Goal: Task Accomplishment & Management: Manage account settings

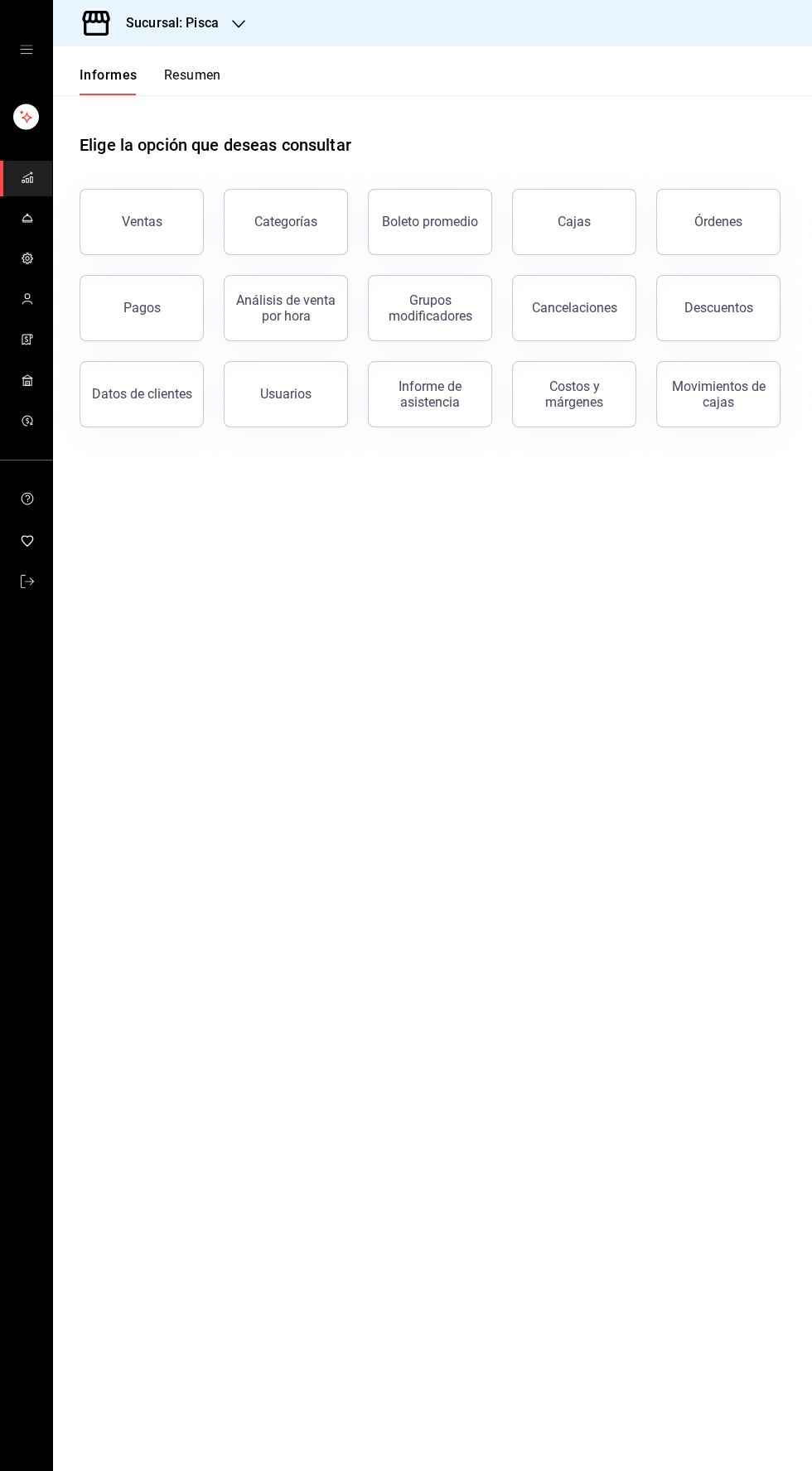
click at [26, 257] on icon "carpetas de buzón" at bounding box center [27, 258] width 13 height 13
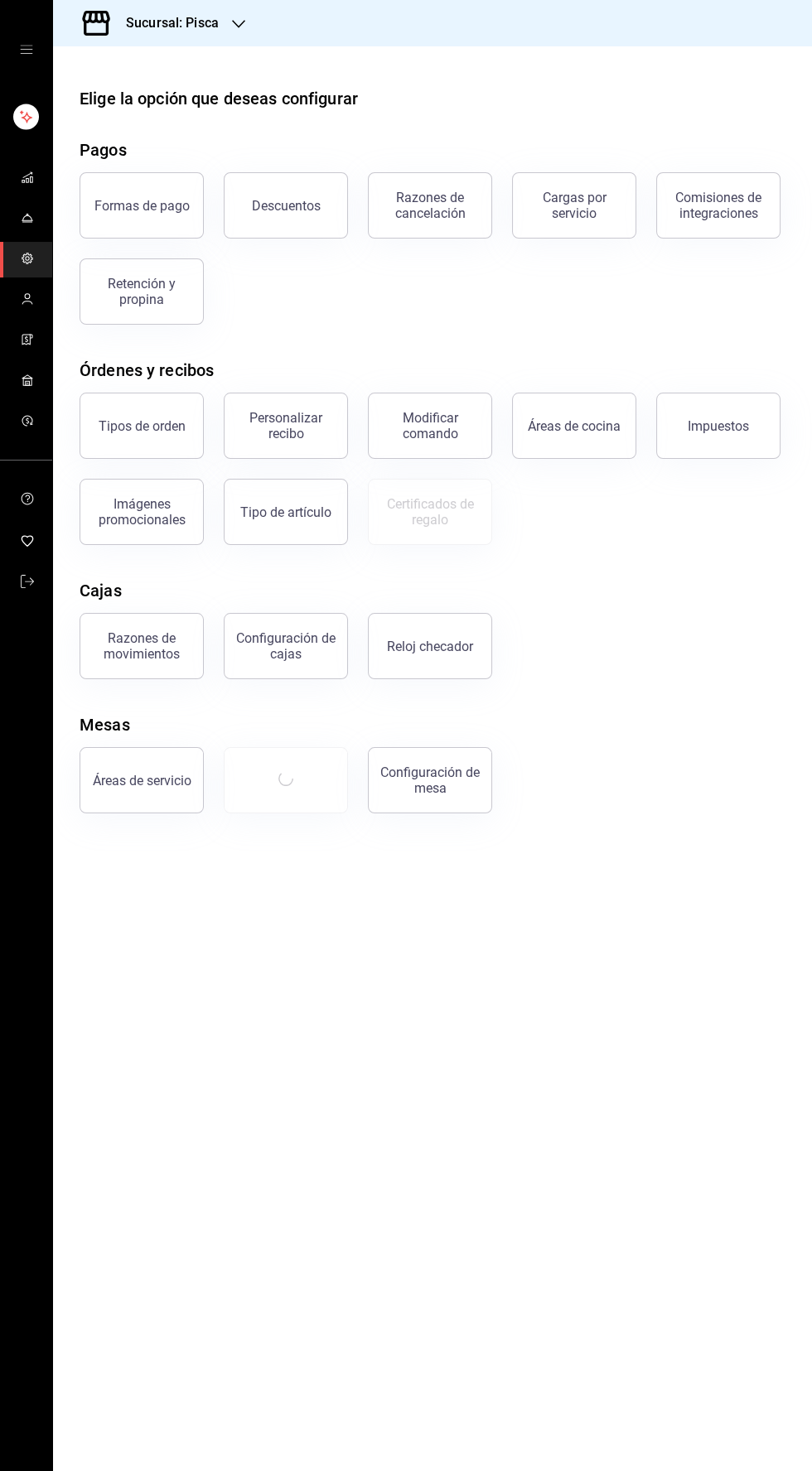
click at [26, 217] on icon "carpetas de buzón" at bounding box center [27, 218] width 13 height 13
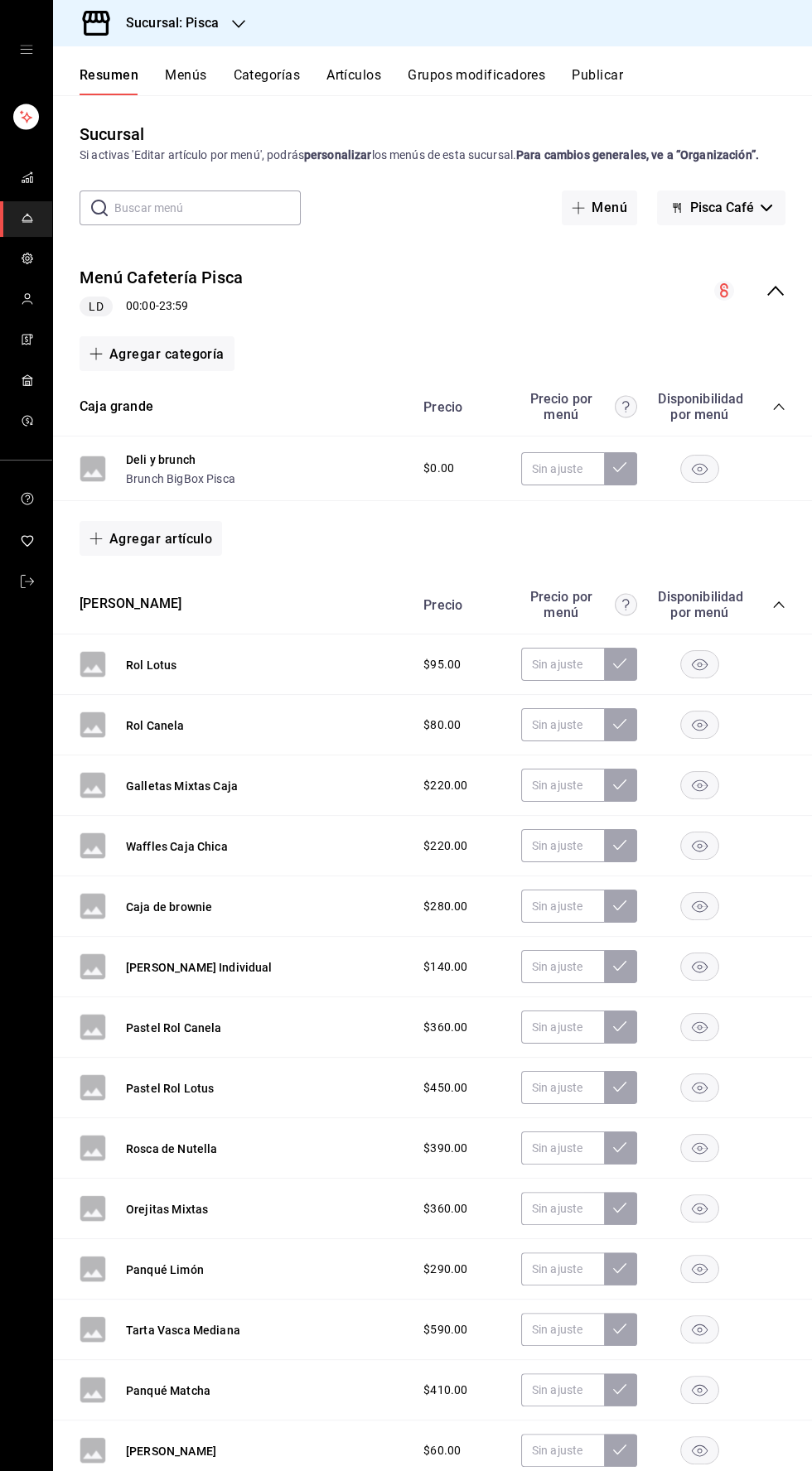
click at [360, 84] on button "Artículos" at bounding box center [354, 81] width 54 height 29
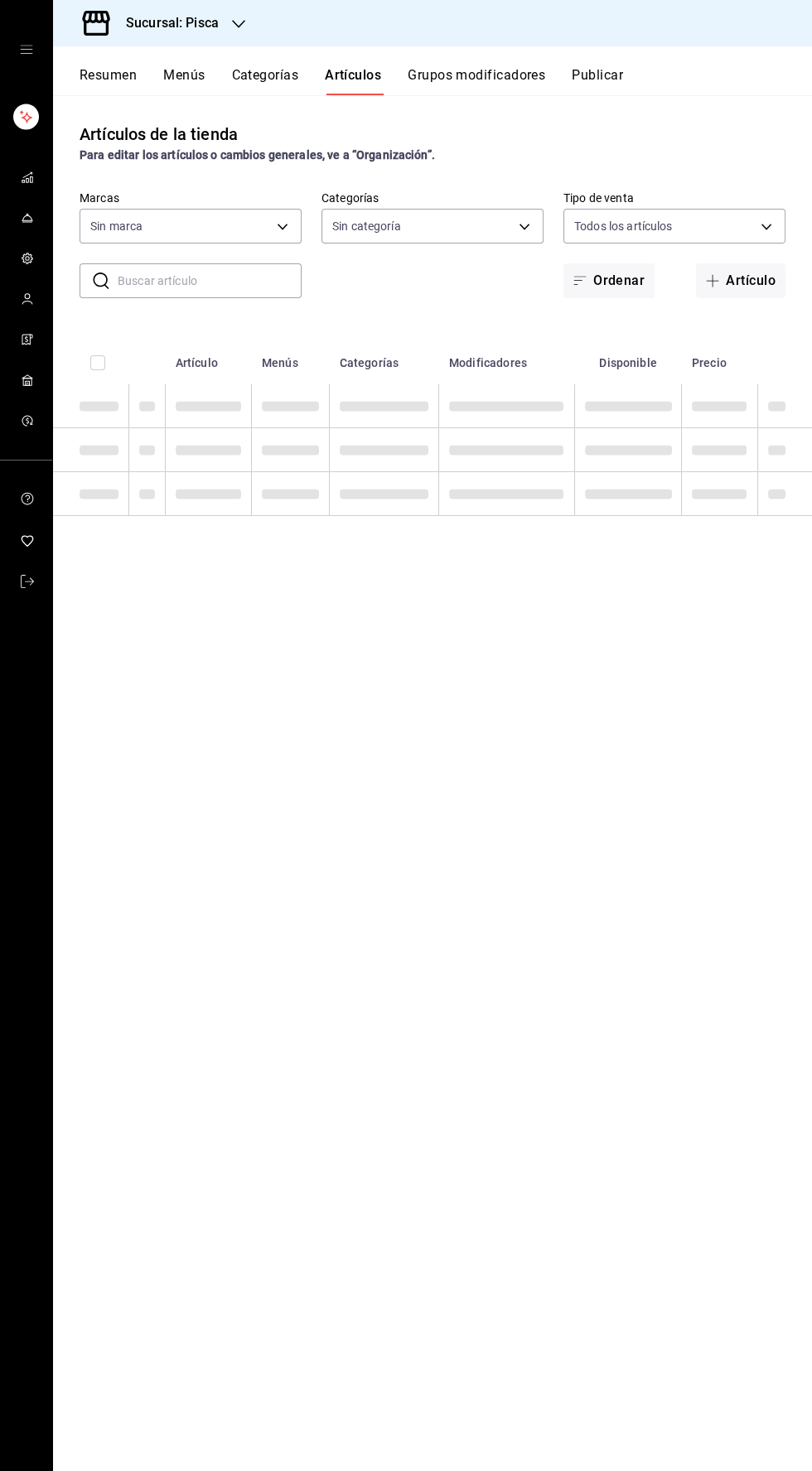
type input "bcd4eeba-f288-4c7f-be4a-80794efd5e2c,f4348fd6-19a6-4699-a042-45be726c08e8"
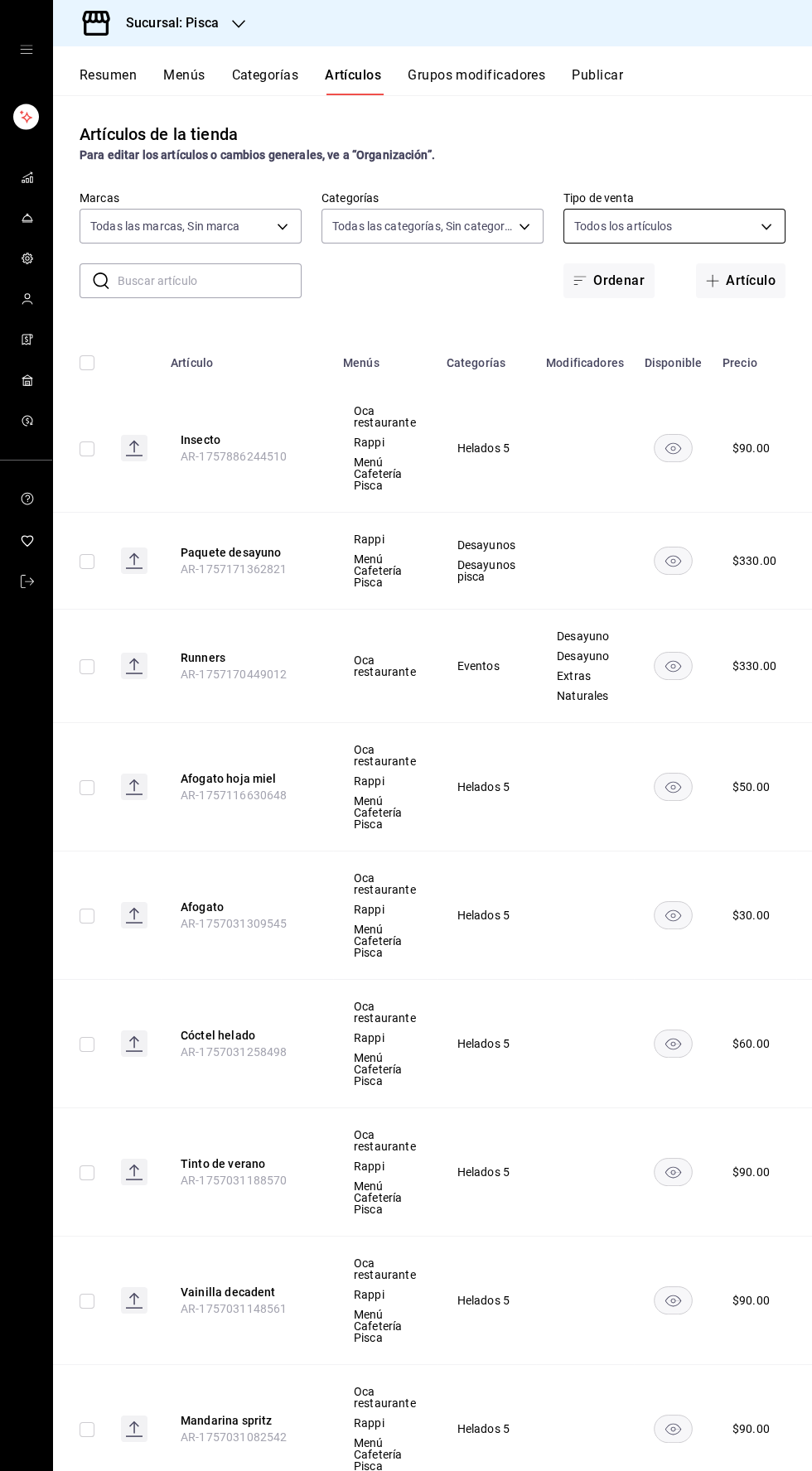
click at [747, 230] on body "Sucursal: Pisca Resumen Menús Categorías Artículos Grupos modificadores Publica…" at bounding box center [406, 735] width 812 height 1471
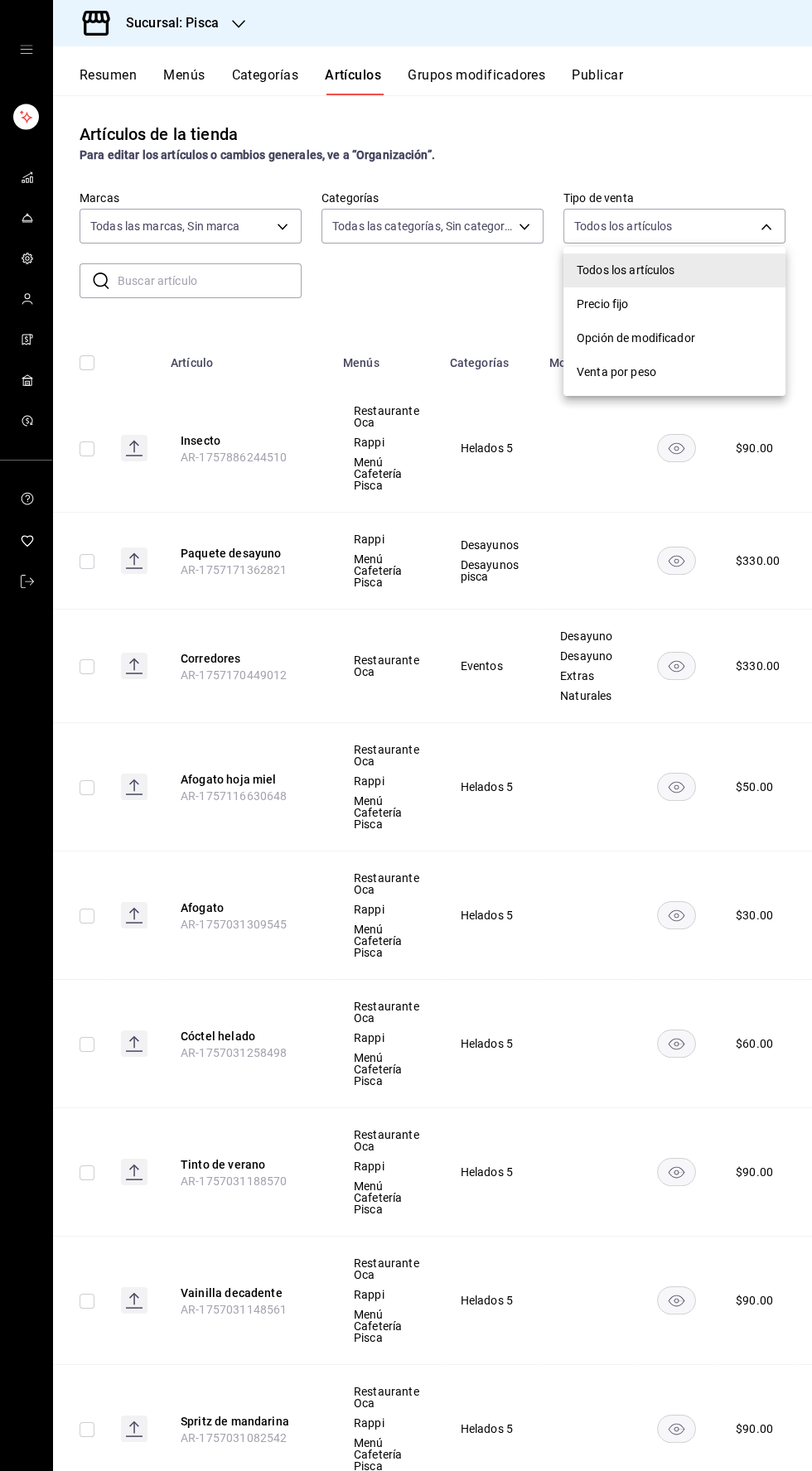
click at [370, 306] on div at bounding box center [406, 735] width 812 height 1471
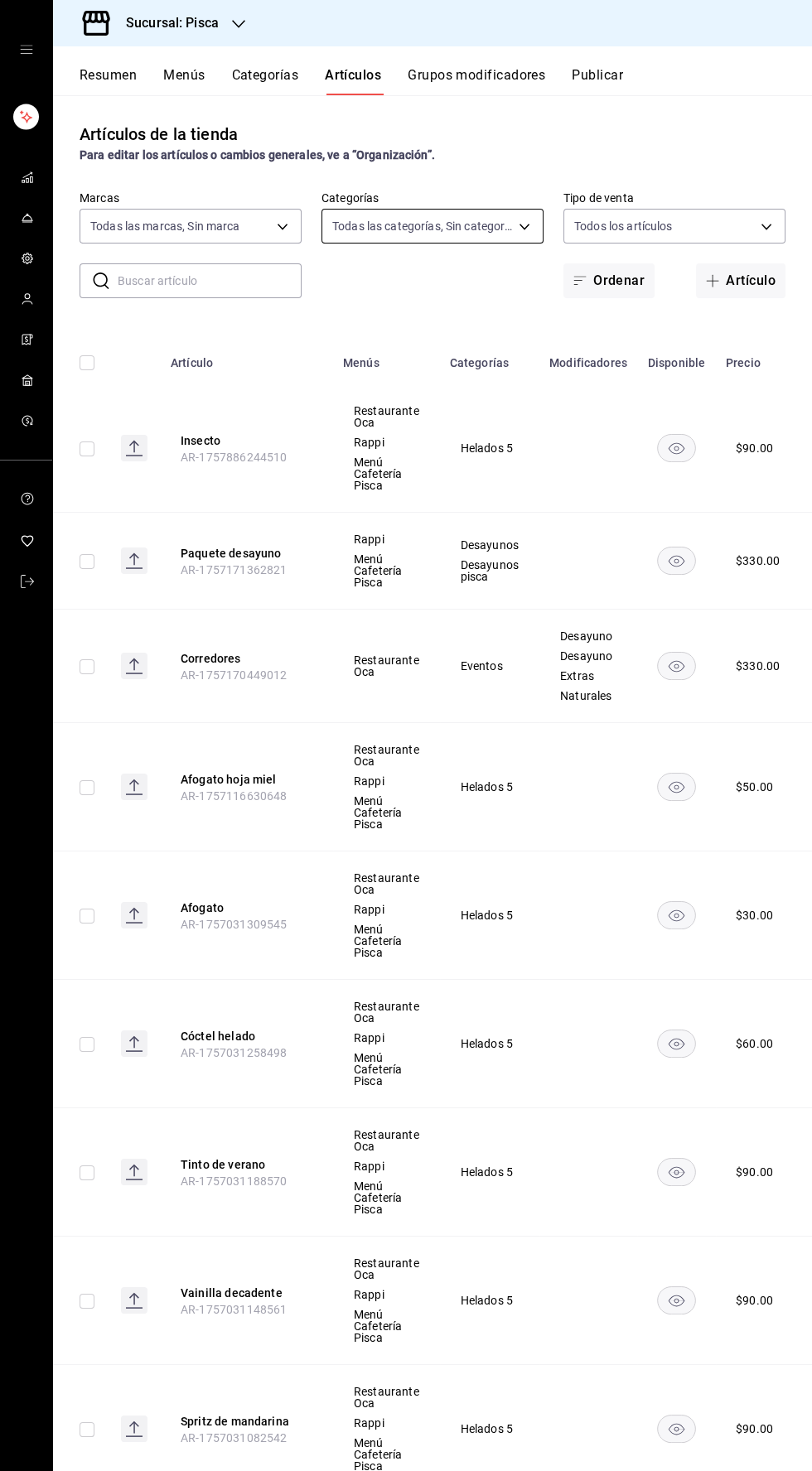
click at [518, 232] on body "Sucursal: Pisca Resumen Menús Categorías Artículos Grupos modificadores Publica…" at bounding box center [406, 735] width 812 height 1471
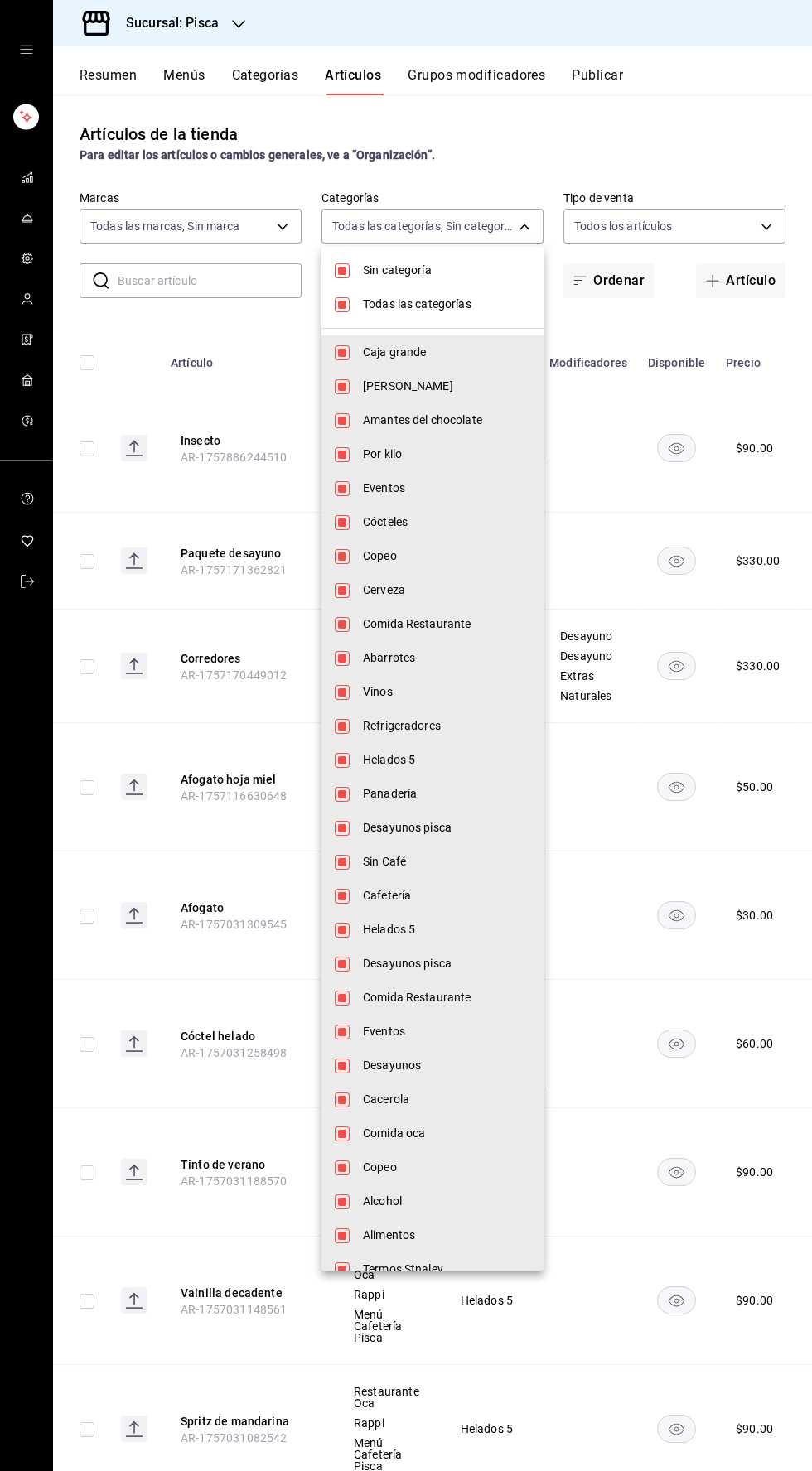
click at [339, 774] on li "Helados 5" at bounding box center [432, 759] width 222 height 34
type input "f547cb4a-b93c-4195-b824-038b45f390e8,5cdc5738-4be2-4f6e-aec6-8c4831d5e22e,a1583…"
checkbox input "false"
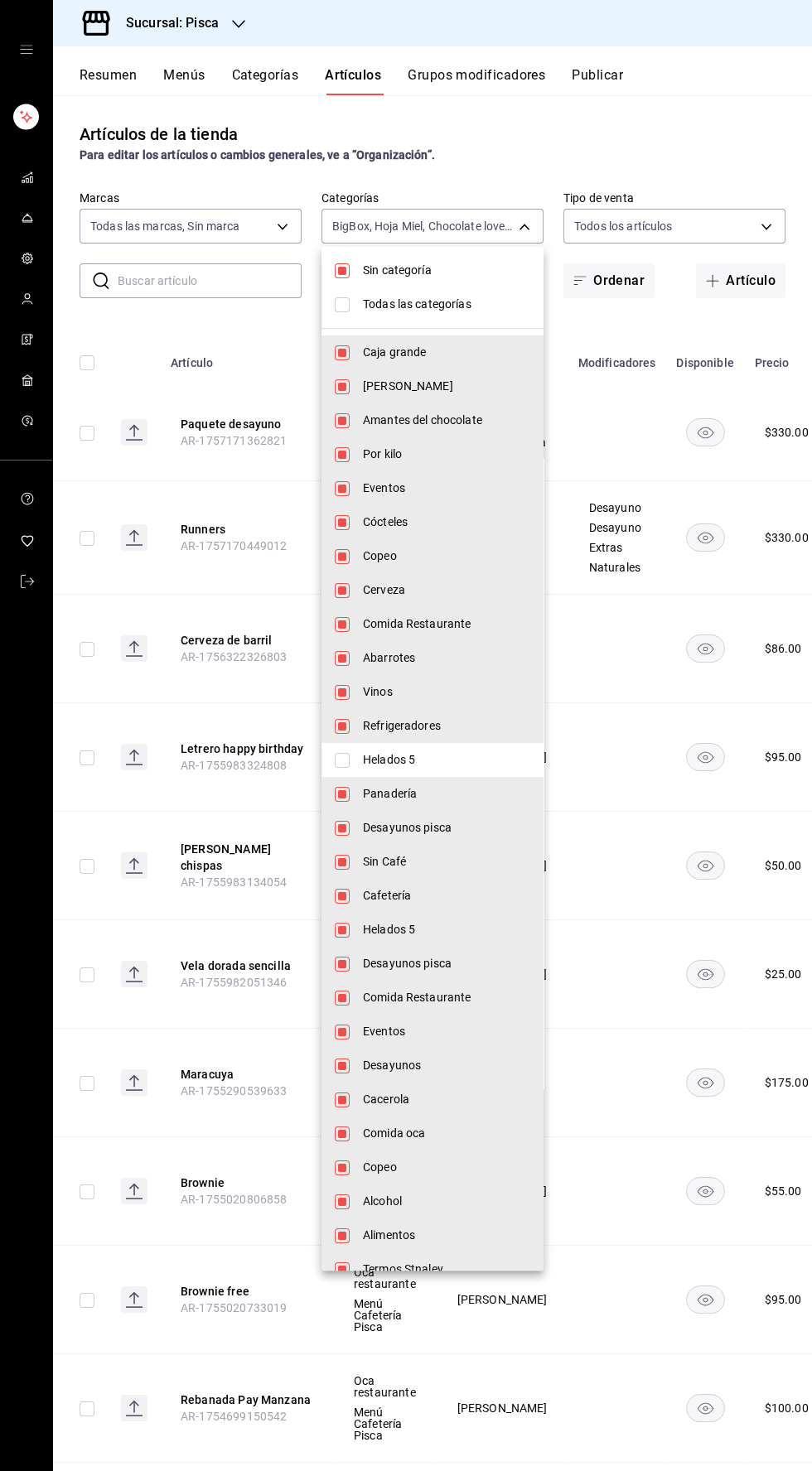
click at [341, 270] on input "checkbox" at bounding box center [342, 271] width 15 height 15
checkbox input "false"
click at [348, 309] on input "checkbox" at bounding box center [342, 305] width 15 height 15
checkbox input "true"
type input "f547cb4a-b93c-4195-b824-038b45f390e8,5cdc5738-4be2-4f6e-aec6-8c4831d5e22e,a1583…"
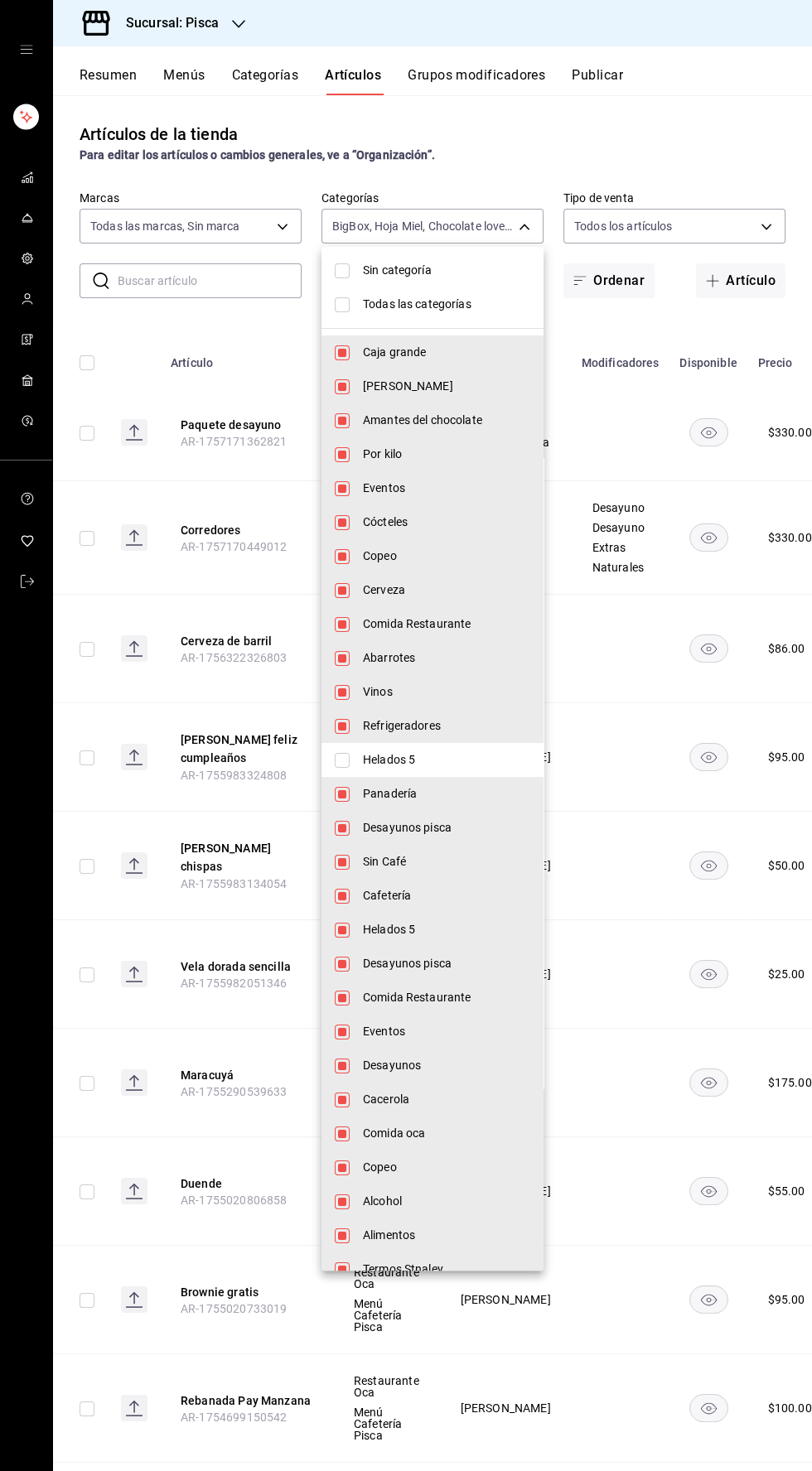
checkbox input "true"
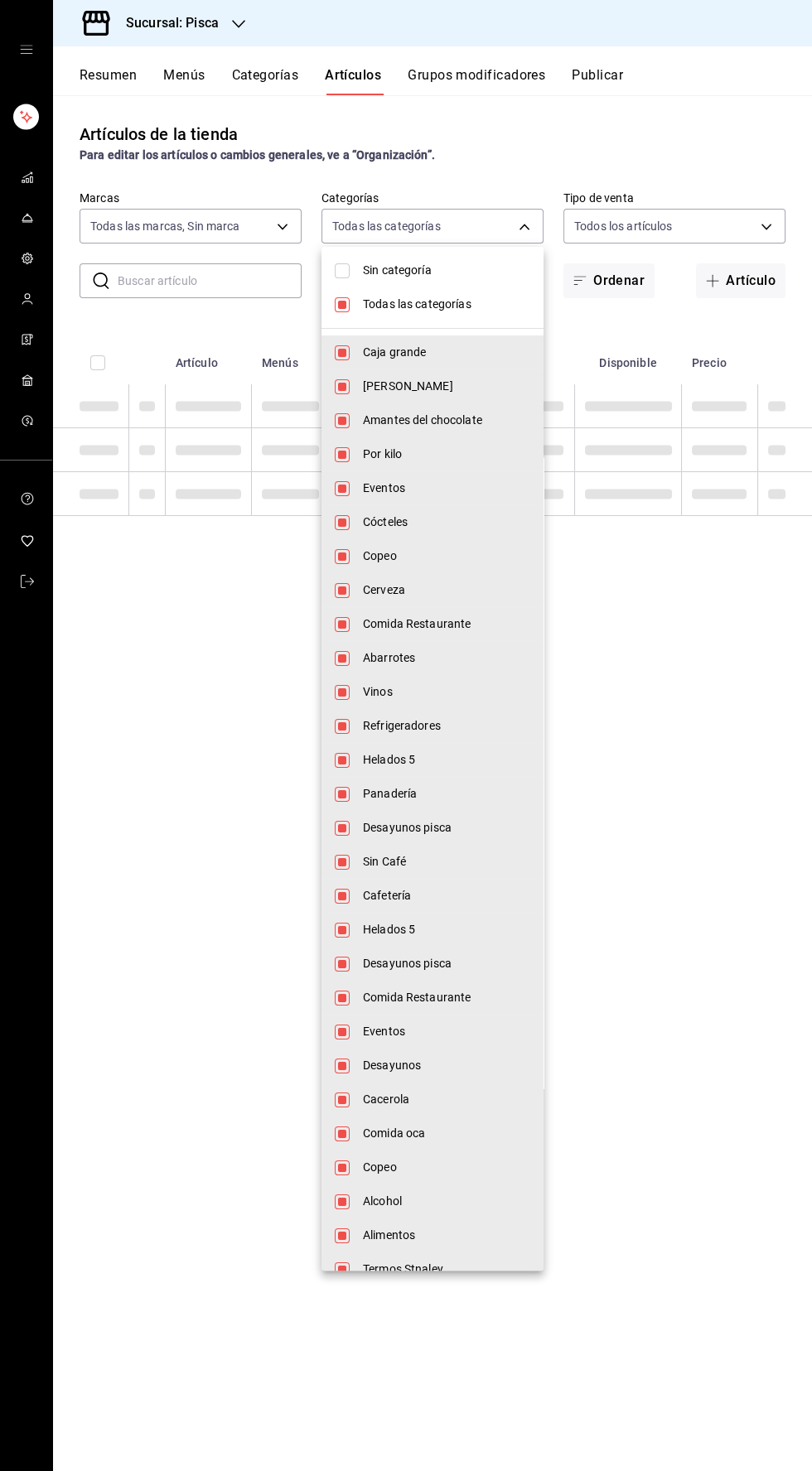
click at [341, 306] on input "checkbox" at bounding box center [342, 305] width 15 height 15
checkbox input "false"
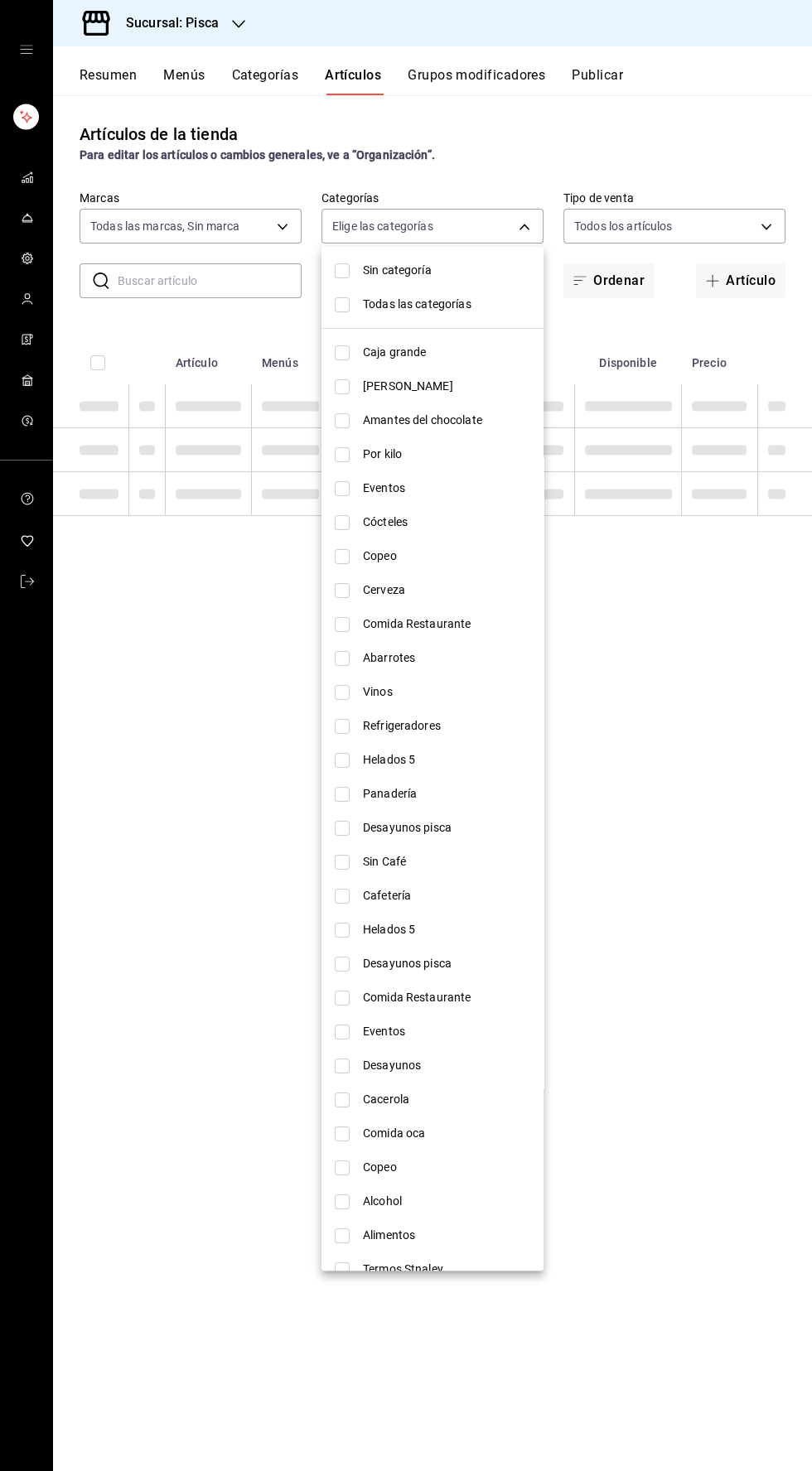
checkbox input "false"
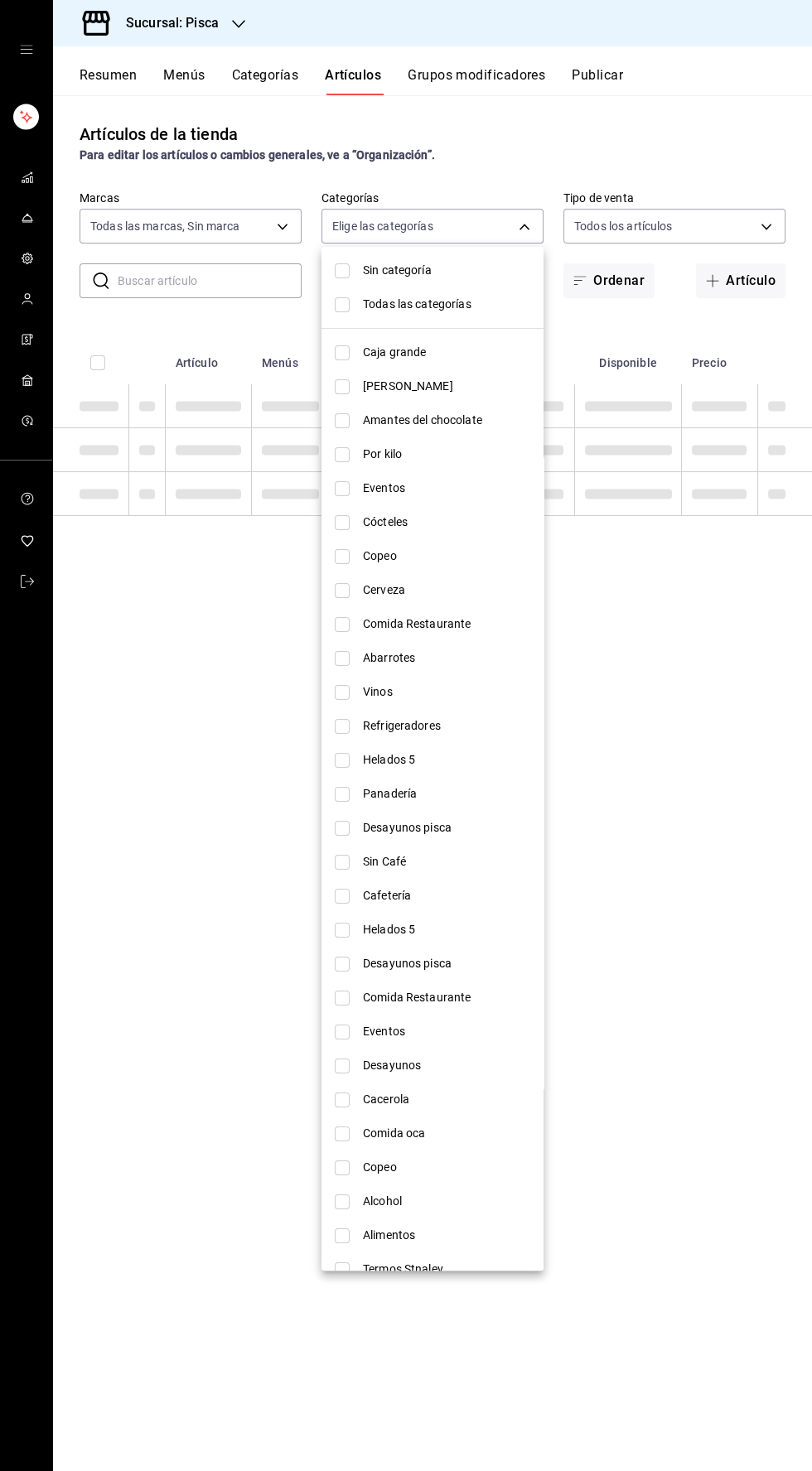
checkbox input "false"
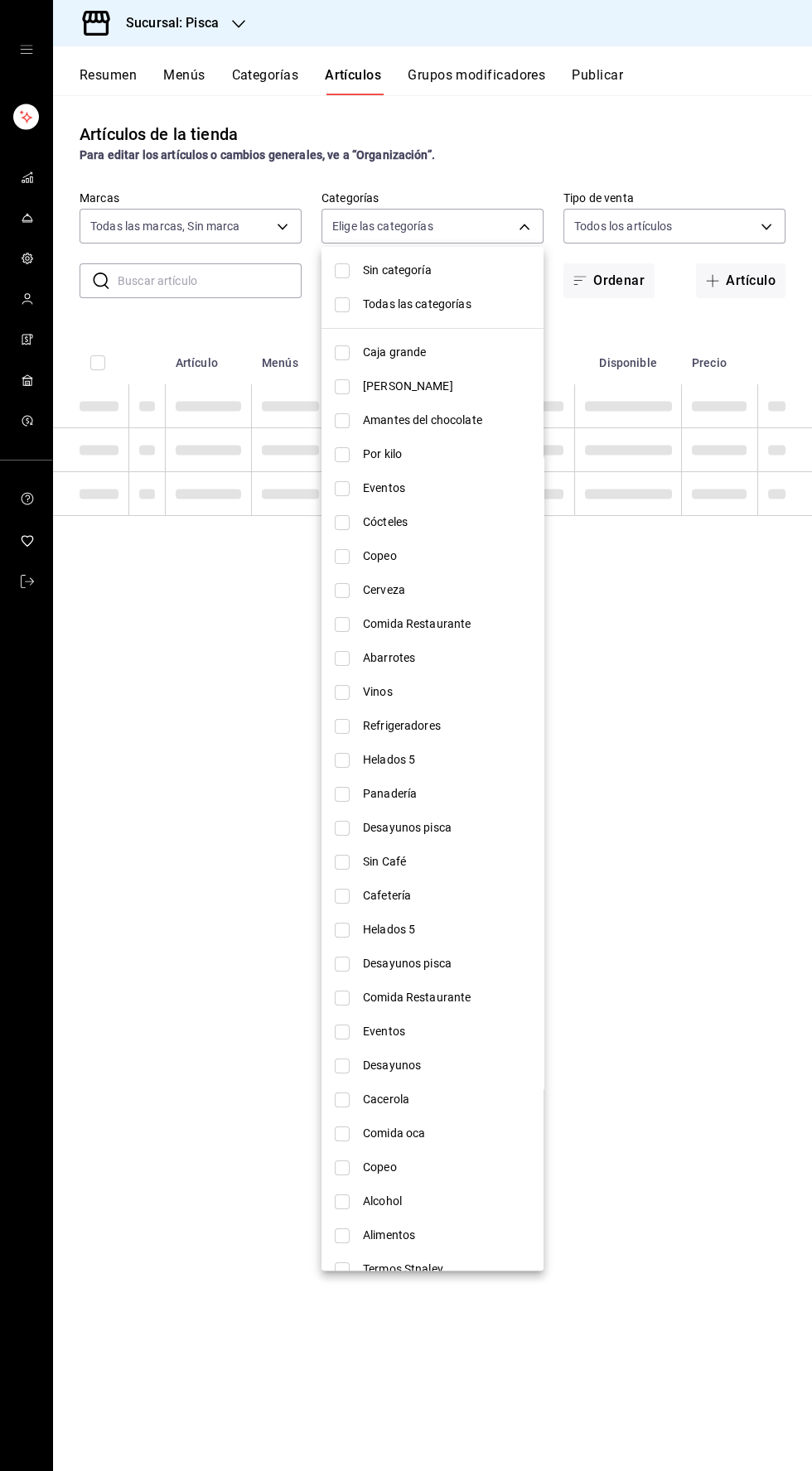
checkbox input "false"
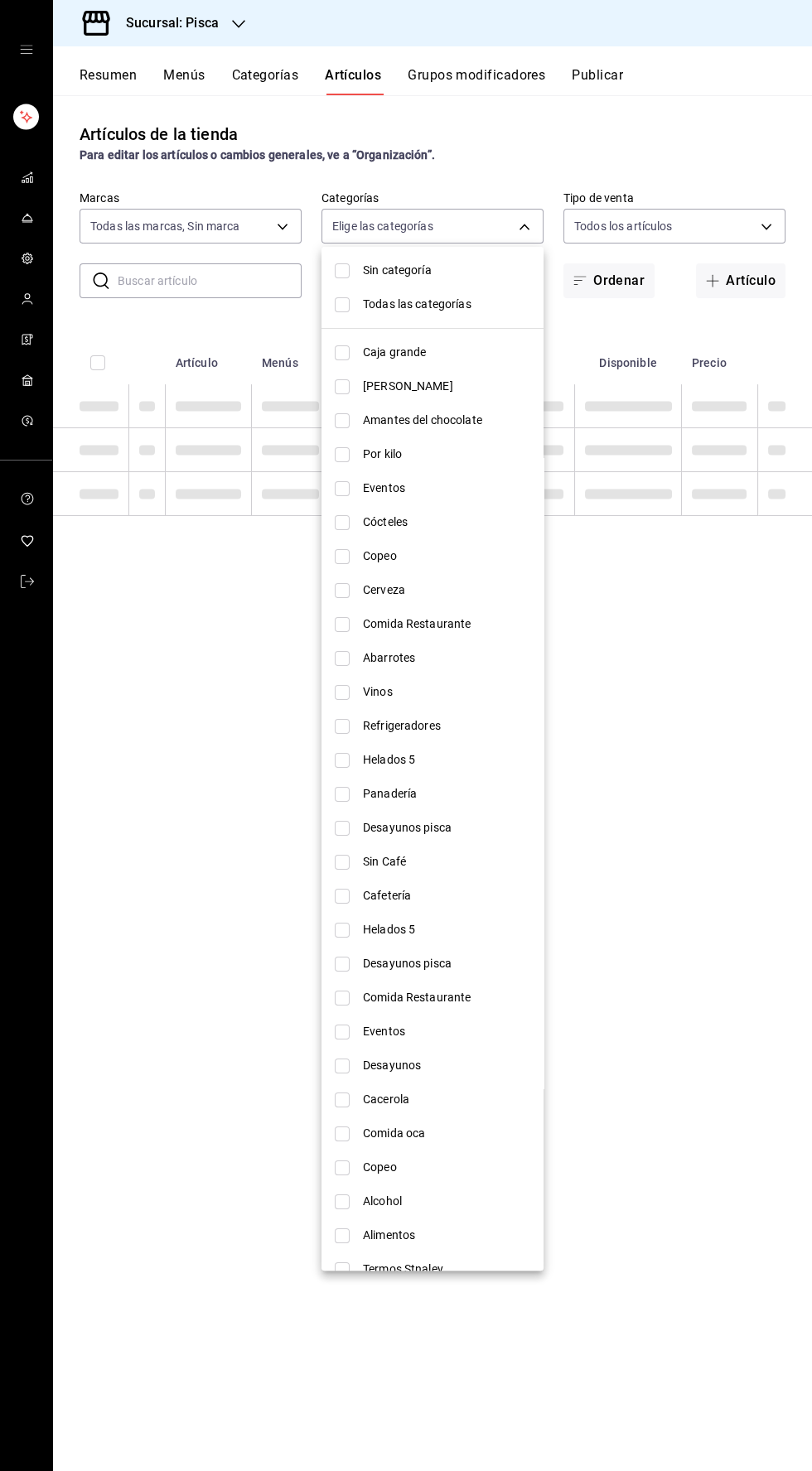
checkbox input "false"
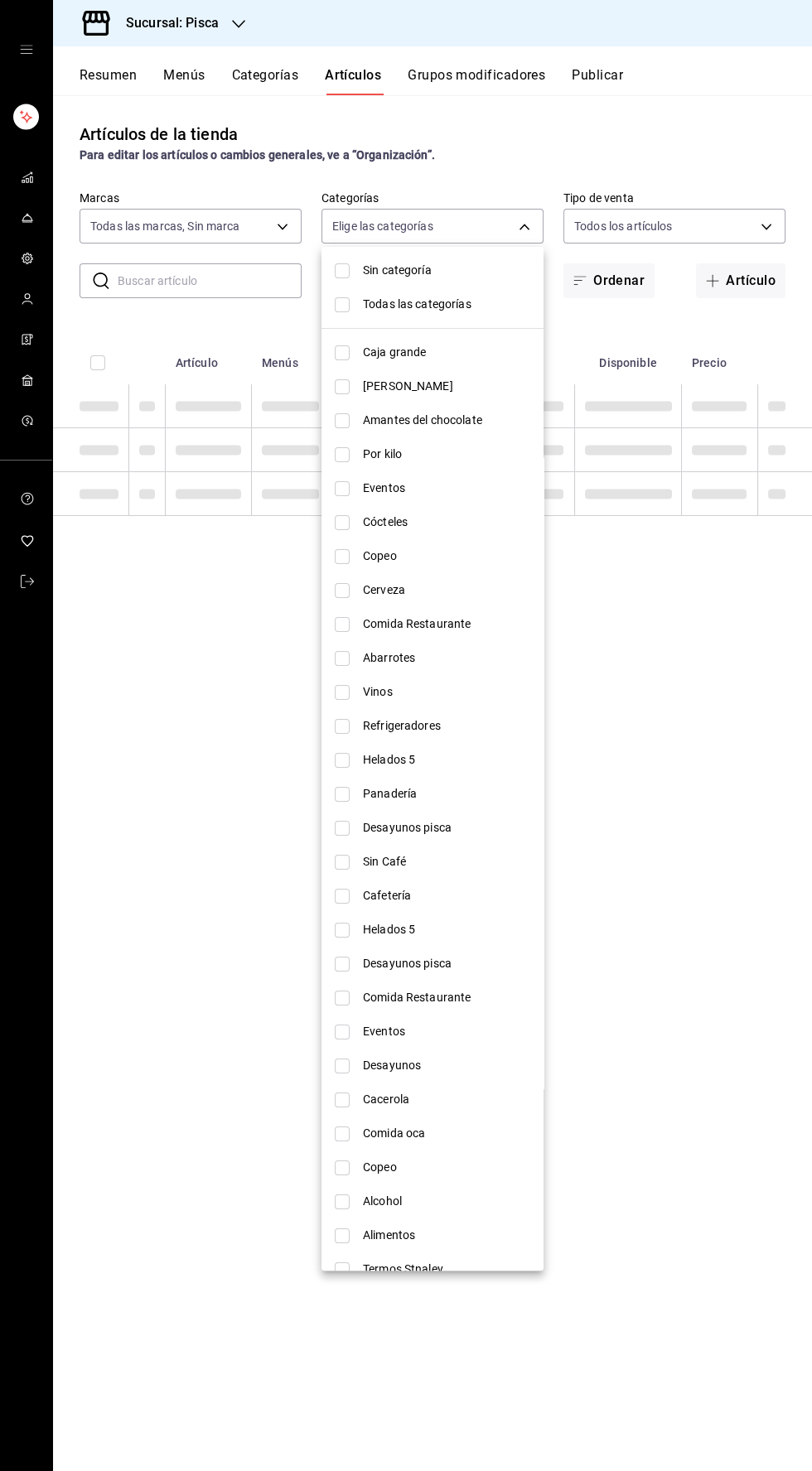
checkbox input "false"
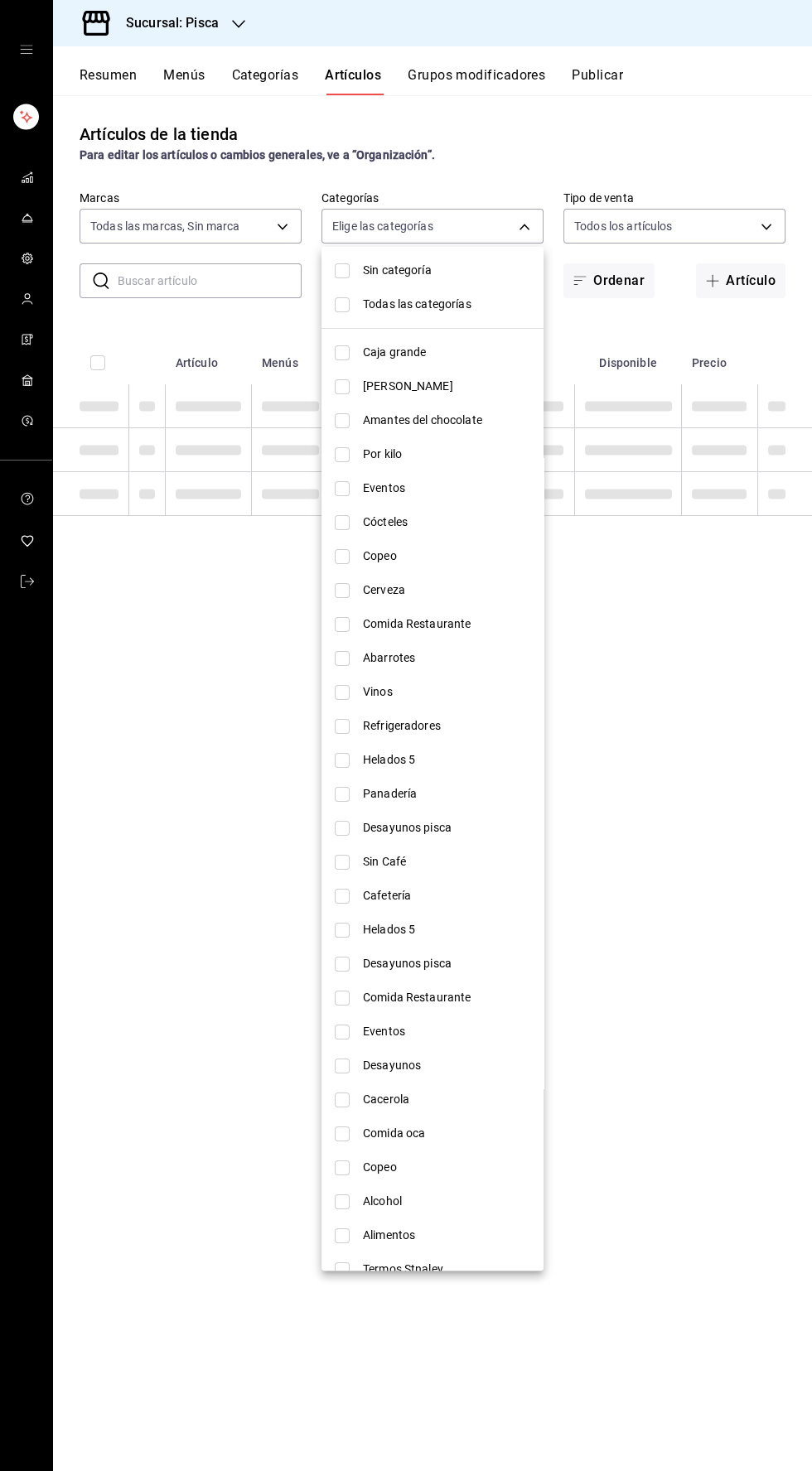
checkbox input "false"
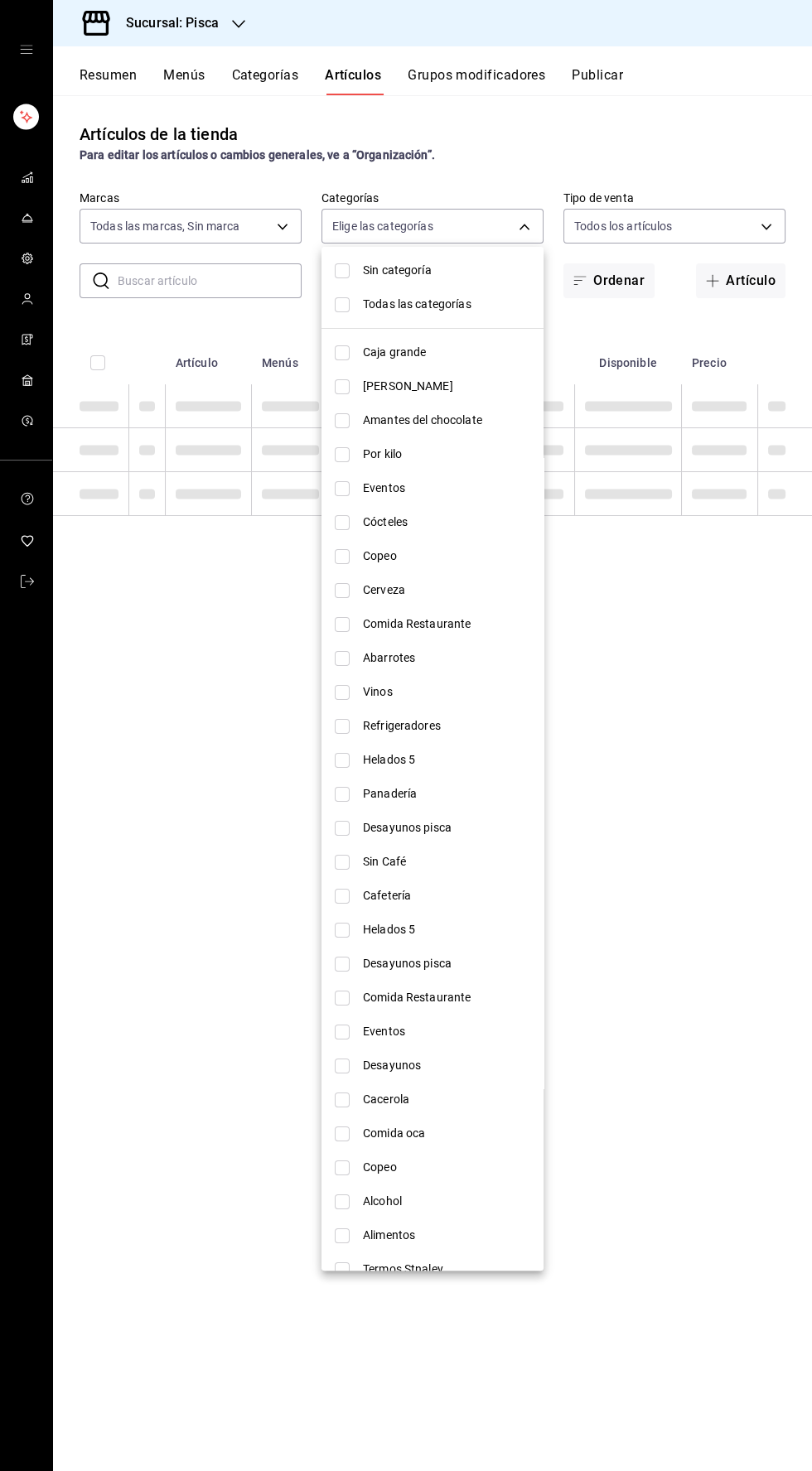
checkbox input "false"
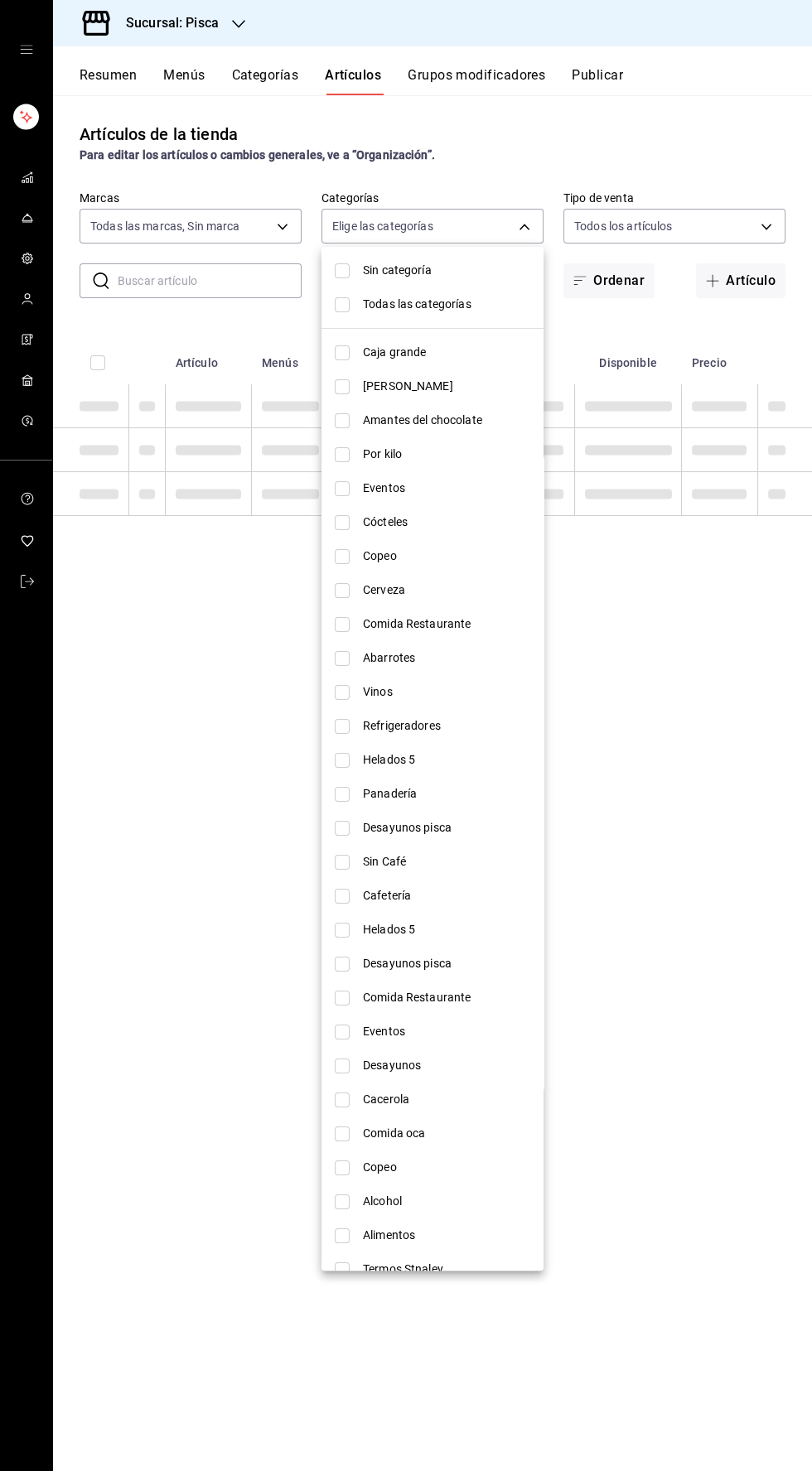
checkbox input "false"
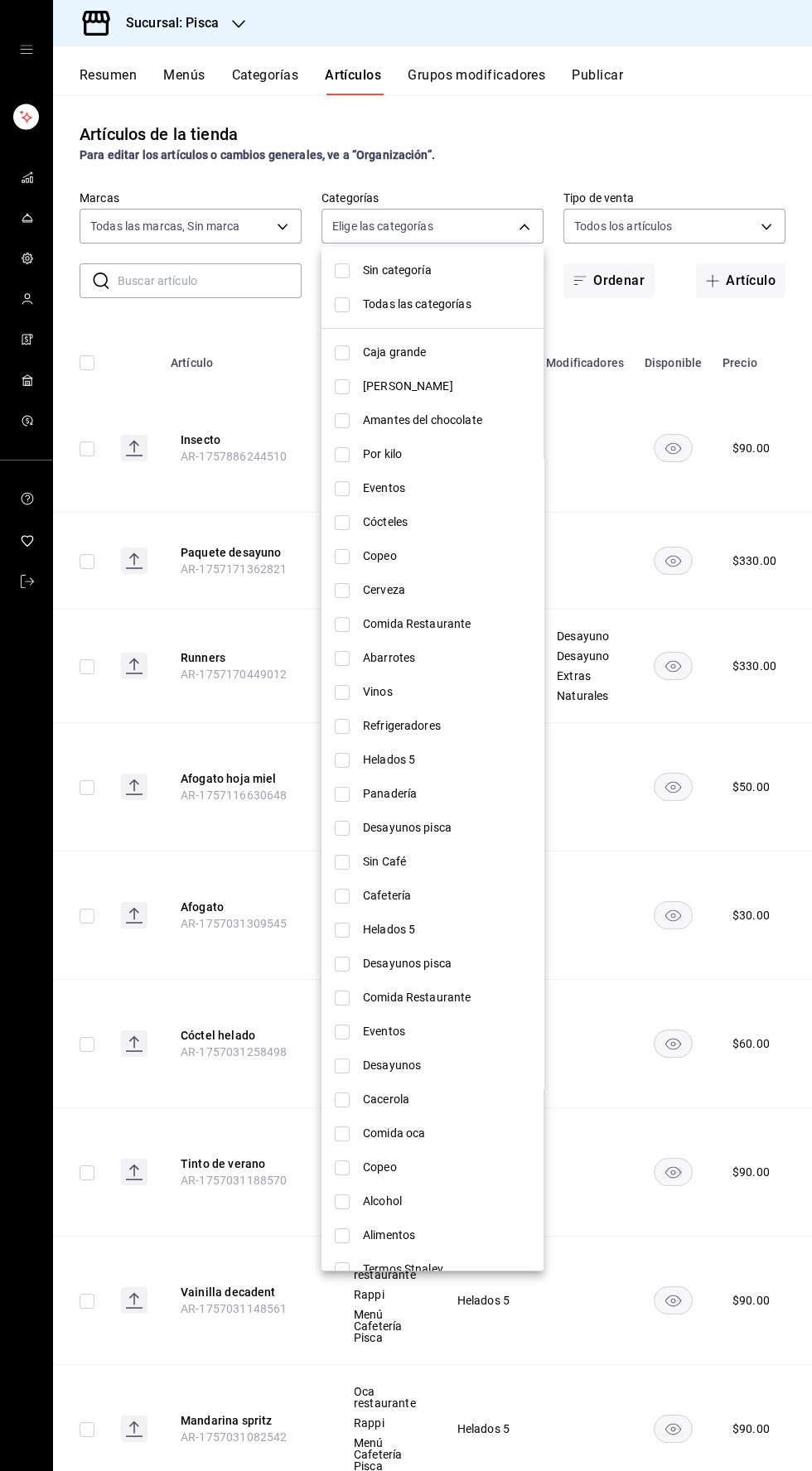
click at [337, 770] on li "Helados 5" at bounding box center [432, 759] width 222 height 34
type input "2e004ecd-0e99-4f20-a2e6-b893d6da9dab"
checkbox input "true"
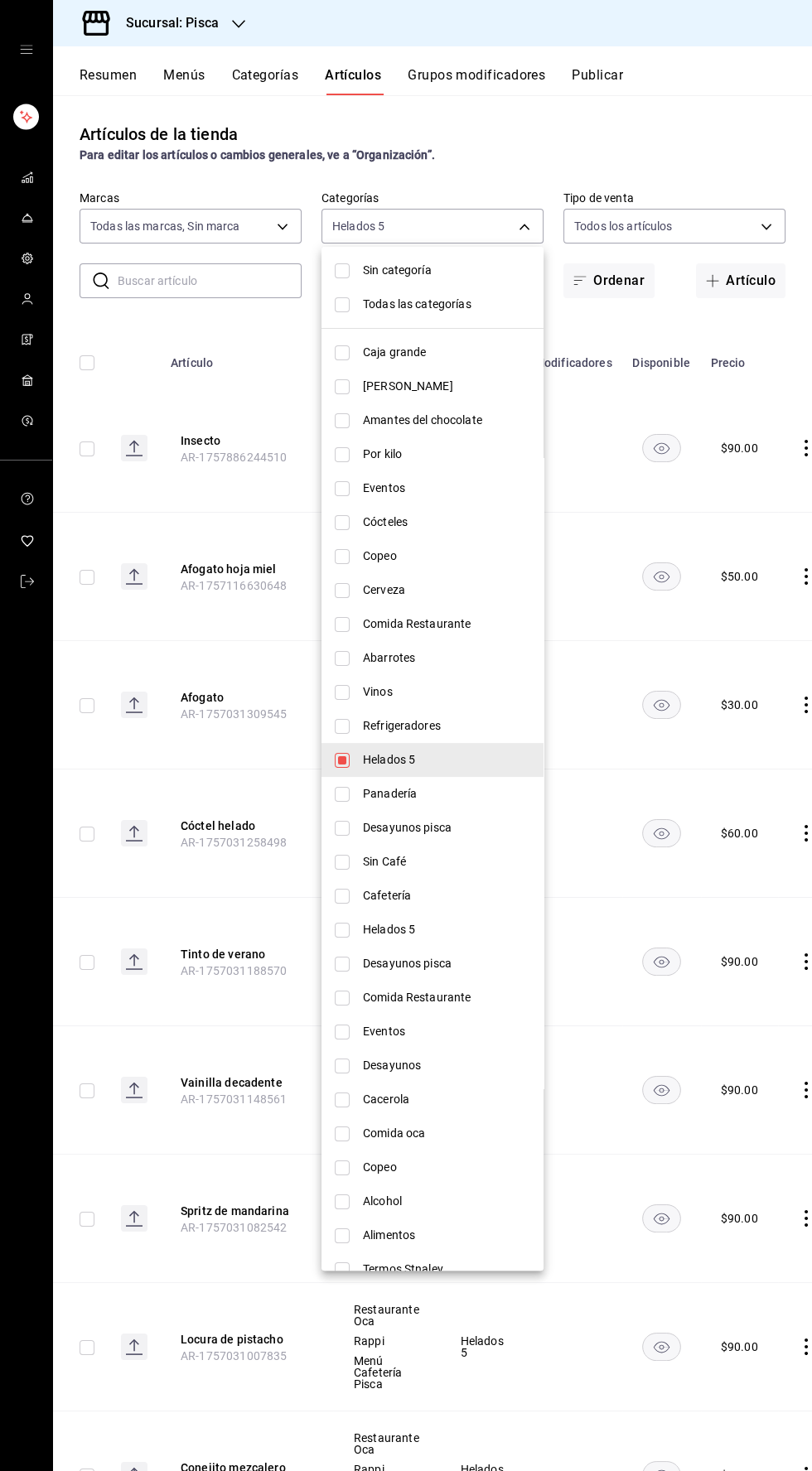
click at [600, 151] on div at bounding box center [406, 735] width 812 height 1471
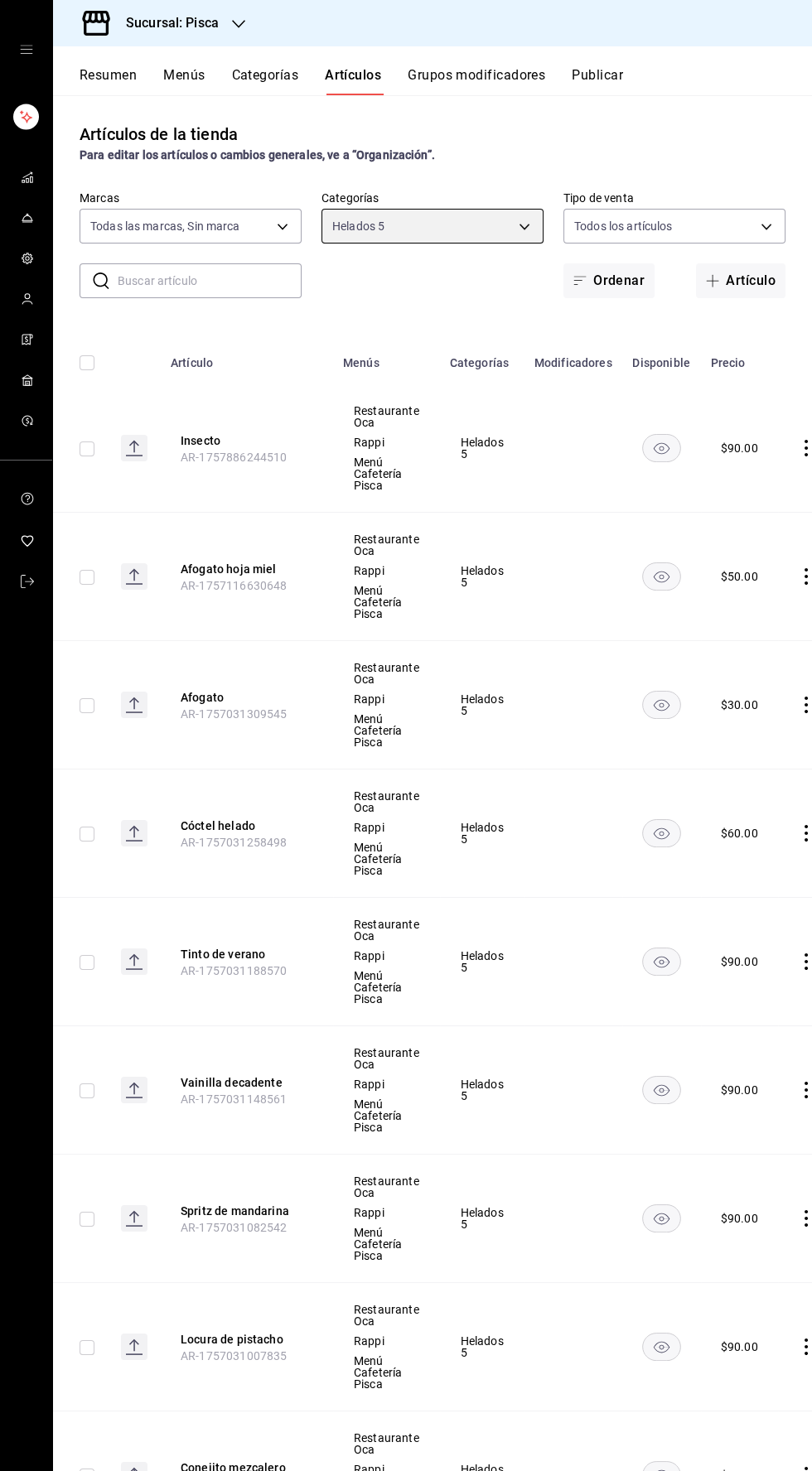
scroll to position [0, 18]
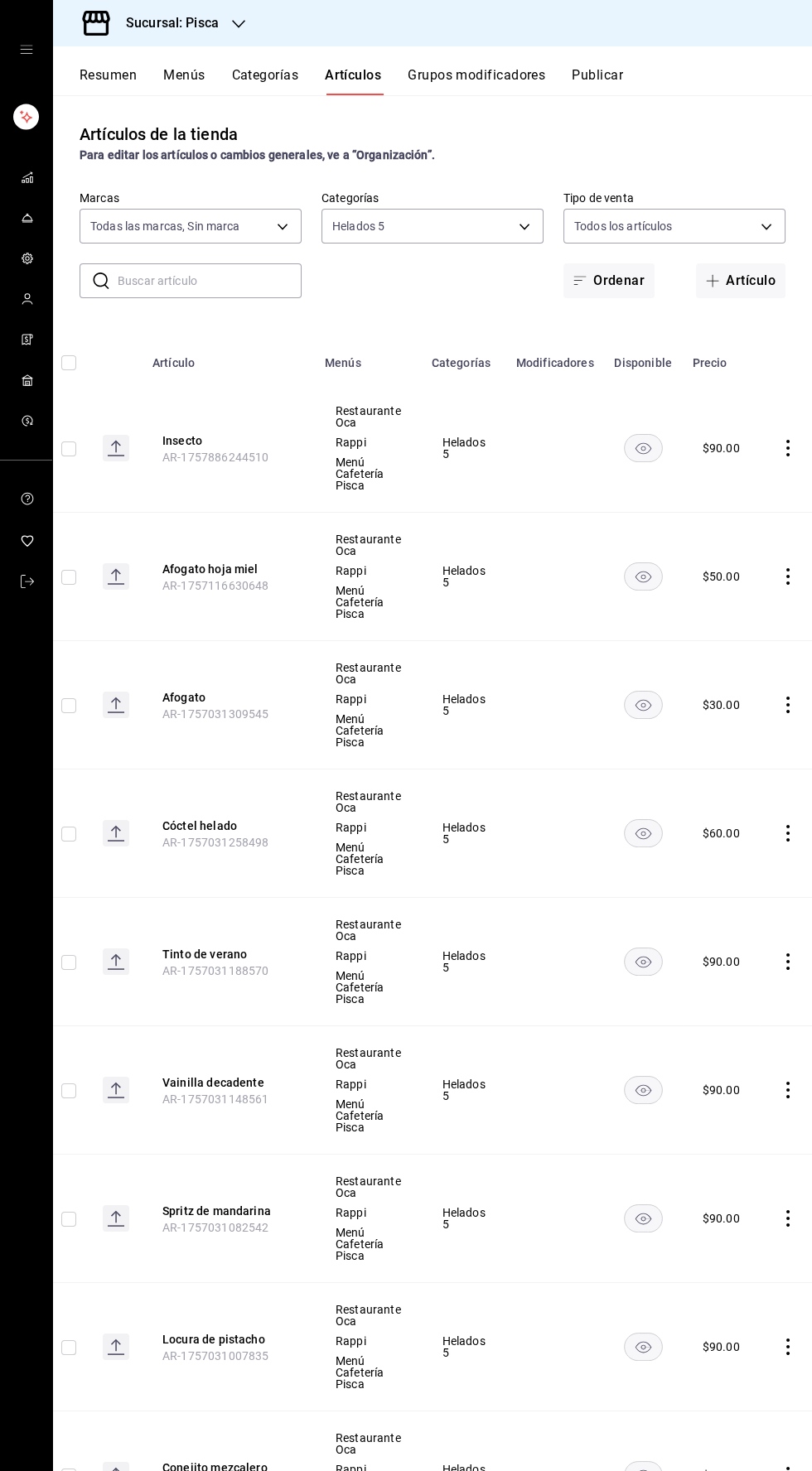
click at [779, 576] on icon "comportamiento" at bounding box center [788, 576] width 17 height 17
click at [714, 614] on font "Editar" at bounding box center [722, 615] width 32 height 13
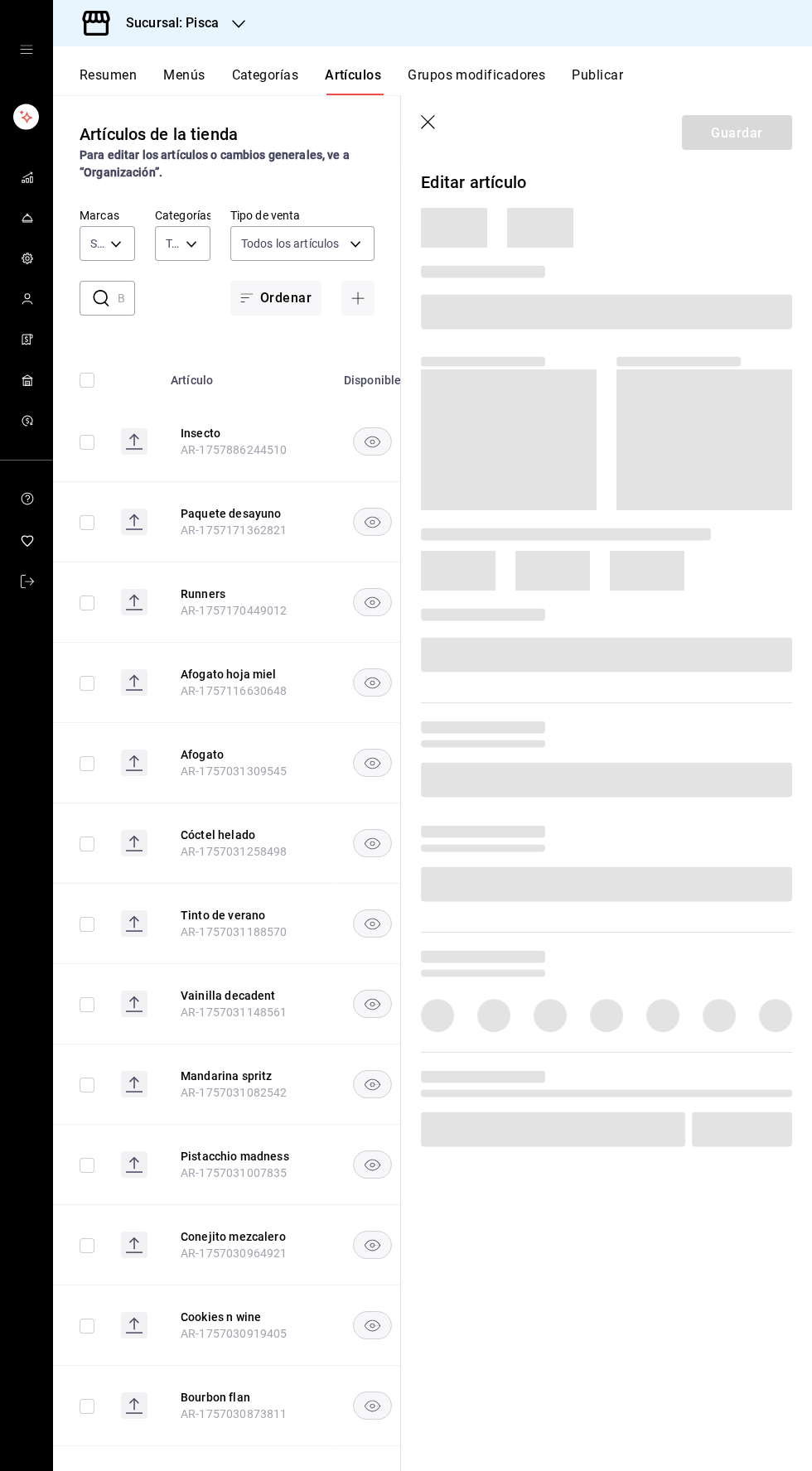
type input "f547cb4a-b93c-4195-b824-038b45f390e8,5cdc5738-4be2-4f6e-aec6-8c4831d5e22e,a1583…"
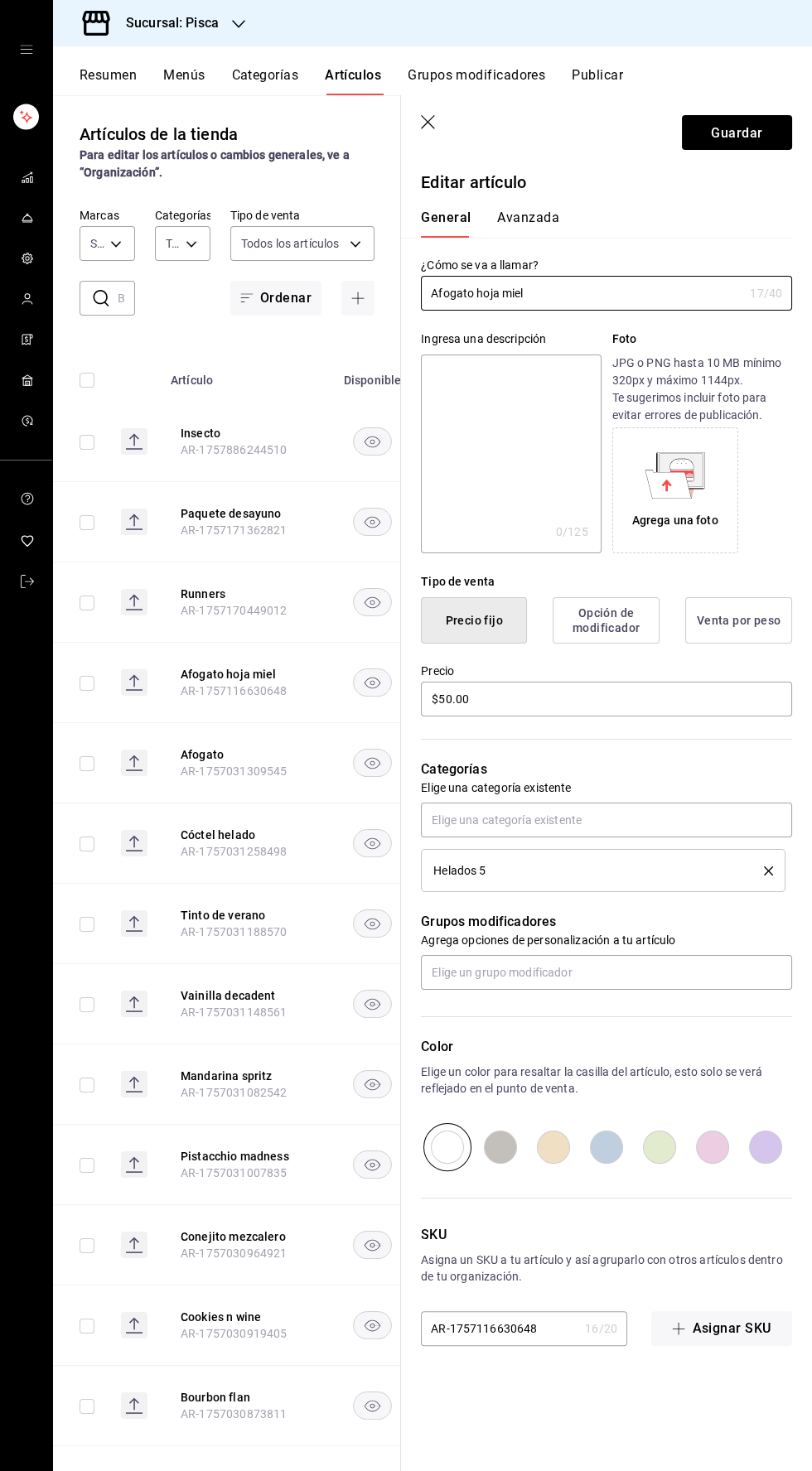
type input "bcd4eeba-f288-4c7f-be4a-80794efd5e2c,f4348fd6-19a6-4699-a042-45be726c08e8"
click at [514, 699] on input "$50.00" at bounding box center [605, 699] width 371 height 35
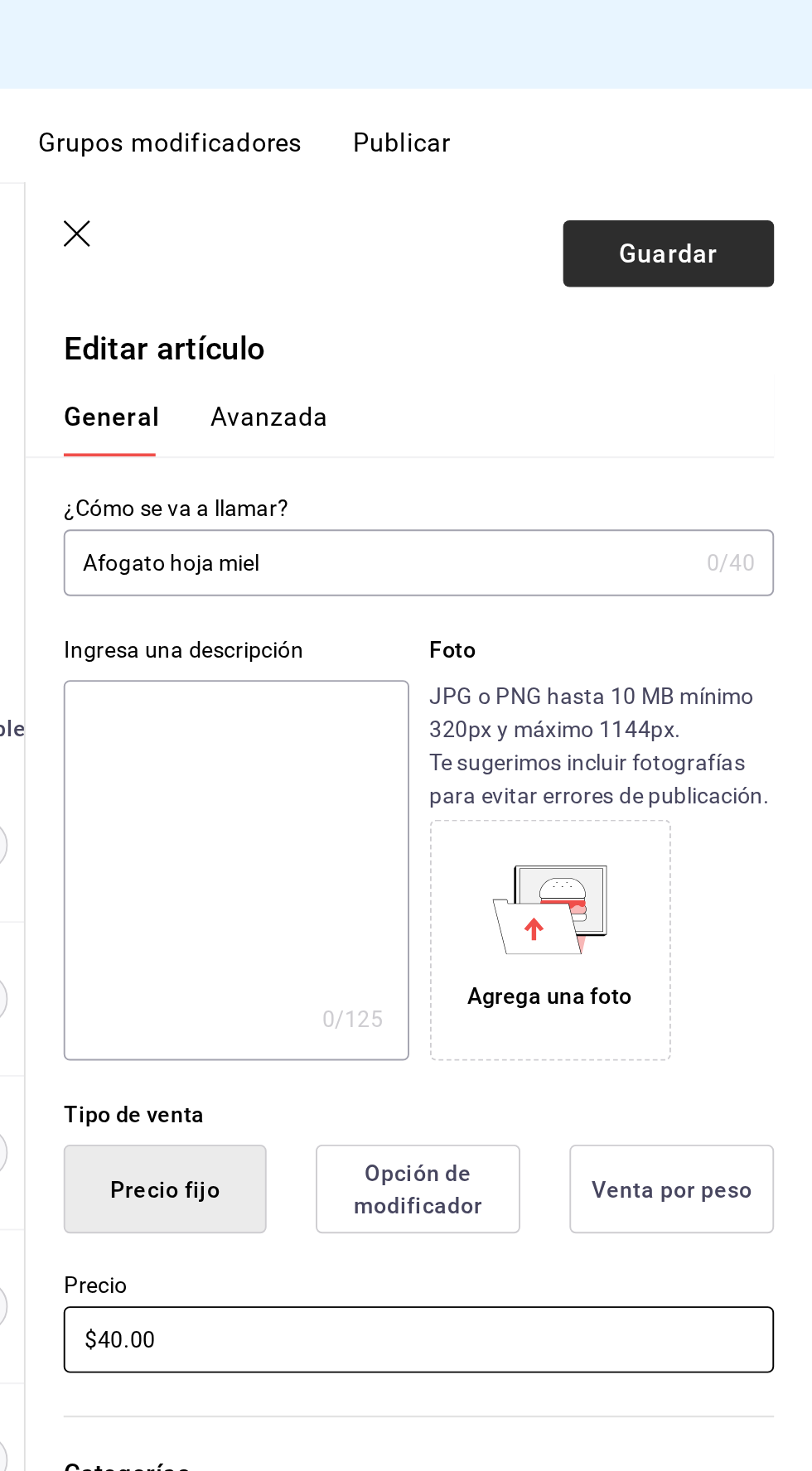
type input "$40.00"
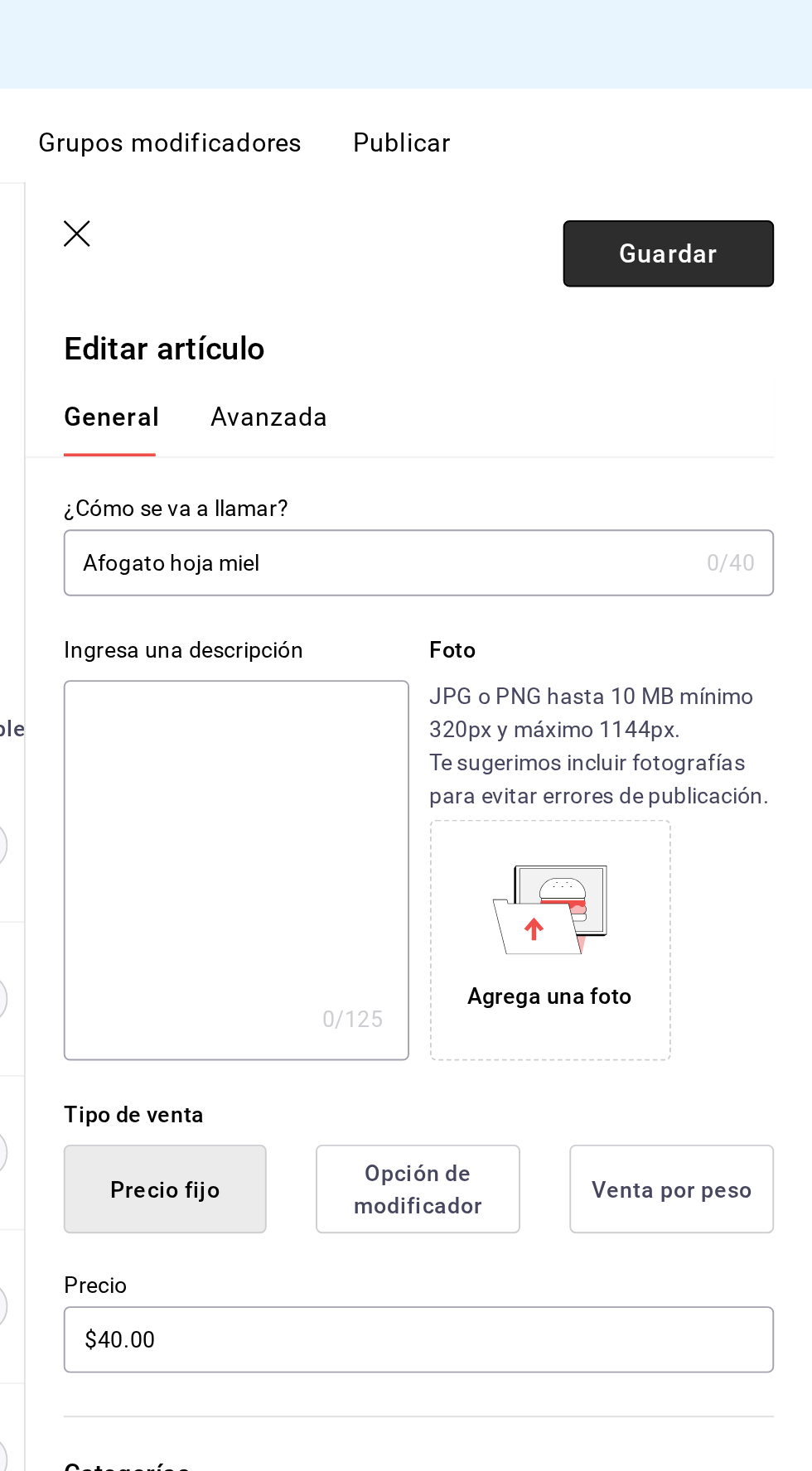
click at [718, 146] on button "Guardar" at bounding box center [736, 132] width 110 height 35
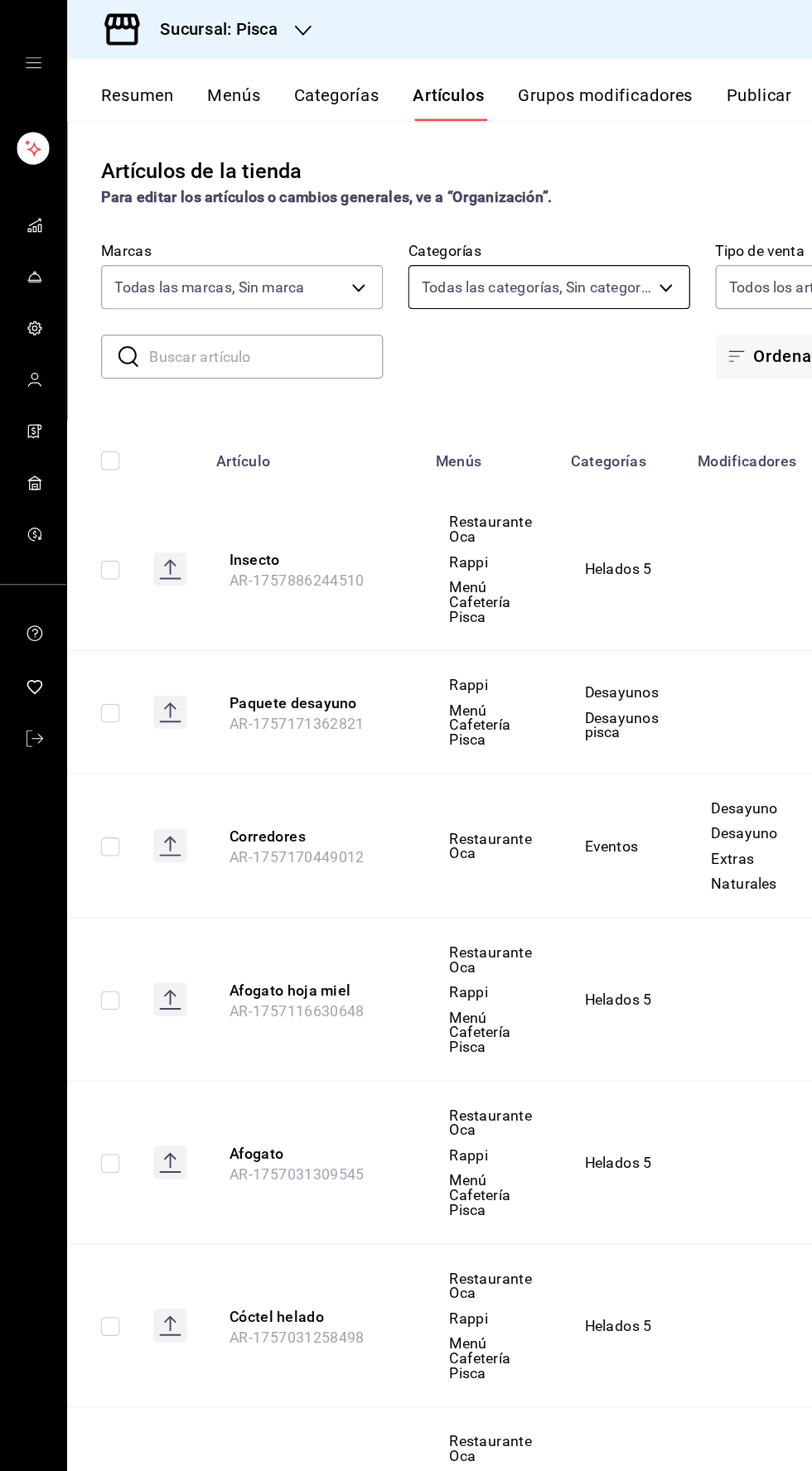
click at [413, 235] on body "Sucursal: Pisca Resumen Menús Categorías Artículos Grupos modificadores Publica…" at bounding box center [406, 735] width 812 height 1471
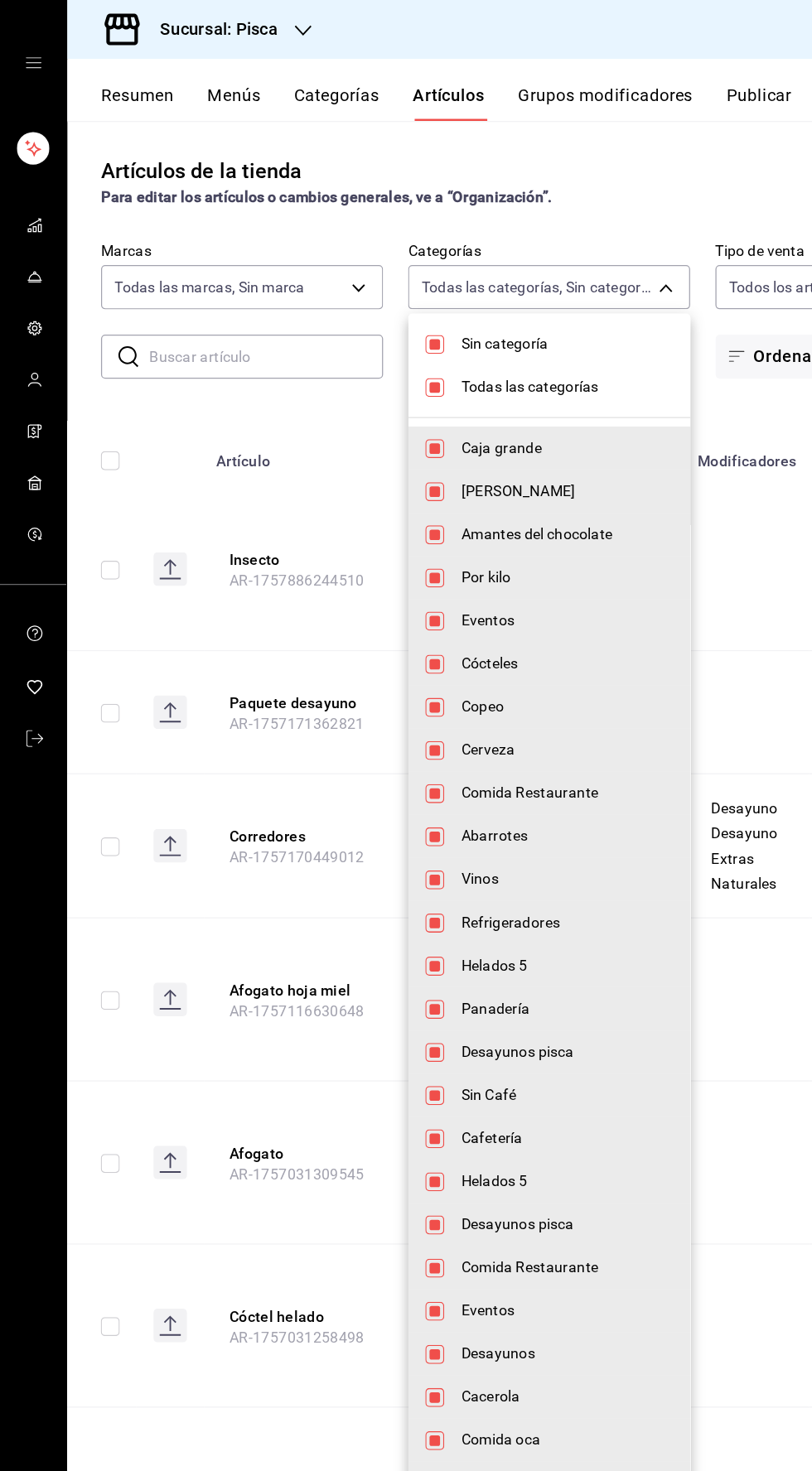
click at [341, 304] on input "checkbox" at bounding box center [342, 305] width 15 height 15
checkbox input "false"
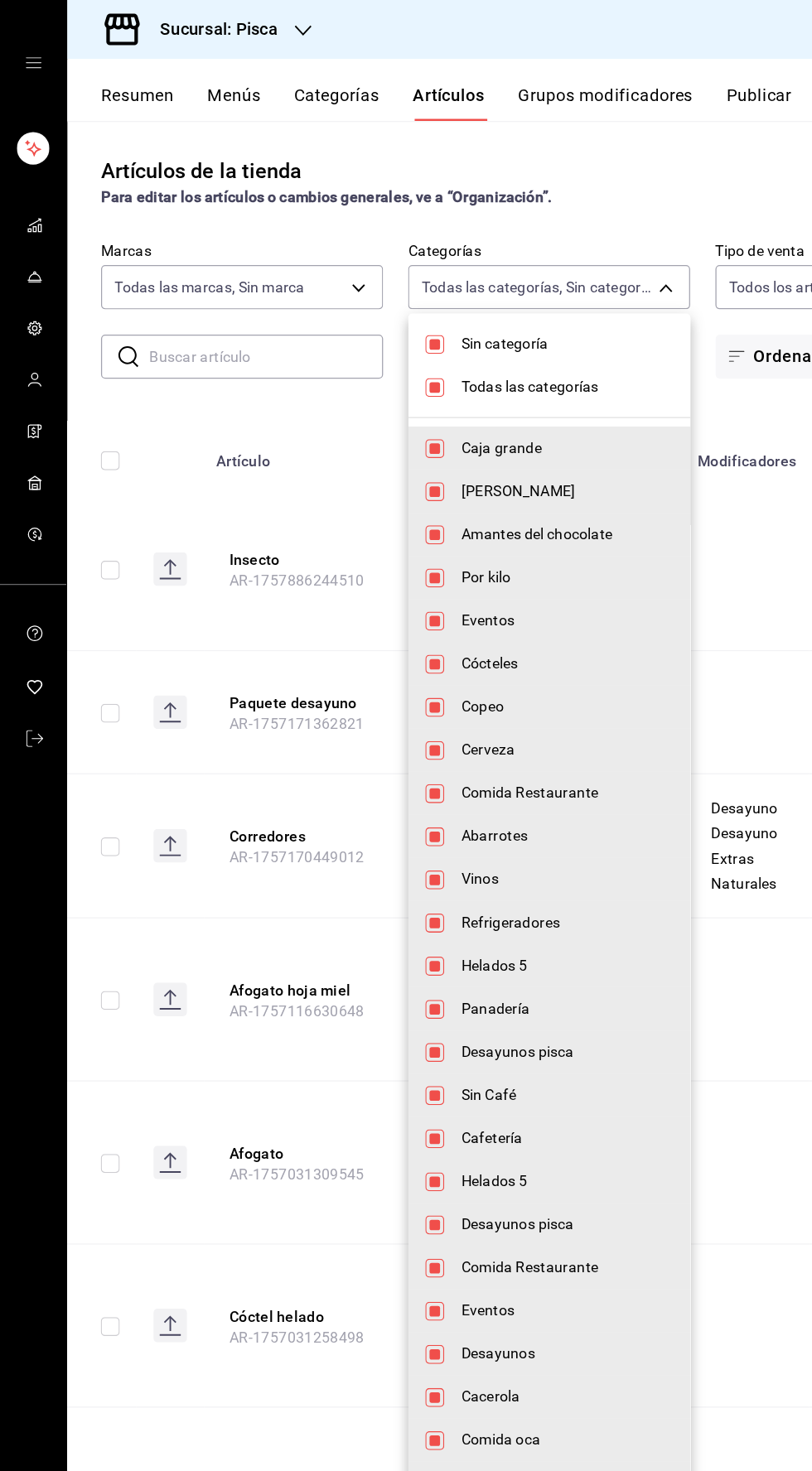
checkbox input "false"
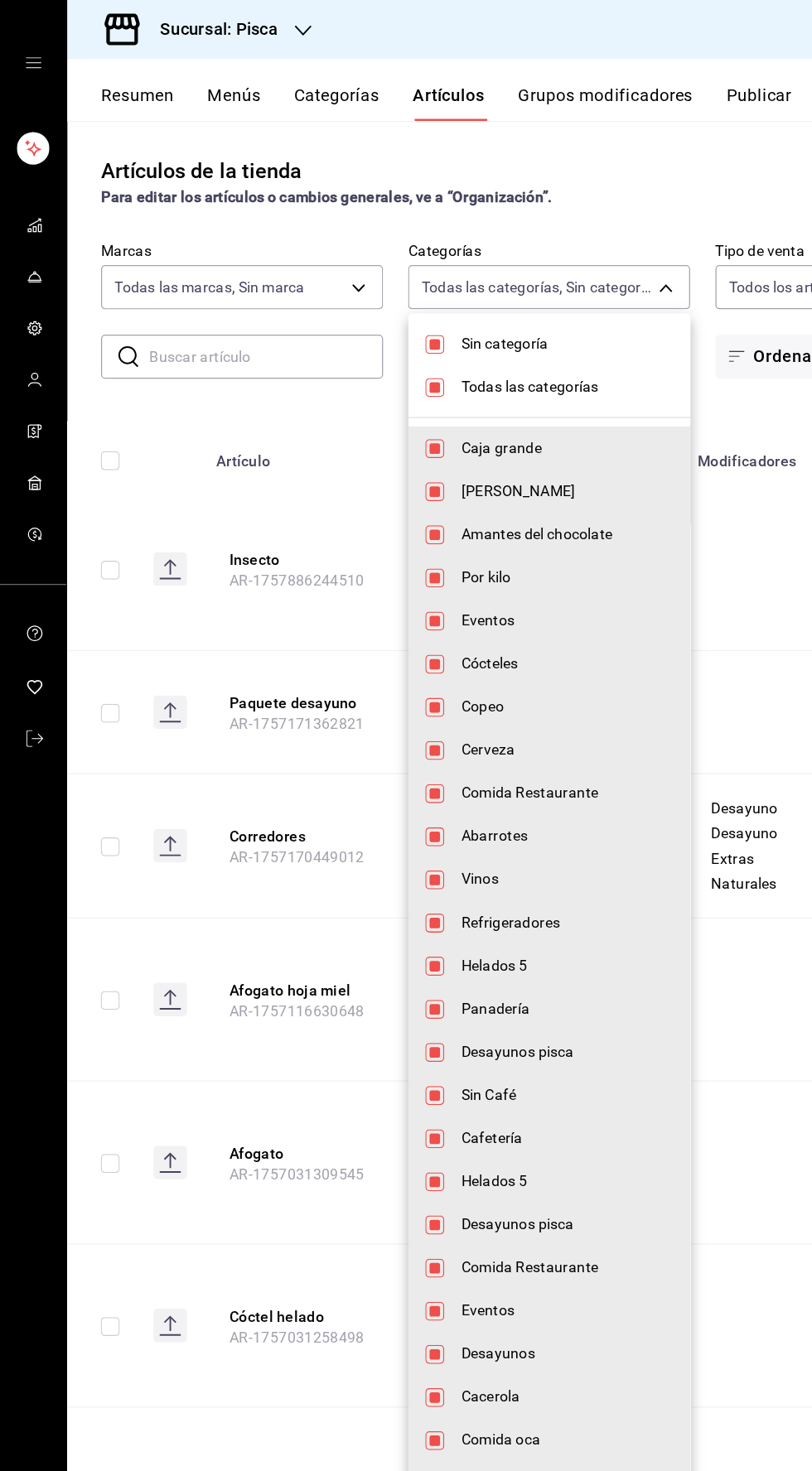
checkbox input "false"
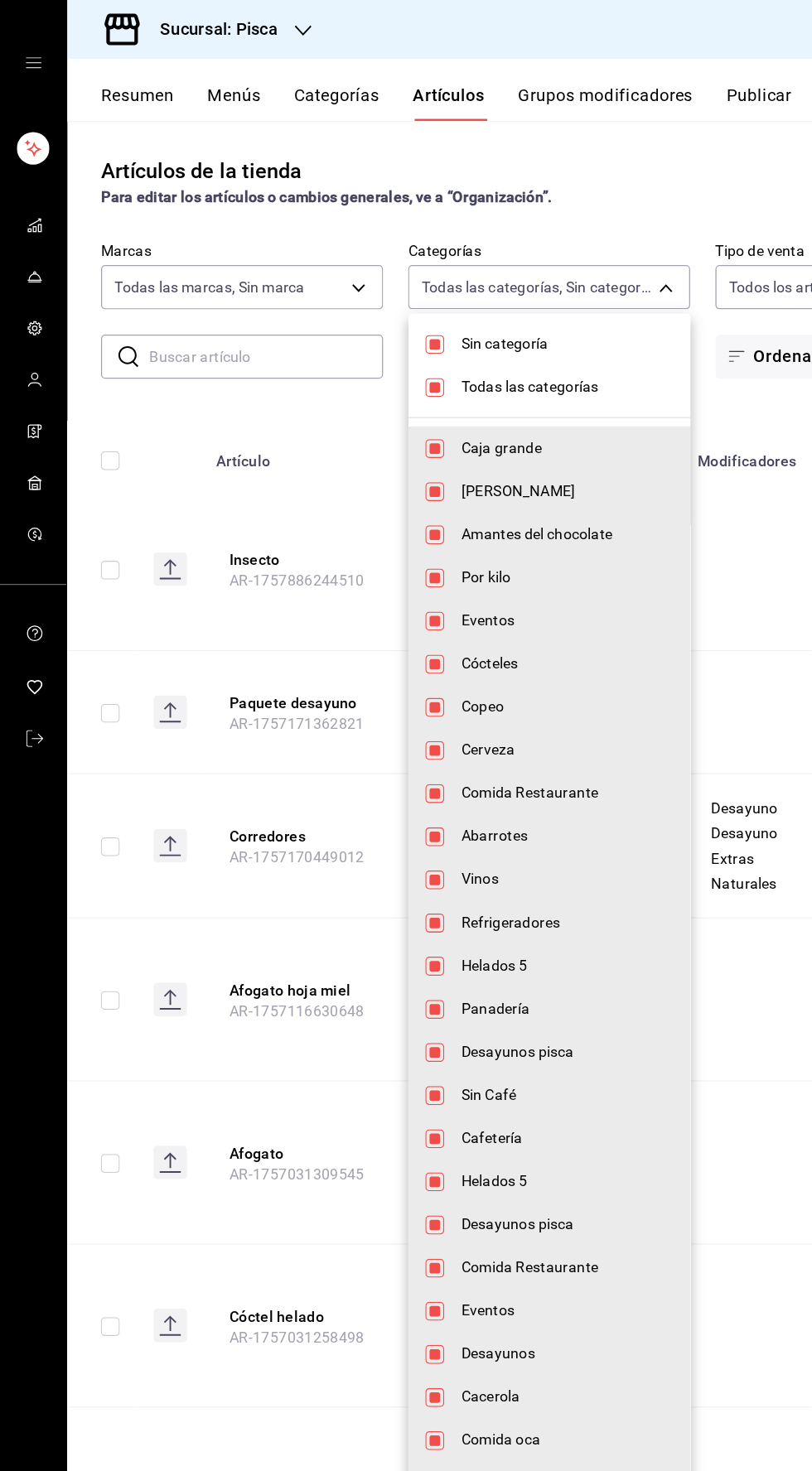
checkbox input "false"
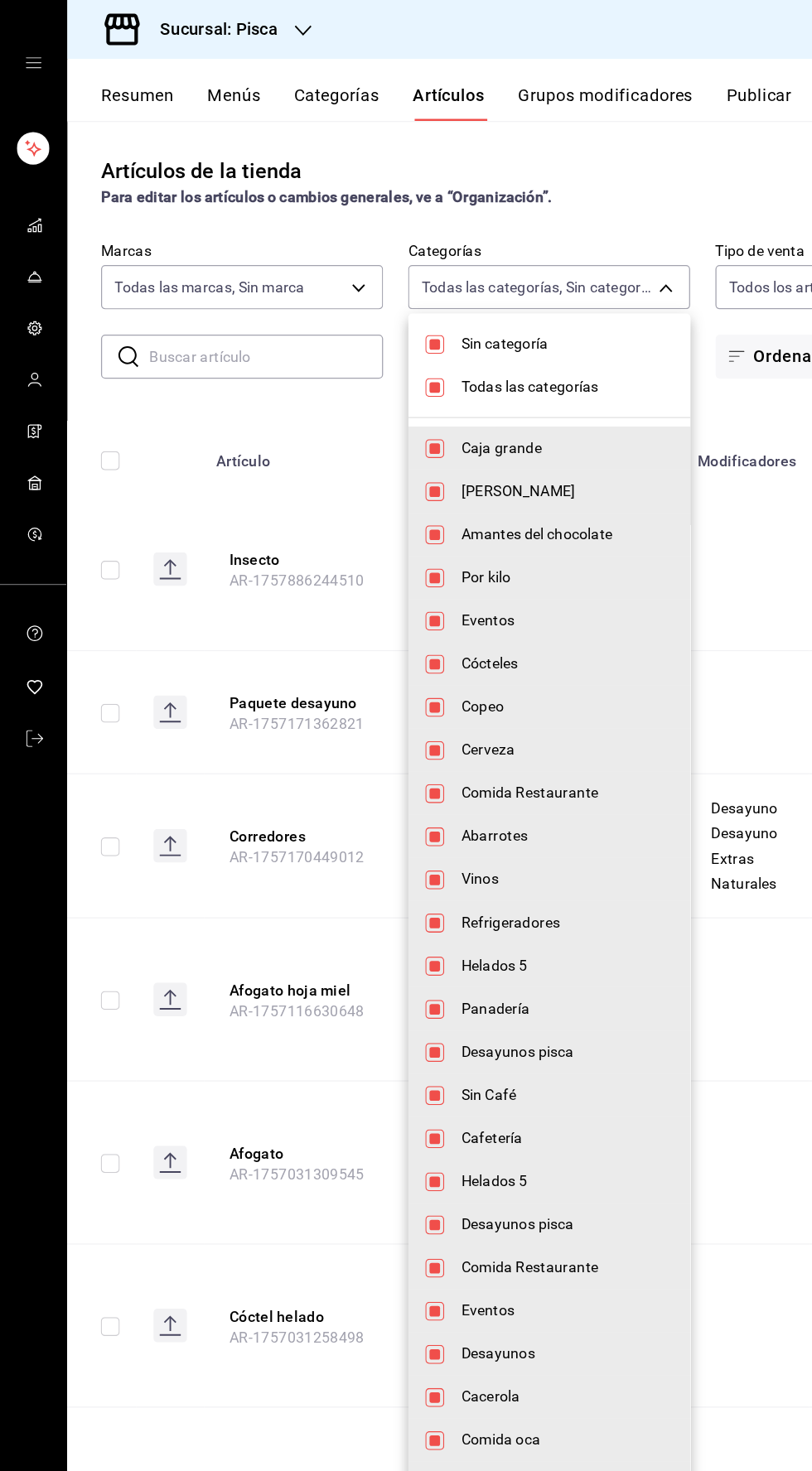
checkbox input "false"
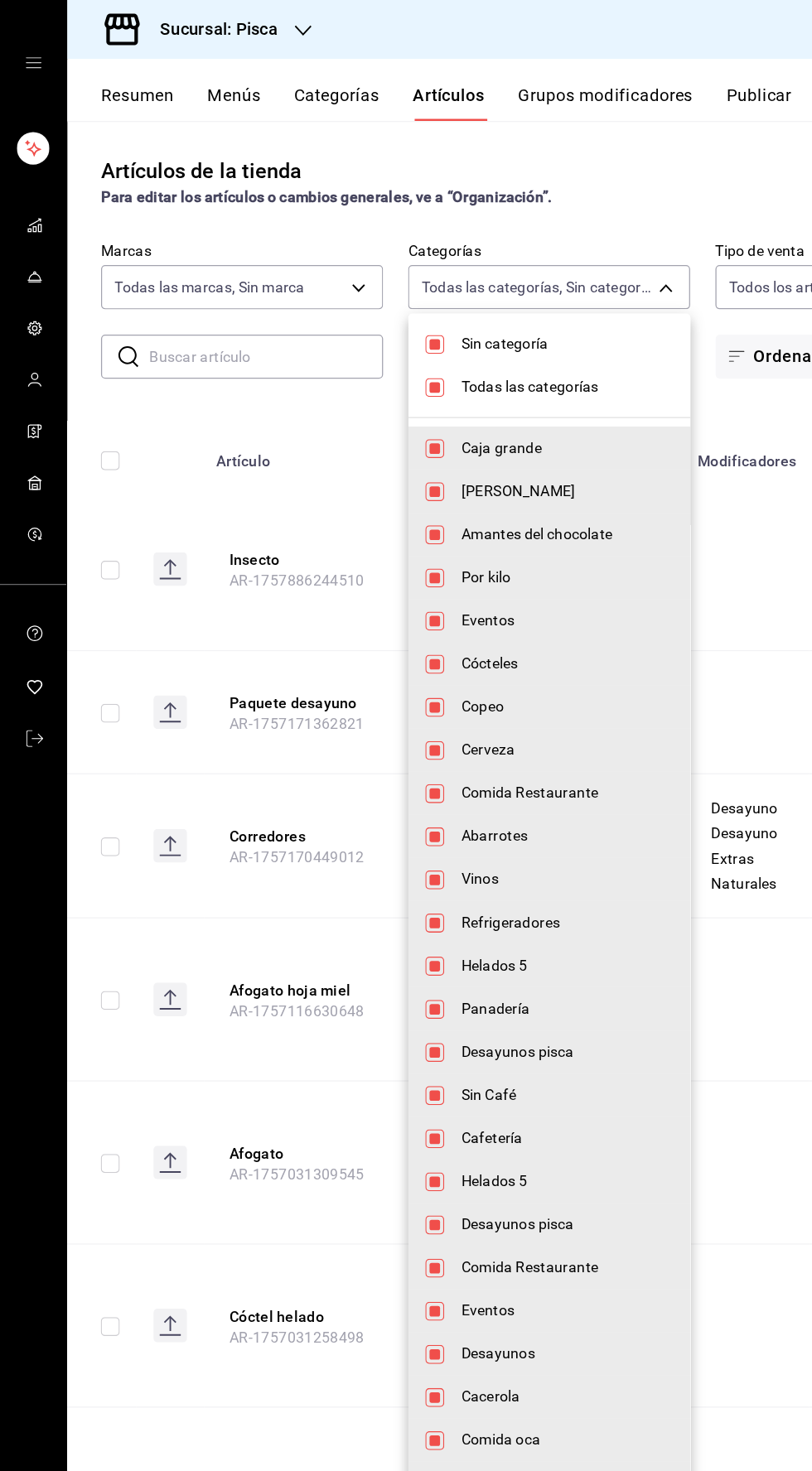
checkbox input "false"
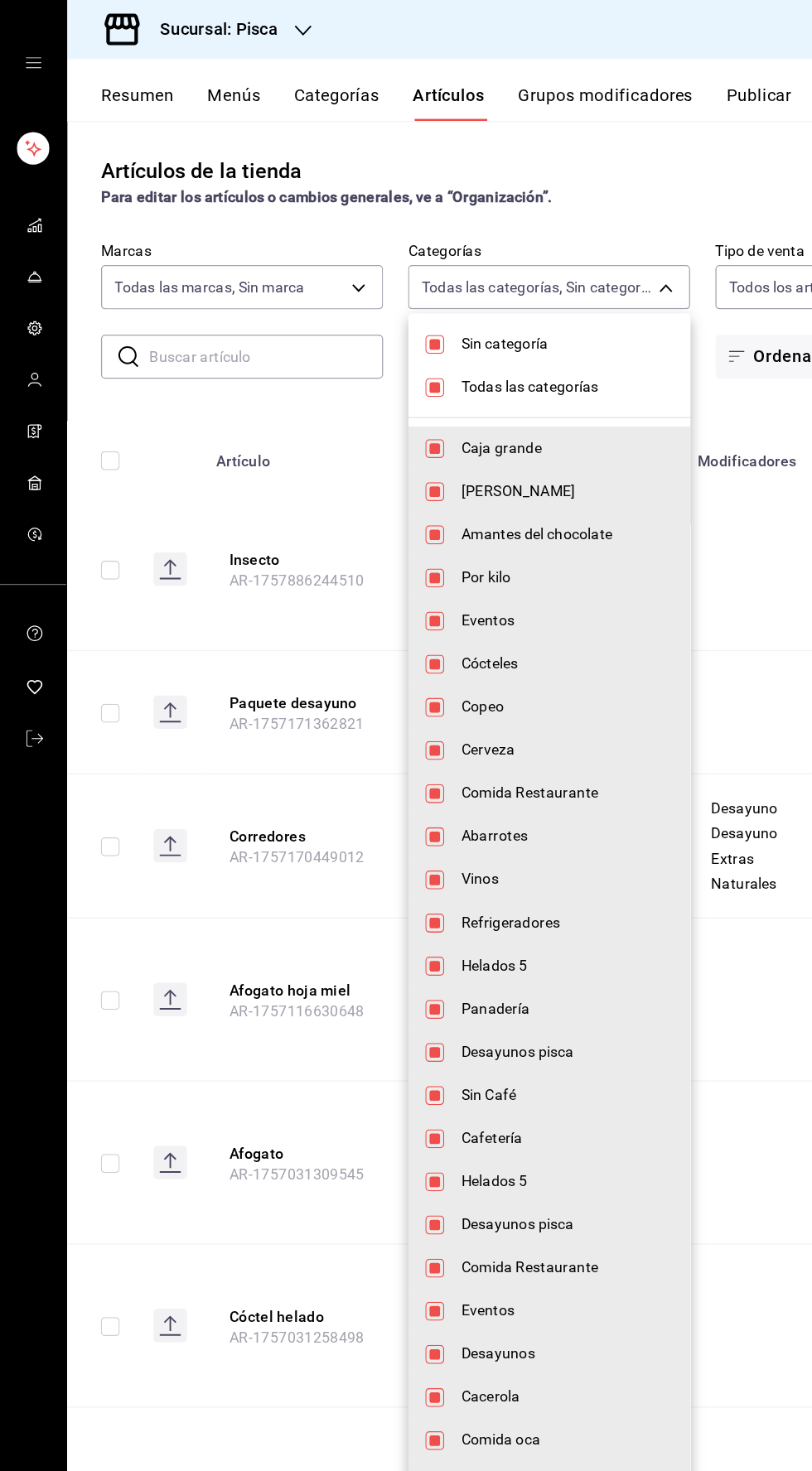
checkbox input "false"
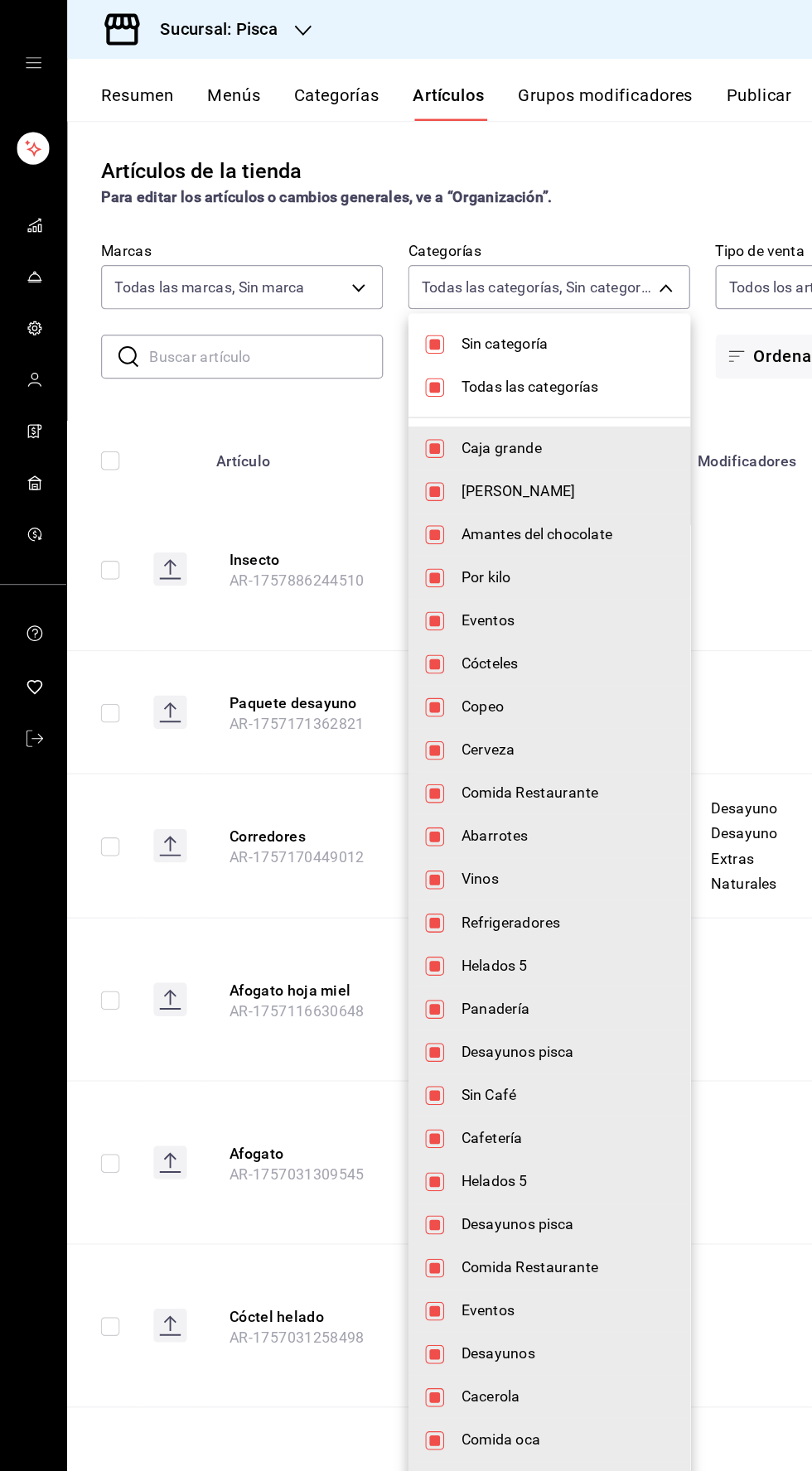
checkbox input "false"
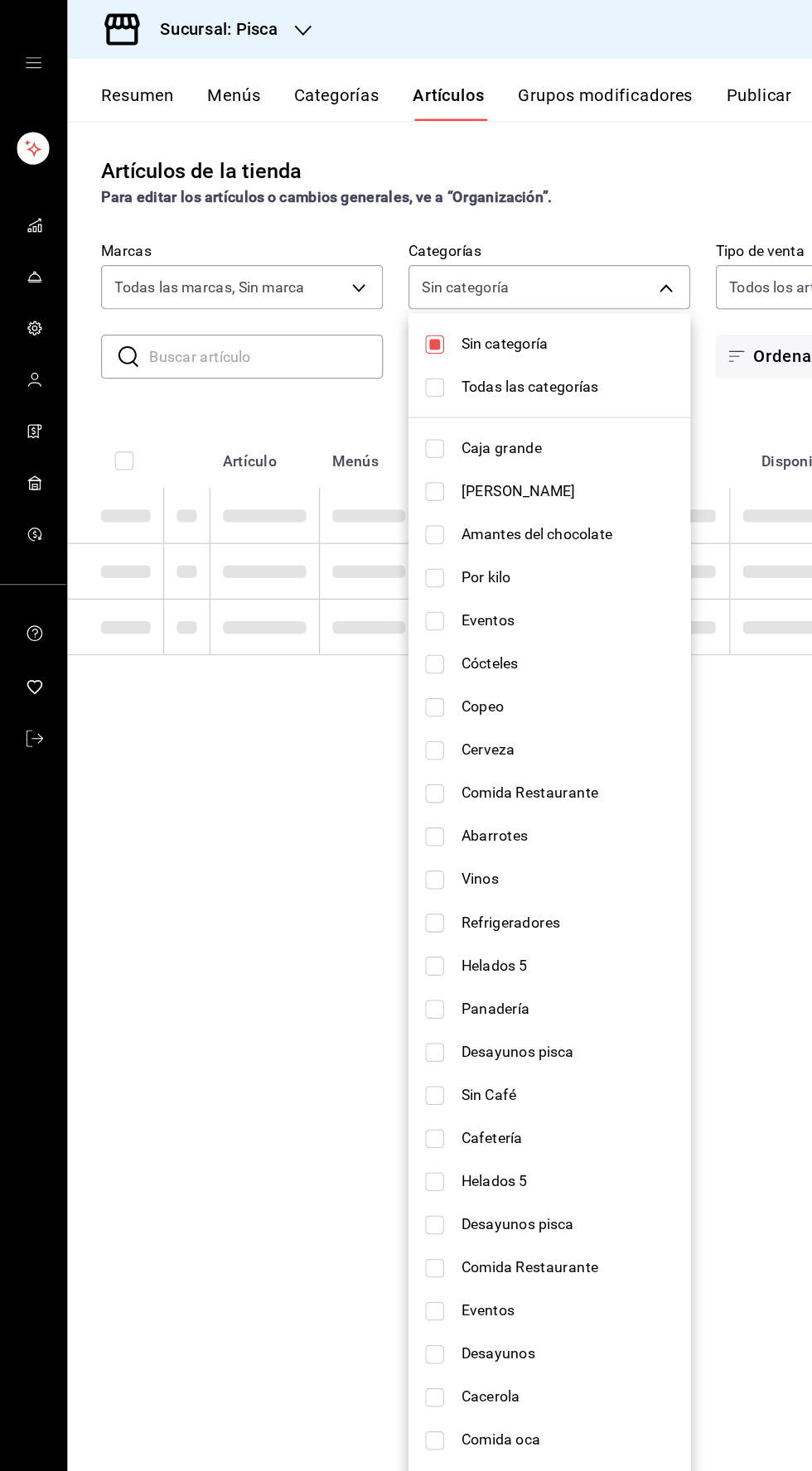
click at [333, 272] on li "Sin categoría" at bounding box center [432, 270] width 222 height 34
checkbox input "false"
click at [341, 790] on input "checkbox" at bounding box center [342, 794] width 15 height 15
checkbox input "true"
type input "234bba02-db58-4baf-bcb8-f13c8dbadb70"
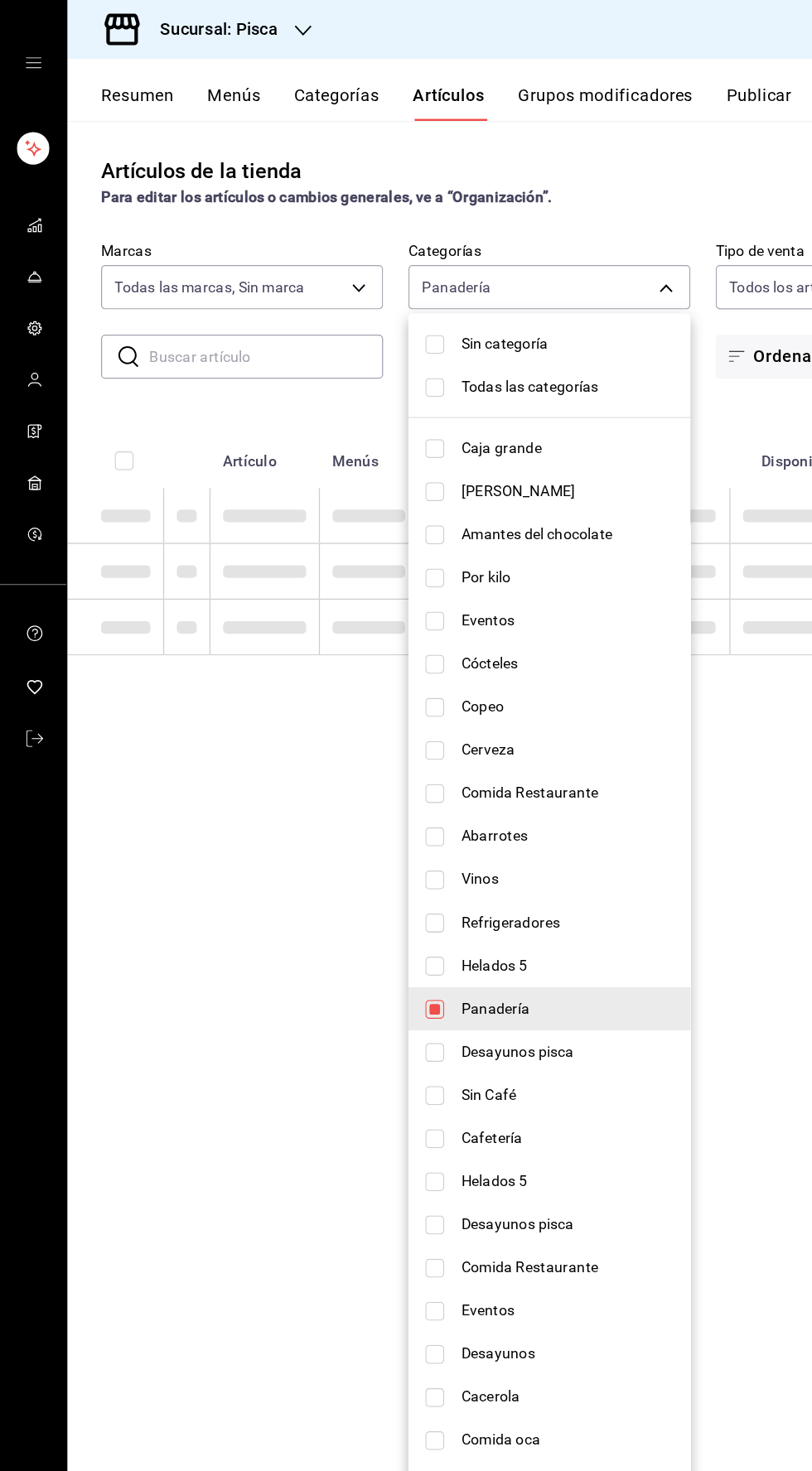
click at [341, 755] on input "checkbox" at bounding box center [342, 760] width 15 height 15
checkbox input "true"
type input "234bba02-db58-4baf-bcb8-f13c8dbadb70,2e004ecd-0e99-4f20-a2e6-b893d6da9dab"
click at [339, 792] on input "checkbox" at bounding box center [342, 794] width 15 height 15
checkbox input "false"
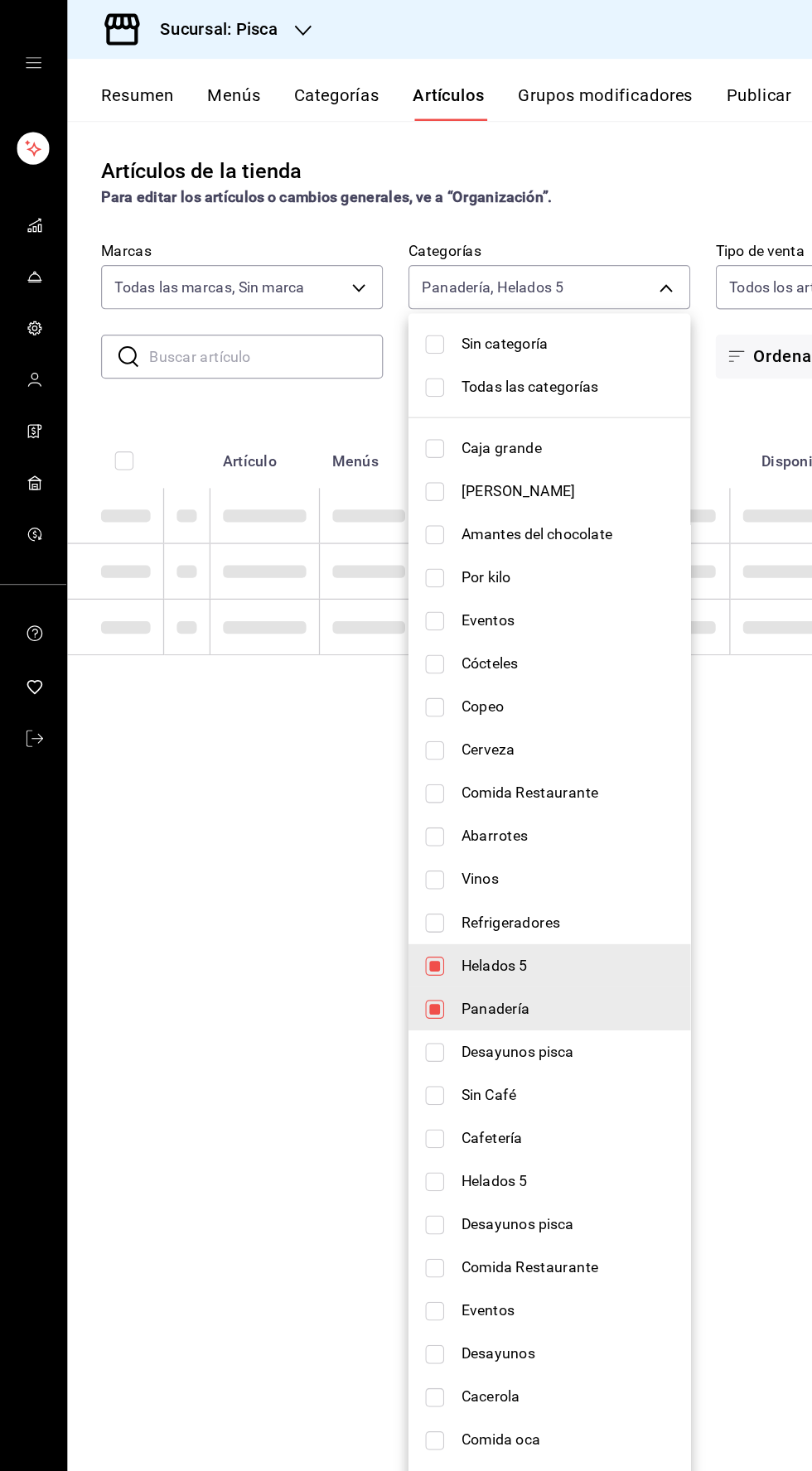
type input "2e004ecd-0e99-4f20-a2e6-b893d6da9dab"
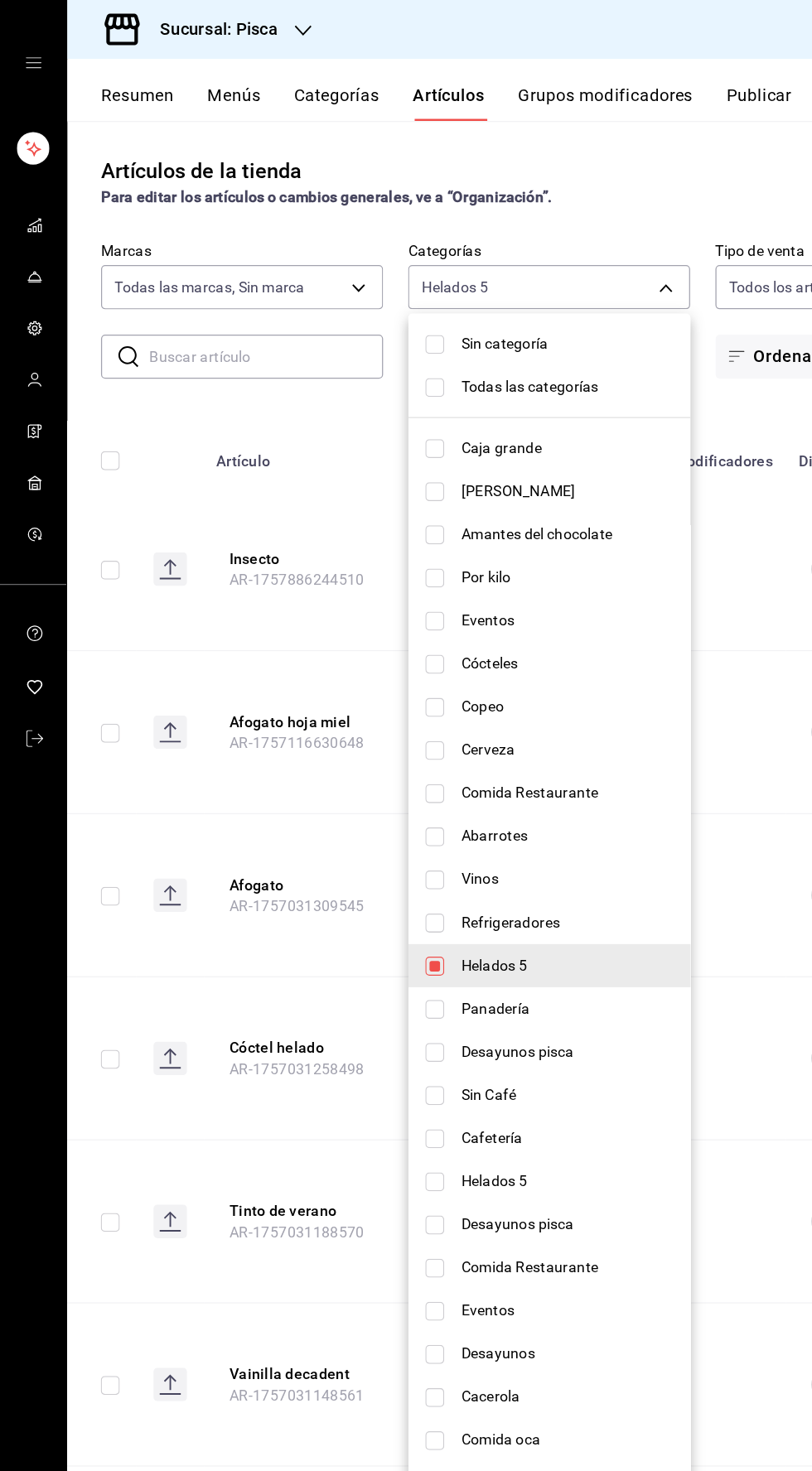
click at [176, 125] on div at bounding box center [406, 735] width 812 height 1471
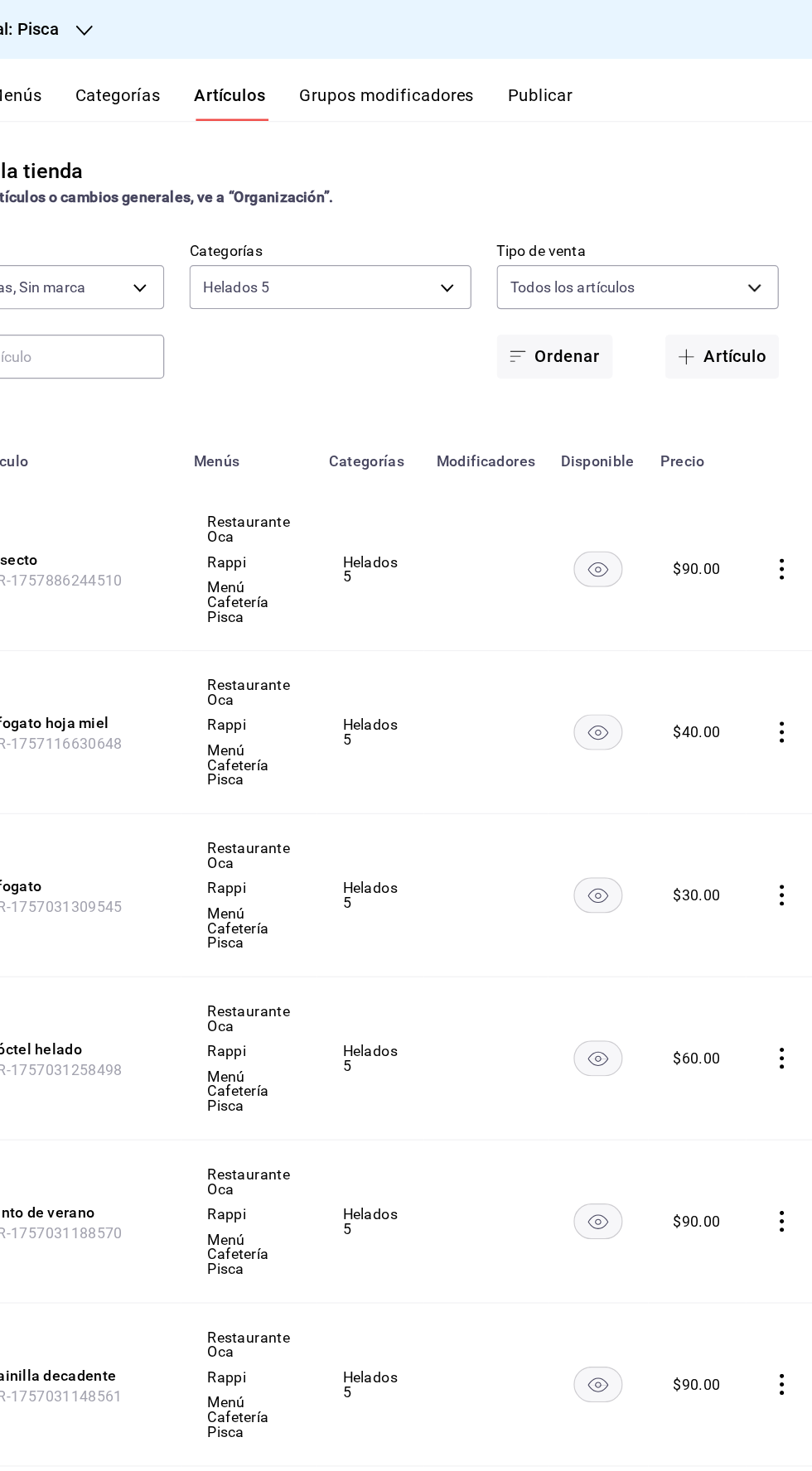
click at [786, 704] on icon "comportamiento" at bounding box center [788, 705] width 4 height 17
click at [712, 818] on font "Eliminar" at bounding box center [727, 811] width 42 height 13
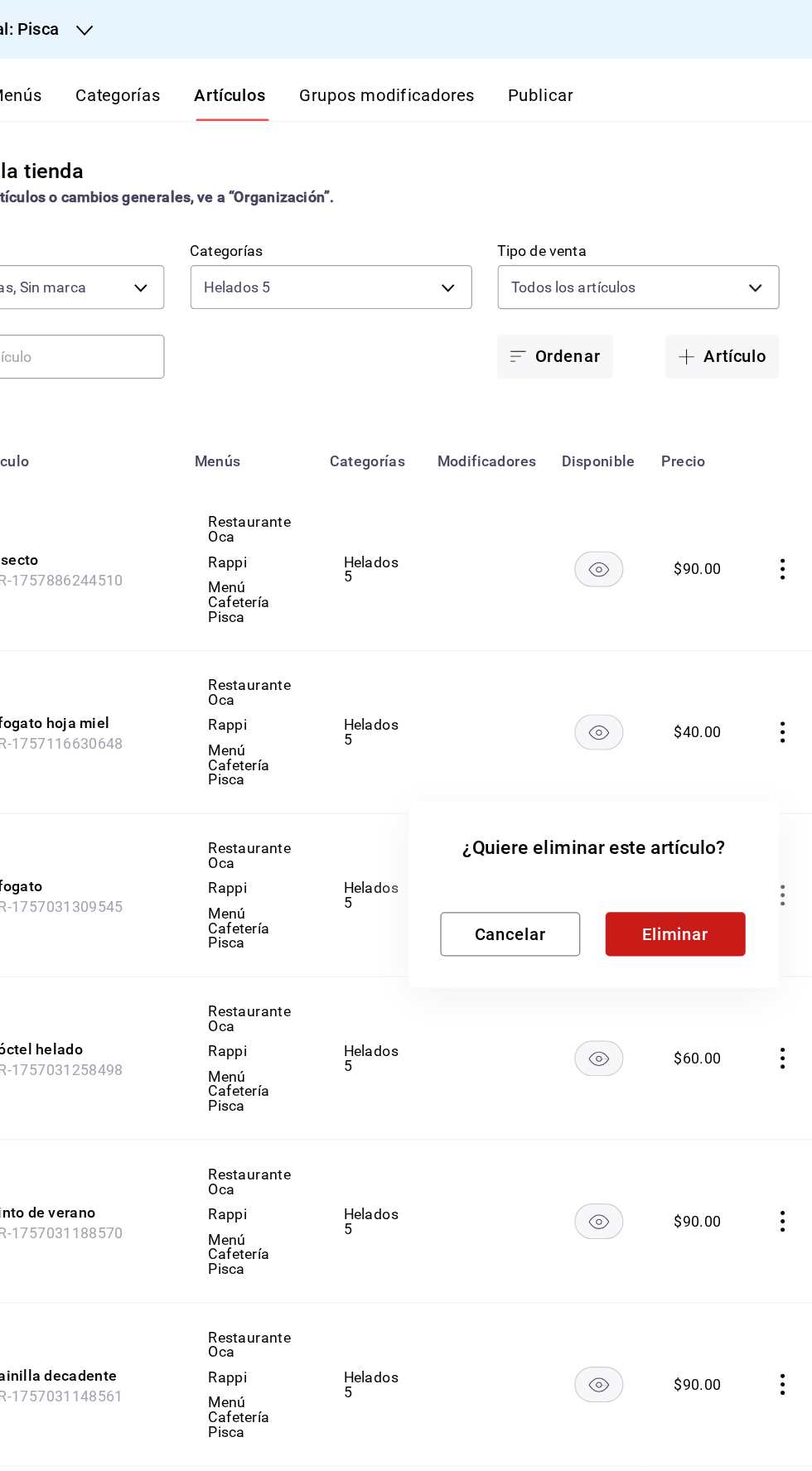
click at [688, 728] on font "Eliminar" at bounding box center [704, 735] width 53 height 16
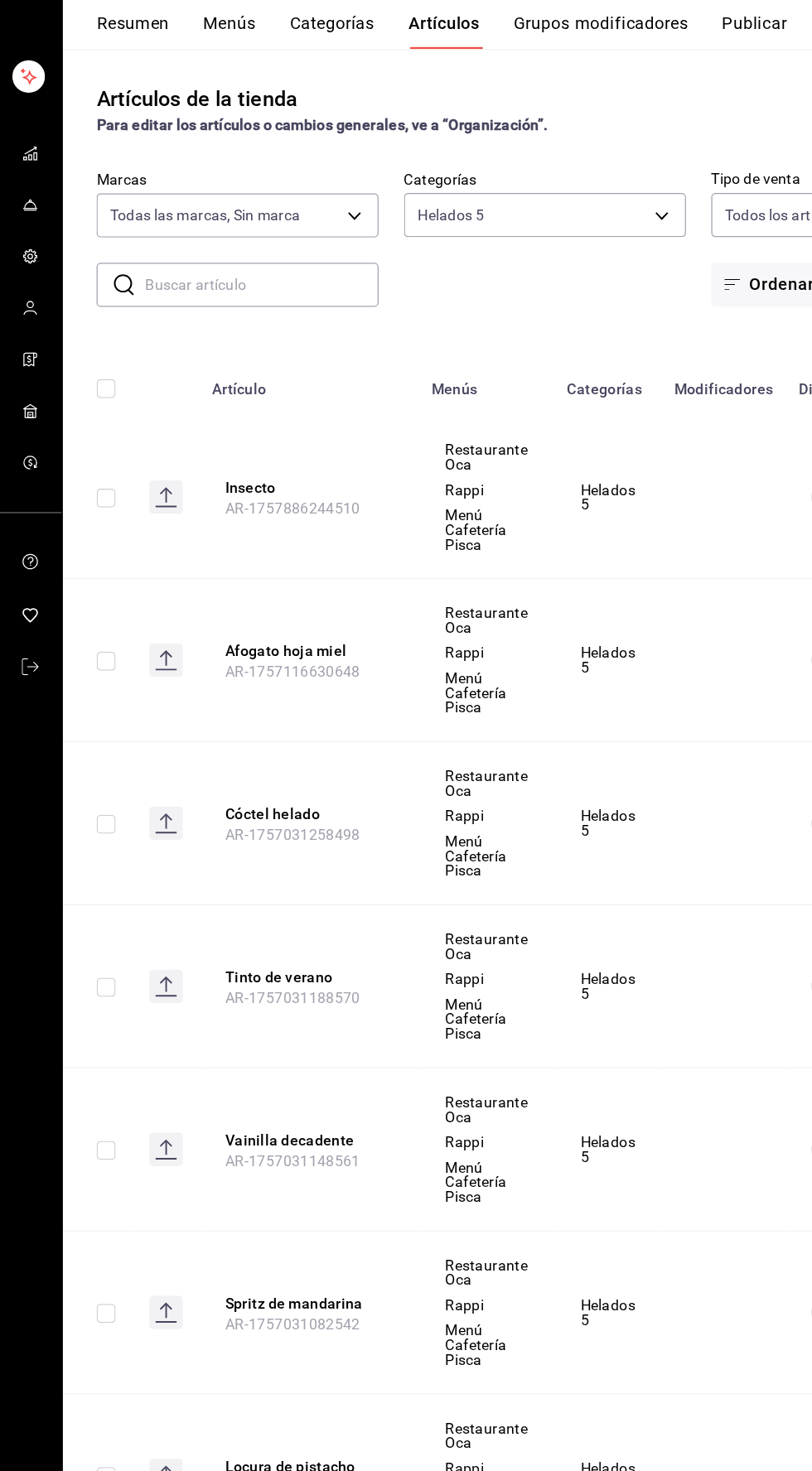
scroll to position [0, 18]
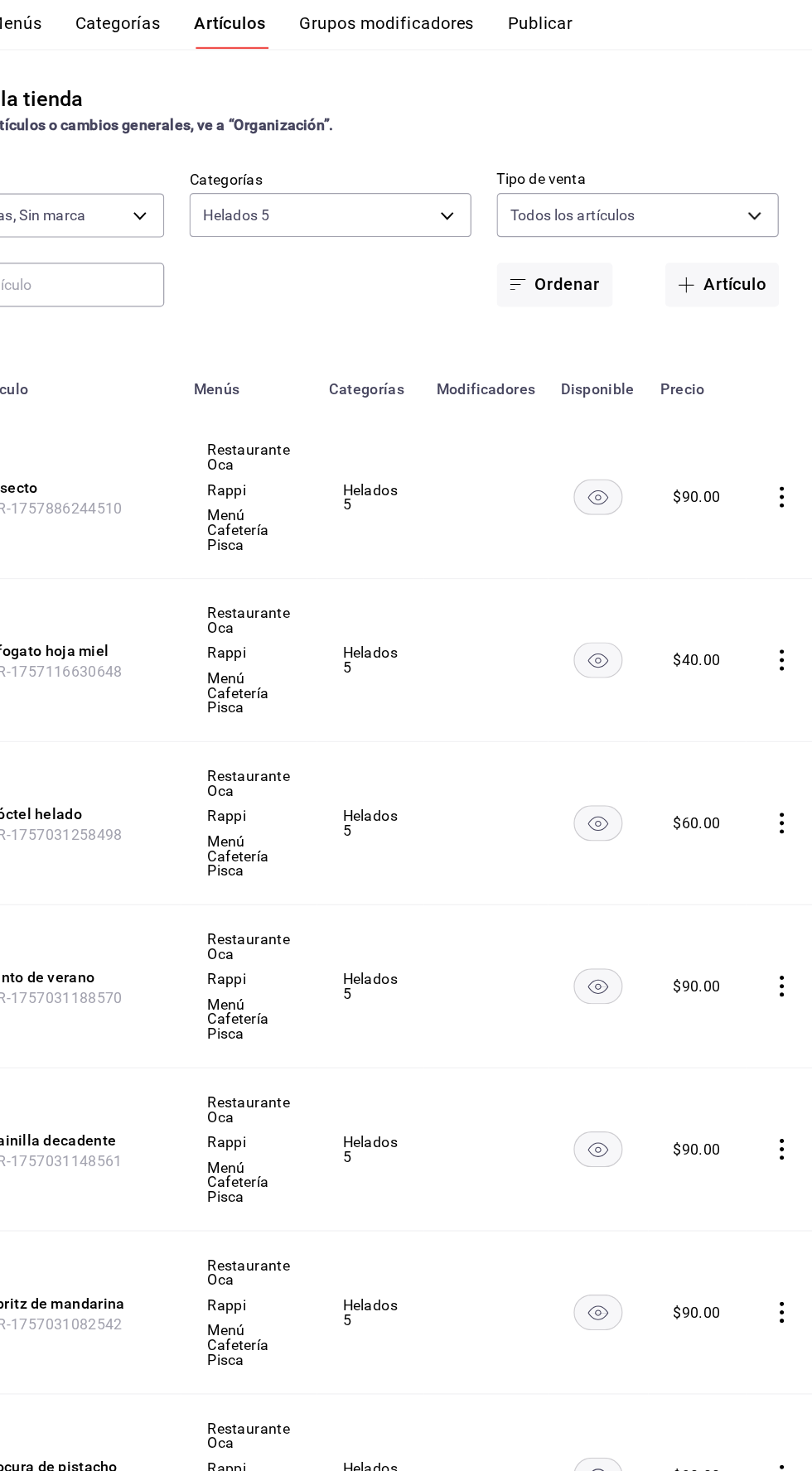
click at [779, 448] on icon "comportamiento" at bounding box center [788, 448] width 17 height 17
click at [700, 483] on div at bounding box center [691, 487] width 30 height 20
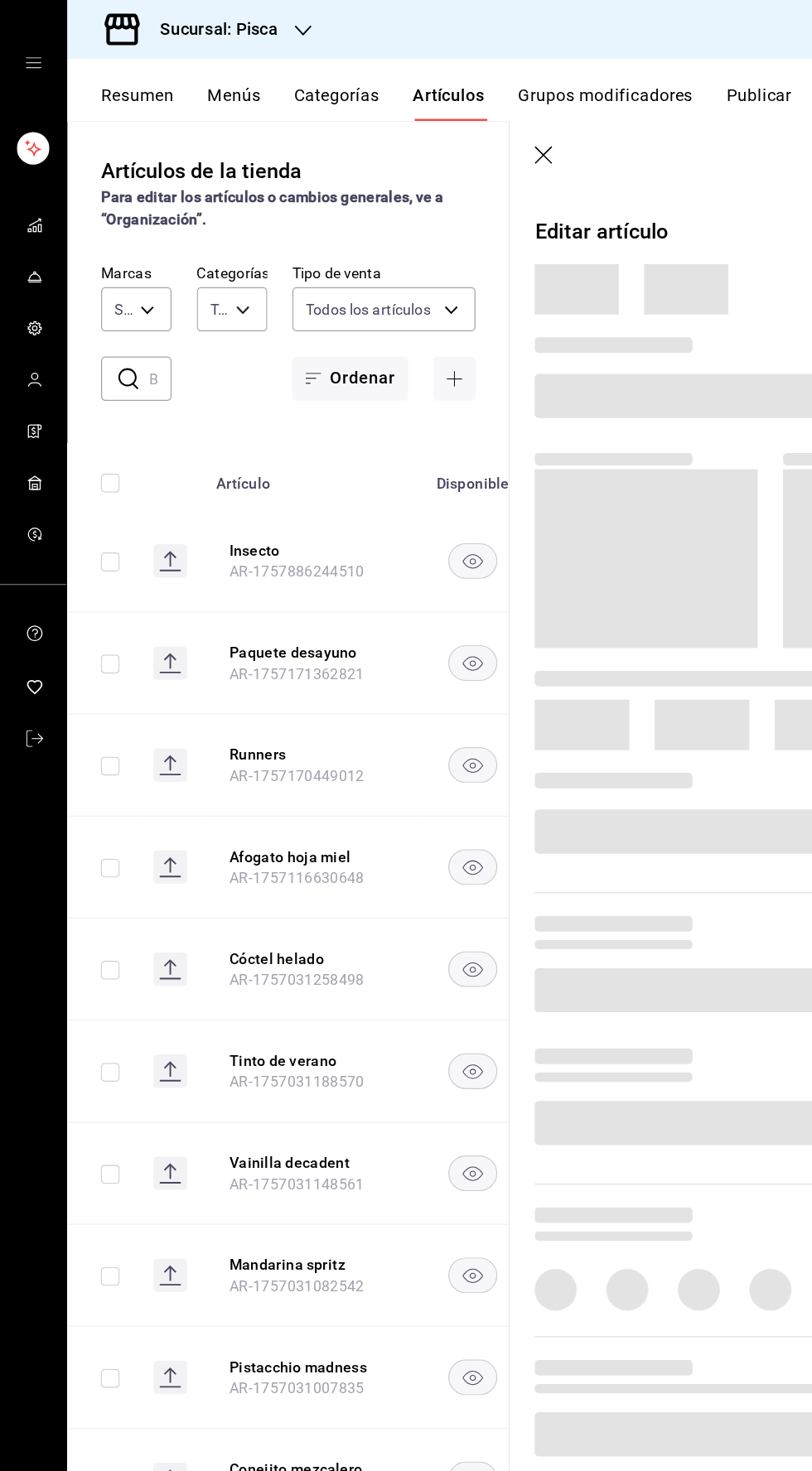
type input "f547cb4a-b93c-4195-b824-038b45f390e8,5cdc5738-4be2-4f6e-aec6-8c4831d5e22e,a1583…"
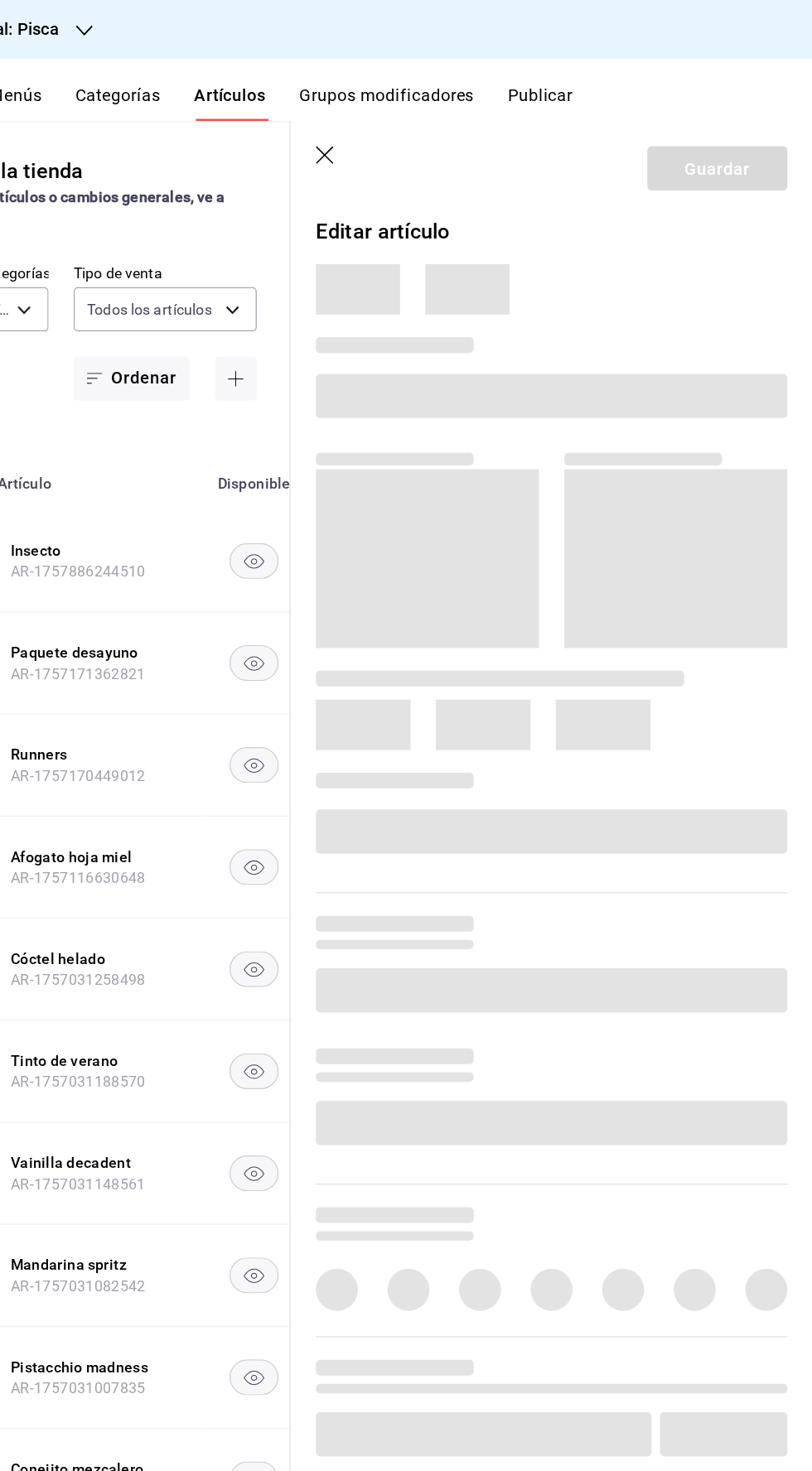
type input "bcd4eeba-f288-4c7f-be4a-80794efd5e2c,f4348fd6-19a6-4699-a042-45be726c08e8"
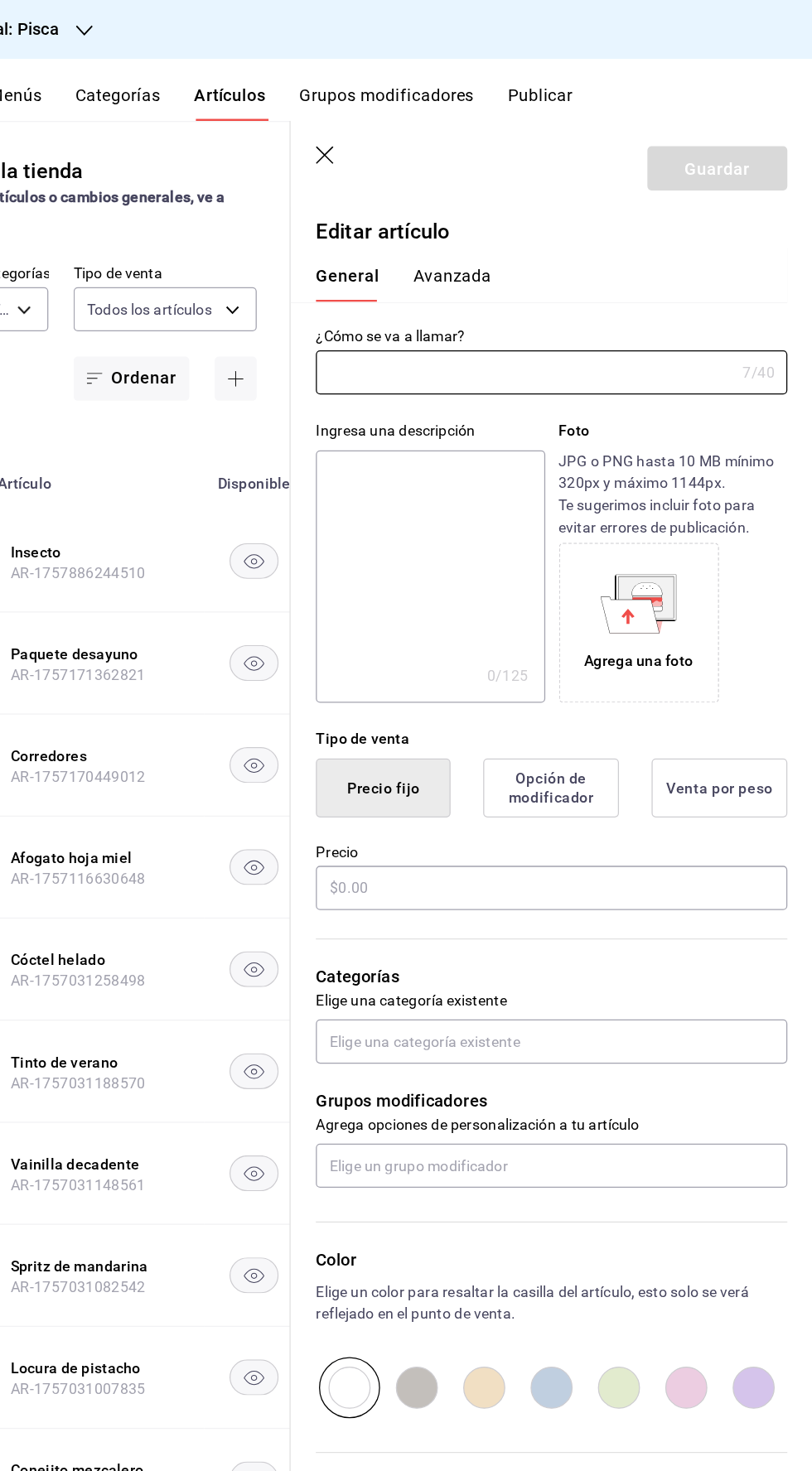
type input "Insecto"
type input "AR-1757886244510"
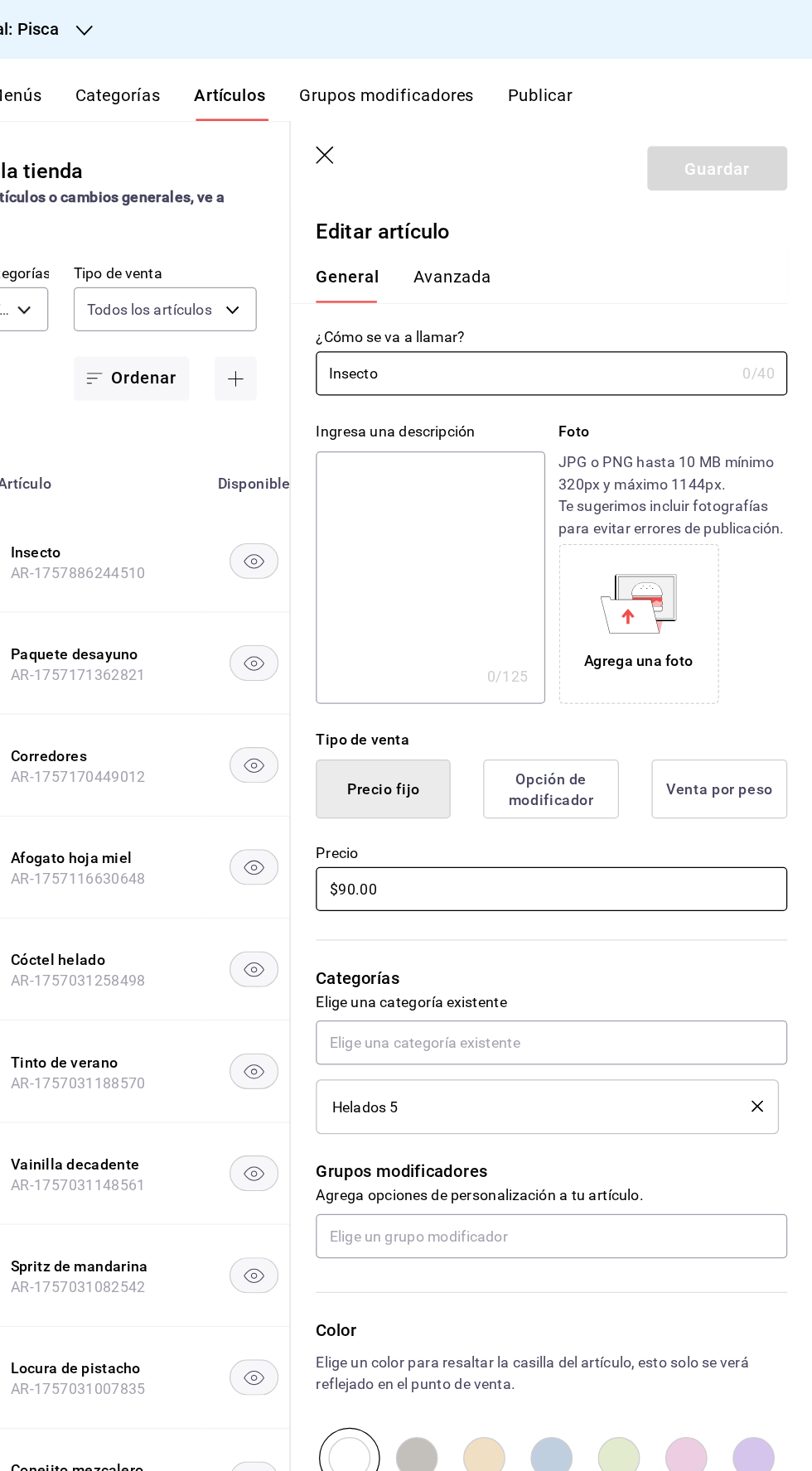
click at [455, 706] on input "$90.00" at bounding box center [605, 699] width 371 height 35
click at [506, 705] on input "$90.00" at bounding box center [605, 699] width 371 height 35
click at [515, 706] on input "$90.00" at bounding box center [605, 699] width 371 height 35
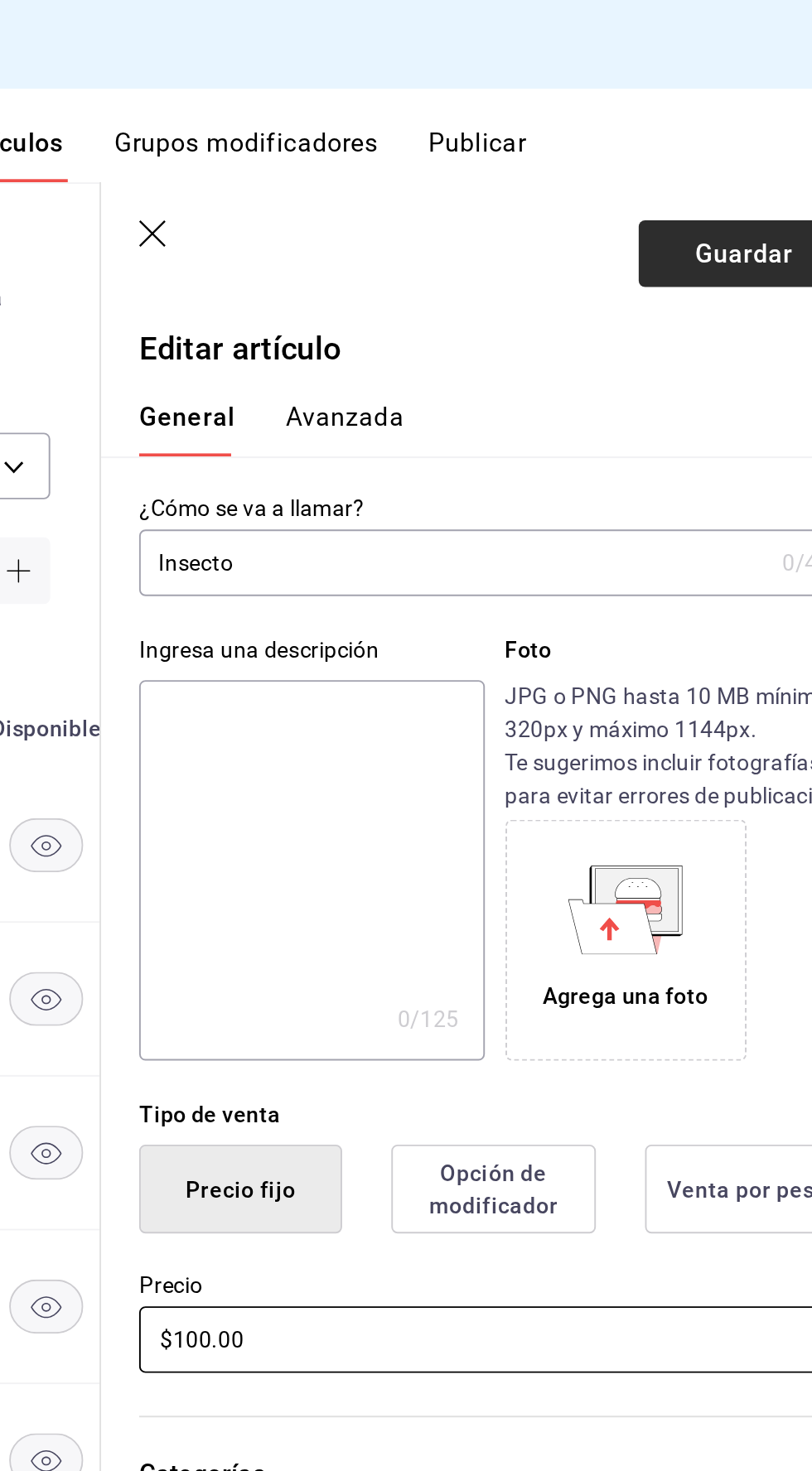
type input "$100.00"
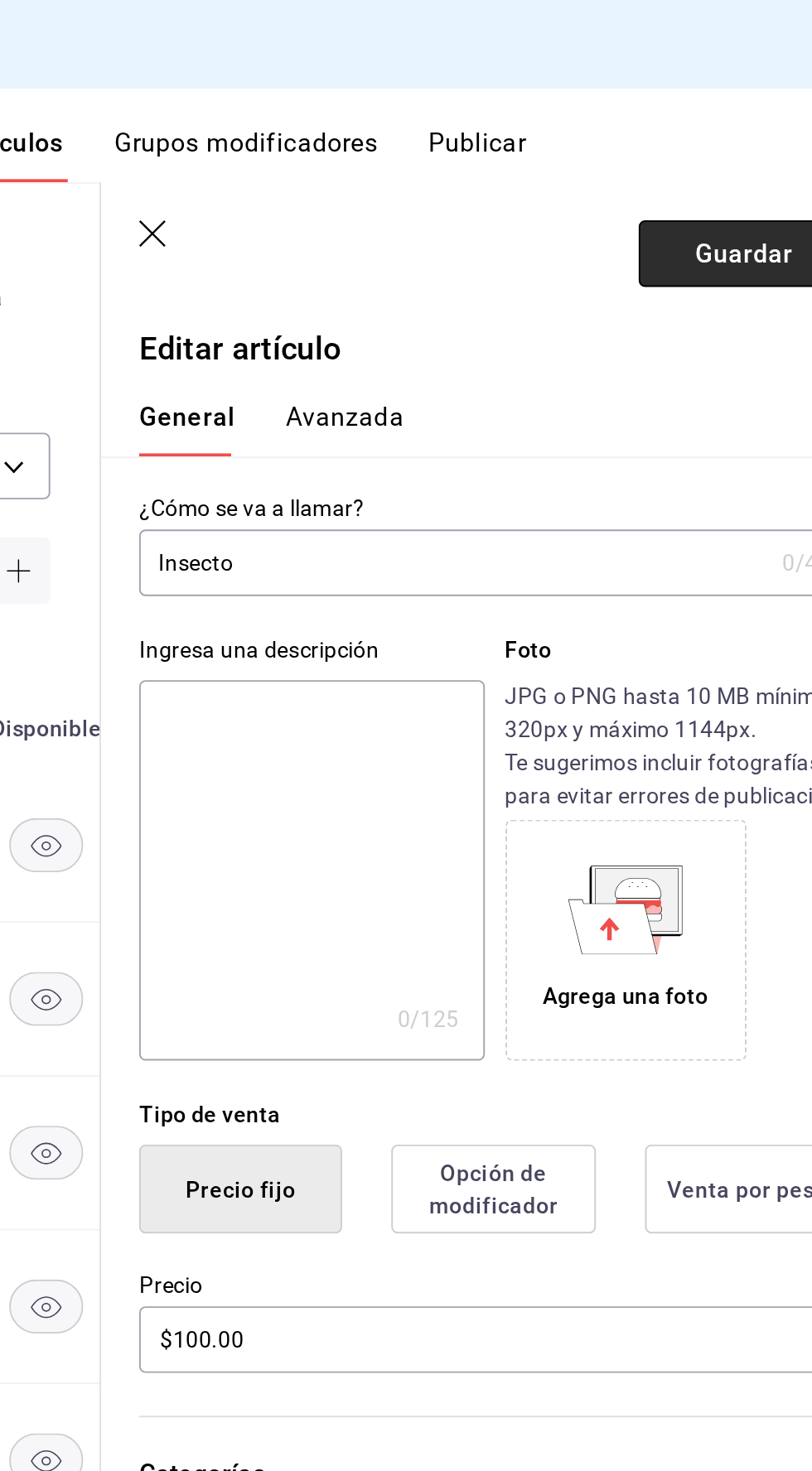
click at [703, 138] on button "Guardar" at bounding box center [736, 132] width 110 height 35
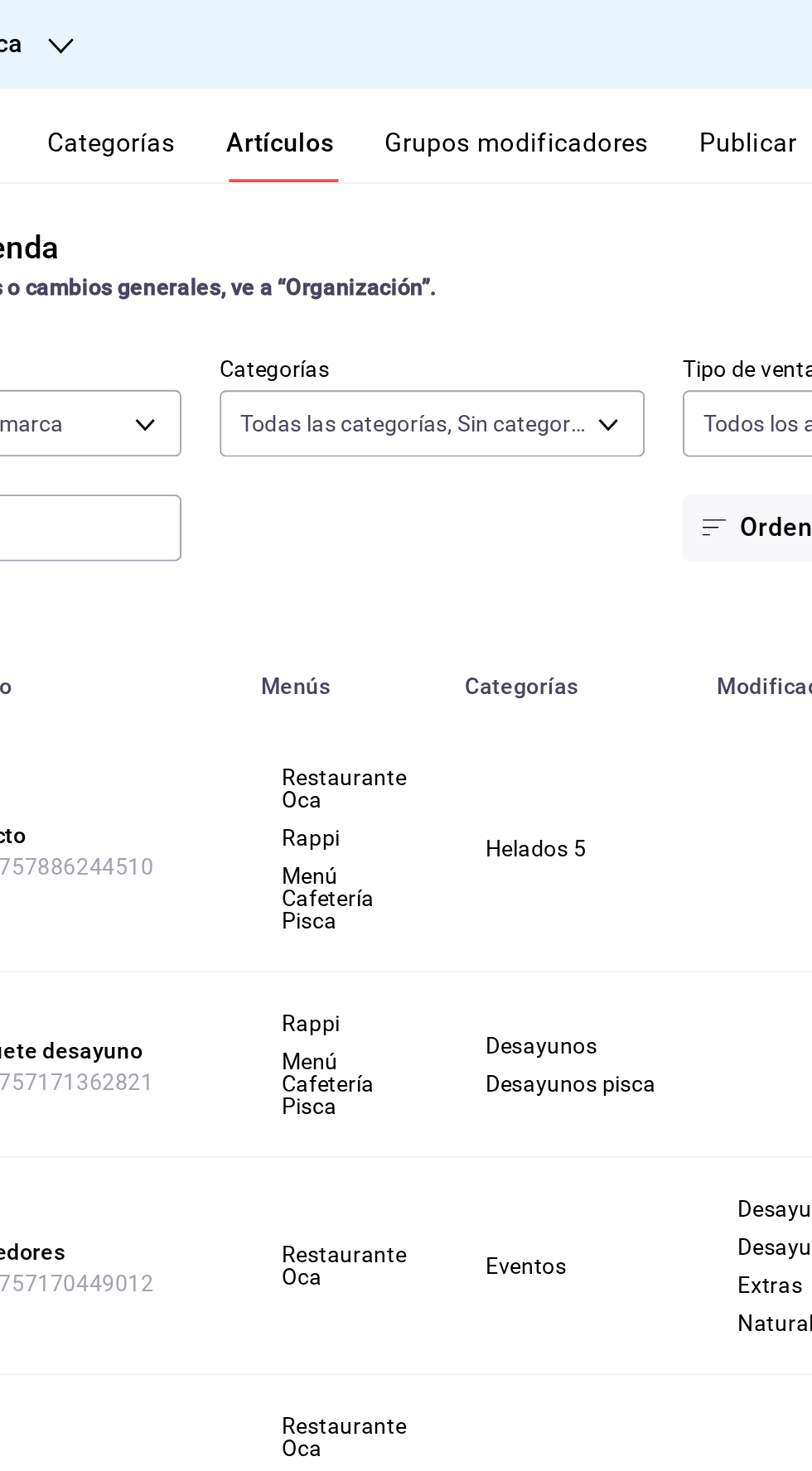
scroll to position [6, 0]
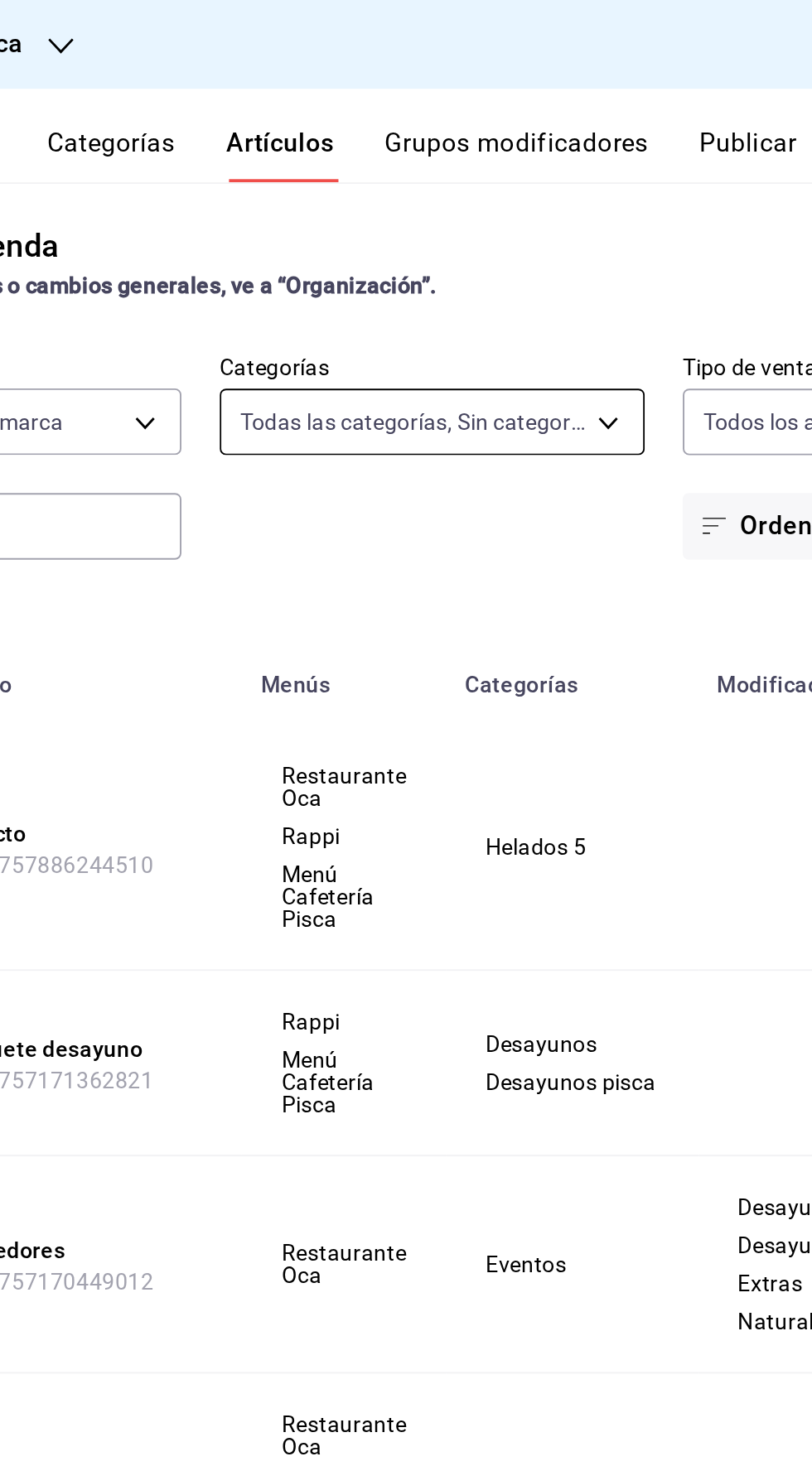
click at [526, 218] on body "Sucursal: Pisca Resumen Menús Categorías Artículos Grupos modificadores Publica…" at bounding box center [406, 735] width 812 height 1471
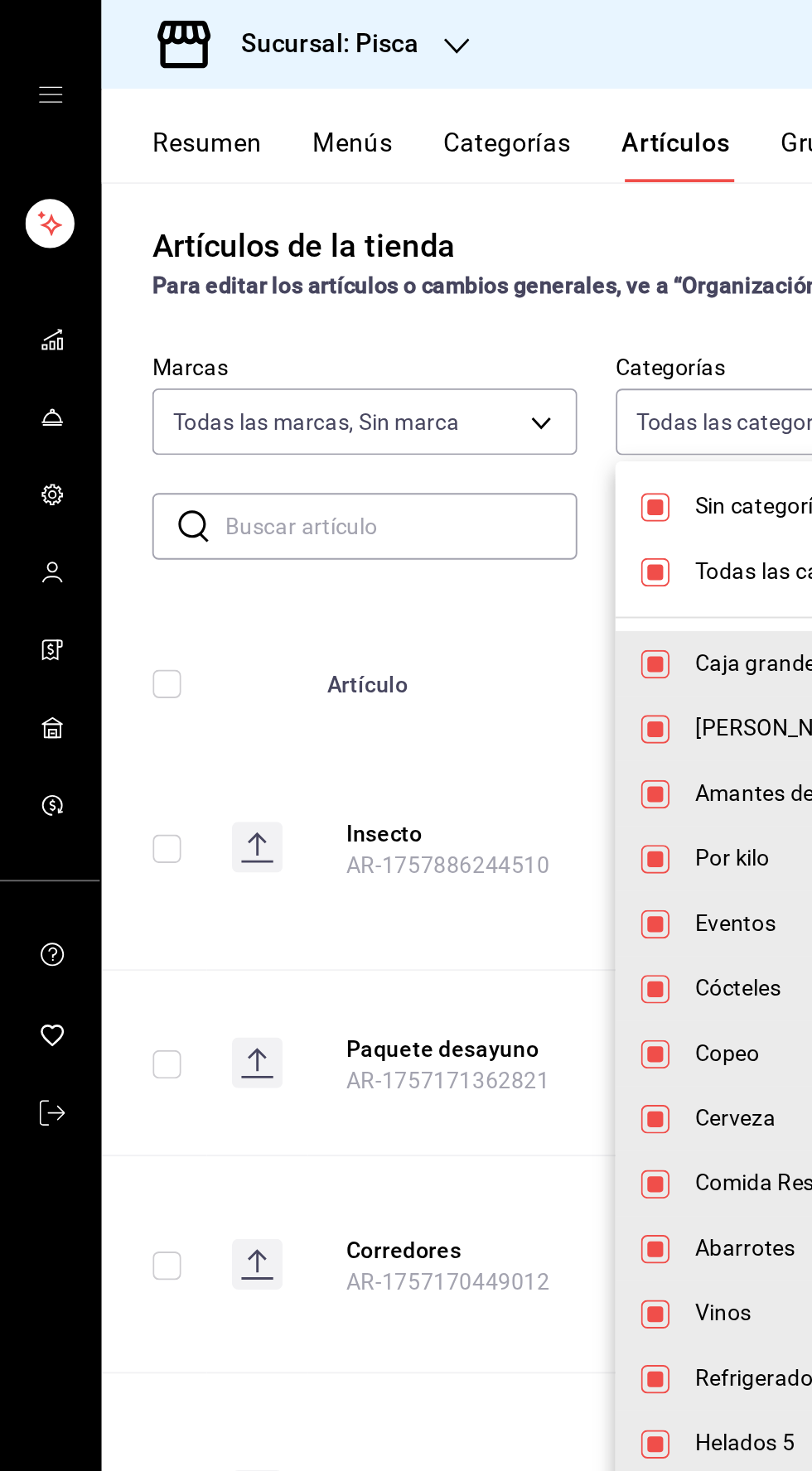
click at [339, 299] on input "checkbox" at bounding box center [342, 299] width 15 height 15
checkbox input "false"
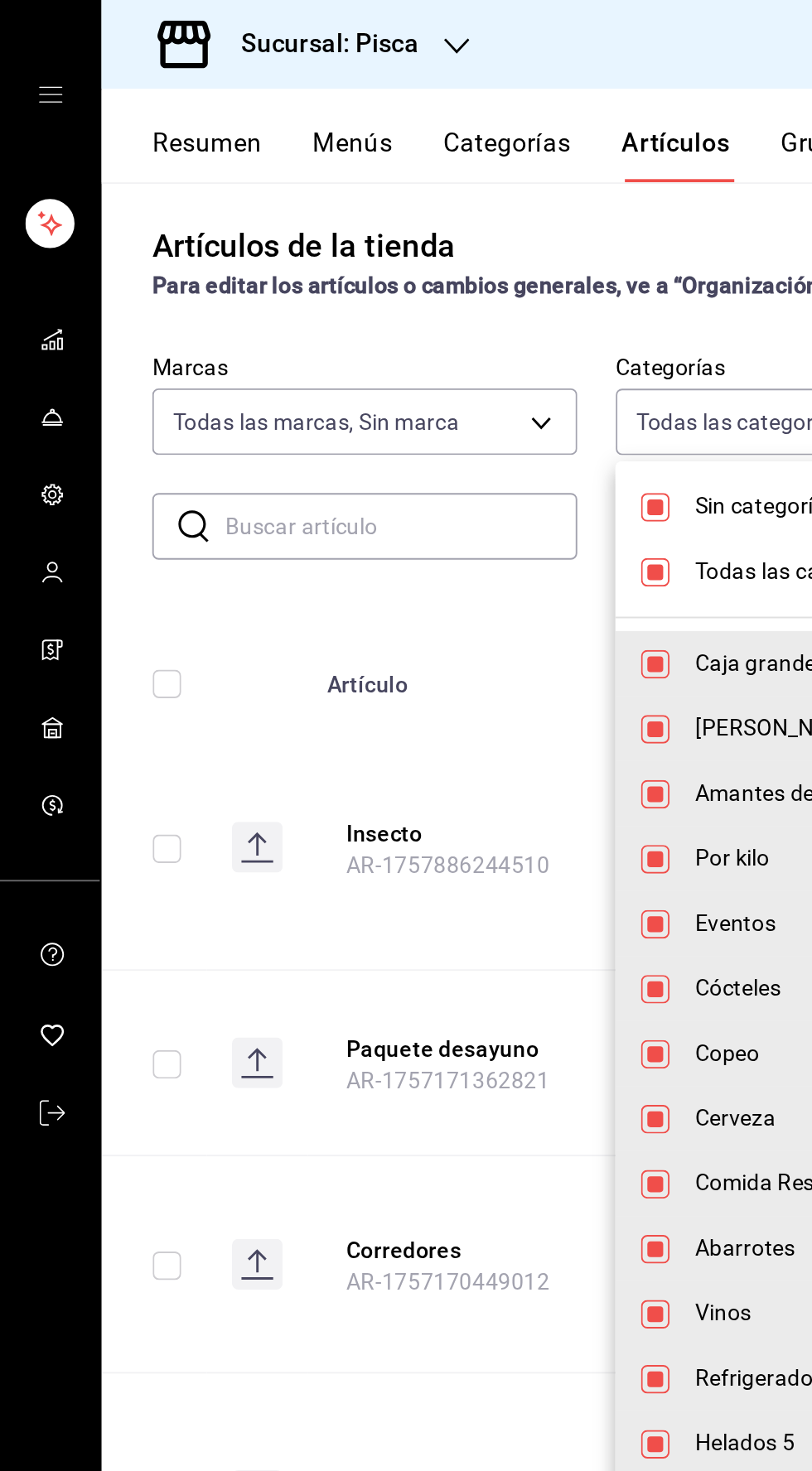
checkbox input "false"
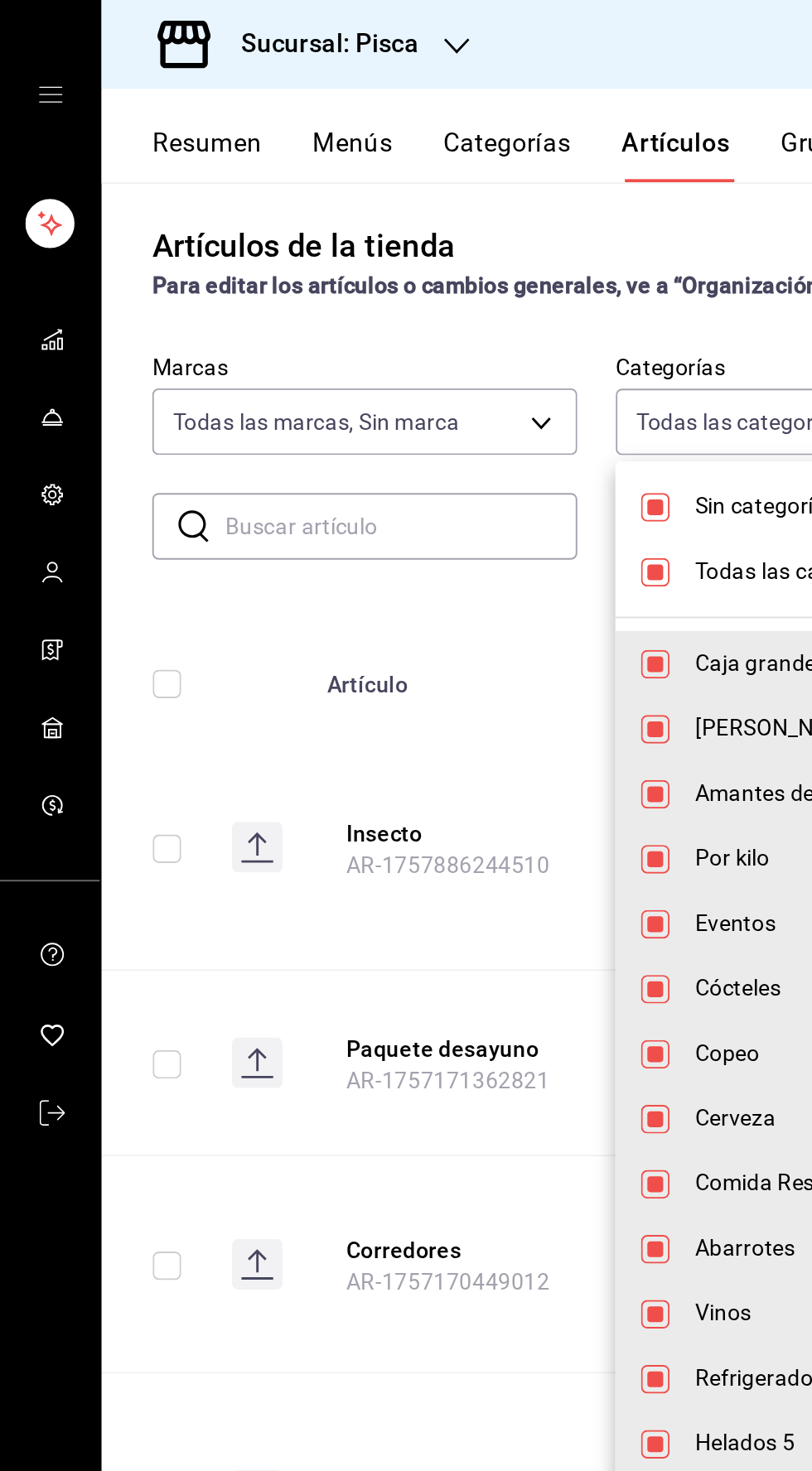
checkbox input "false"
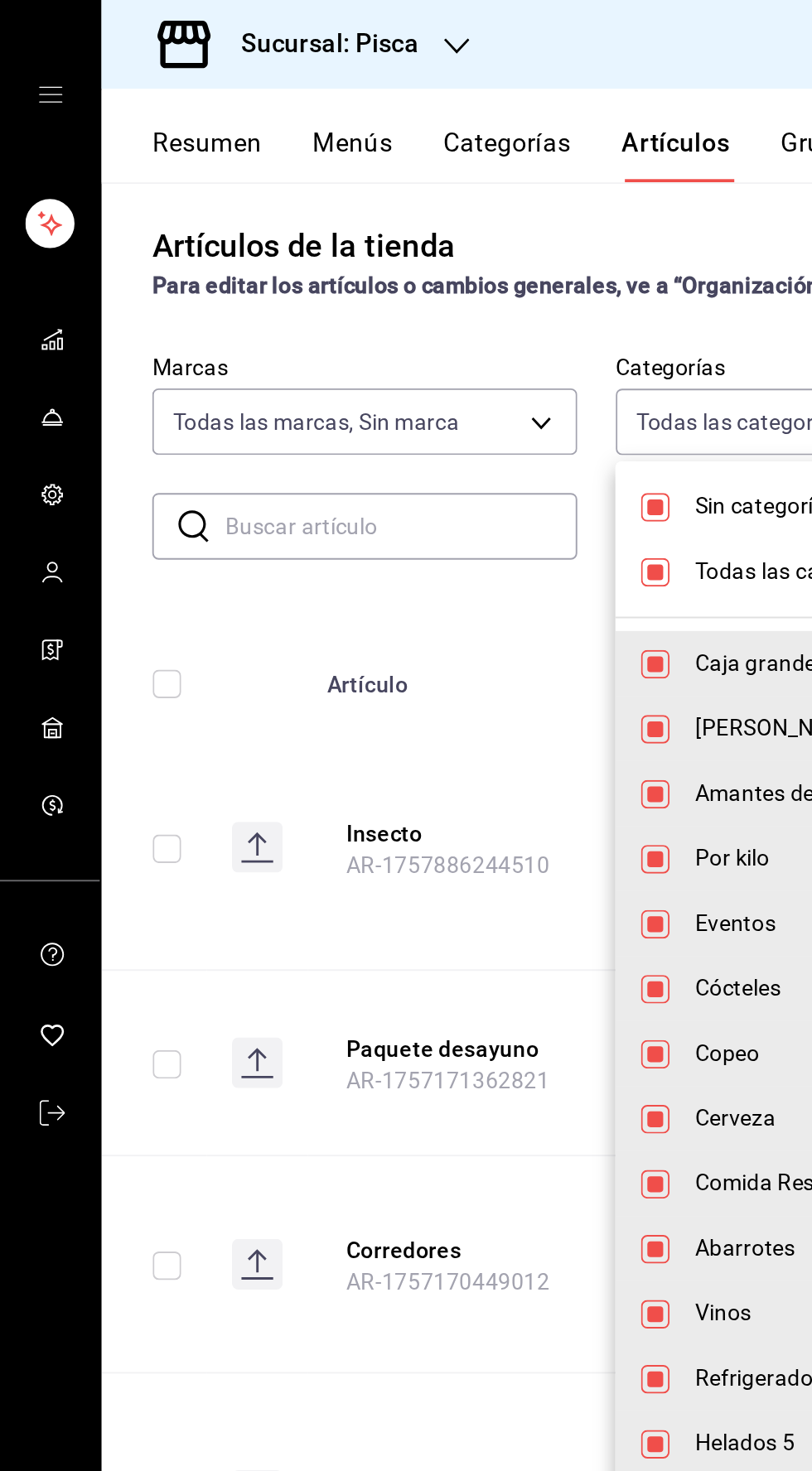
checkbox input "false"
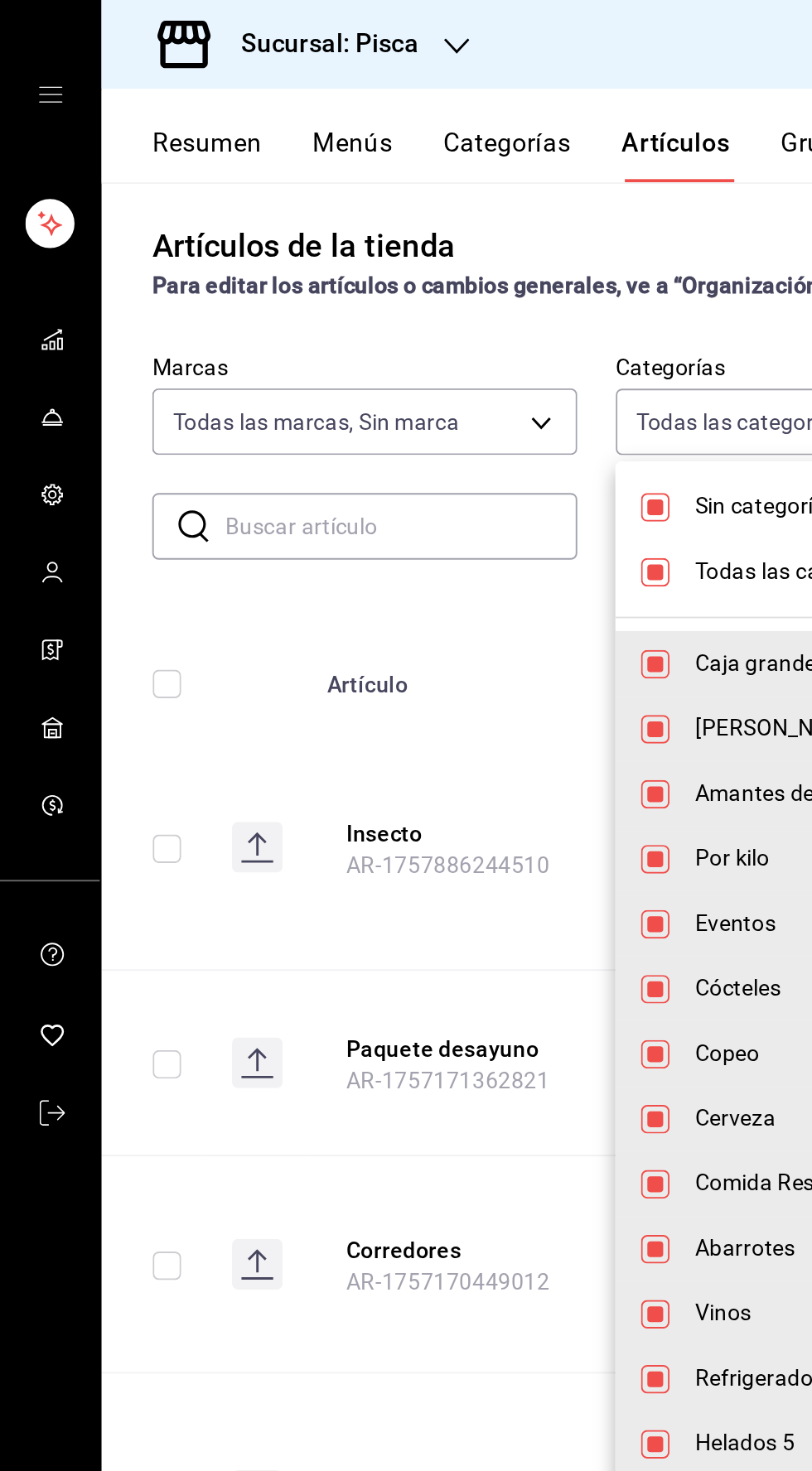
checkbox input "false"
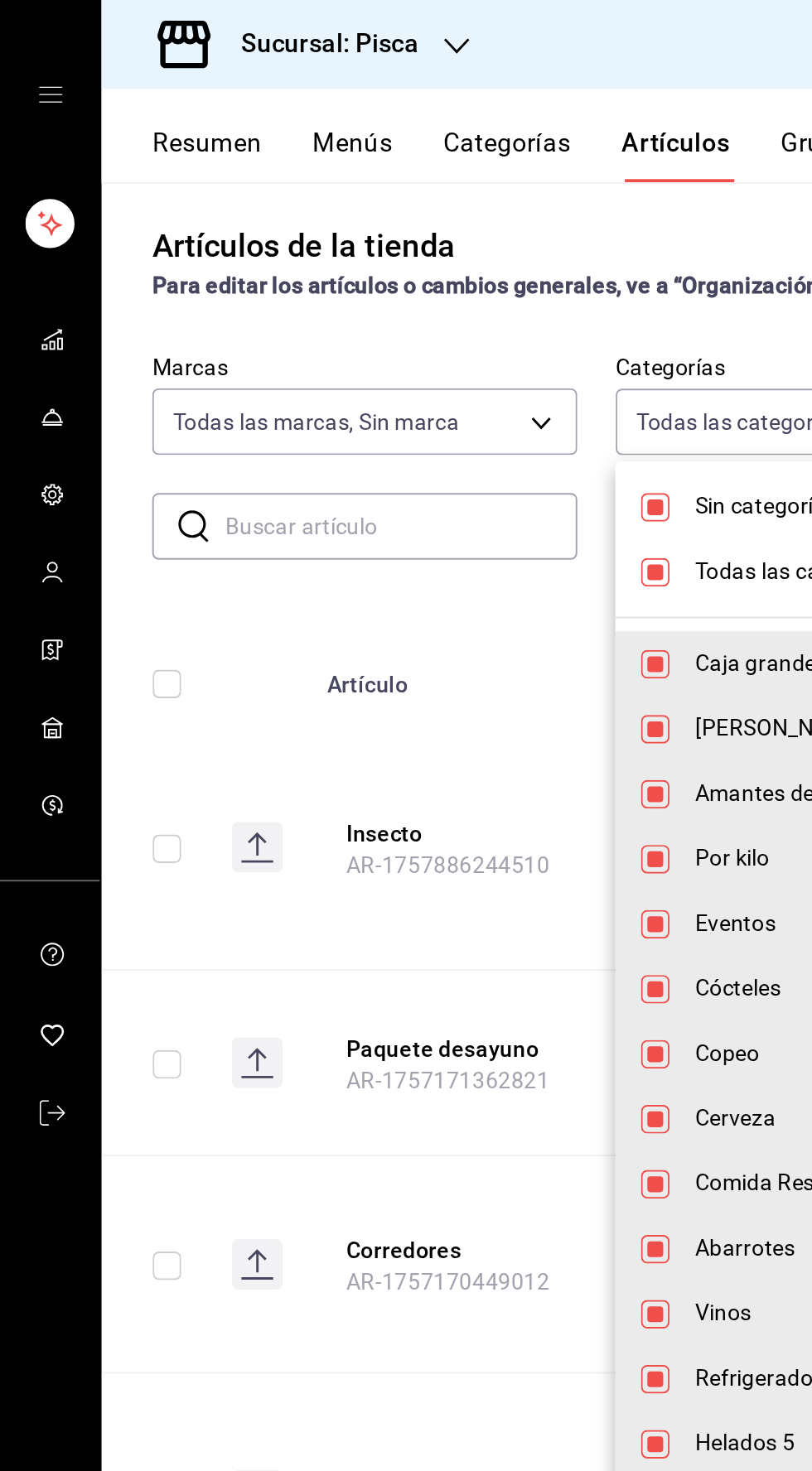
checkbox input "false"
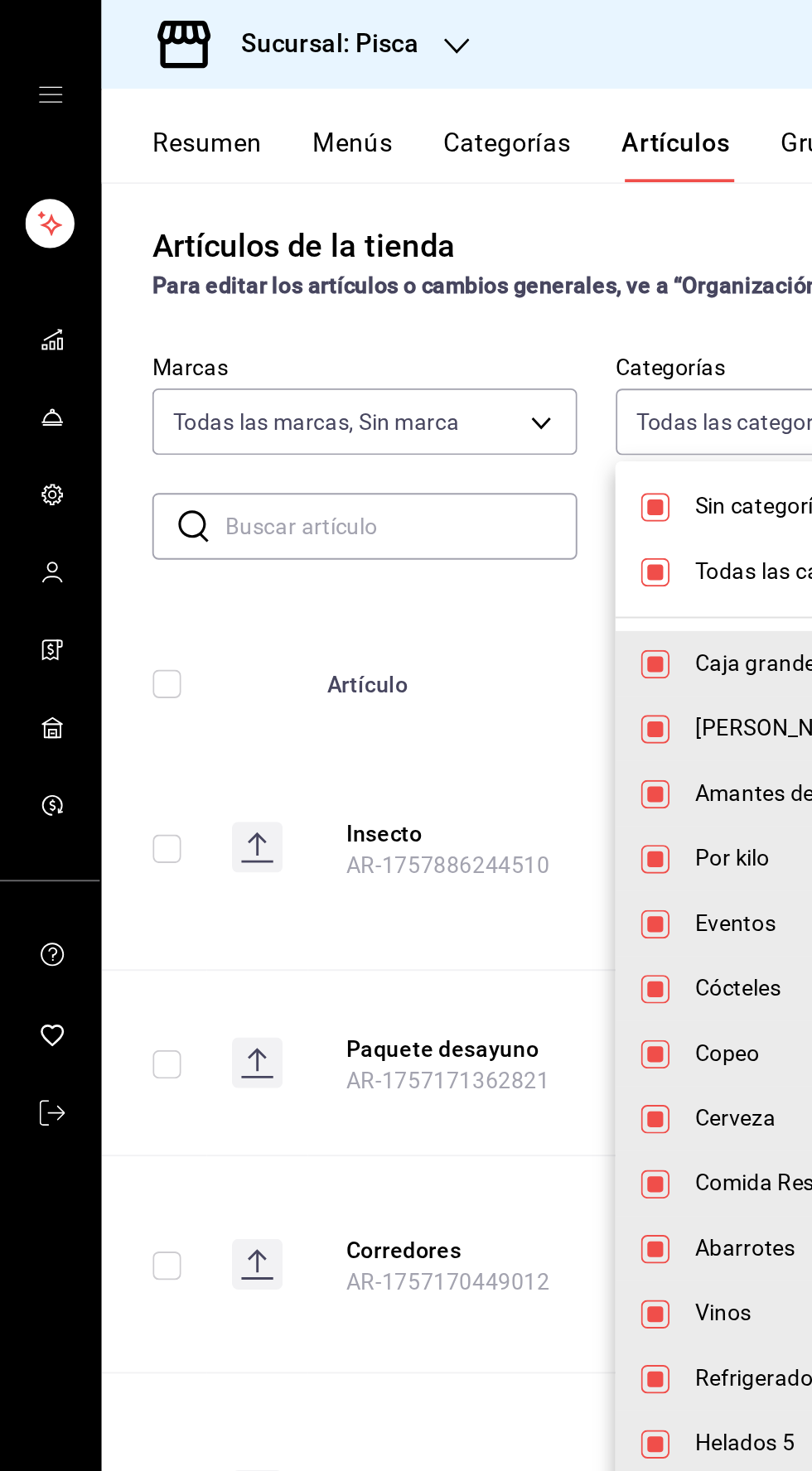
checkbox input "false"
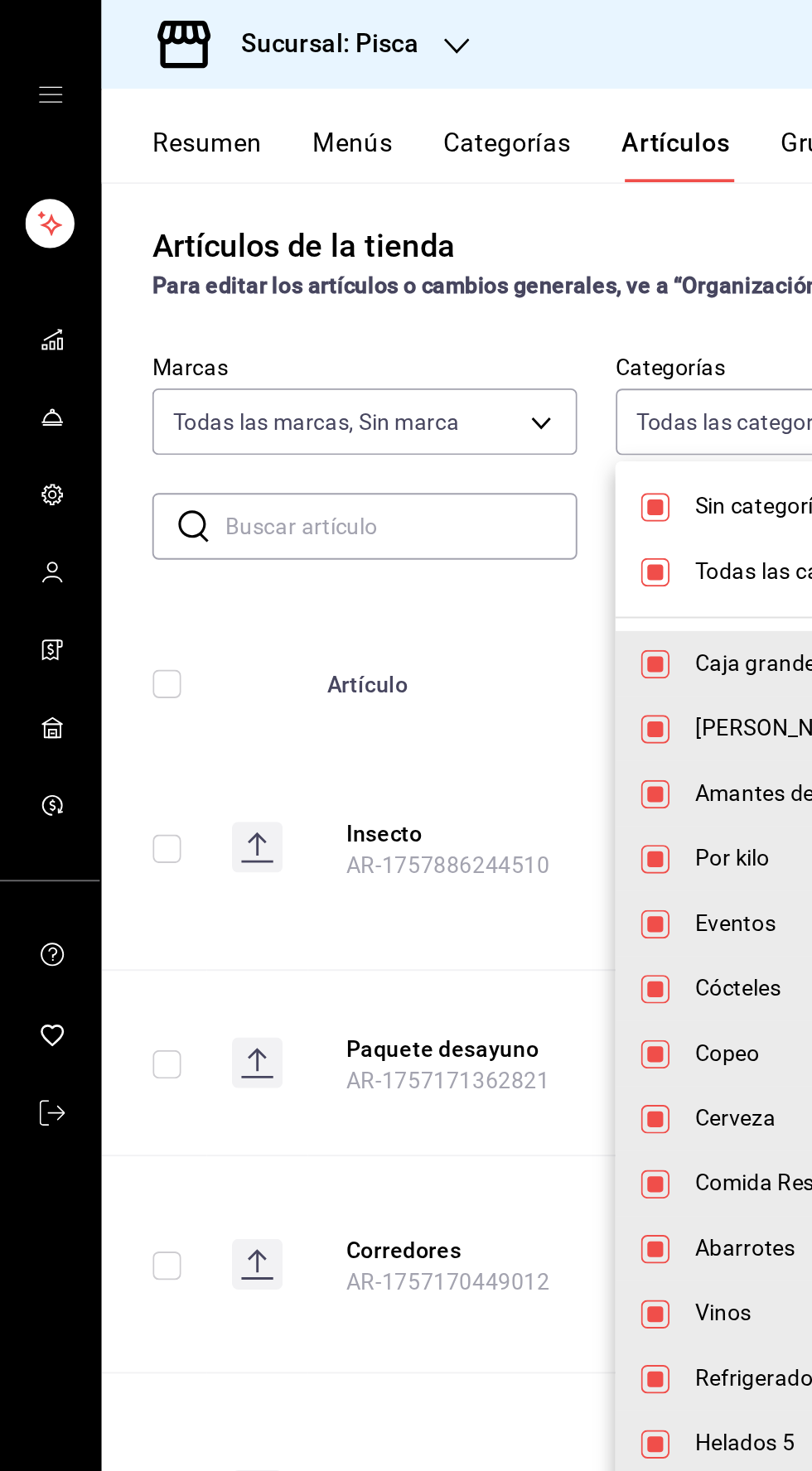
checkbox input "false"
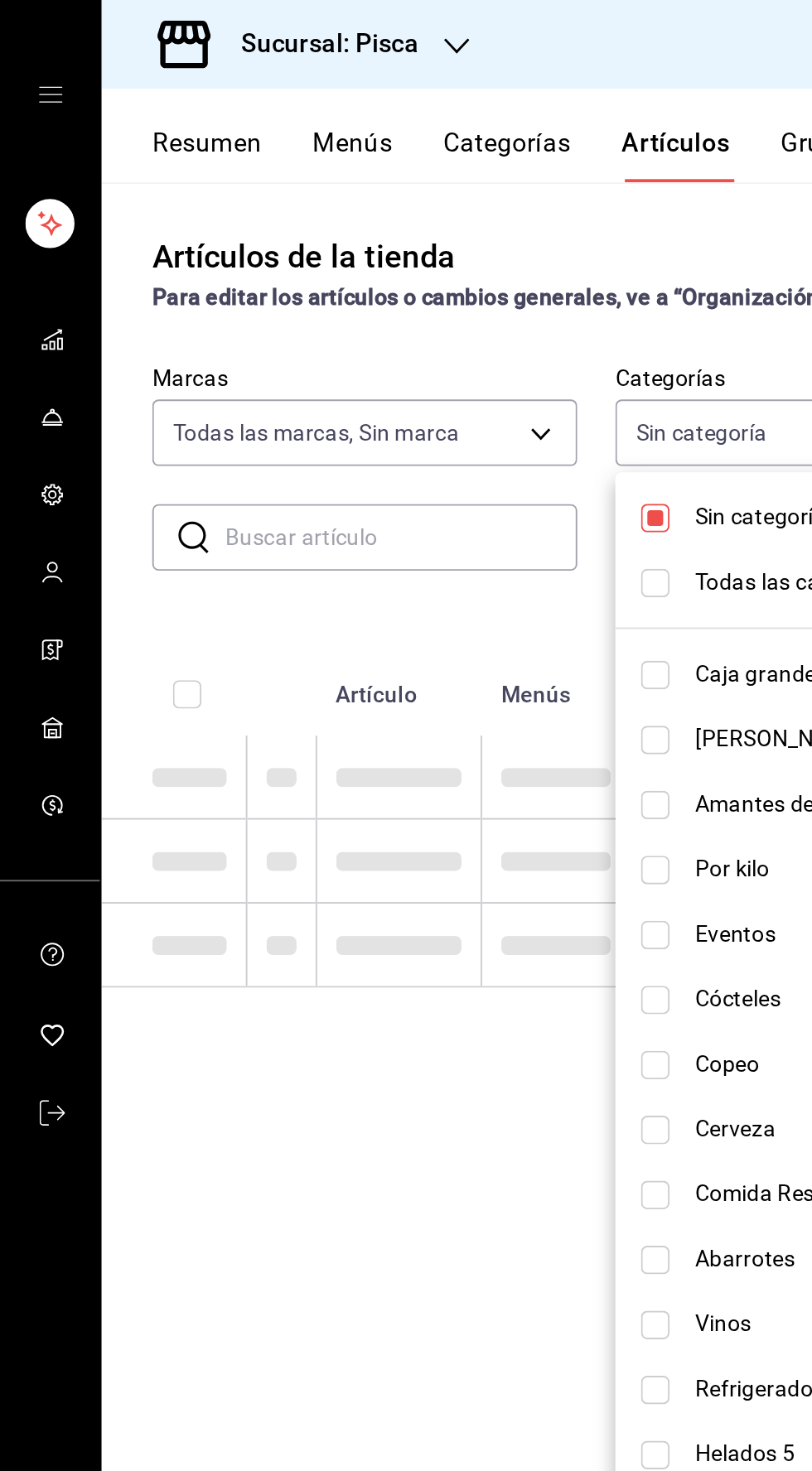
scroll to position [0, 0]
click at [340, 271] on input "checkbox" at bounding box center [342, 271] width 15 height 15
checkbox input "false"
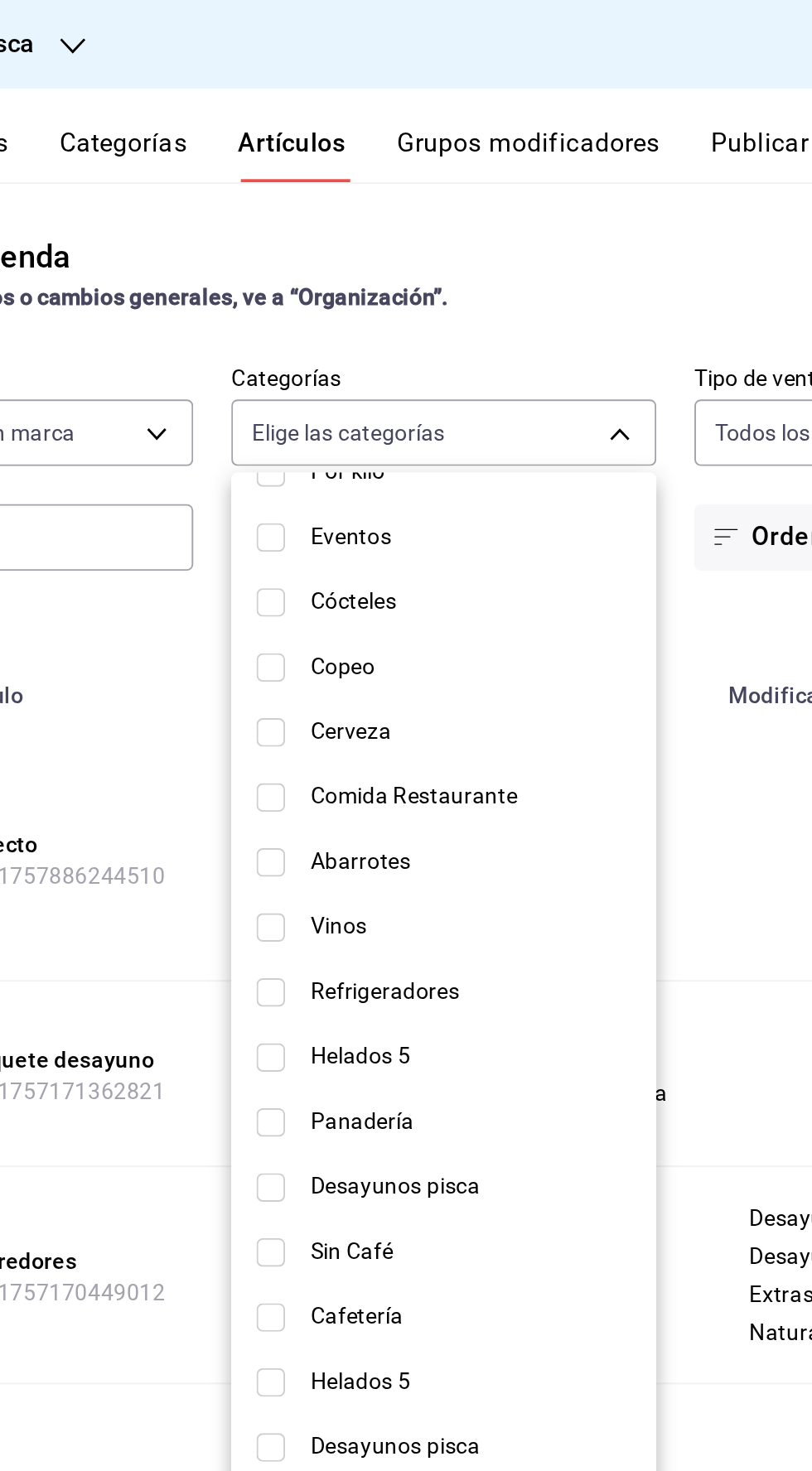
scroll to position [207, 0]
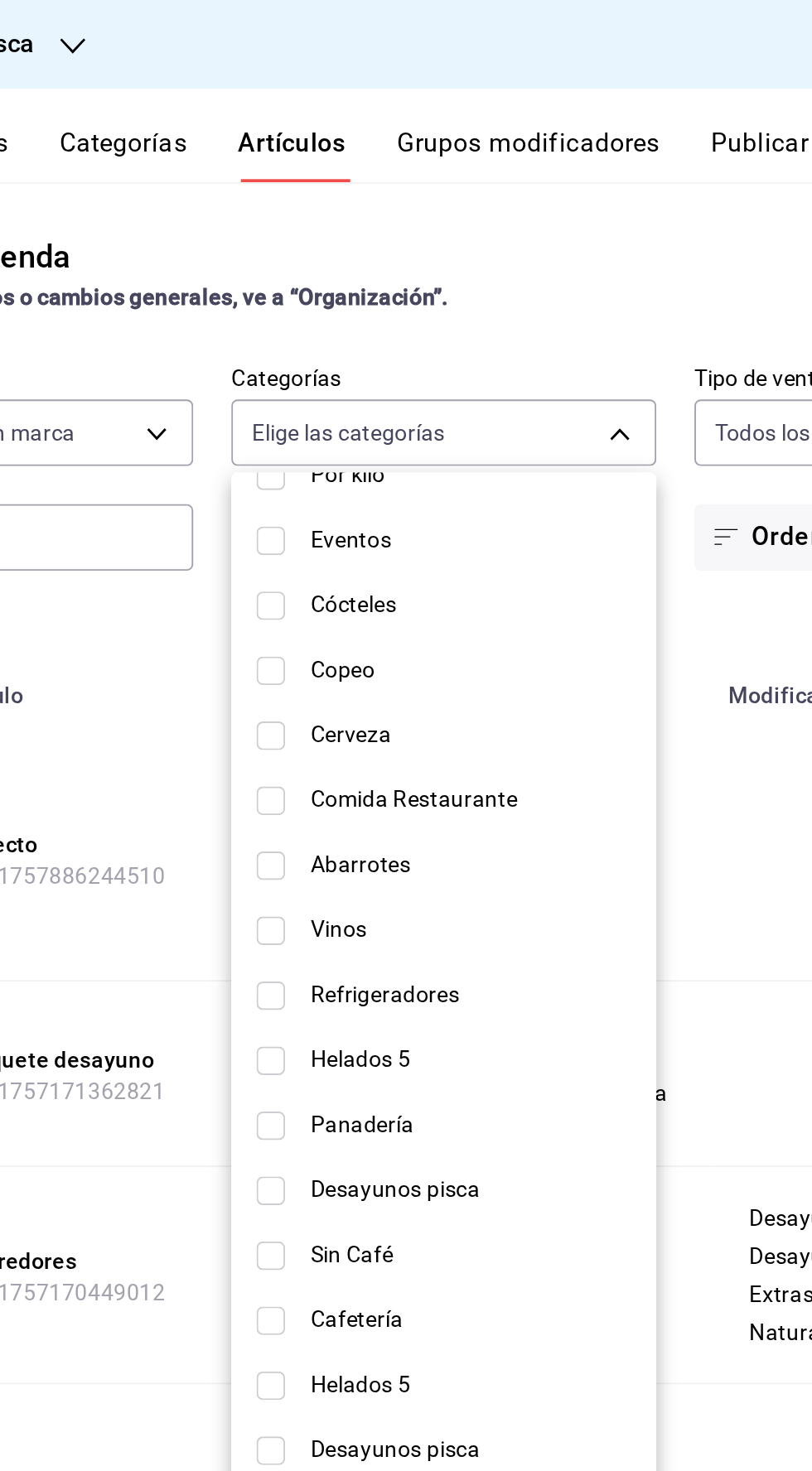
click at [330, 574] on li "Panadería" at bounding box center [432, 588] width 222 height 34
type input "234bba02-db58-4baf-bcb8-f13c8dbadb70"
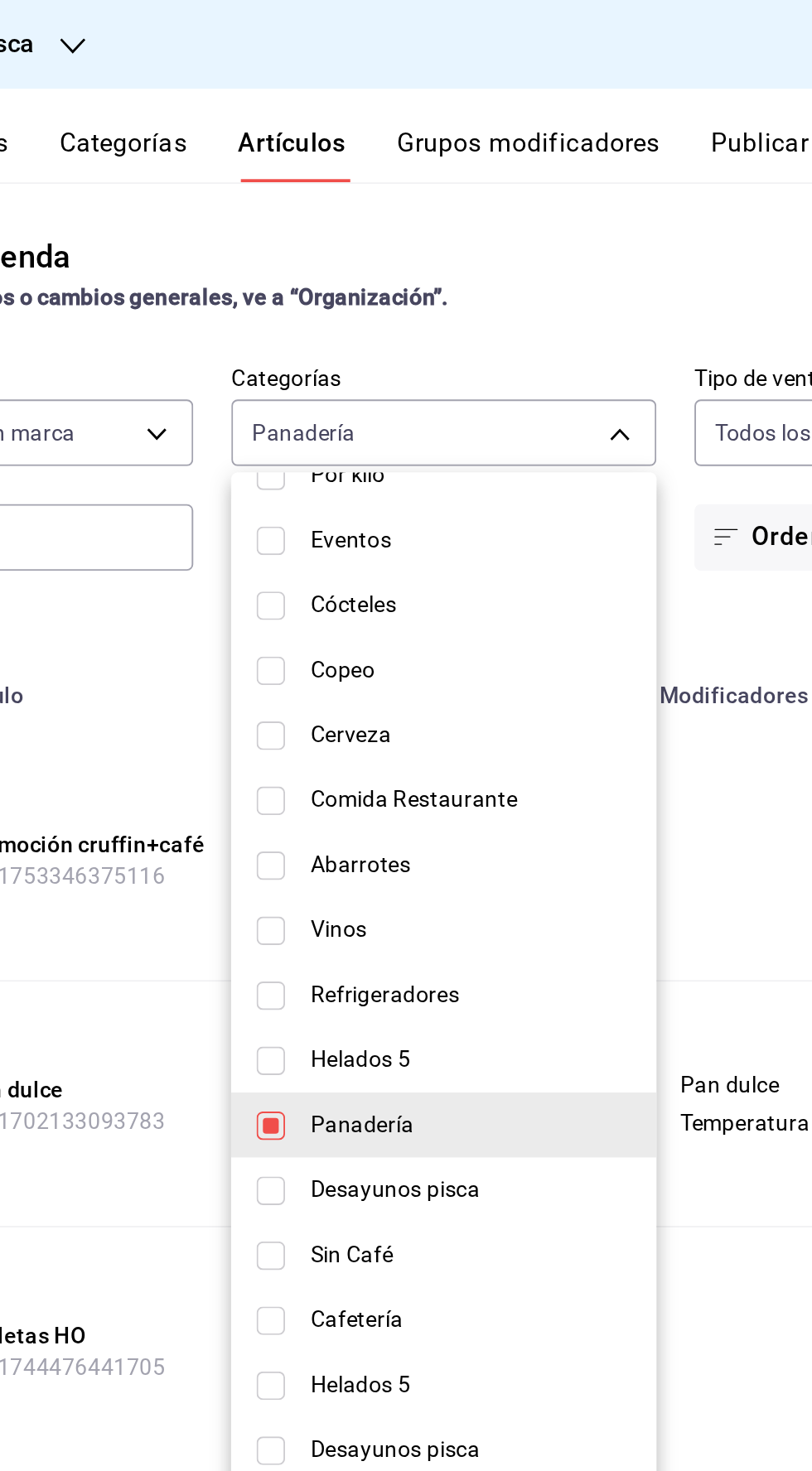
click at [334, 588] on input "checkbox" at bounding box center [342, 588] width 15 height 15
checkbox input "false"
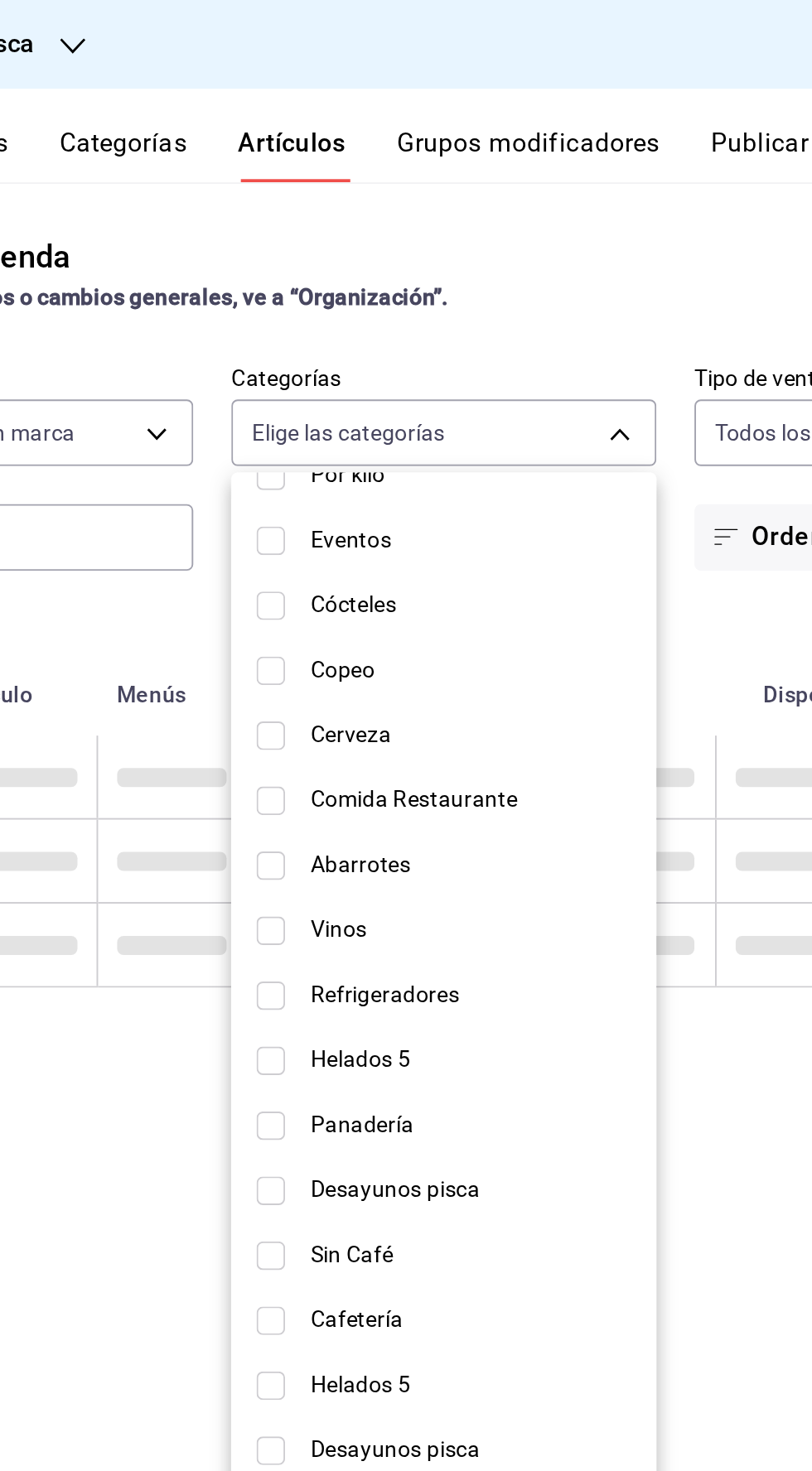
click at [345, 551] on input "checkbox" at bounding box center [342, 554] width 15 height 15
checkbox input "true"
type input "2e004ecd-0e99-4f20-a2e6-b893d6da9dab"
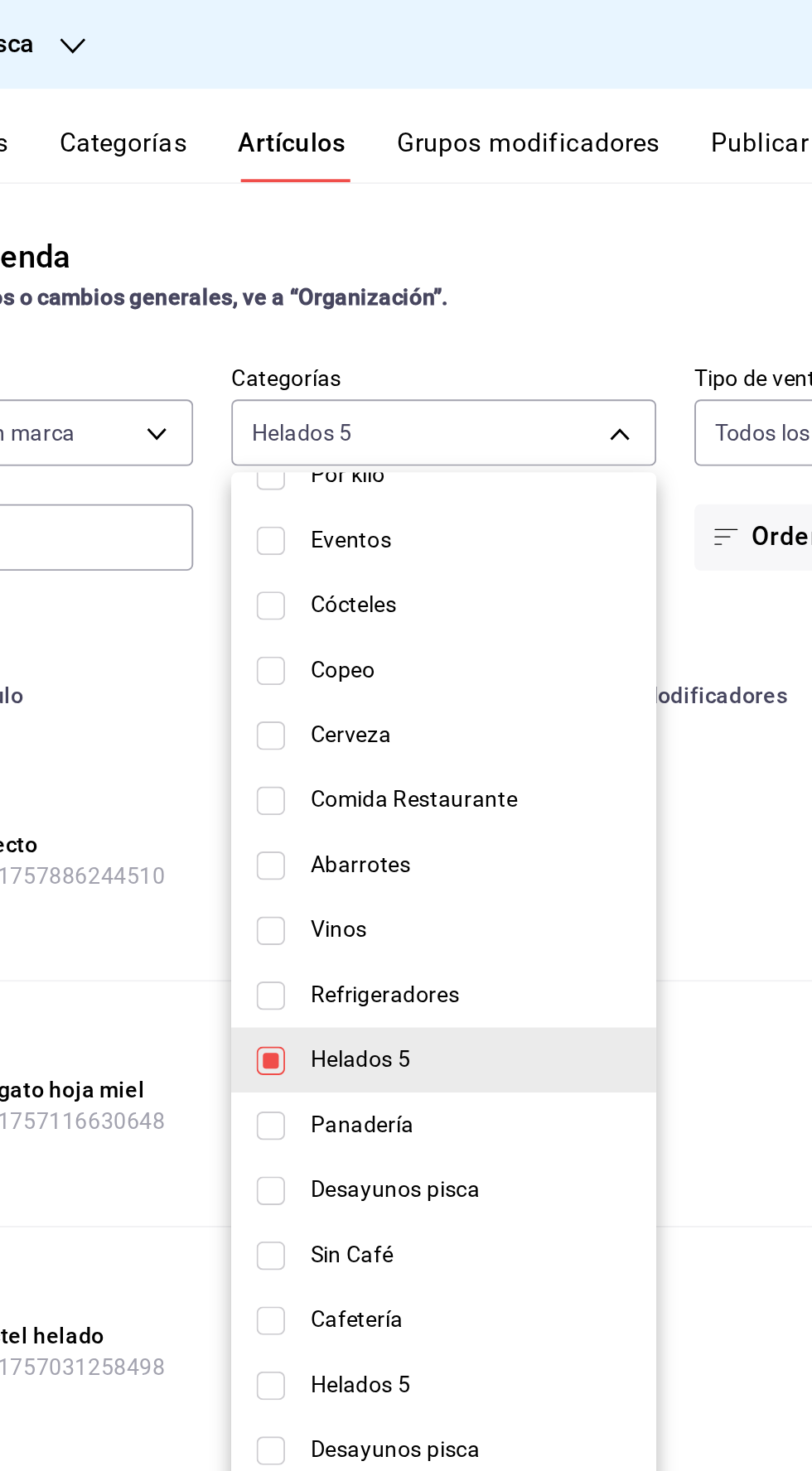
click at [593, 597] on div at bounding box center [406, 735] width 812 height 1471
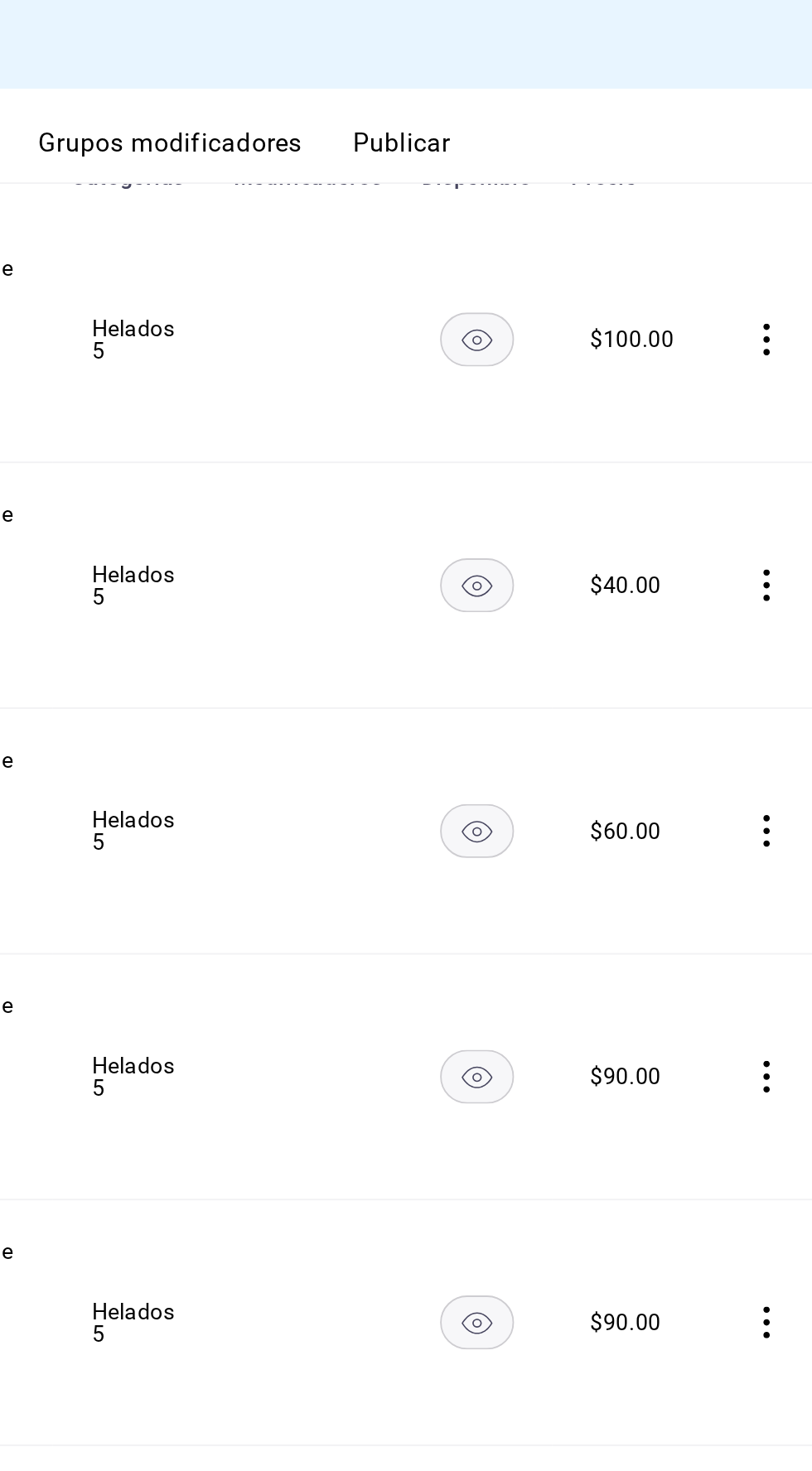
scroll to position [0, 23]
click at [782, 563] on icon "comportamiento" at bounding box center [790, 562] width 17 height 17
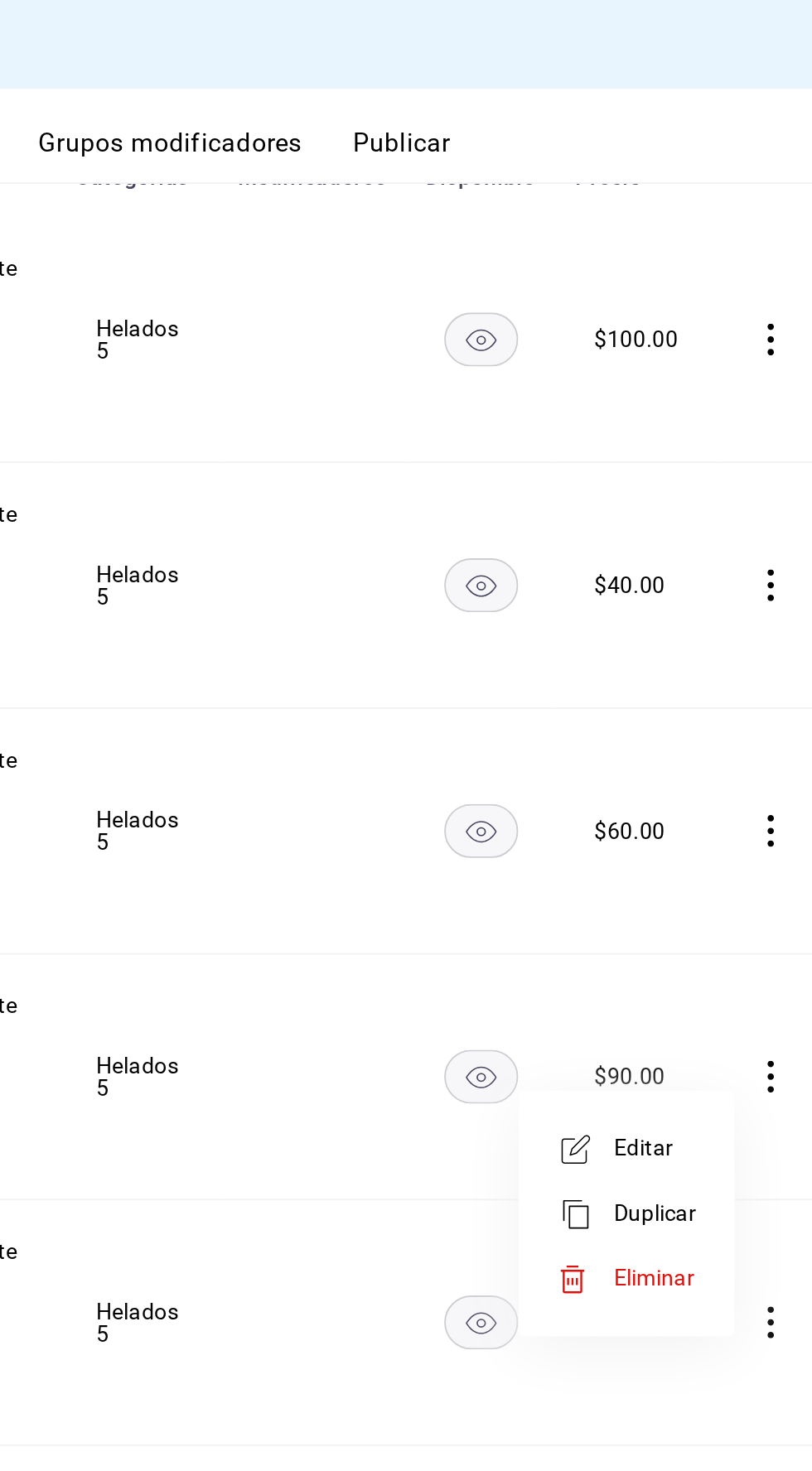
click at [706, 599] on div at bounding box center [694, 600] width 30 height 20
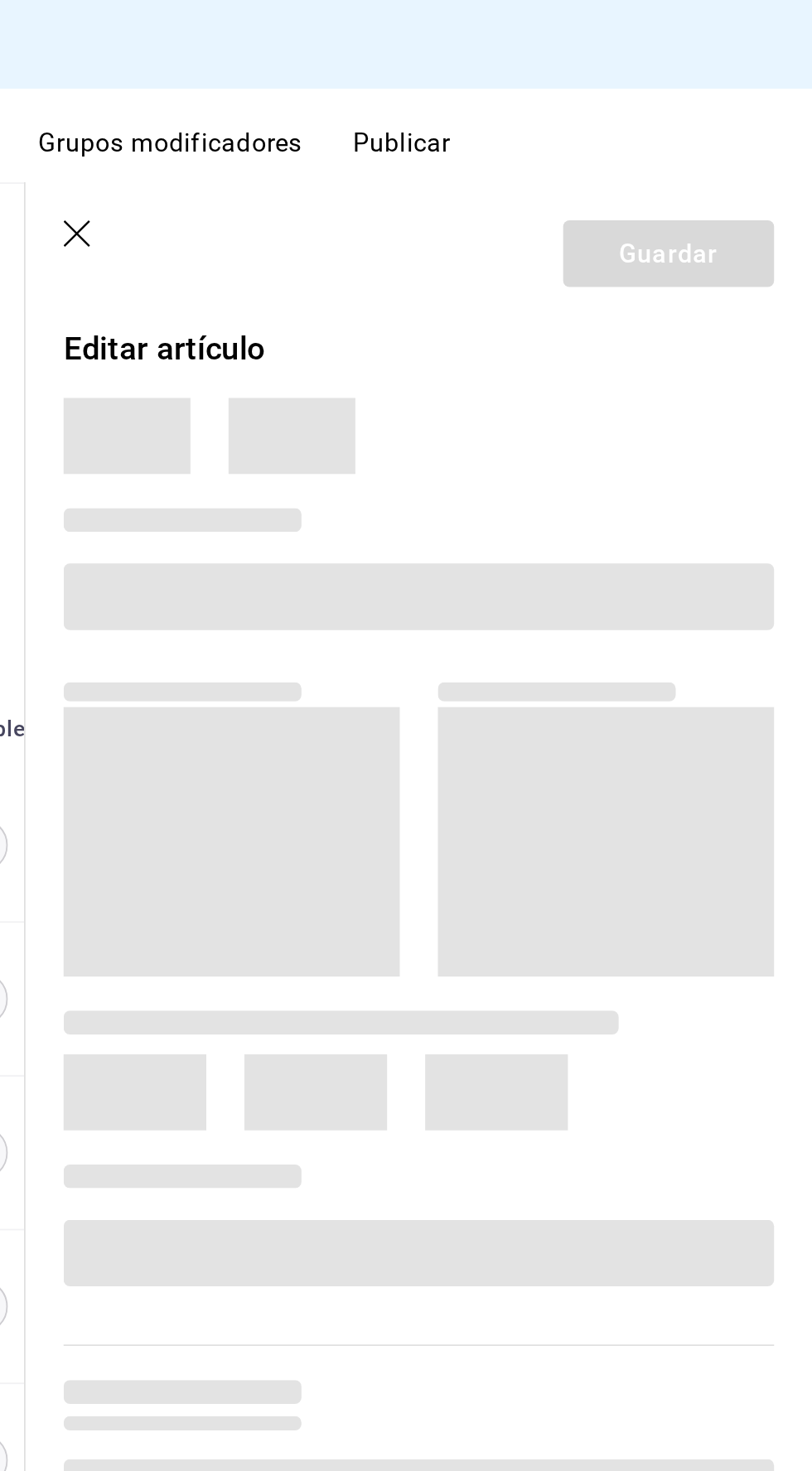
type input "f547cb4a-b93c-4195-b824-038b45f390e8,5cdc5738-4be2-4f6e-aec6-8c4831d5e22e,a1583…"
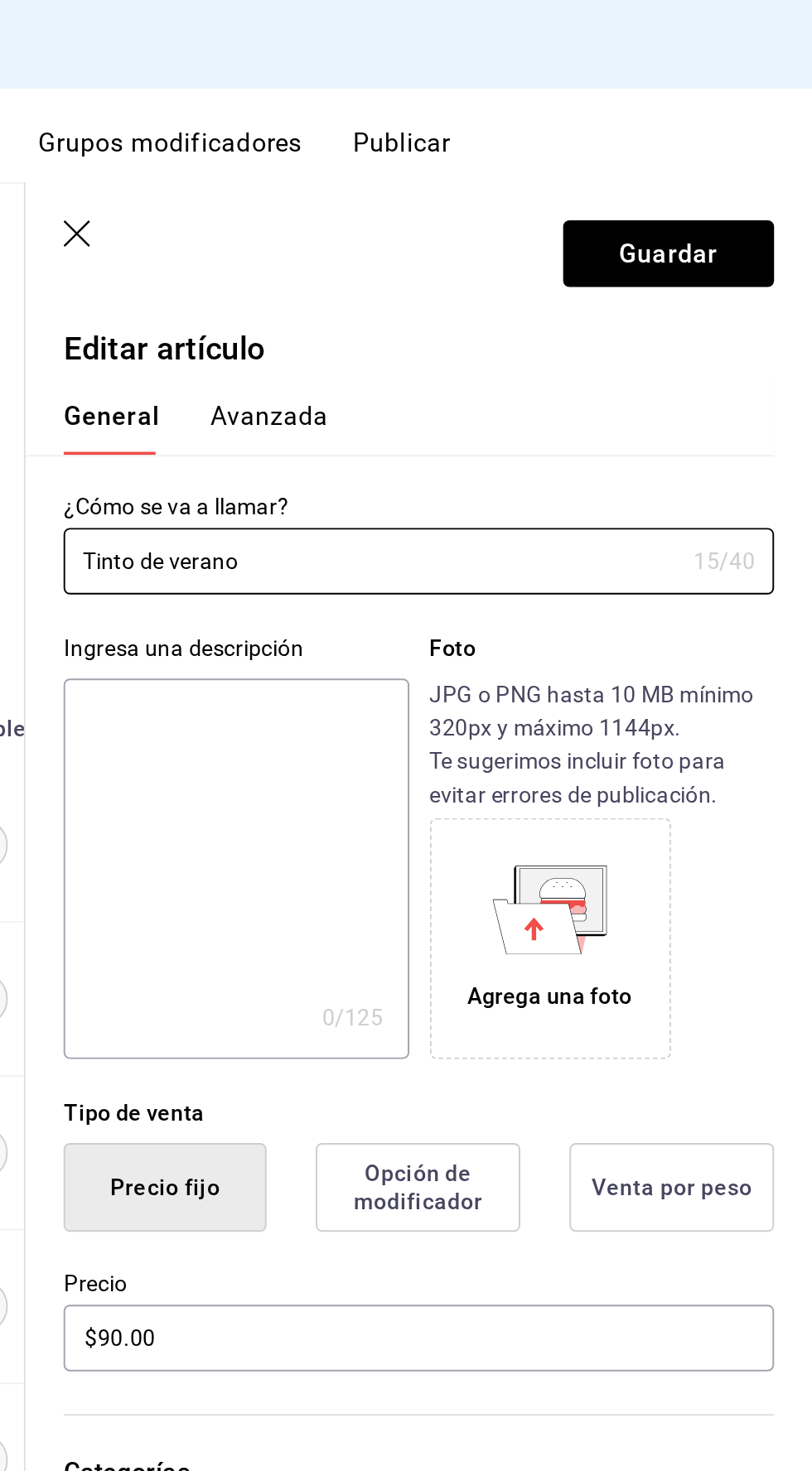
type input "$90.00"
type input "bcd4eeba-f288-4c7f-be4a-80794efd5e2c,f4348fd6-19a6-4699-a042-45be726c08e8"
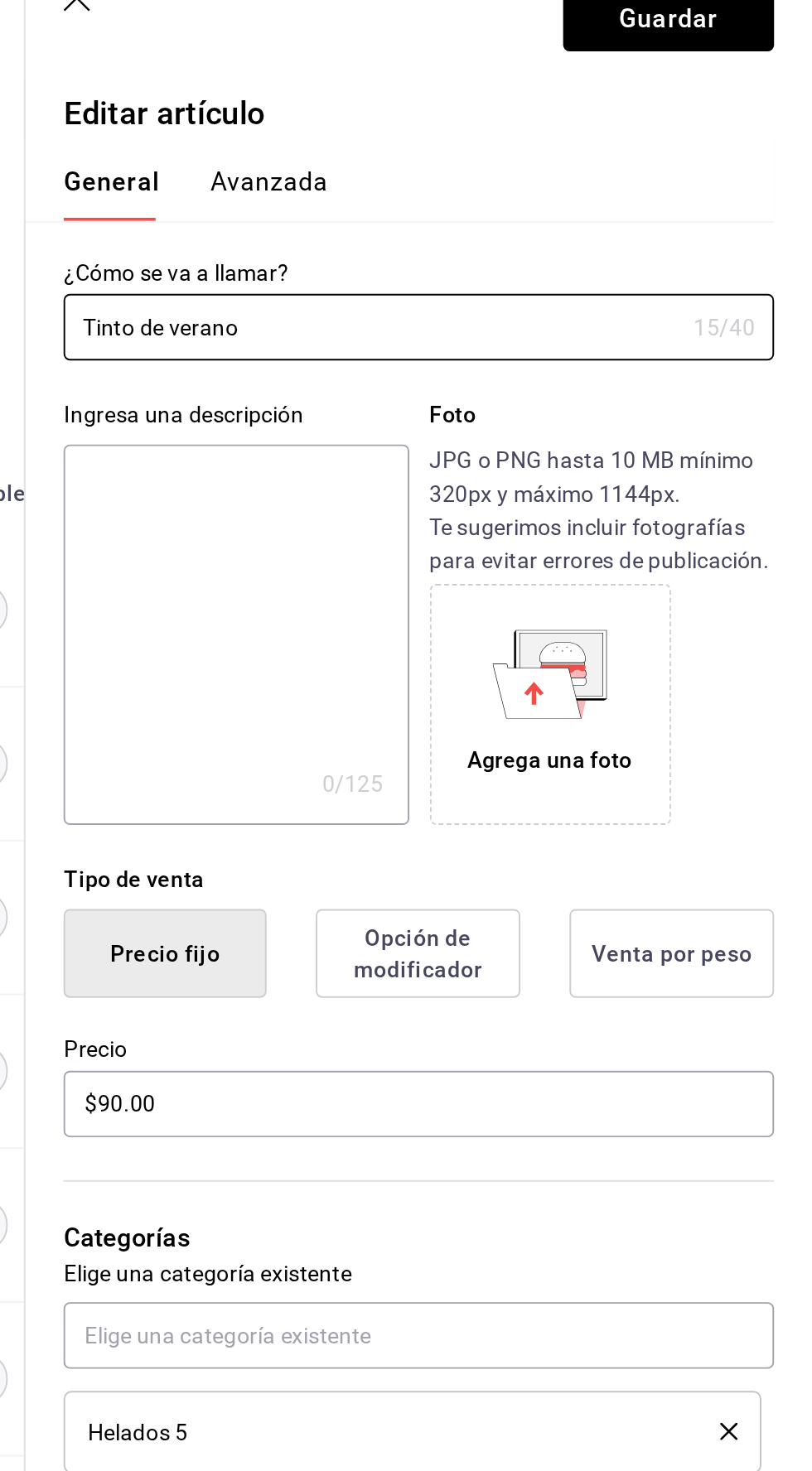
scroll to position [10, 0]
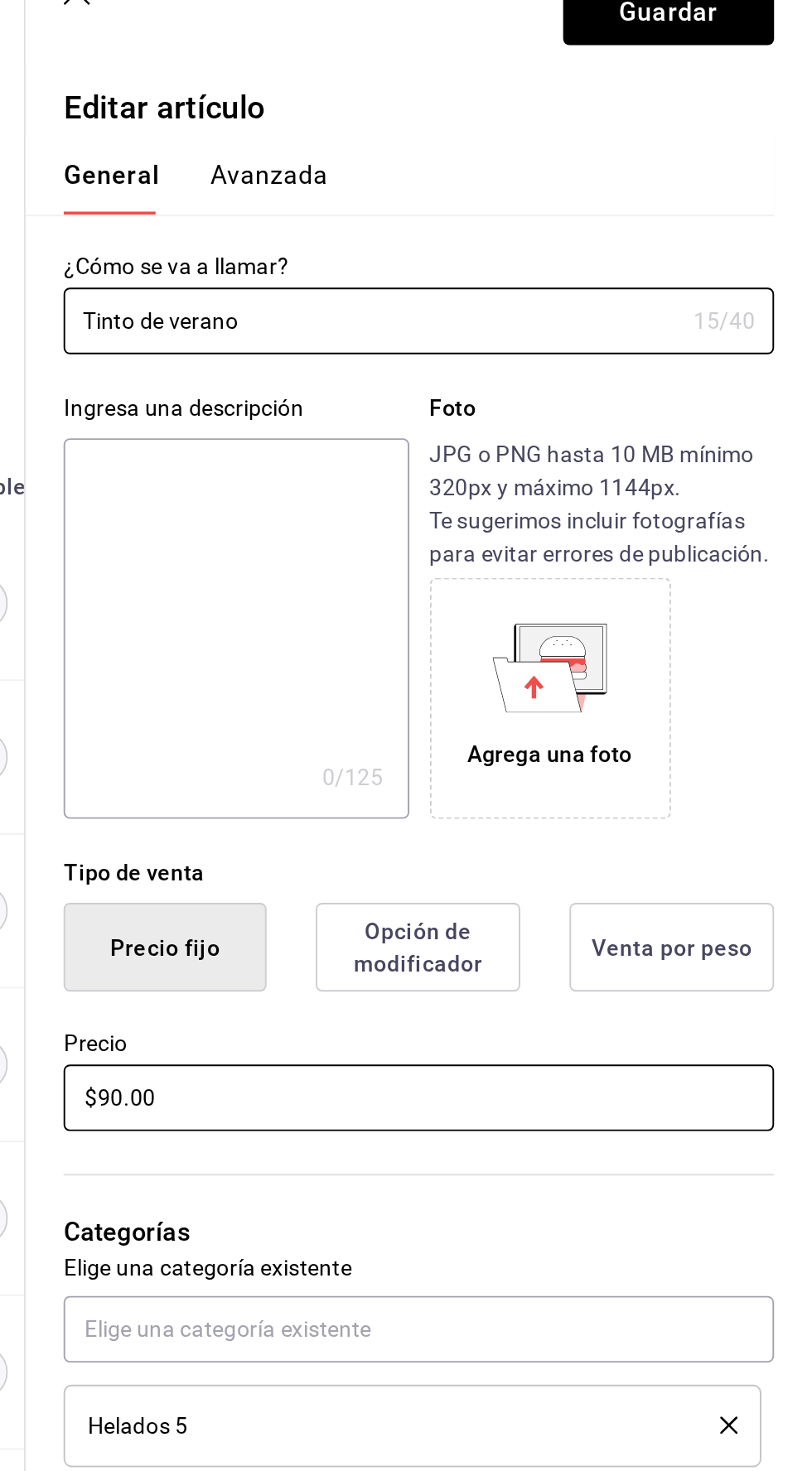
click at [450, 703] on input "$90.00" at bounding box center [605, 699] width 371 height 35
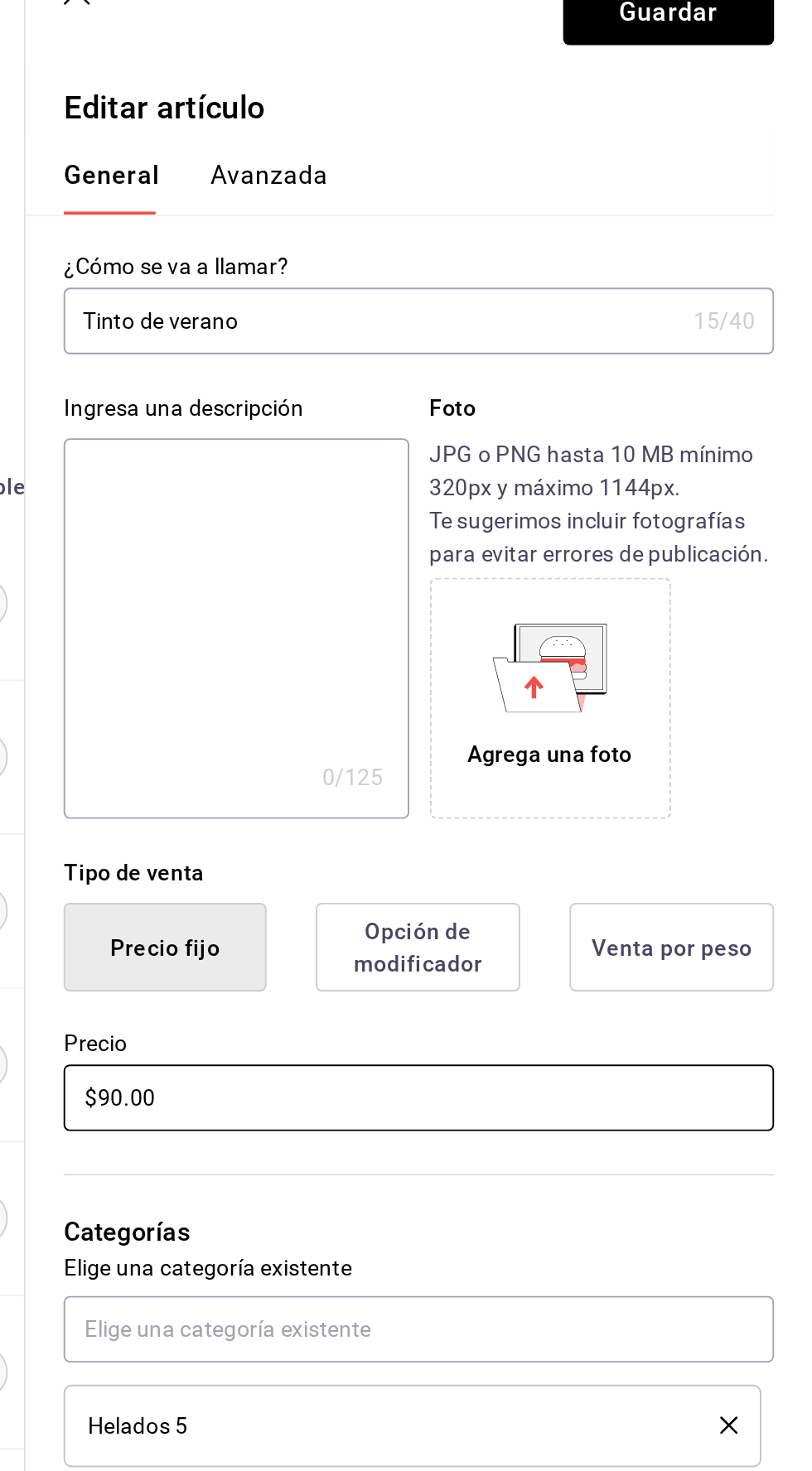
scroll to position [10, 0]
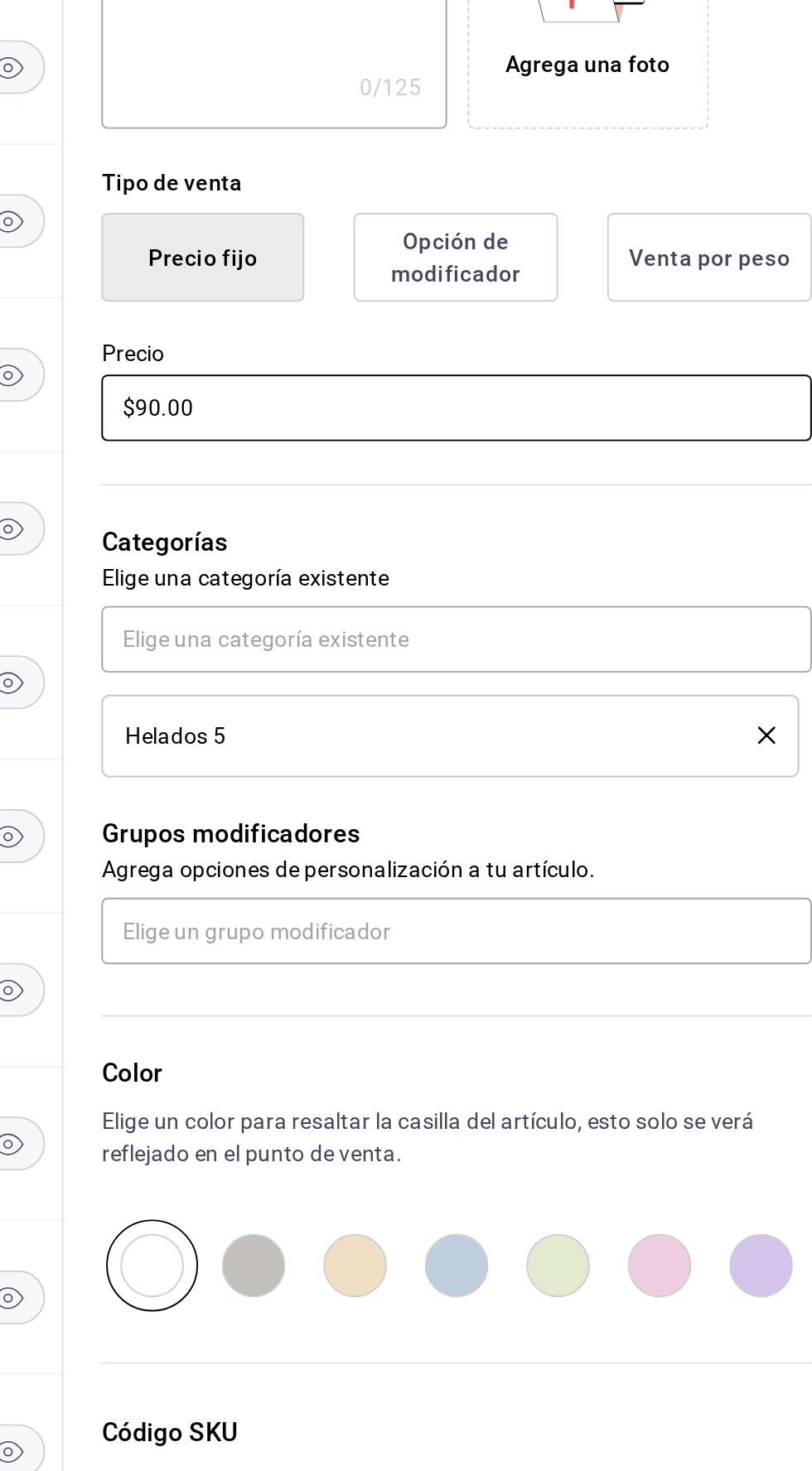
type input "$9.00"
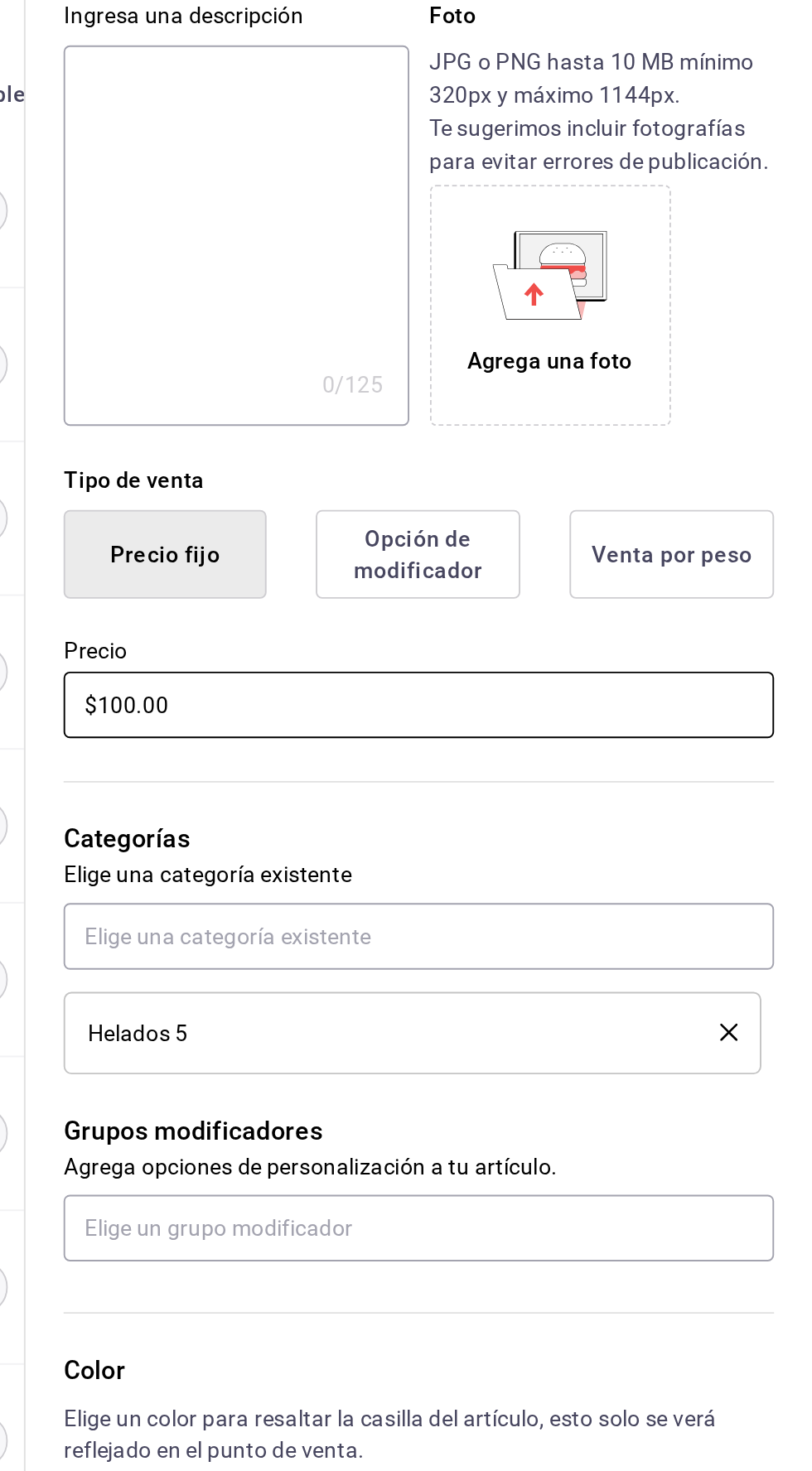
scroll to position [0, 0]
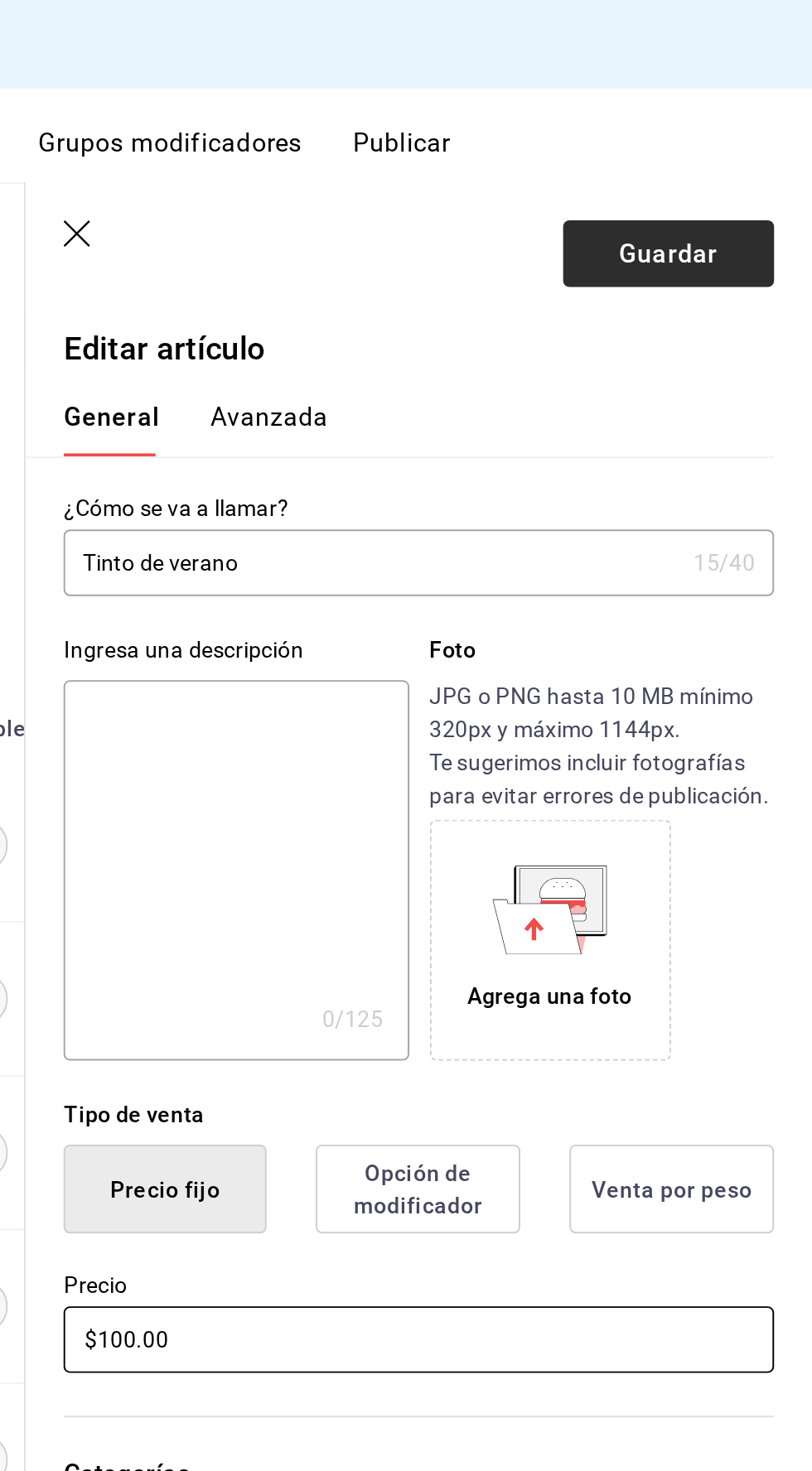
type input "$100.00"
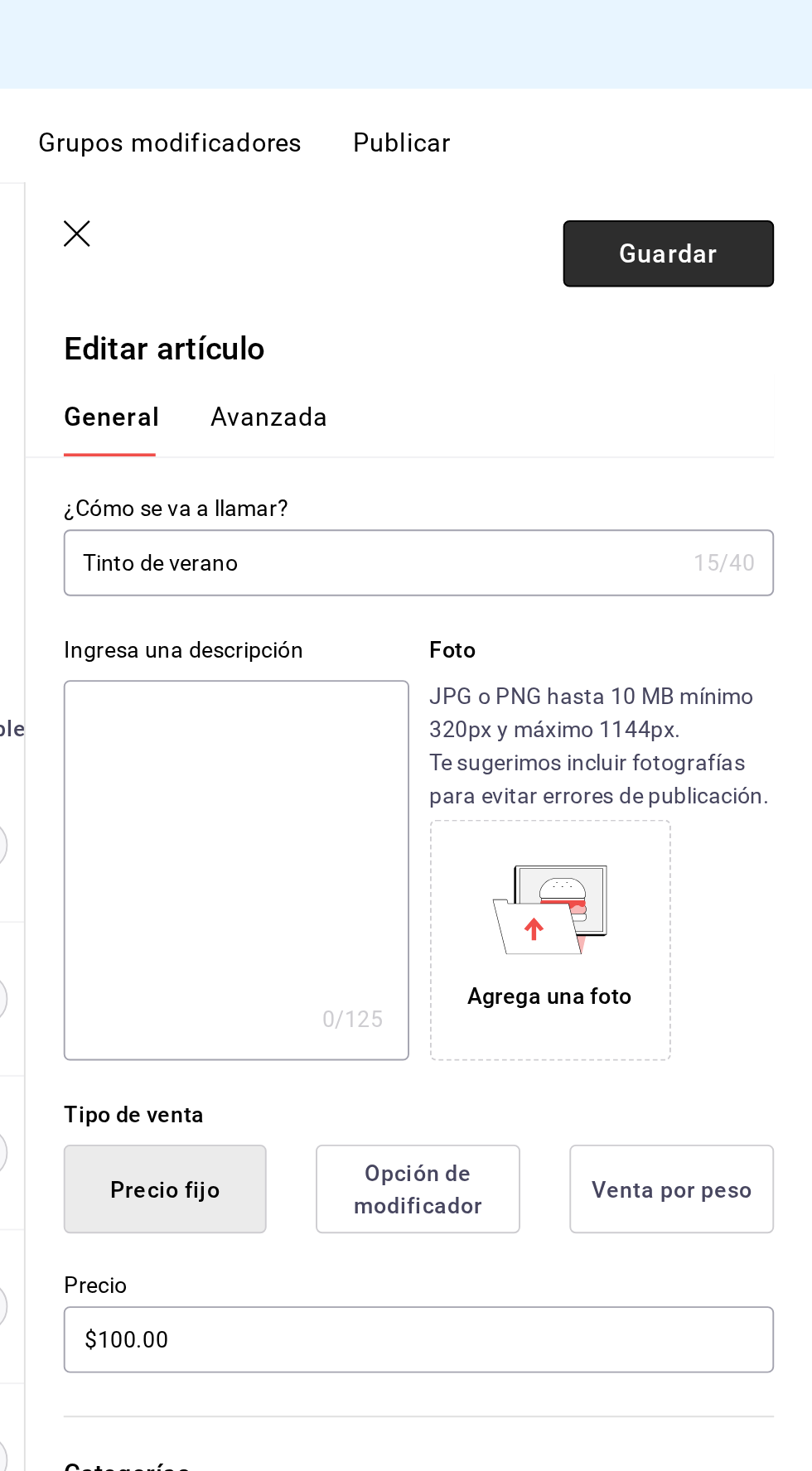
click at [732, 123] on button "Guardar" at bounding box center [736, 132] width 110 height 35
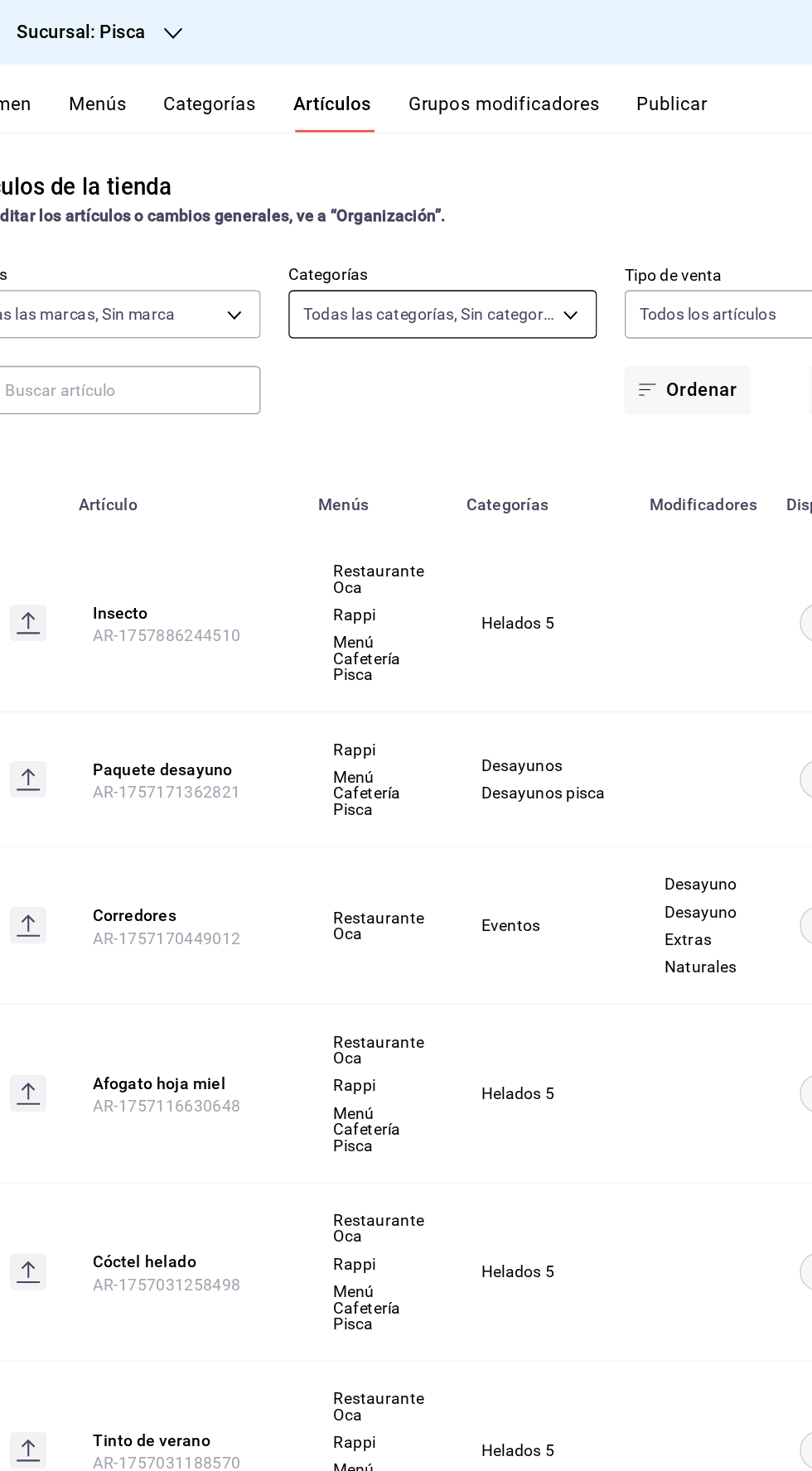
click at [437, 227] on body "Sucursal: Pisca Resumen Menús Categorías Artículos Grupos modificadores Publica…" at bounding box center [406, 735] width 812 height 1471
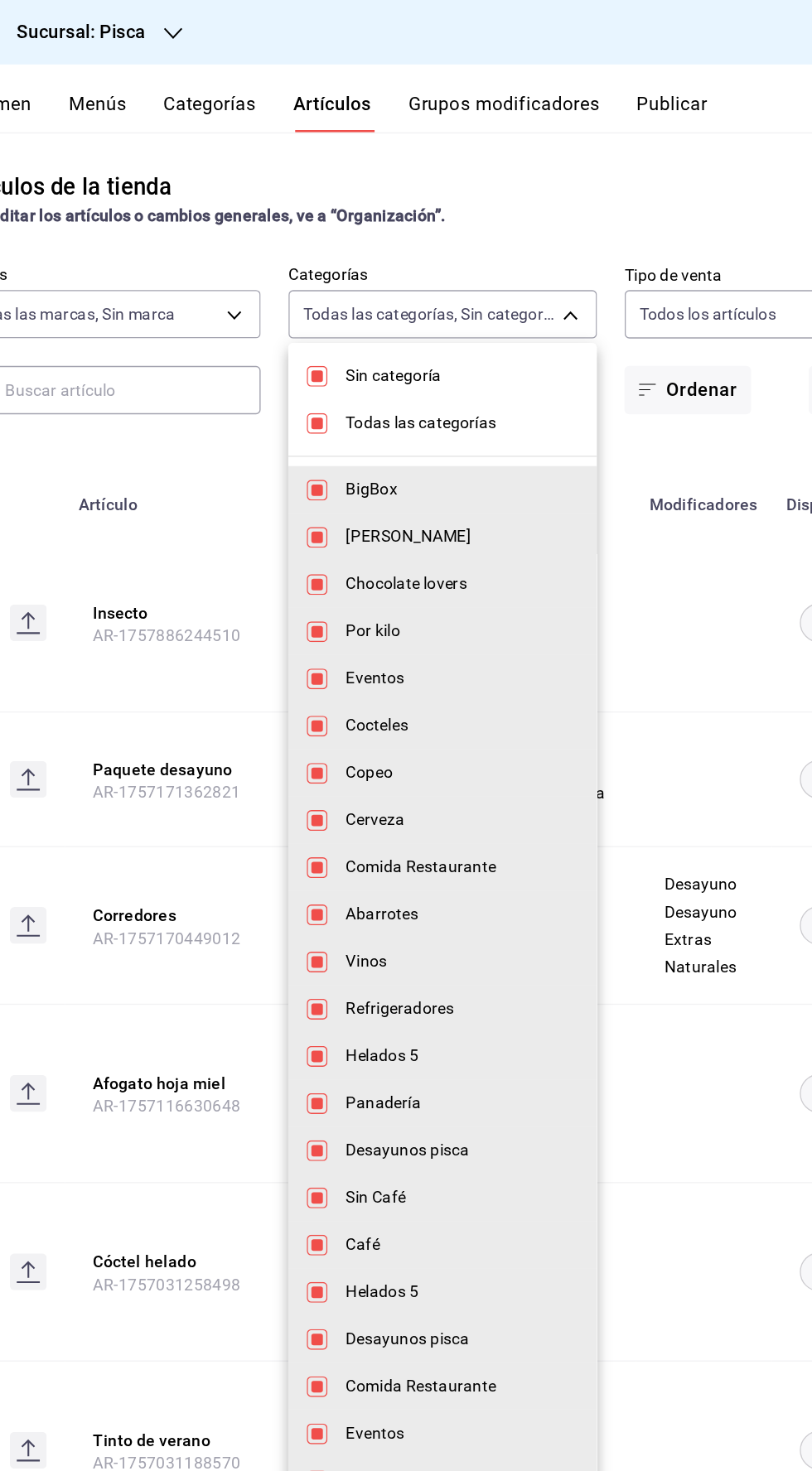
click at [348, 276] on input "checkbox" at bounding box center [342, 271] width 15 height 15
checkbox input "false"
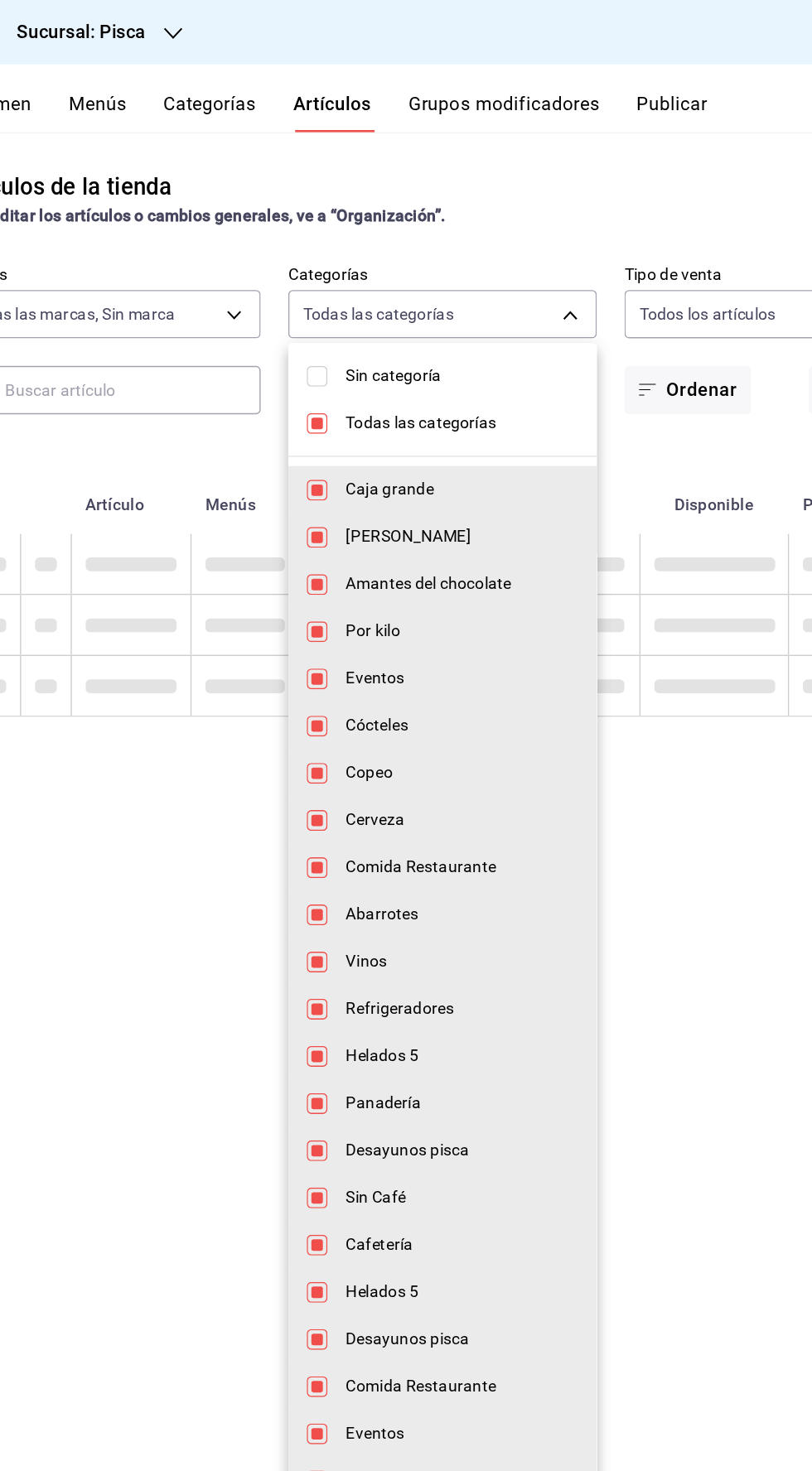
click at [327, 310] on li "Todas las categorías" at bounding box center [432, 304] width 222 height 34
checkbox input "false"
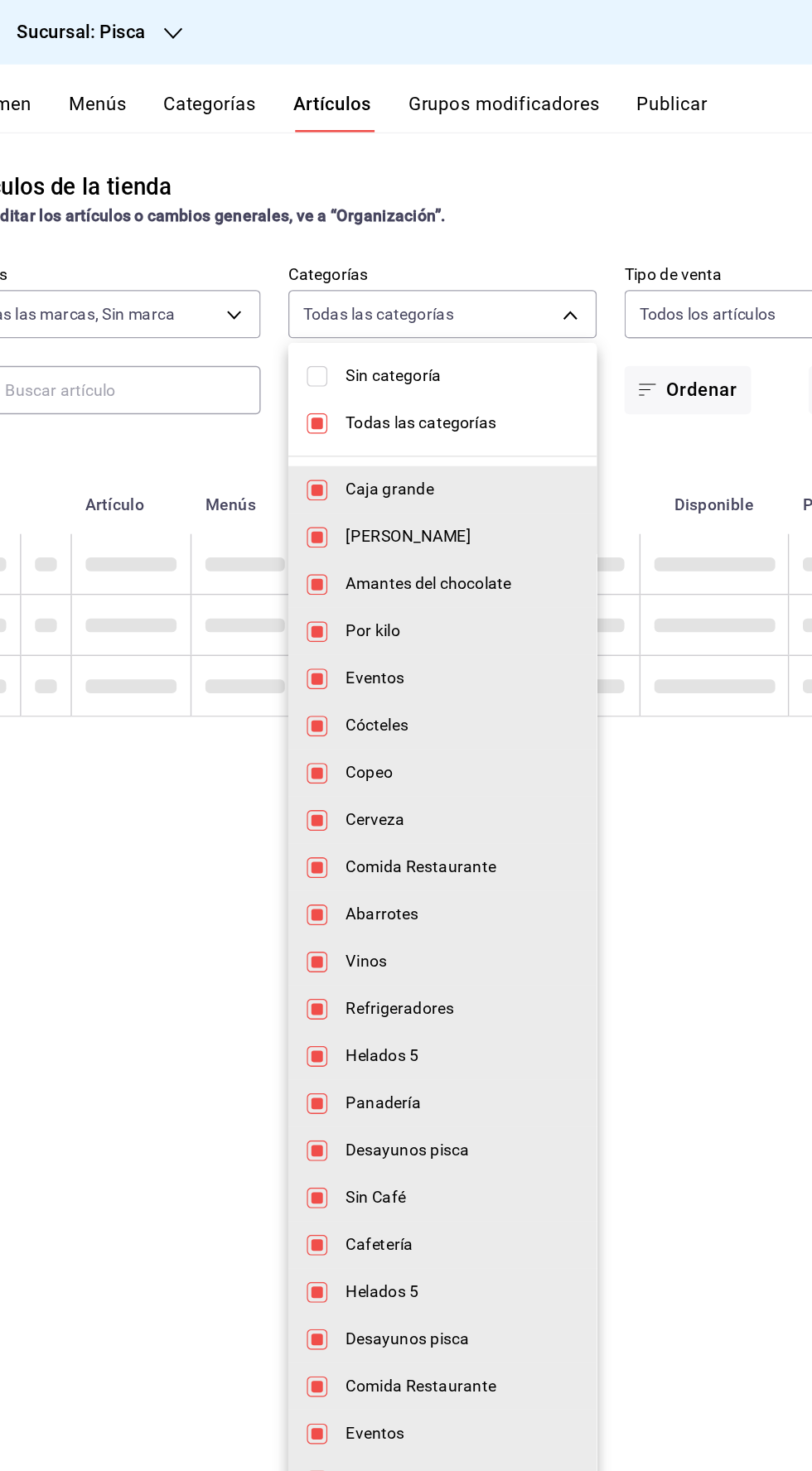
checkbox input "false"
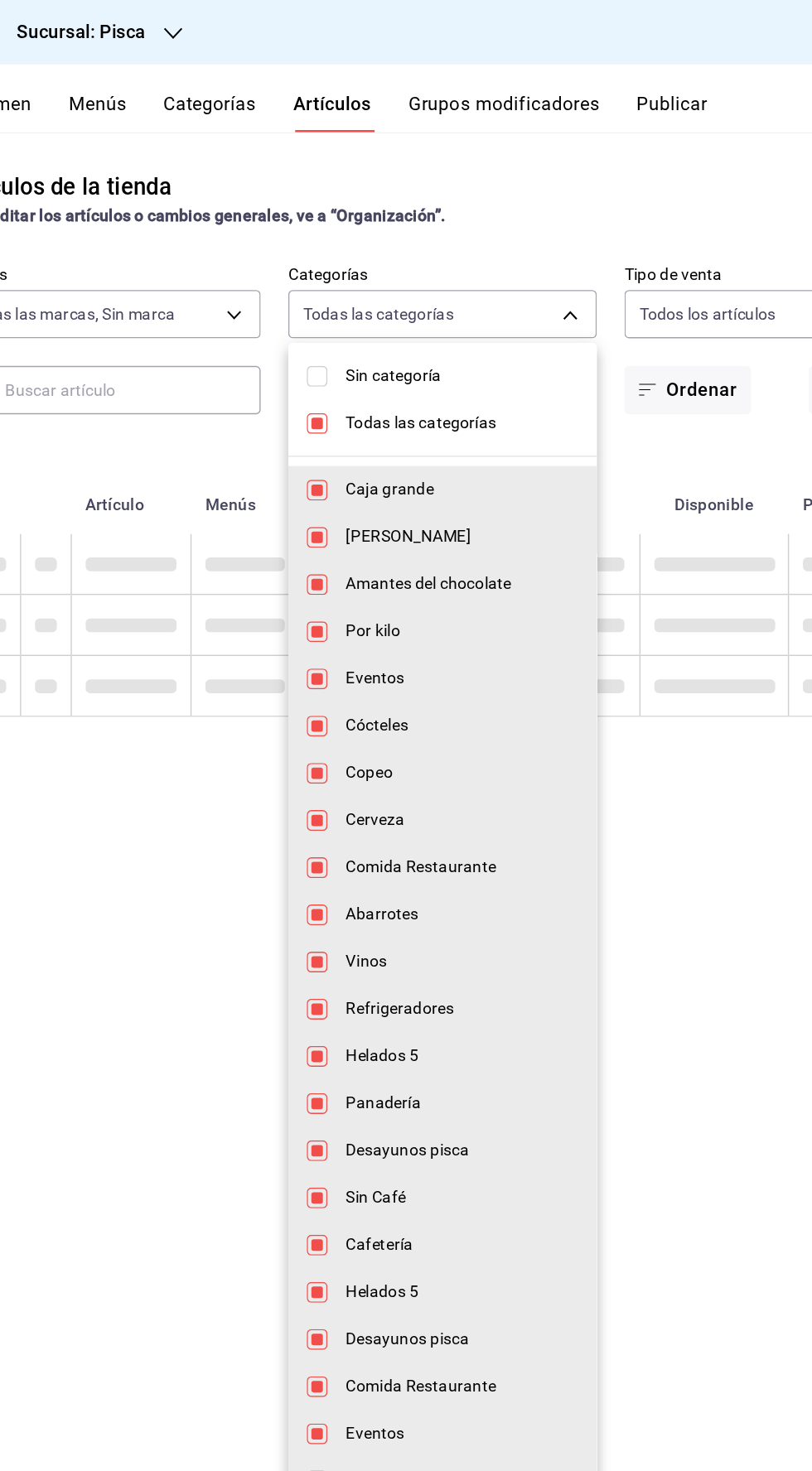
checkbox input "false"
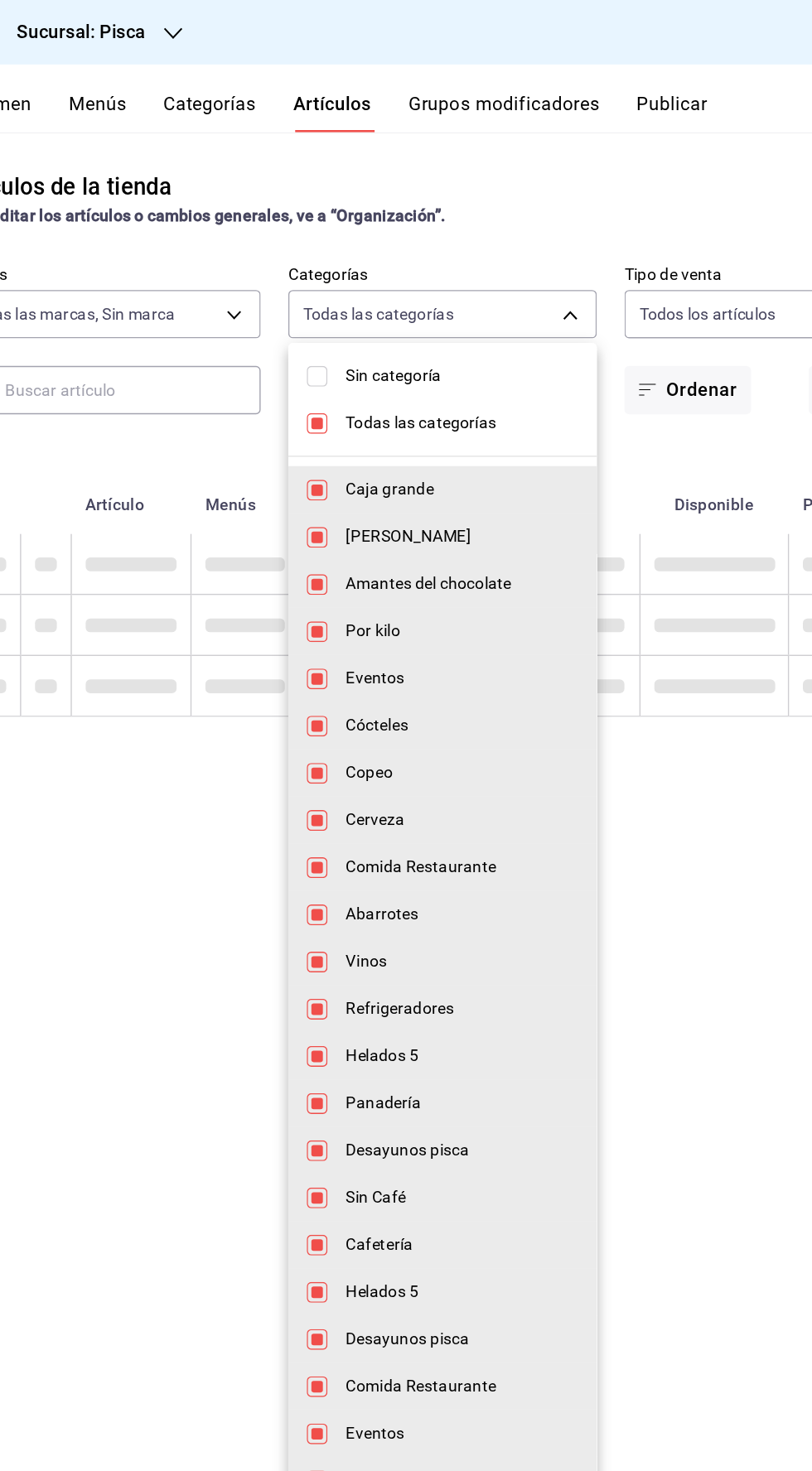
checkbox input "false"
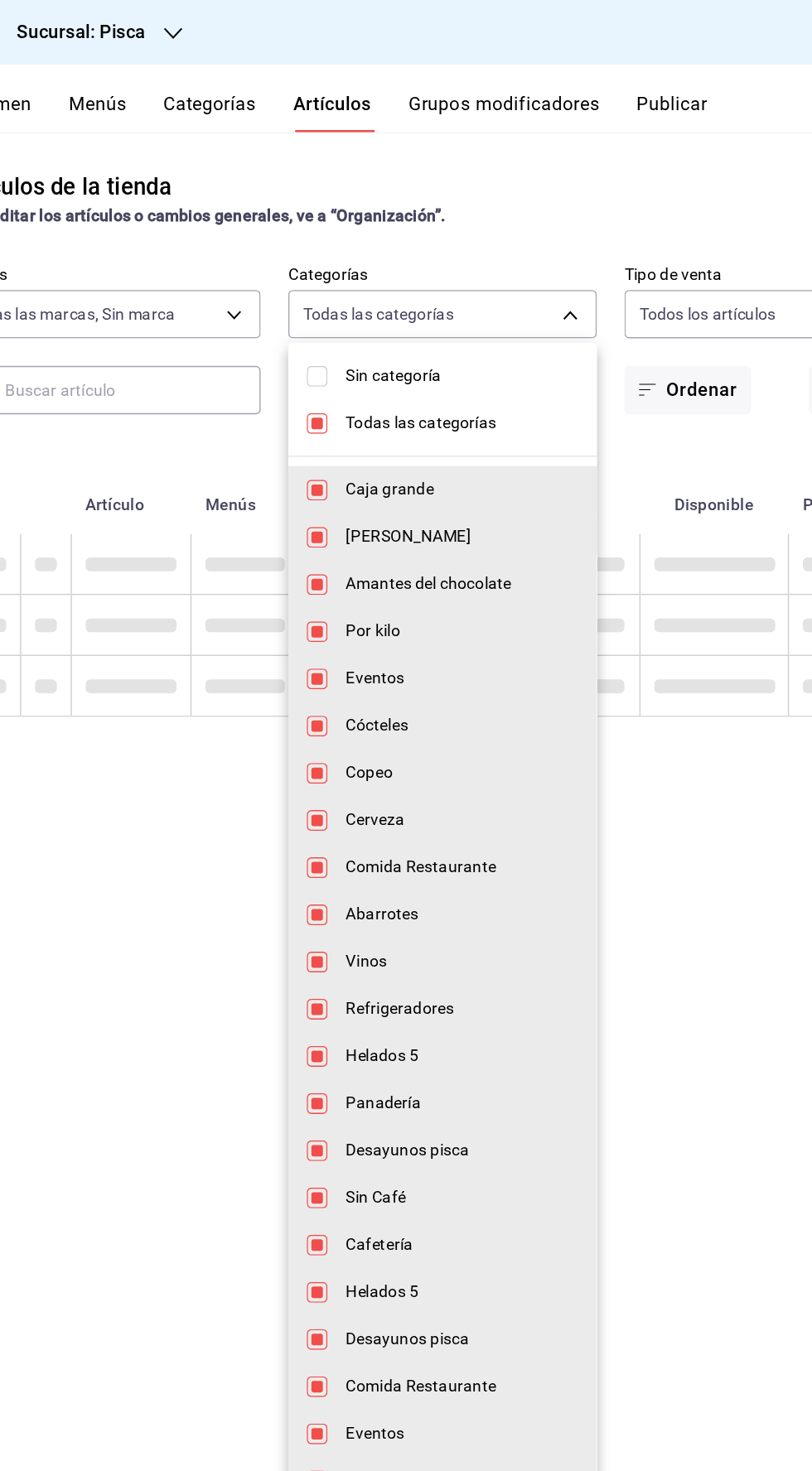
checkbox input "false"
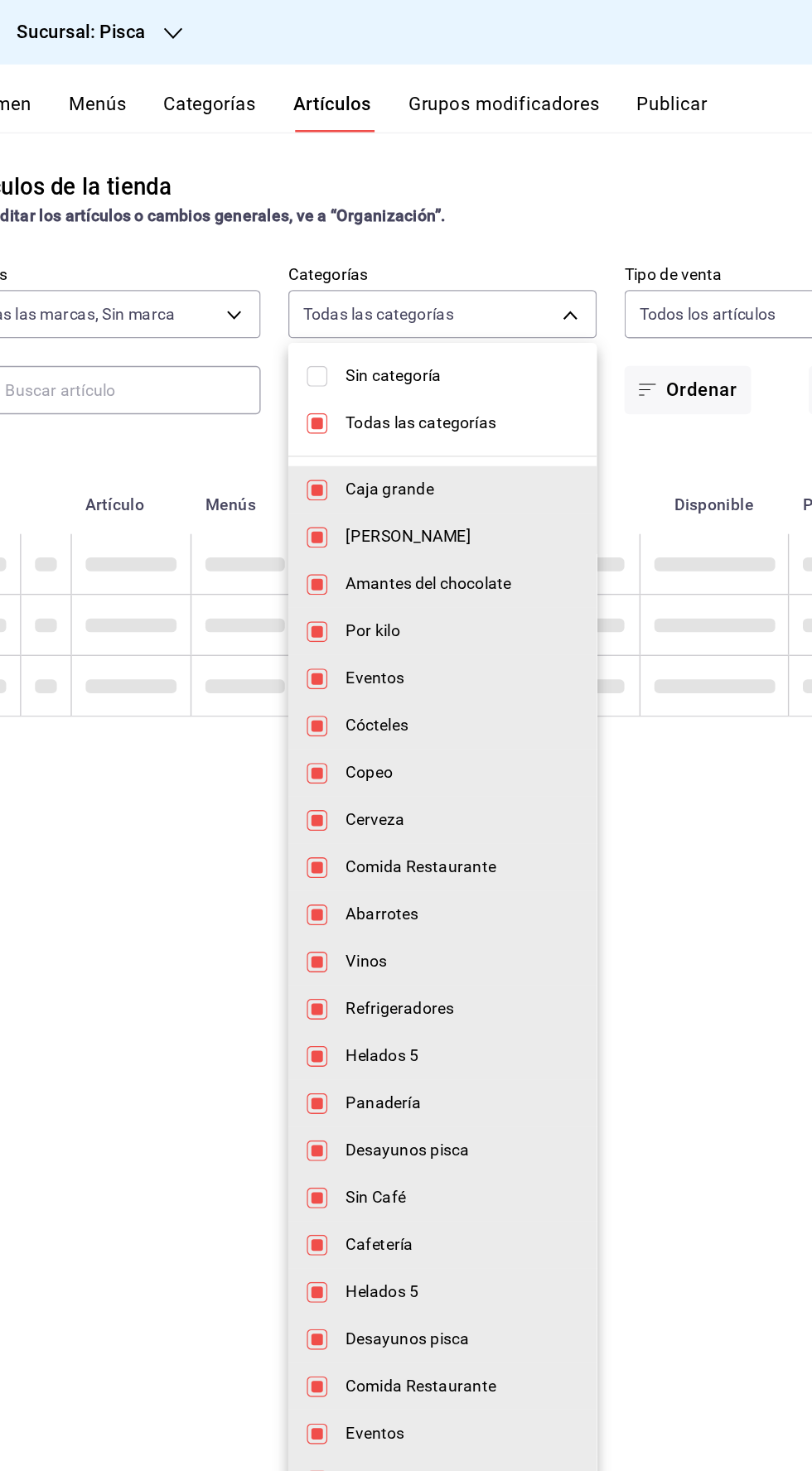
checkbox input "false"
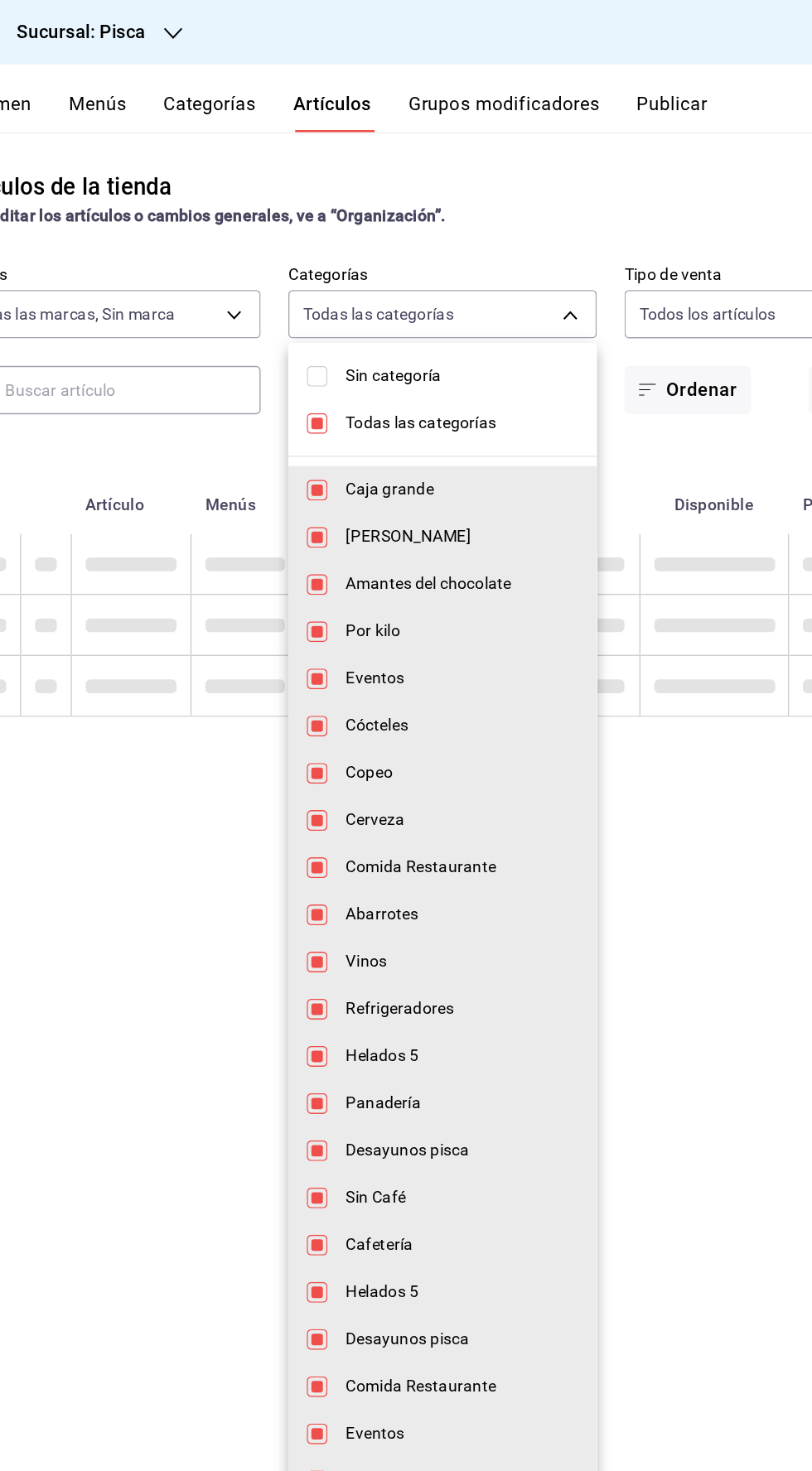
checkbox input "false"
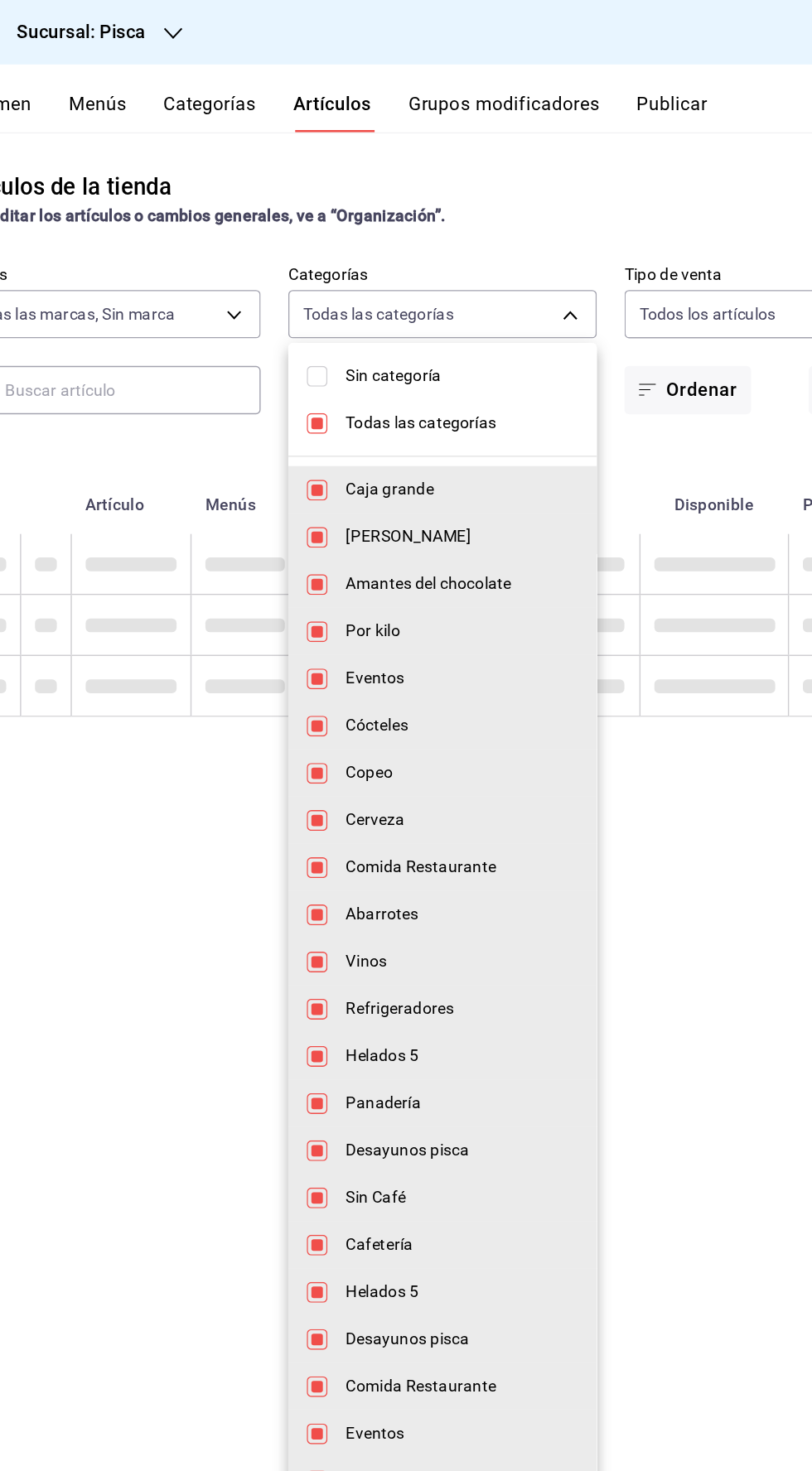
checkbox input "false"
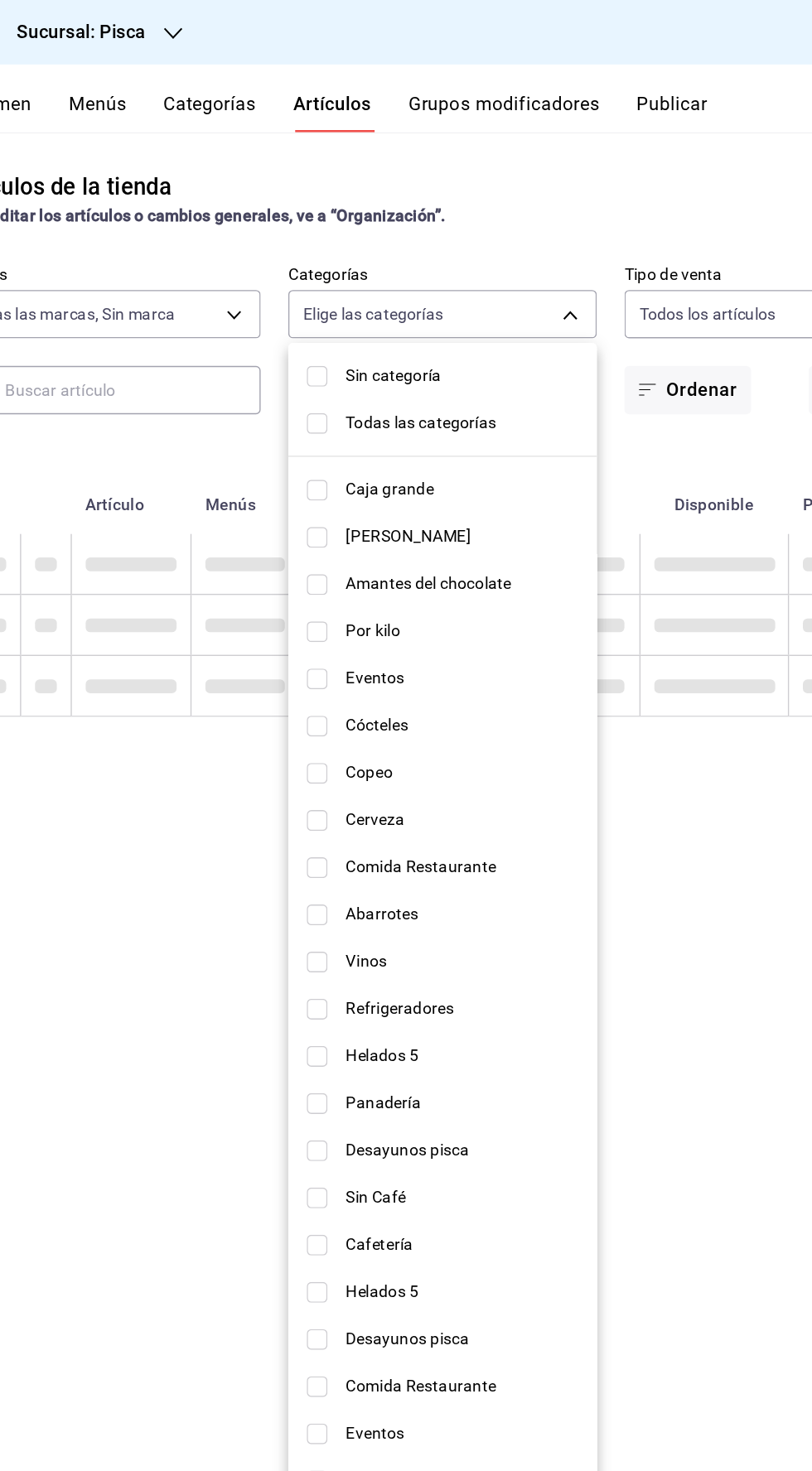
click at [329, 769] on li "Helados 5" at bounding box center [432, 759] width 222 height 34
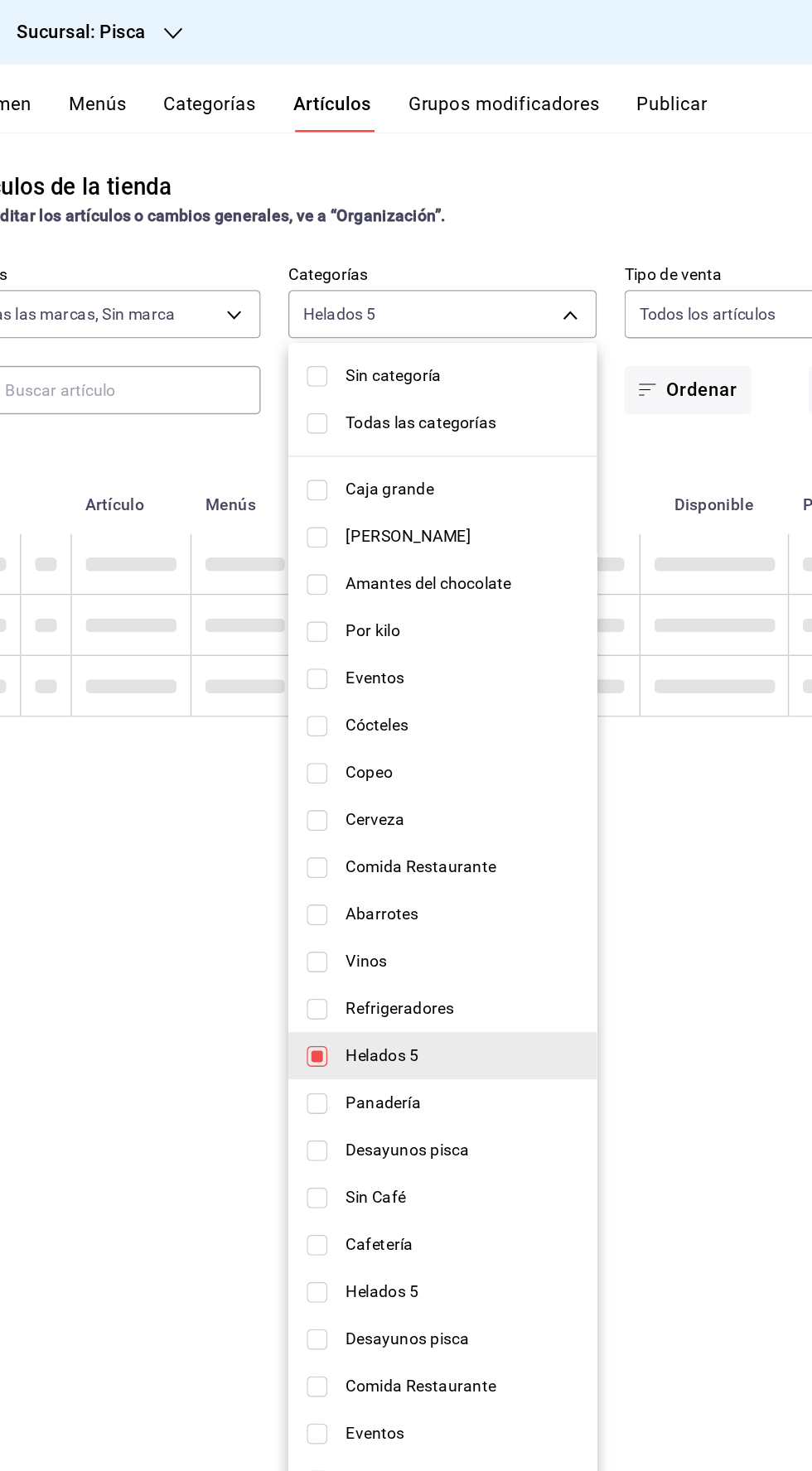
type input "2e004ecd-0e99-4f20-a2e6-b893d6da9dab"
checkbox input "true"
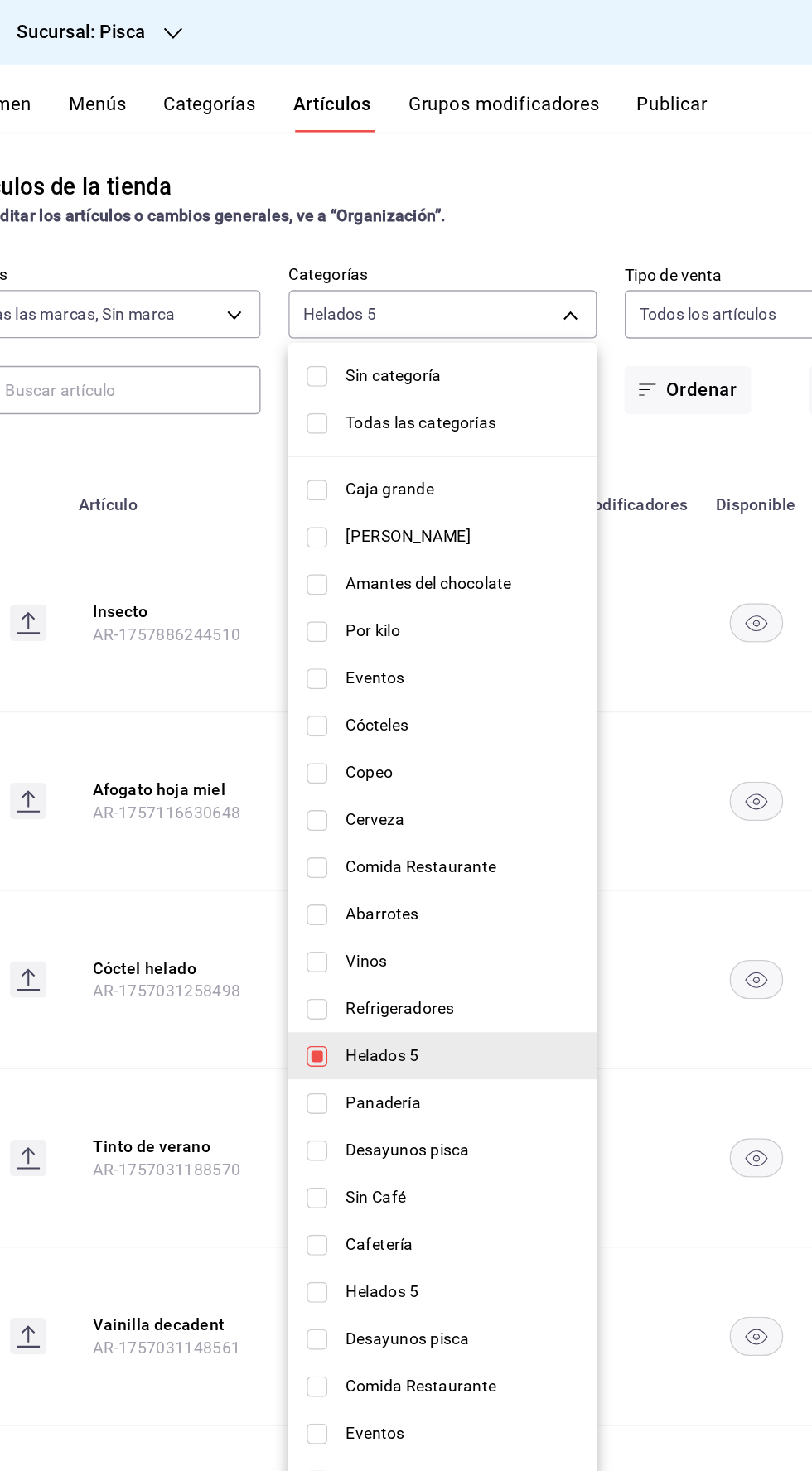
click at [659, 709] on div at bounding box center [406, 735] width 812 height 1471
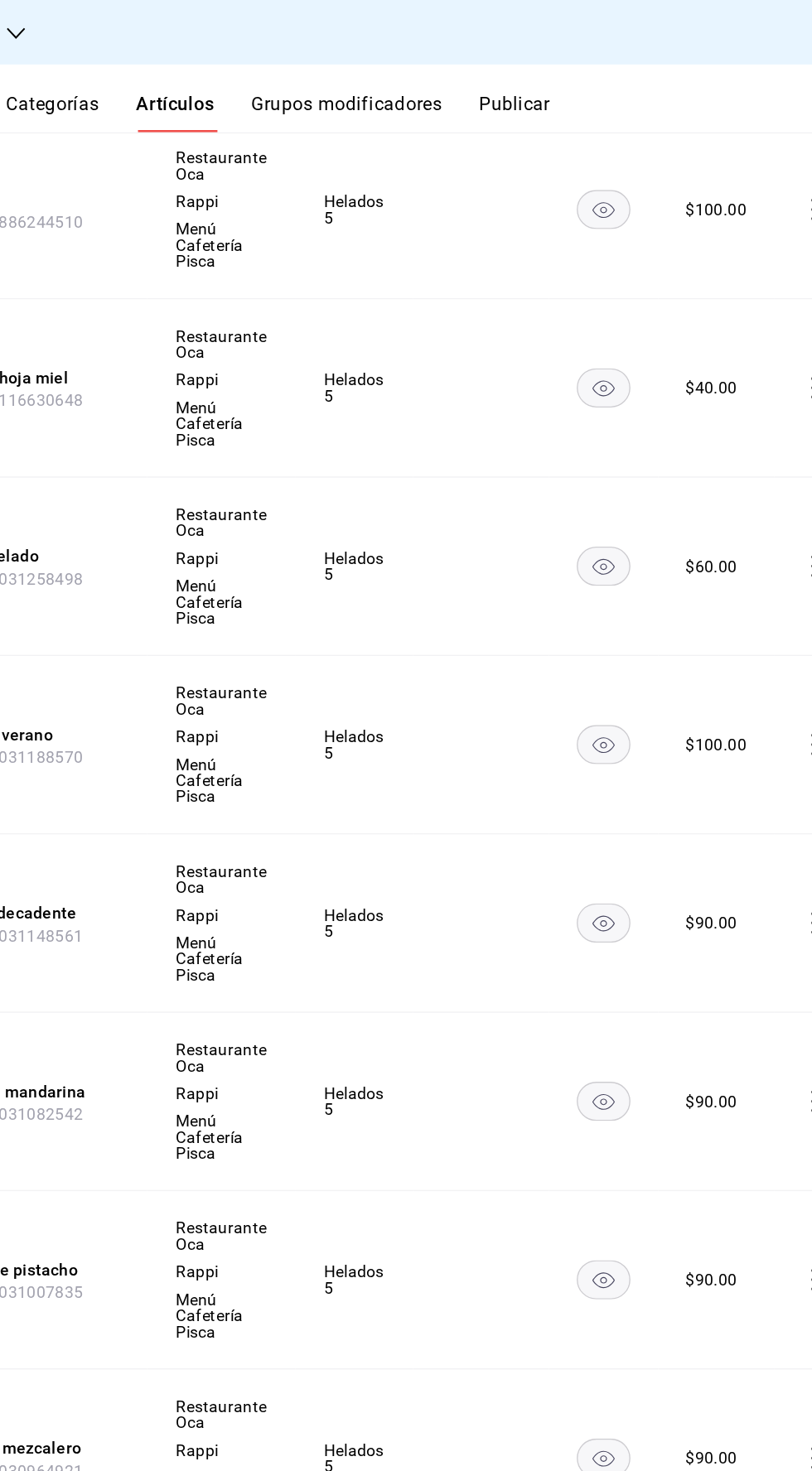
scroll to position [0, 24]
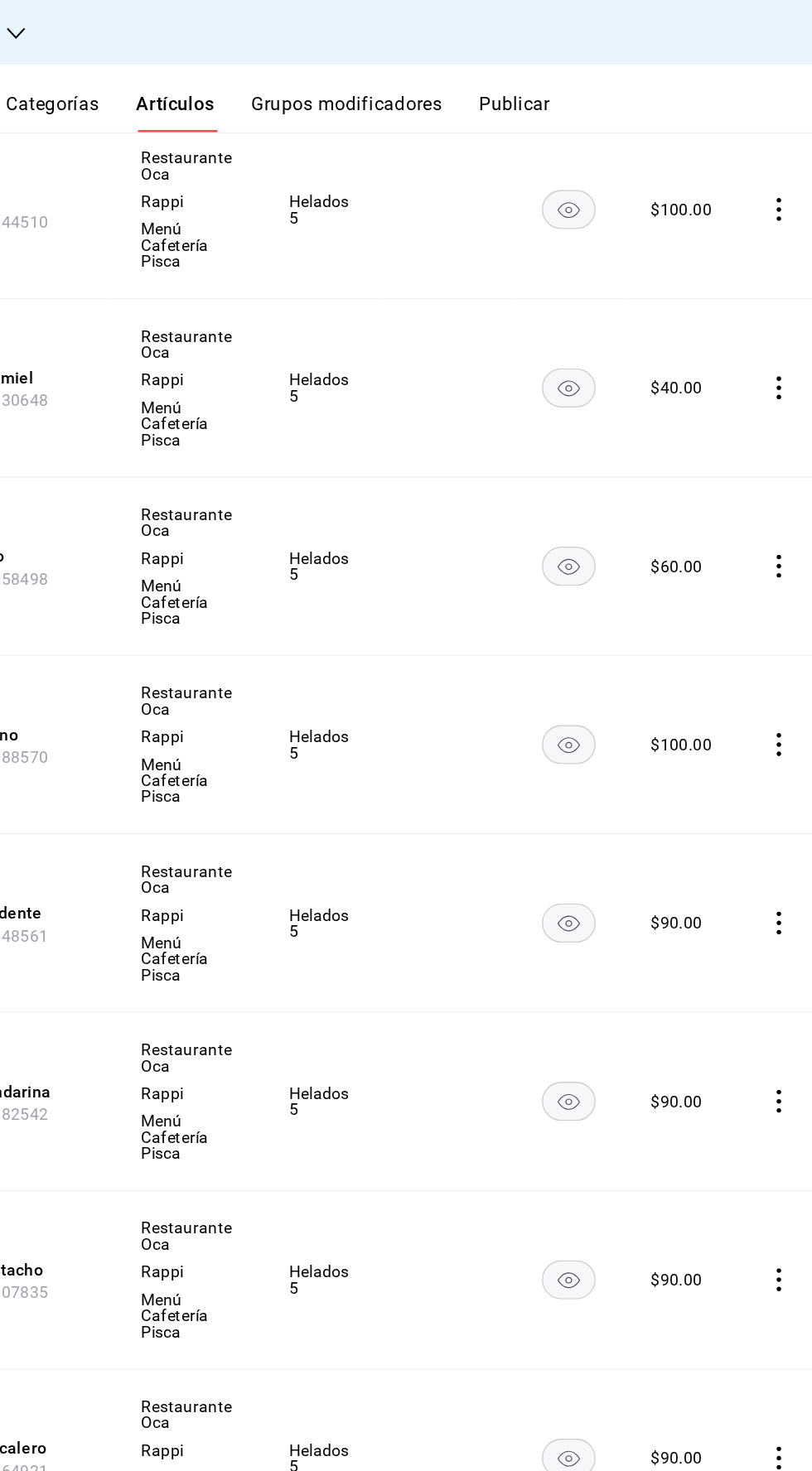
click at [779, 665] on icon "comportamiento" at bounding box center [788, 665] width 17 height 17
click at [724, 698] on font "Editar" at bounding box center [722, 701] width 32 height 13
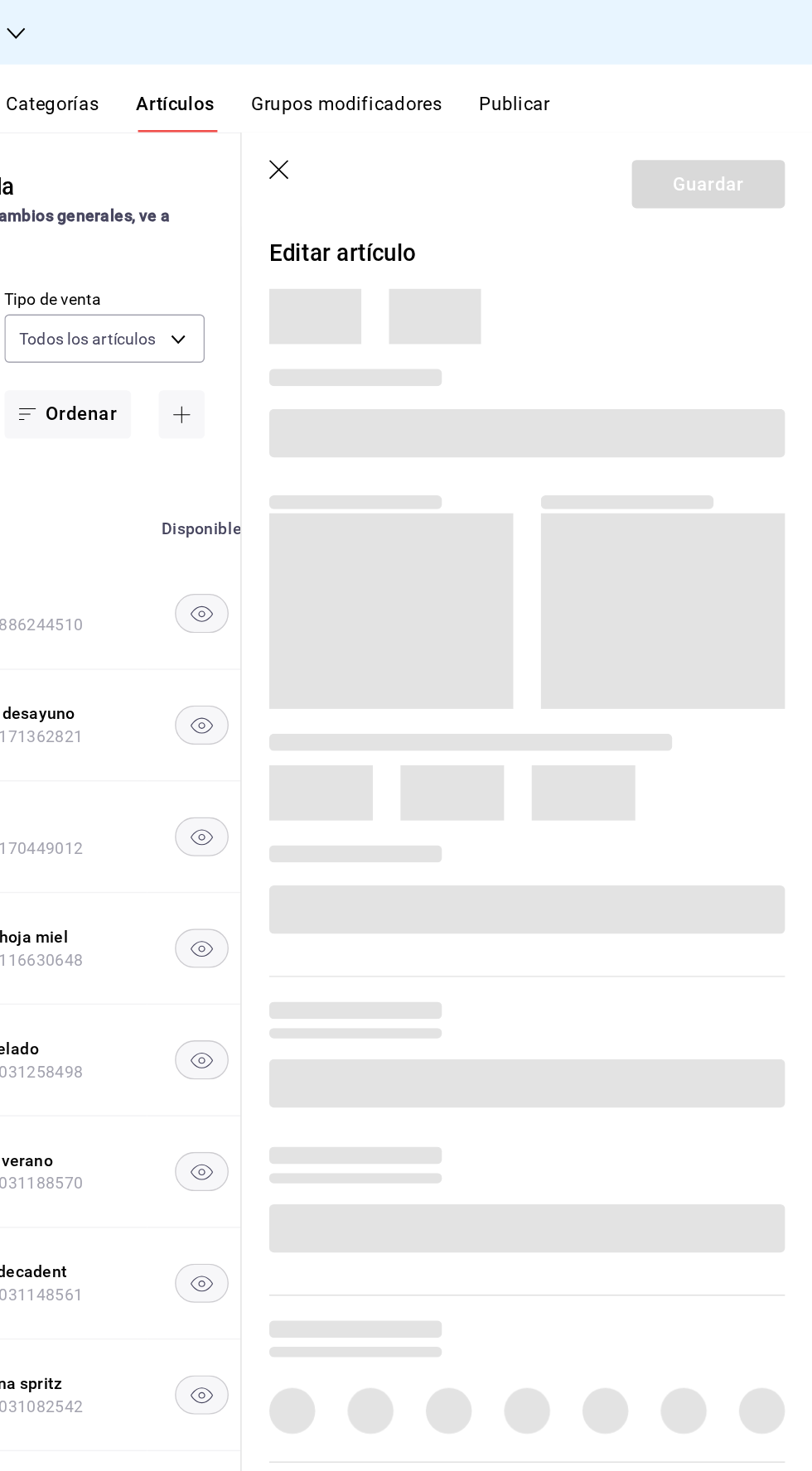
type input "f547cb4a-b93c-4195-b824-038b45f390e8,5cdc5738-4be2-4f6e-aec6-8c4831d5e22e,a1583…"
type input "bcd4eeba-f288-4c7f-be4a-80794efd5e2c,f4348fd6-19a6-4699-a042-45be726c08e8"
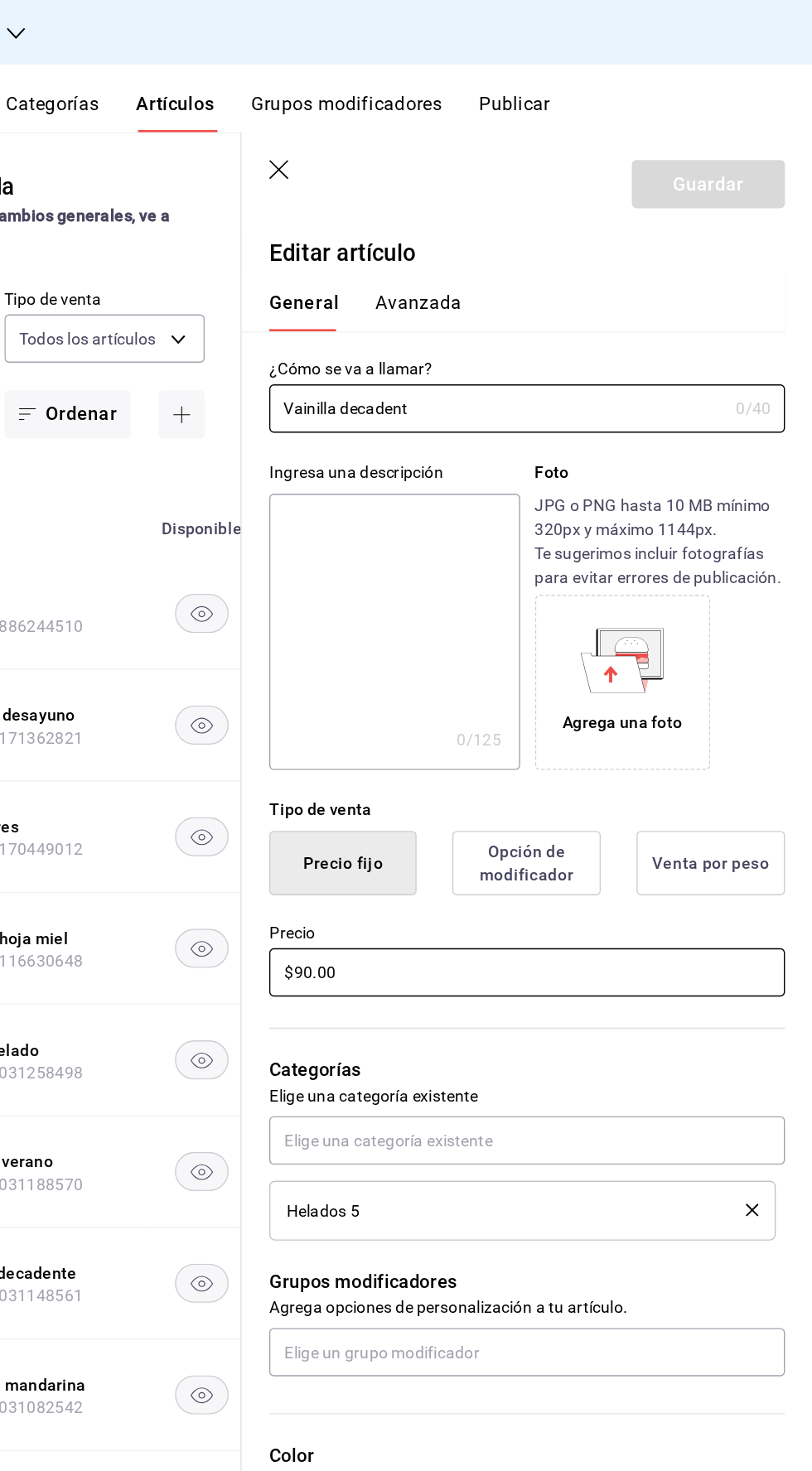
click at [432, 699] on input "$90.00" at bounding box center [605, 699] width 371 height 35
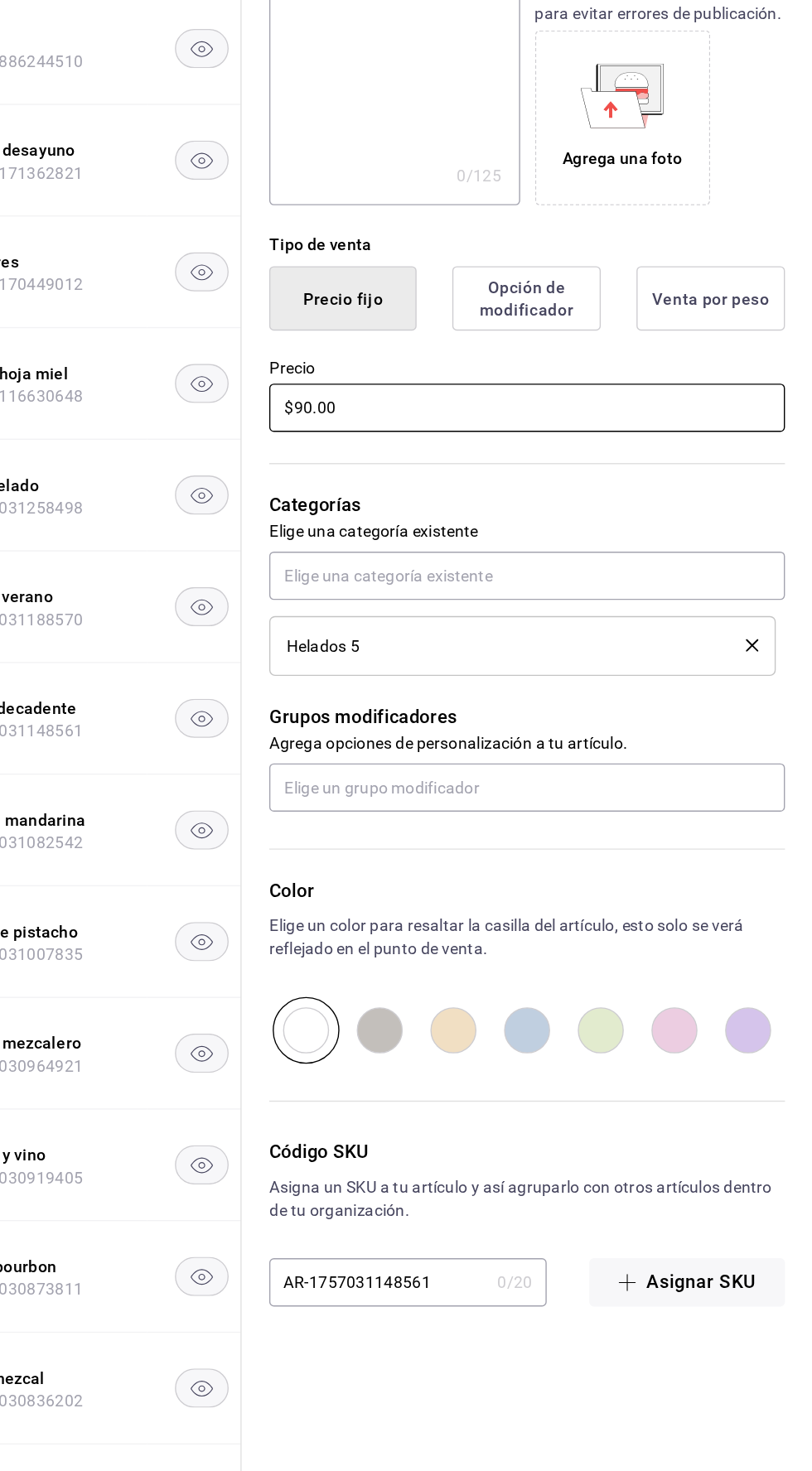
click at [442, 705] on input "$90.00" at bounding box center [605, 699] width 371 height 35
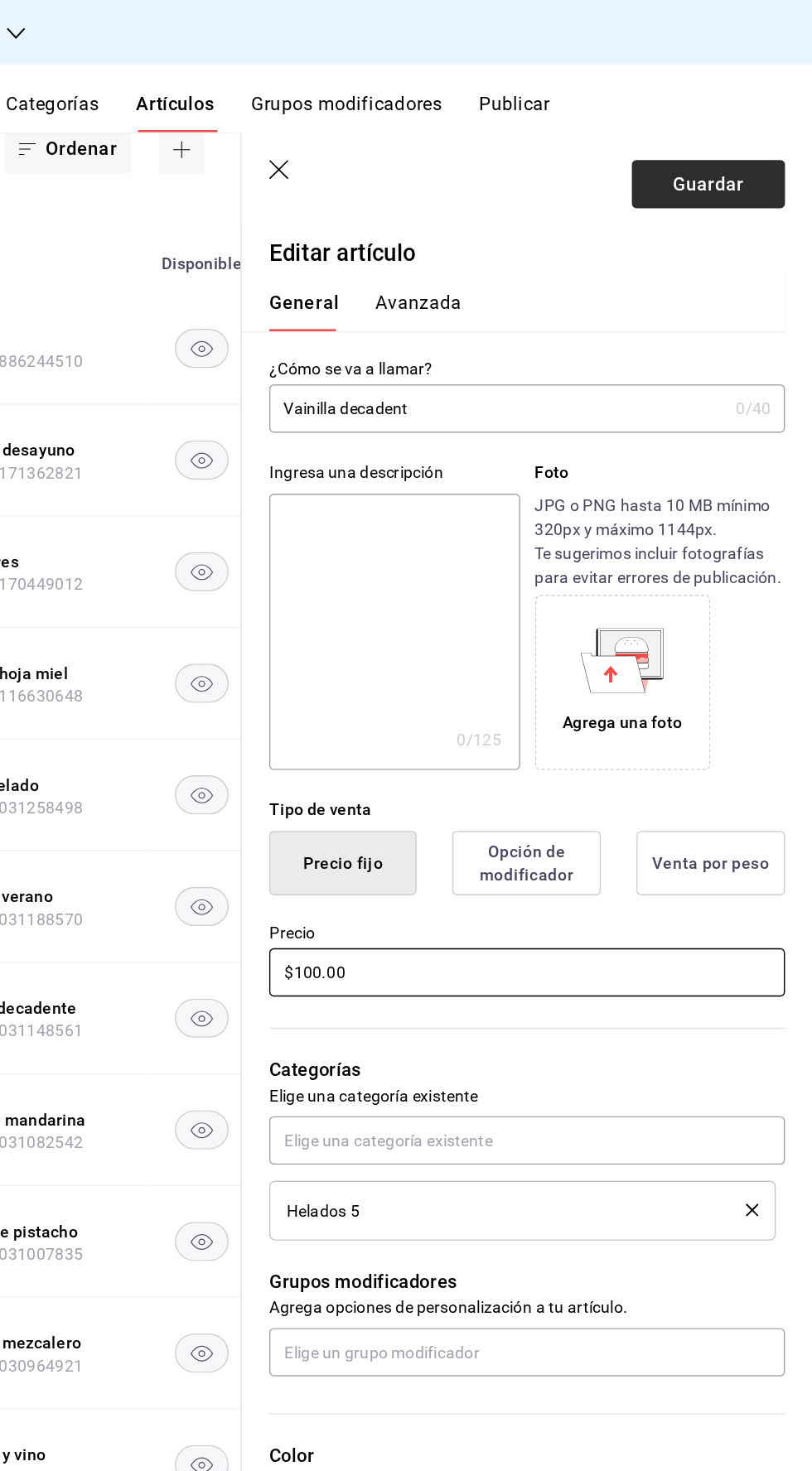
type input "$100.00"
click at [722, 123] on button "Guardar" at bounding box center [736, 132] width 110 height 35
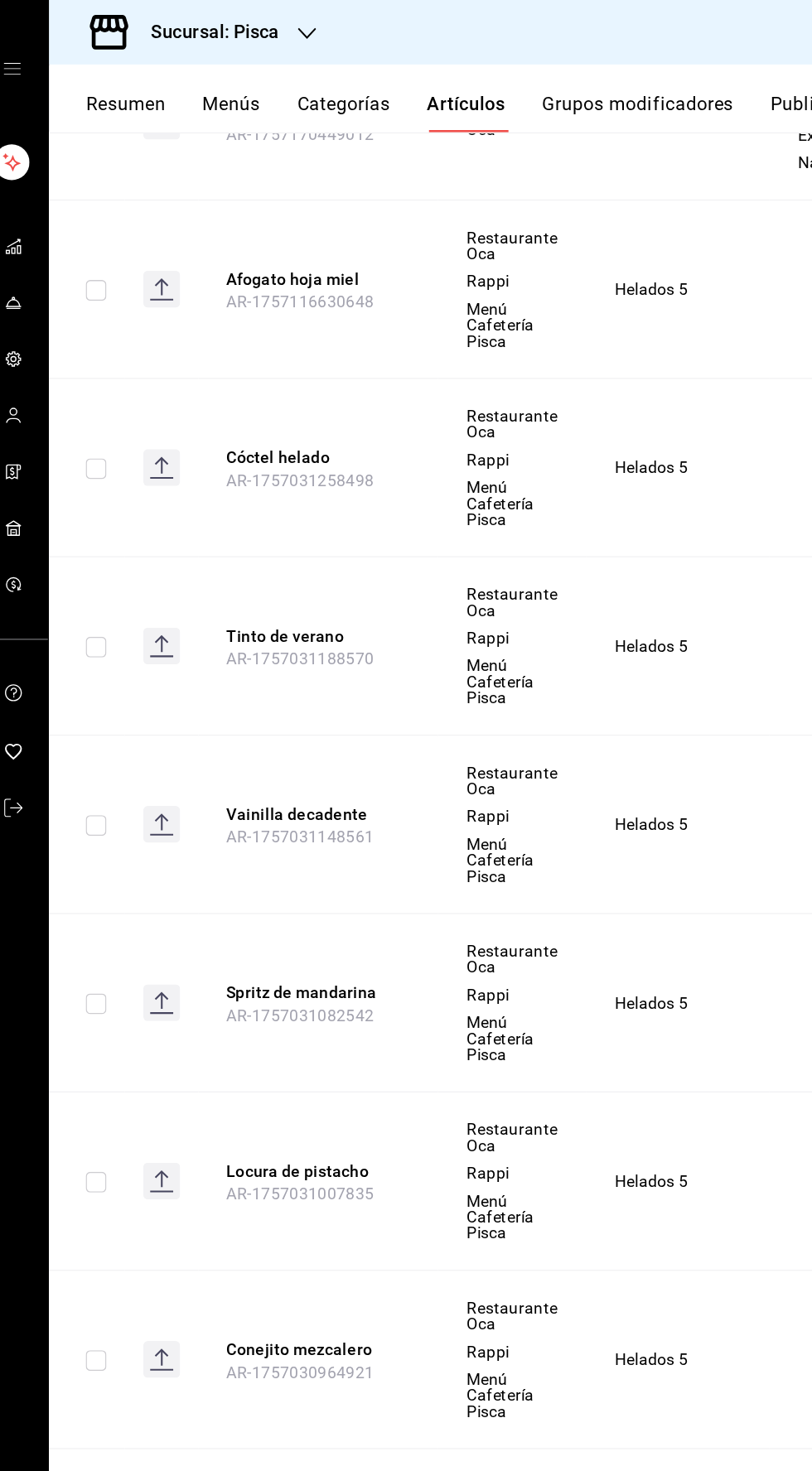
scroll to position [0, 39]
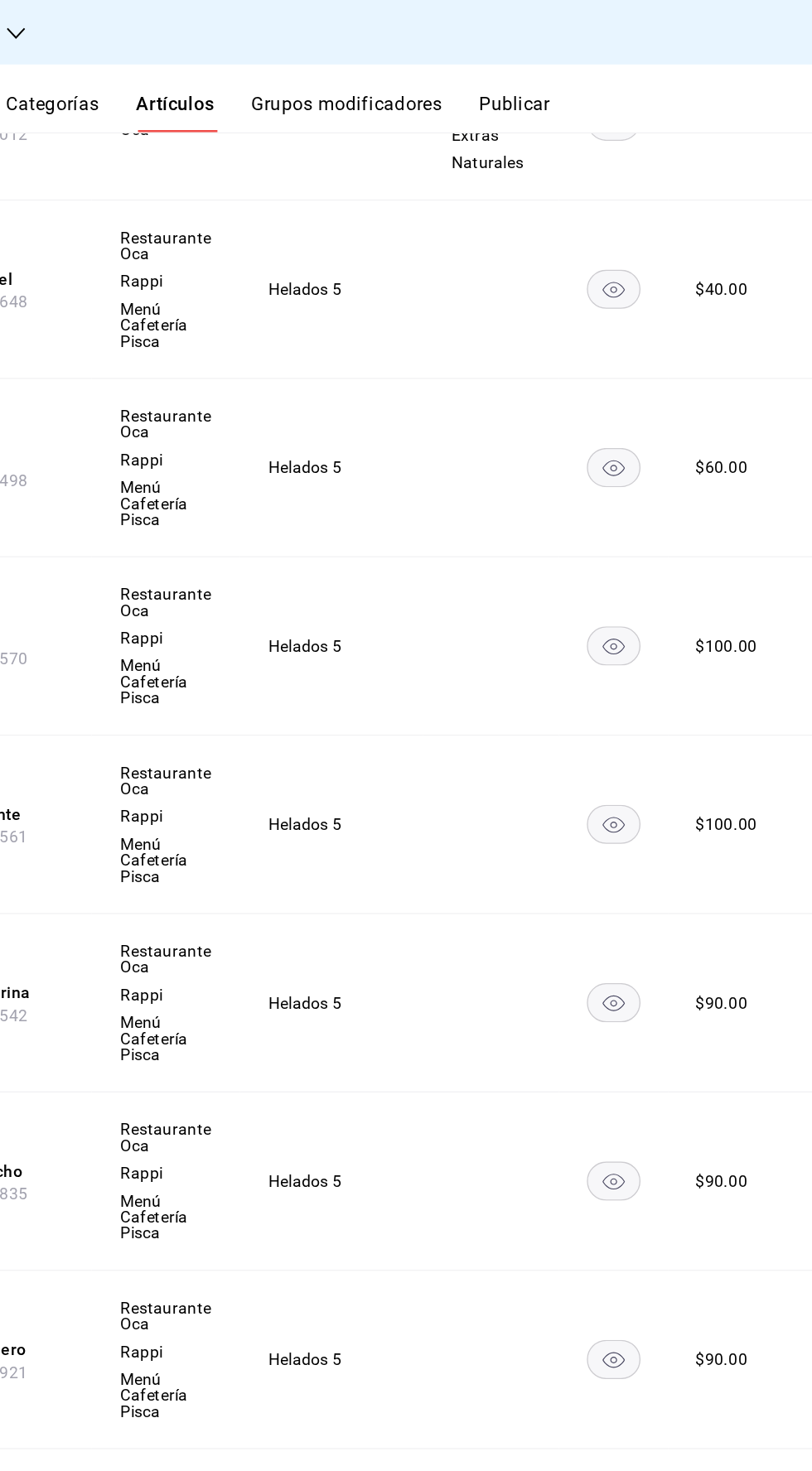
click at [811, 717] on icon "comportamiento" at bounding box center [820, 722] width 17 height 17
click at [712, 761] on font "Editar" at bounding box center [722, 758] width 32 height 13
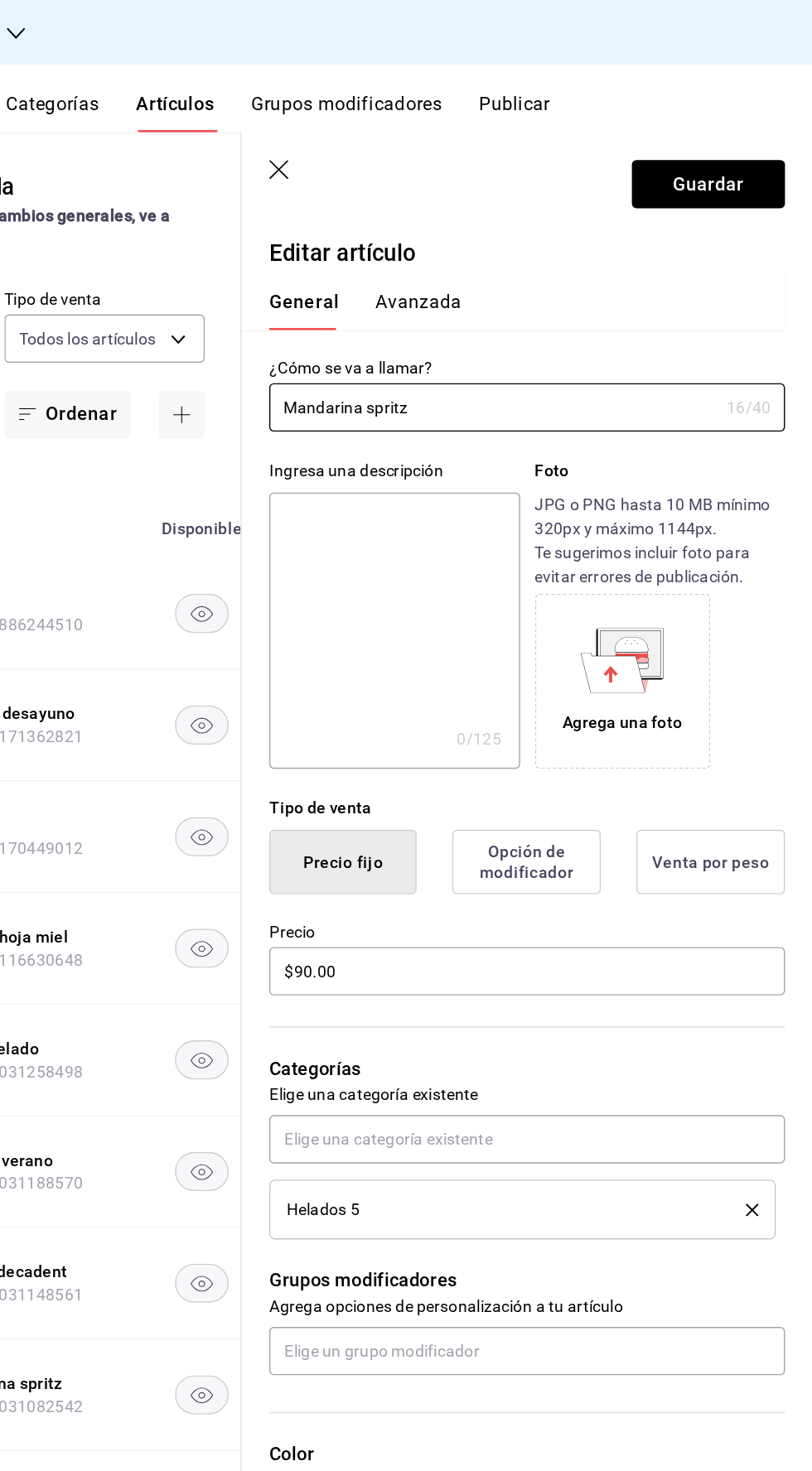
type input "f547cb4a-b93c-4195-b824-038b45f390e8,5cdc5738-4be2-4f6e-aec6-8c4831d5e22e,a1583…"
type input "bcd4eeba-f288-4c7f-be4a-80794efd5e2c,f4348fd6-19a6-4699-a042-45be726c08e8"
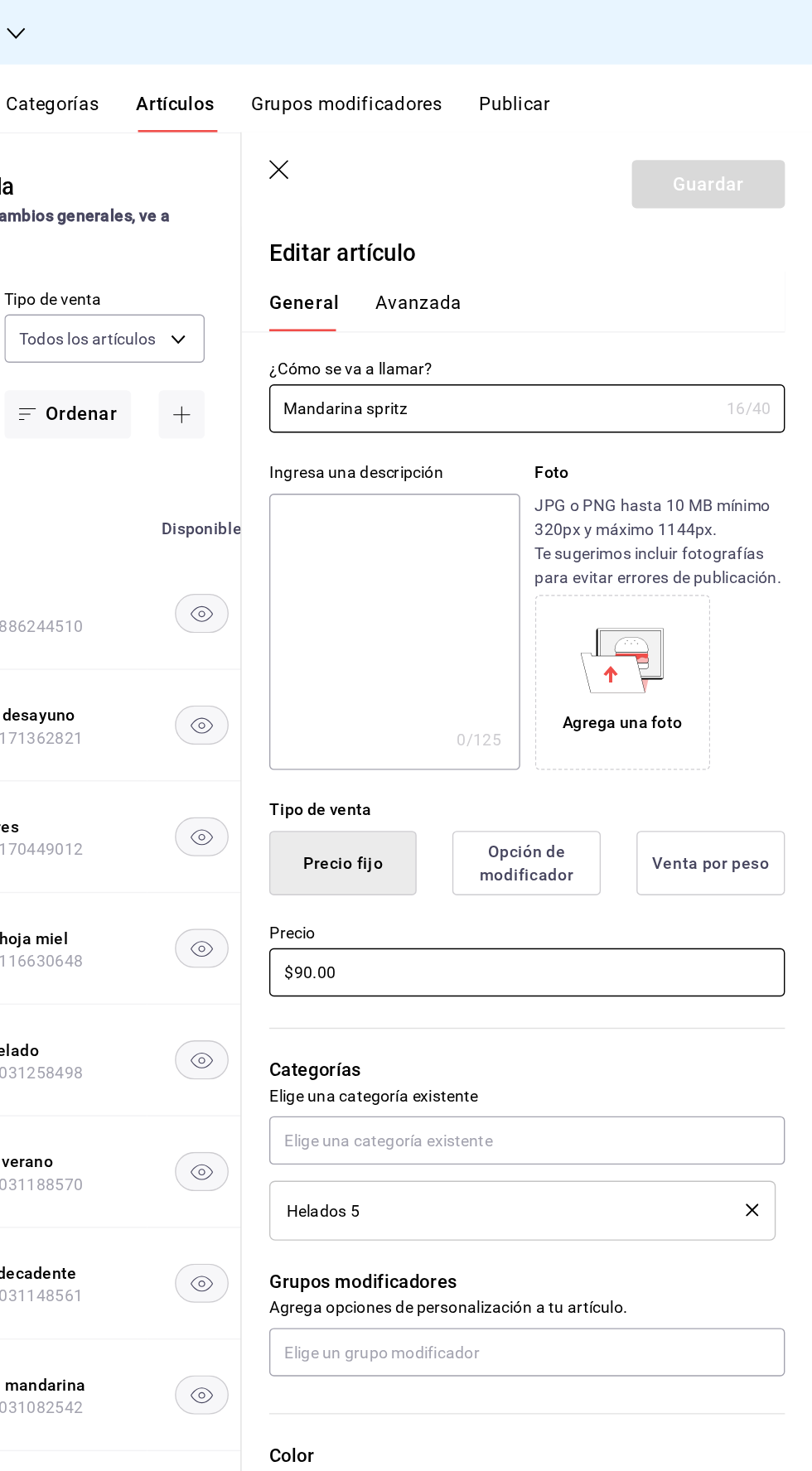
click at [442, 699] on input "$90.00" at bounding box center [605, 699] width 371 height 35
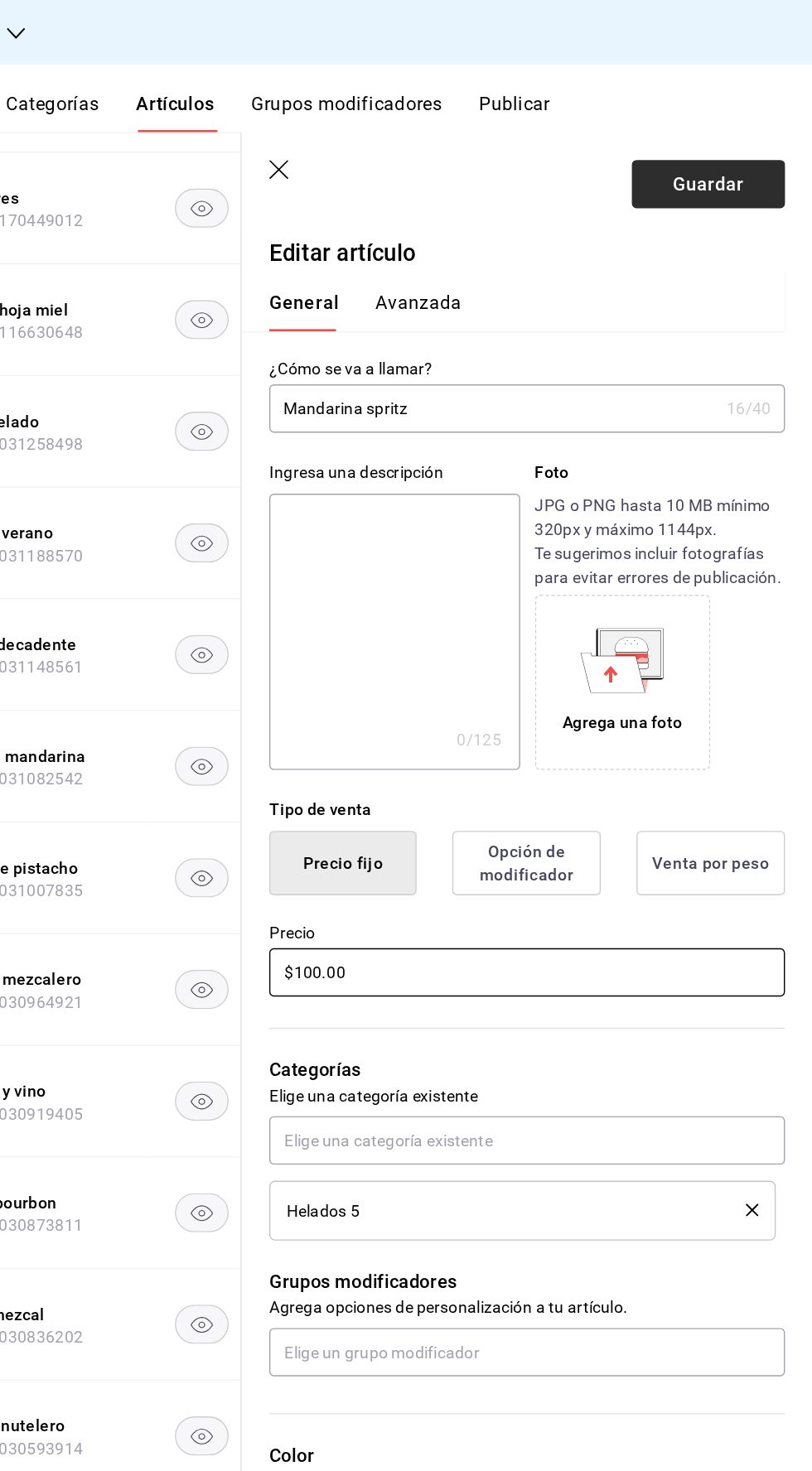
type input "$100.00"
click at [725, 134] on font "Guardar" at bounding box center [736, 131] width 52 height 16
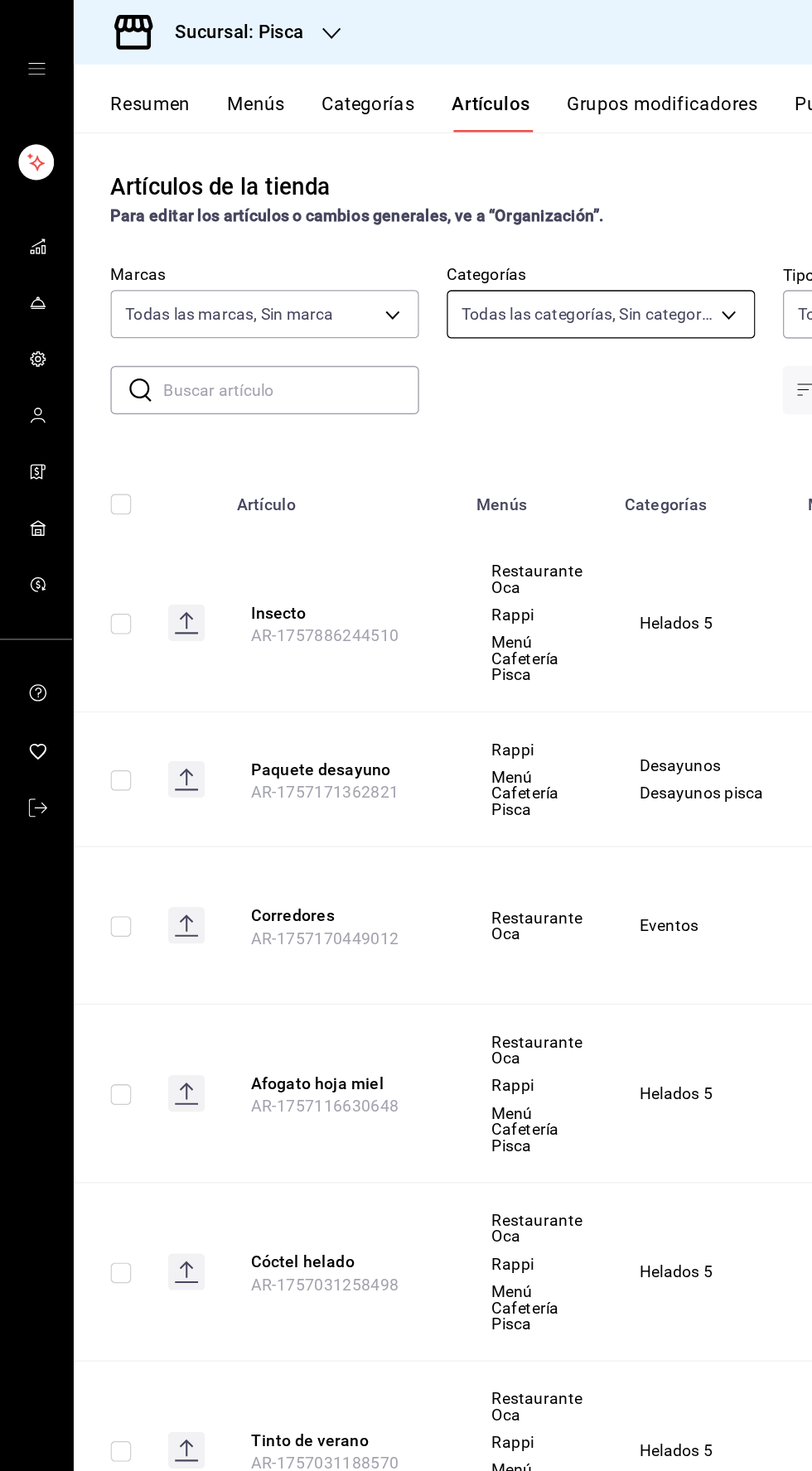
click at [408, 228] on body "Sucursal: Pisca Resumen Menús Categorías Artículos Grupos modificadores Publica…" at bounding box center [406, 735] width 812 height 1471
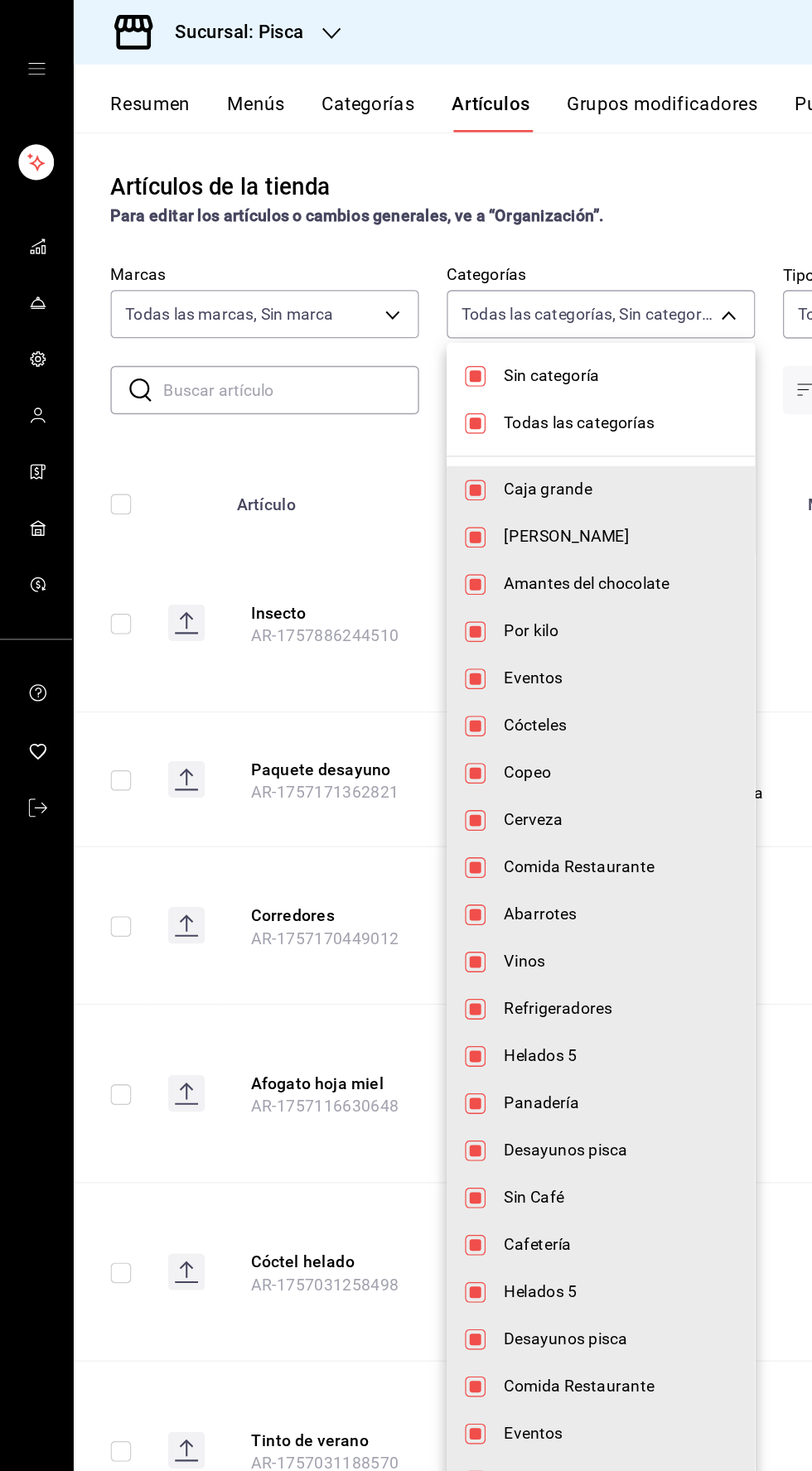
click at [341, 270] on input "checkbox" at bounding box center [342, 271] width 15 height 15
checkbox input "false"
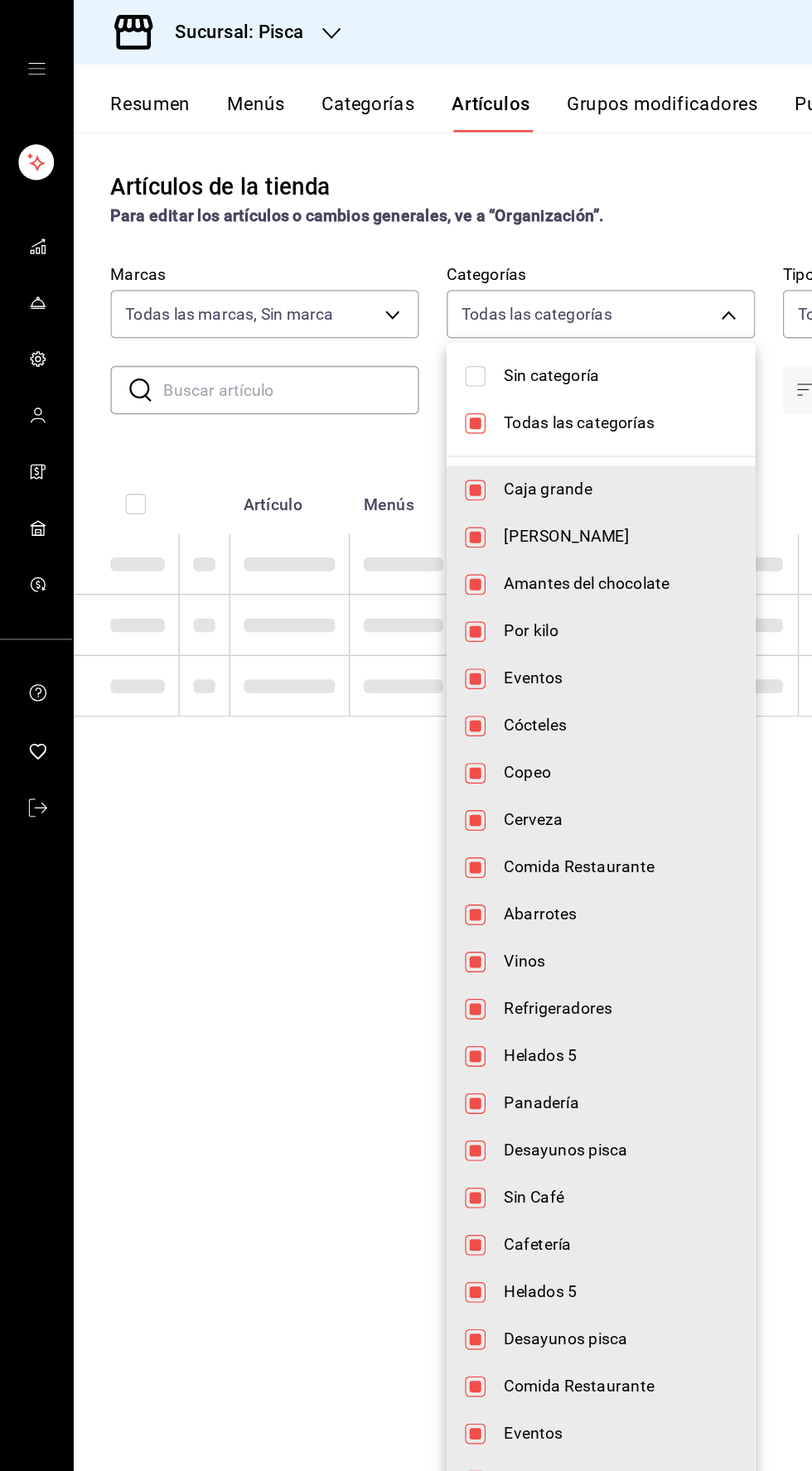
click at [336, 300] on input "checkbox" at bounding box center [342, 305] width 15 height 15
checkbox input "false"
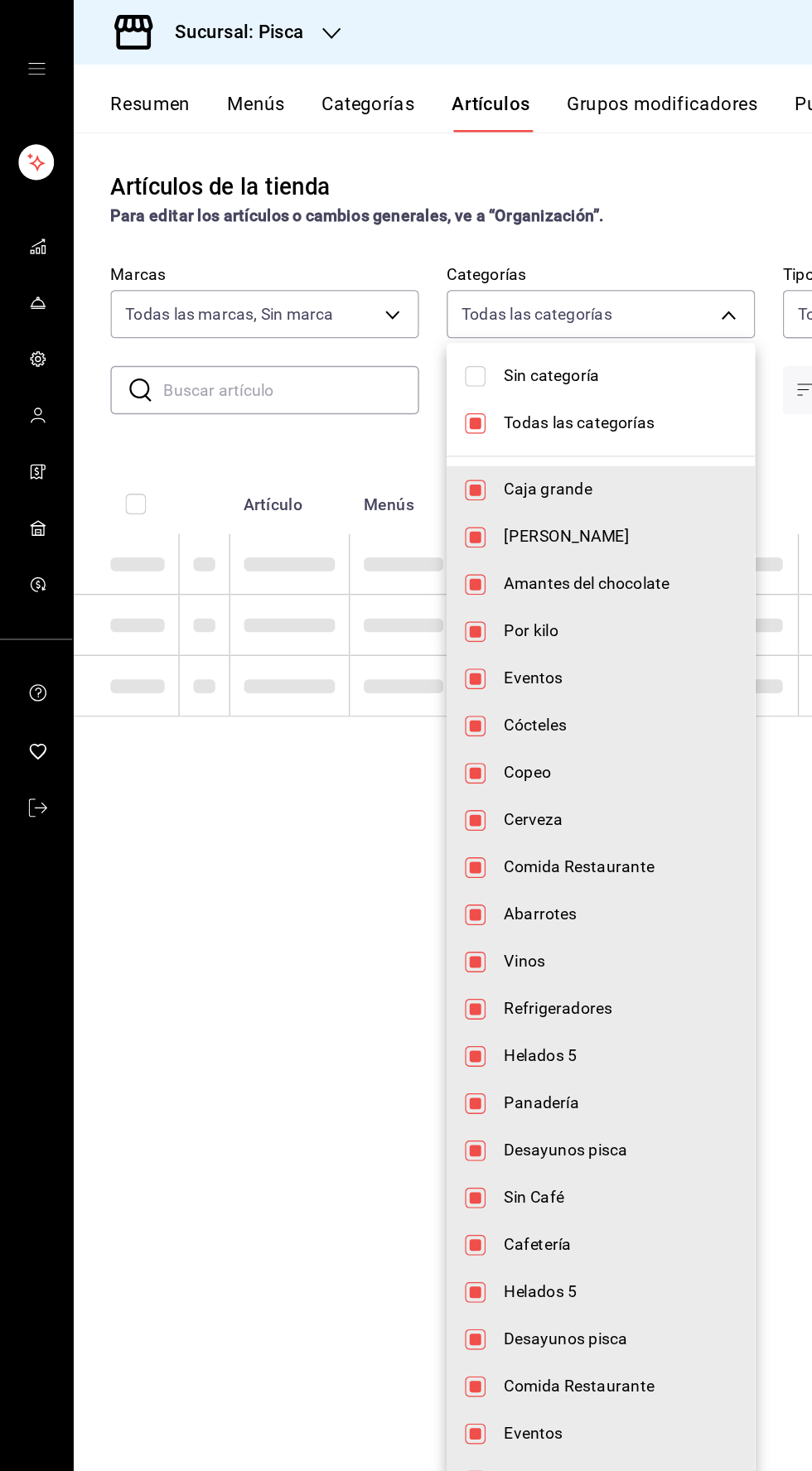
checkbox input "false"
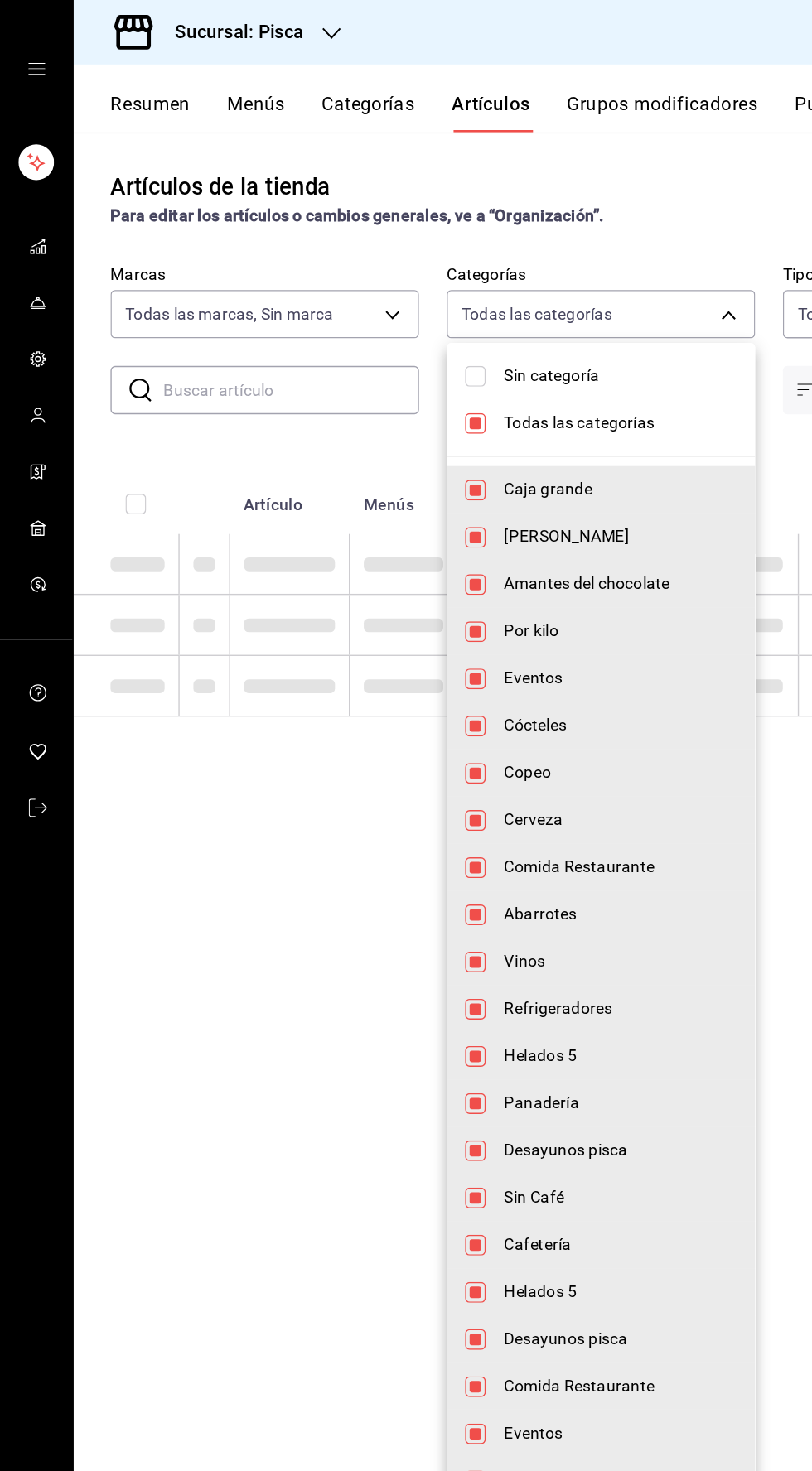
checkbox input "false"
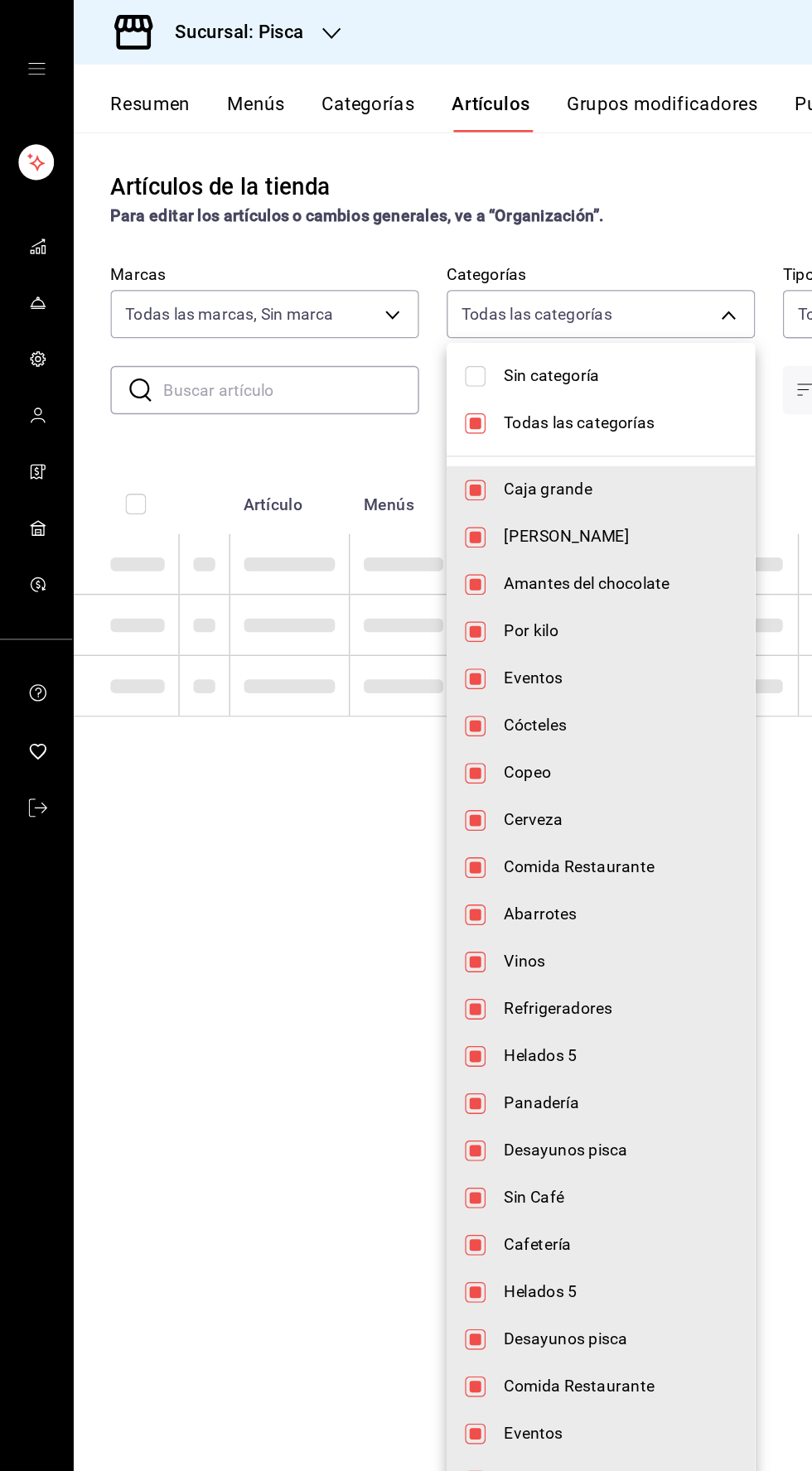
checkbox input "false"
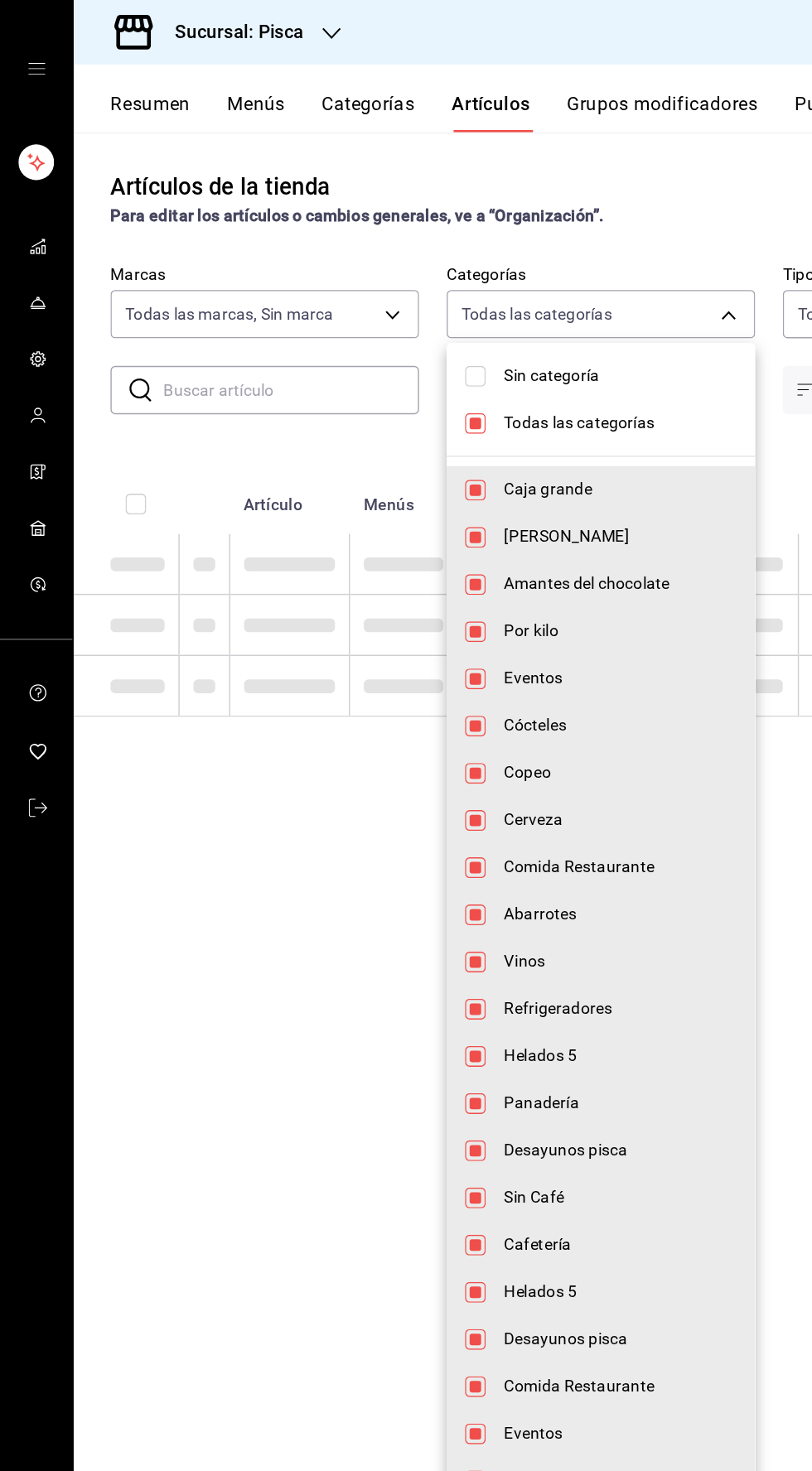
checkbox input "false"
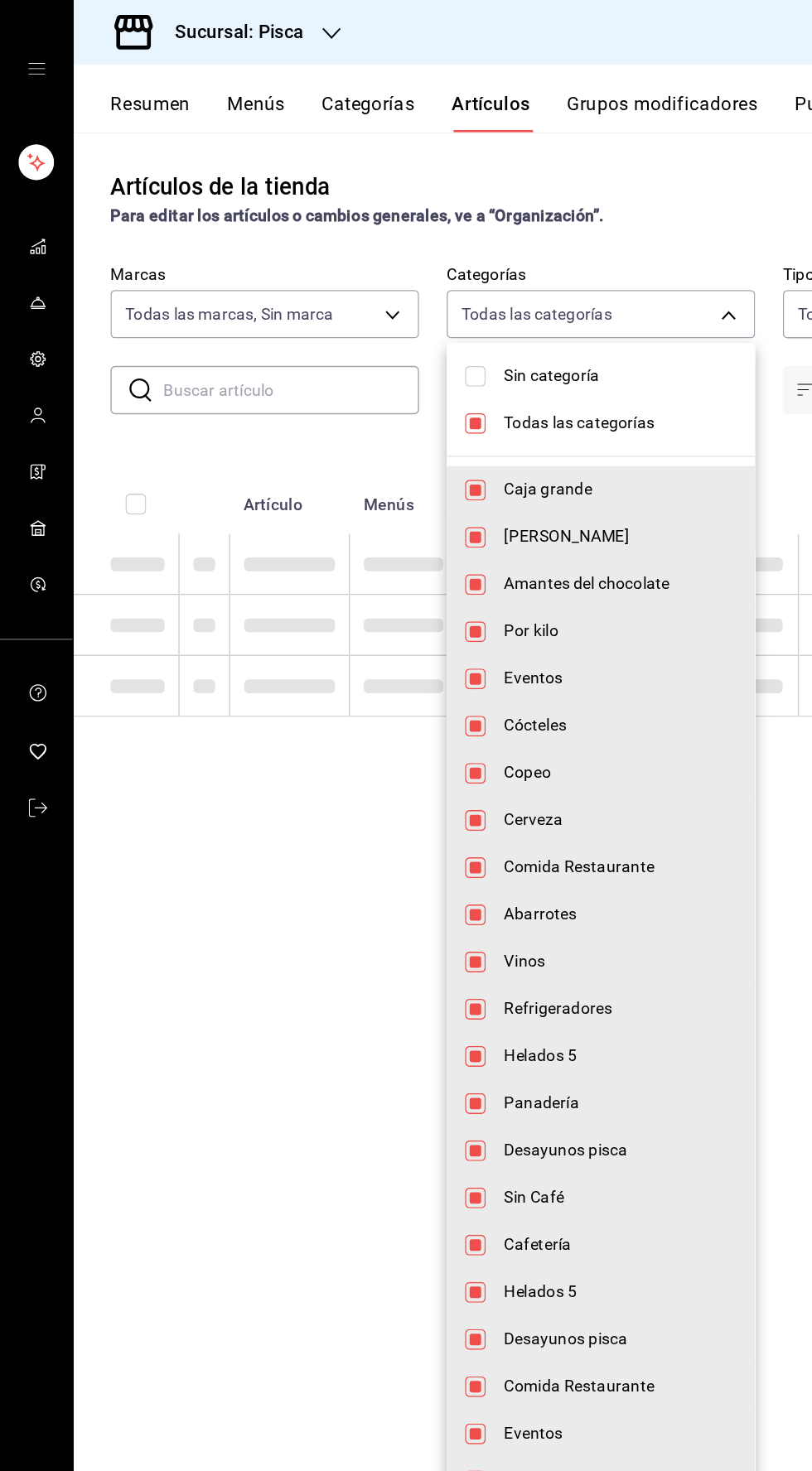
checkbox input "false"
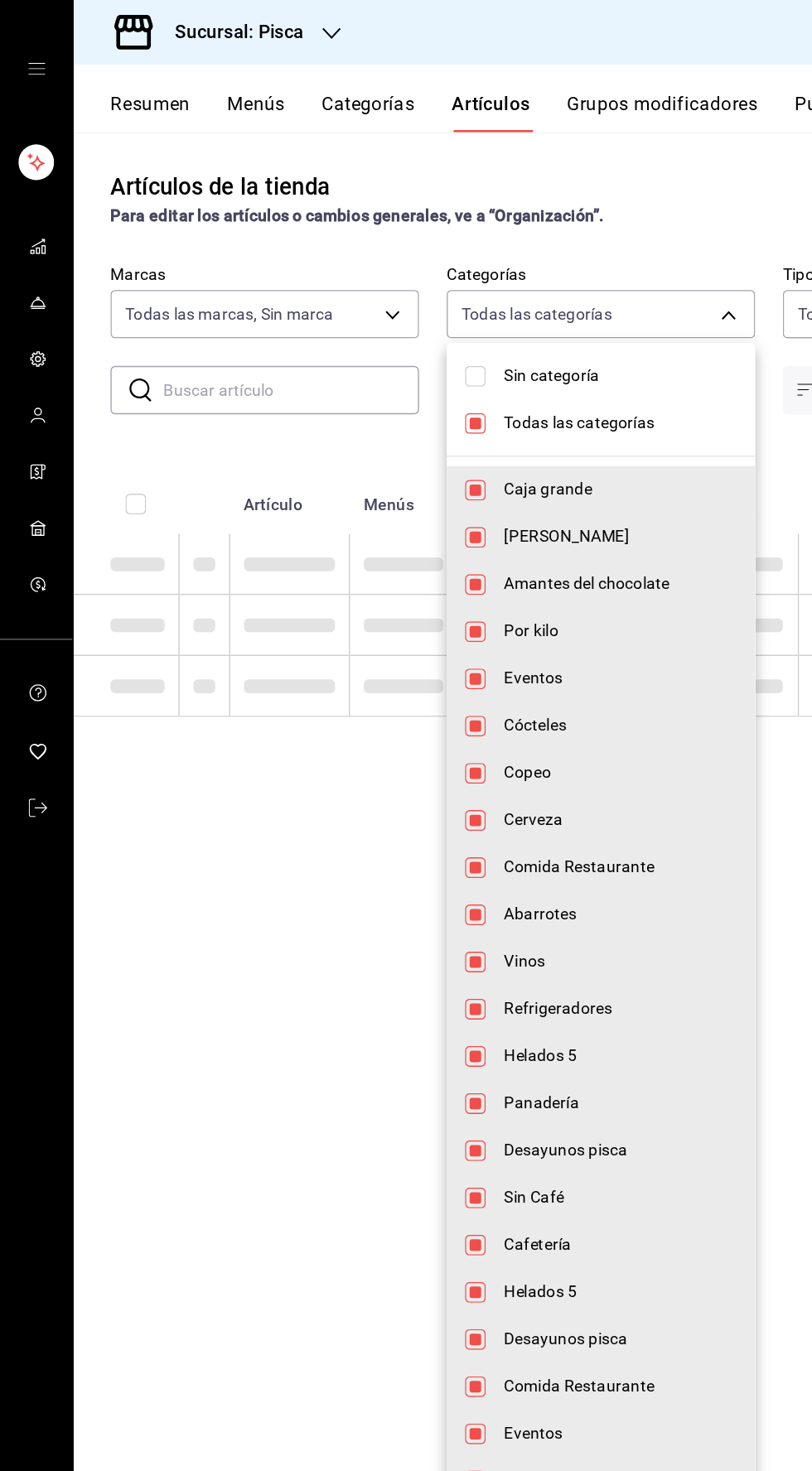
checkbox input "false"
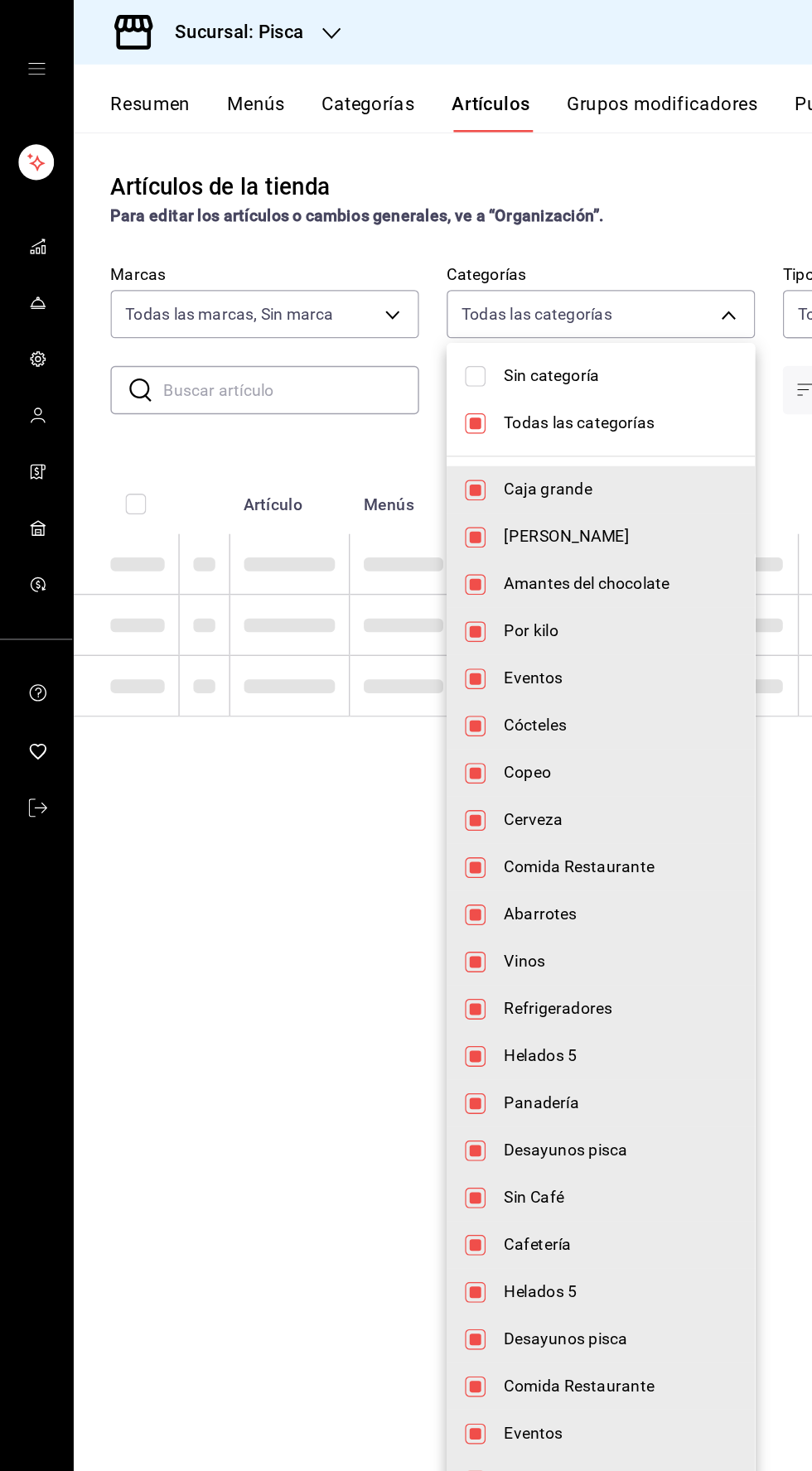
checkbox input "false"
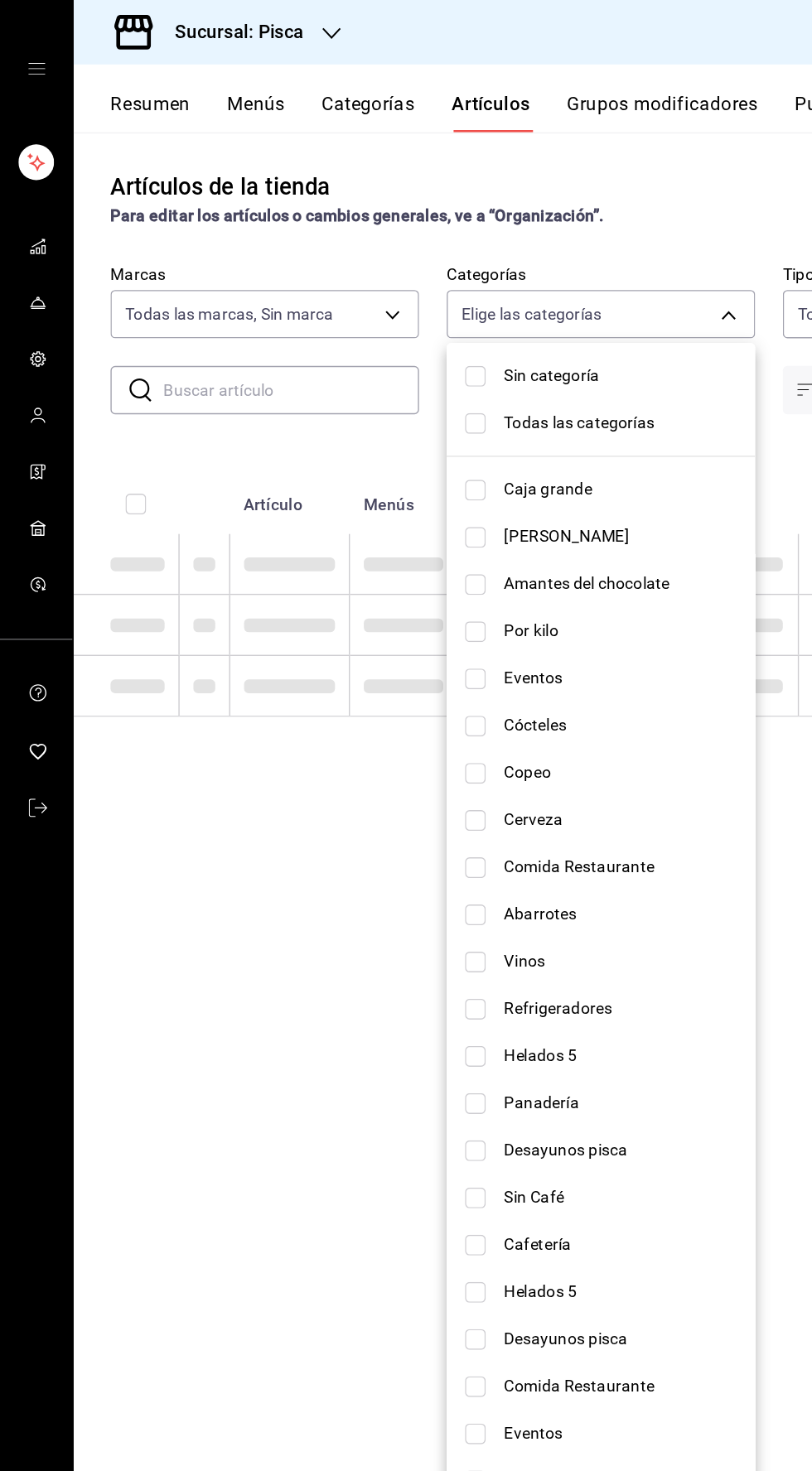
click at [342, 763] on input "checkbox" at bounding box center [342, 760] width 15 height 15
checkbox input "true"
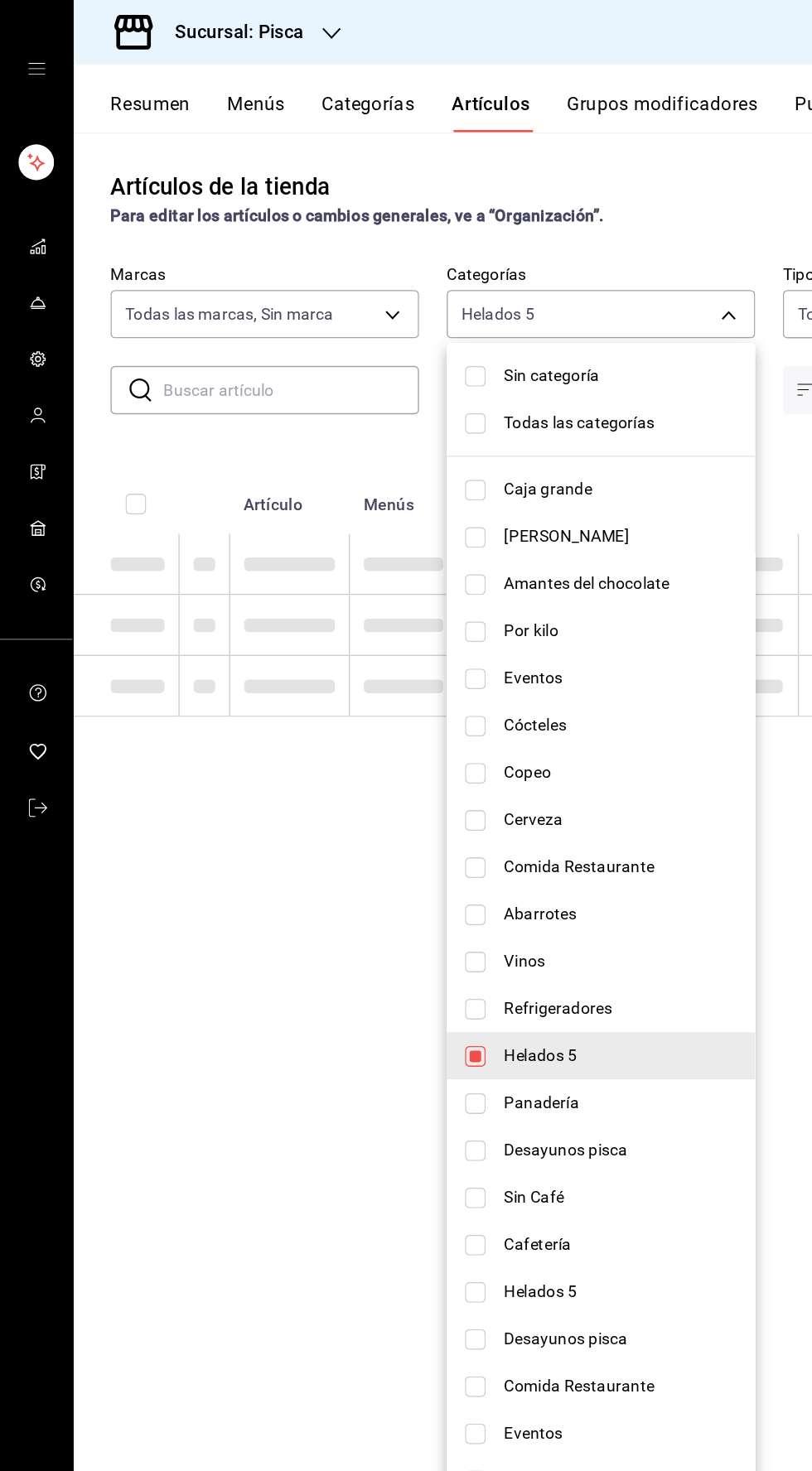
type input "2e004ecd-0e99-4f20-a2e6-b893d6da9dab"
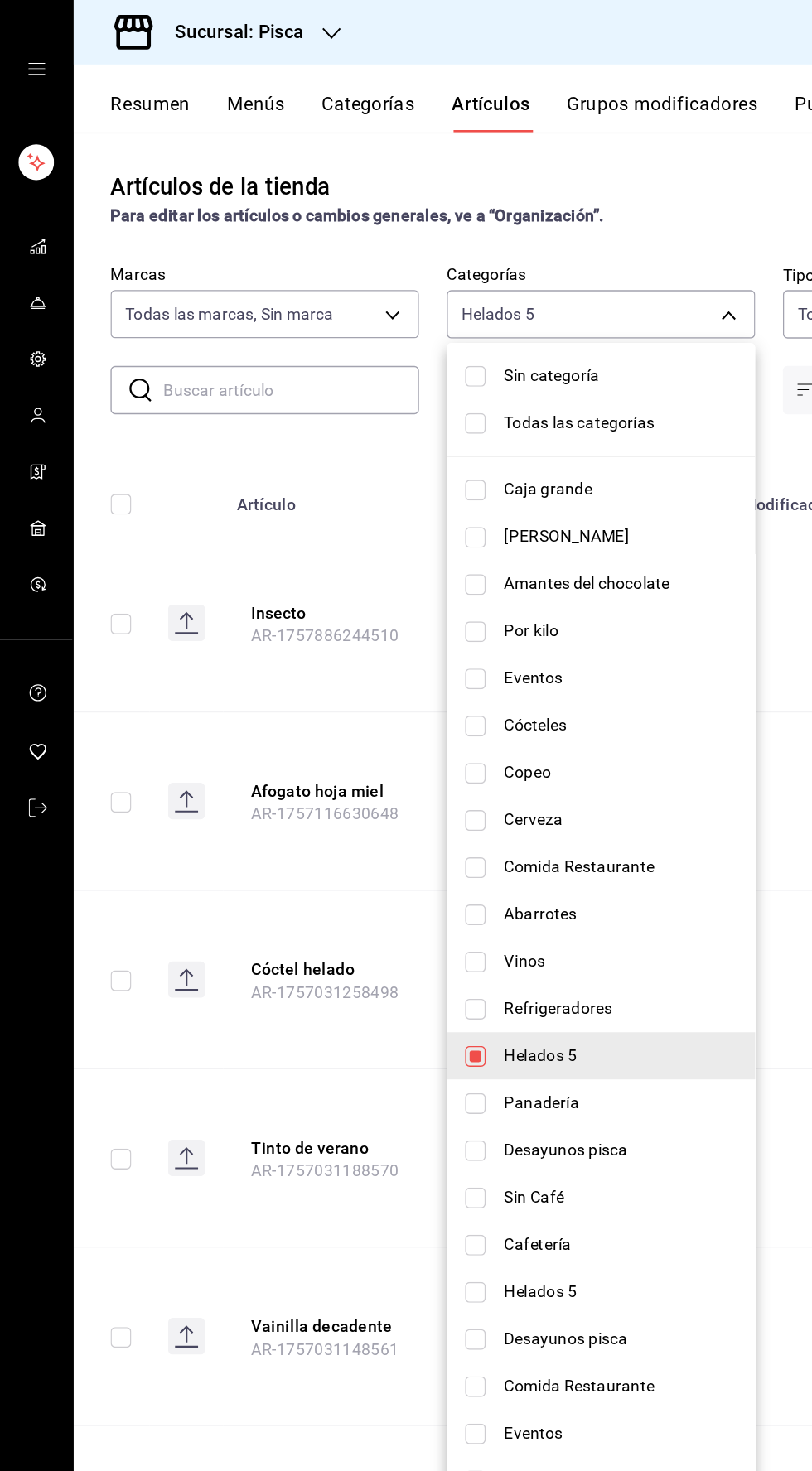
click at [495, 130] on div at bounding box center [406, 735] width 812 height 1471
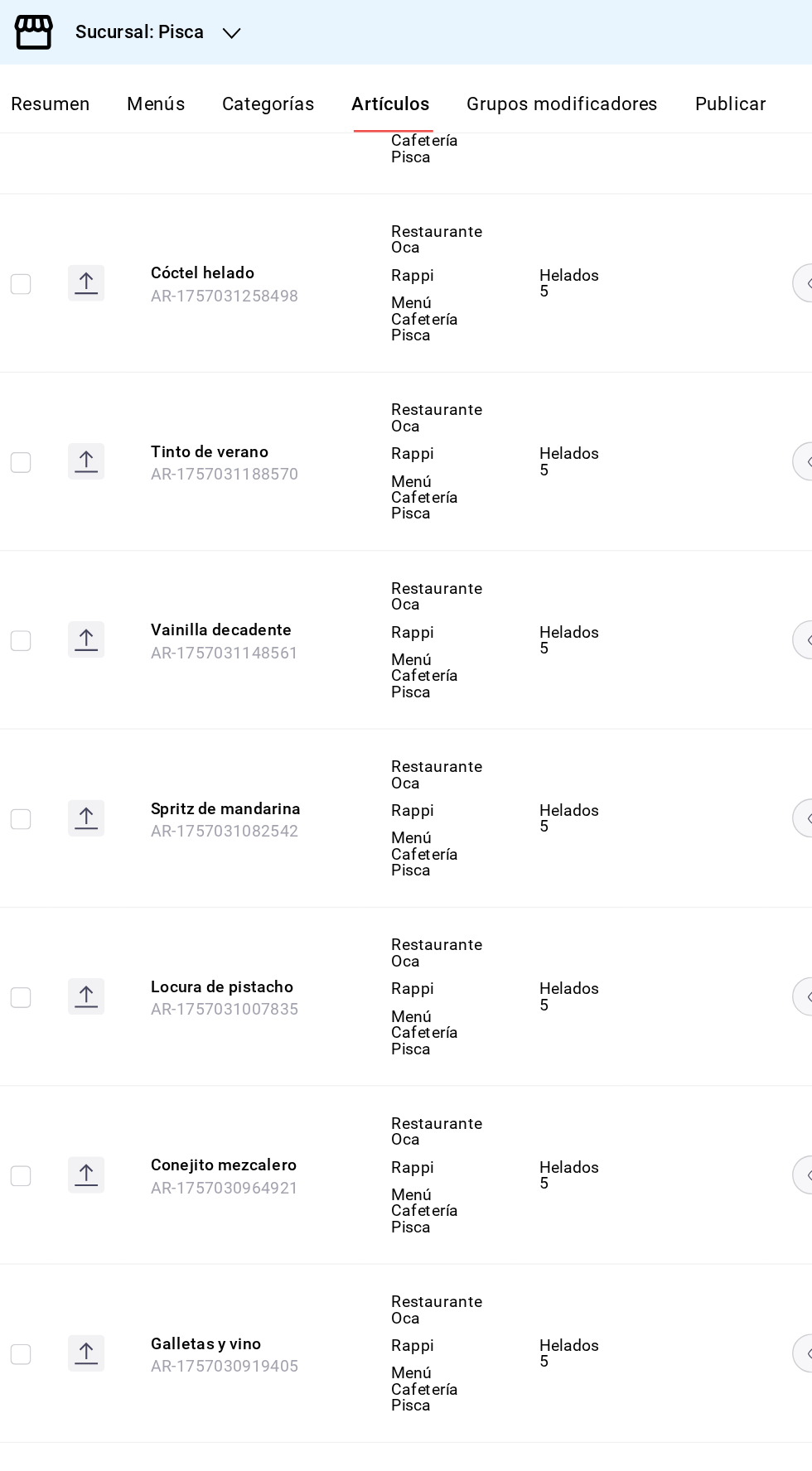
scroll to position [0, 24]
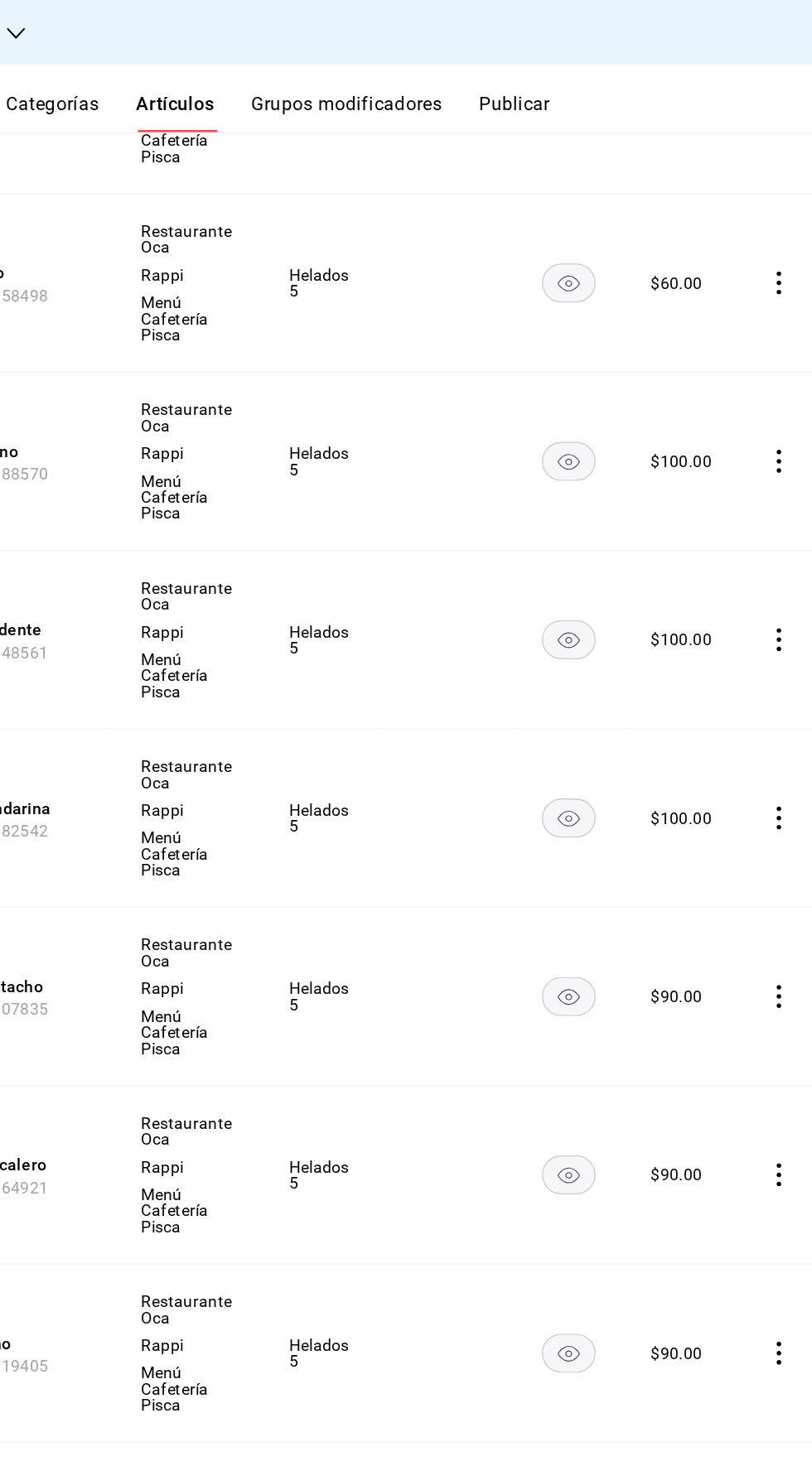
click at [786, 714] on icon "comportamiento" at bounding box center [788, 717] width 4 height 17
click at [712, 758] on font "Editar" at bounding box center [722, 754] width 32 height 13
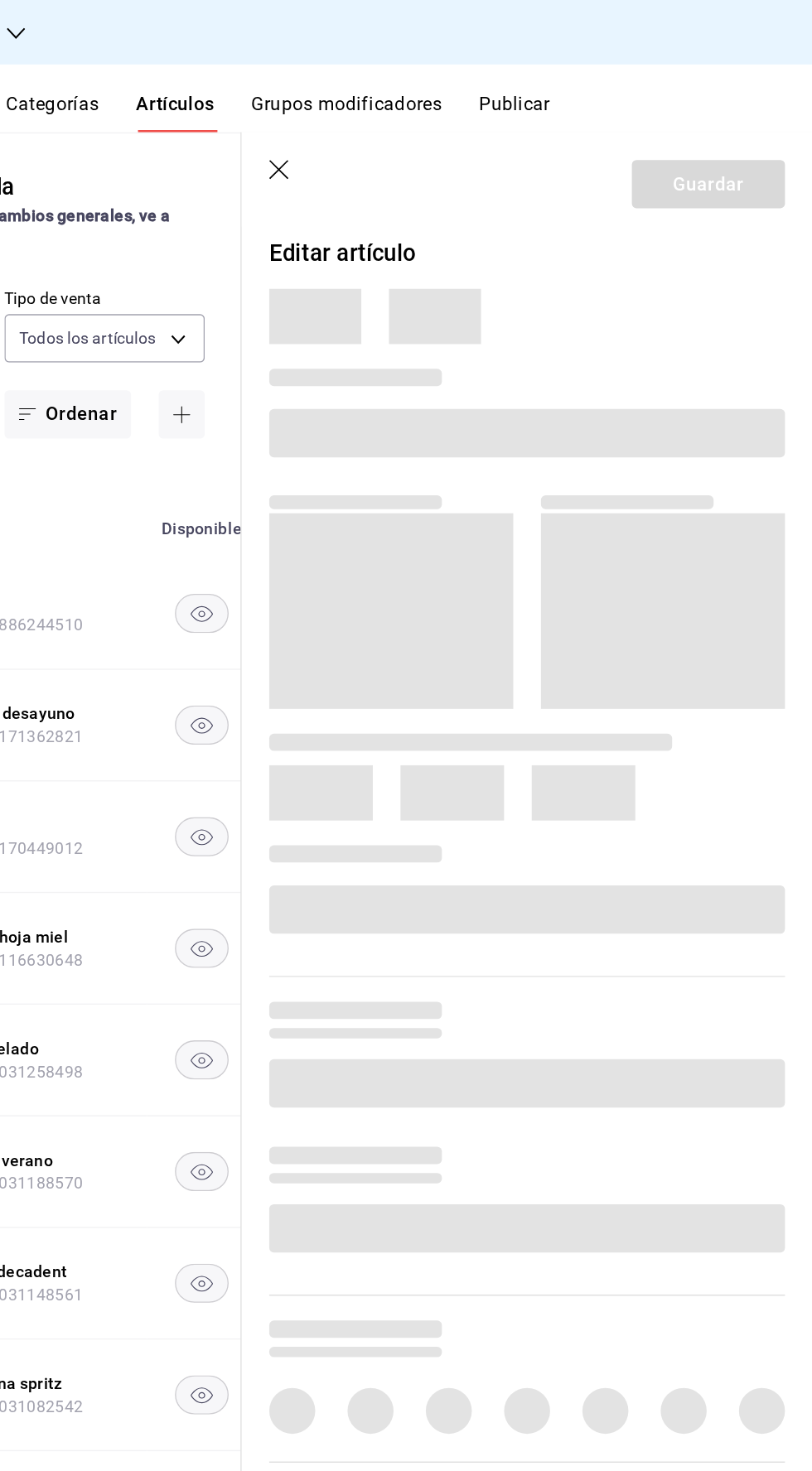
type input "f547cb4a-b93c-4195-b824-038b45f390e8,5cdc5738-4be2-4f6e-aec6-8c4831d5e22e,a1583…"
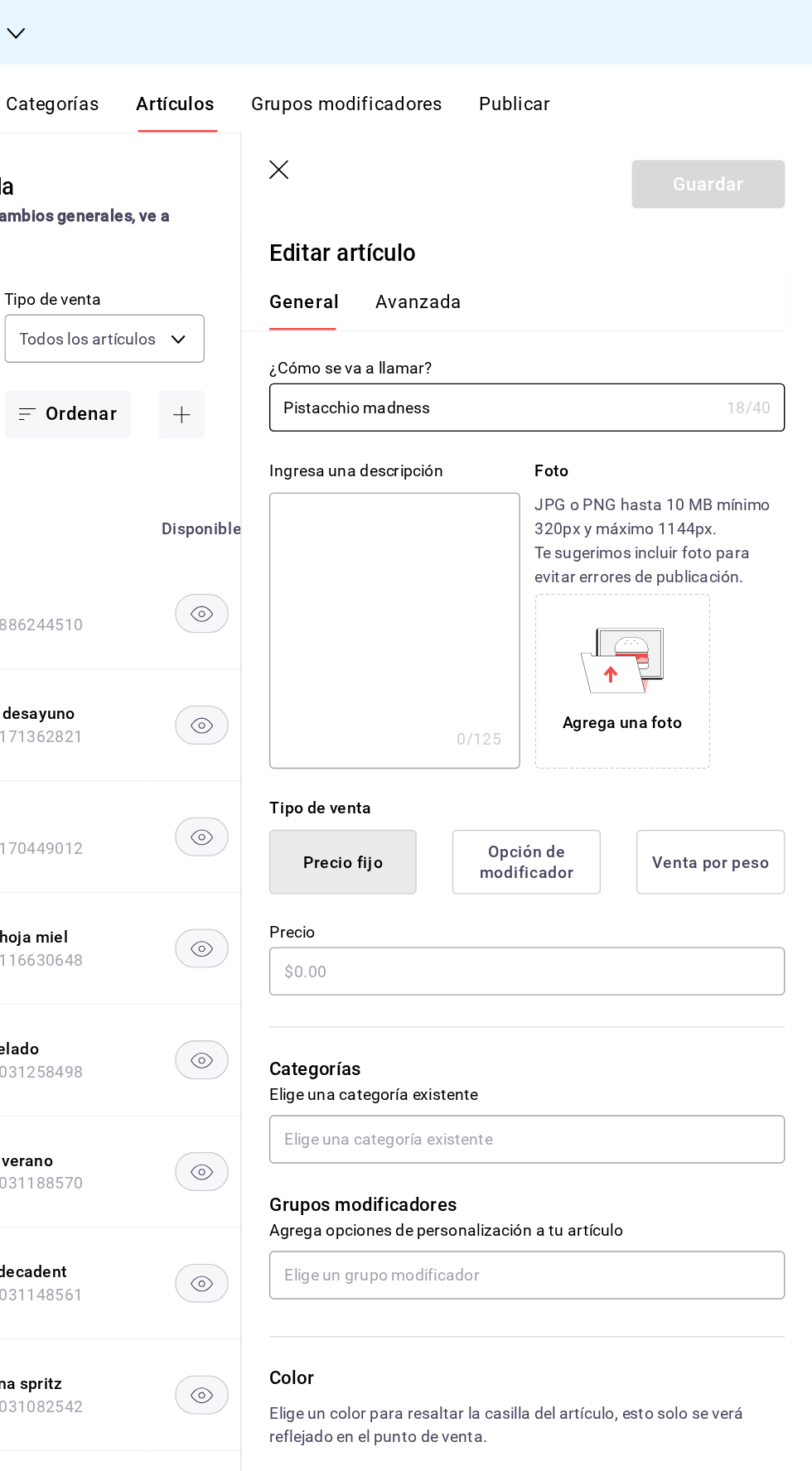
type input "$90.00"
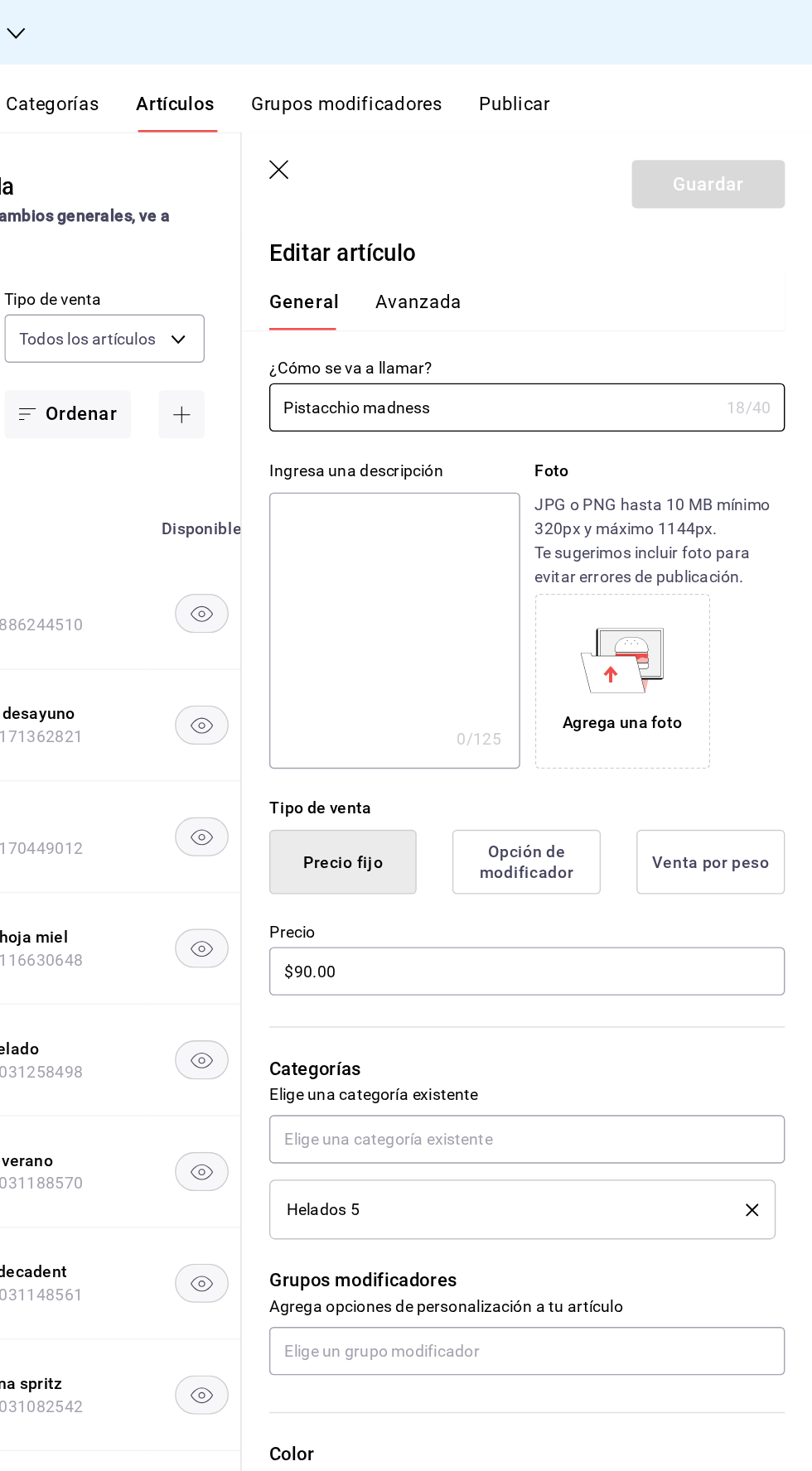
type input "bcd4eeba-f288-4c7f-be4a-80794efd5e2c,f4348fd6-19a6-4699-a042-45be726c08e8"
click at [440, 703] on input "$90.00" at bounding box center [605, 699] width 371 height 35
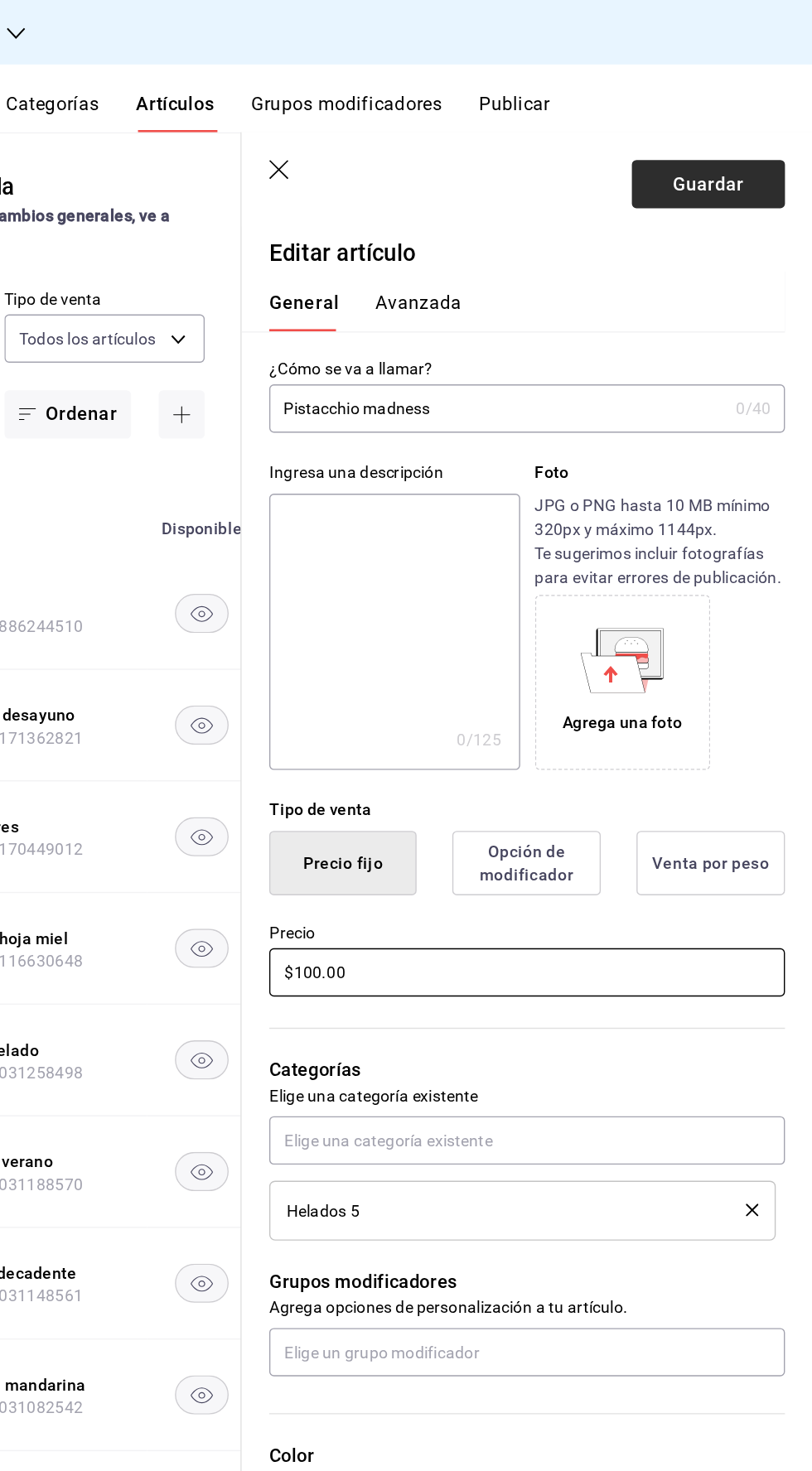
type input "$100.00"
click at [754, 123] on button "Guardar" at bounding box center [736, 132] width 110 height 35
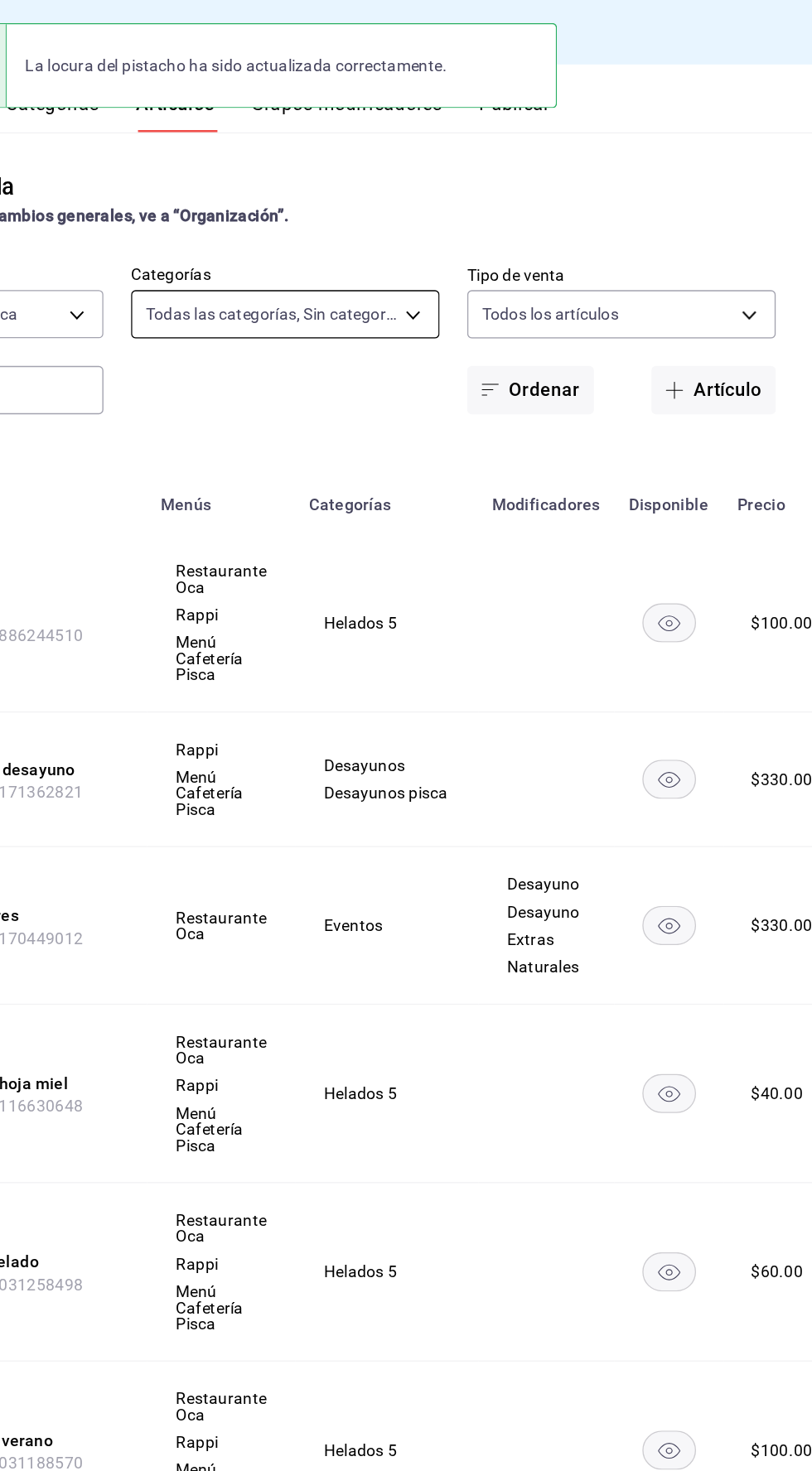
click at [498, 226] on body "Sucursal: Pisca Resumen Menús Categorías Artículos Grupos modificadores Publica…" at bounding box center [406, 735] width 812 height 1471
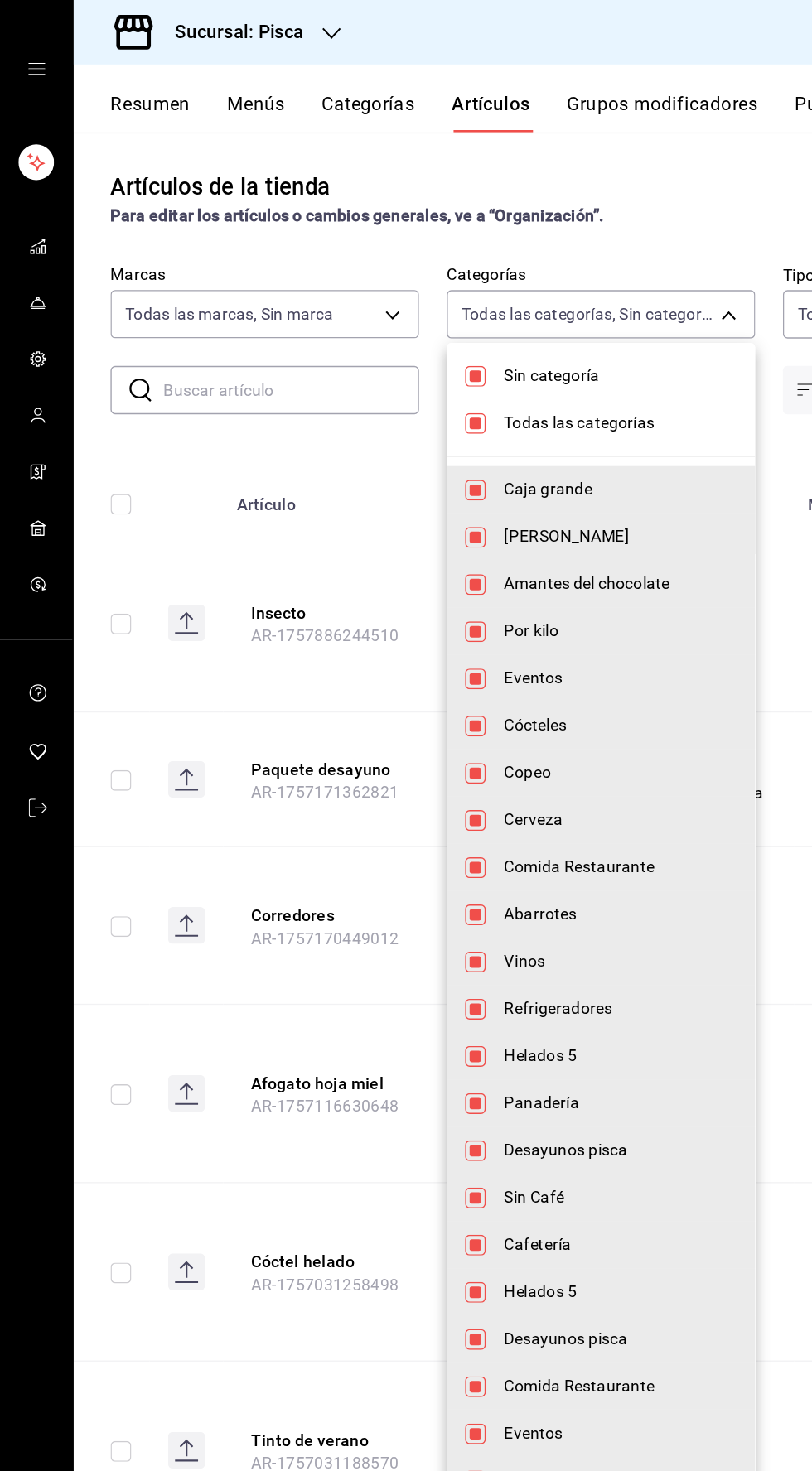
click at [341, 270] on input "checkbox" at bounding box center [342, 271] width 15 height 15
checkbox input "false"
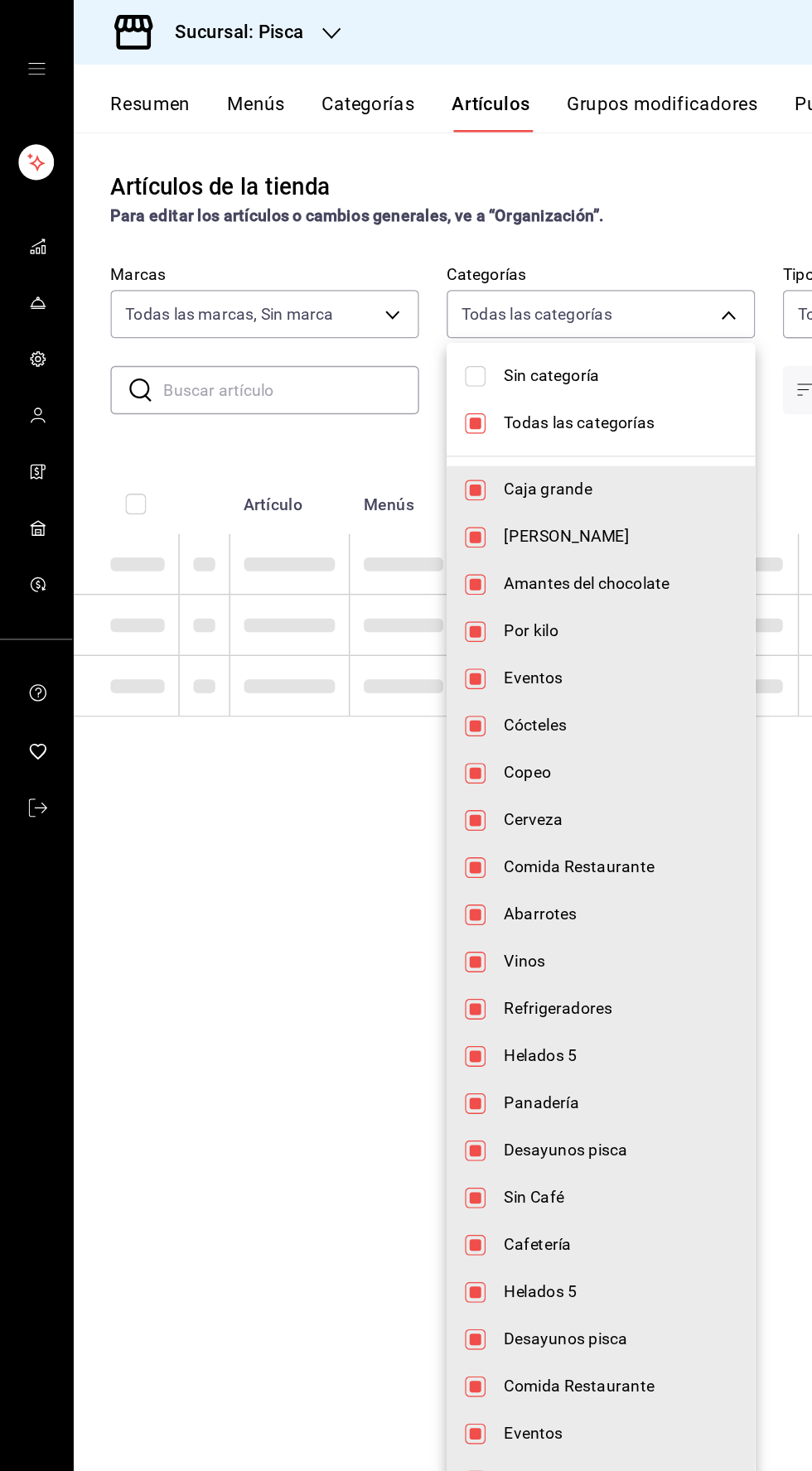
click at [336, 312] on input "checkbox" at bounding box center [342, 305] width 15 height 15
checkbox input "false"
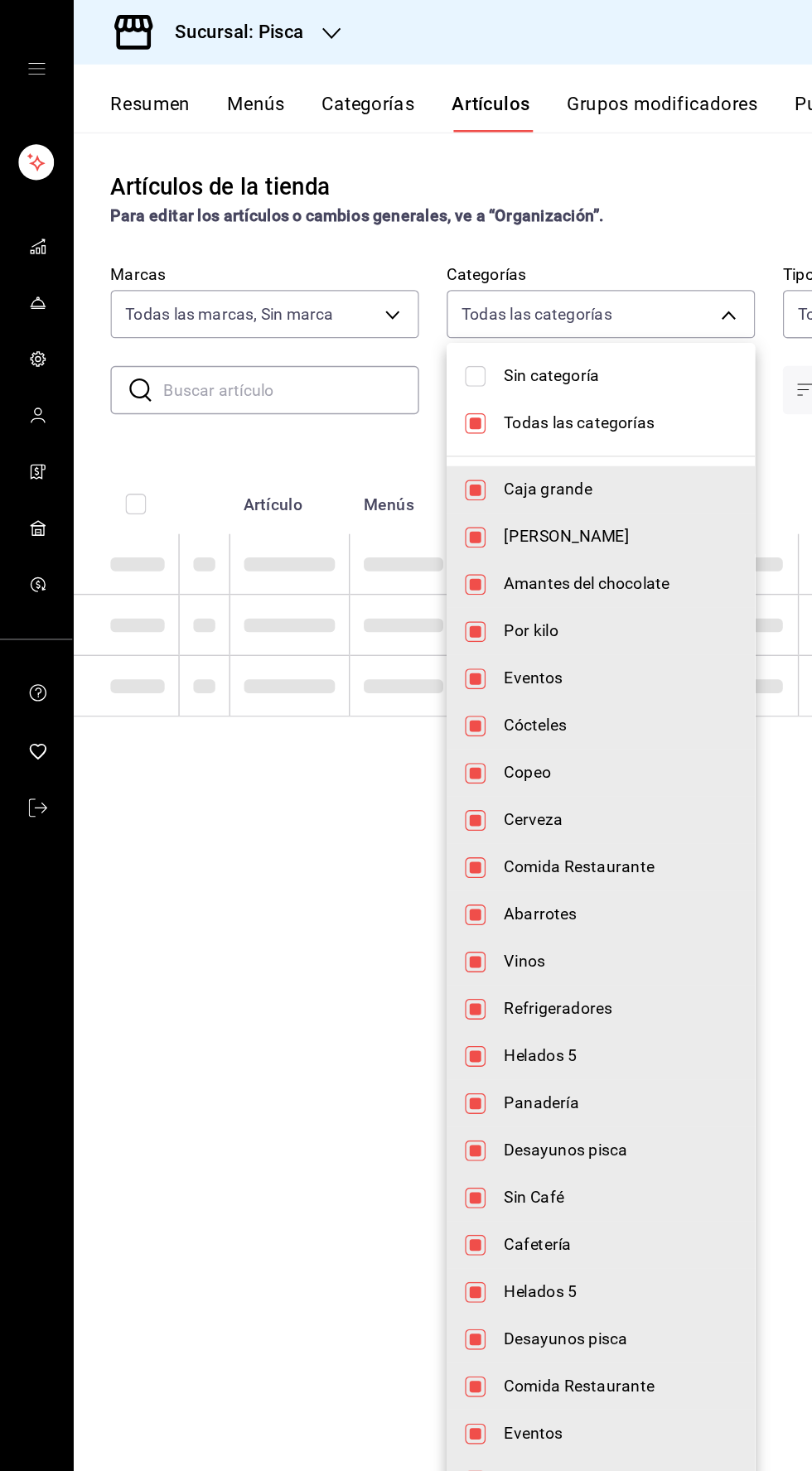
checkbox input "false"
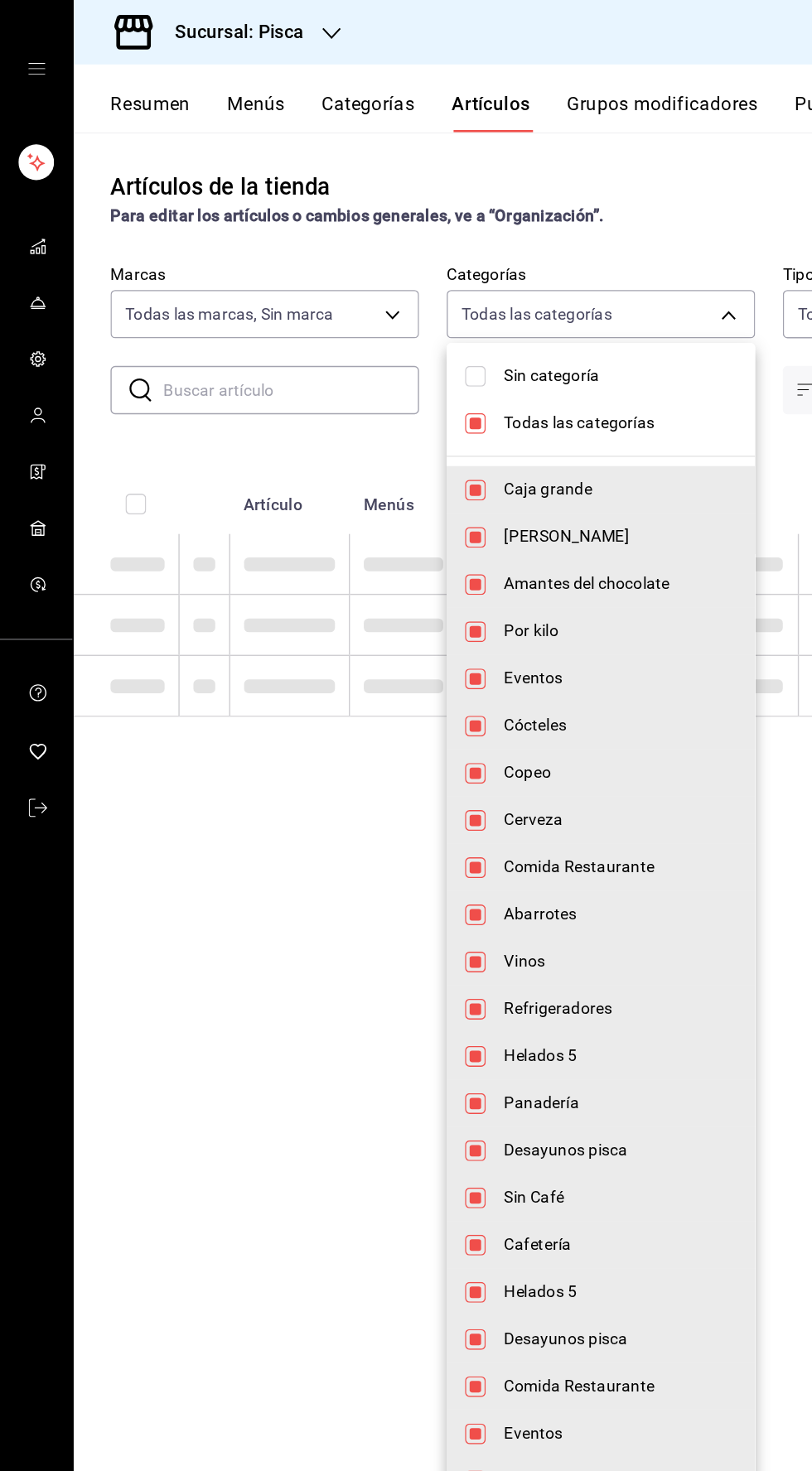
checkbox input "false"
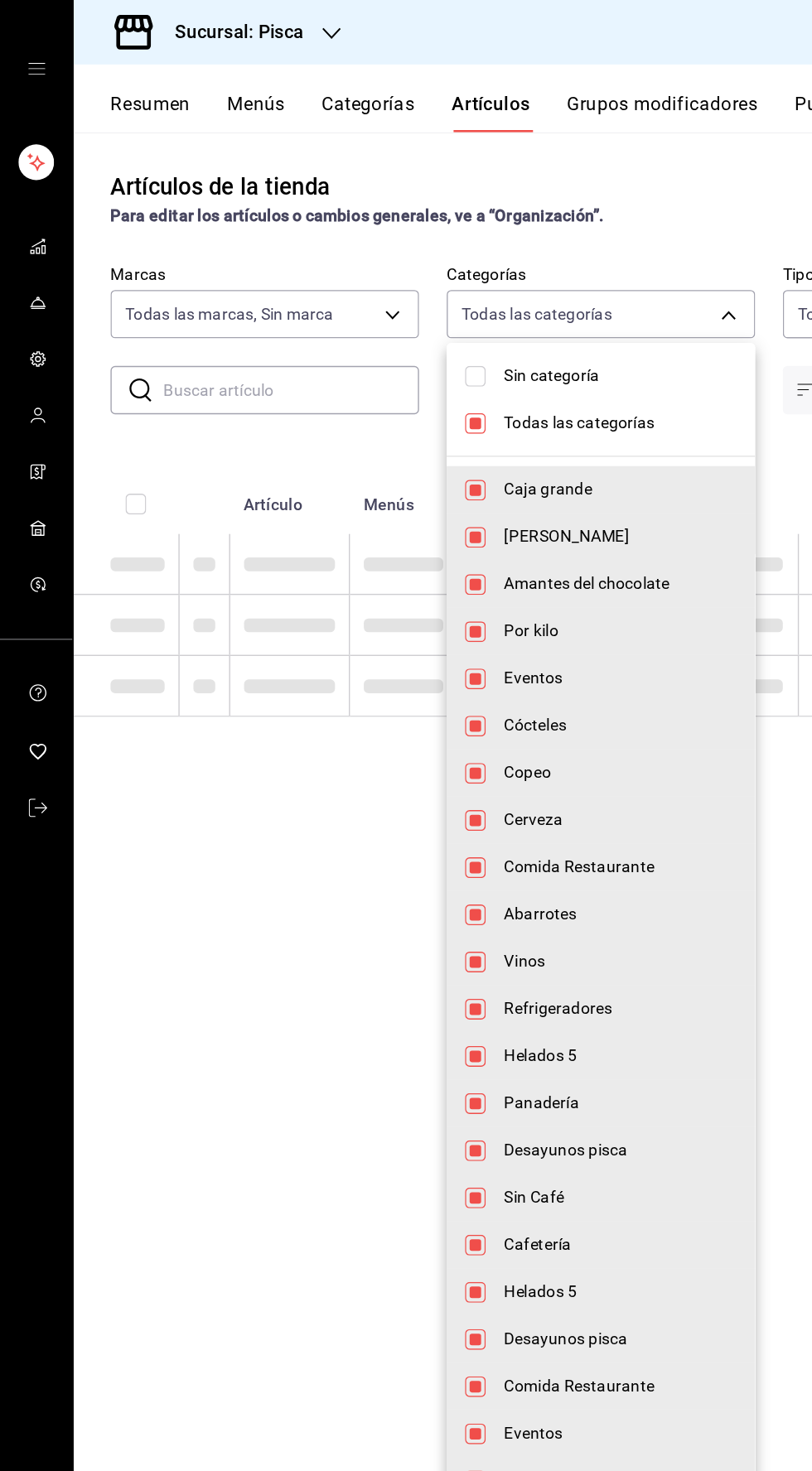
checkbox input "false"
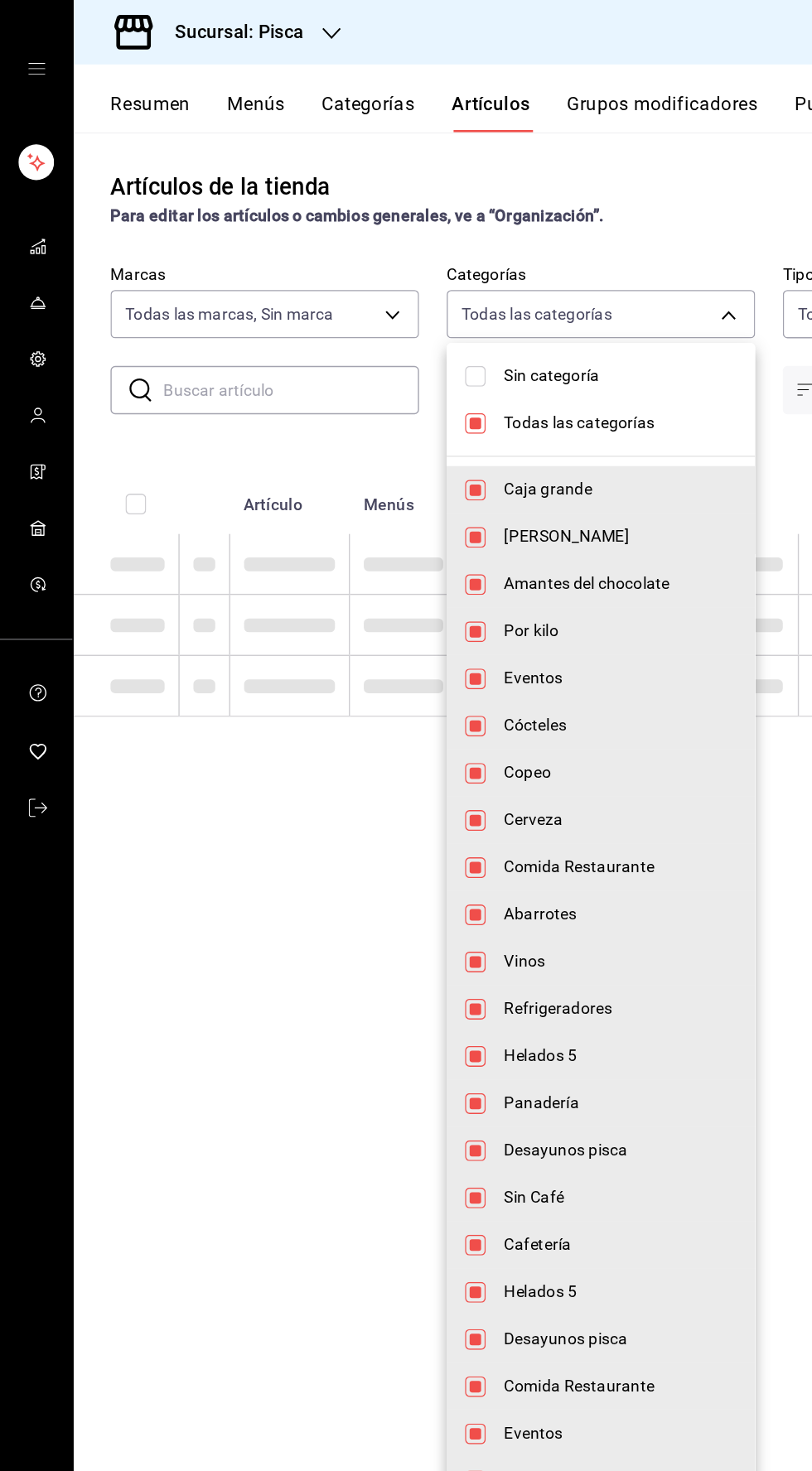
checkbox input "false"
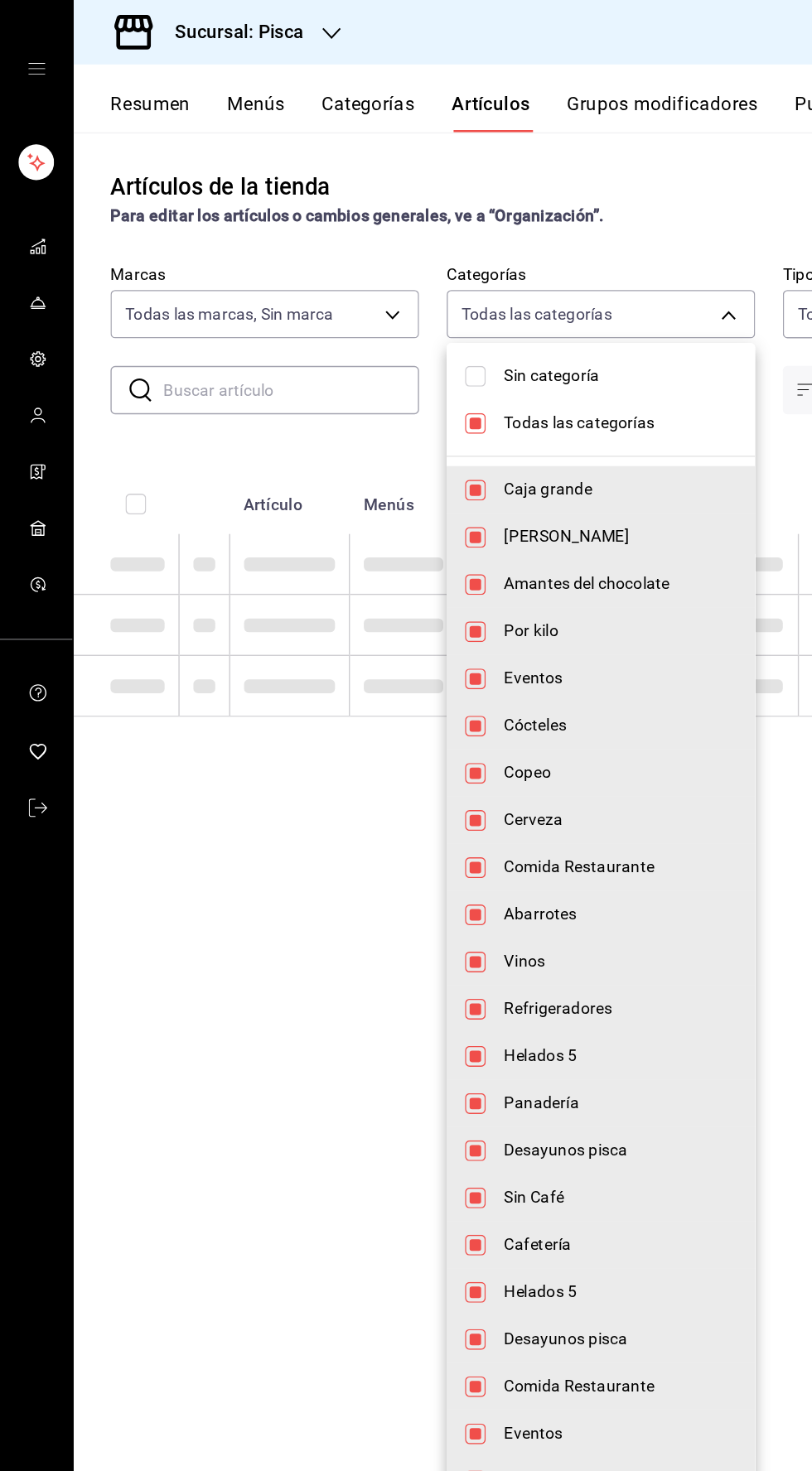
checkbox input "false"
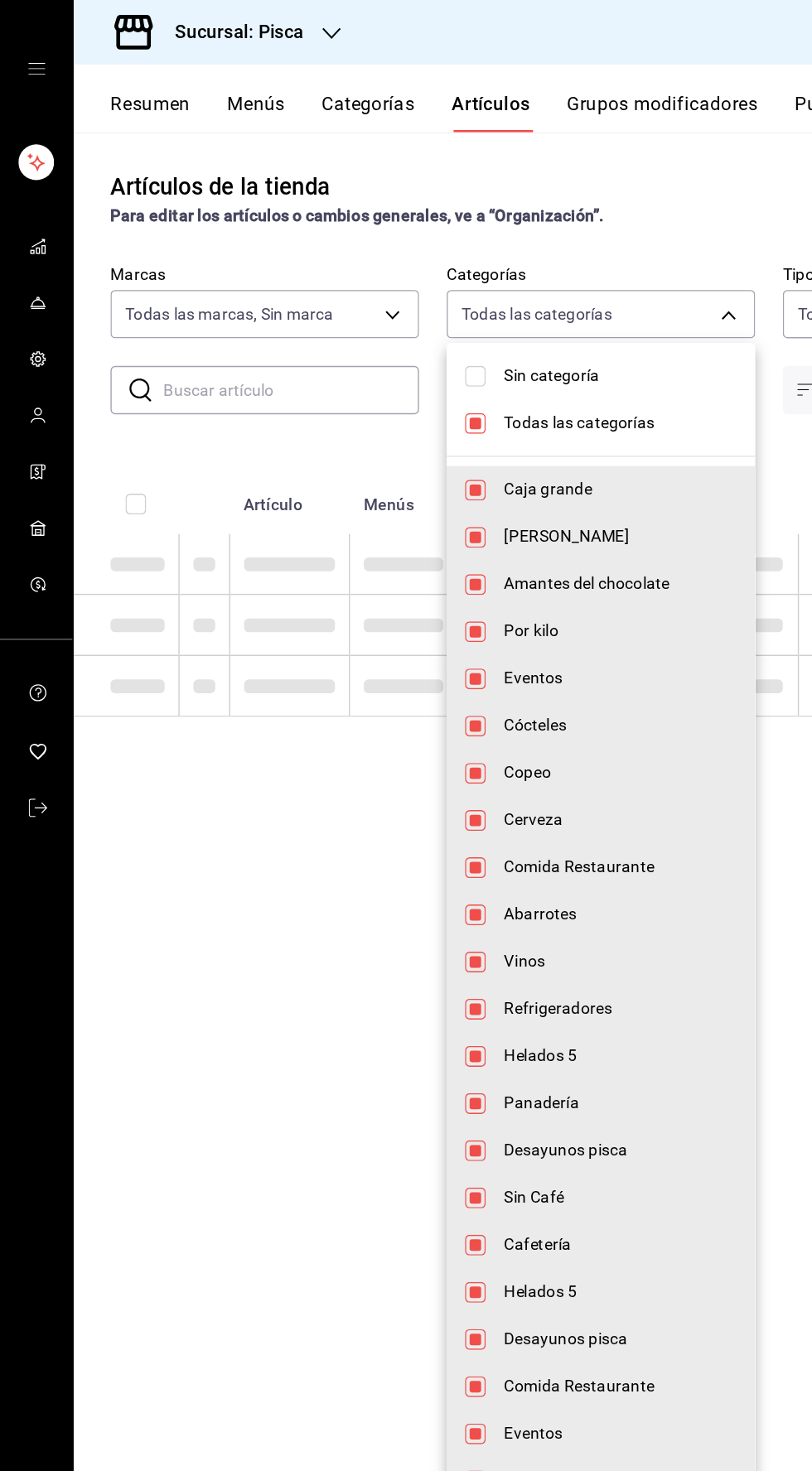
checkbox input "false"
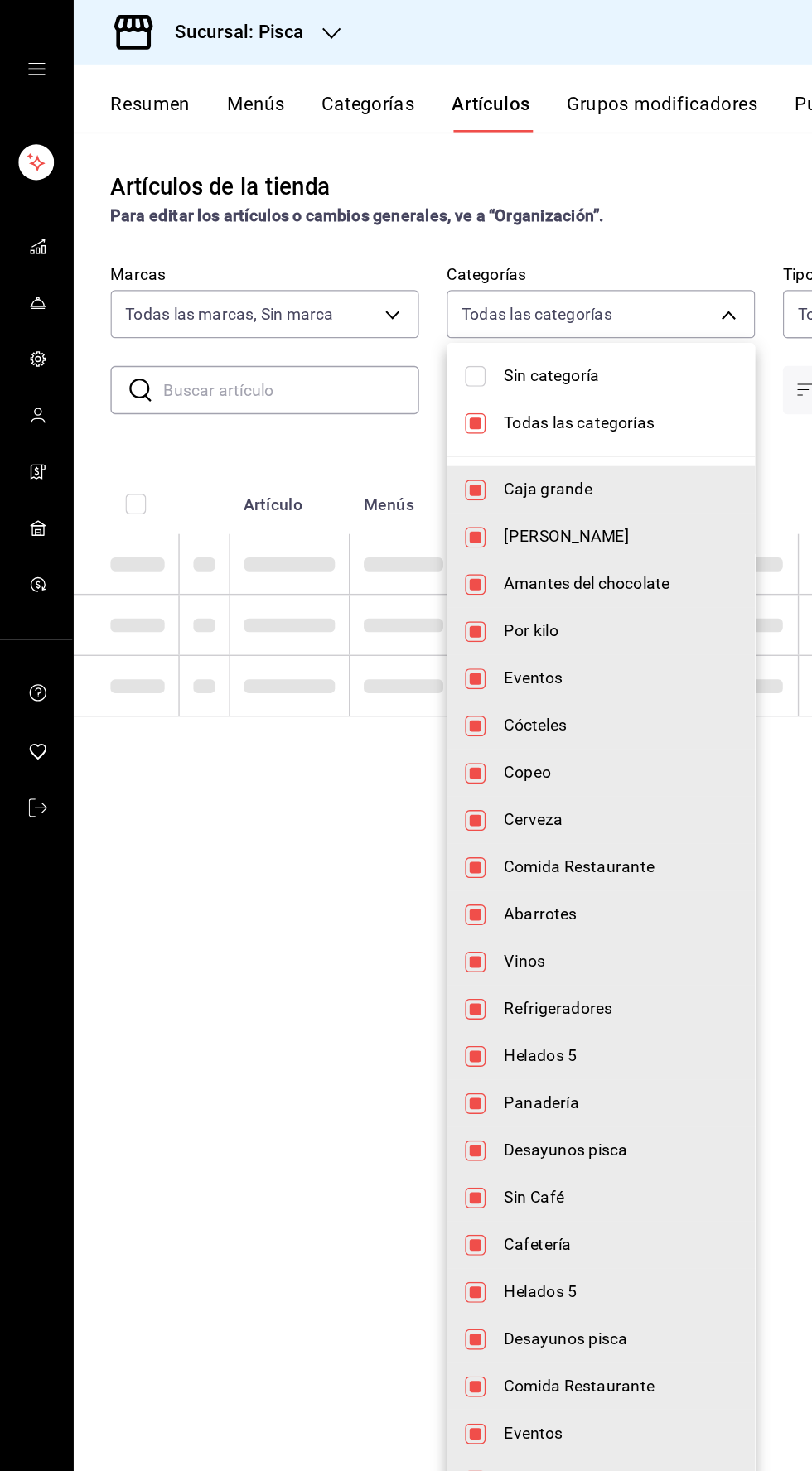
checkbox input "false"
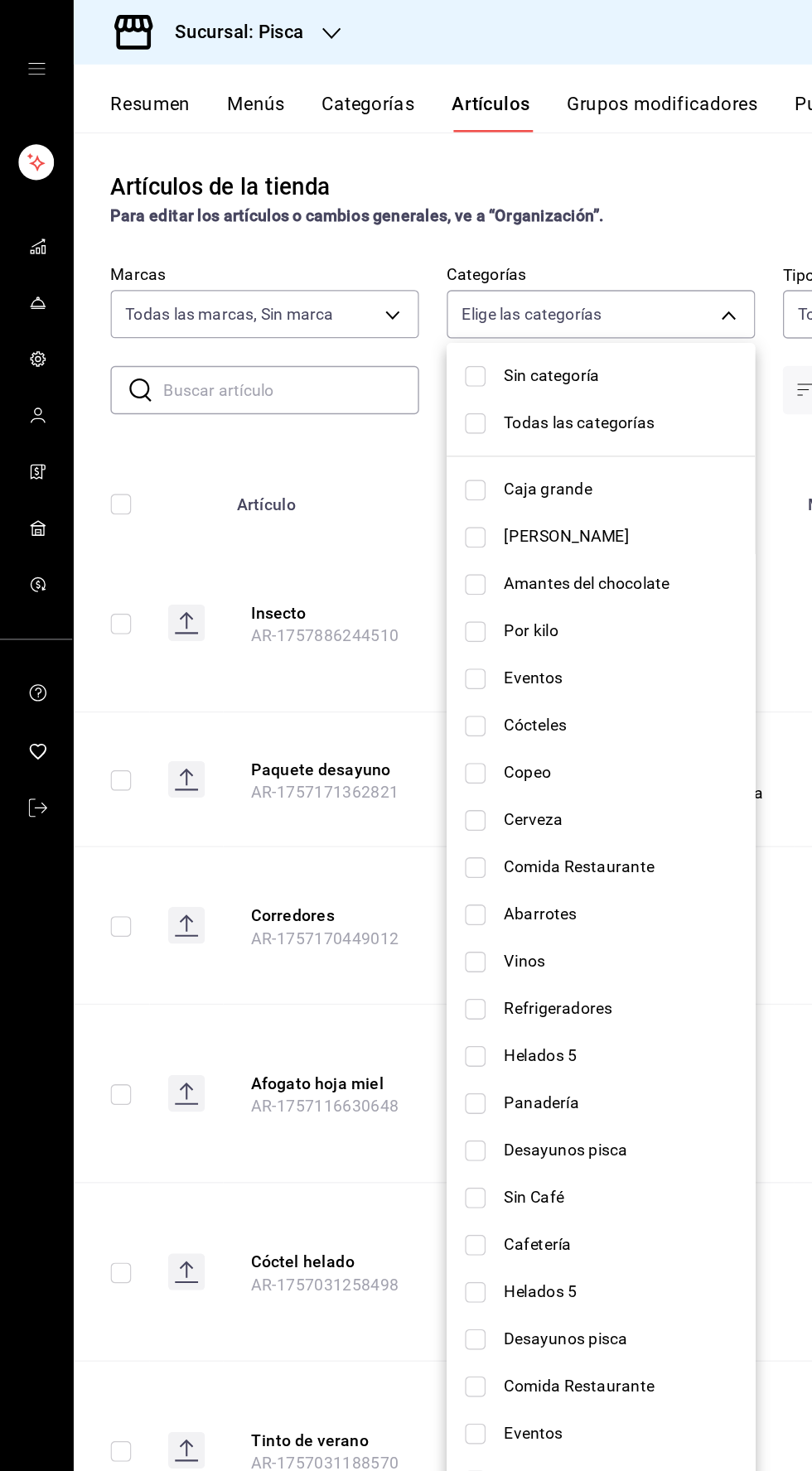
click at [327, 769] on li "Helados 5" at bounding box center [432, 759] width 222 height 34
type input "2e004ecd-0e99-4f20-a2e6-b893d6da9dab"
checkbox input "true"
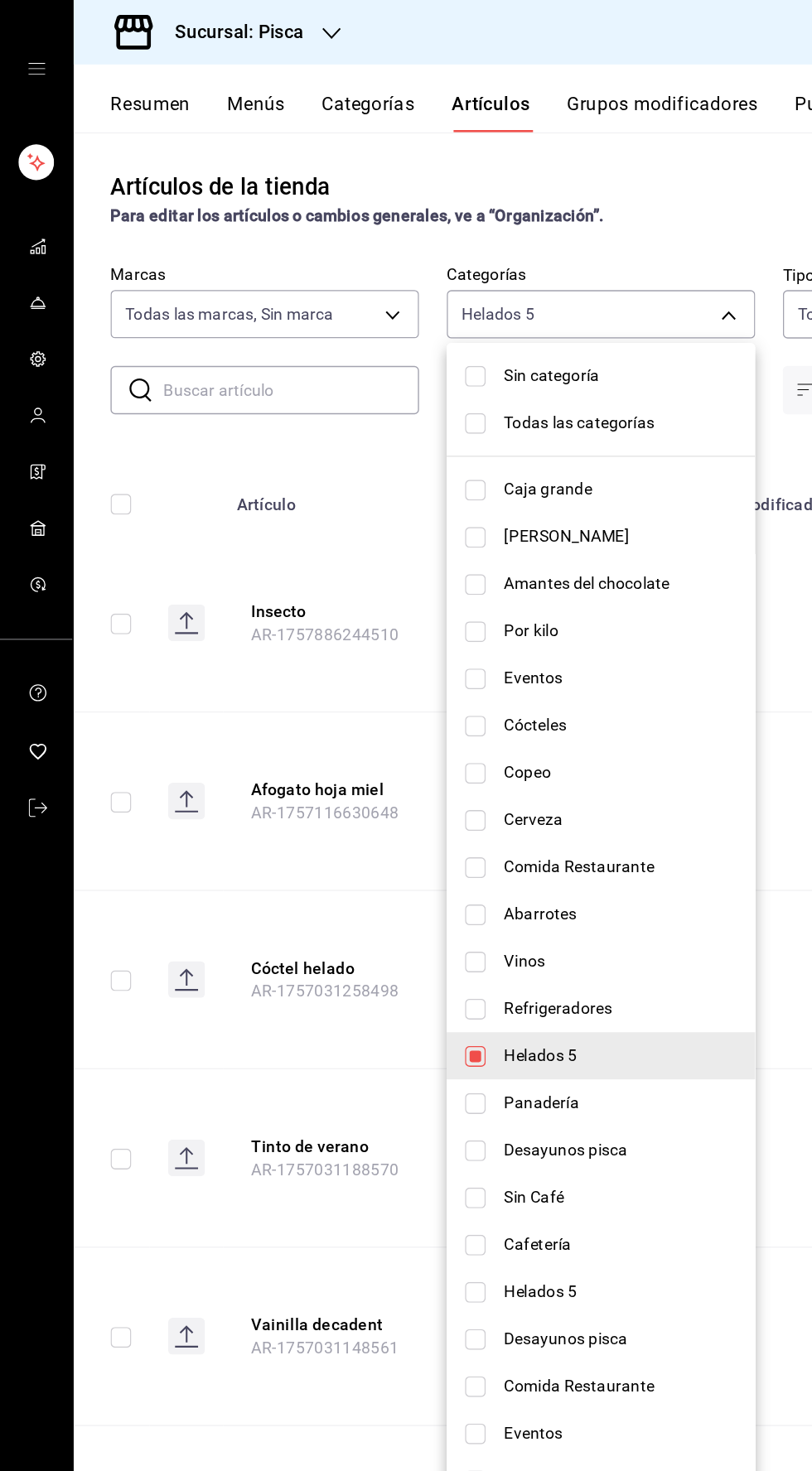
click at [130, 329] on div at bounding box center [406, 735] width 812 height 1471
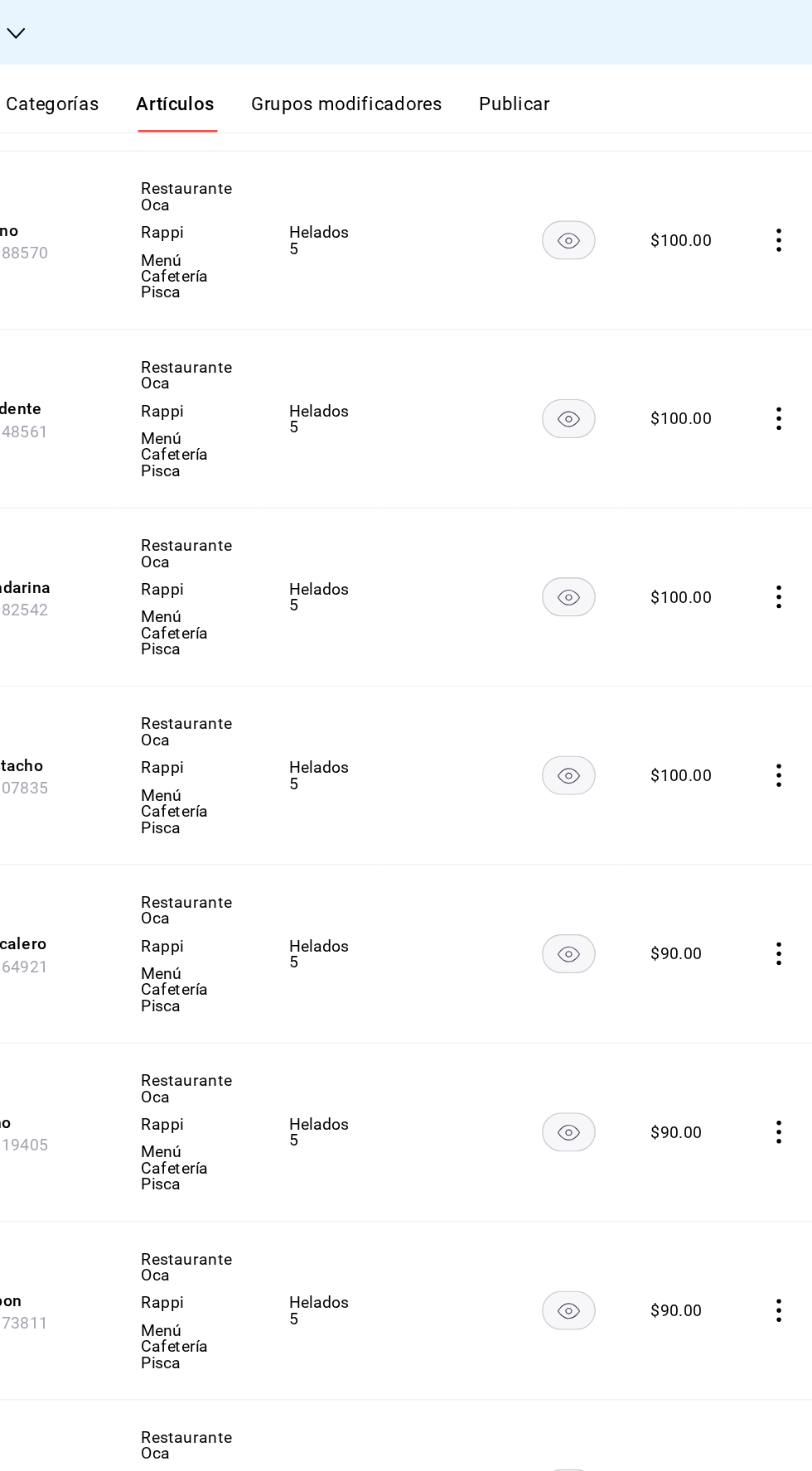
scroll to position [0, 24]
click at [779, 679] on icon "comportamiento" at bounding box center [788, 687] width 17 height 17
click at [714, 725] on font "Editar" at bounding box center [722, 723] width 32 height 13
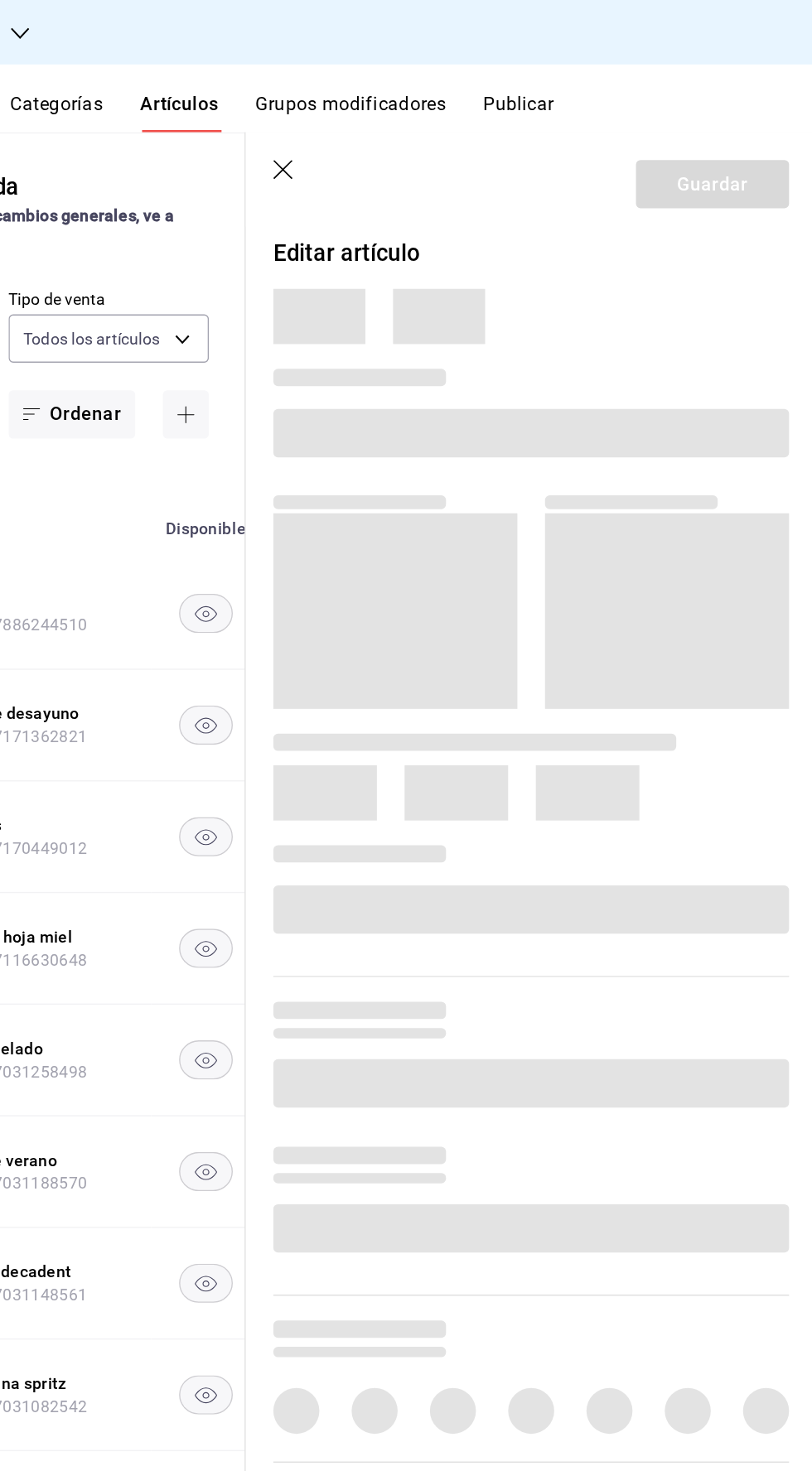
type input "f547cb4a-b93c-4195-b824-038b45f390e8,5cdc5738-4be2-4f6e-aec6-8c4831d5e22e,a1583…"
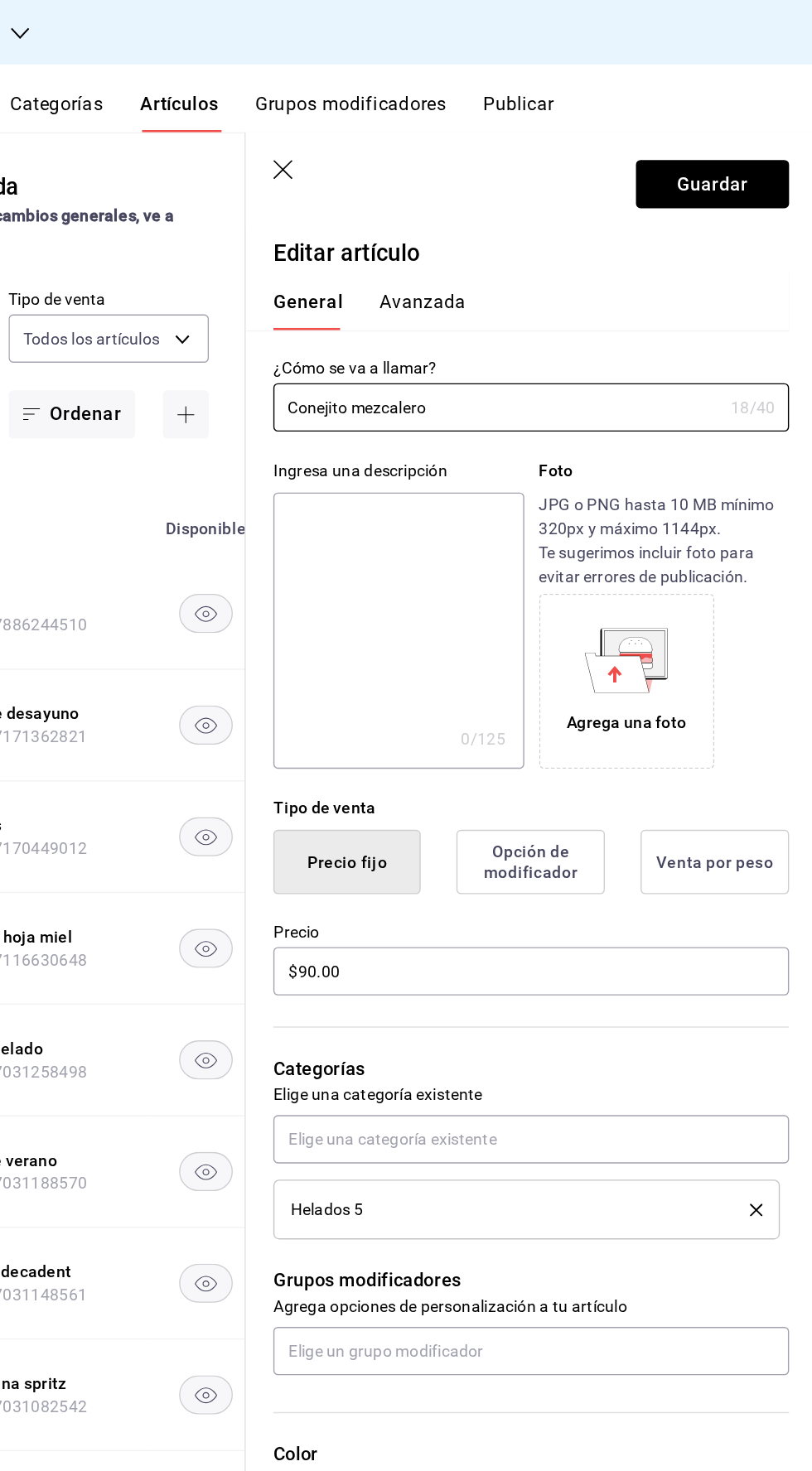
type input "$90.00"
type input "bcd4eeba-f288-4c7f-be4a-80794efd5e2c,f4348fd6-19a6-4699-a042-45be726c08e8"
click at [447, 699] on input "$90.00" at bounding box center [605, 699] width 371 height 35
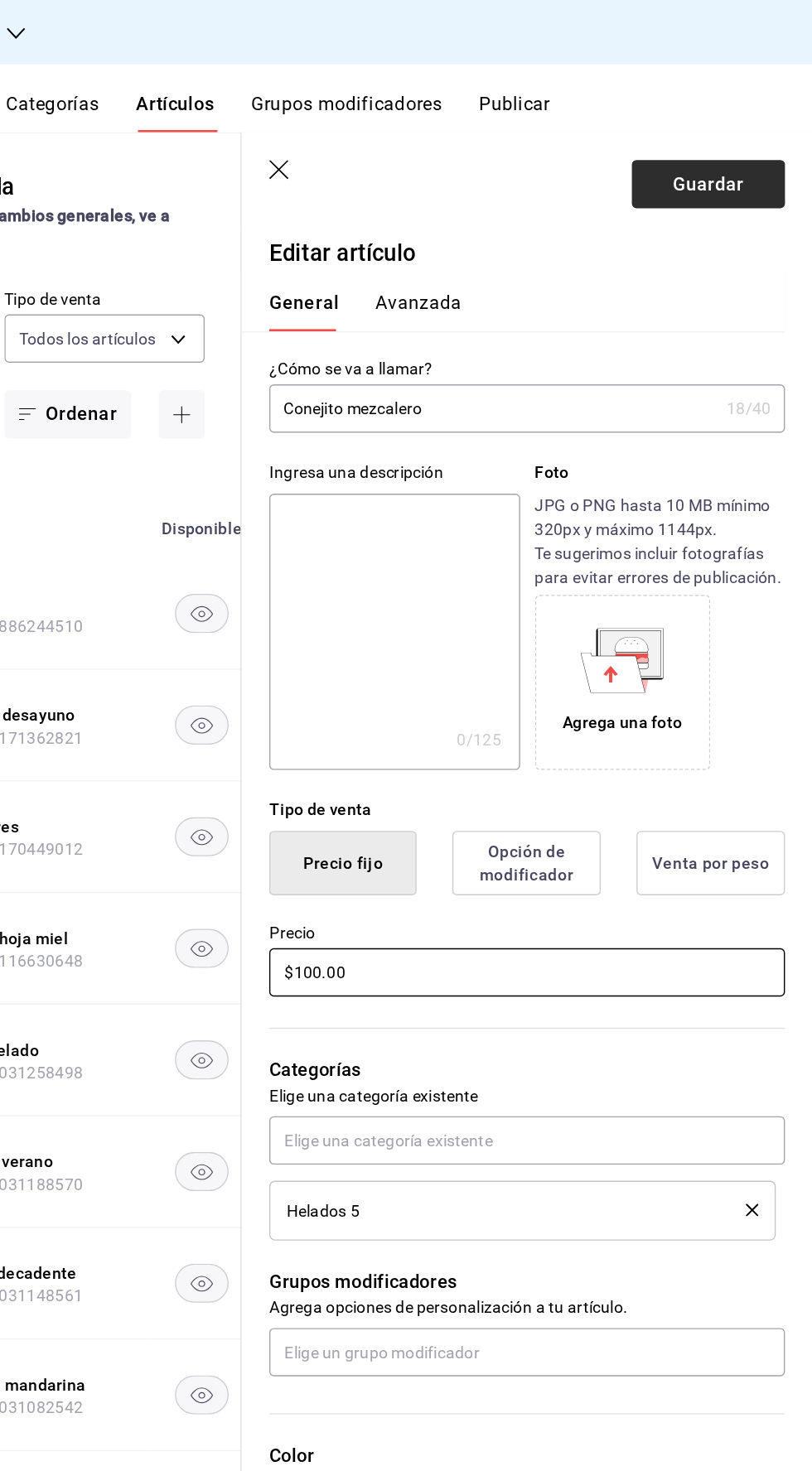
type input "$100.00"
click at [725, 136] on font "Guardar" at bounding box center [736, 131] width 52 height 16
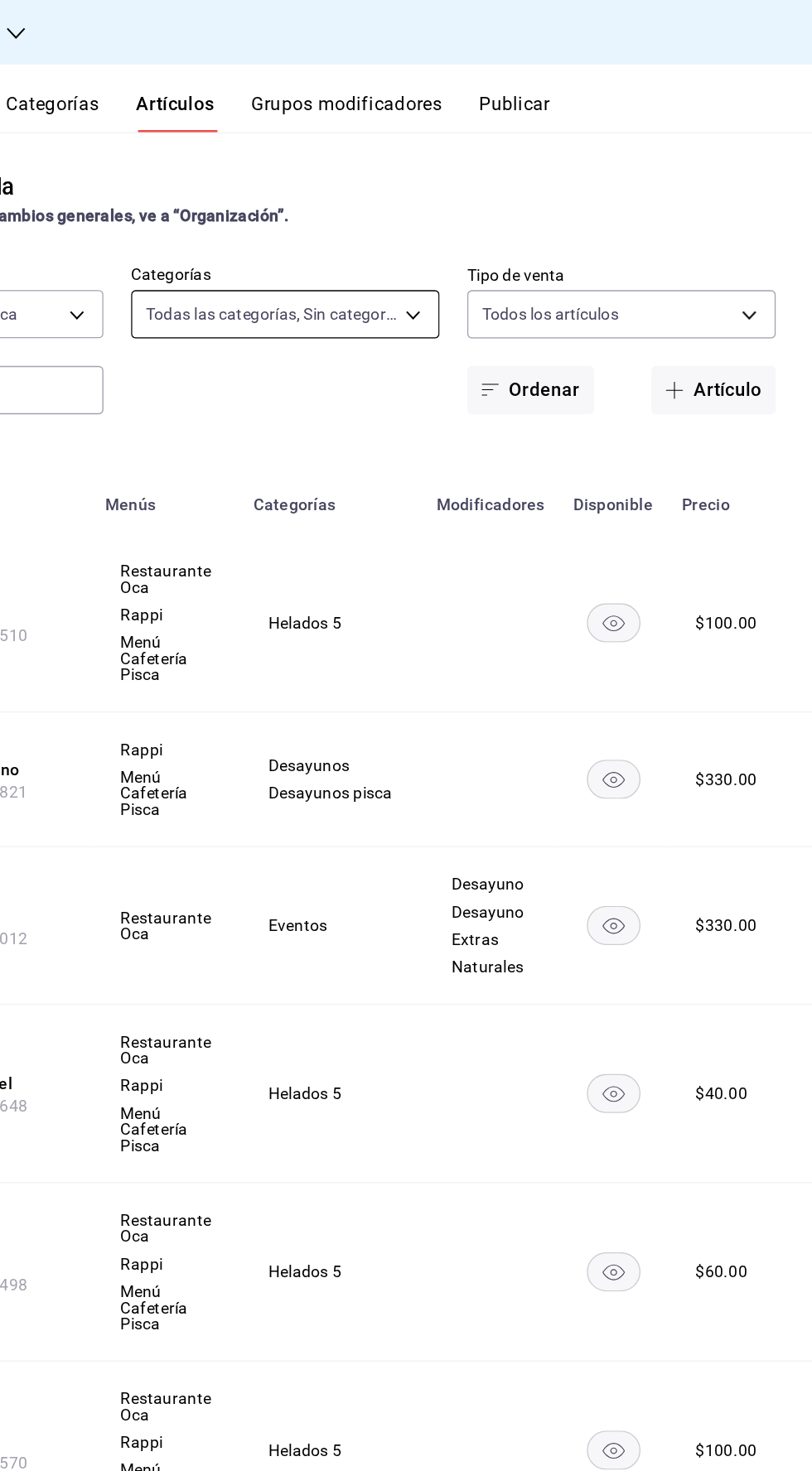
click at [480, 222] on body "Sucursal: Pisca Resumen Menús Categorías Artículos Grupos modificadores Publica…" at bounding box center [406, 735] width 812 height 1471
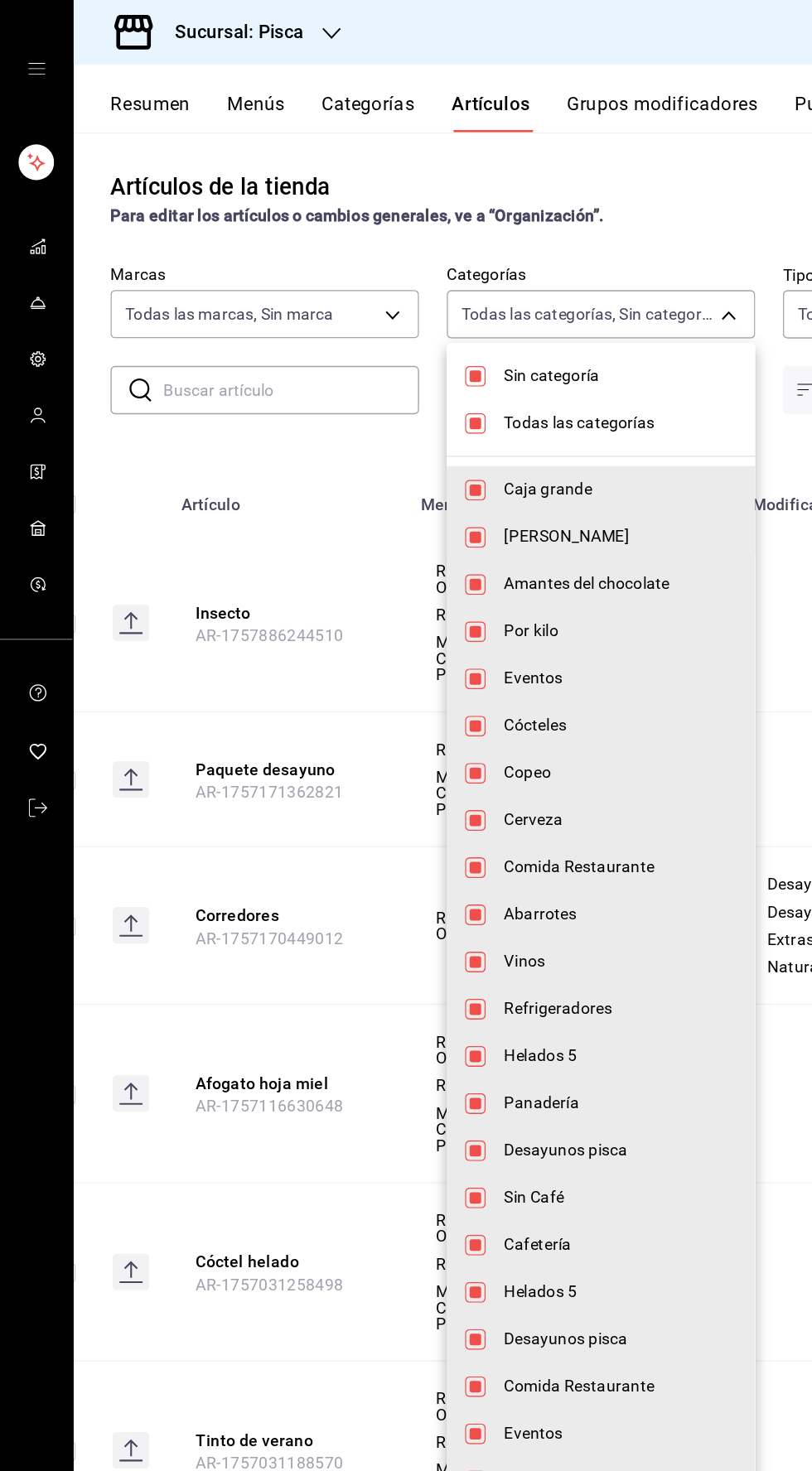
click at [329, 281] on li "Sin categoría" at bounding box center [432, 270] width 222 height 34
checkbox input "false"
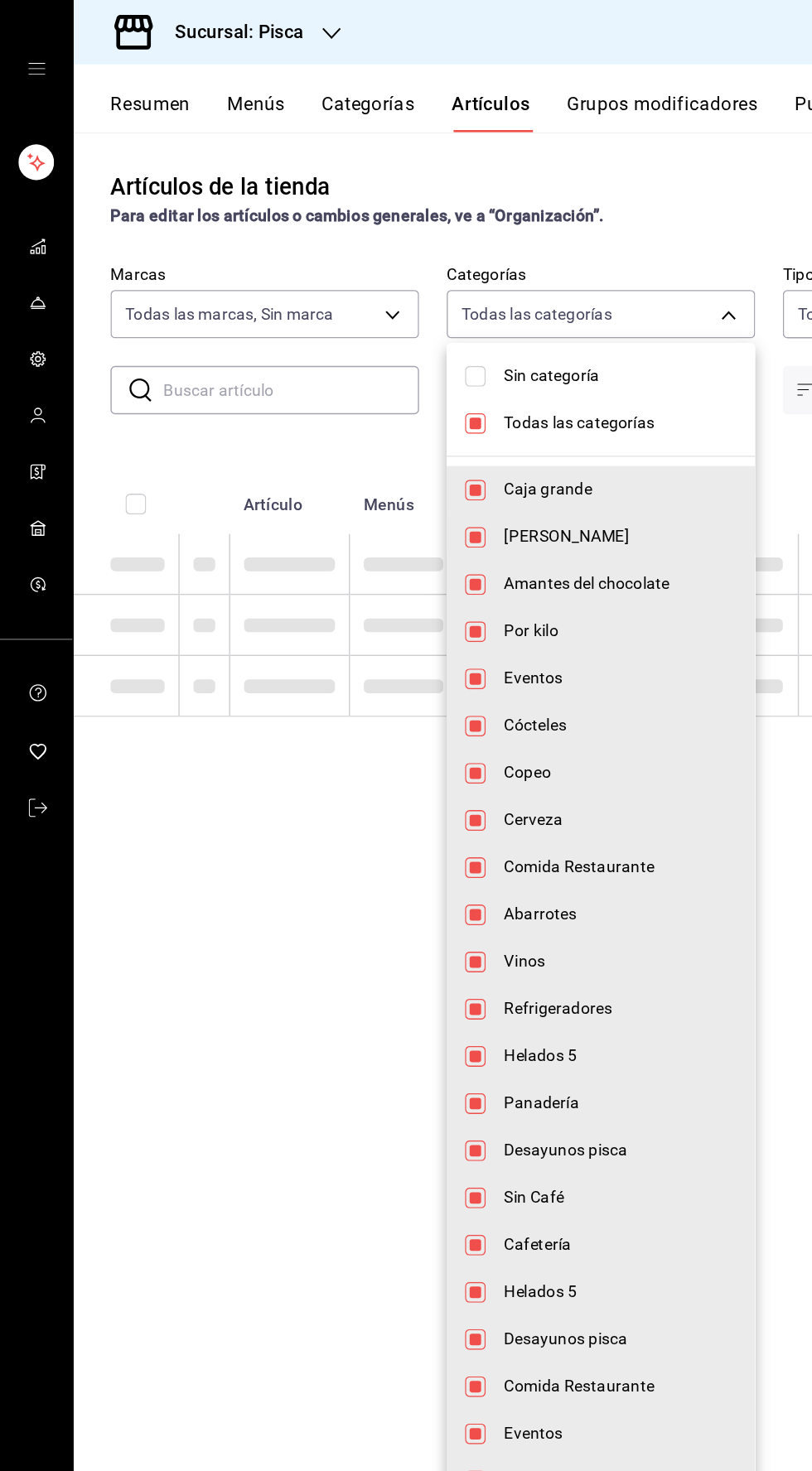
click at [341, 306] on input "checkbox" at bounding box center [342, 305] width 15 height 15
checkbox input "false"
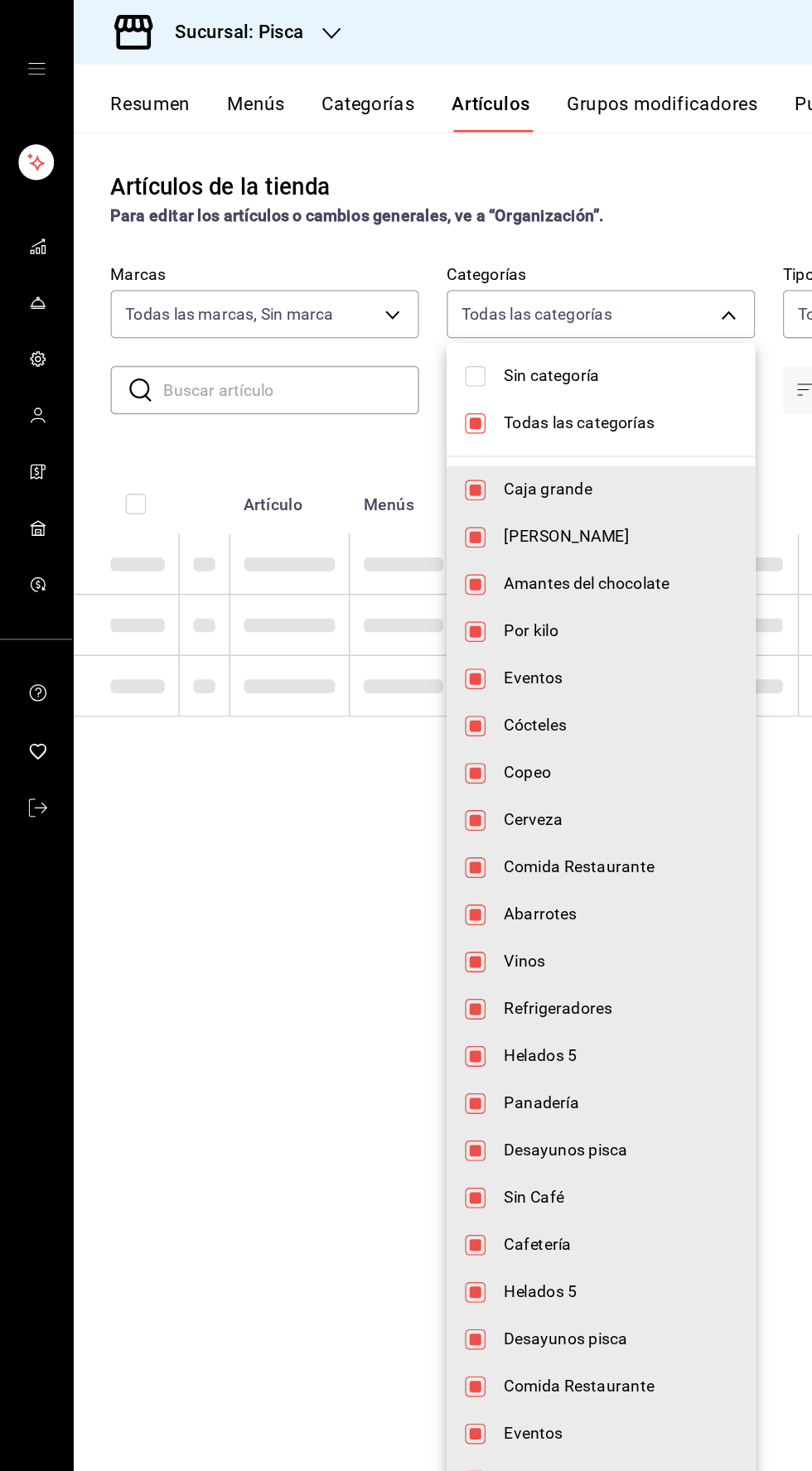
checkbox input "false"
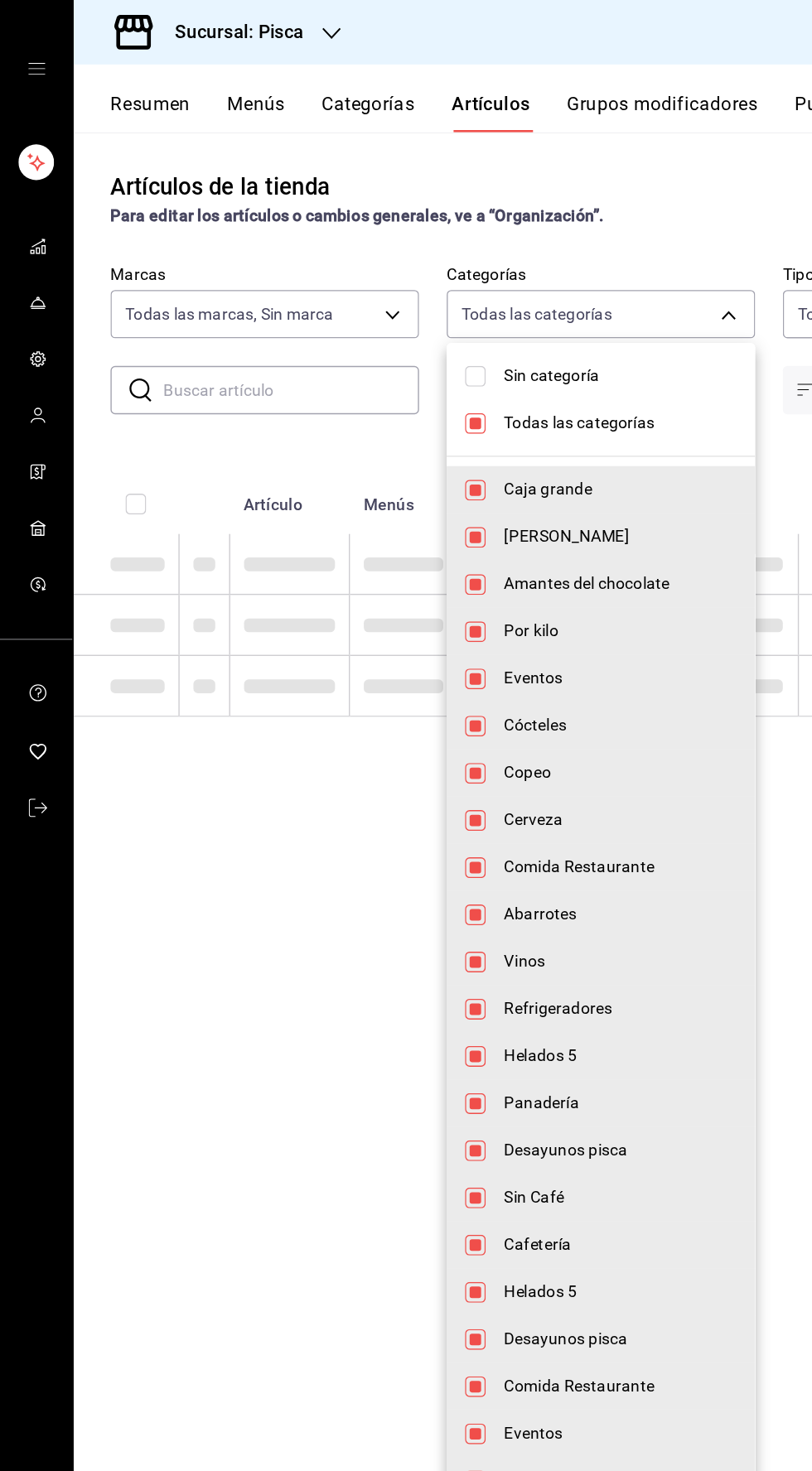
checkbox input "false"
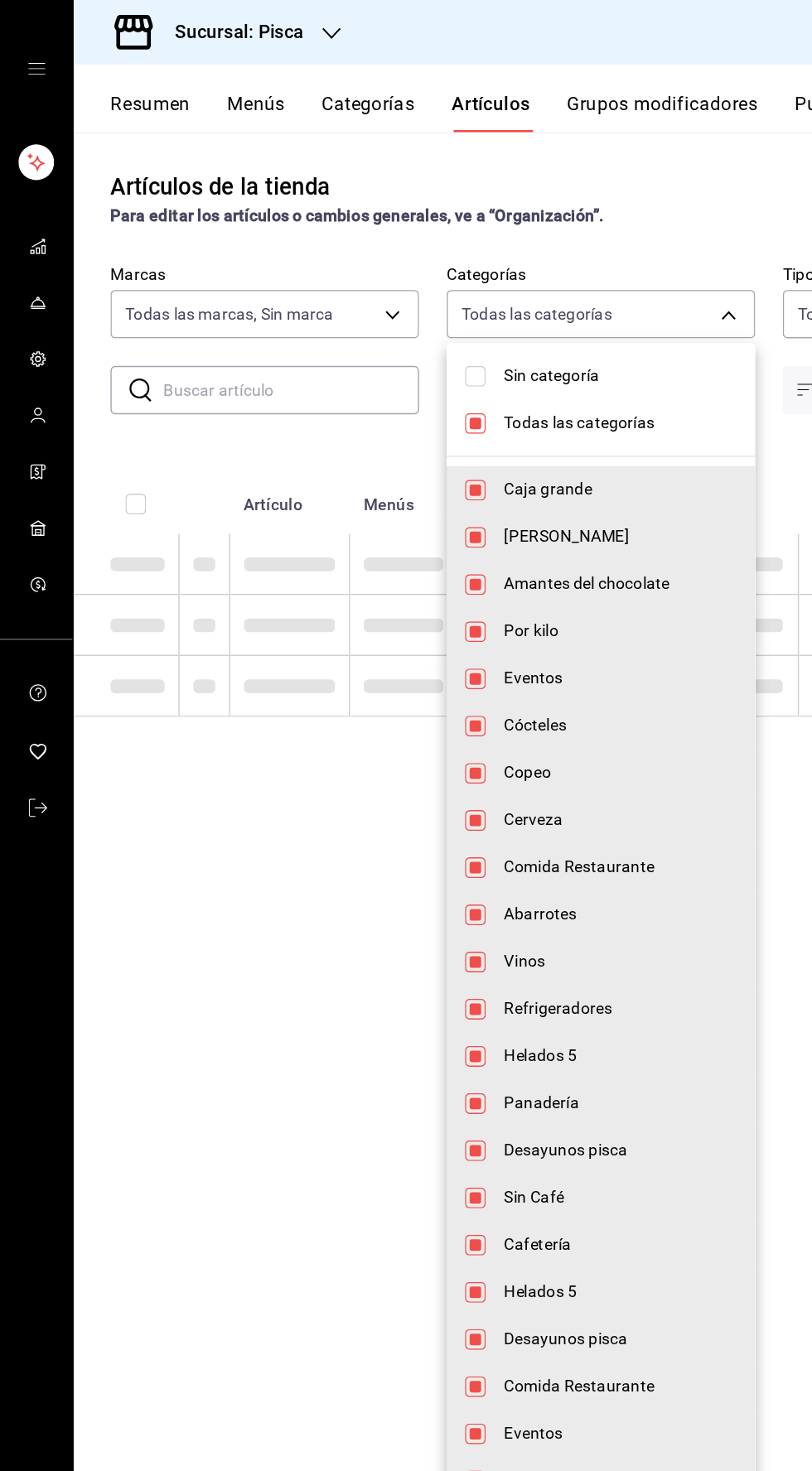
checkbox input "false"
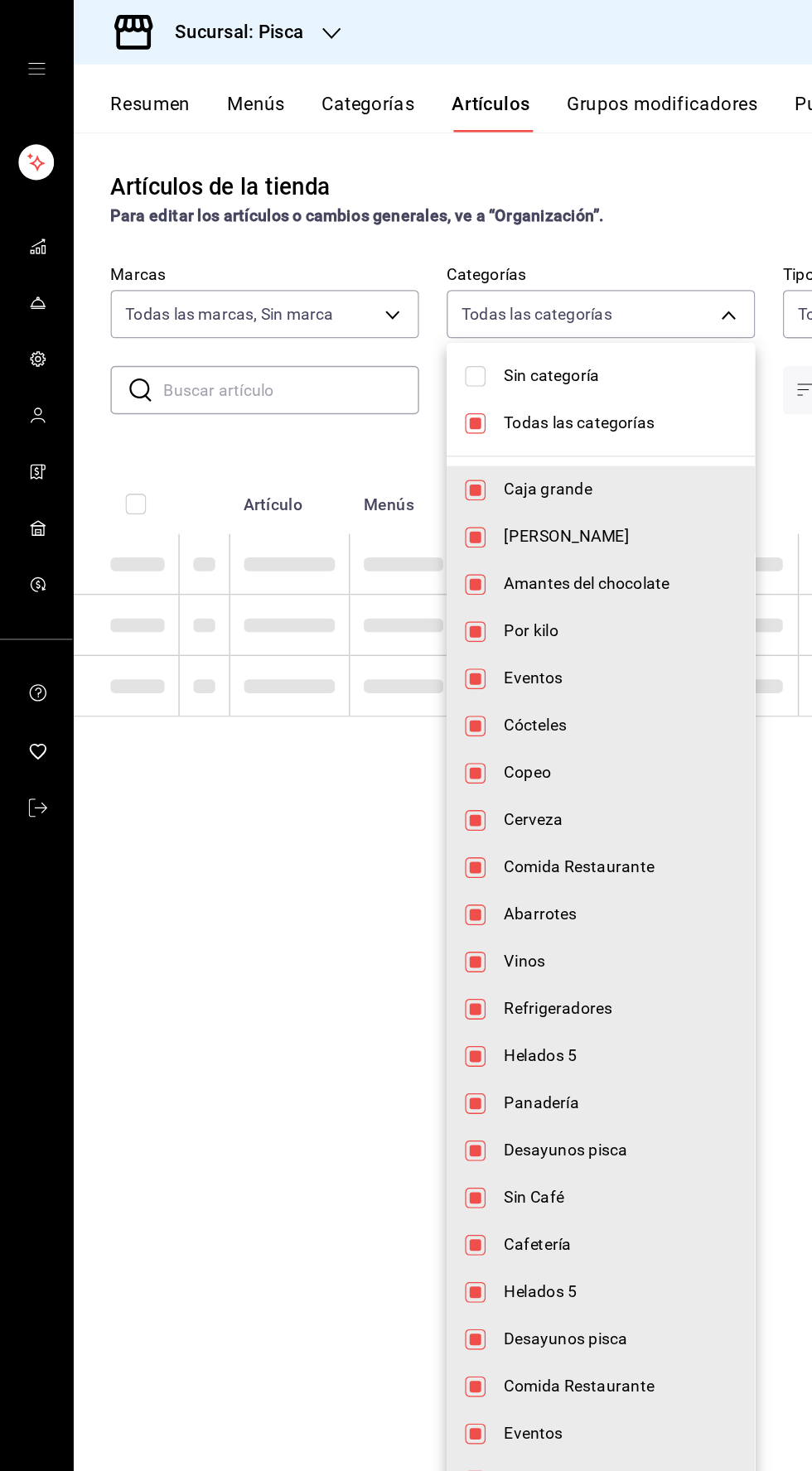
checkbox input "false"
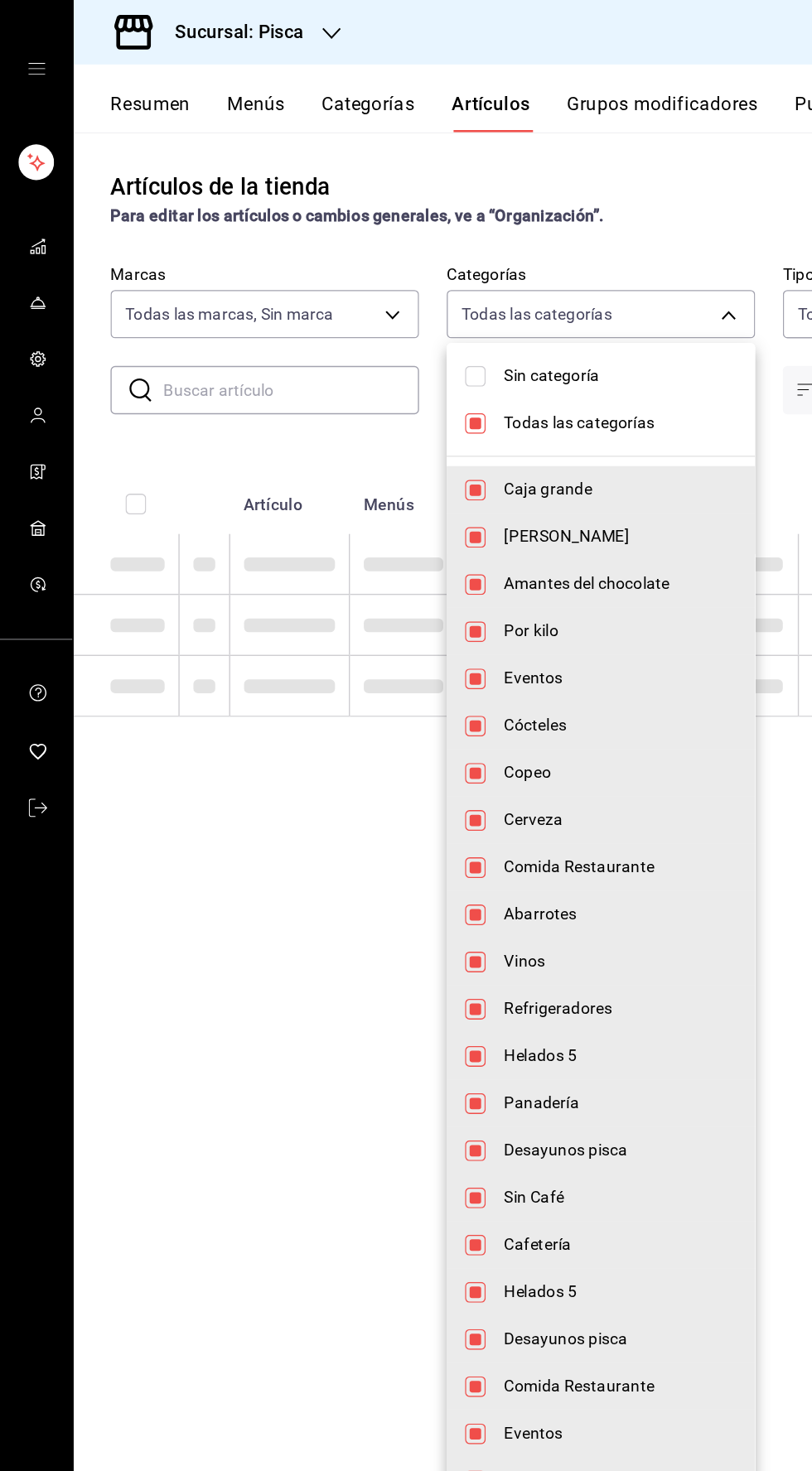
checkbox input "false"
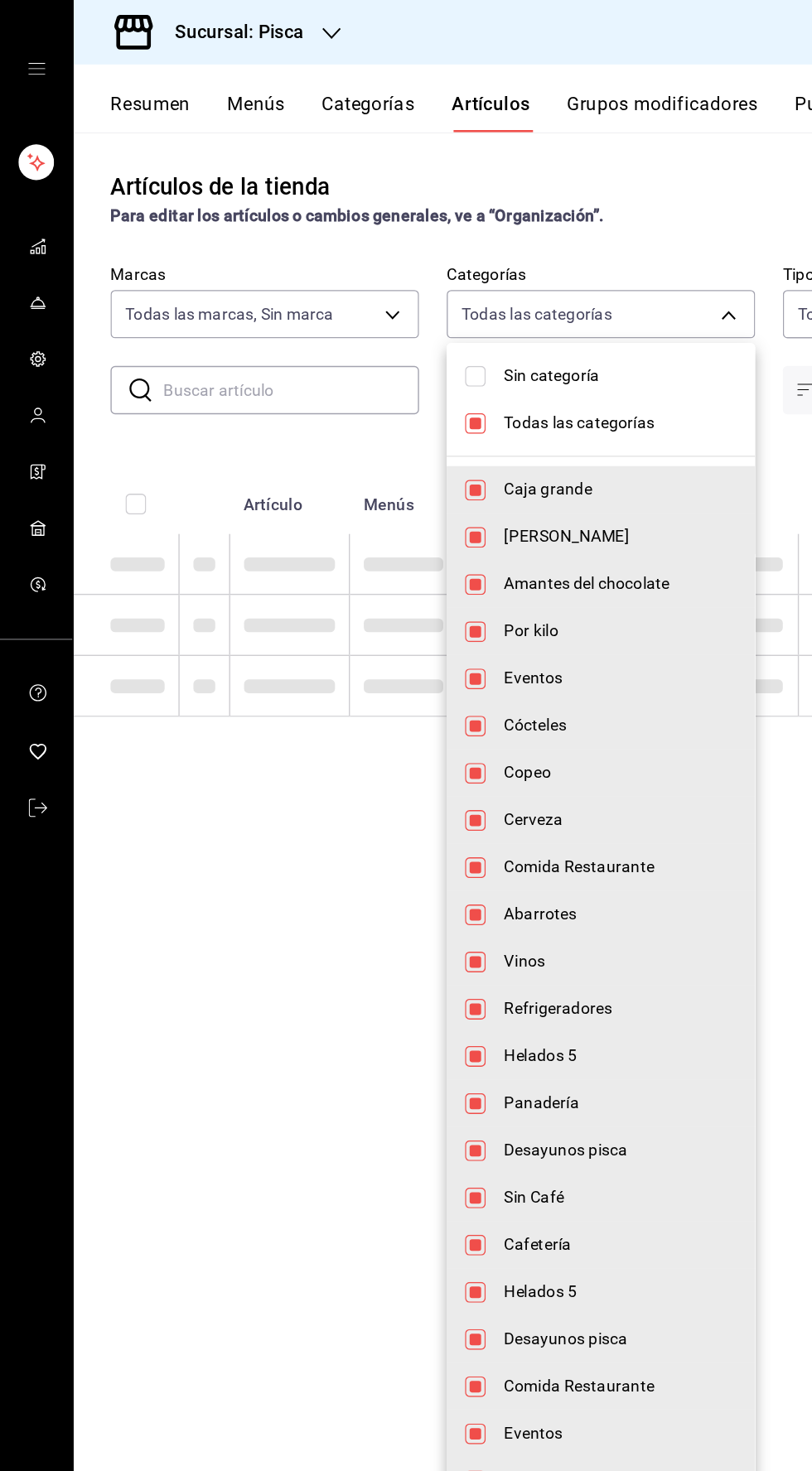
checkbox input "false"
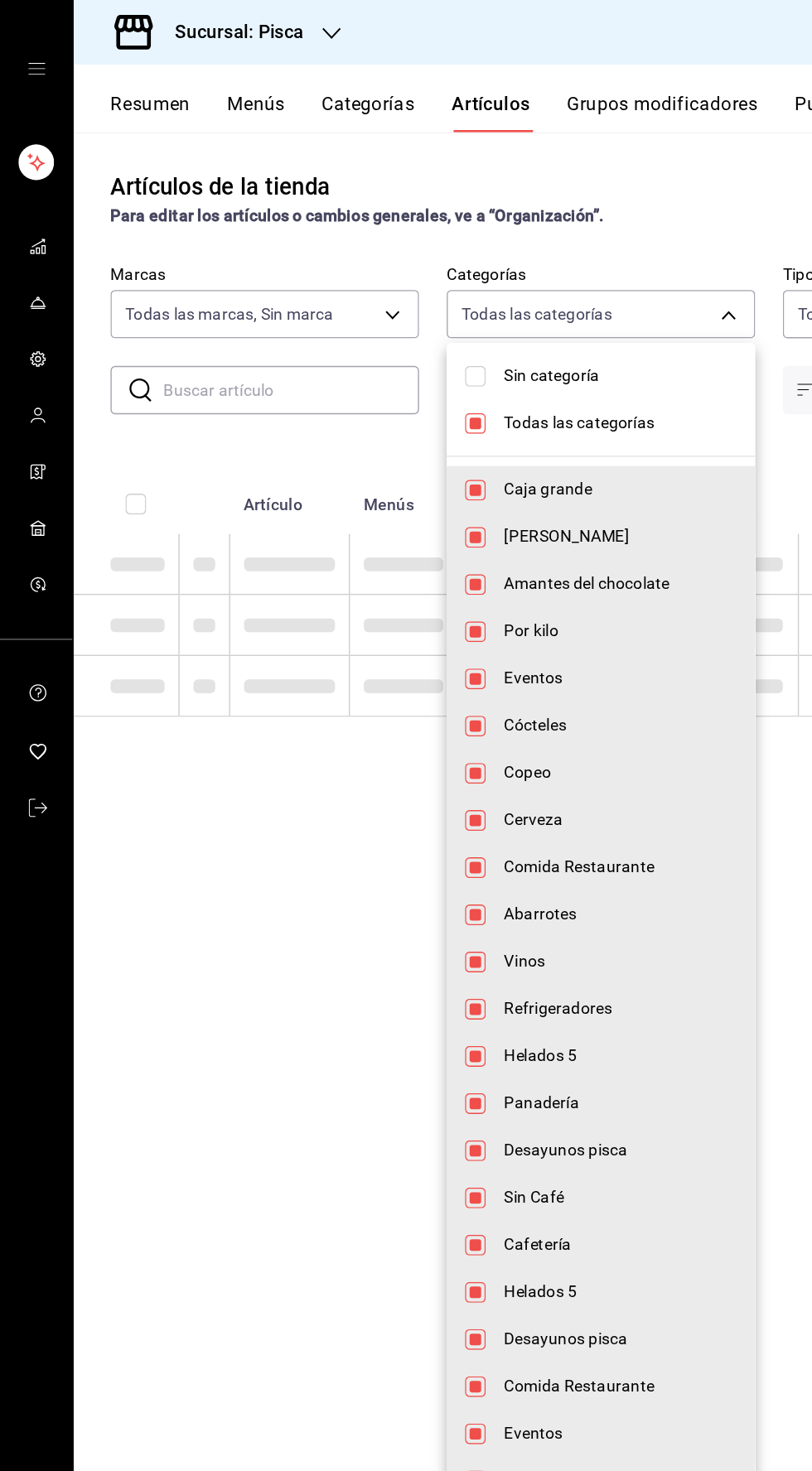
checkbox input "false"
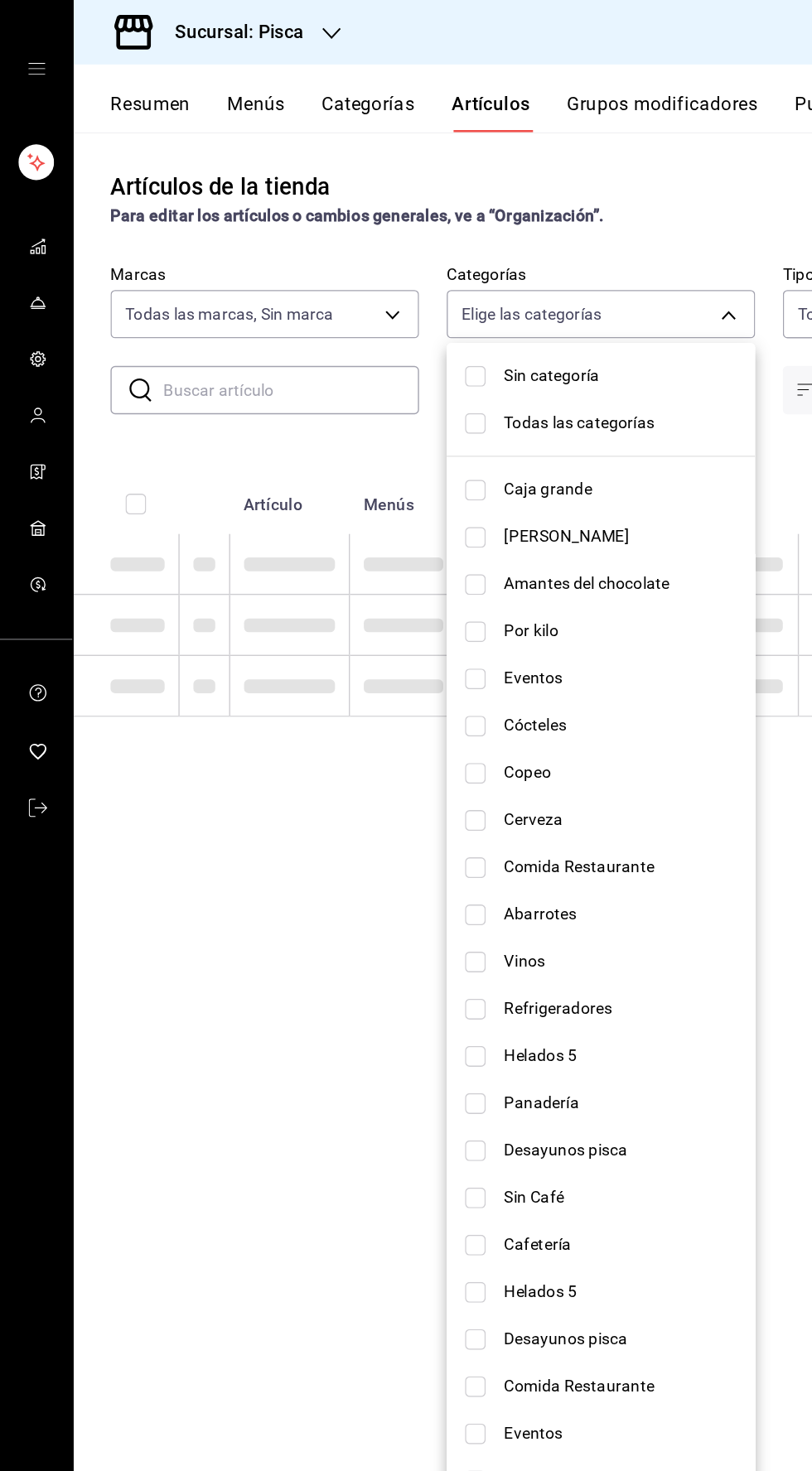
click at [323, 770] on li "Helados 5" at bounding box center [432, 759] width 222 height 34
type input "2e004ecd-0e99-4f20-a2e6-b893d6da9dab"
checkbox input "true"
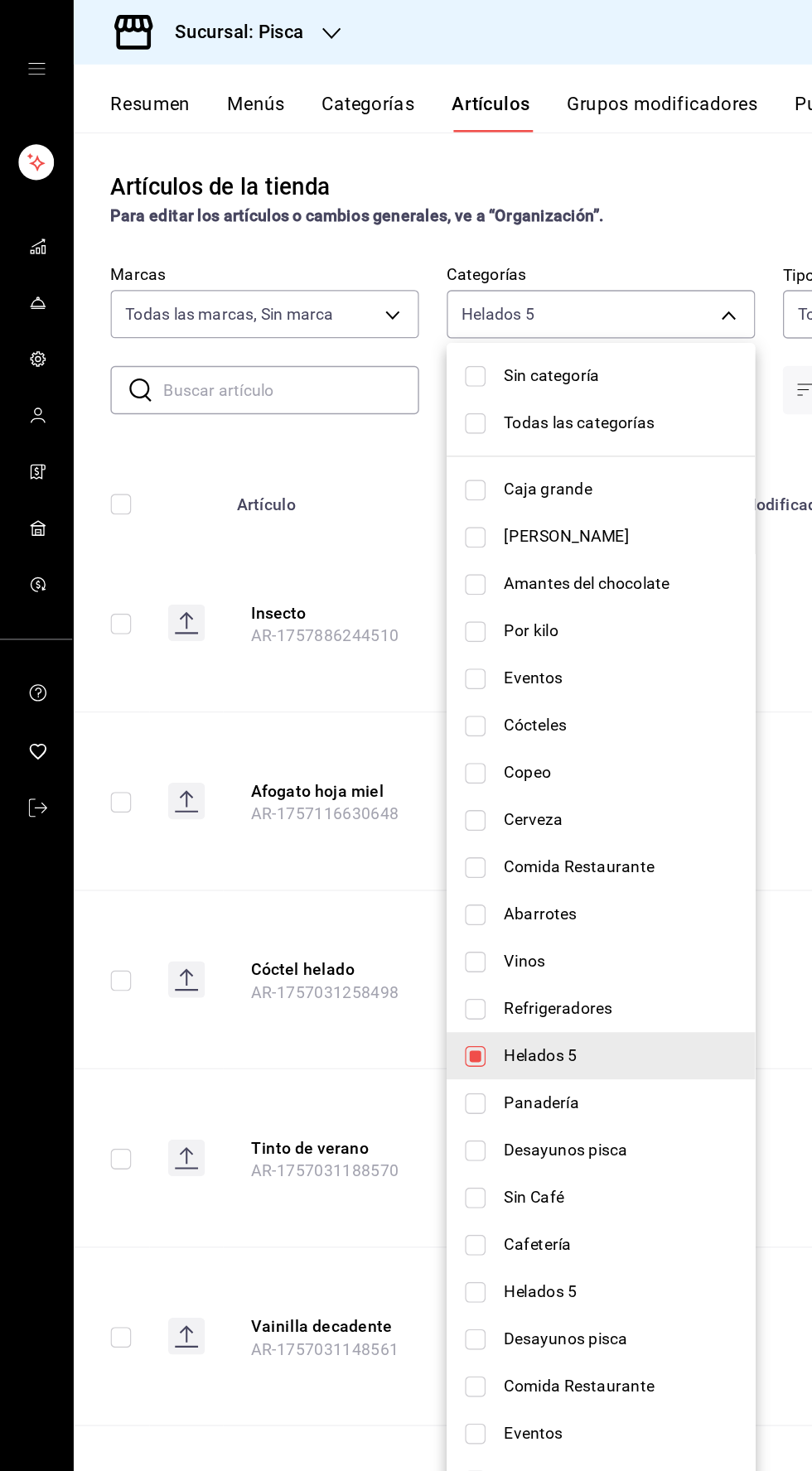
click at [144, 326] on div at bounding box center [406, 735] width 812 height 1471
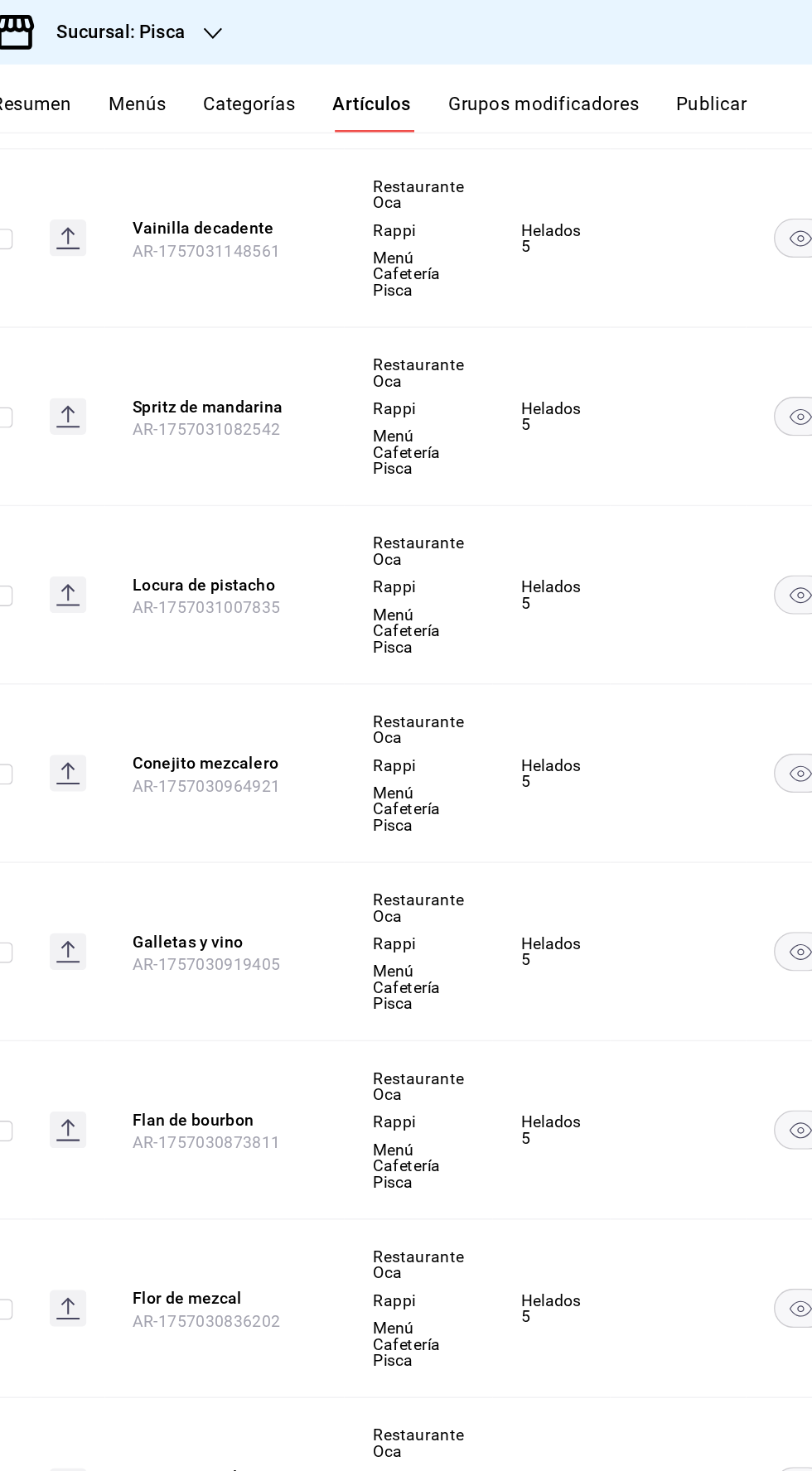
scroll to position [0, 24]
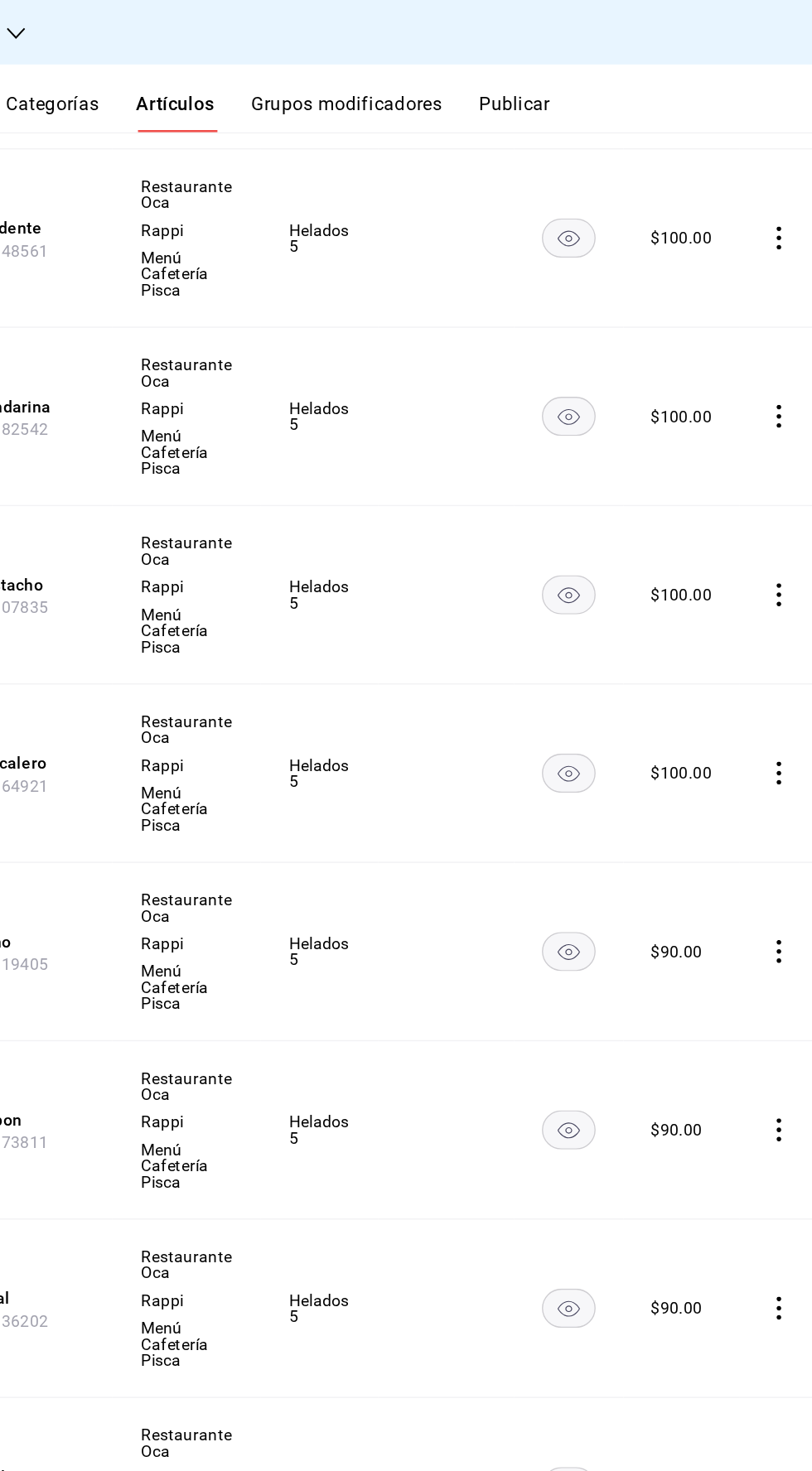
click at [779, 677] on icon "comportamiento" at bounding box center [788, 685] width 17 height 17
click at [721, 720] on font "Editar" at bounding box center [722, 721] width 32 height 13
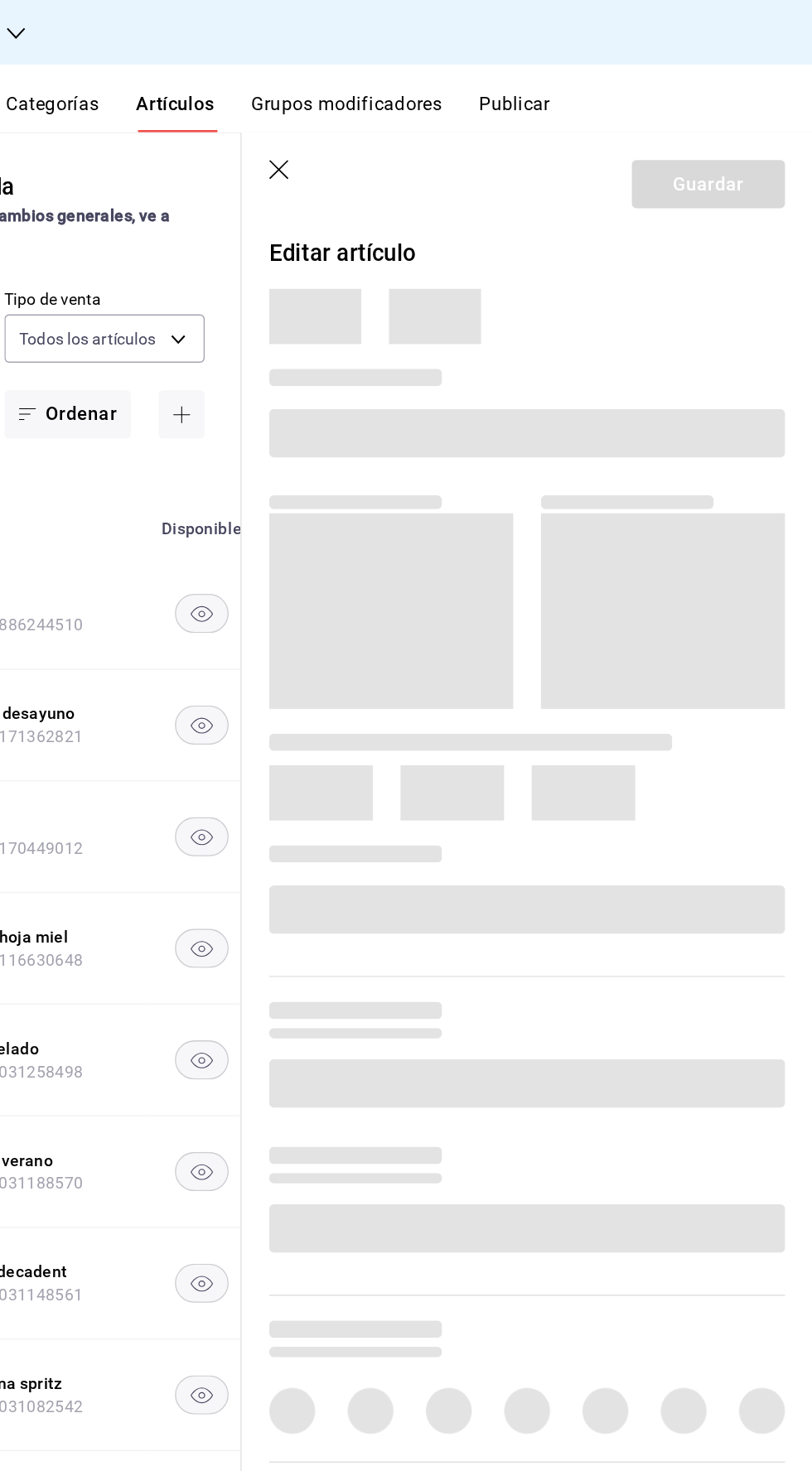
type input "f547cb4a-b93c-4195-b824-038b45f390e8,5cdc5738-4be2-4f6e-aec6-8c4831d5e22e,a1583…"
type input "bcd4eeba-f288-4c7f-be4a-80794efd5e2c,f4348fd6-19a6-4699-a042-45be726c08e8"
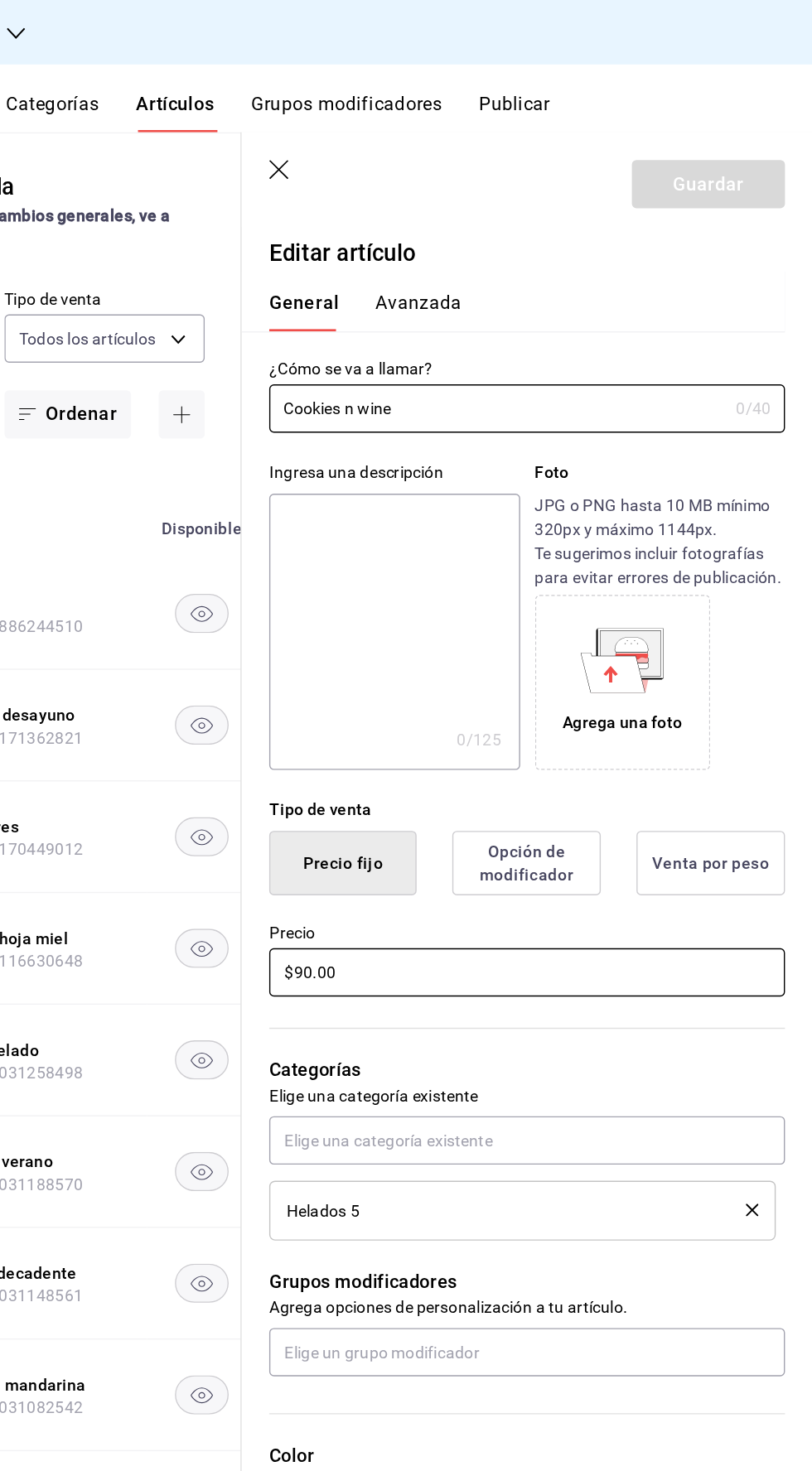
click at [445, 701] on input "$90.00" at bounding box center [605, 699] width 371 height 35
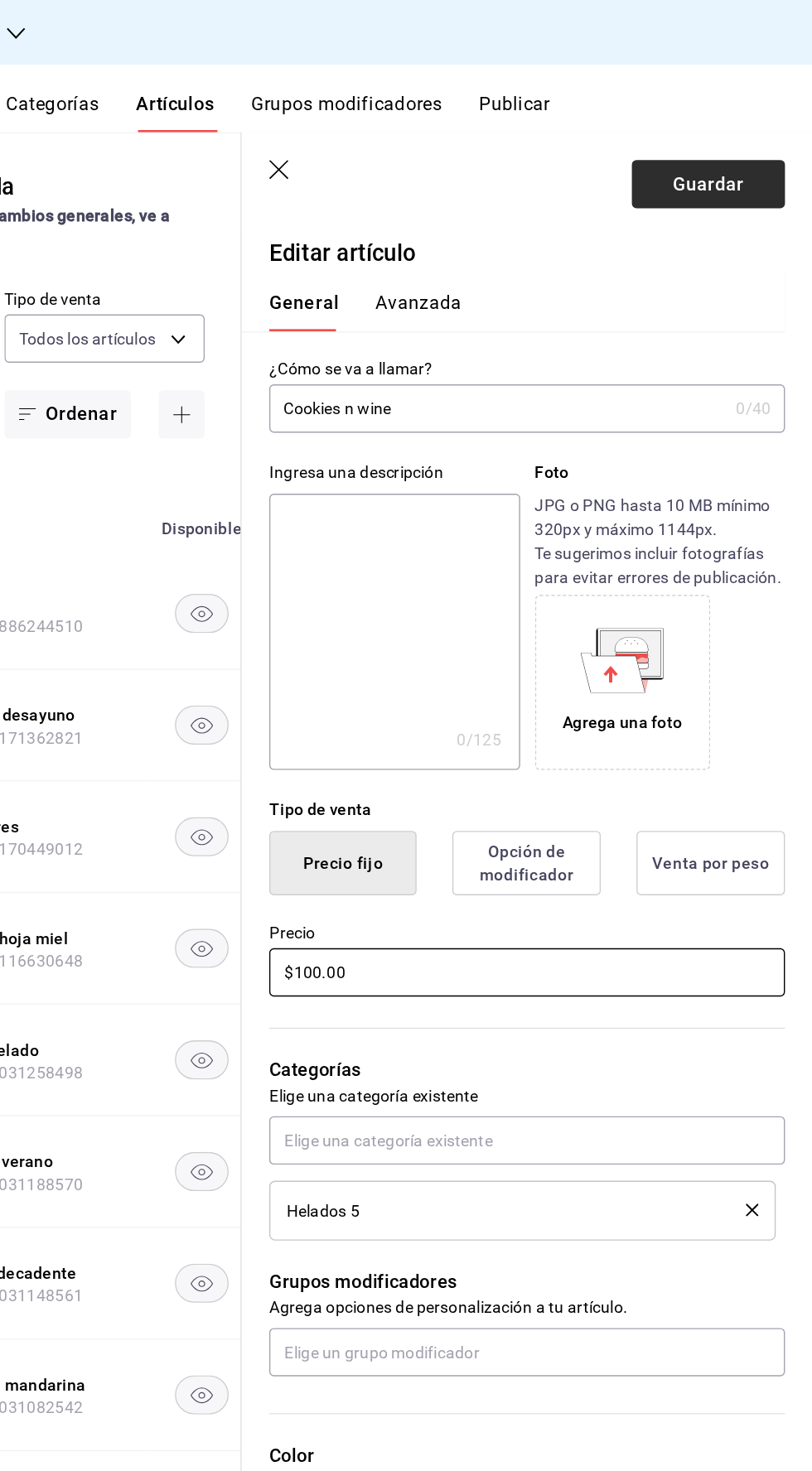
type input "$100.00"
click at [752, 126] on font "Guardar" at bounding box center [736, 131] width 52 height 16
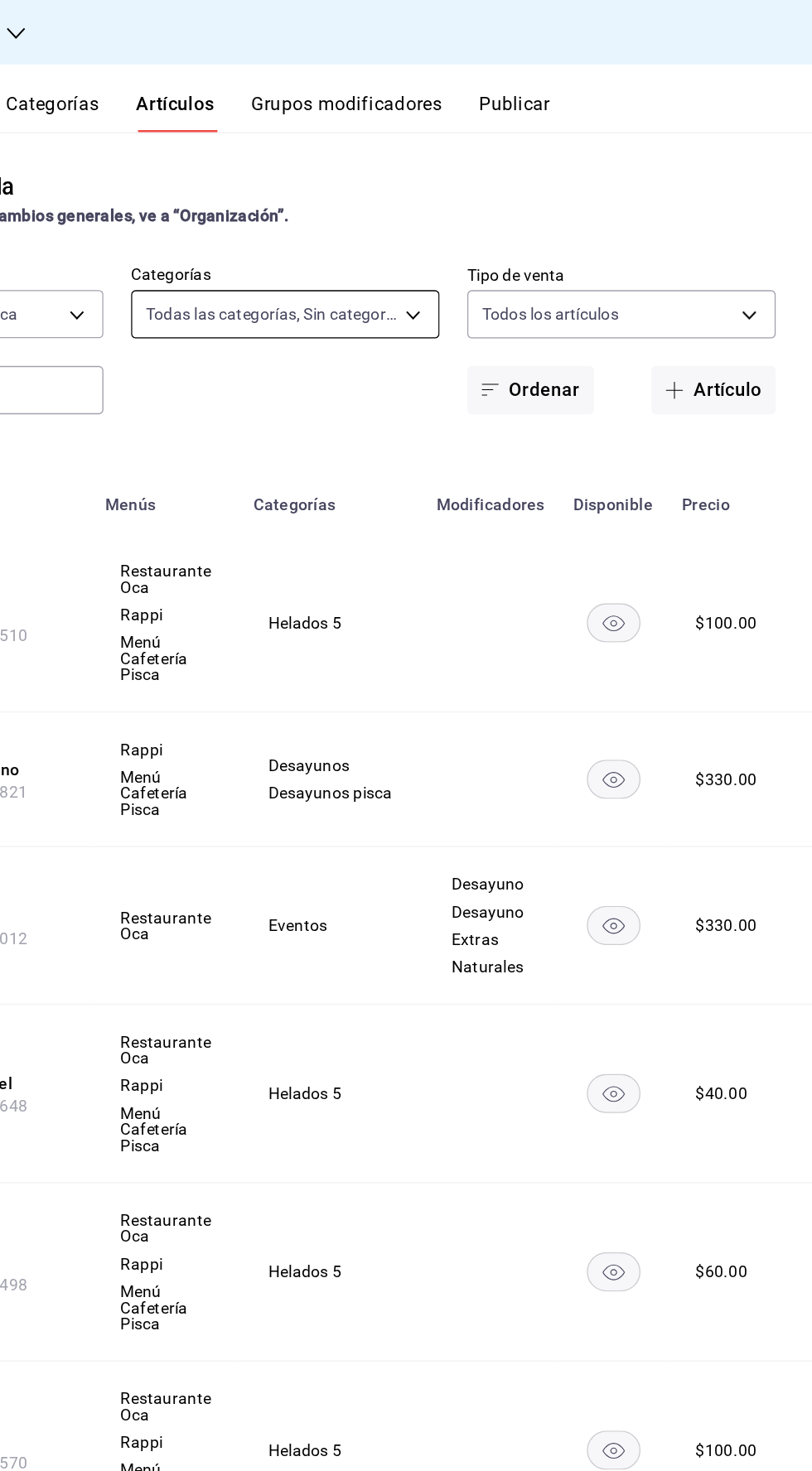
click at [505, 225] on body "Sucursal: Pisca Resumen Menús Categorías Artículos Grupos modificadores Publica…" at bounding box center [406, 735] width 812 height 1471
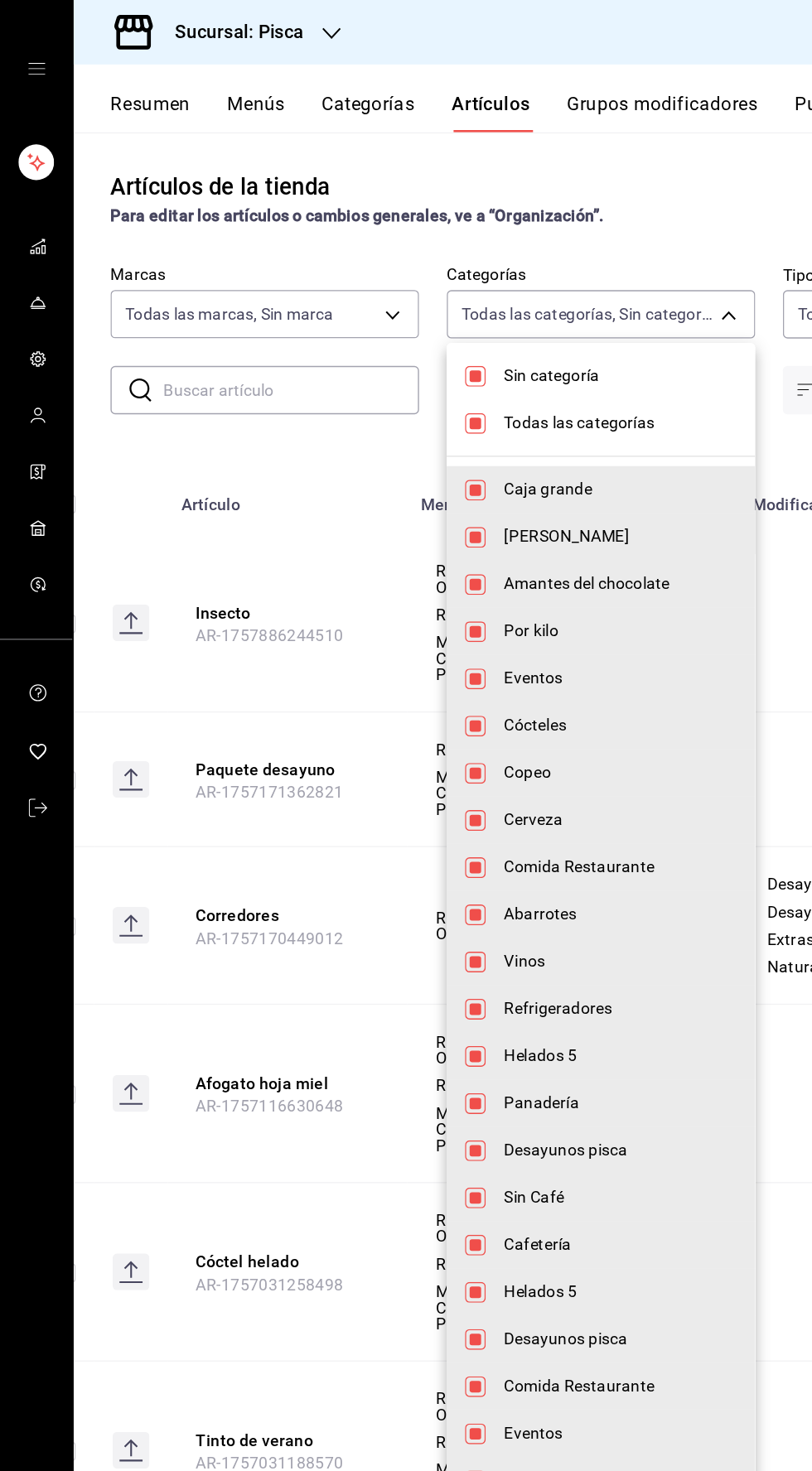
click at [345, 270] on input "checkbox" at bounding box center [342, 271] width 15 height 15
checkbox input "false"
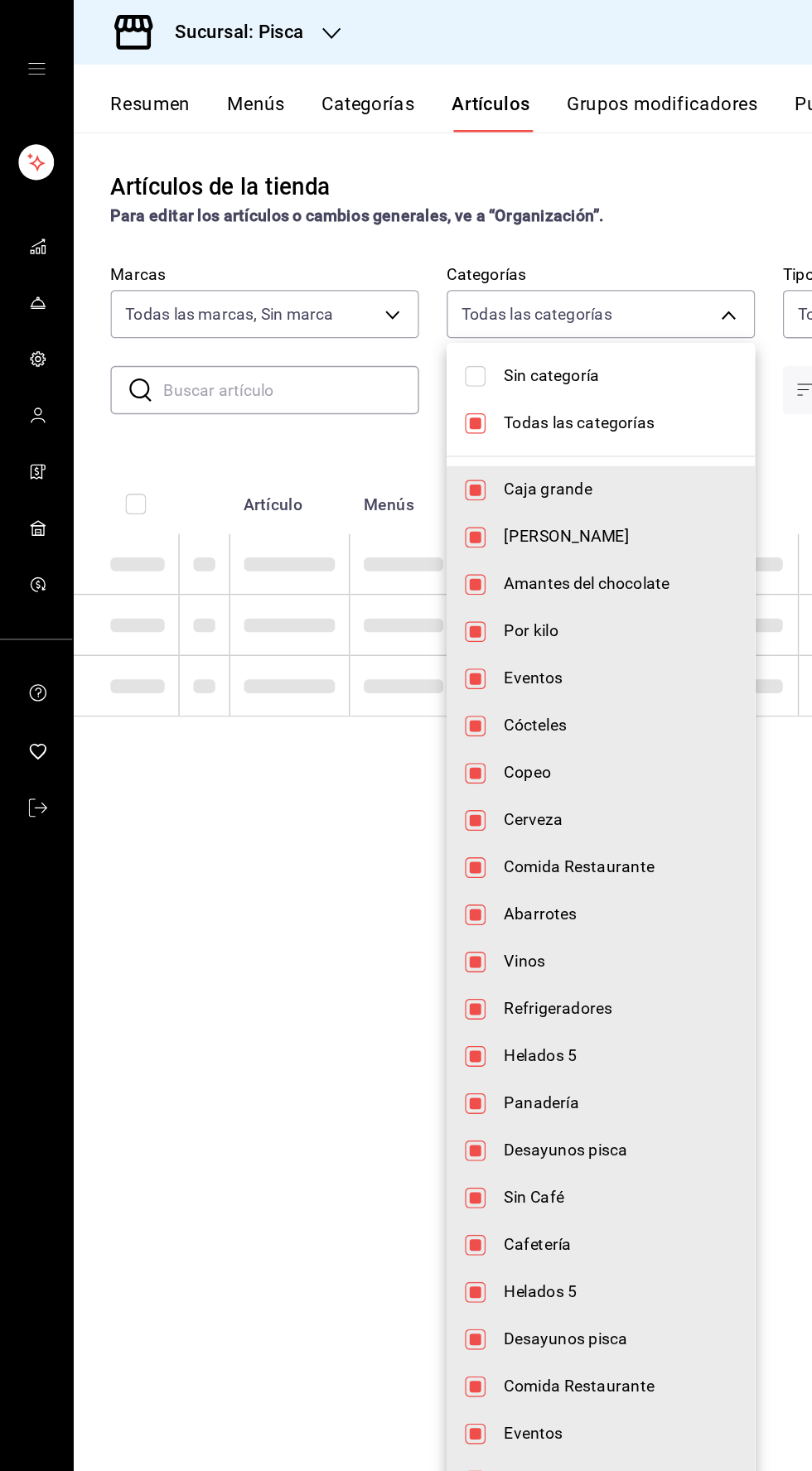
click at [338, 305] on input "checkbox" at bounding box center [342, 305] width 15 height 15
checkbox input "false"
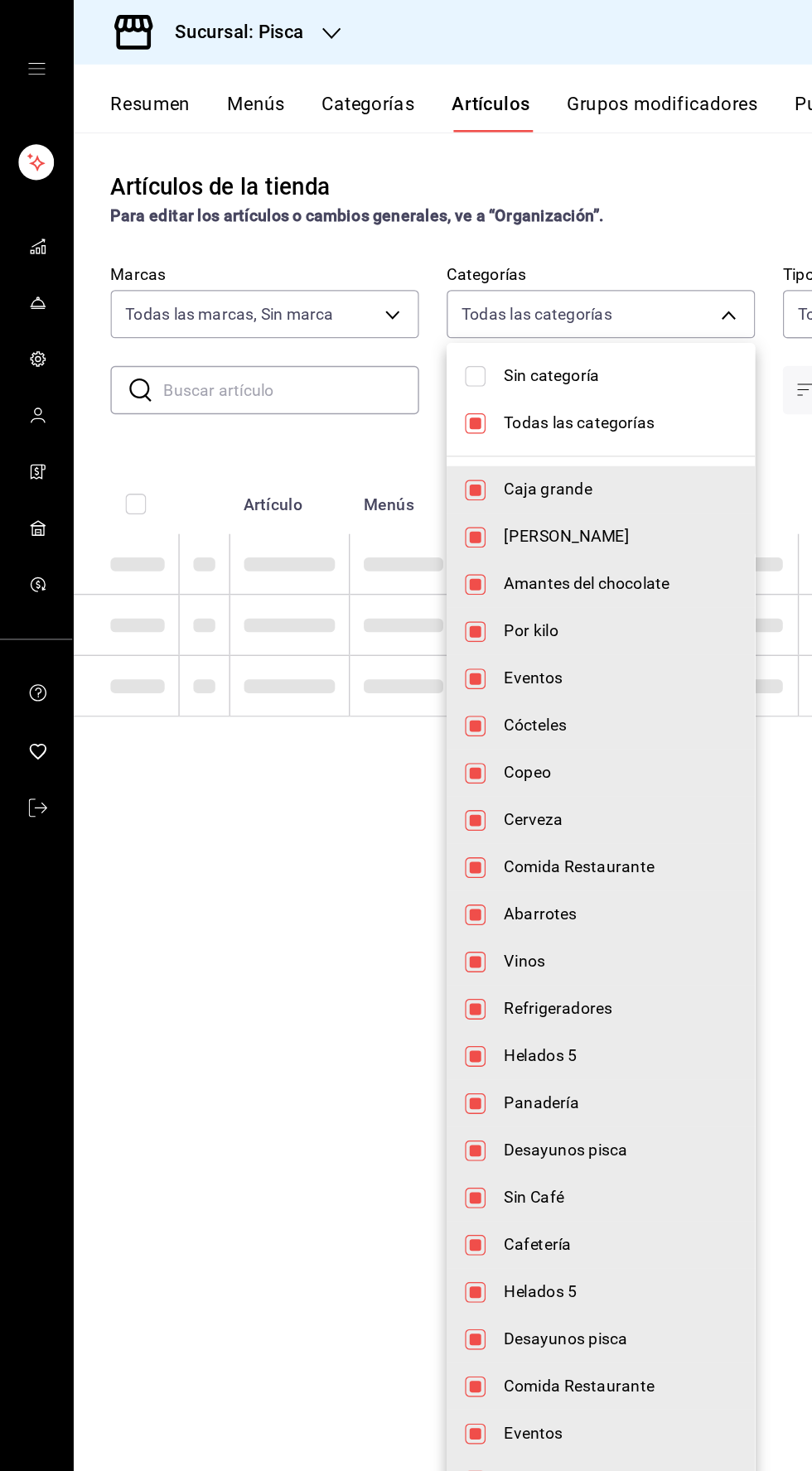
checkbox input "false"
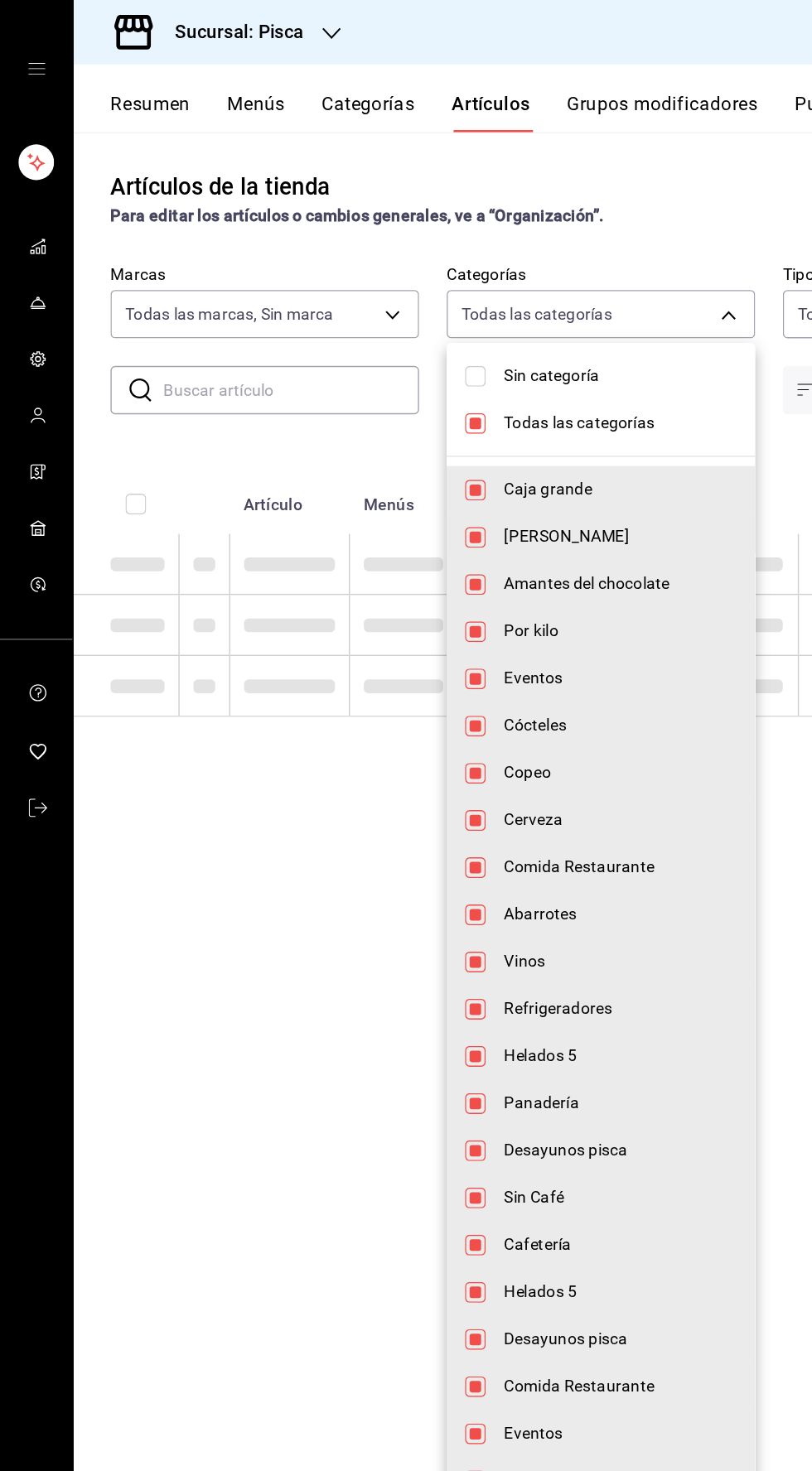
checkbox input "false"
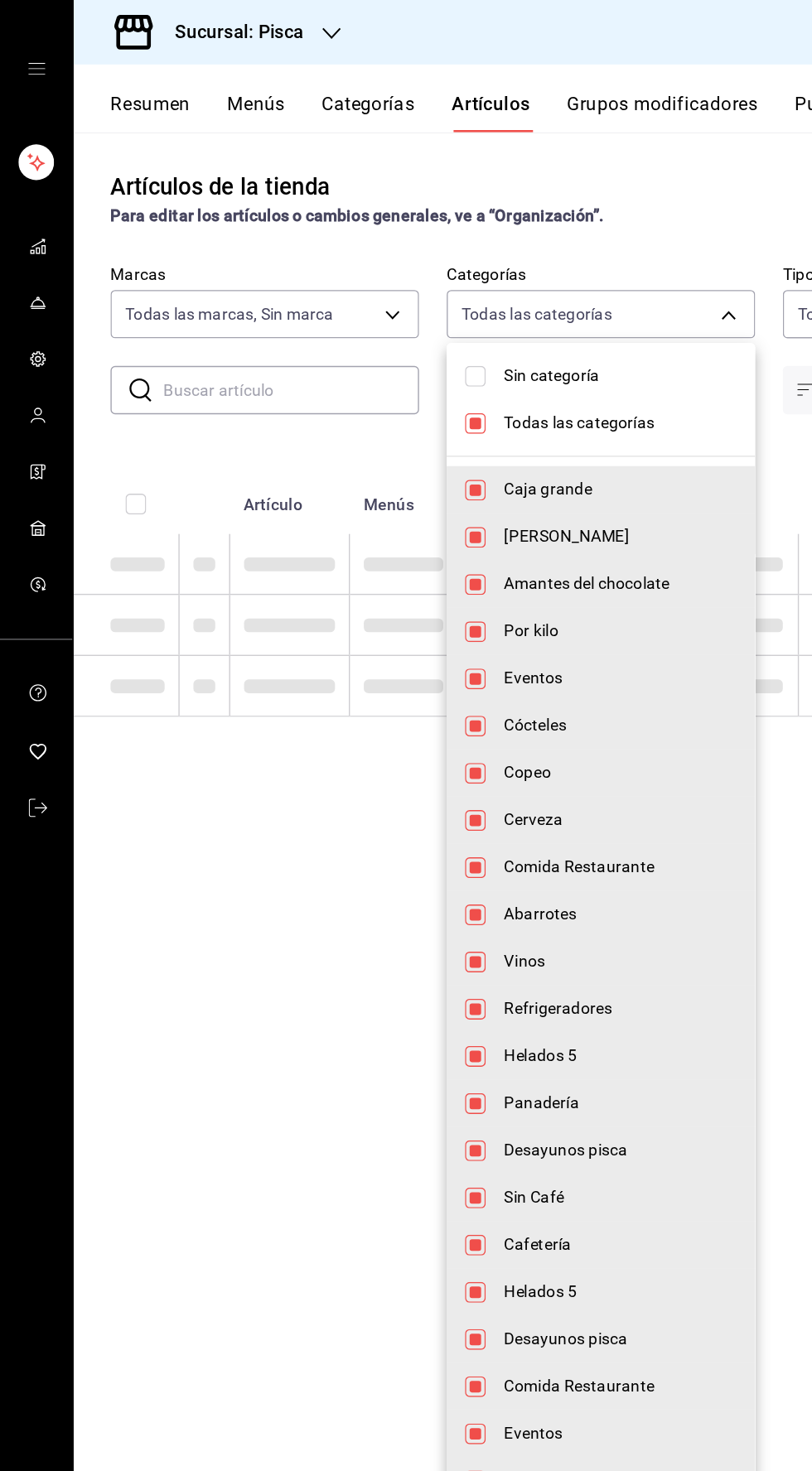
checkbox input "false"
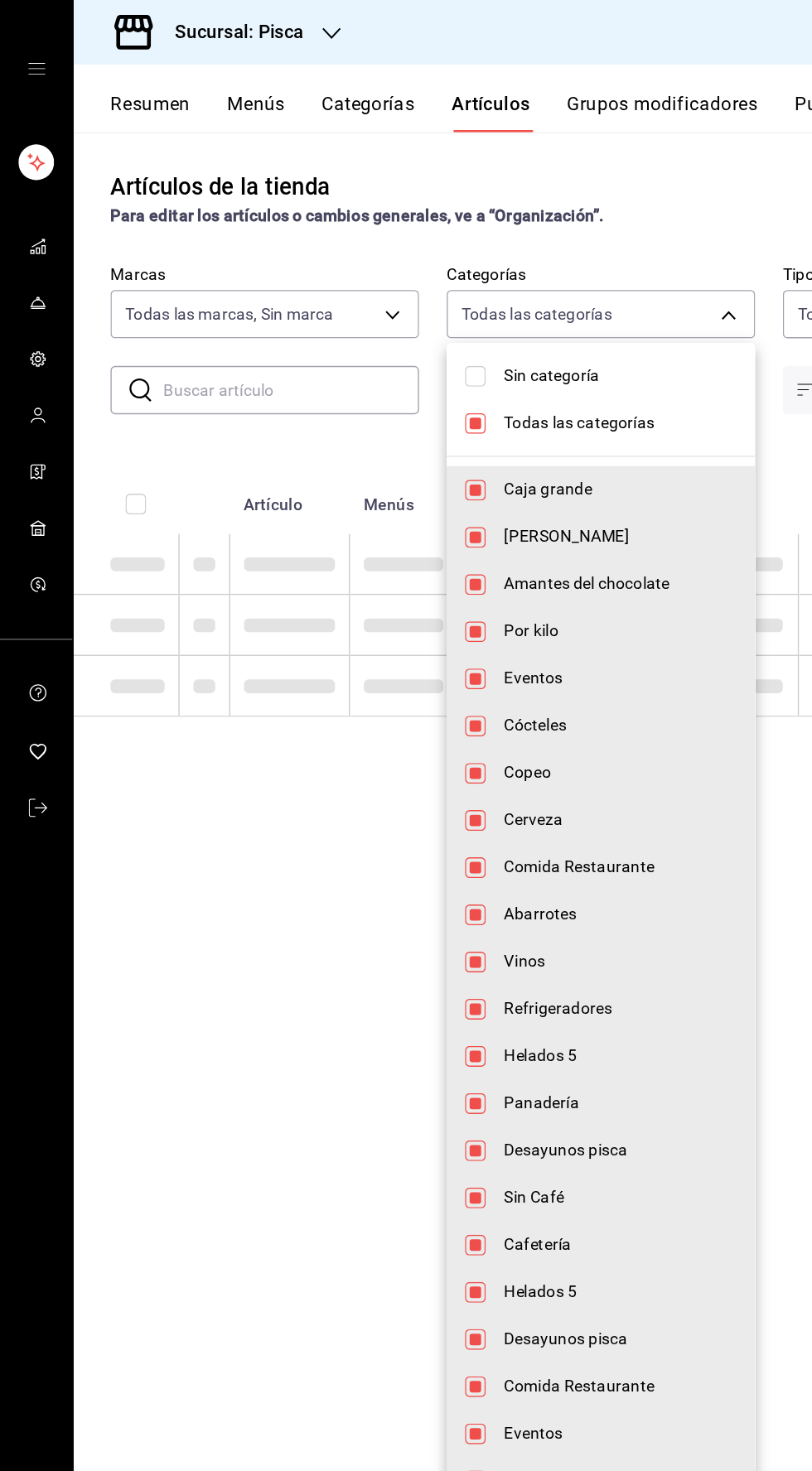
checkbox input "false"
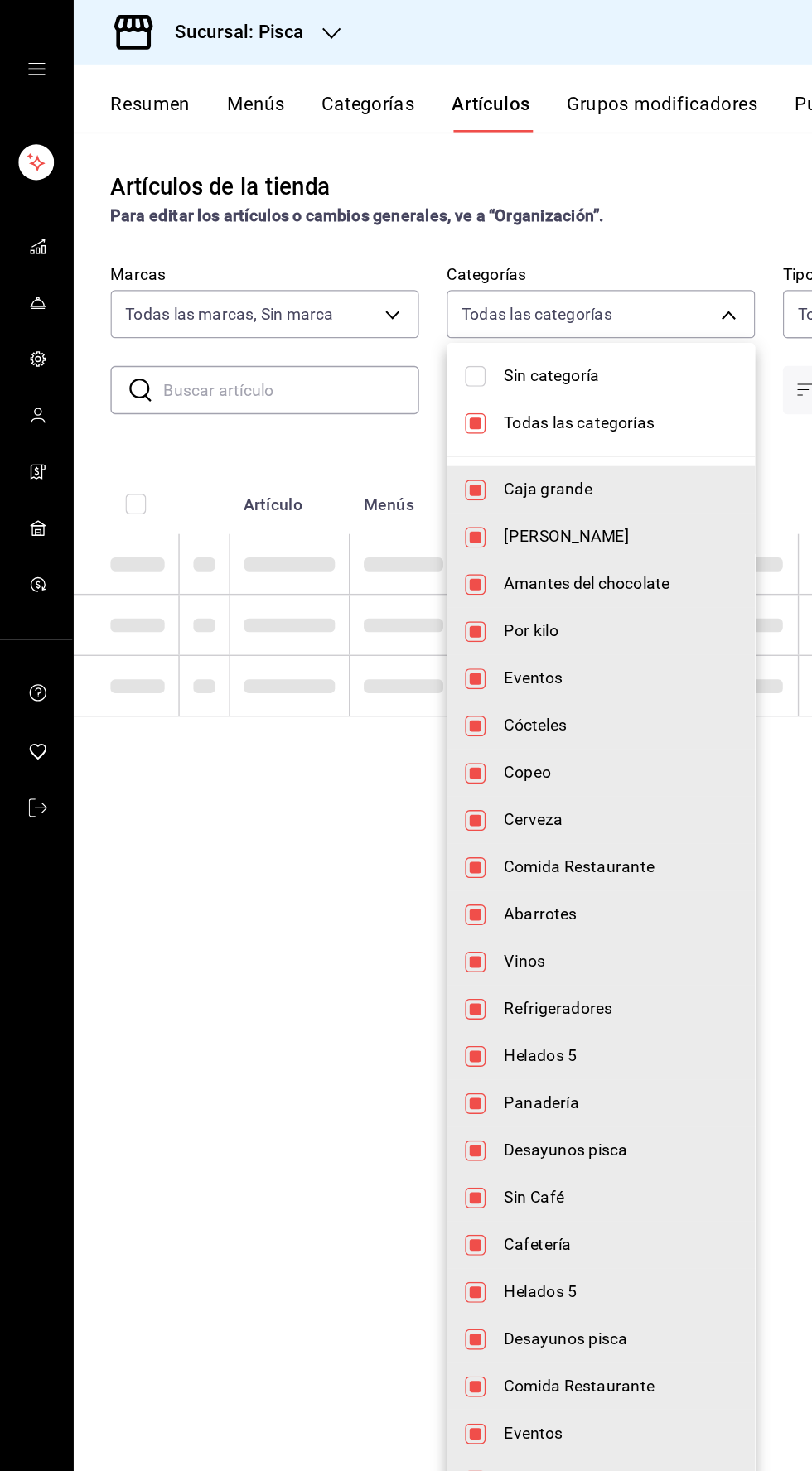
checkbox input "false"
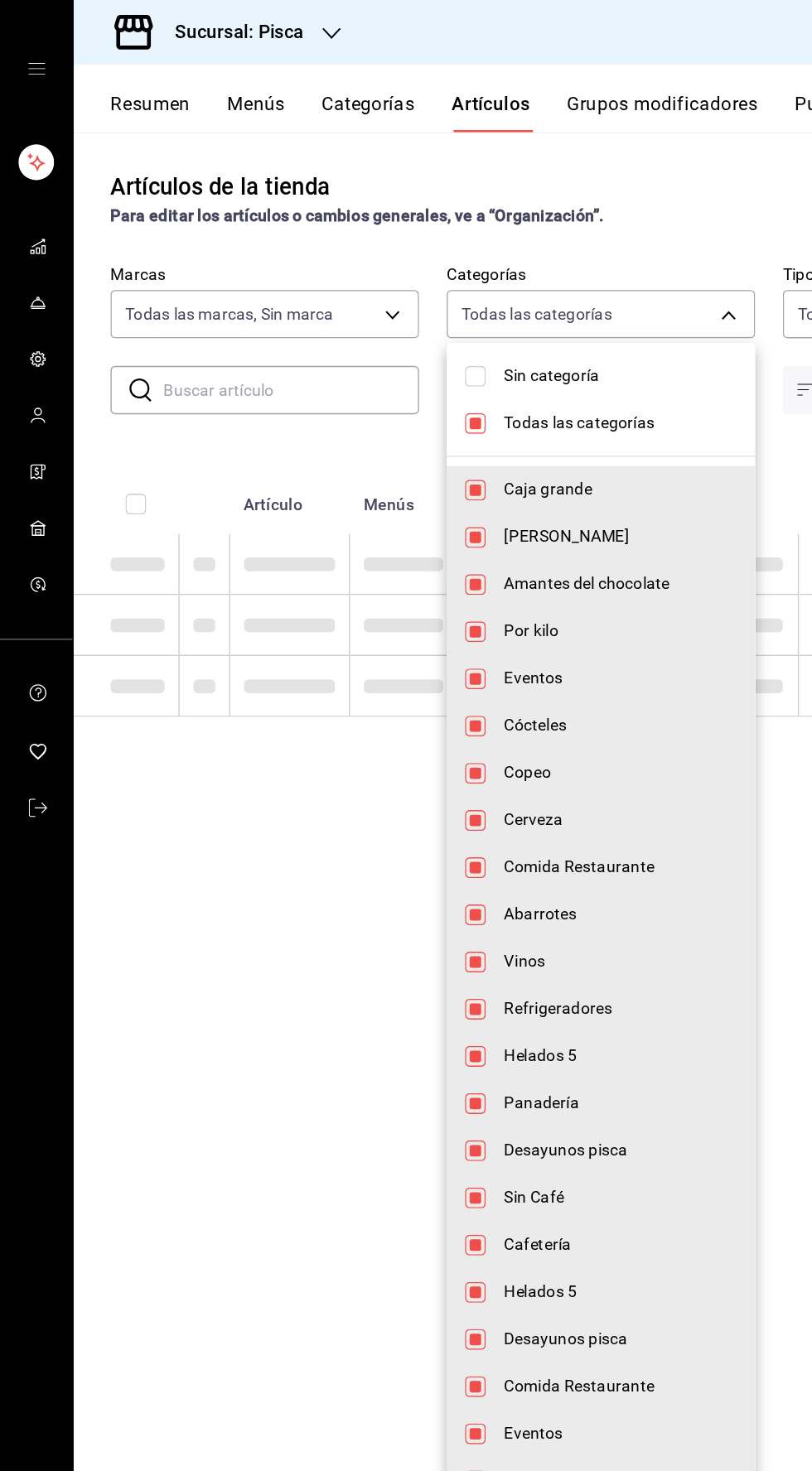
checkbox input "false"
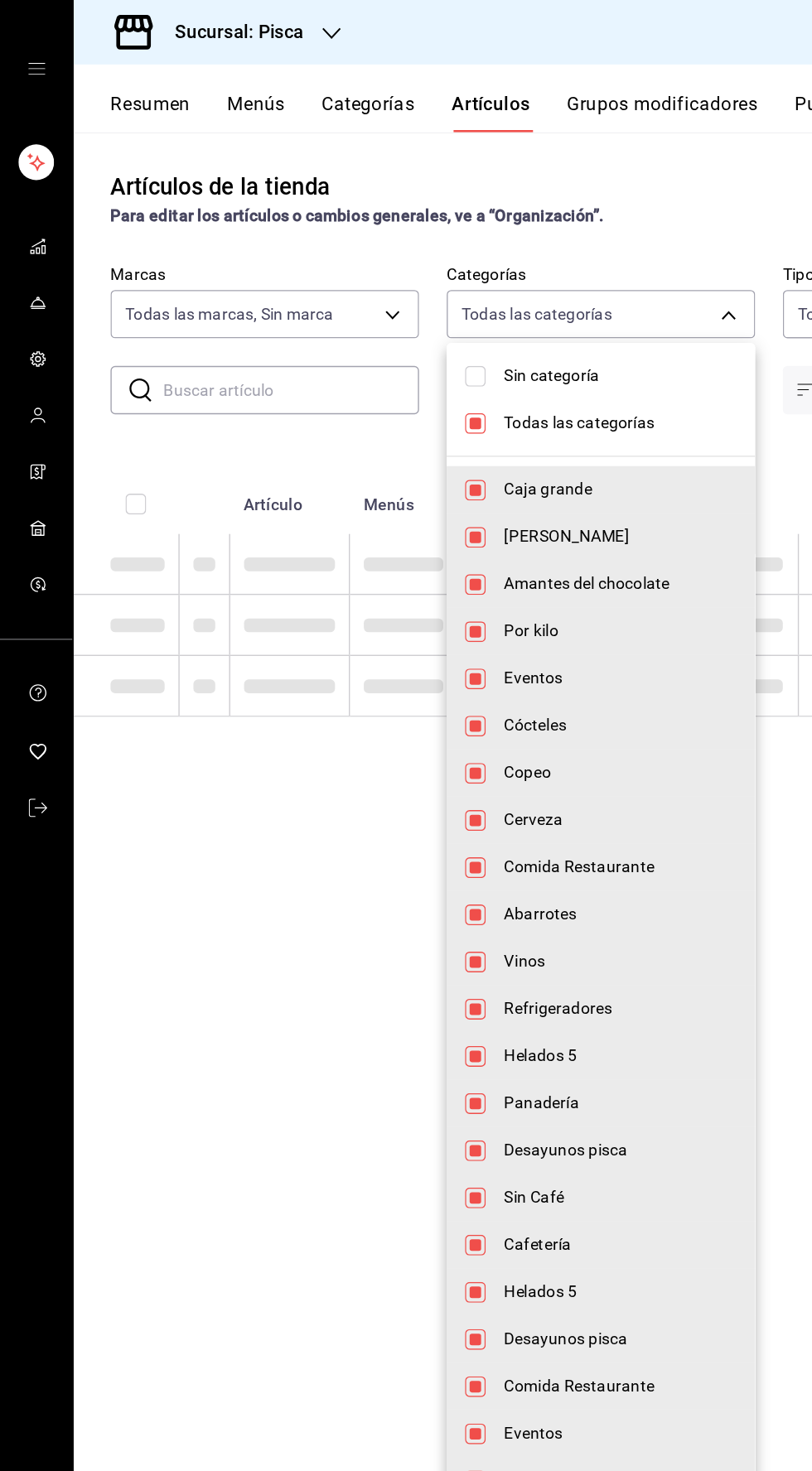
checkbox input "false"
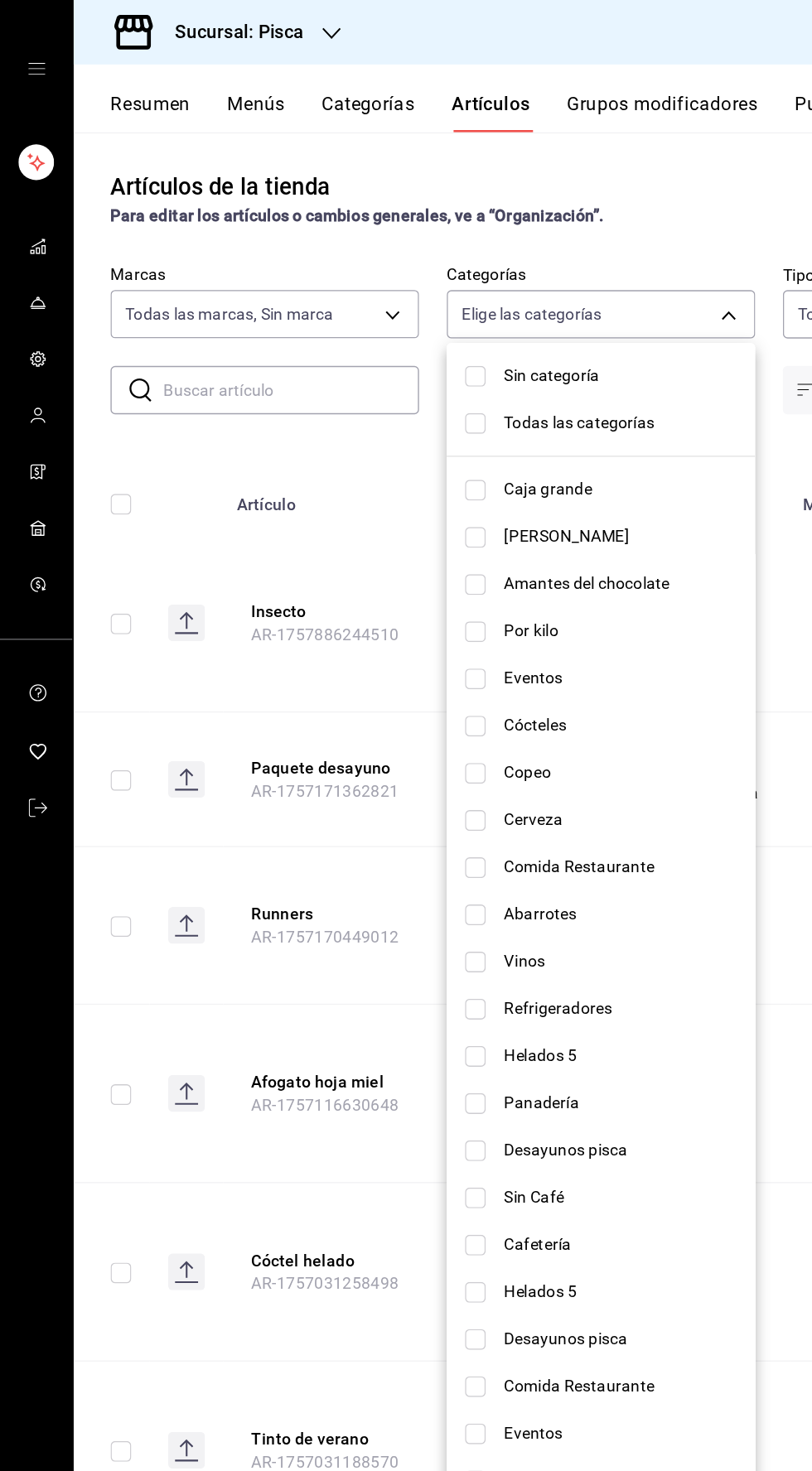
click at [320, 769] on div at bounding box center [406, 735] width 812 height 1471
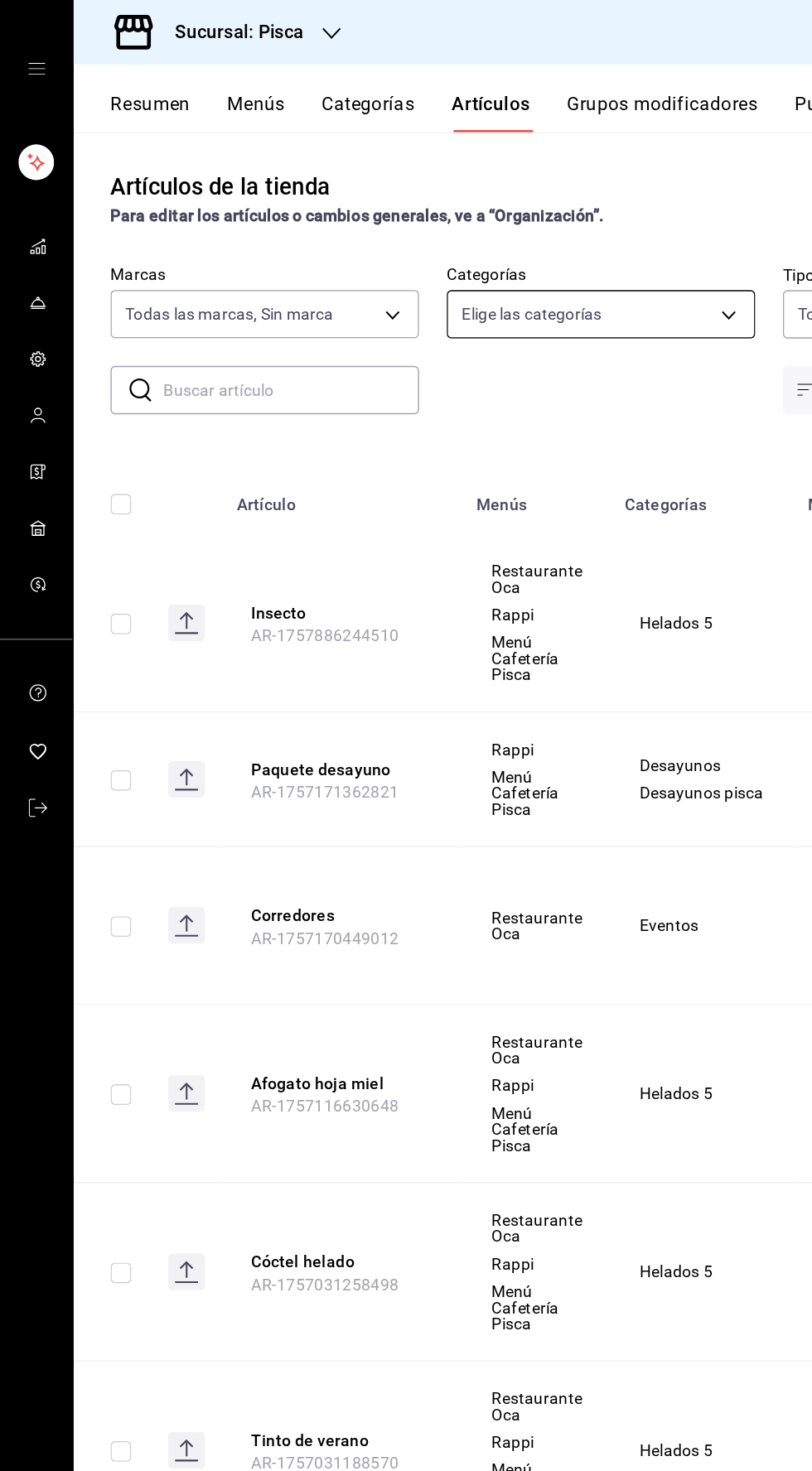
click at [409, 225] on body "Sucursal: Pisca Resumen Menús Categorías Artículos Grupos modificadores Publica…" at bounding box center [406, 735] width 812 height 1471
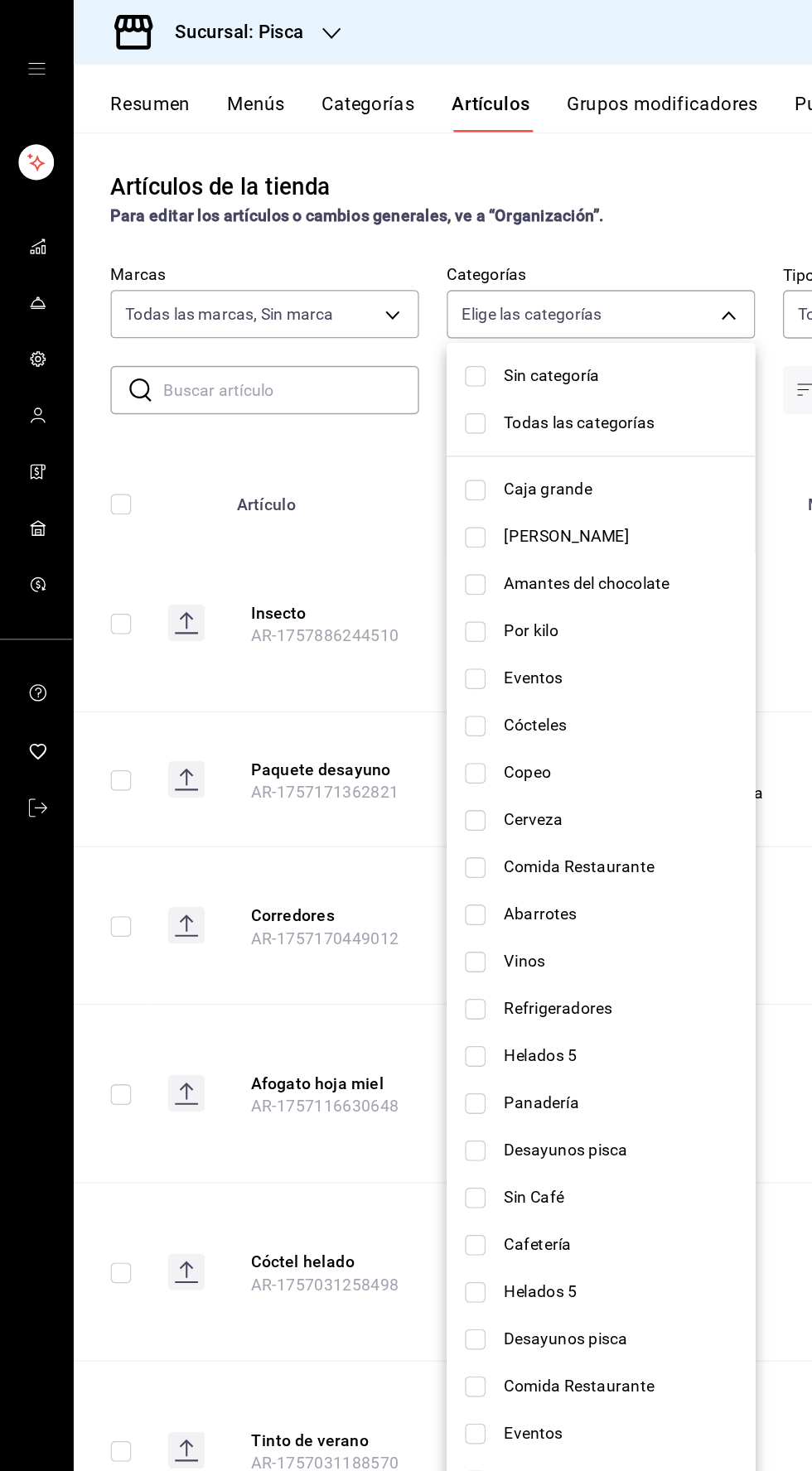
click at [335, 765] on input "checkbox" at bounding box center [342, 760] width 15 height 15
checkbox input "true"
type input "2e004ecd-0e99-4f20-a2e6-b893d6da9dab"
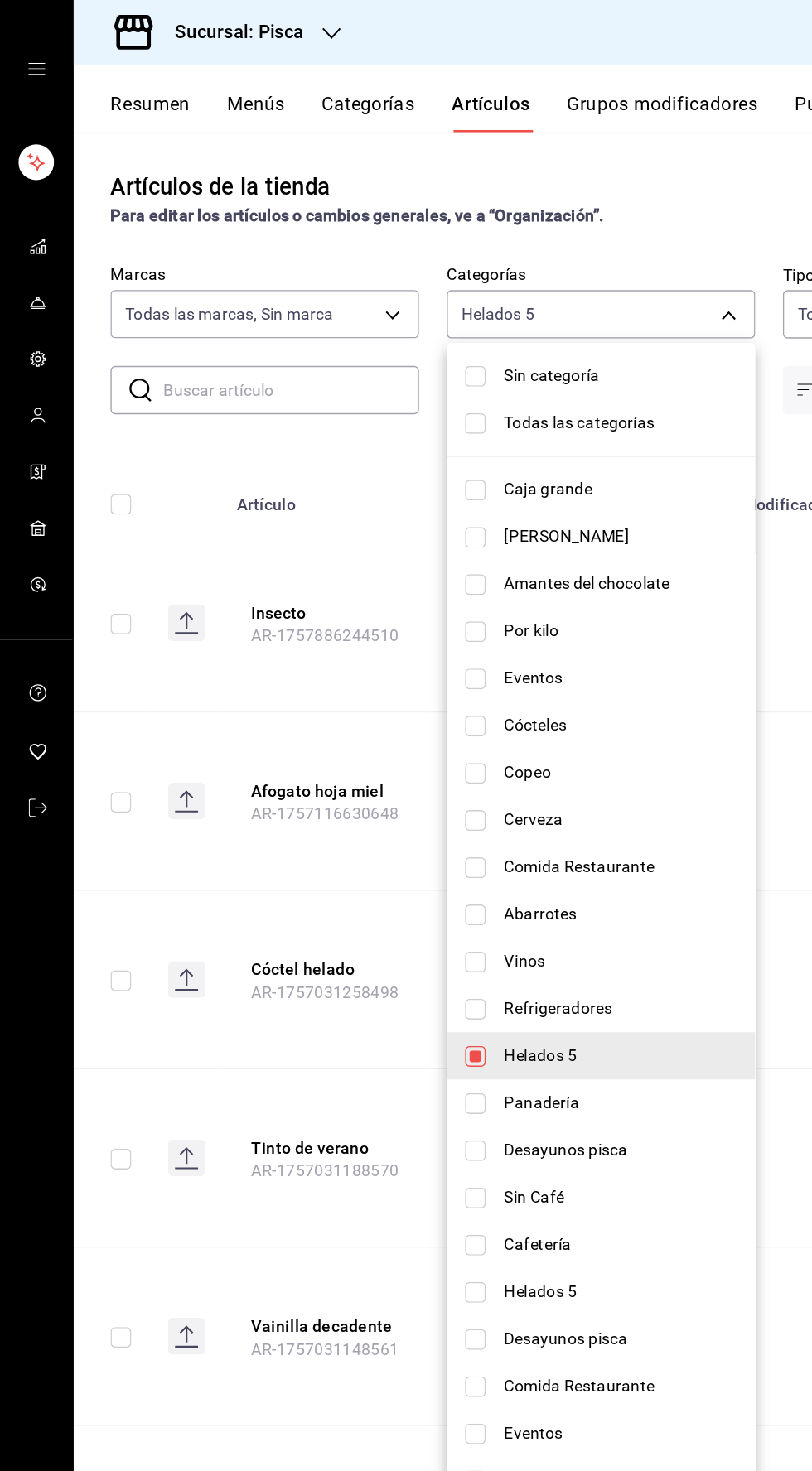
click at [166, 333] on div at bounding box center [406, 735] width 812 height 1471
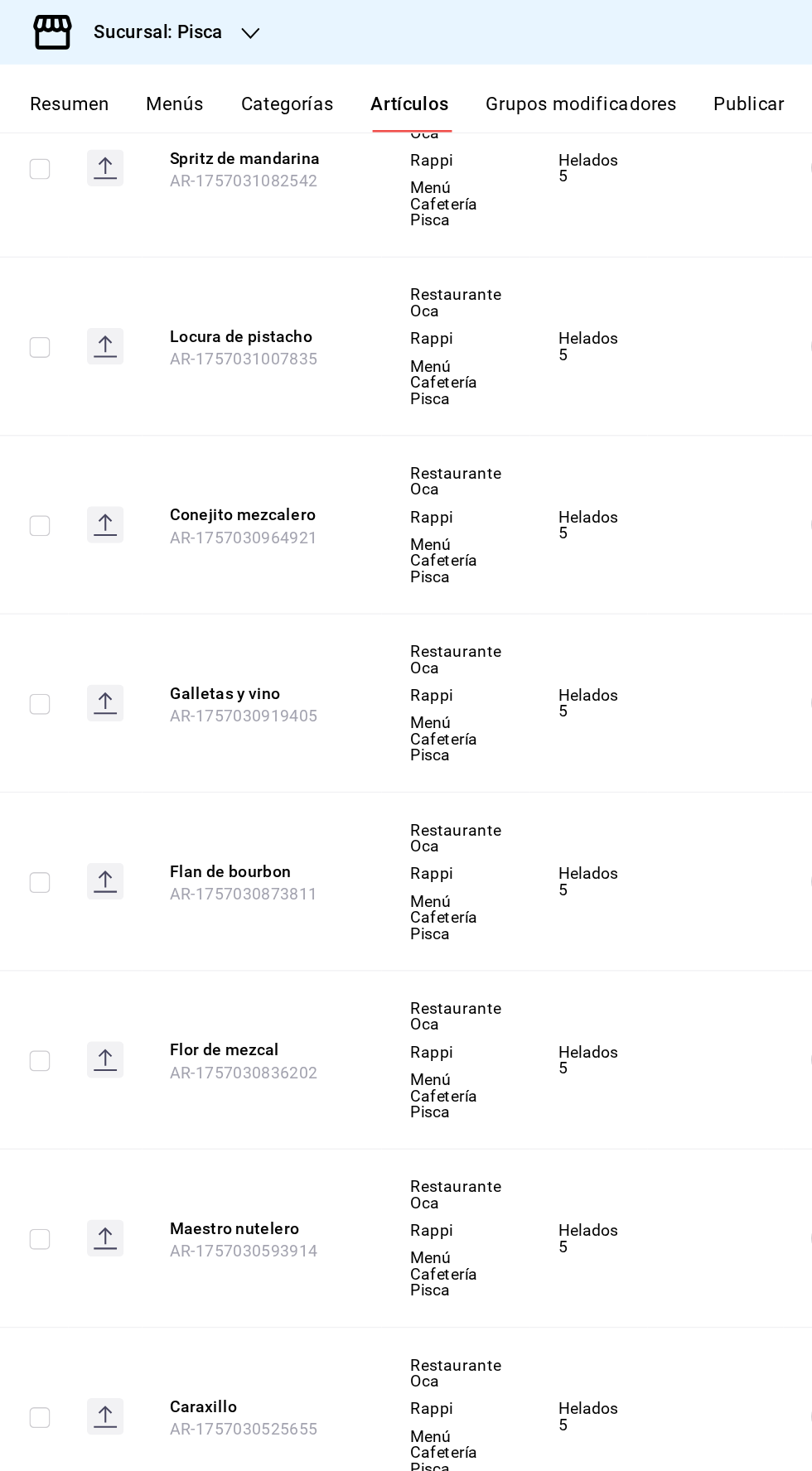
scroll to position [0, 24]
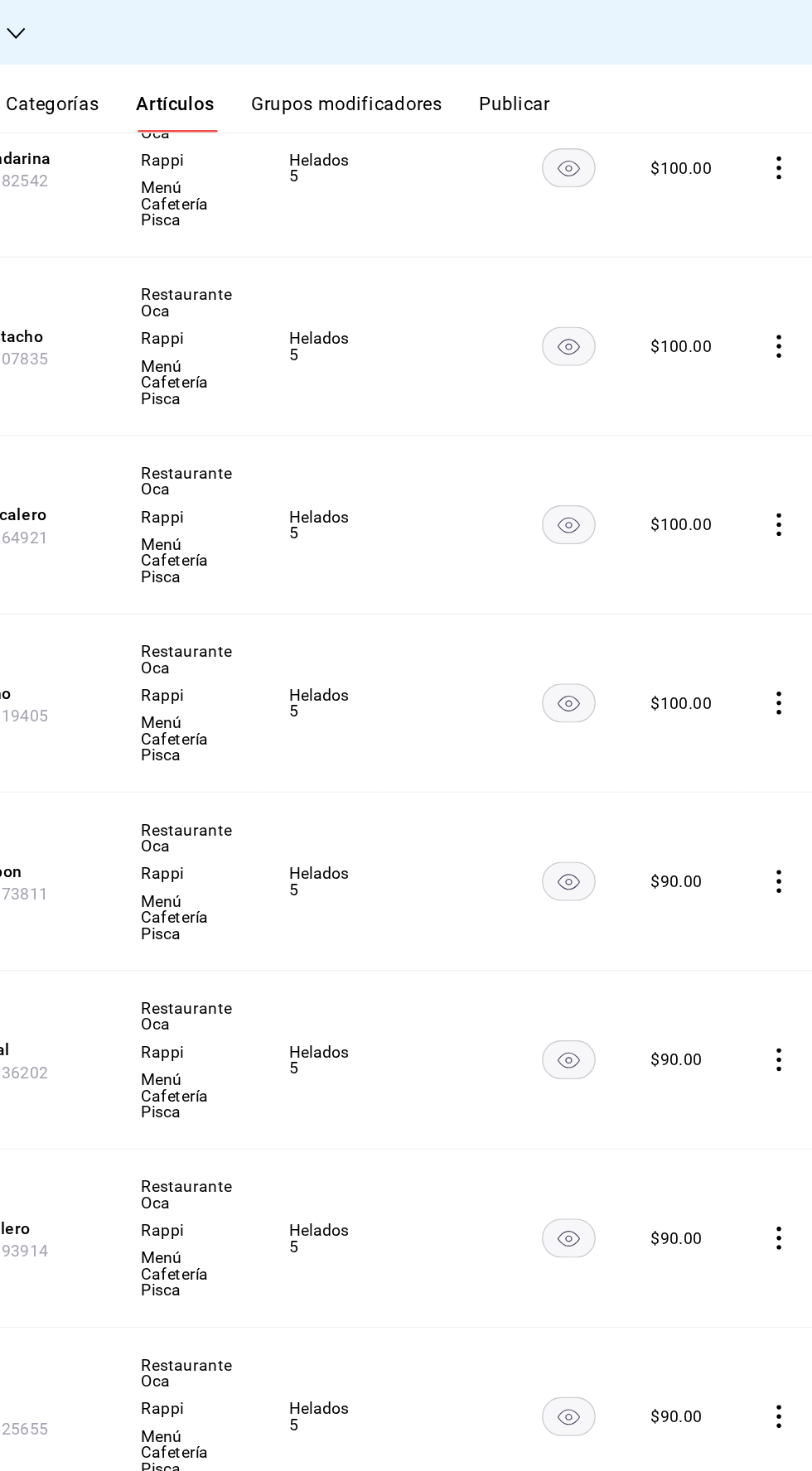
click at [786, 632] on icon "comportamiento" at bounding box center [788, 635] width 4 height 17
click at [709, 677] on font "Editar" at bounding box center [722, 671] width 32 height 13
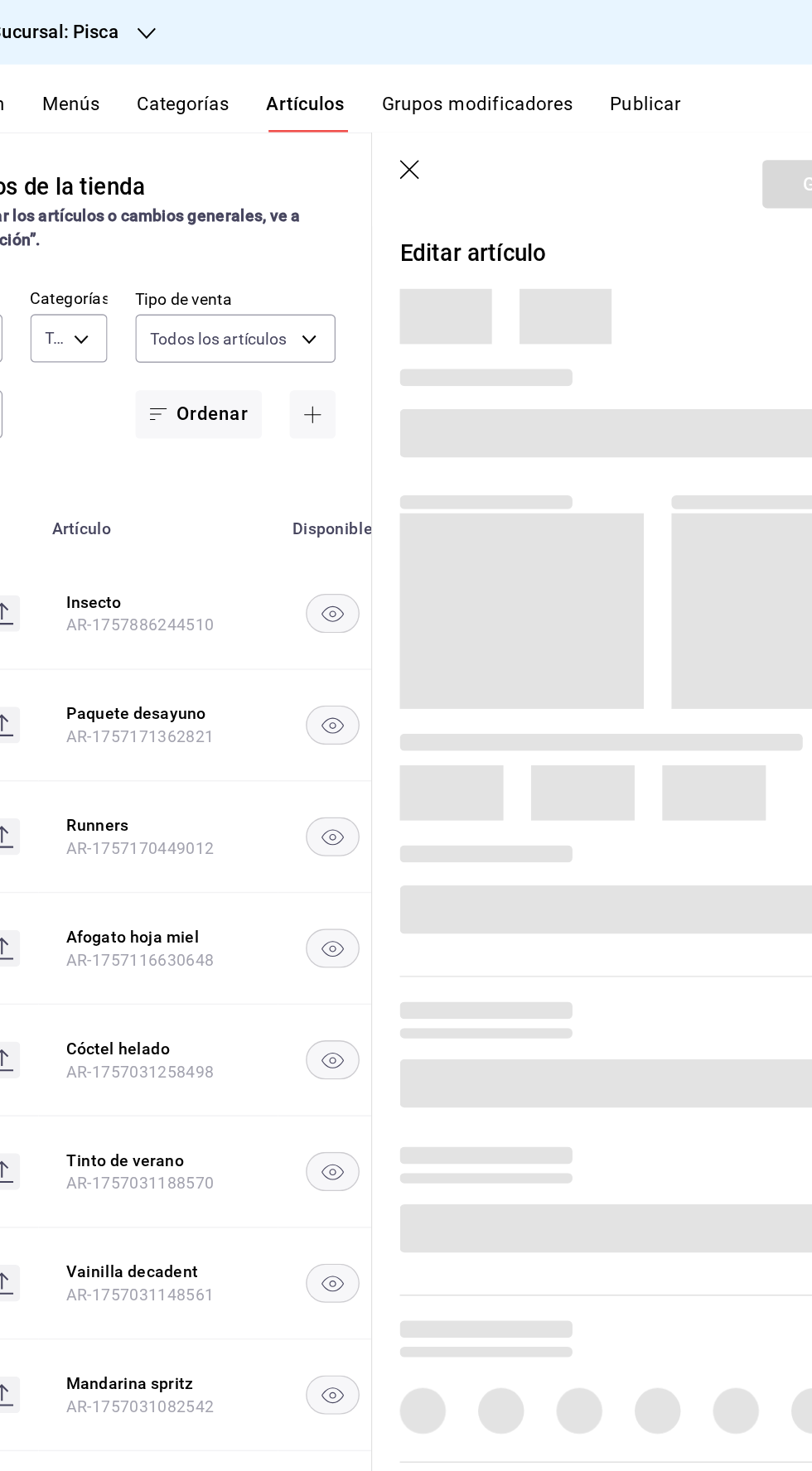
type input "f547cb4a-b93c-4195-b824-038b45f390e8,5cdc5738-4be2-4f6e-aec6-8c4831d5e22e,a1583…"
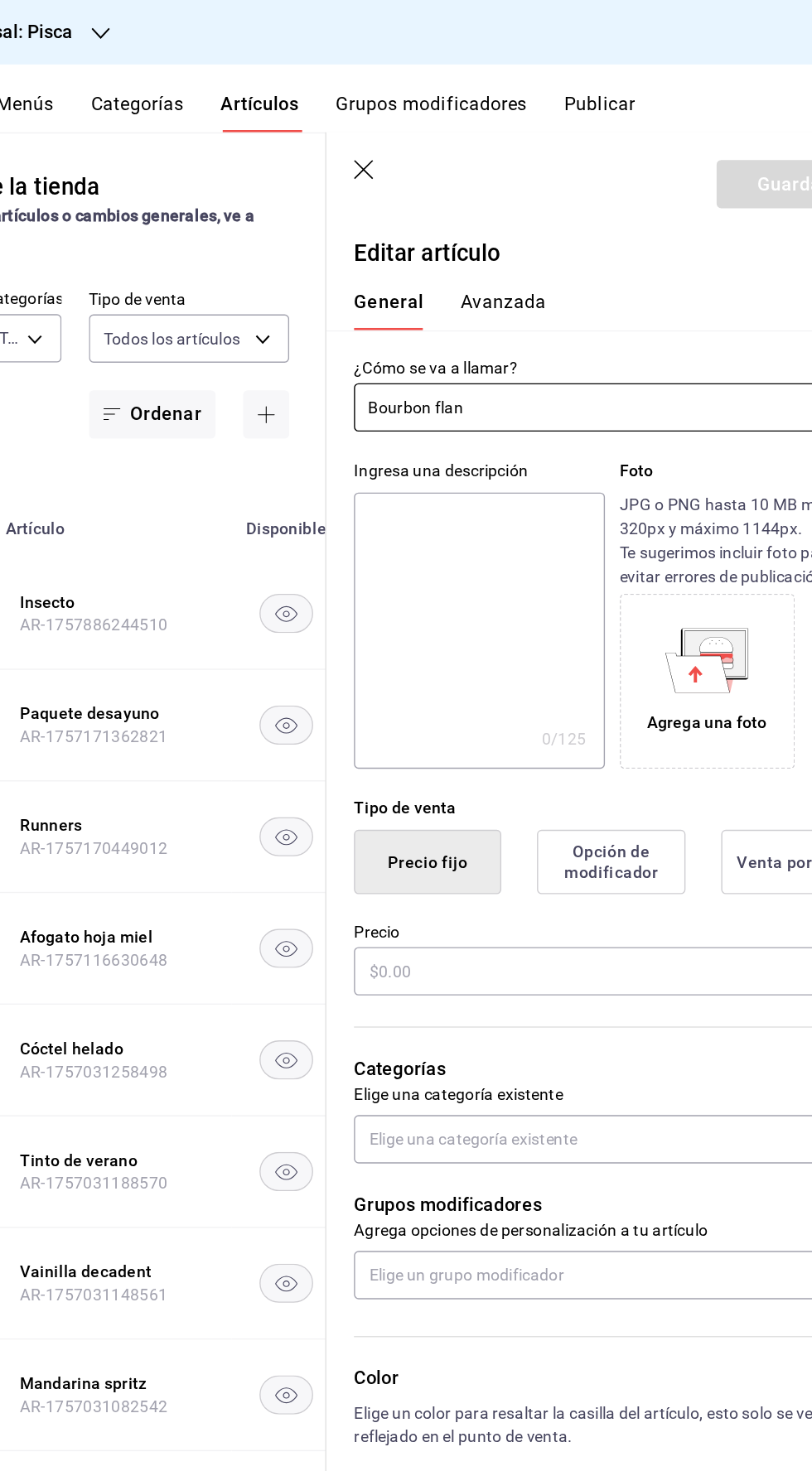
type input "$90.00"
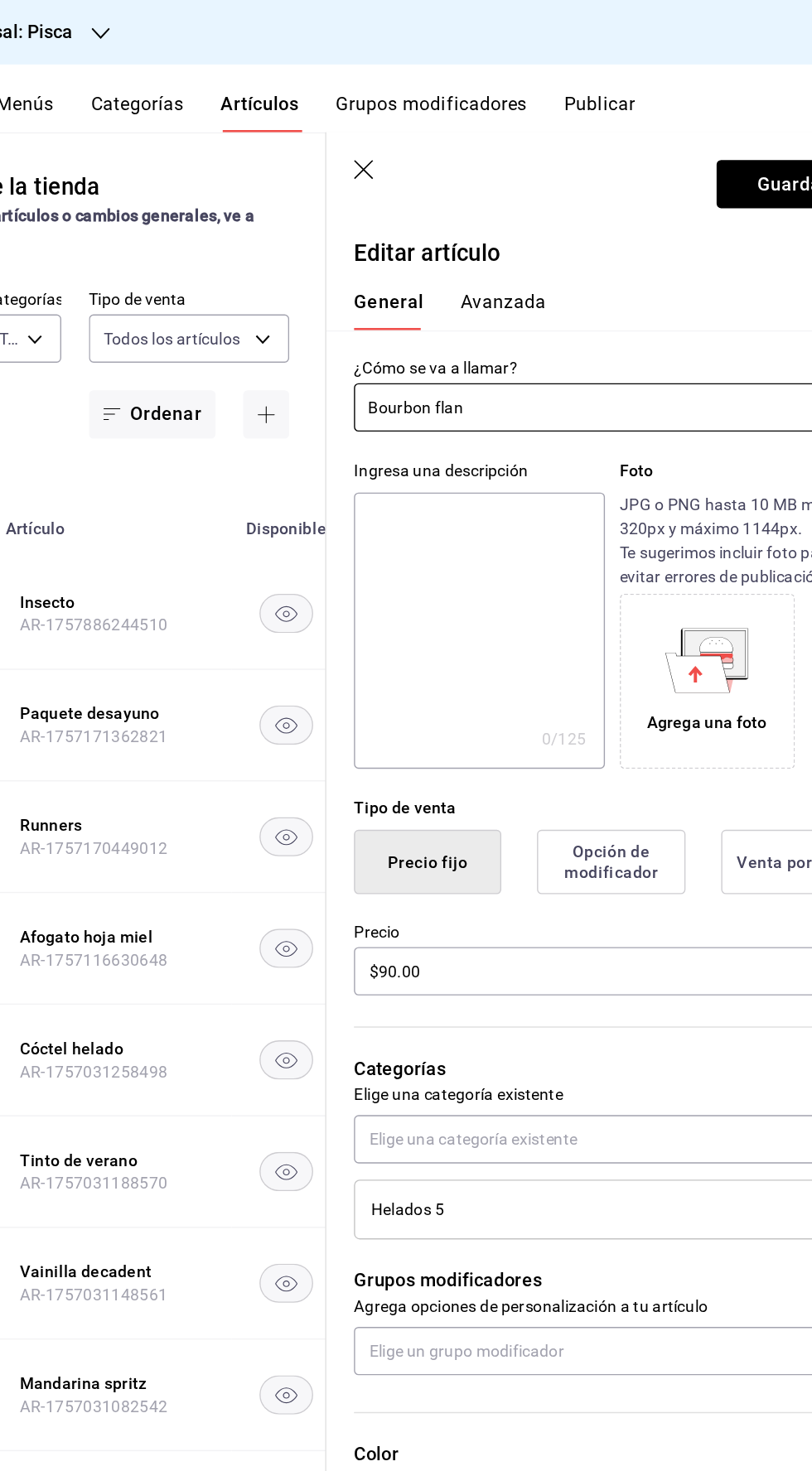
type input "bcd4eeba-f288-4c7f-be4a-80794efd5e2c,f4348fd6-19a6-4699-a042-45be726c08e8"
click at [446, 699] on input "$90.00" at bounding box center [605, 699] width 371 height 35
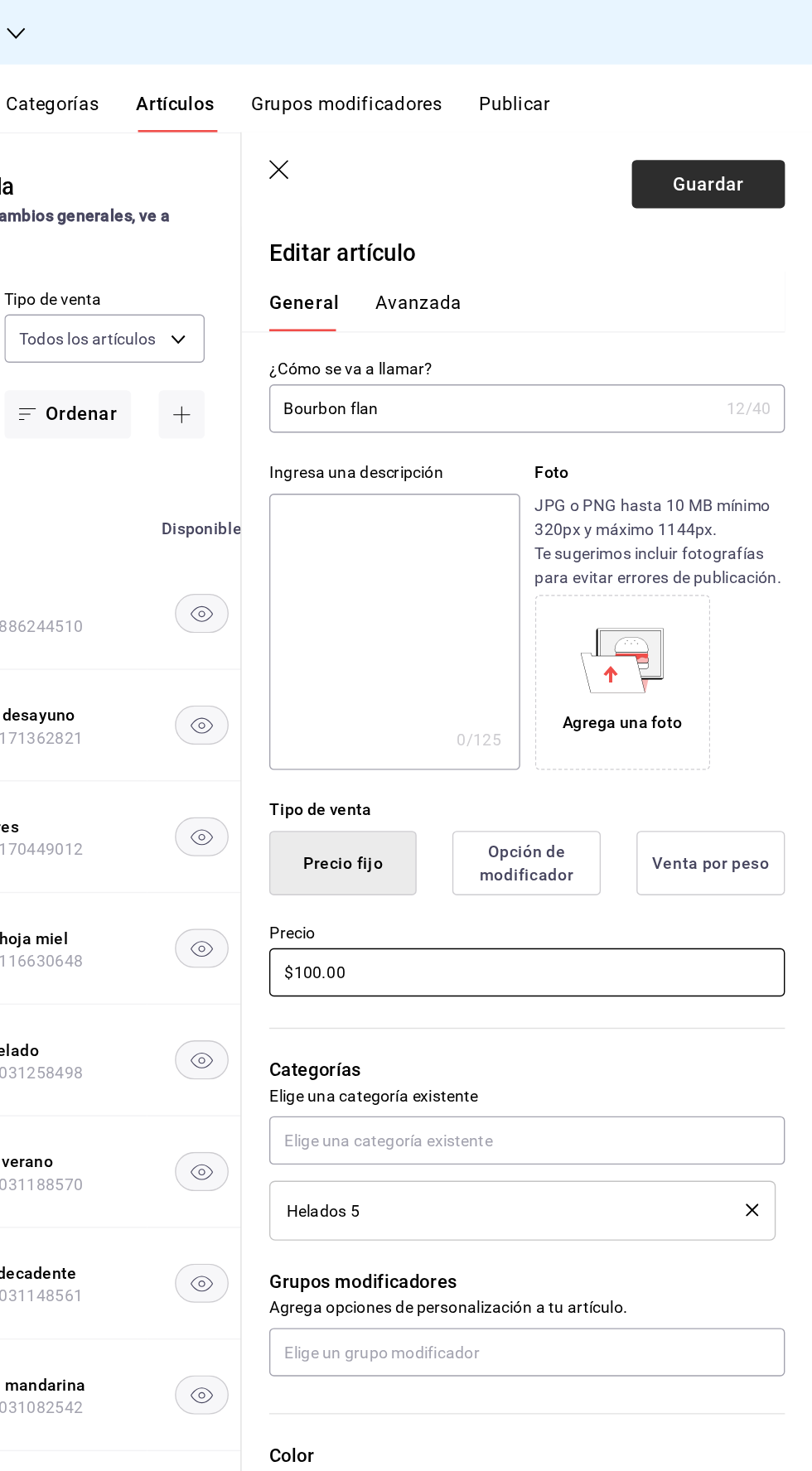
type input "$100.00"
click at [740, 146] on button "Guardar" at bounding box center [736, 132] width 110 height 35
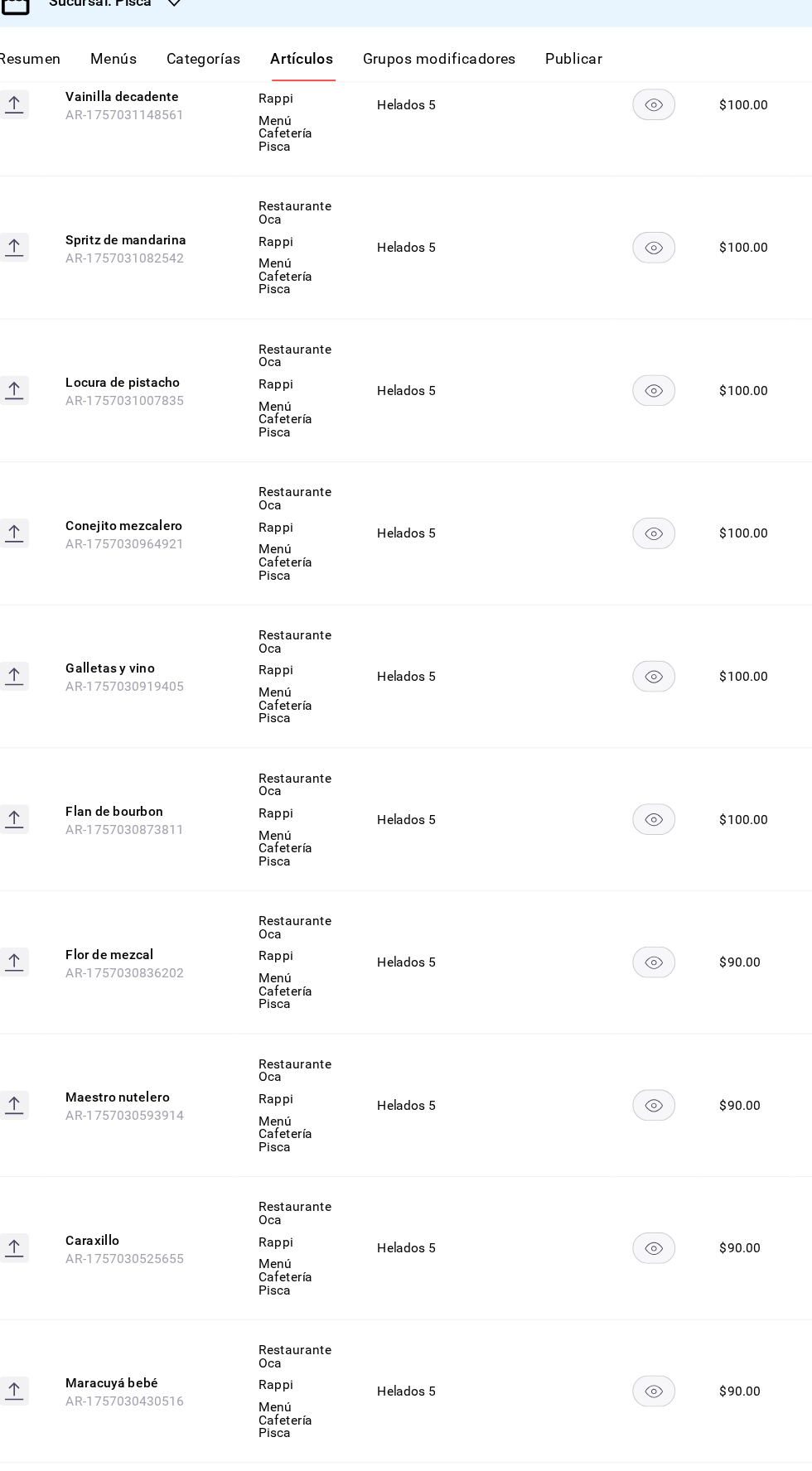
click at [811, 883] on icon "comportamiento" at bounding box center [820, 886] width 4 height 17
click at [685, 955] on icon at bounding box center [685, 956] width 20 height 20
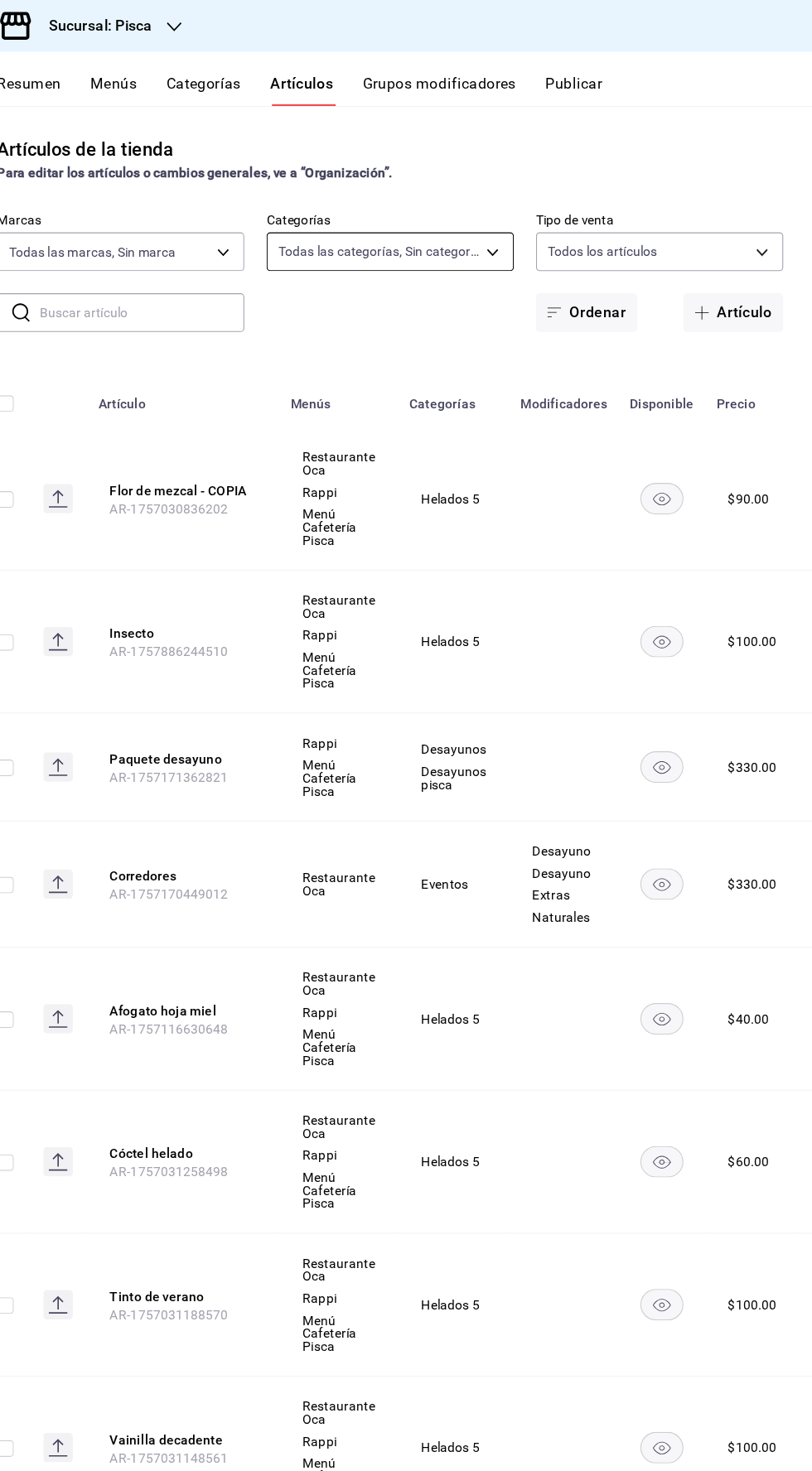
click at [505, 225] on body "Sucursal: Pisca Resumen Menús Categorías Artículos Grupos modificadores Publica…" at bounding box center [406, 735] width 812 height 1471
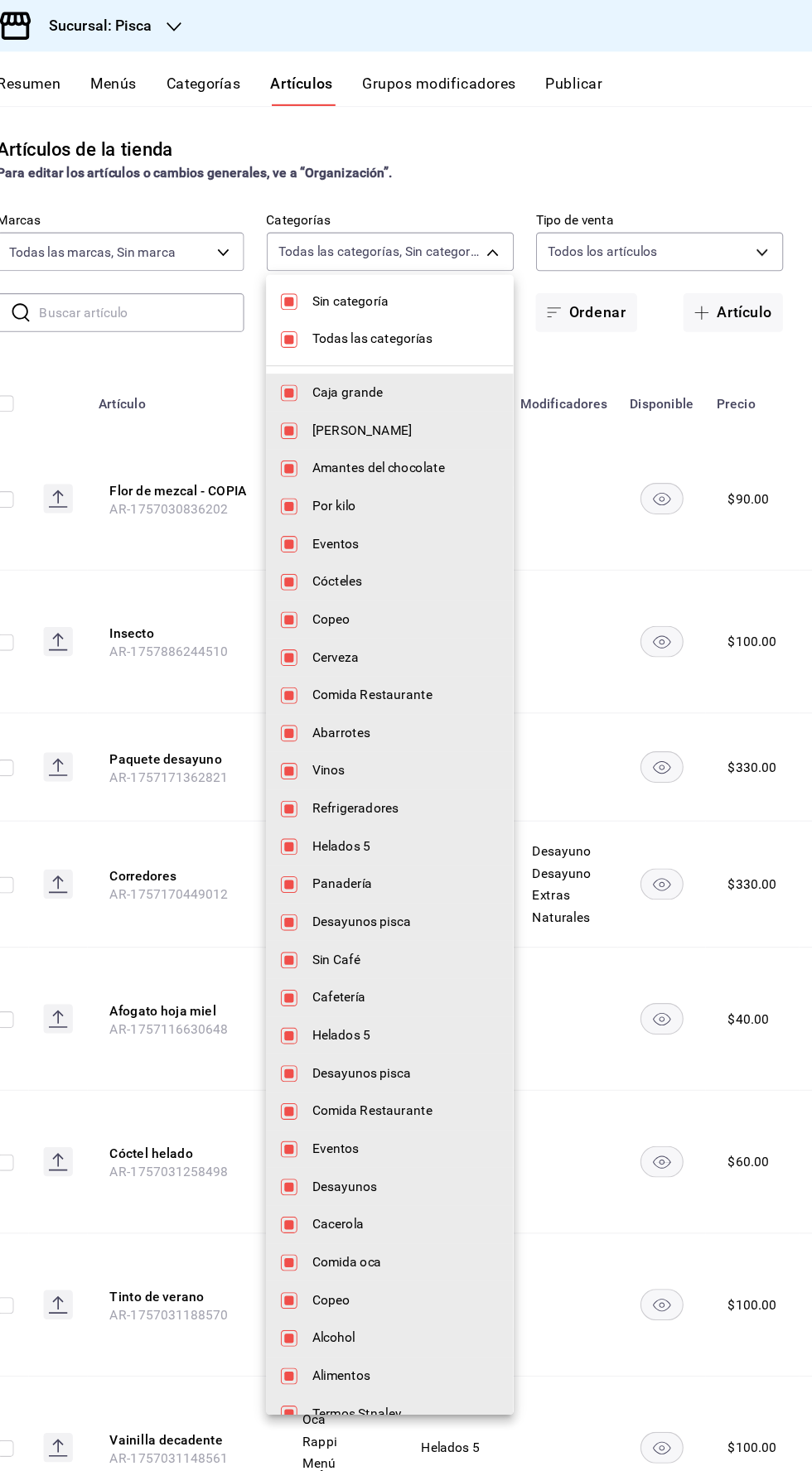
click at [324, 263] on li "Sin categoría" at bounding box center [432, 270] width 222 height 34
checkbox input "false"
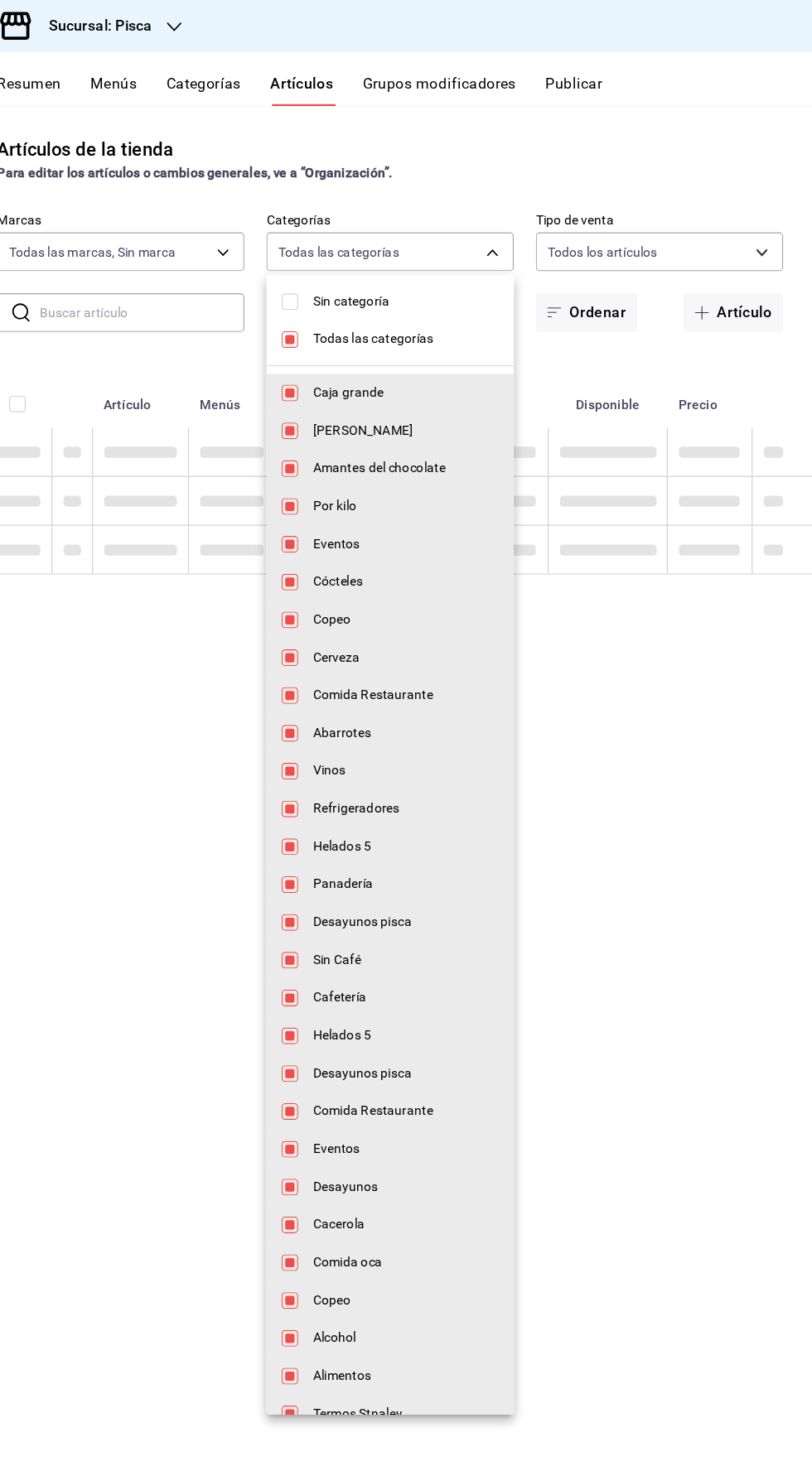
click at [328, 297] on li "Todas las categorías" at bounding box center [432, 304] width 222 height 34
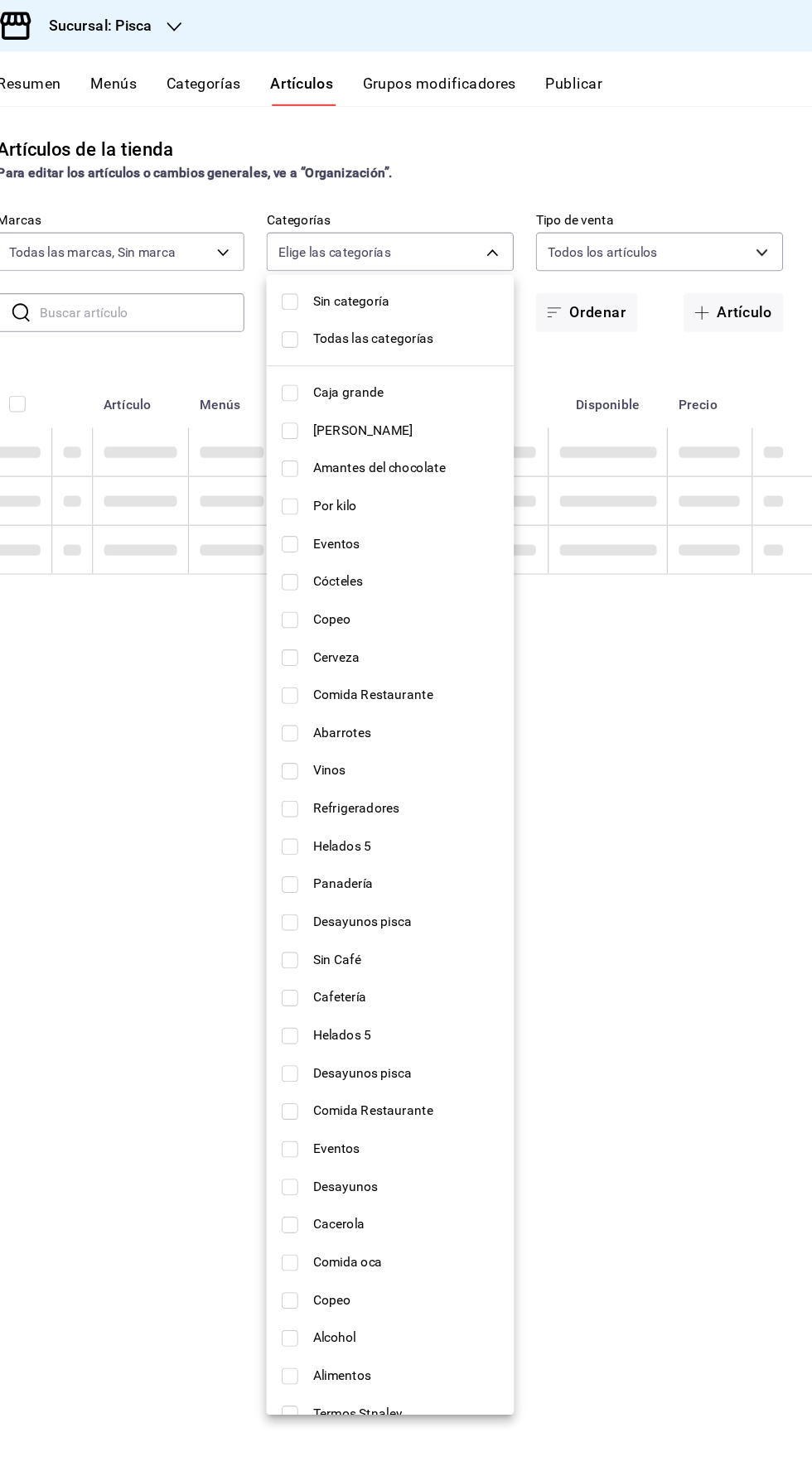
checkbox input "false"
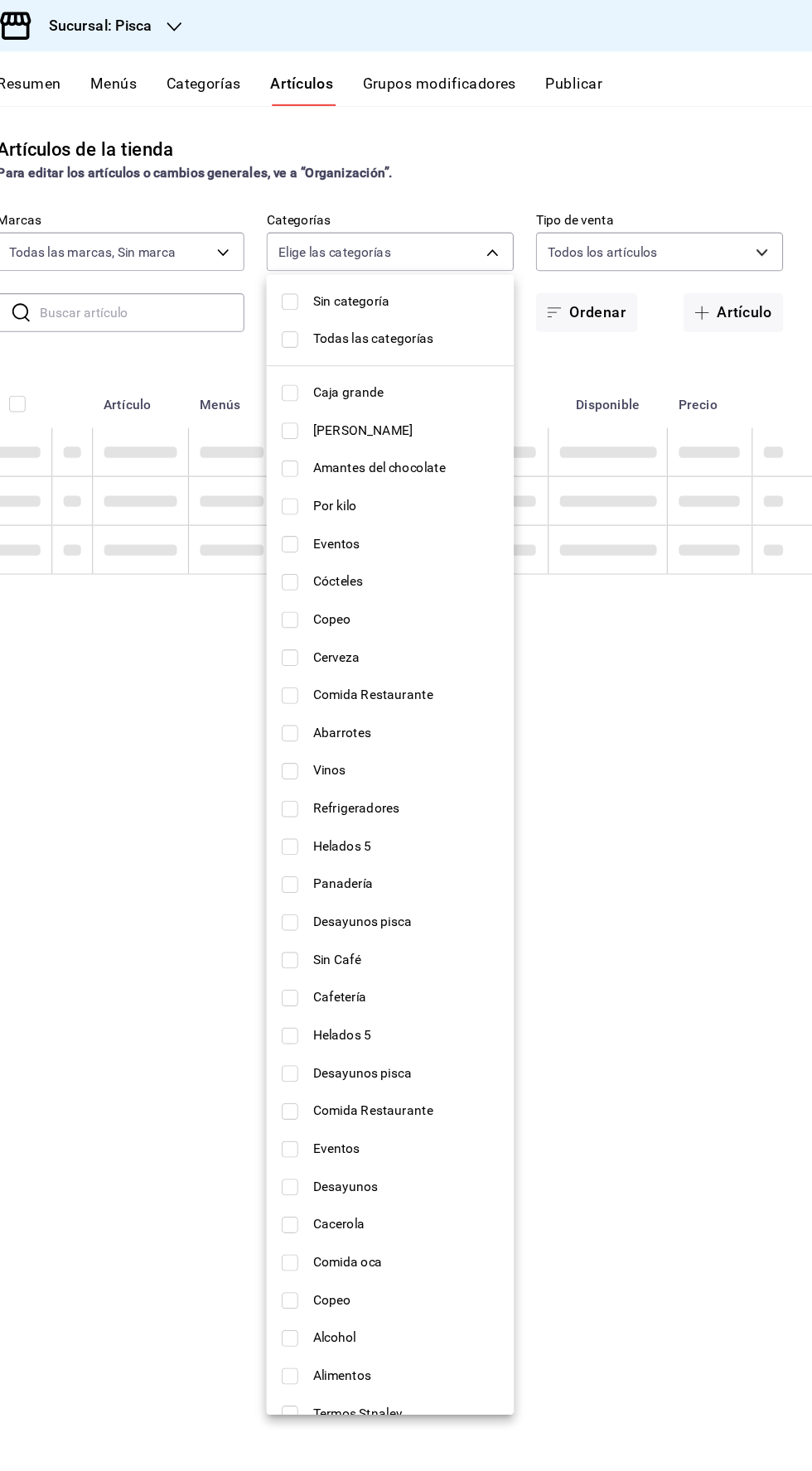
checkbox input "false"
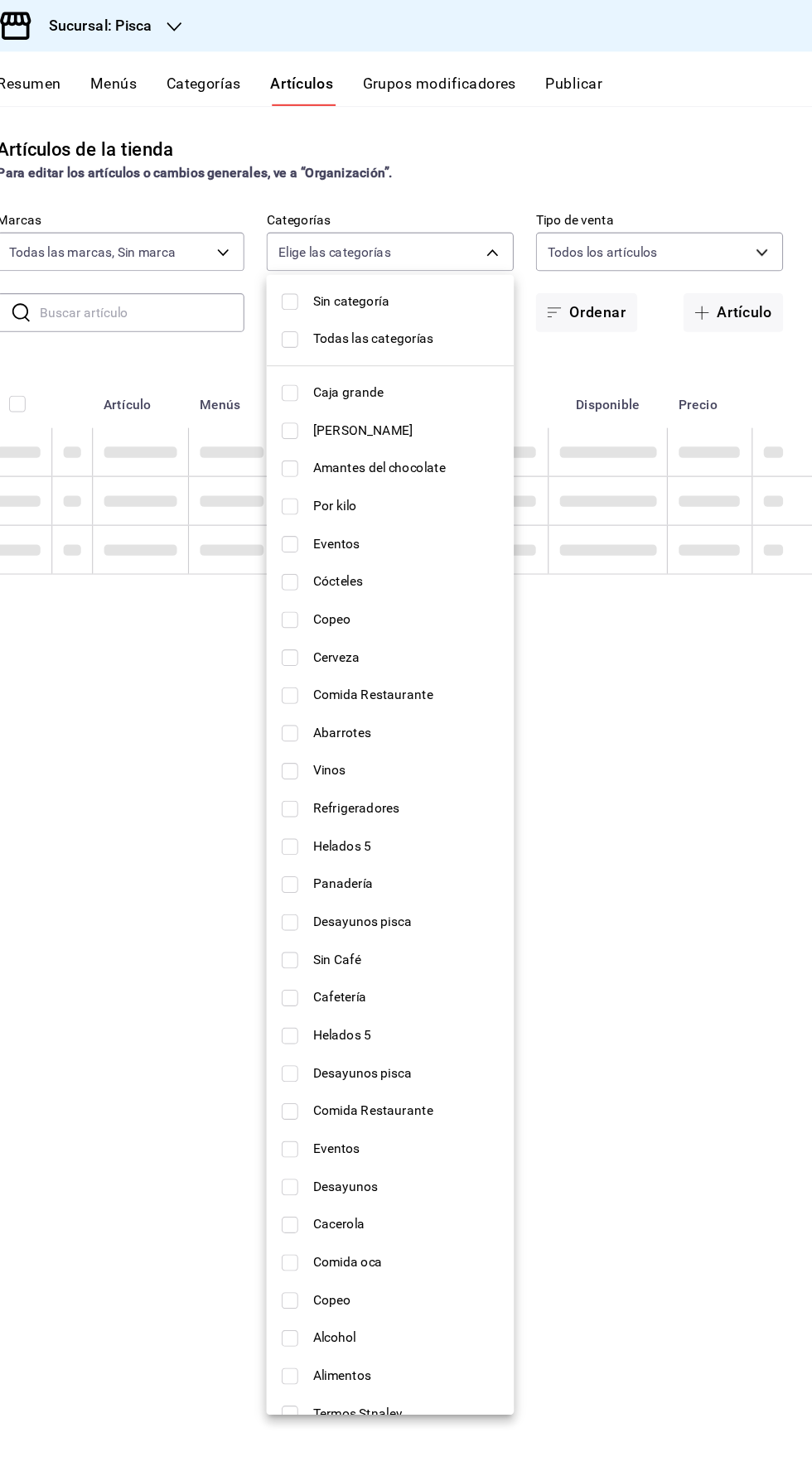
checkbox input "false"
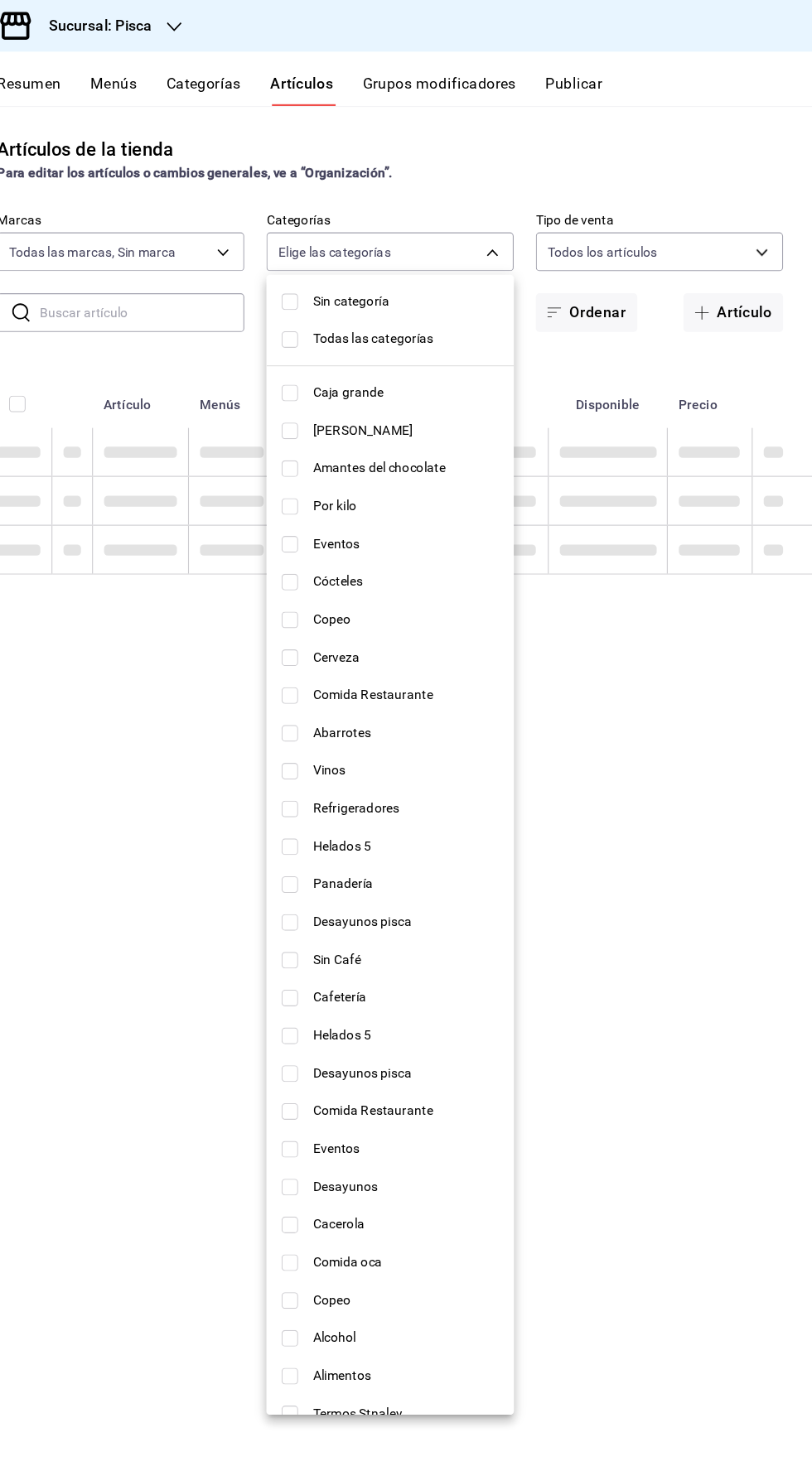
checkbox input "false"
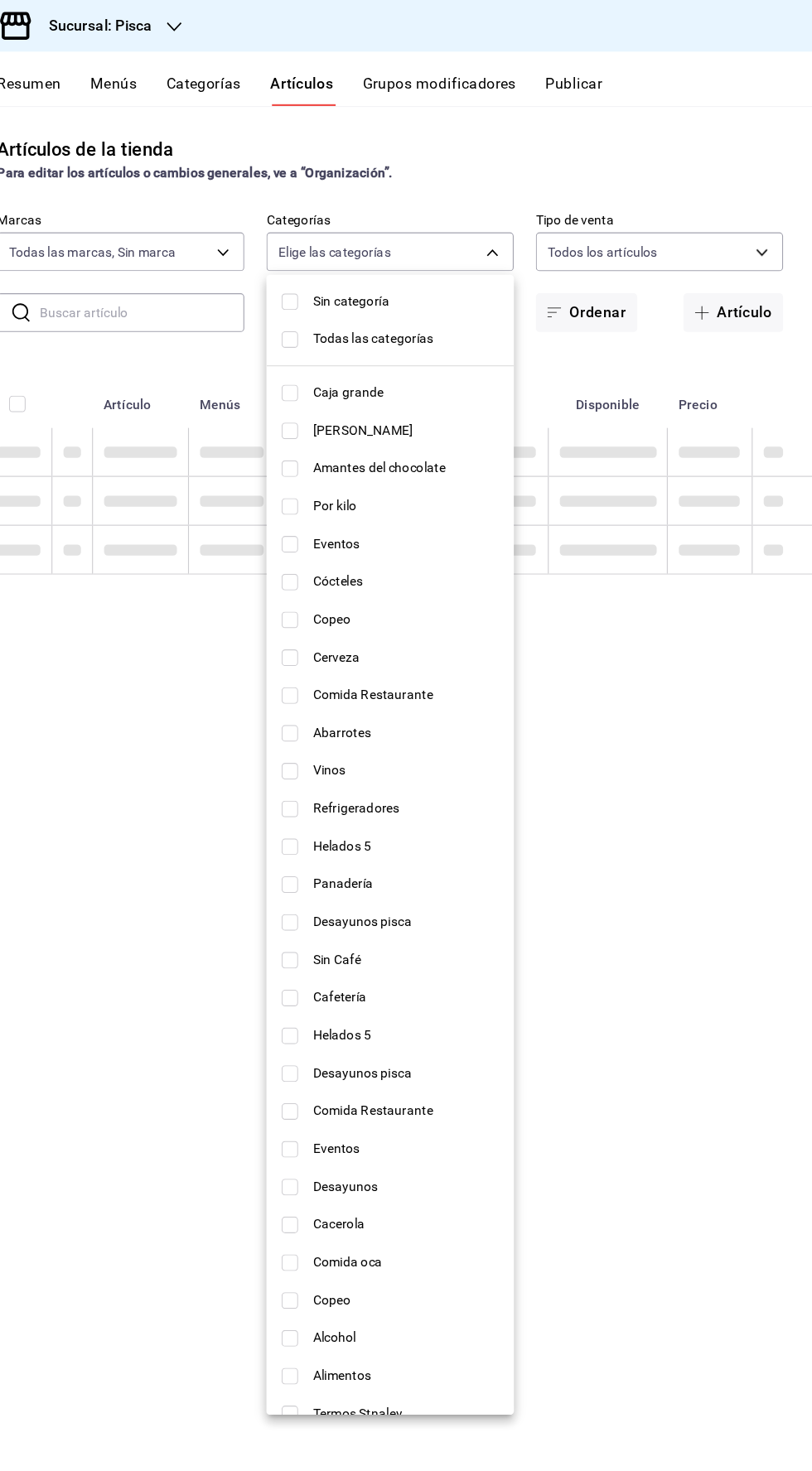
checkbox input "false"
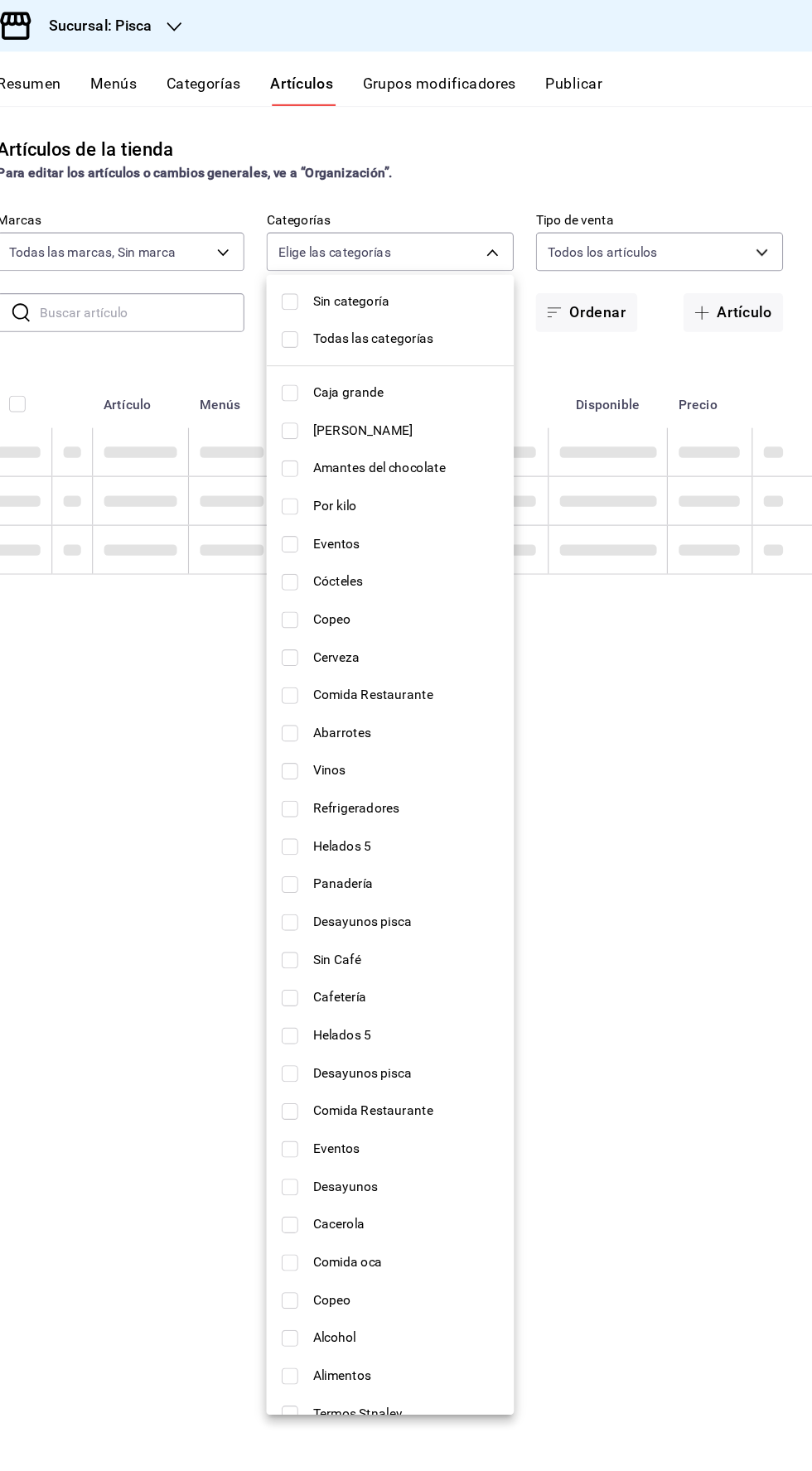
checkbox input "false"
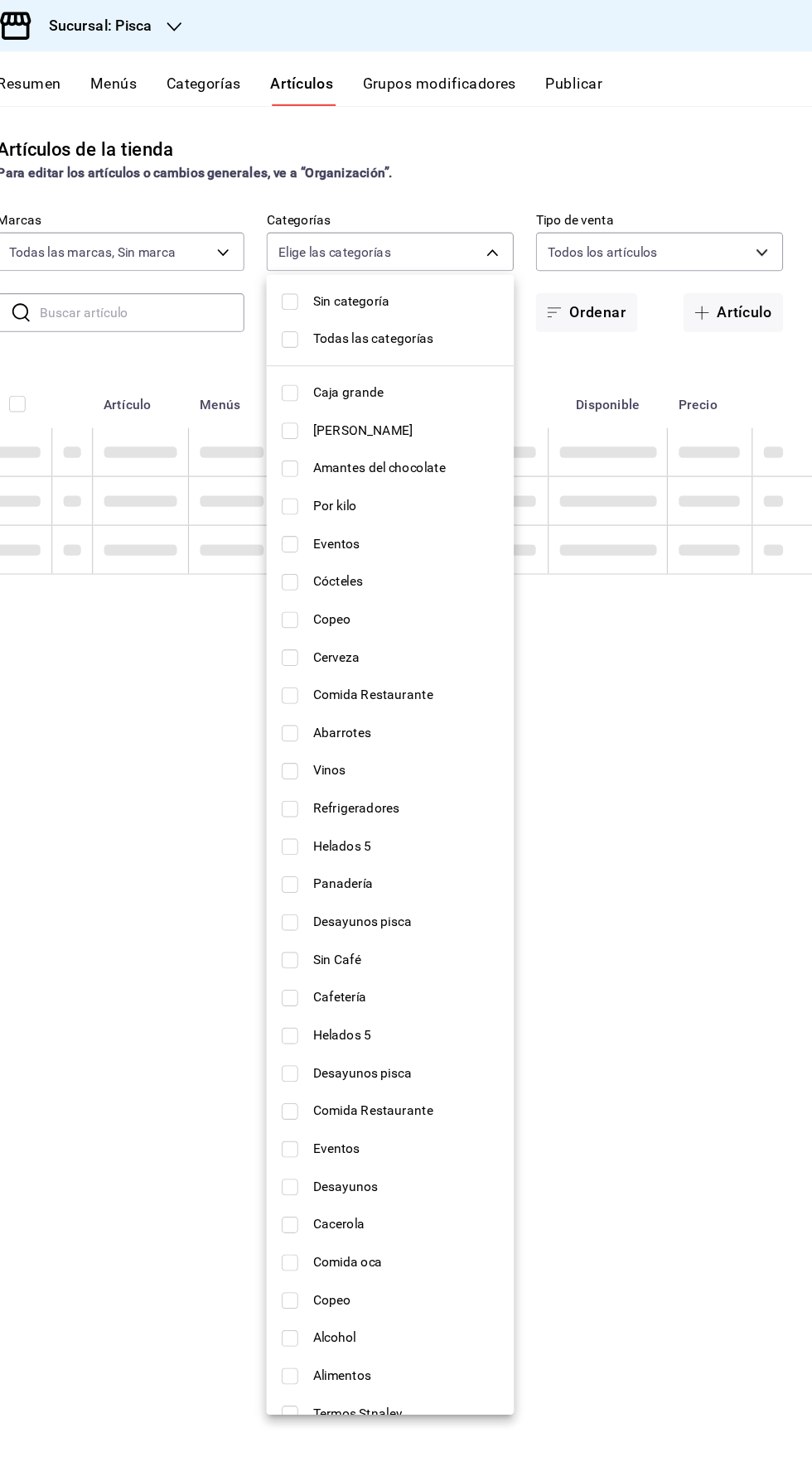
checkbox input "false"
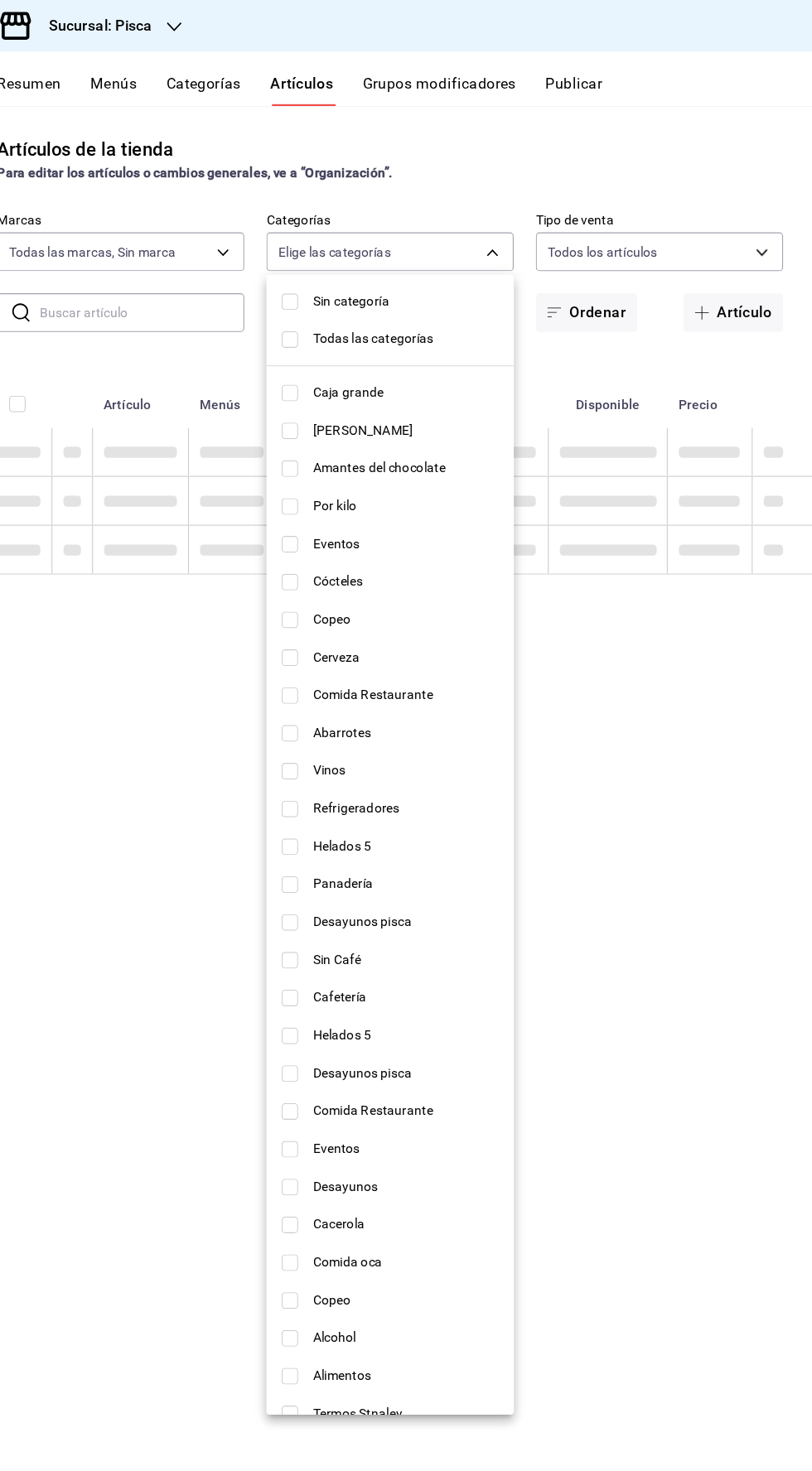
checkbox input "false"
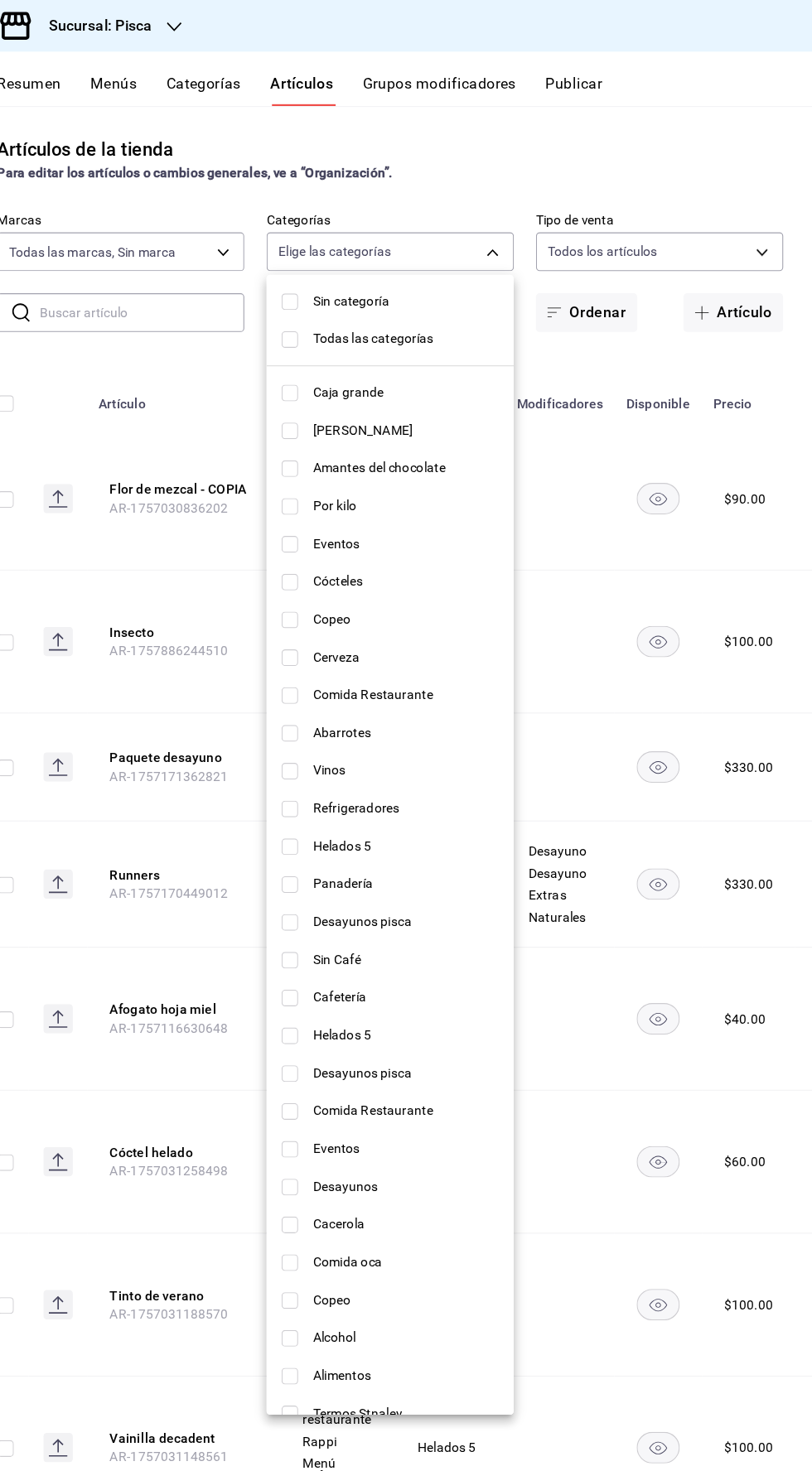
click at [327, 772] on li "Helados 5" at bounding box center [432, 759] width 222 height 34
type input "2e004ecd-0e99-4f20-a2e6-b893d6da9dab"
checkbox input "true"
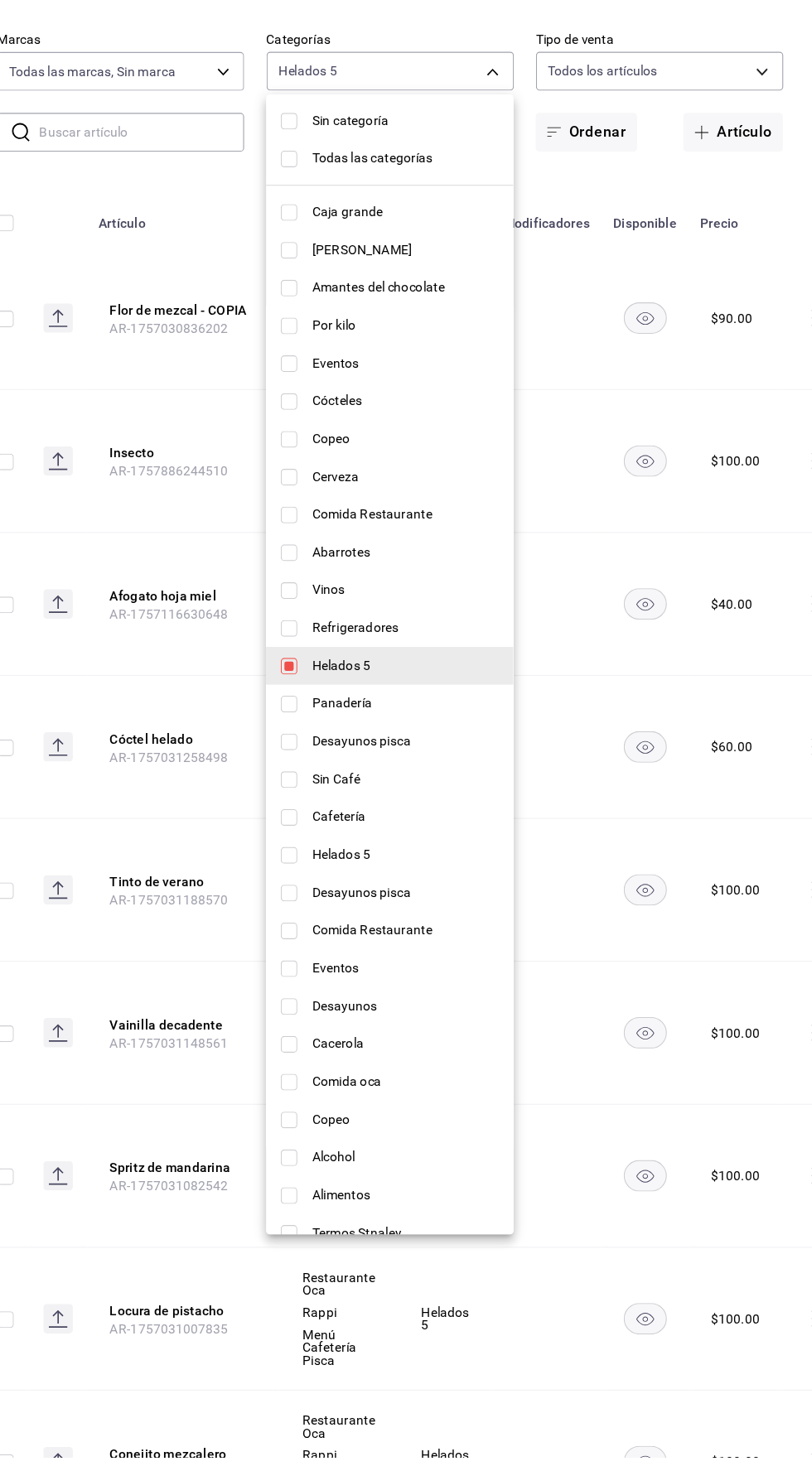
click at [697, 1167] on div at bounding box center [406, 735] width 812 height 1471
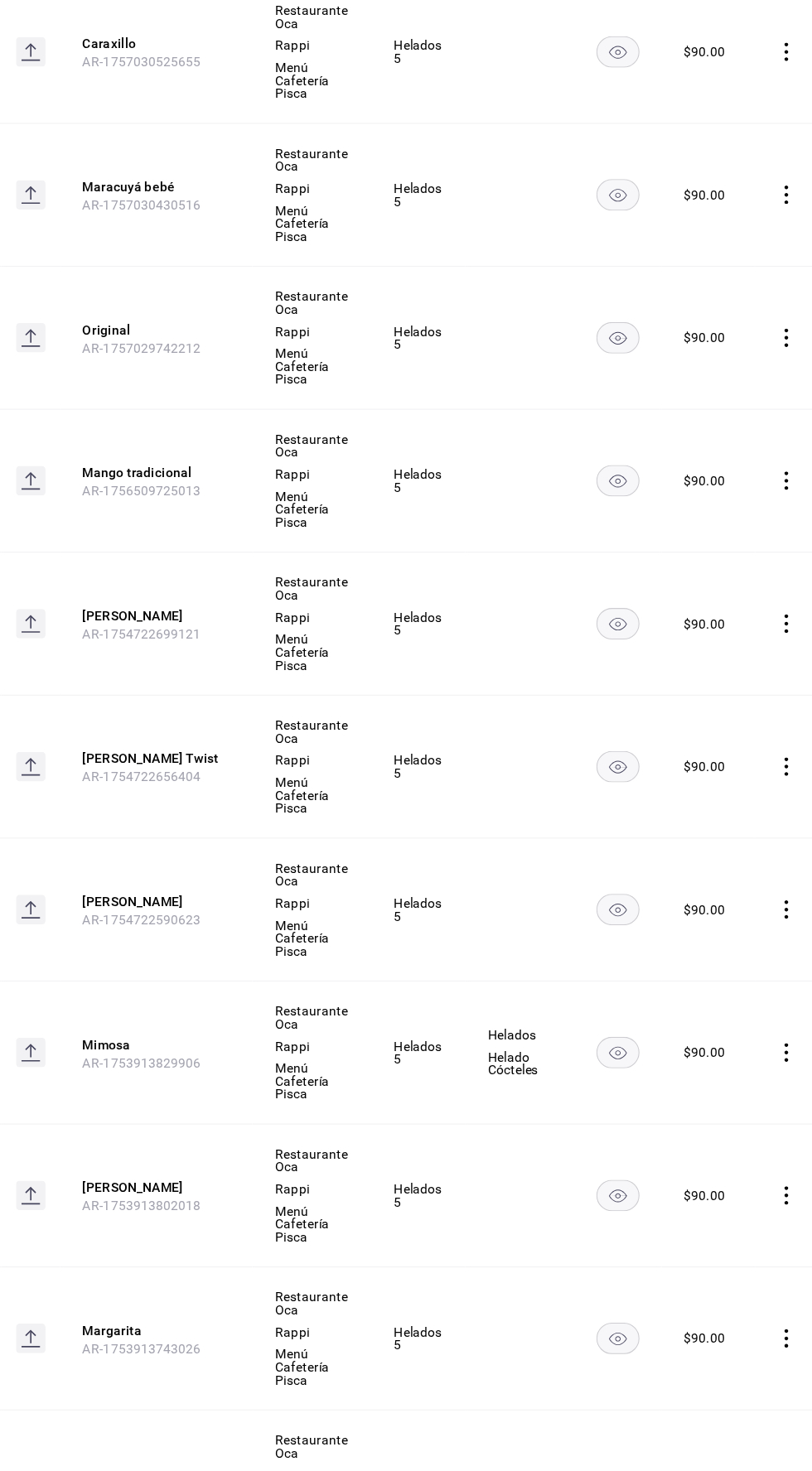
click at [786, 1470] on icon "comportamiento" at bounding box center [788, 1493] width 4 height 17
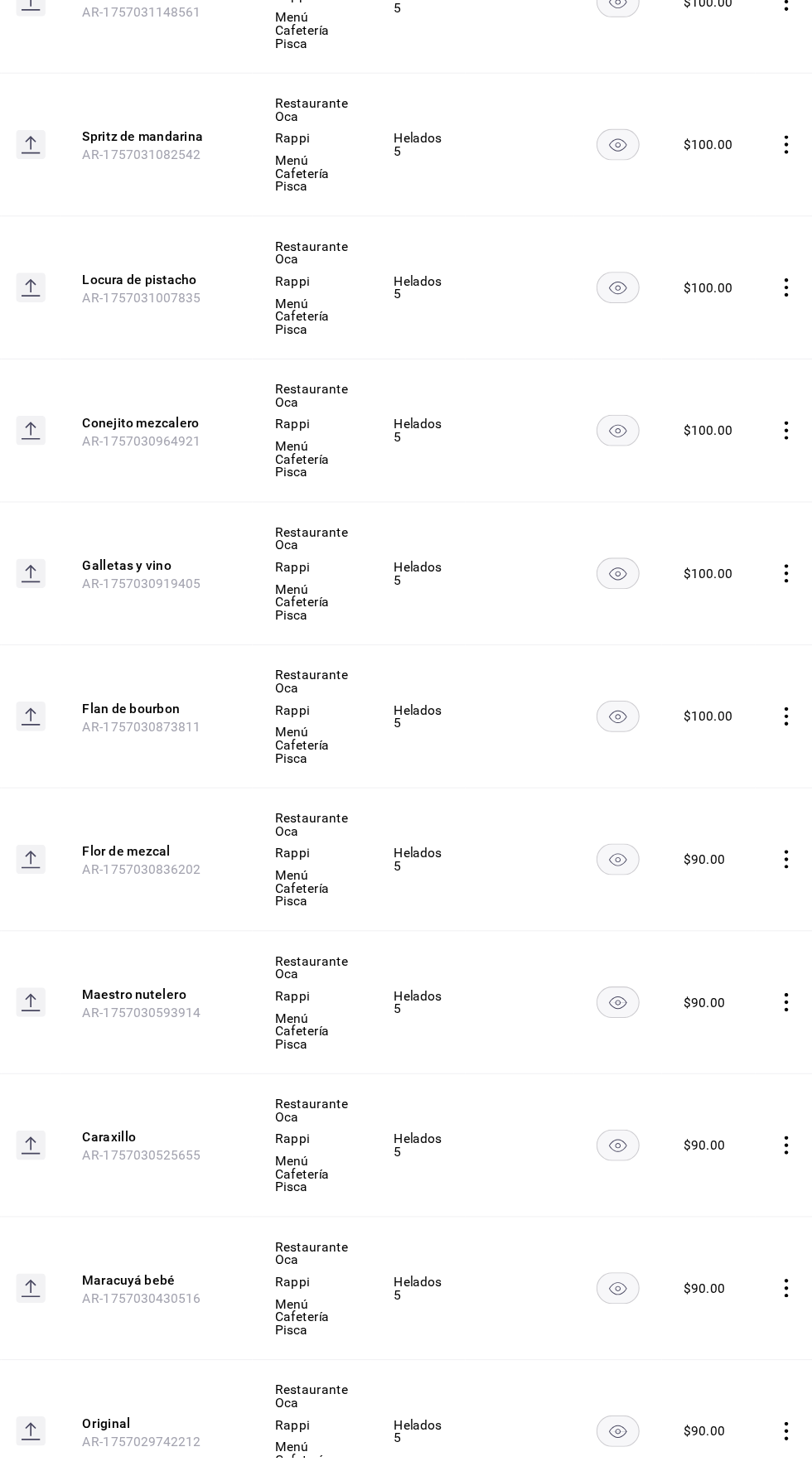
scroll to position [939, 0]
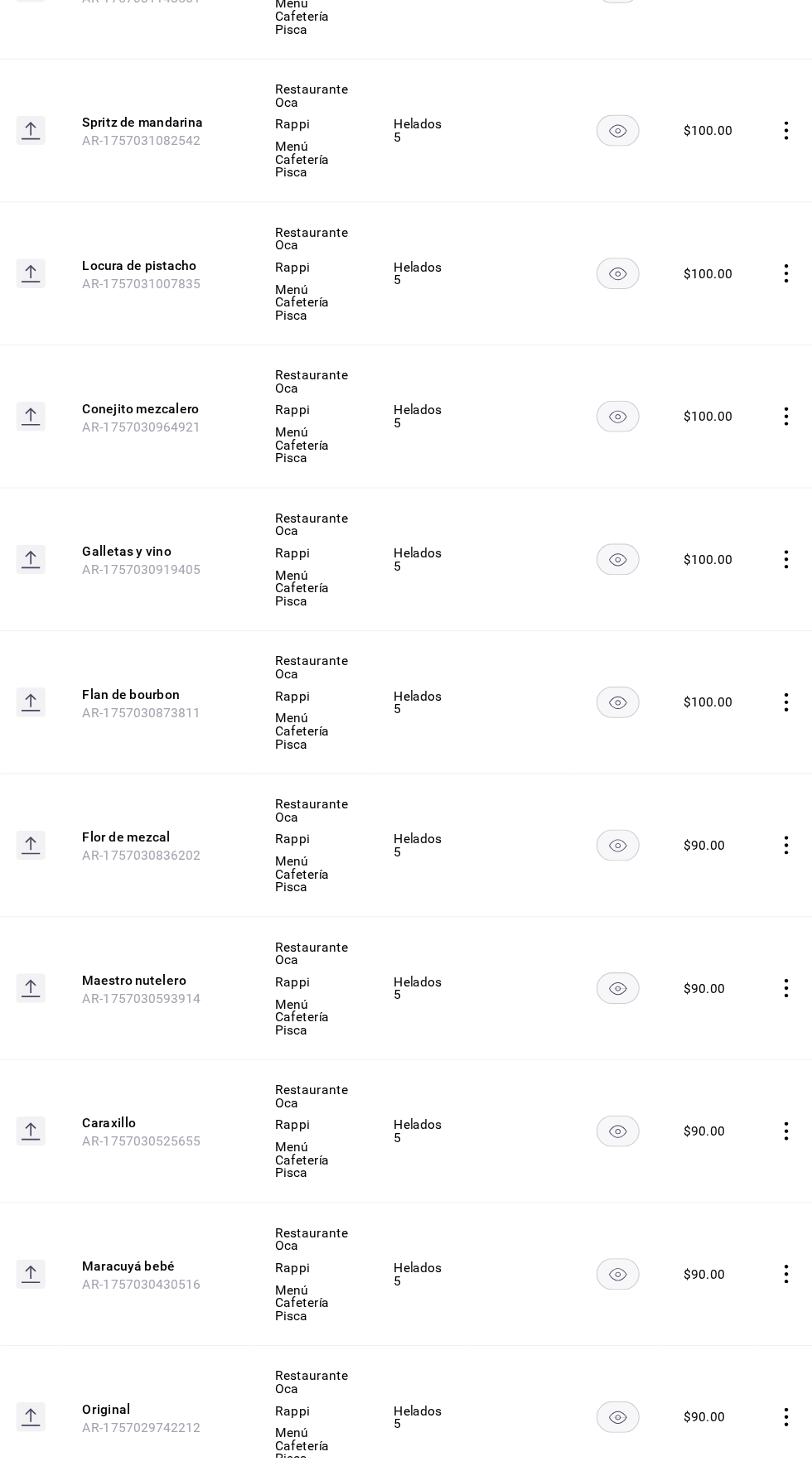
click at [786, 918] on icon "comportamiento" at bounding box center [788, 921] width 4 height 17
click at [703, 966] on div at bounding box center [691, 957] width 30 height 20
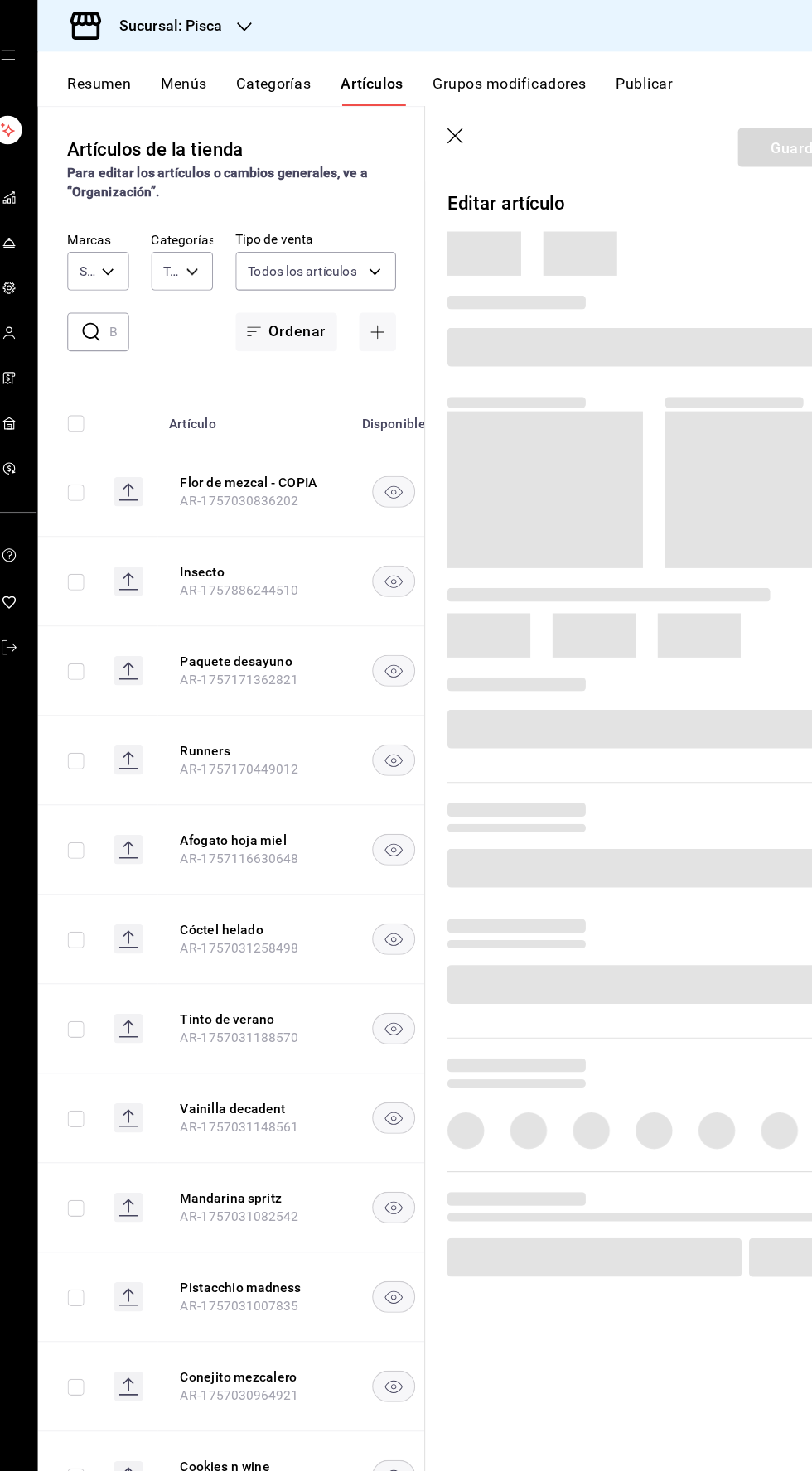
type input "f547cb4a-b93c-4195-b824-038b45f390e8,5cdc5738-4be2-4f6e-aec6-8c4831d5e22e,a1583…"
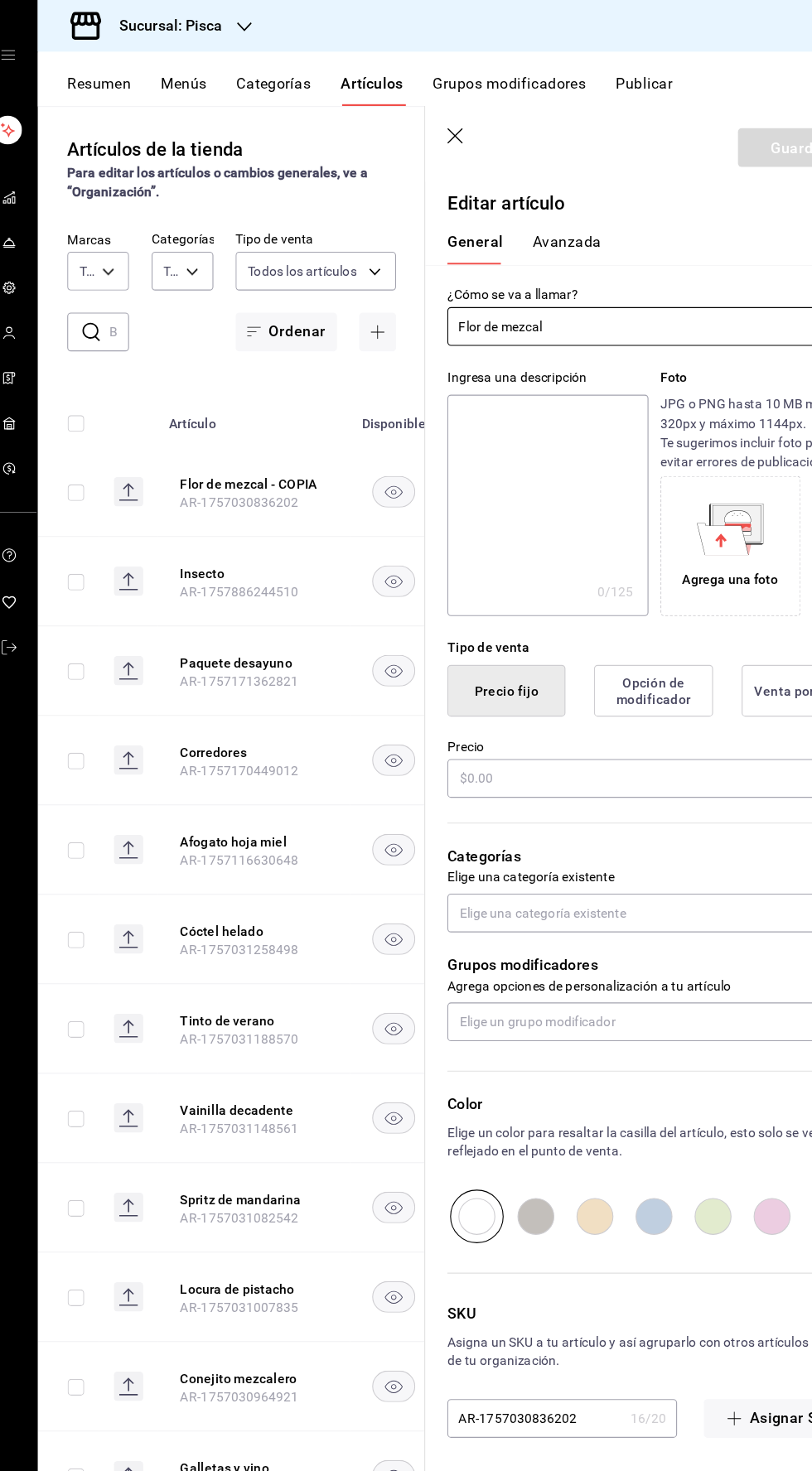
type input "bcd4eeba-f288-4c7f-be4a-80794efd5e2c,f4348fd6-19a6-4699-a042-45be726c08e8"
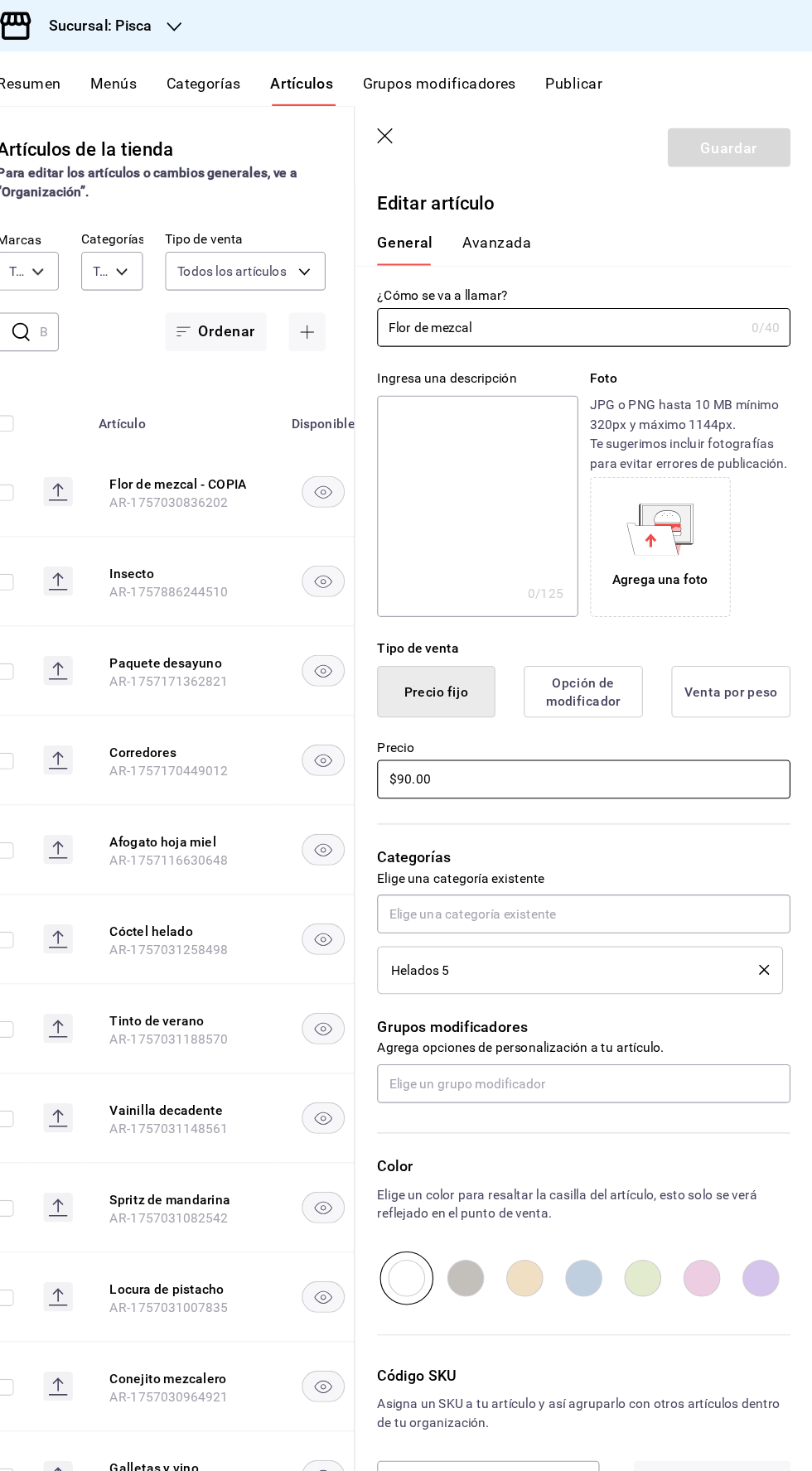
click at [447, 697] on input "$90.00" at bounding box center [605, 699] width 371 height 35
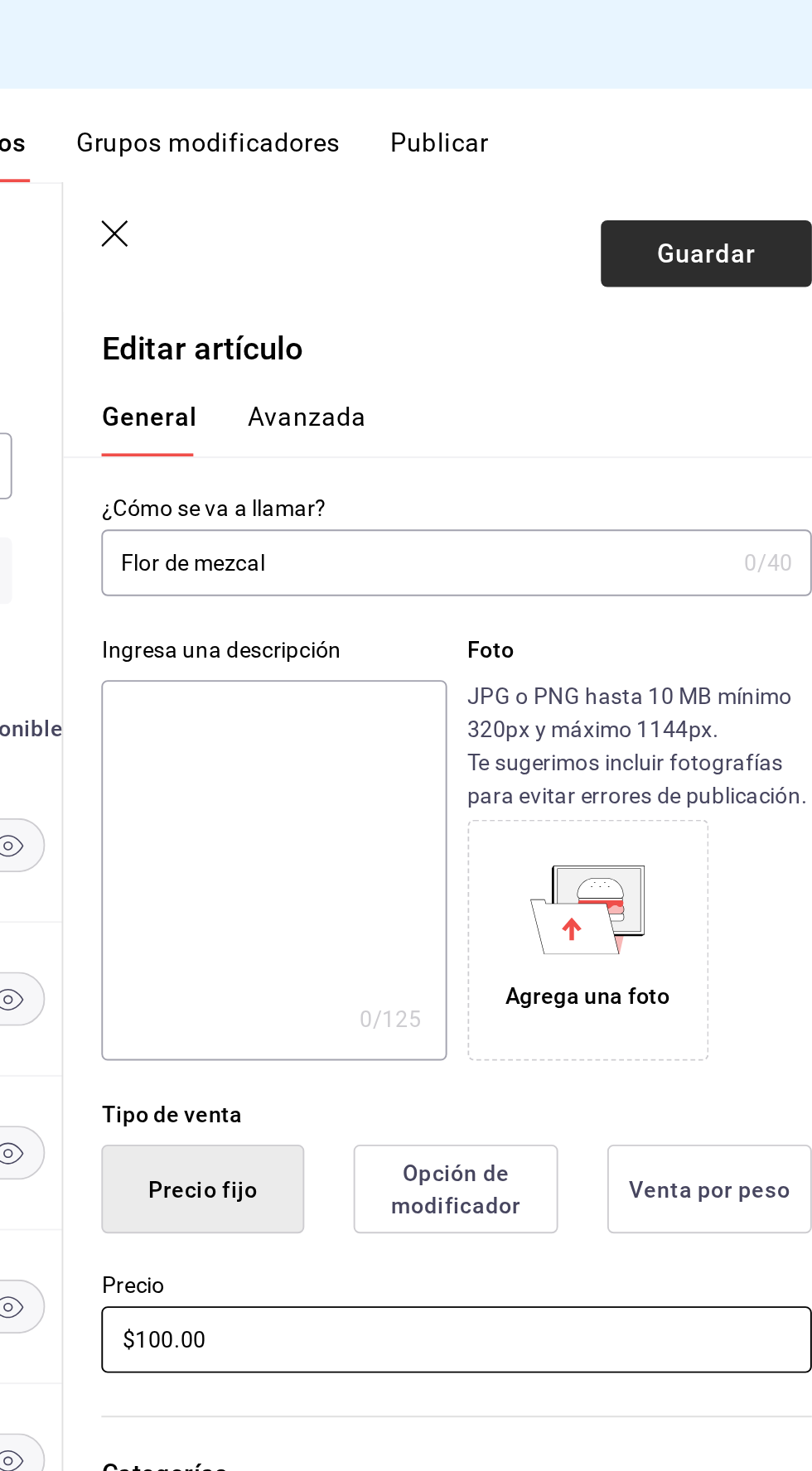
type input "$100.00"
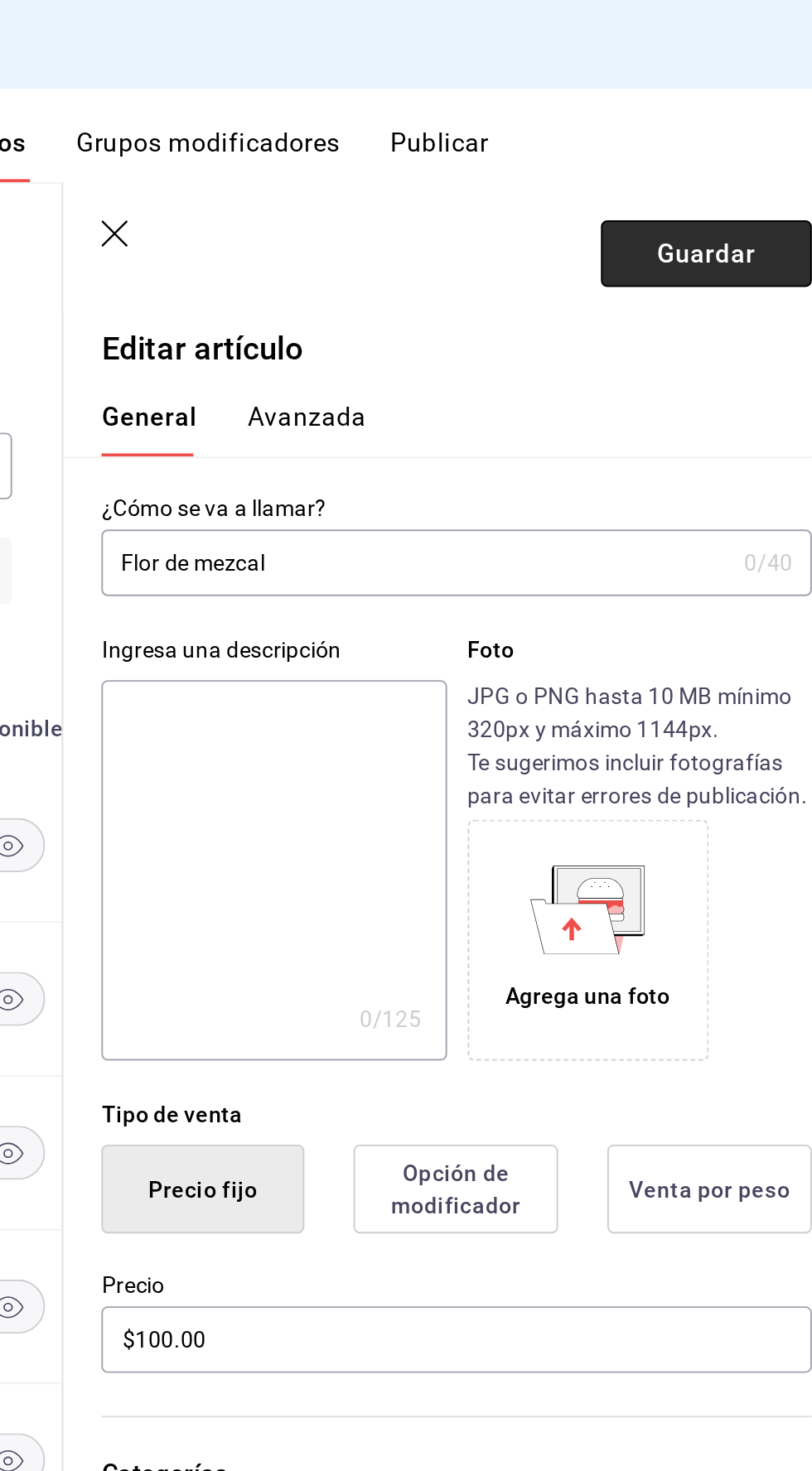
click at [719, 134] on font "Guardar" at bounding box center [736, 131] width 52 height 16
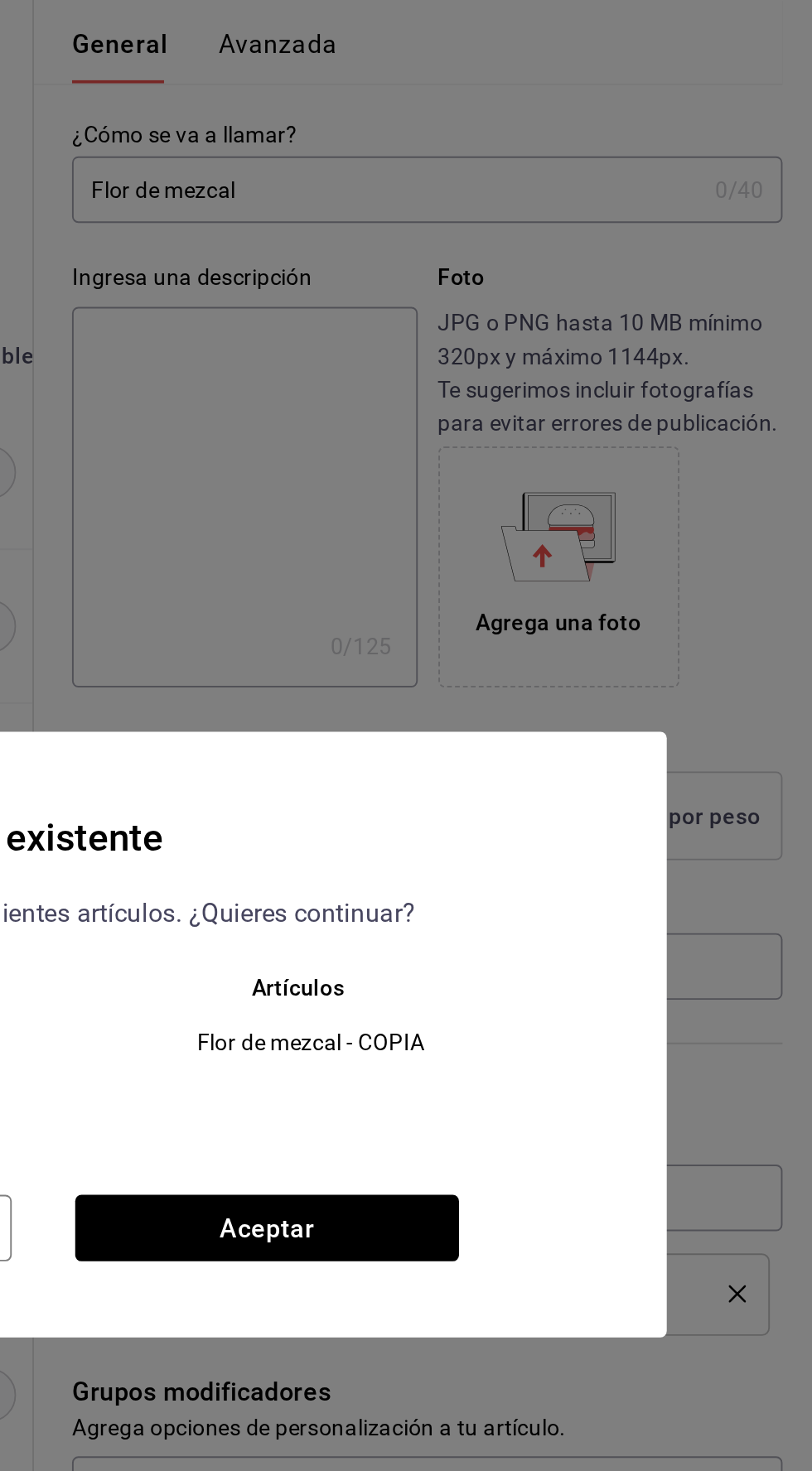
click at [470, 566] on div "SKU existente Este SKU existe para los siguientes artículos. ¿Quieres continuar…" at bounding box center [406, 735] width 812 height 1471
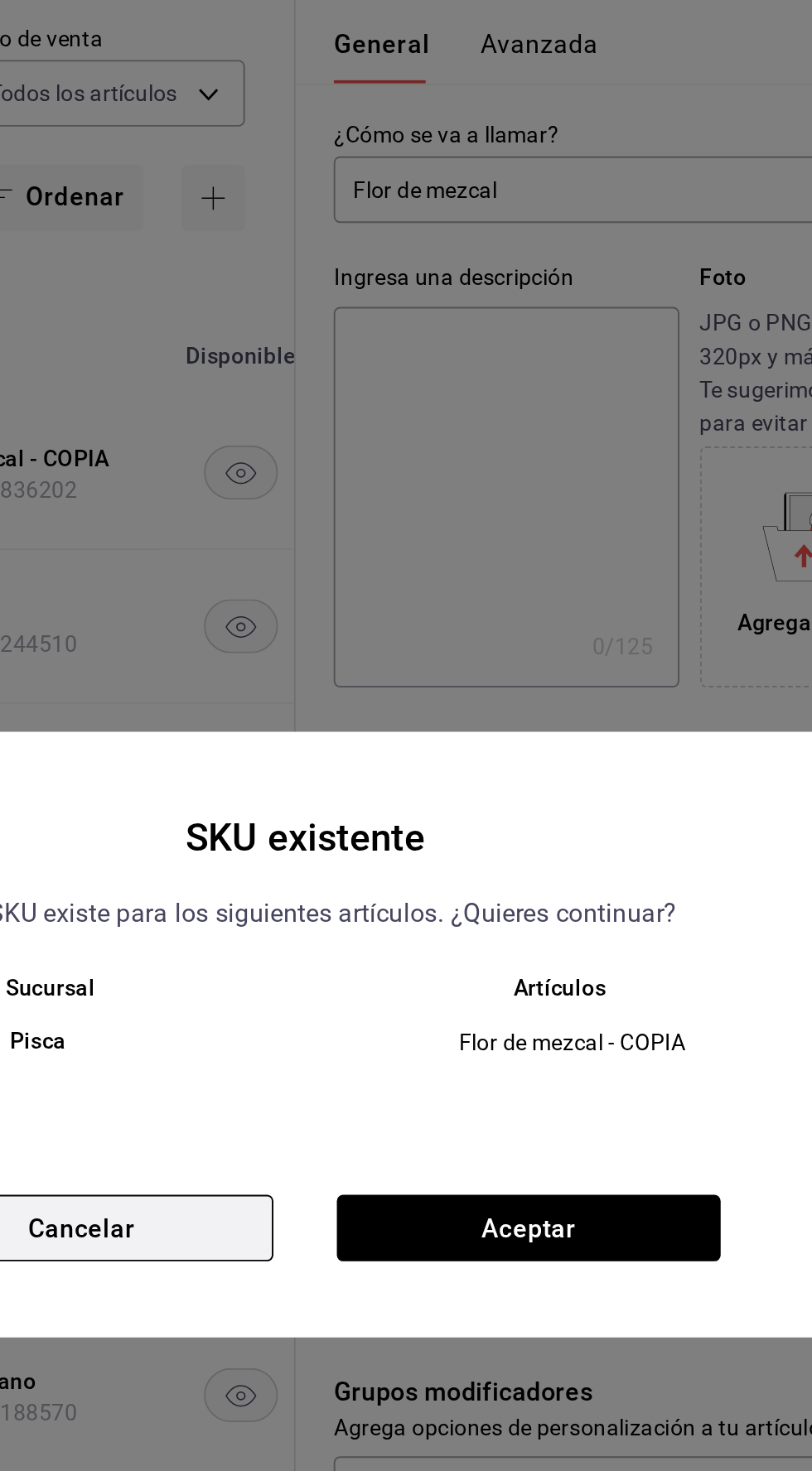
click at [319, 854] on button "Cancelar" at bounding box center [289, 836] width 201 height 35
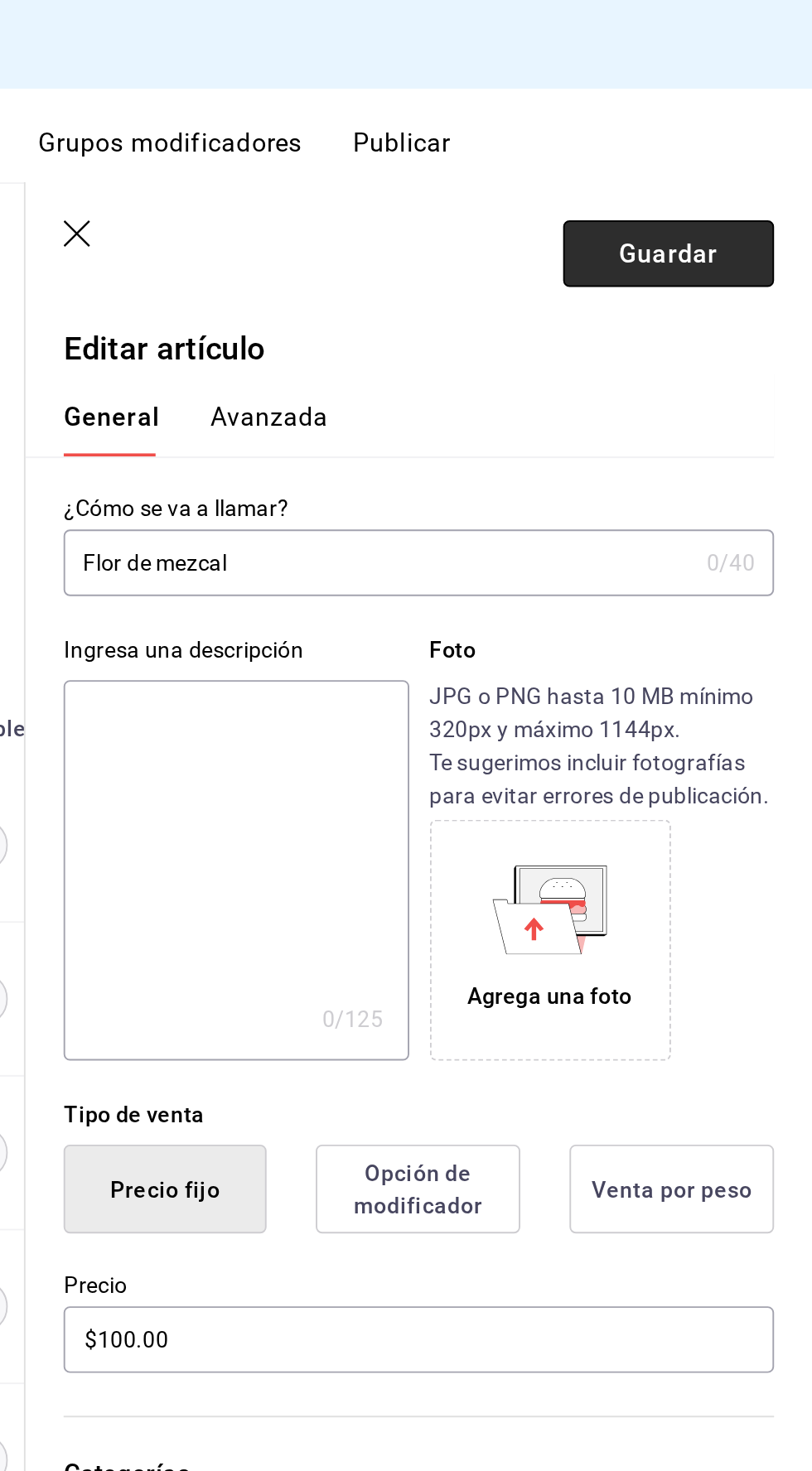
click at [743, 134] on font "Guardar" at bounding box center [736, 131] width 52 height 16
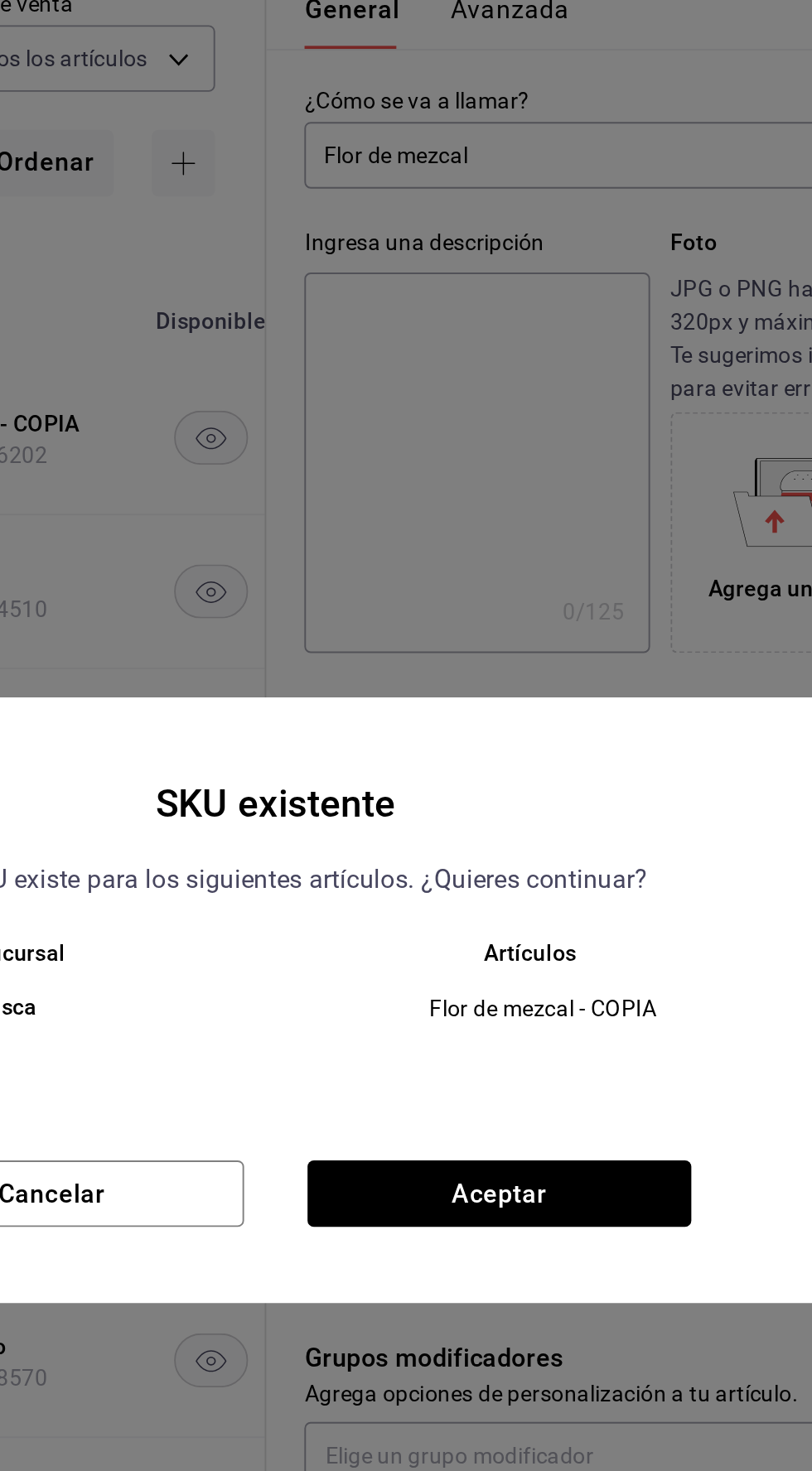
click at [559, 806] on div "Sucursal Artículos Pisca Flor de mezcal - COPIA" at bounding box center [406, 755] width 651 height 103
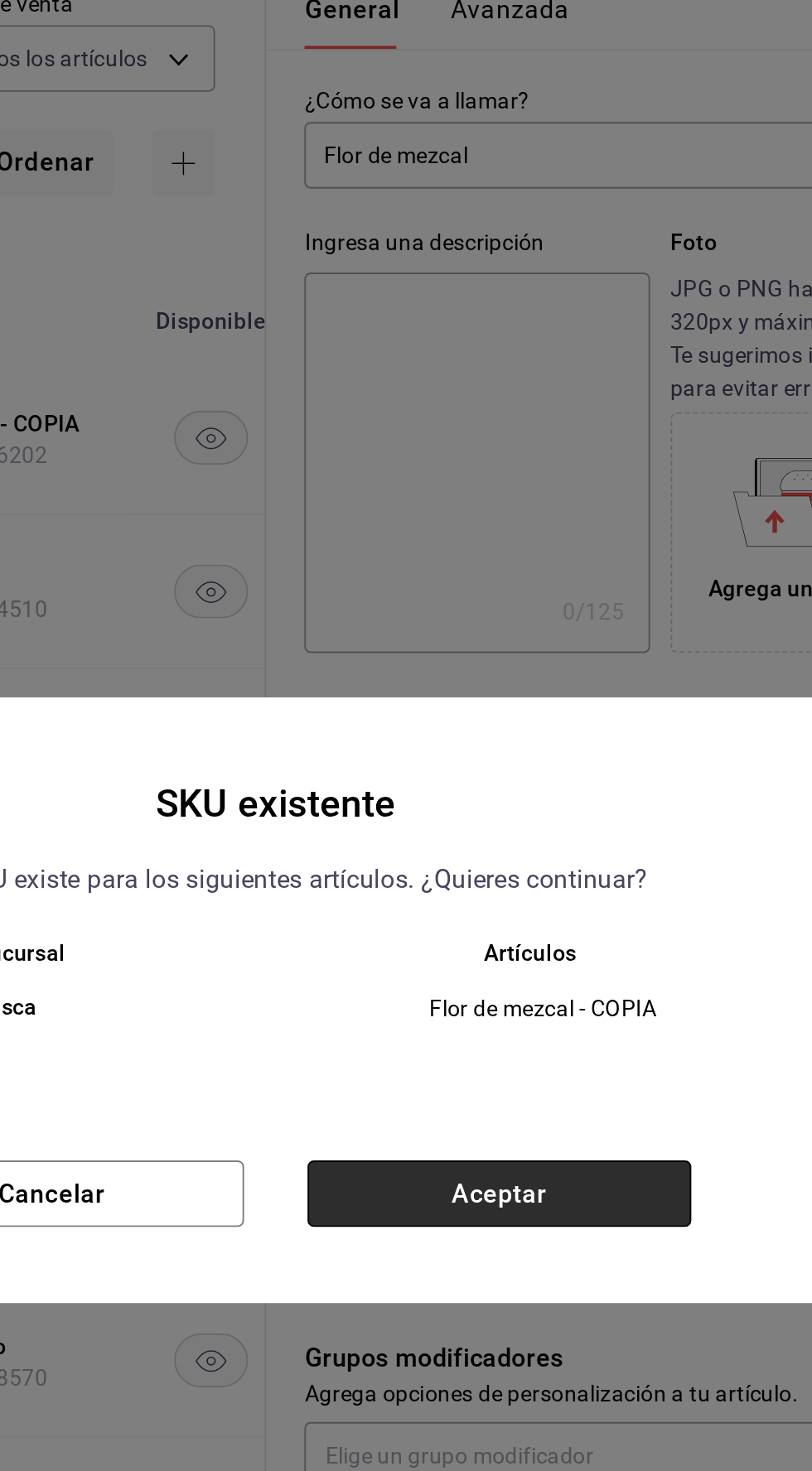
click at [545, 854] on button "Aceptar" at bounding box center [523, 836] width 201 height 35
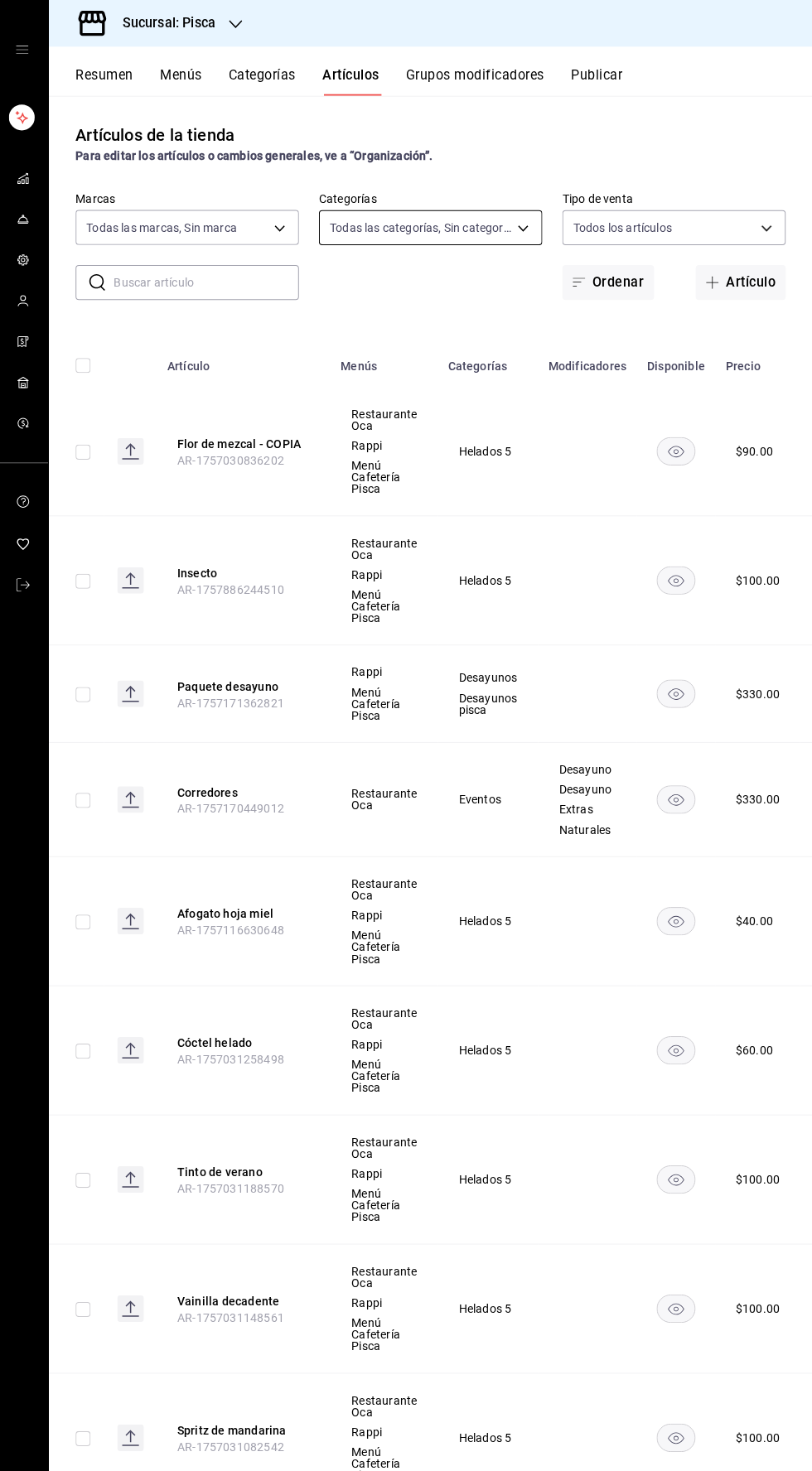
click at [444, 233] on body "Sucursal: Pisca Resumen Menús Categorías Artículos Grupos modificadores Publica…" at bounding box center [406, 735] width 812 height 1471
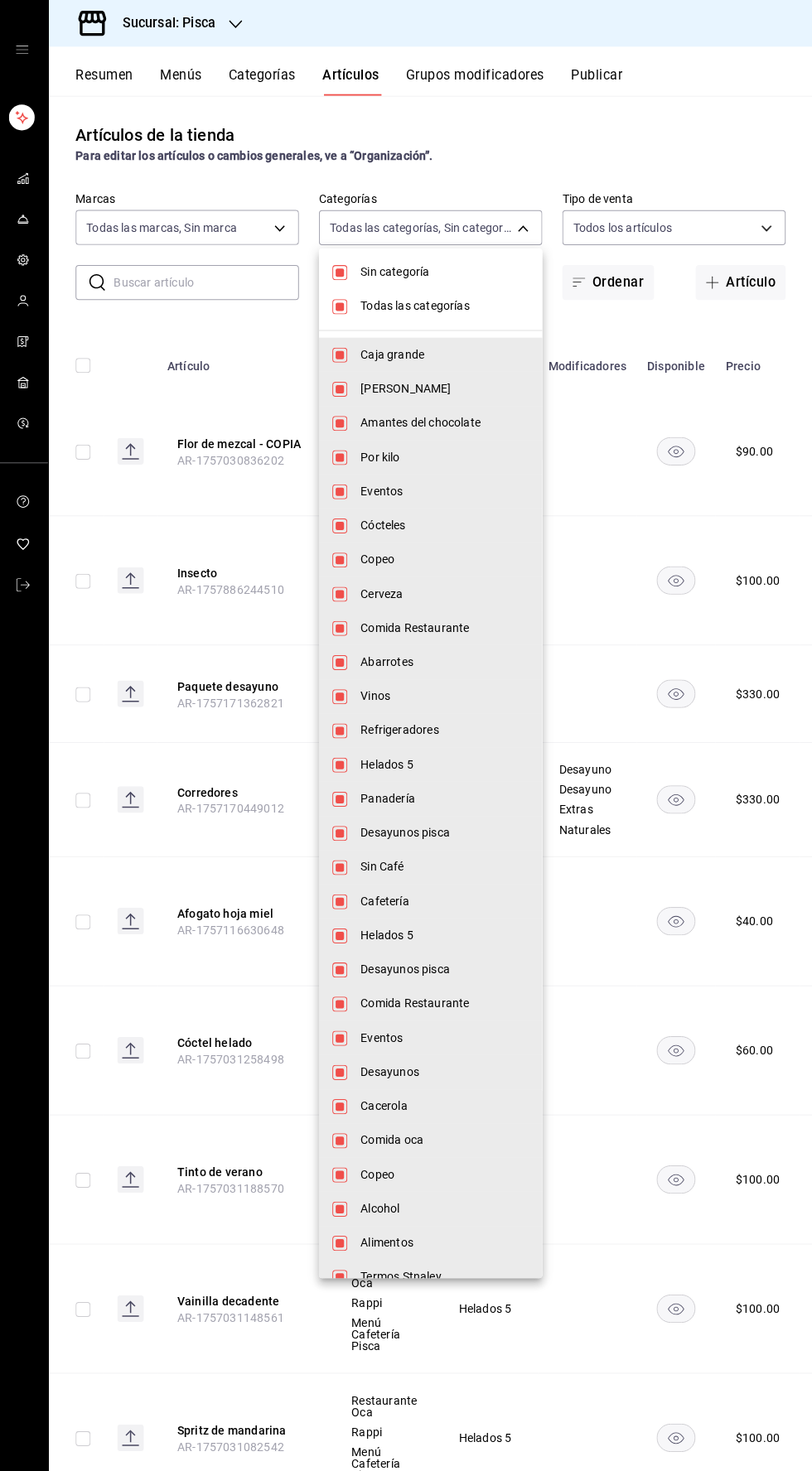
click at [318, 259] on div at bounding box center [406, 735] width 812 height 1471
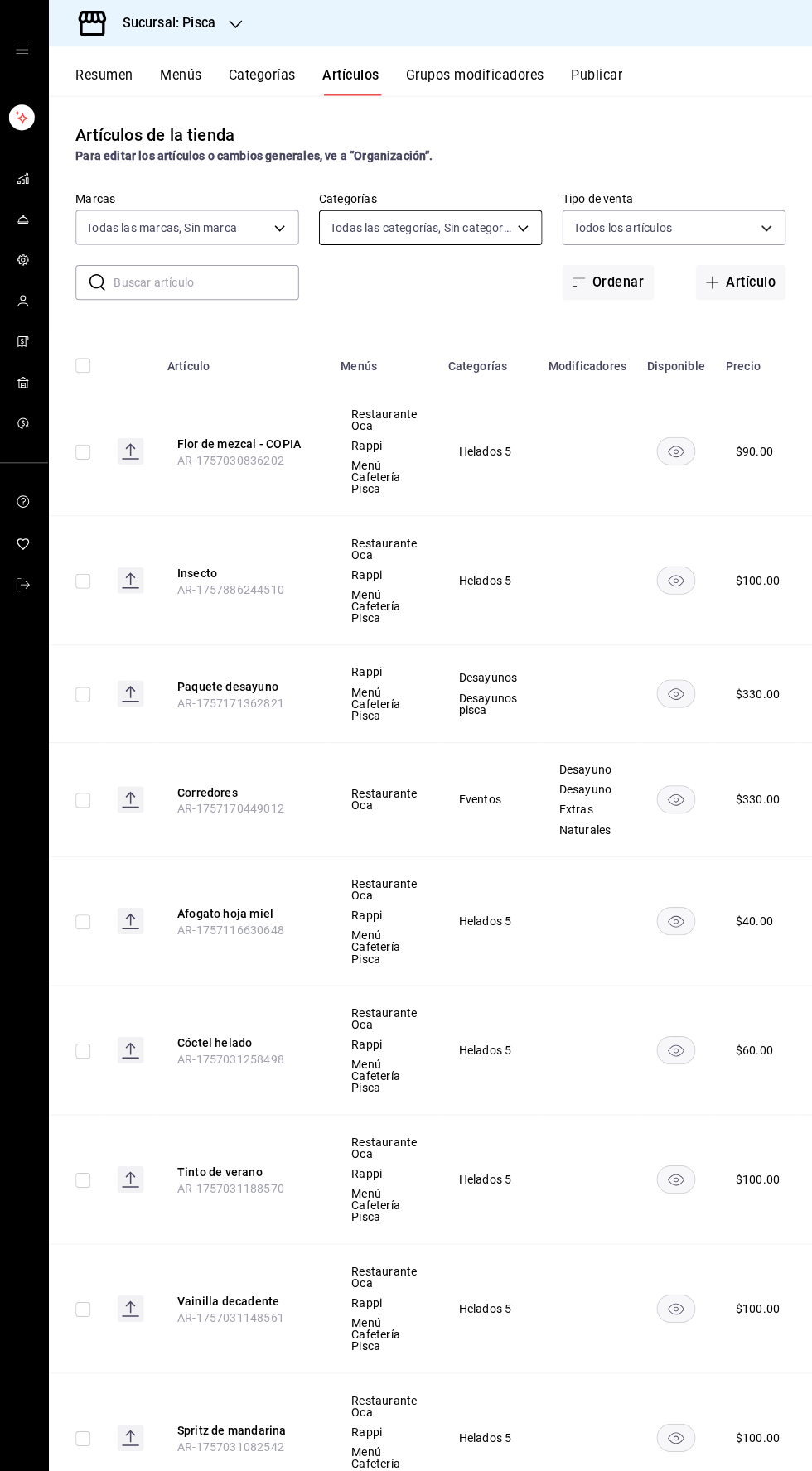
click at [355, 222] on body "Sucursal: Pisca Resumen Menús Categorías Artículos Grupos modificadores Publica…" at bounding box center [406, 735] width 812 height 1471
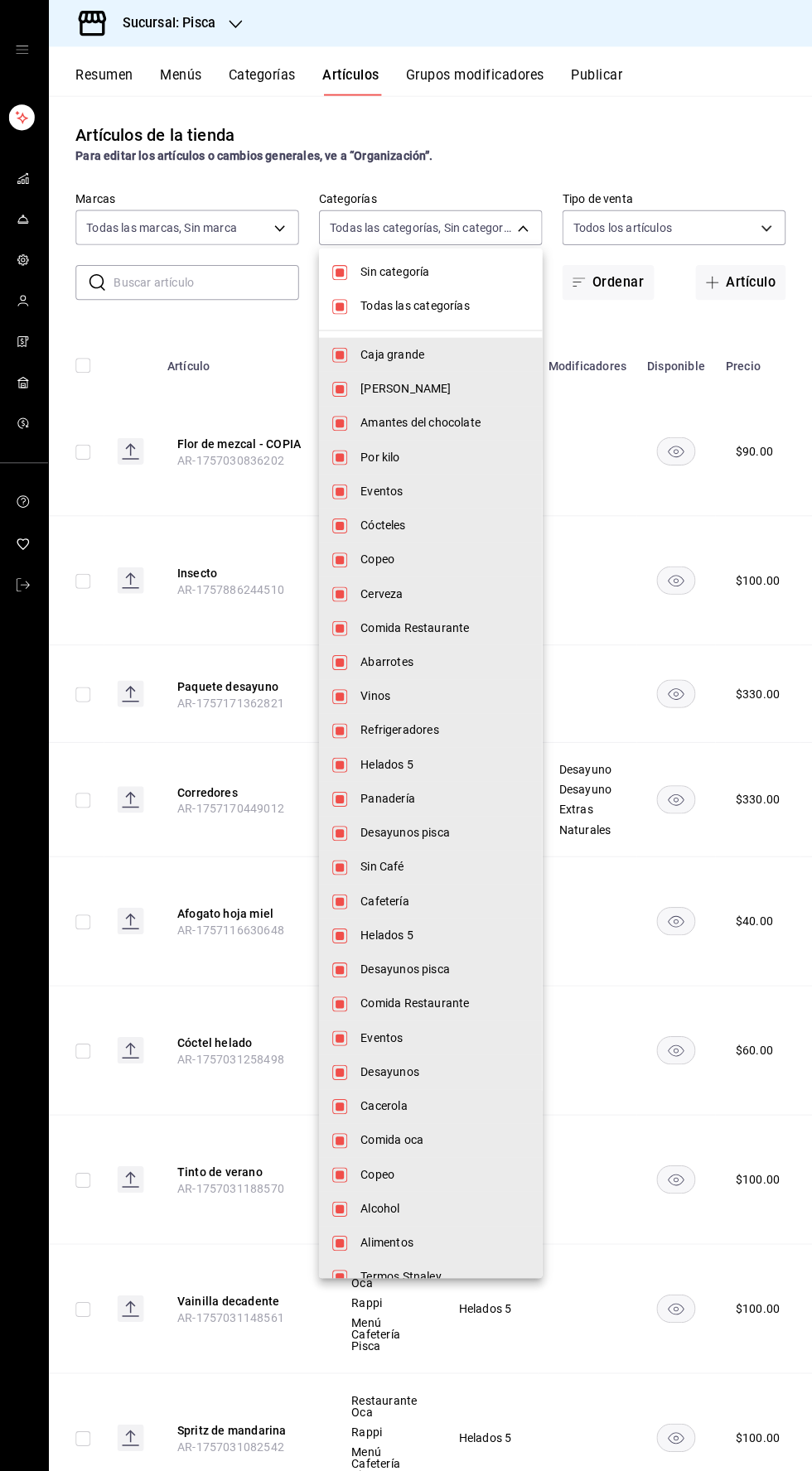
click at [332, 279] on li "Sin categoría" at bounding box center [432, 270] width 222 height 34
checkbox input "false"
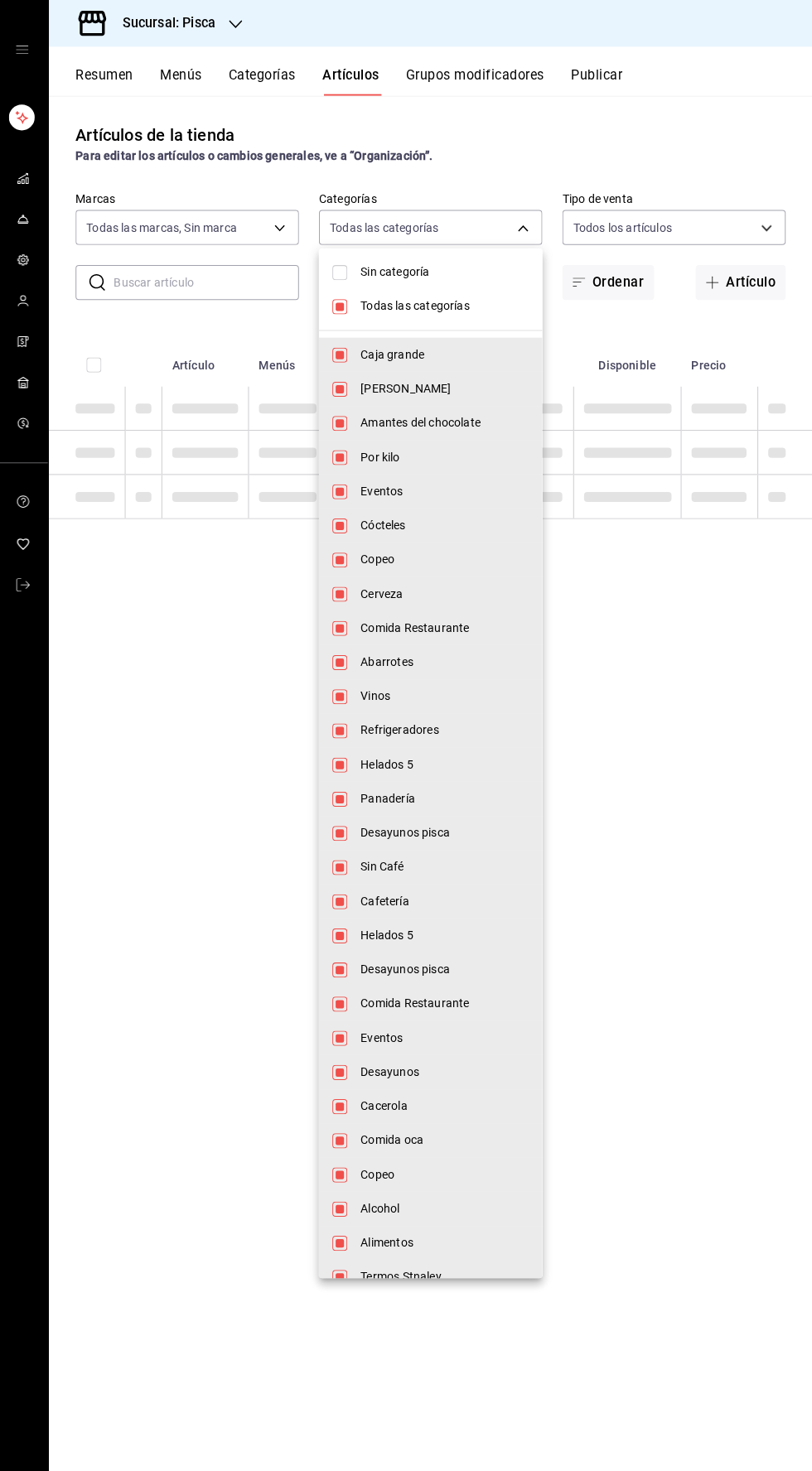
click at [334, 306] on input "checkbox" at bounding box center [342, 305] width 15 height 15
checkbox input "false"
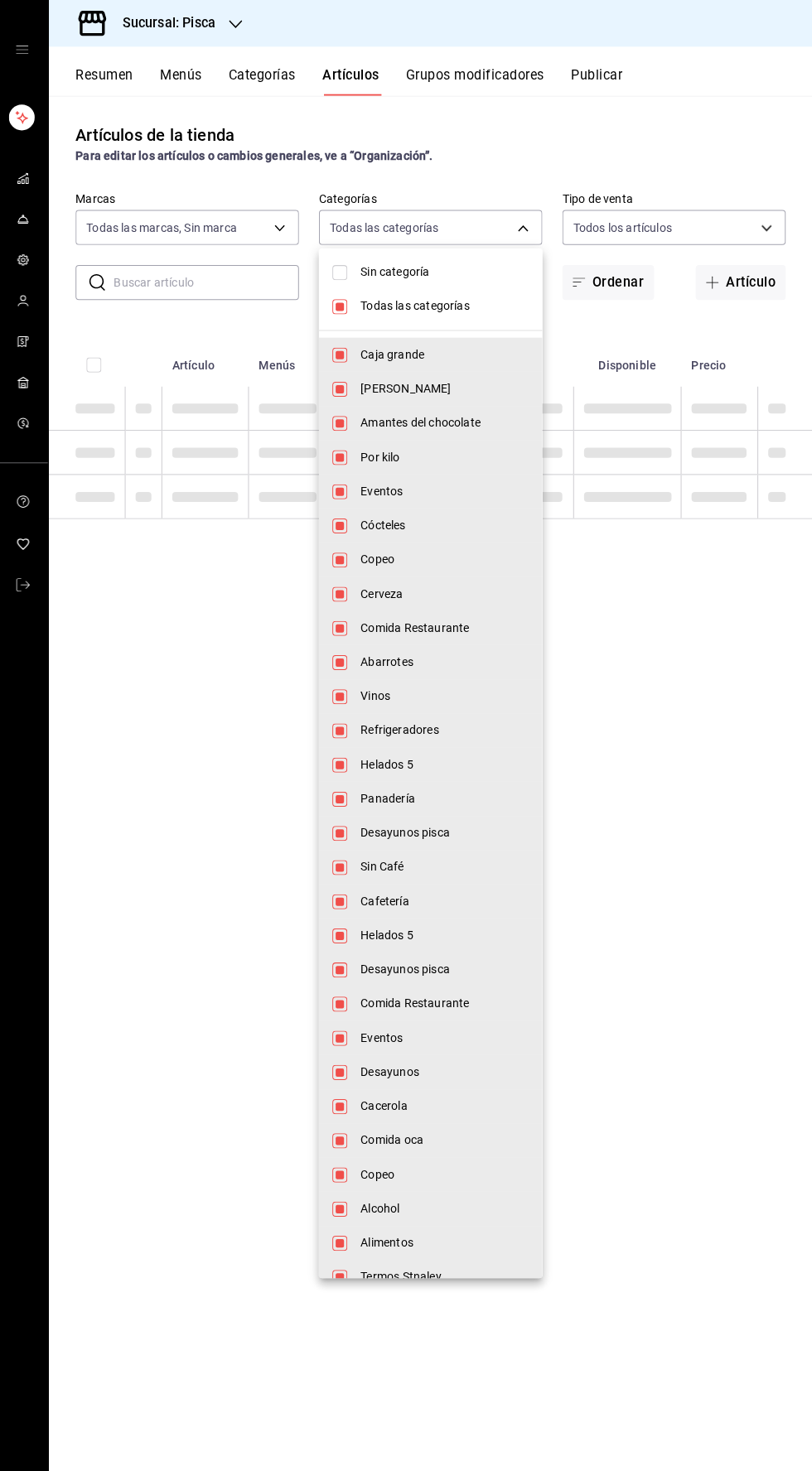
checkbox input "false"
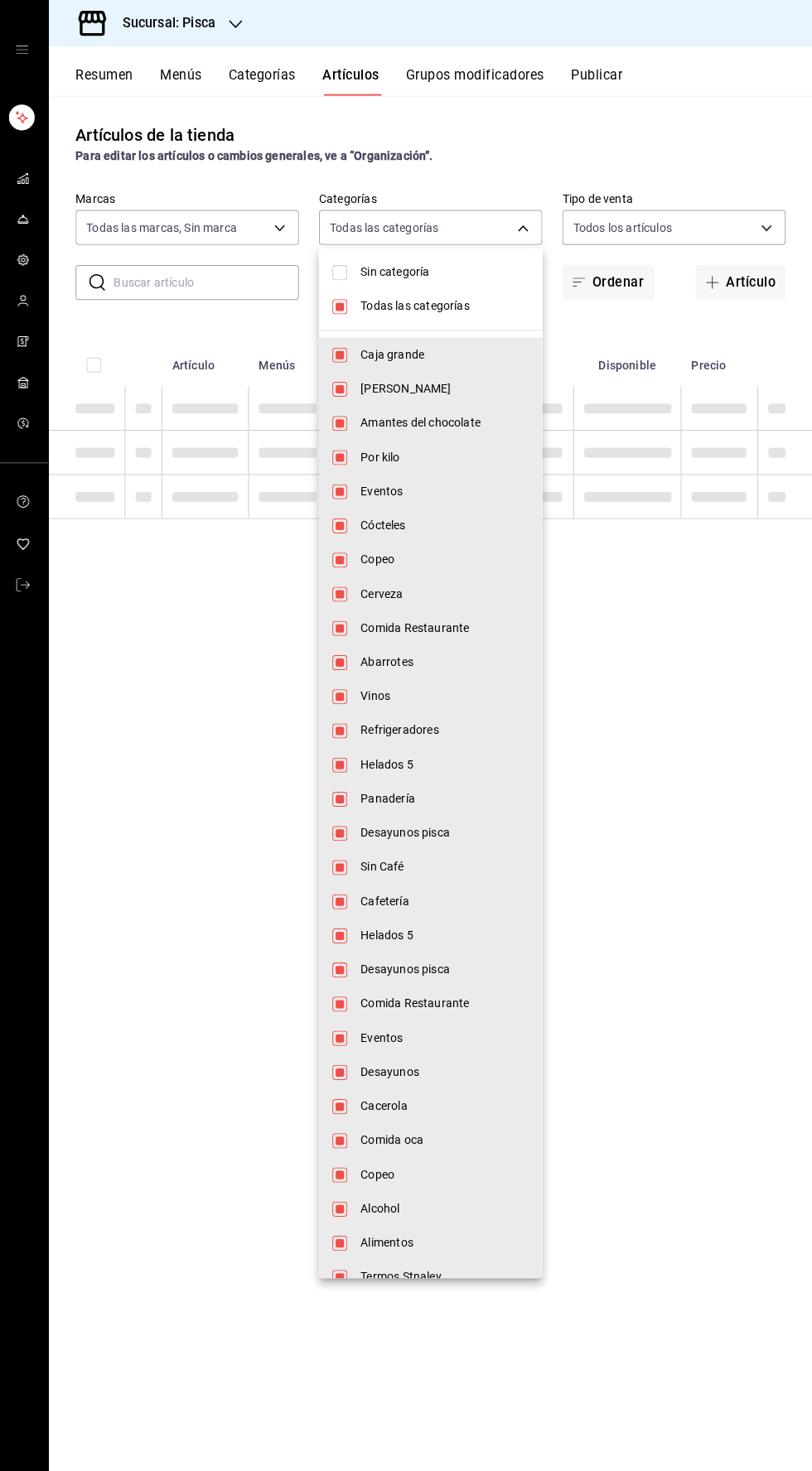
checkbox input "false"
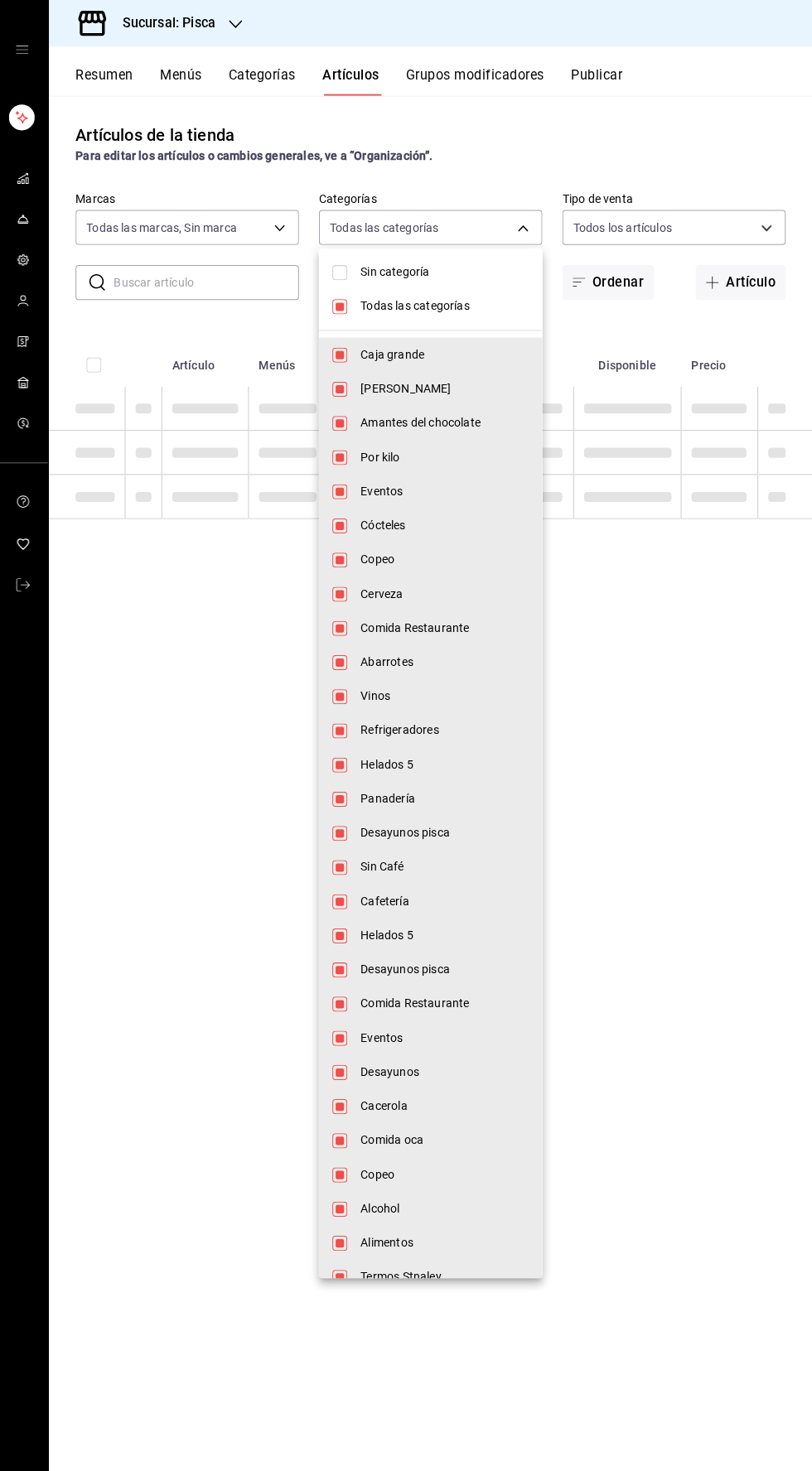
checkbox input "false"
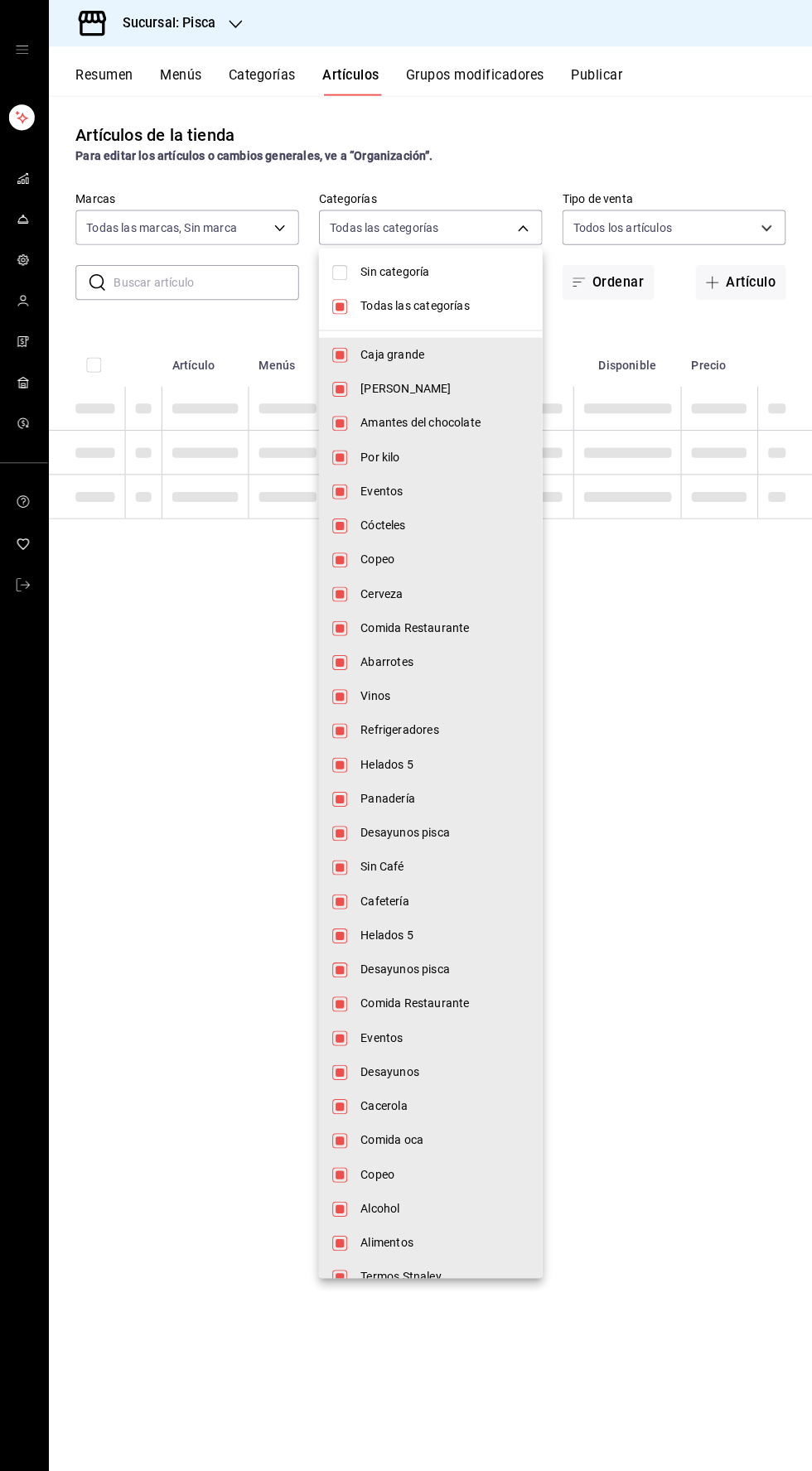
checkbox input "false"
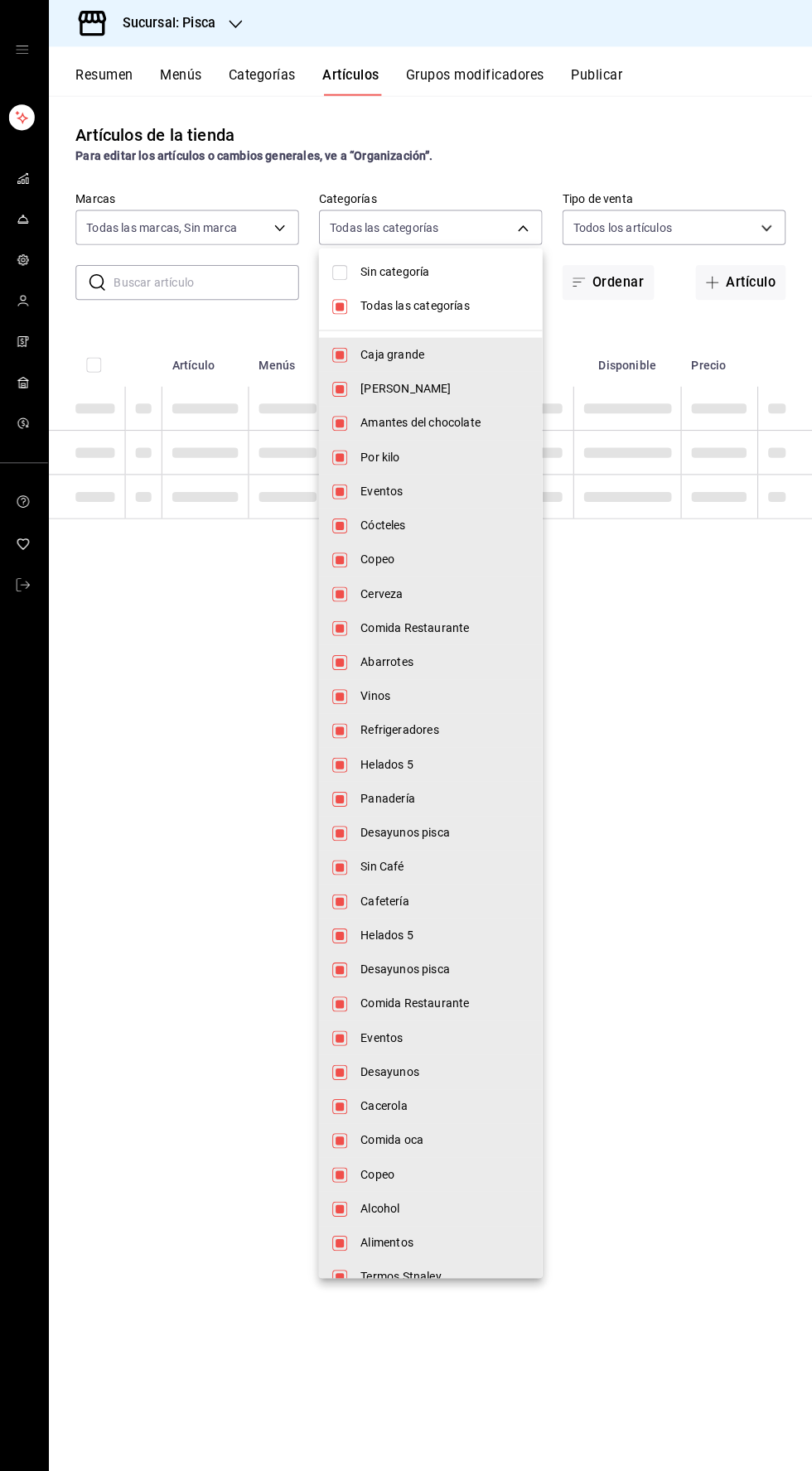
checkbox input "false"
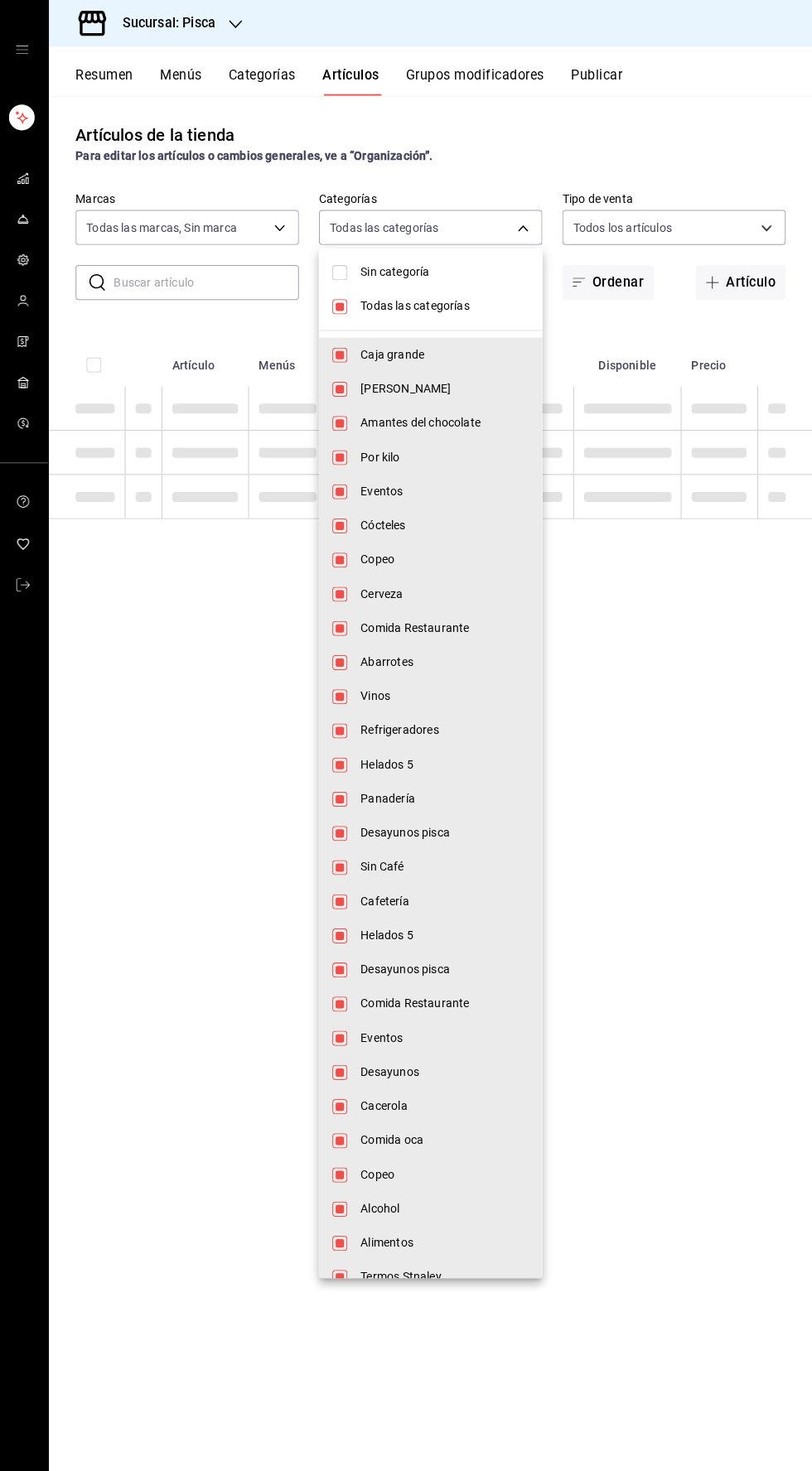
checkbox input "false"
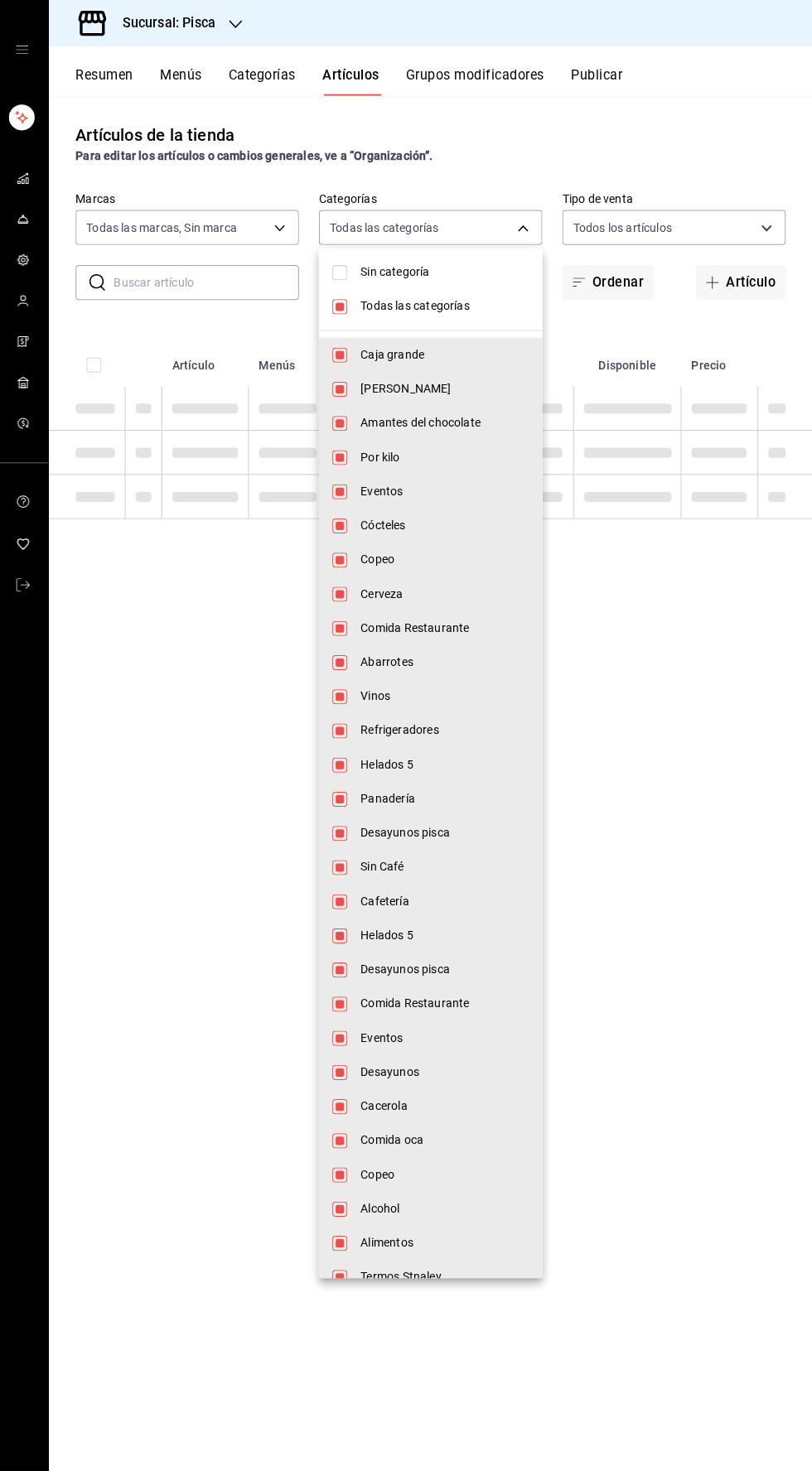
checkbox input "false"
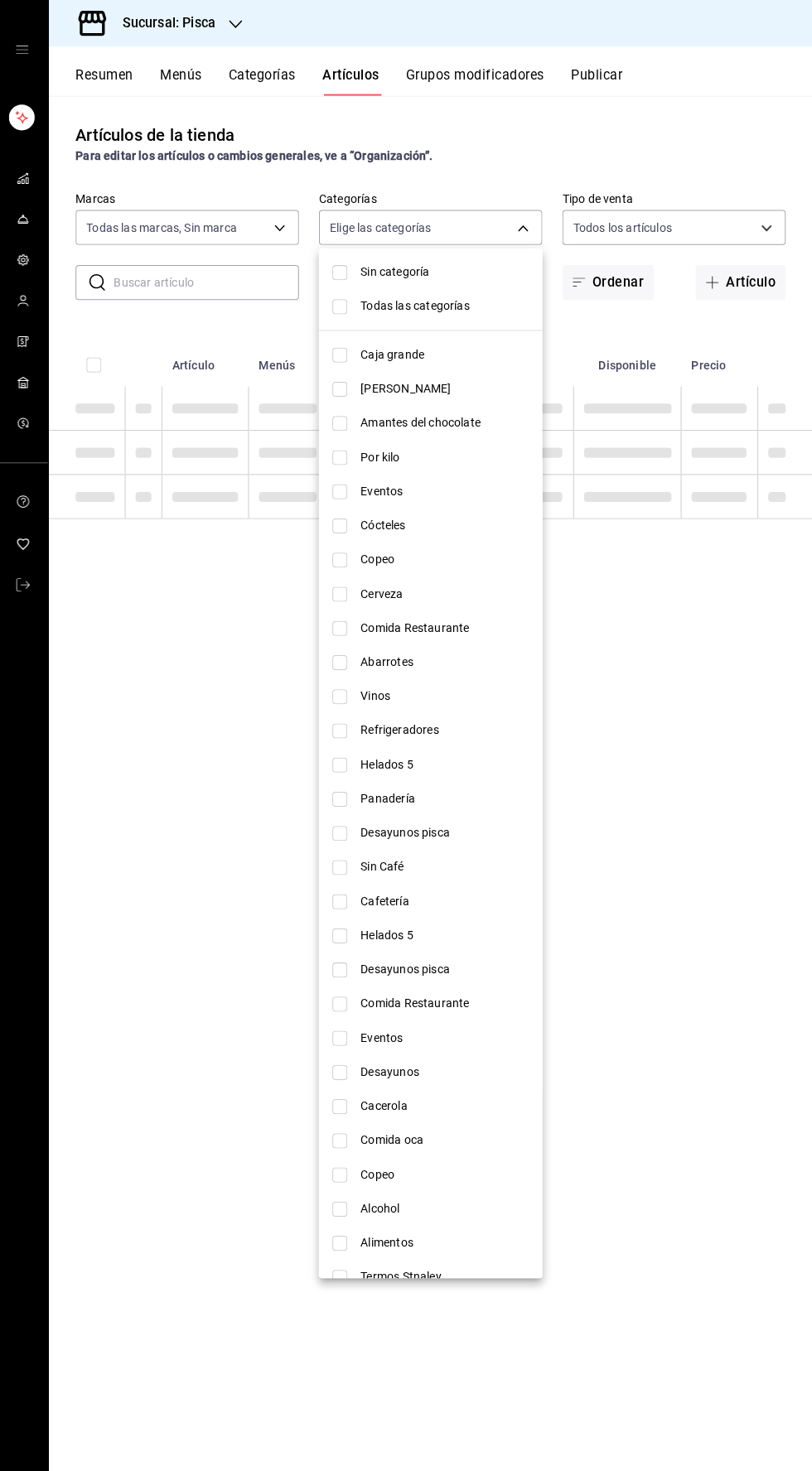
click at [327, 766] on li "Helados 5" at bounding box center [432, 759] width 222 height 34
type input "2e004ecd-0e99-4f20-a2e6-b893d6da9dab"
checkbox input "true"
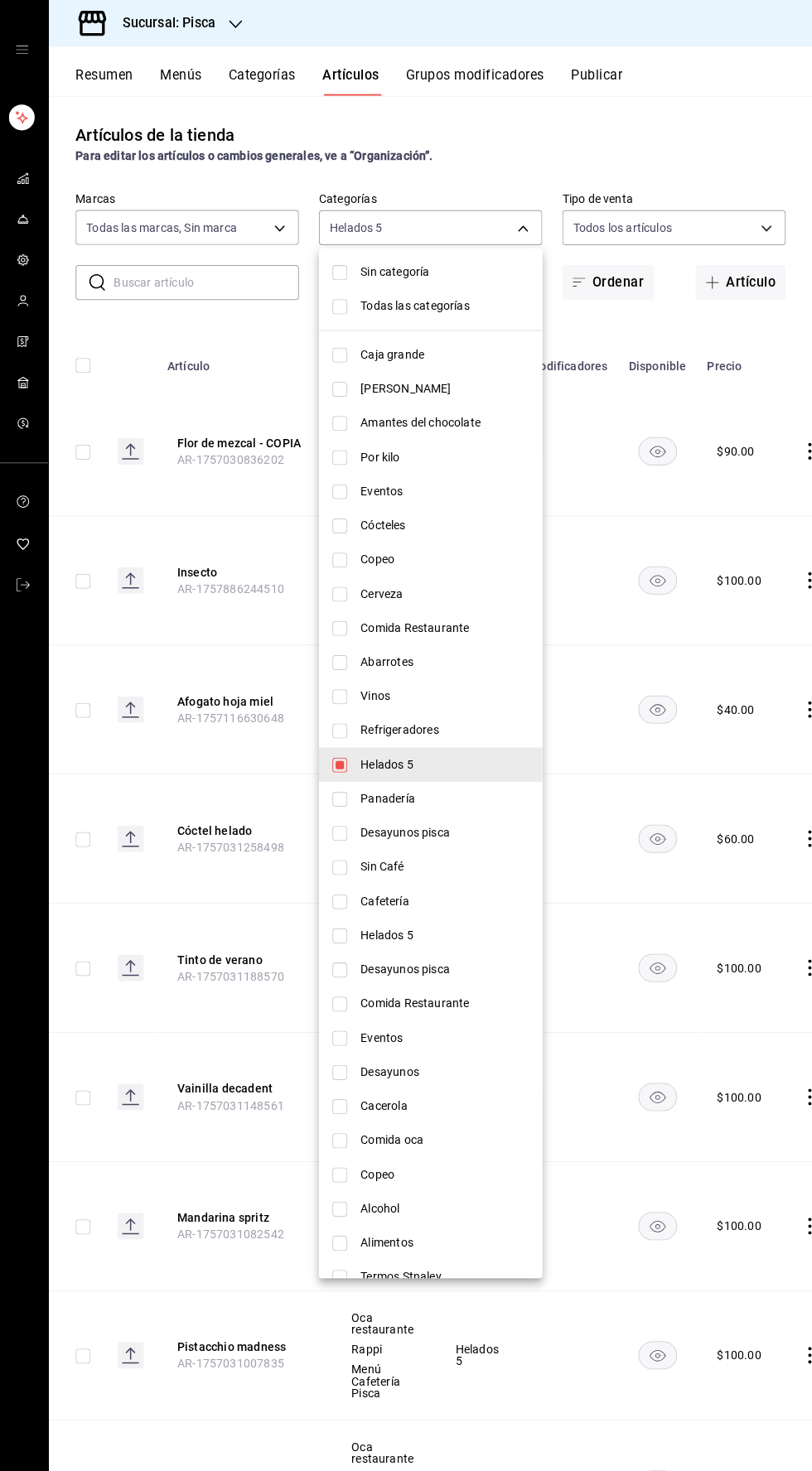
click at [749, 1124] on div at bounding box center [406, 735] width 812 height 1471
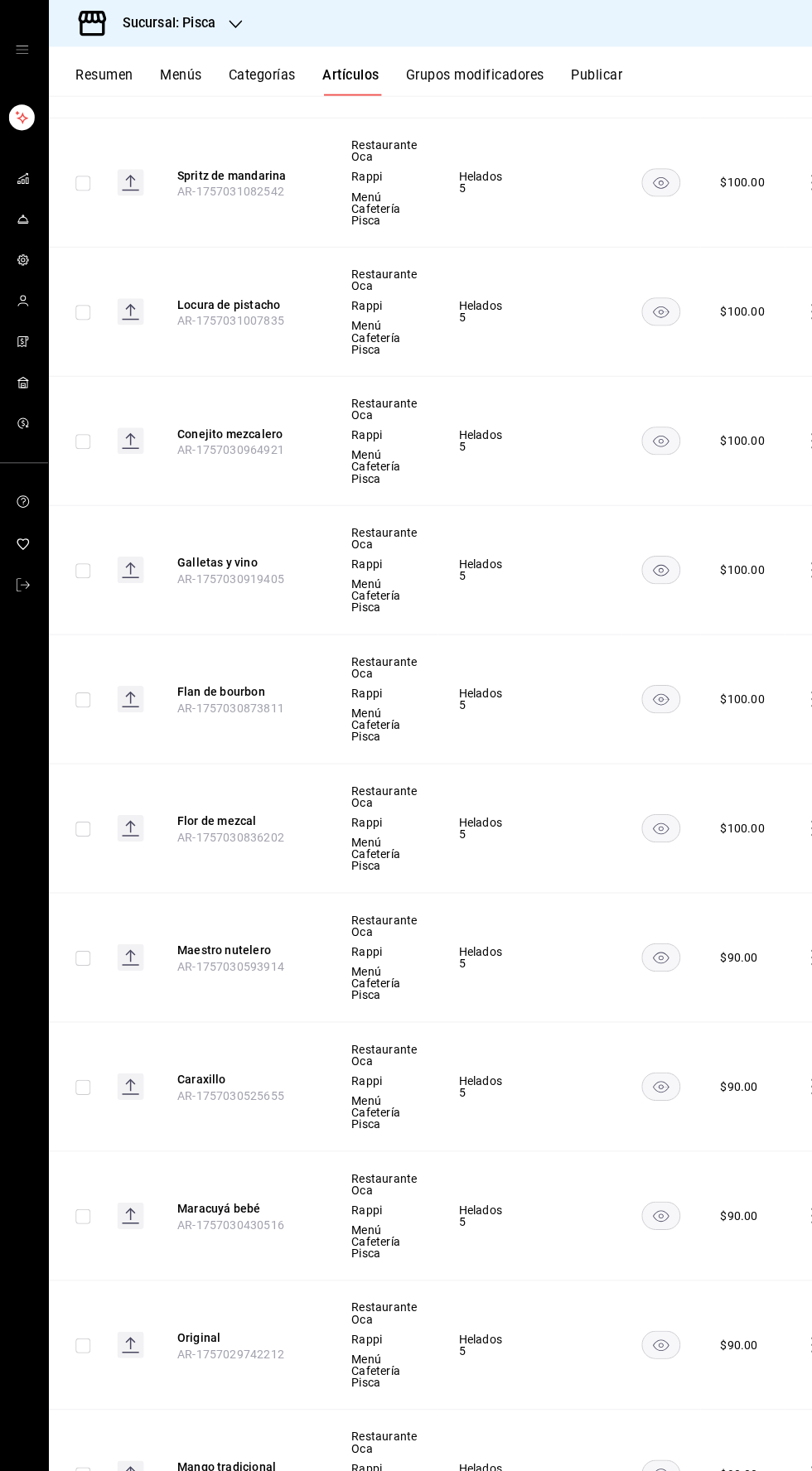
scroll to position [0, 24]
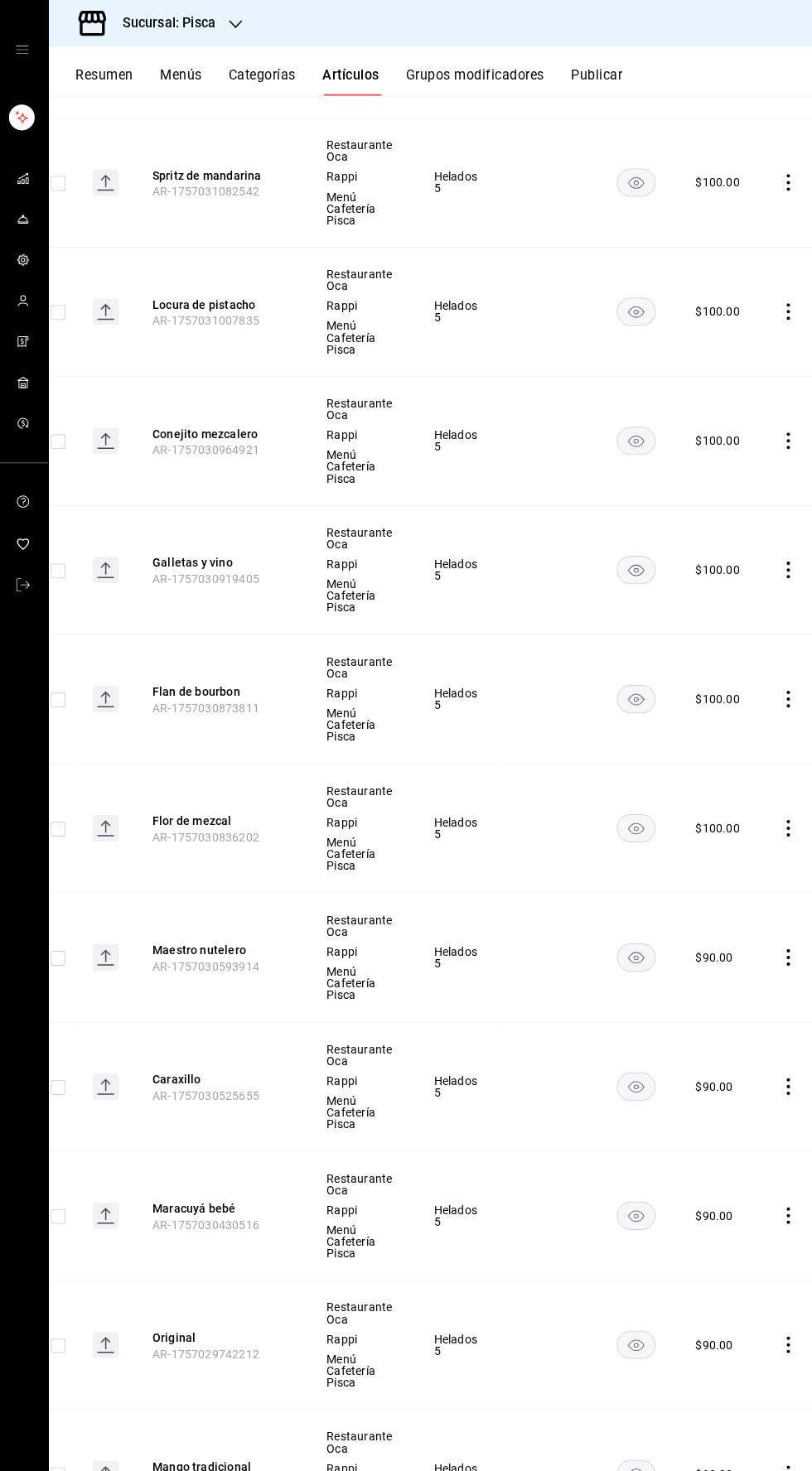
click at [786, 947] on icon "comportamiento" at bounding box center [788, 952] width 4 height 17
click at [728, 995] on span "Editar" at bounding box center [728, 987] width 43 height 18
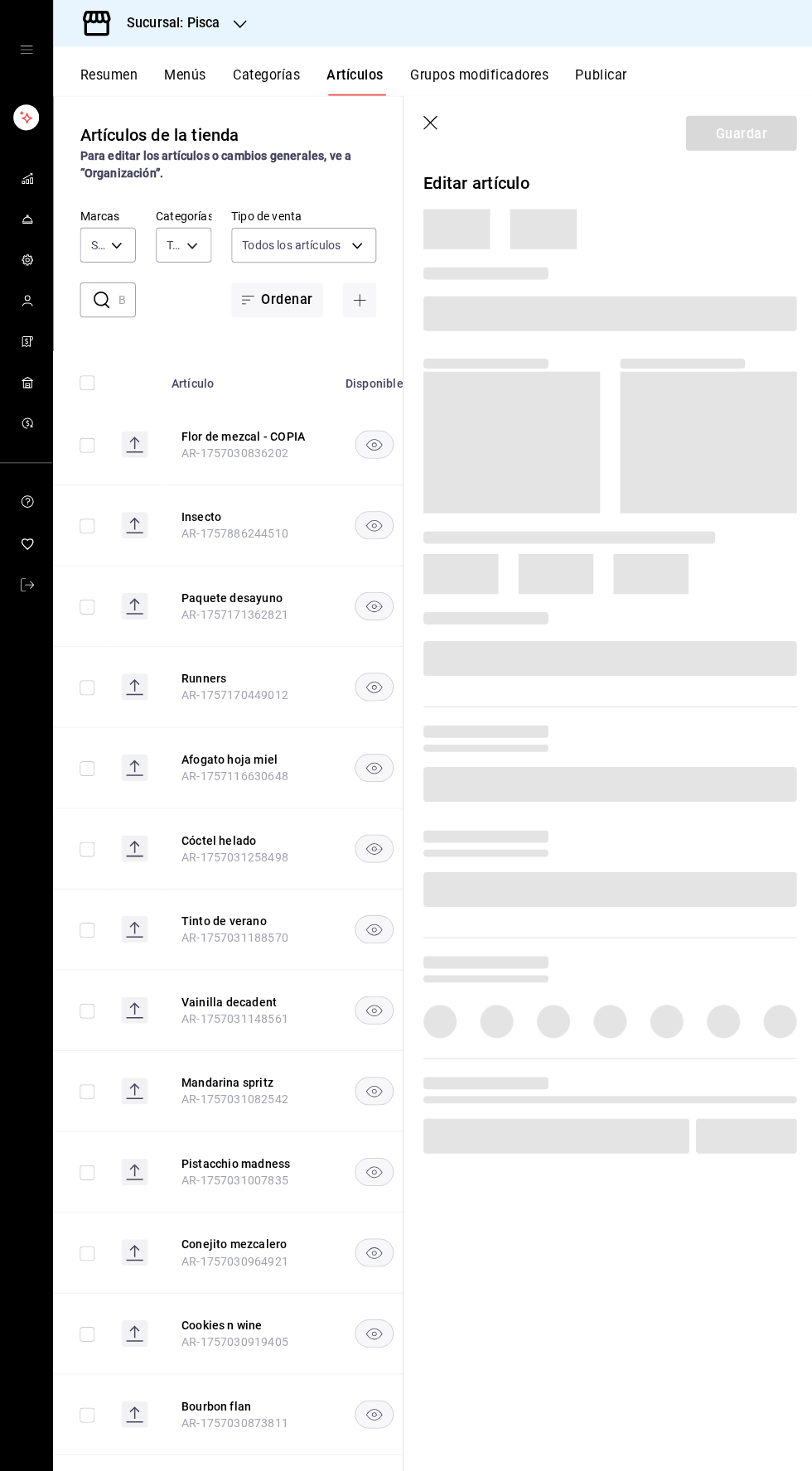
type input "f547cb4a-b93c-4195-b824-038b45f390e8,5cdc5738-4be2-4f6e-aec6-8c4831d5e22e,a1583…"
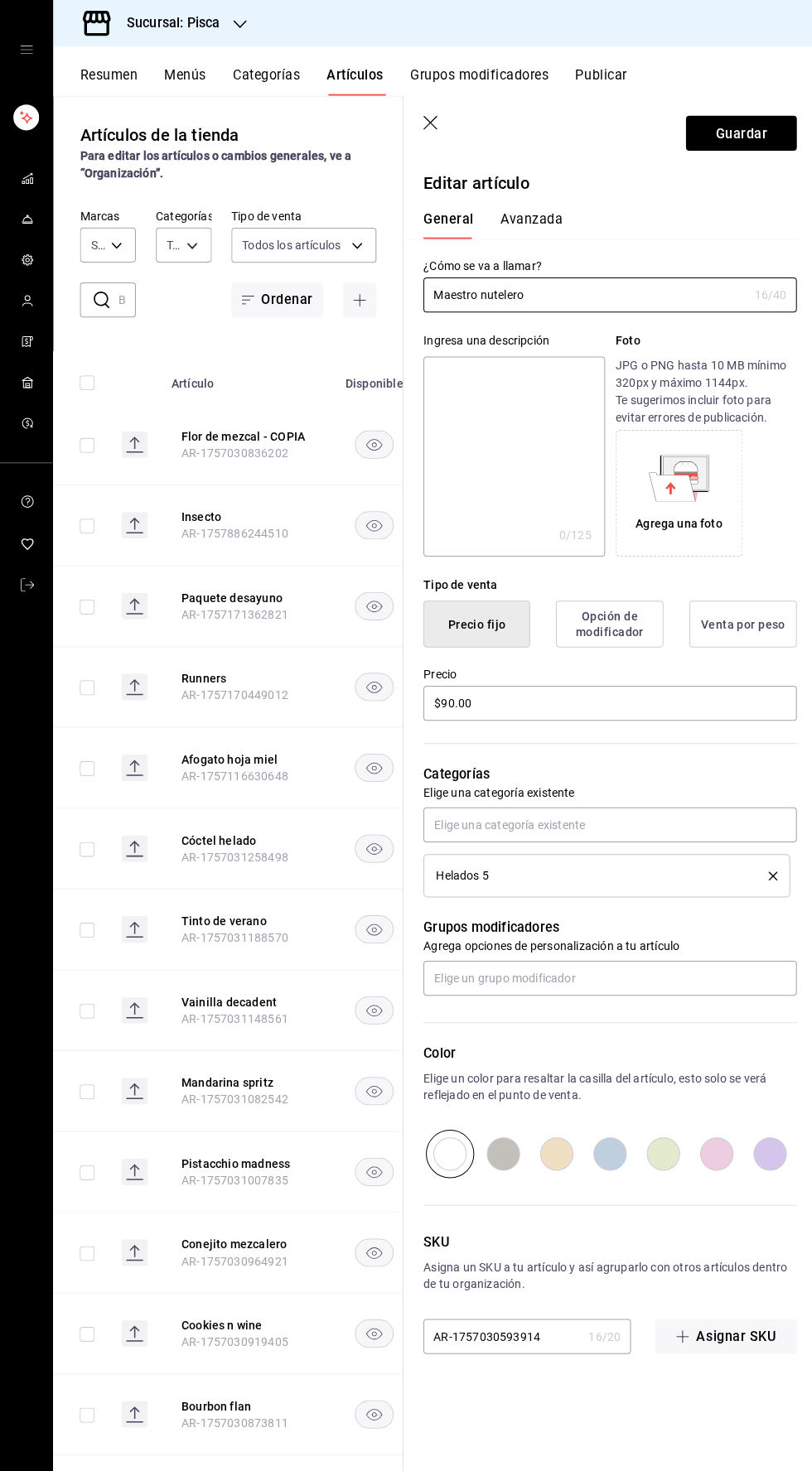
type input "bcd4eeba-f288-4c7f-be4a-80794efd5e2c,f4348fd6-19a6-4699-a042-45be726c08e8"
click at [442, 699] on input "$90.00" at bounding box center [605, 699] width 371 height 35
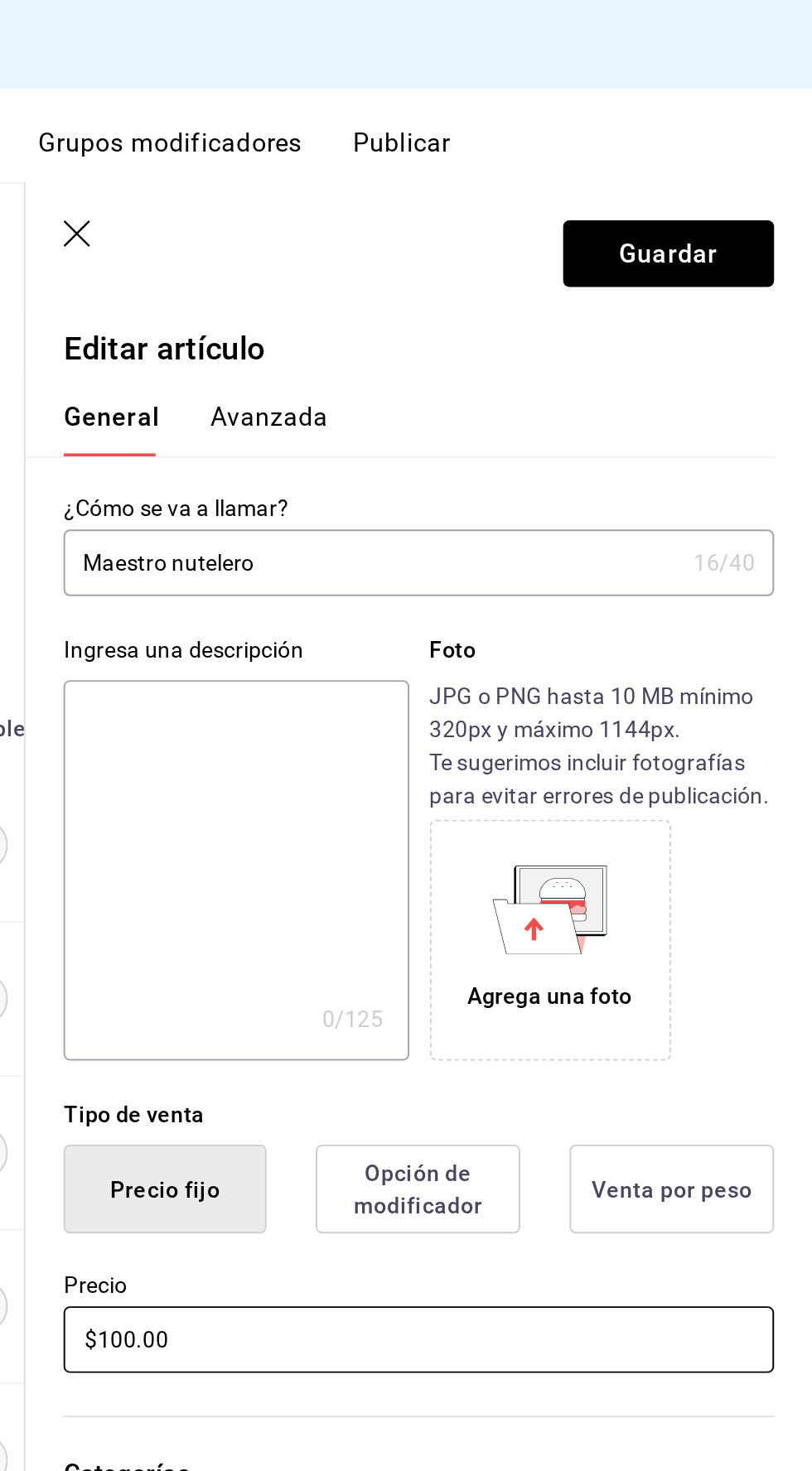
scroll to position [3, 0]
type input "$100.00"
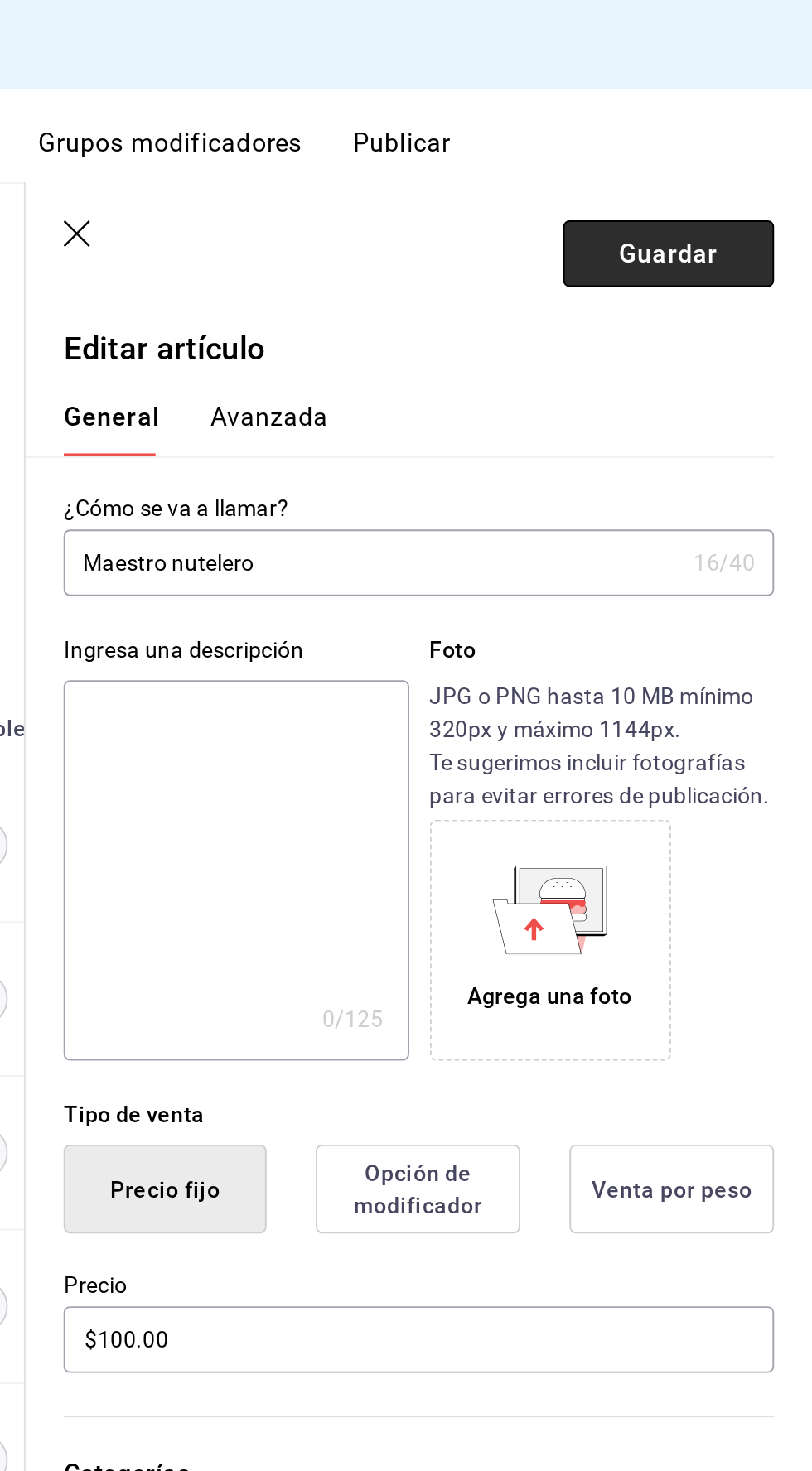
click at [744, 140] on font "Guardar" at bounding box center [736, 131] width 52 height 16
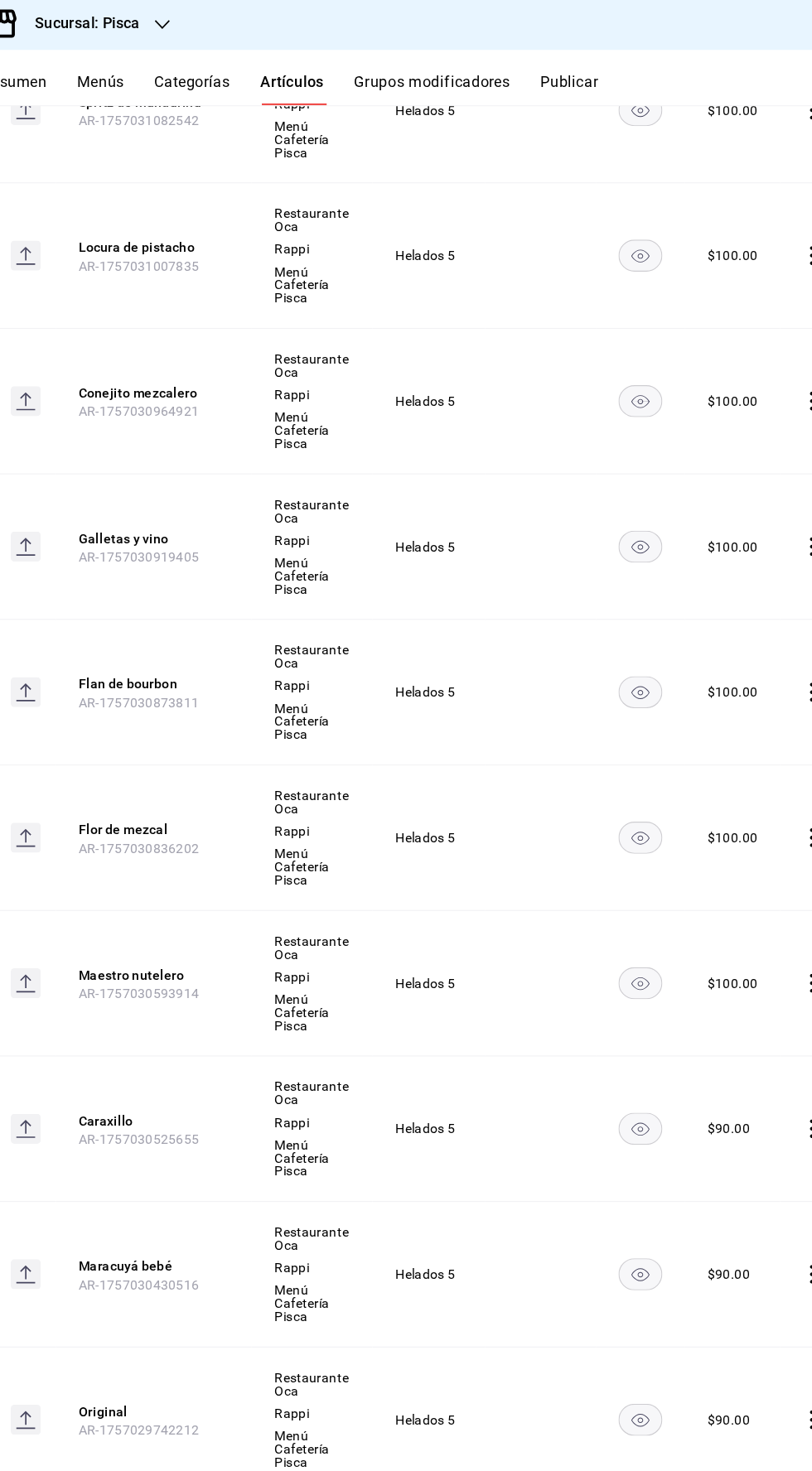
scroll to position [0, 39]
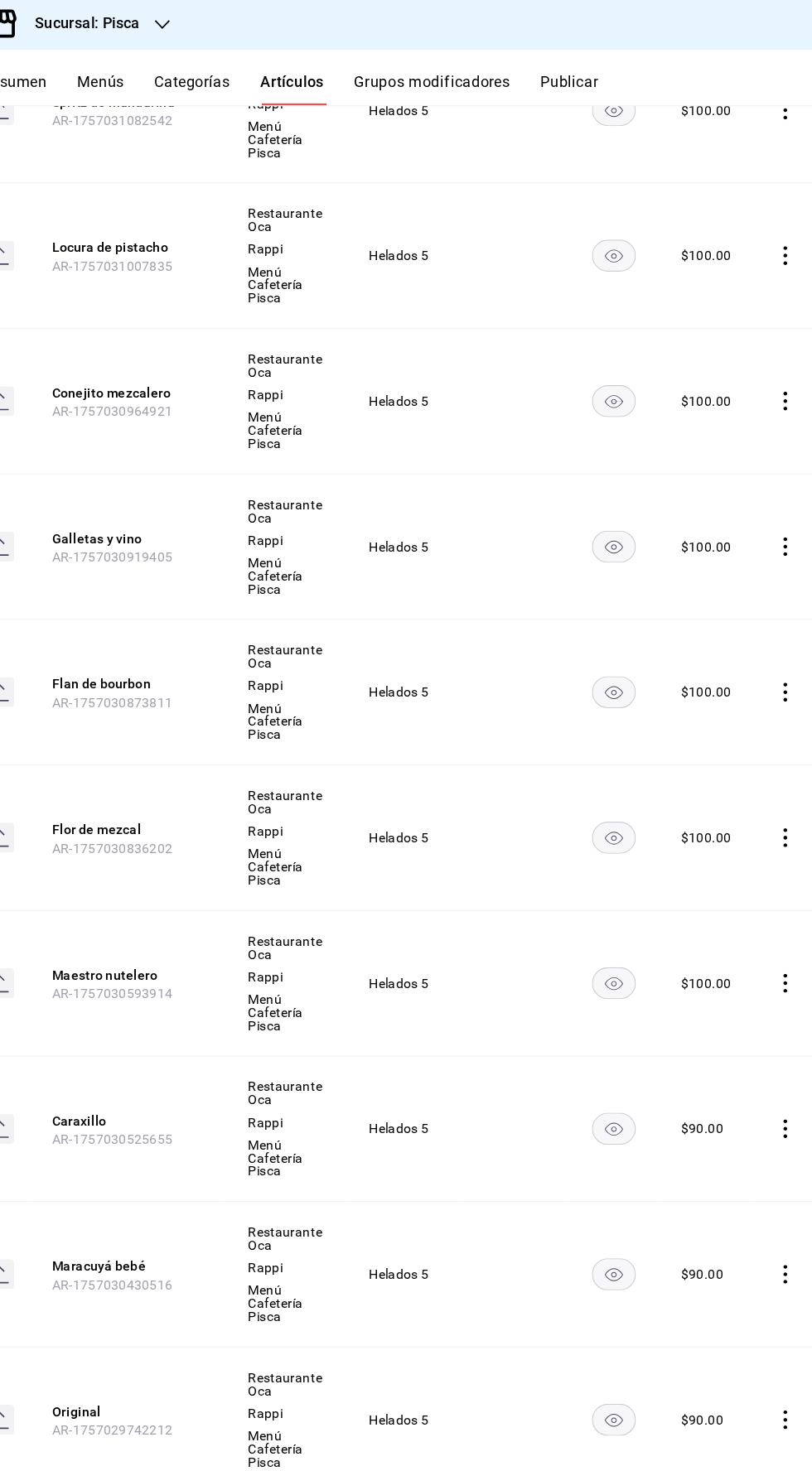
click at [779, 994] on icon "comportamiento" at bounding box center [788, 998] width 17 height 17
click at [718, 1030] on font "Editar" at bounding box center [722, 1030] width 32 height 13
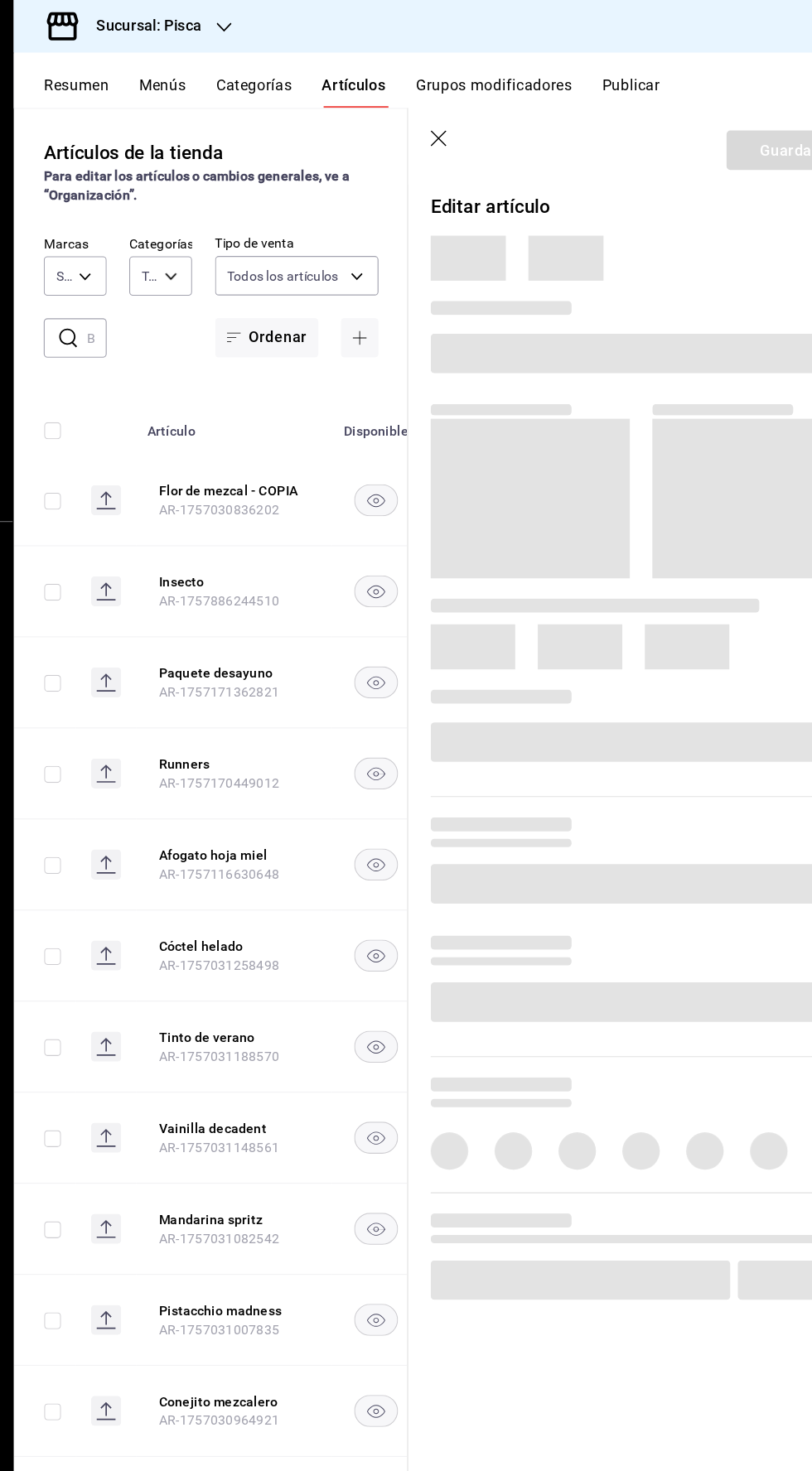
type input "f547cb4a-b93c-4195-b824-038b45f390e8,5cdc5738-4be2-4f6e-aec6-8c4831d5e22e,a1583…"
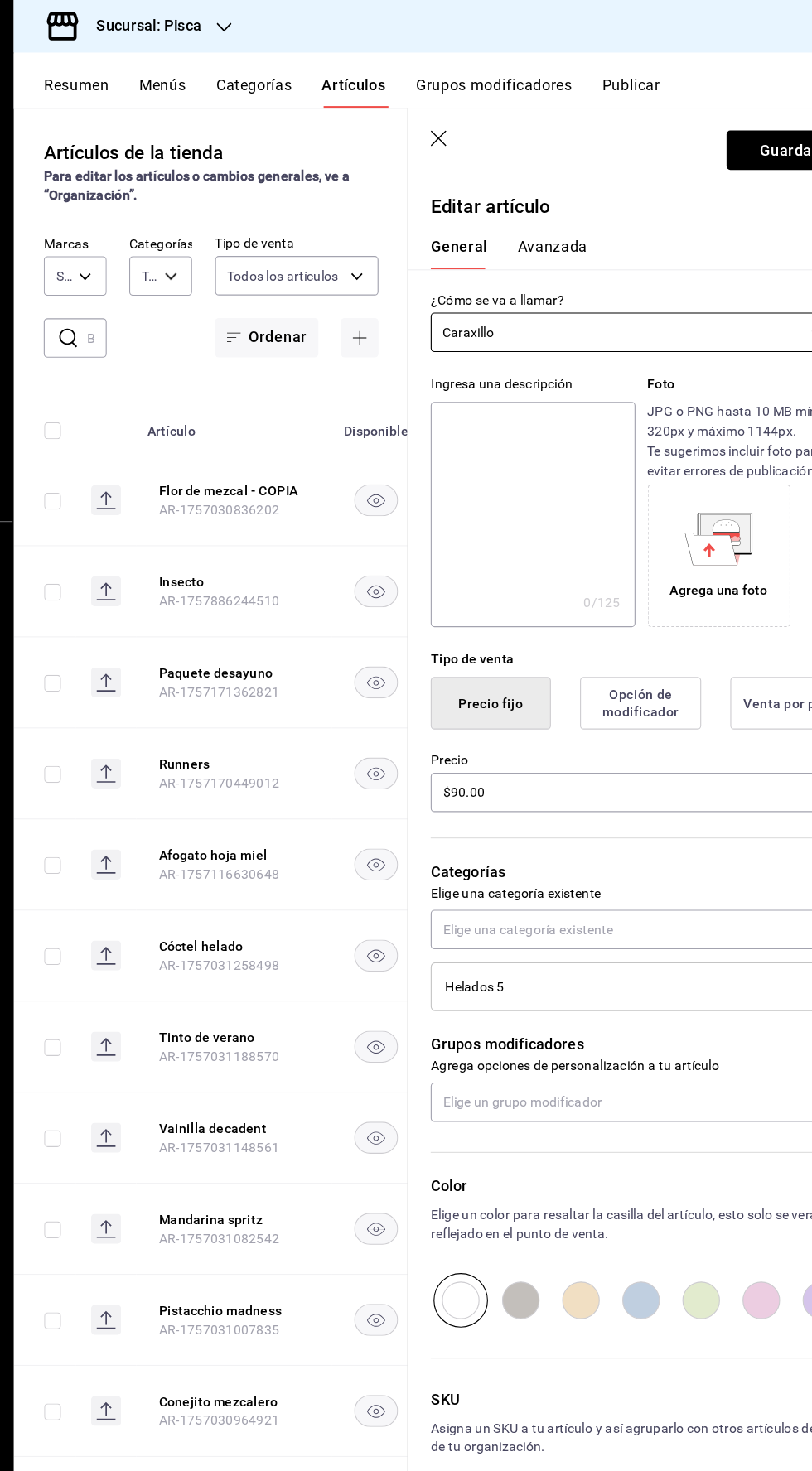
type input "bcd4eeba-f288-4c7f-be4a-80794efd5e2c,f4348fd6-19a6-4699-a042-45be726c08e8"
click at [446, 699] on input "$90.00" at bounding box center [605, 699] width 371 height 35
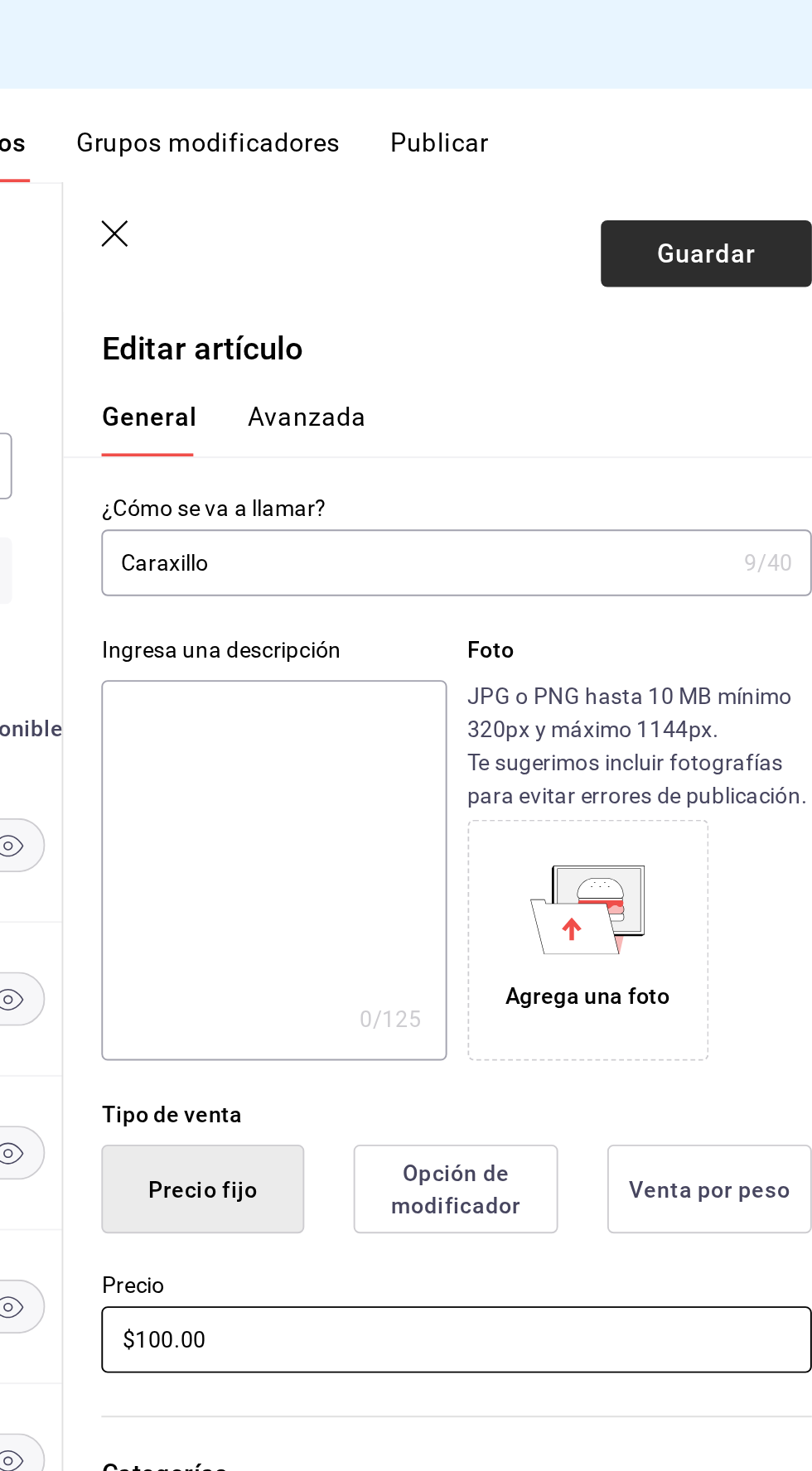
type input "$100.00"
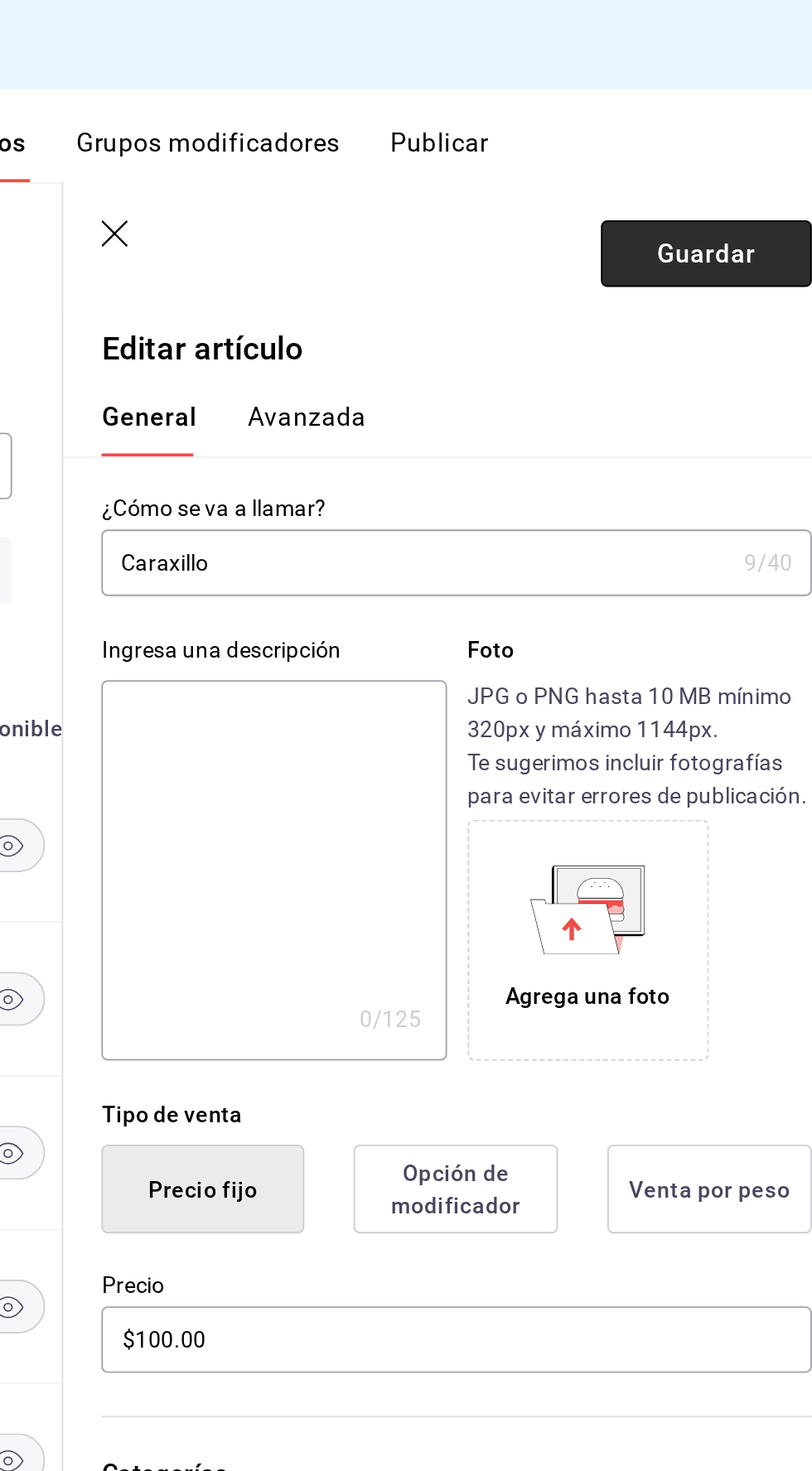
click at [704, 133] on button "Guardar" at bounding box center [736, 132] width 110 height 35
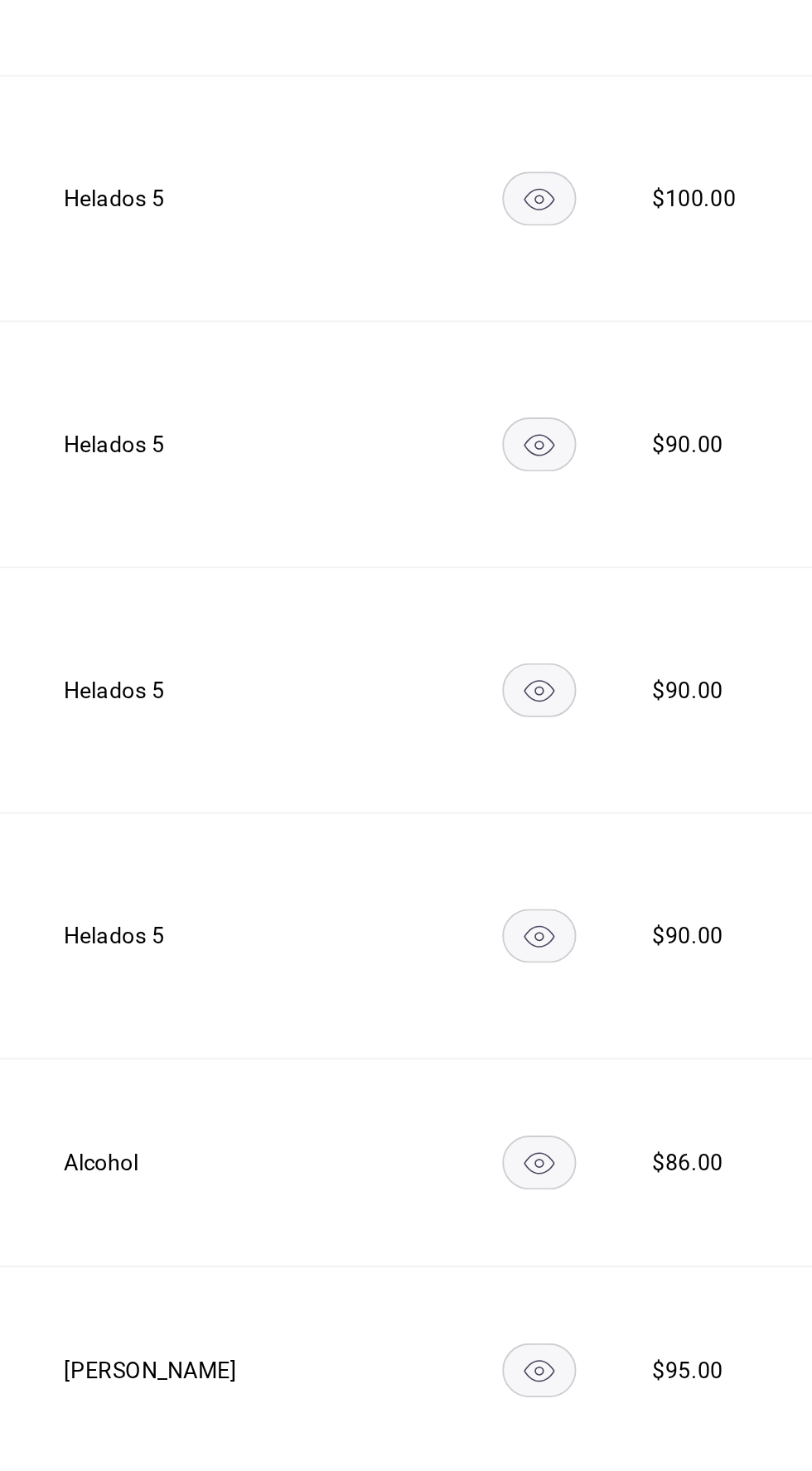
click at [811, 471] on icon "comportamiento" at bounding box center [820, 480] width 17 height 17
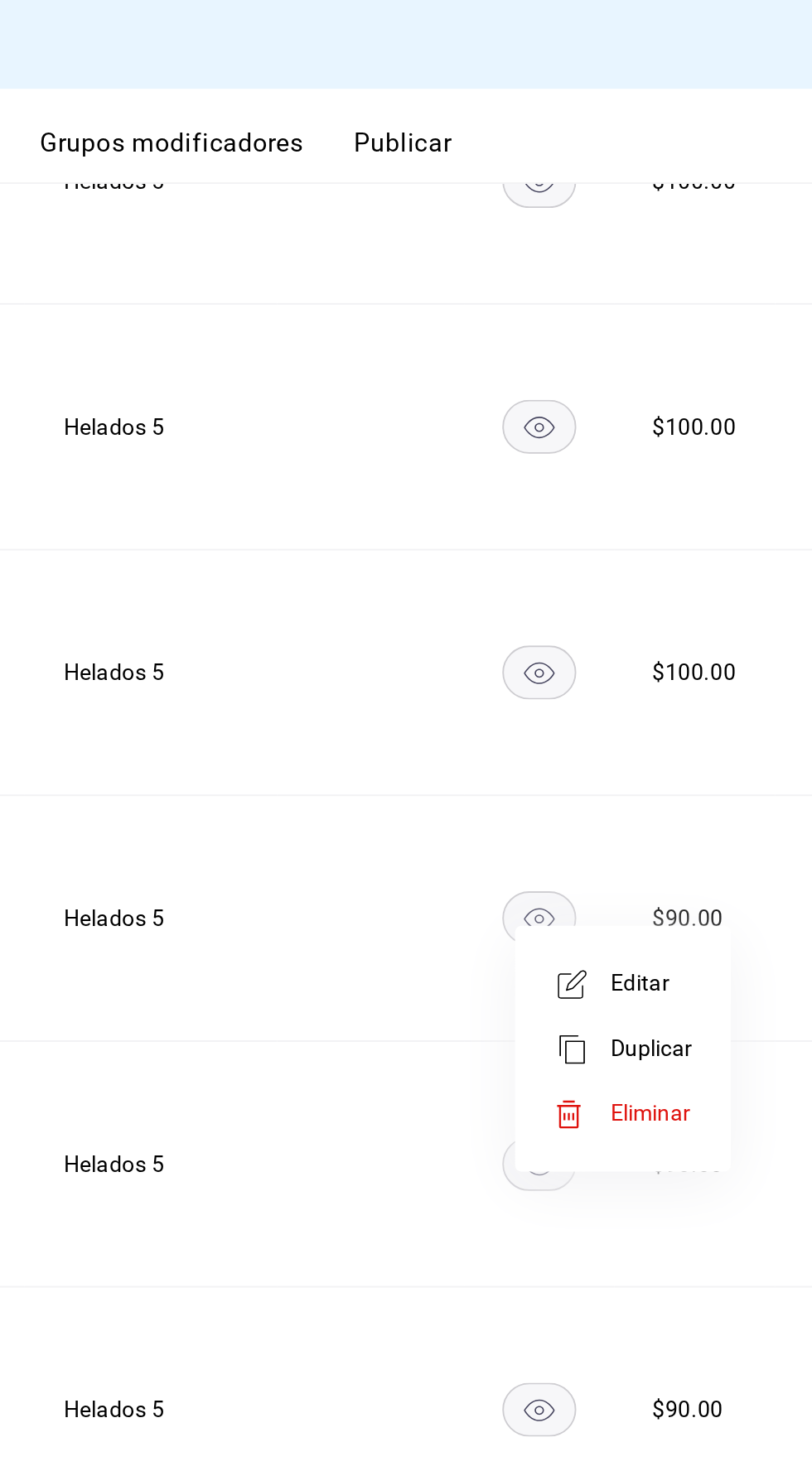
click at [719, 519] on font "Editar" at bounding box center [722, 513] width 32 height 13
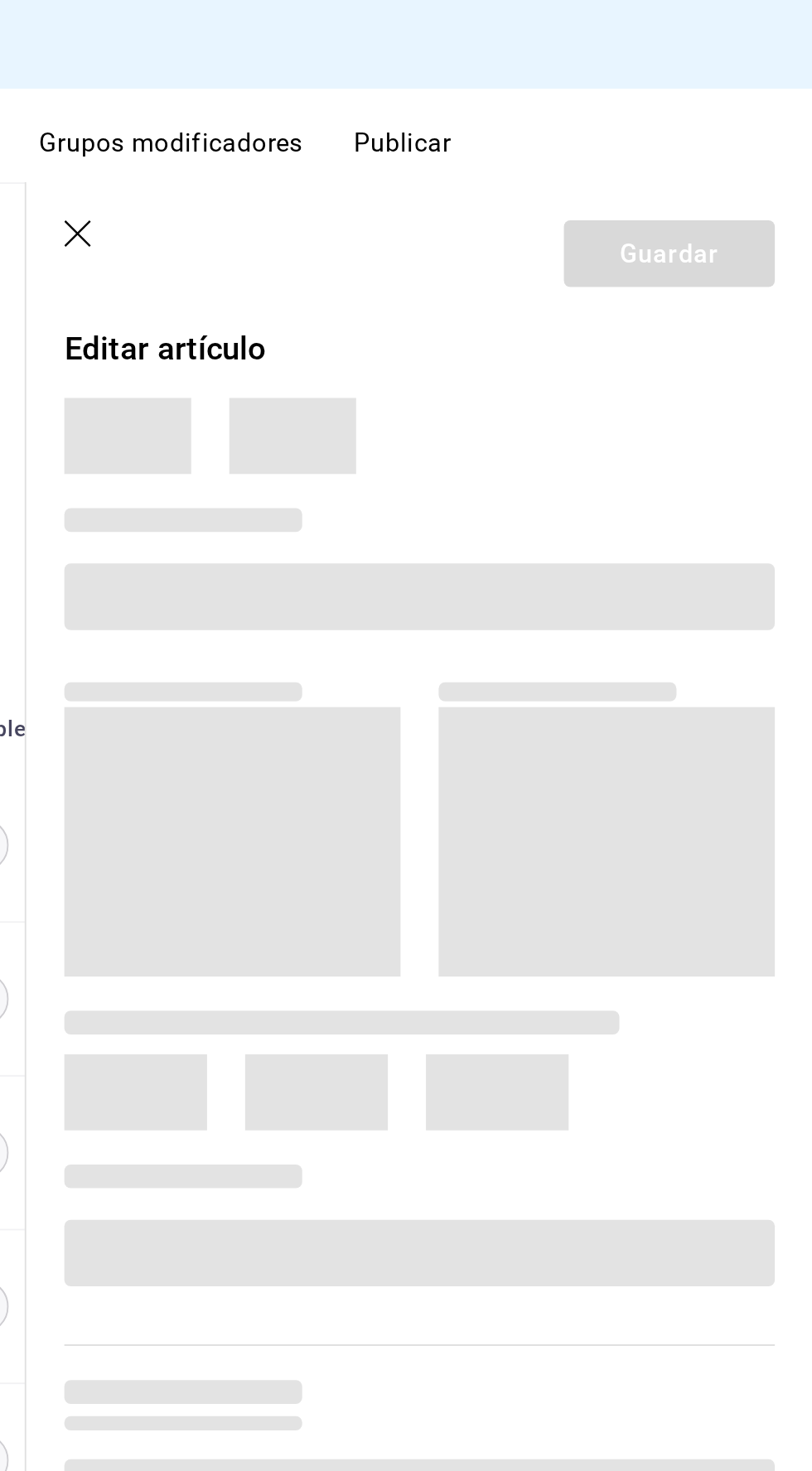
type input "f547cb4a-b93c-4195-b824-038b45f390e8,5cdc5738-4be2-4f6e-aec6-8c4831d5e22e,a1583…"
type input "bcd4eeba-f288-4c7f-be4a-80794efd5e2c,f4348fd6-19a6-4699-a042-45be726c08e8"
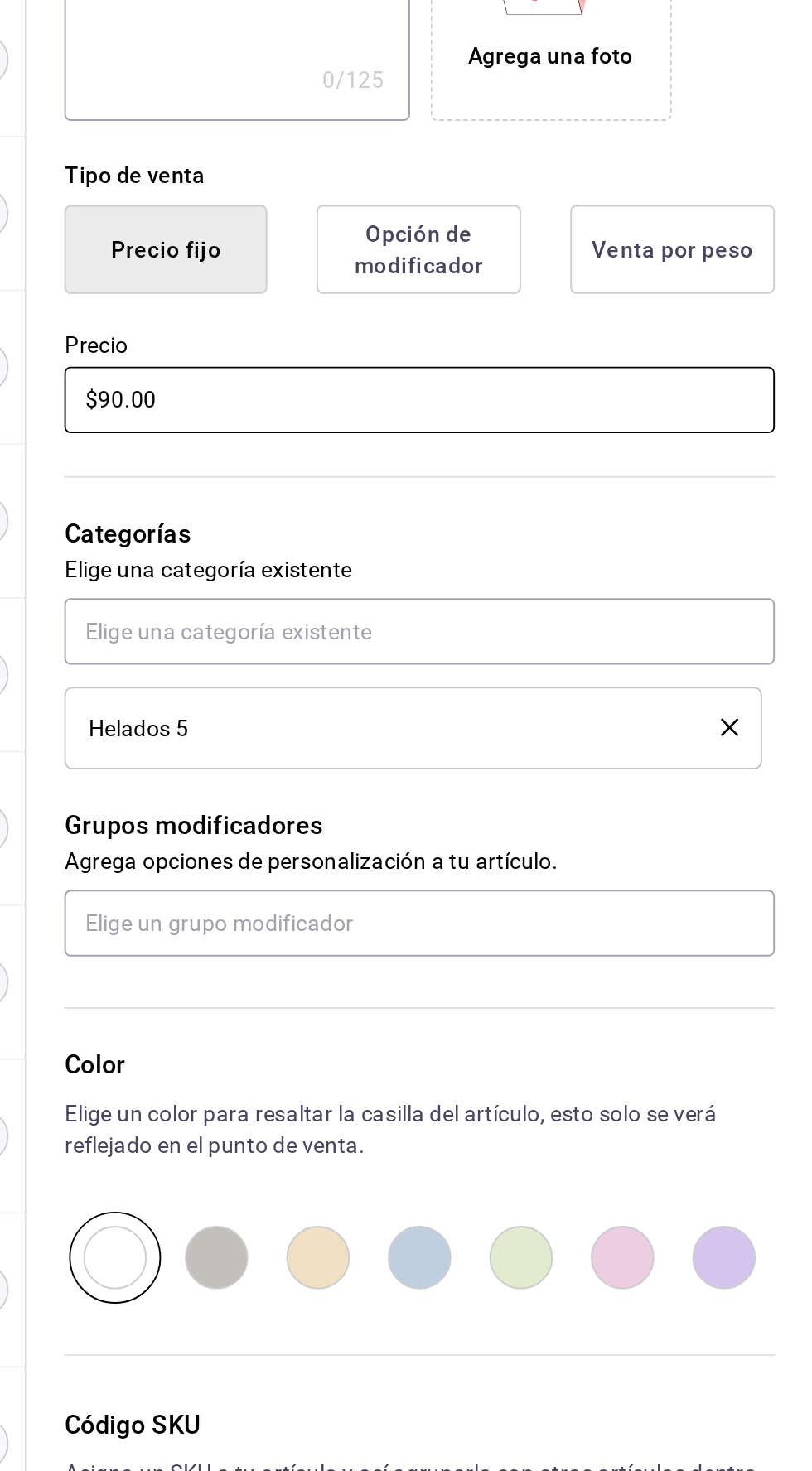
click input "$90.00"
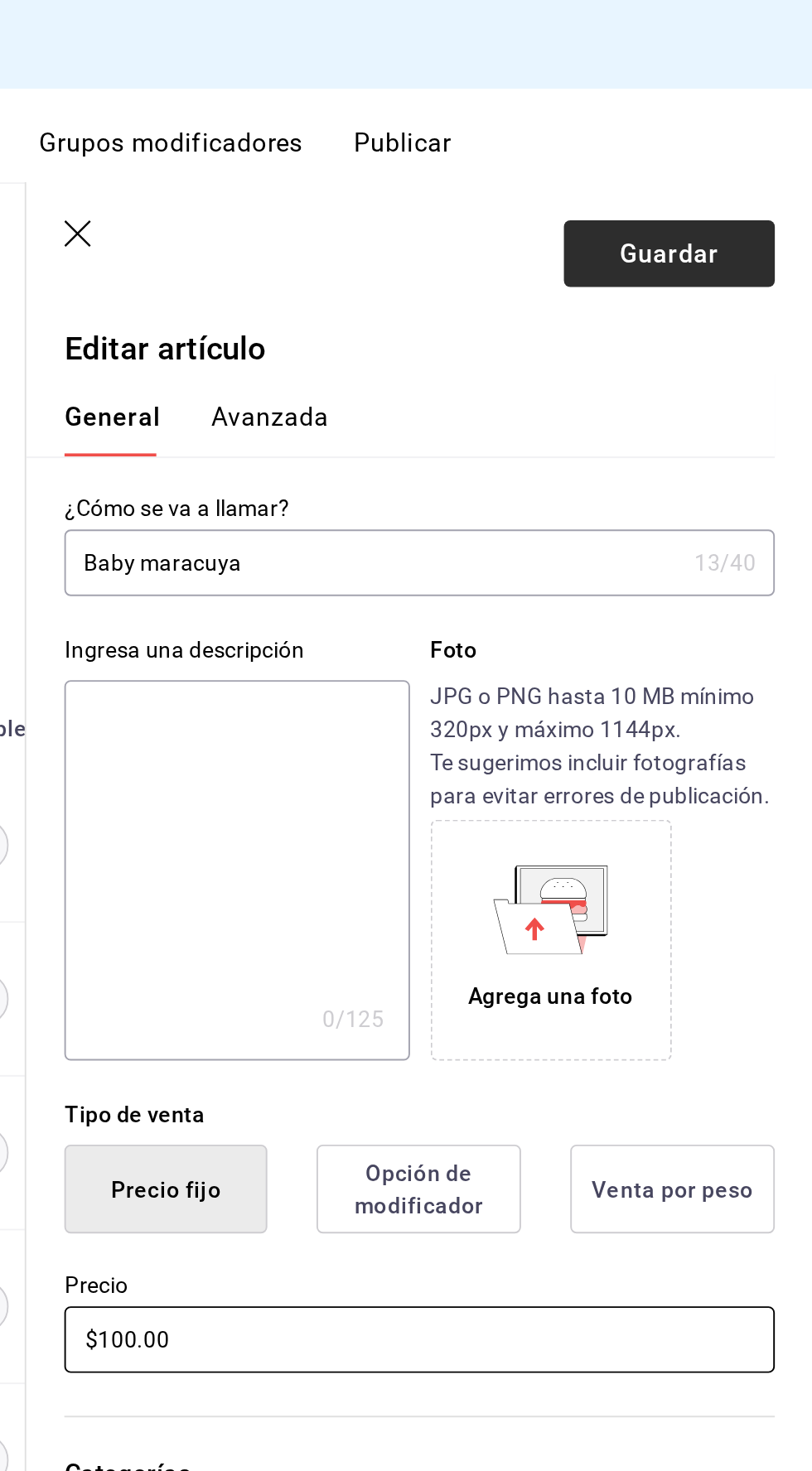
type input "$100.00"
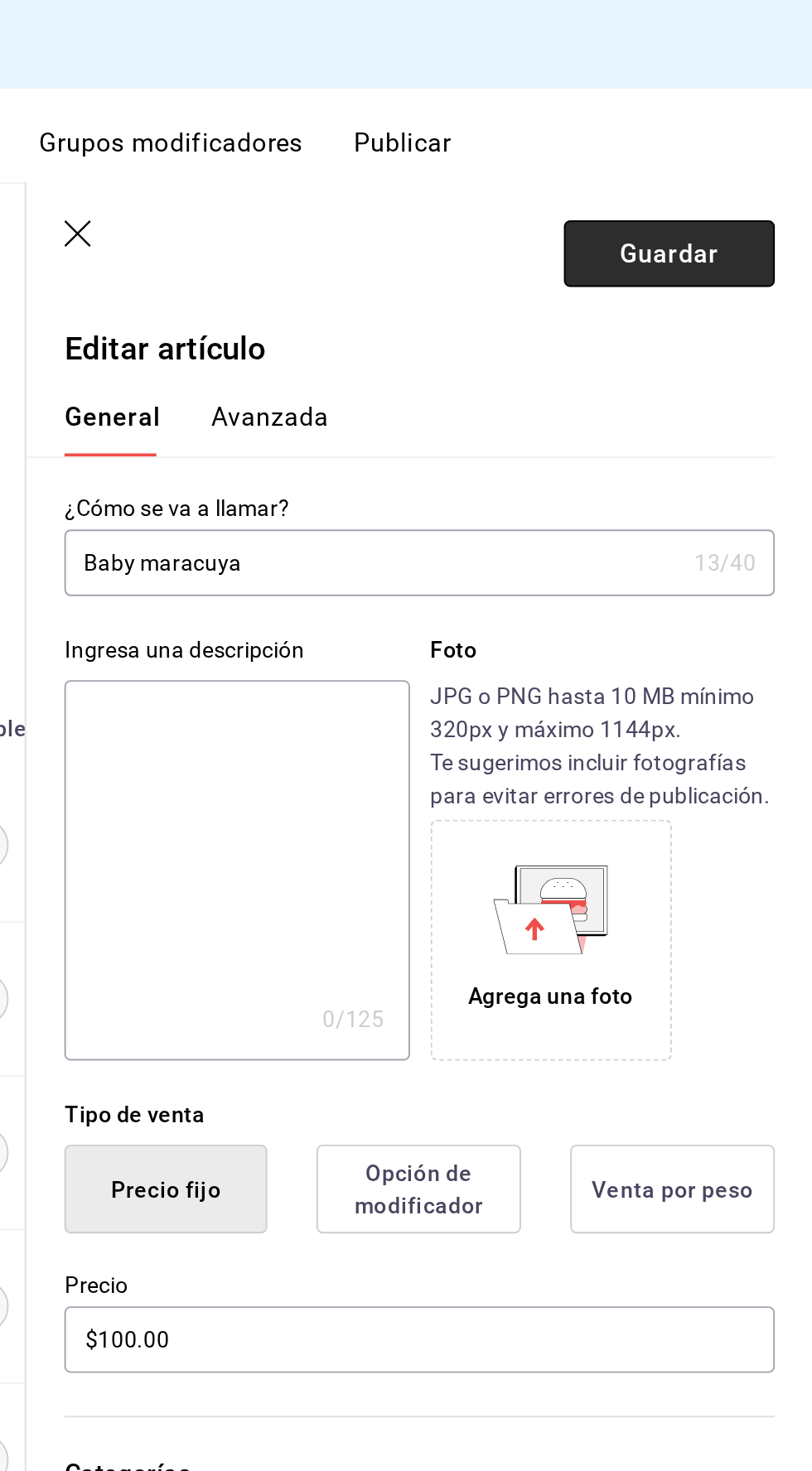
click font "Guardar"
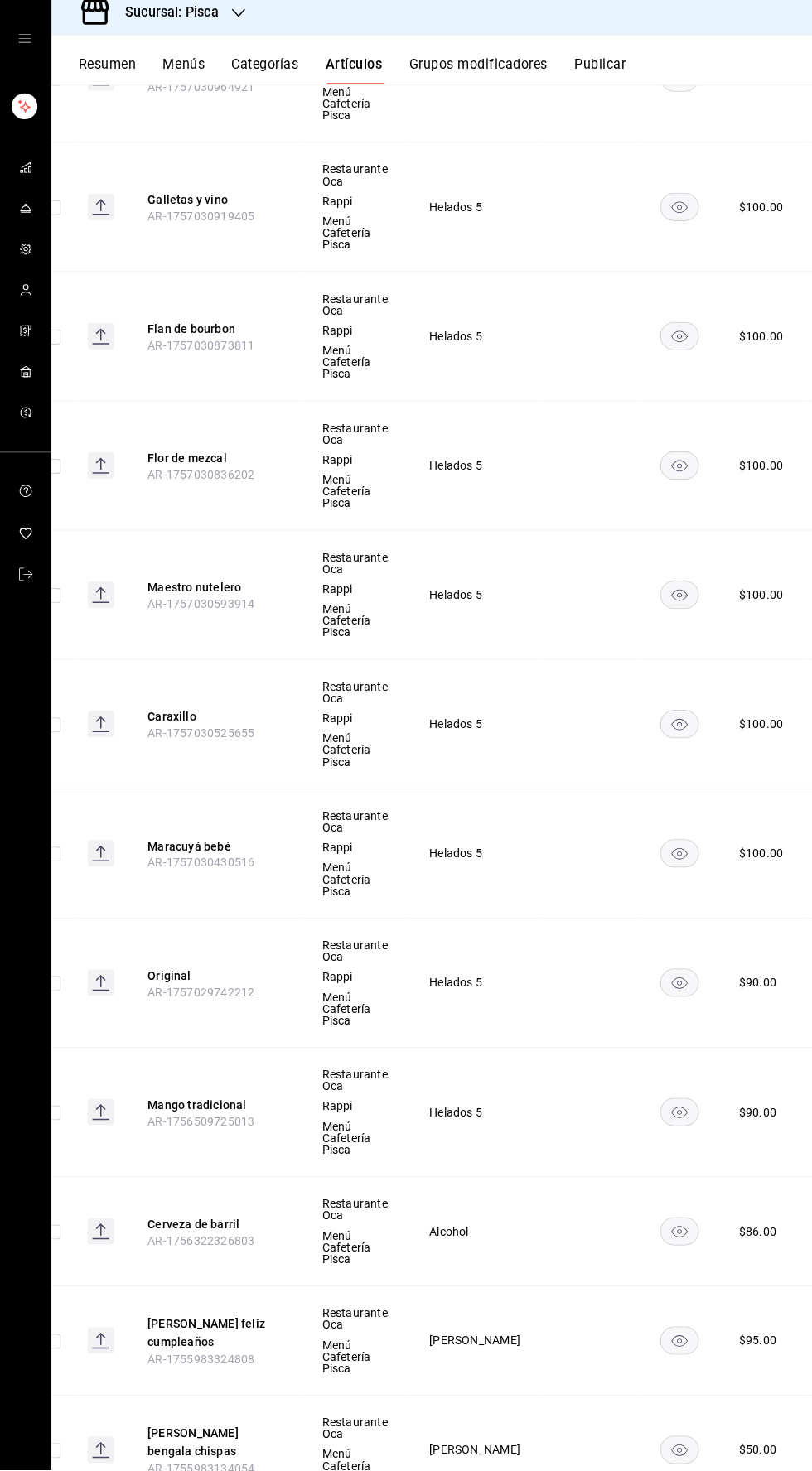
scroll to position [0, 39]
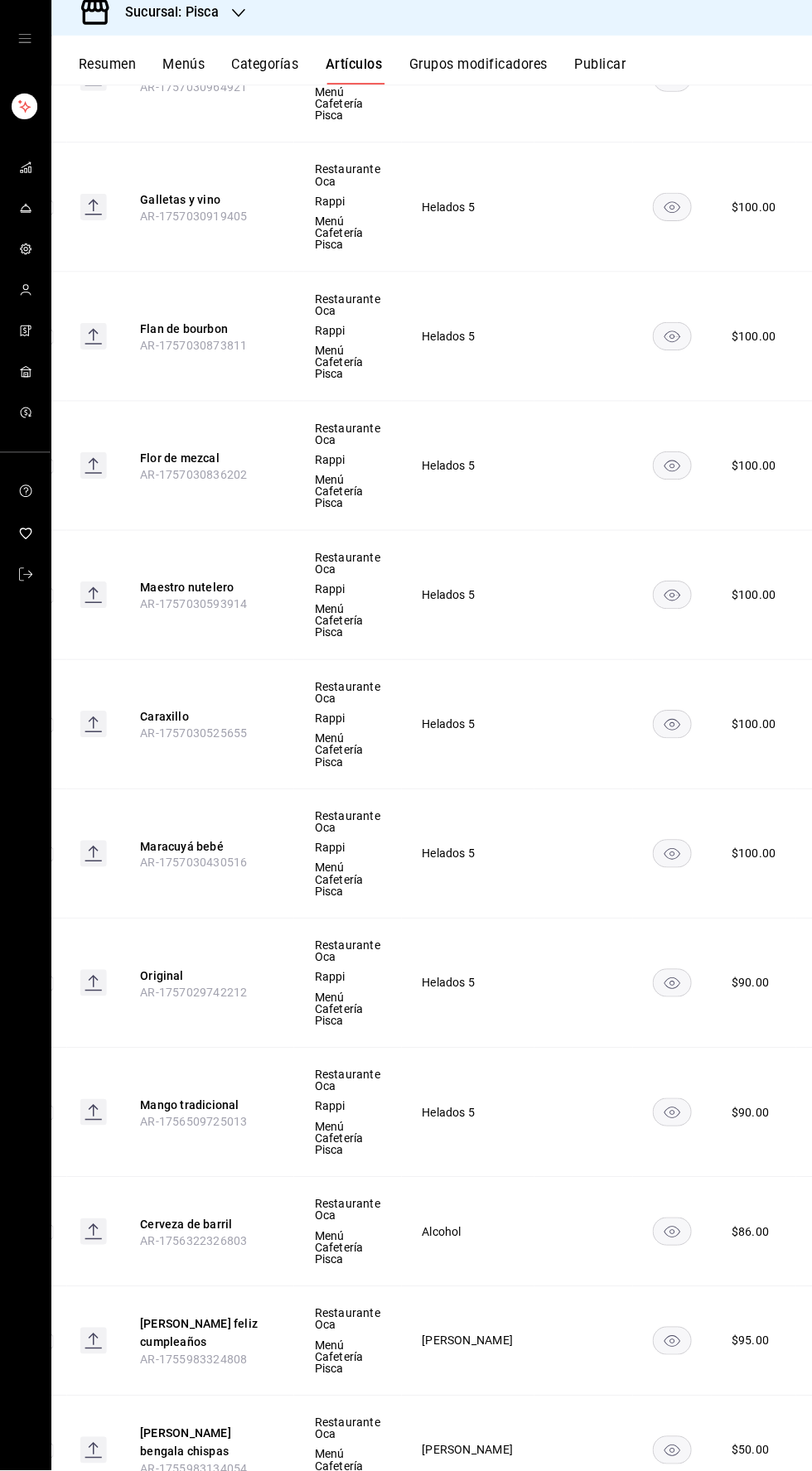
click icon "comportamiento"
click font "Editar"
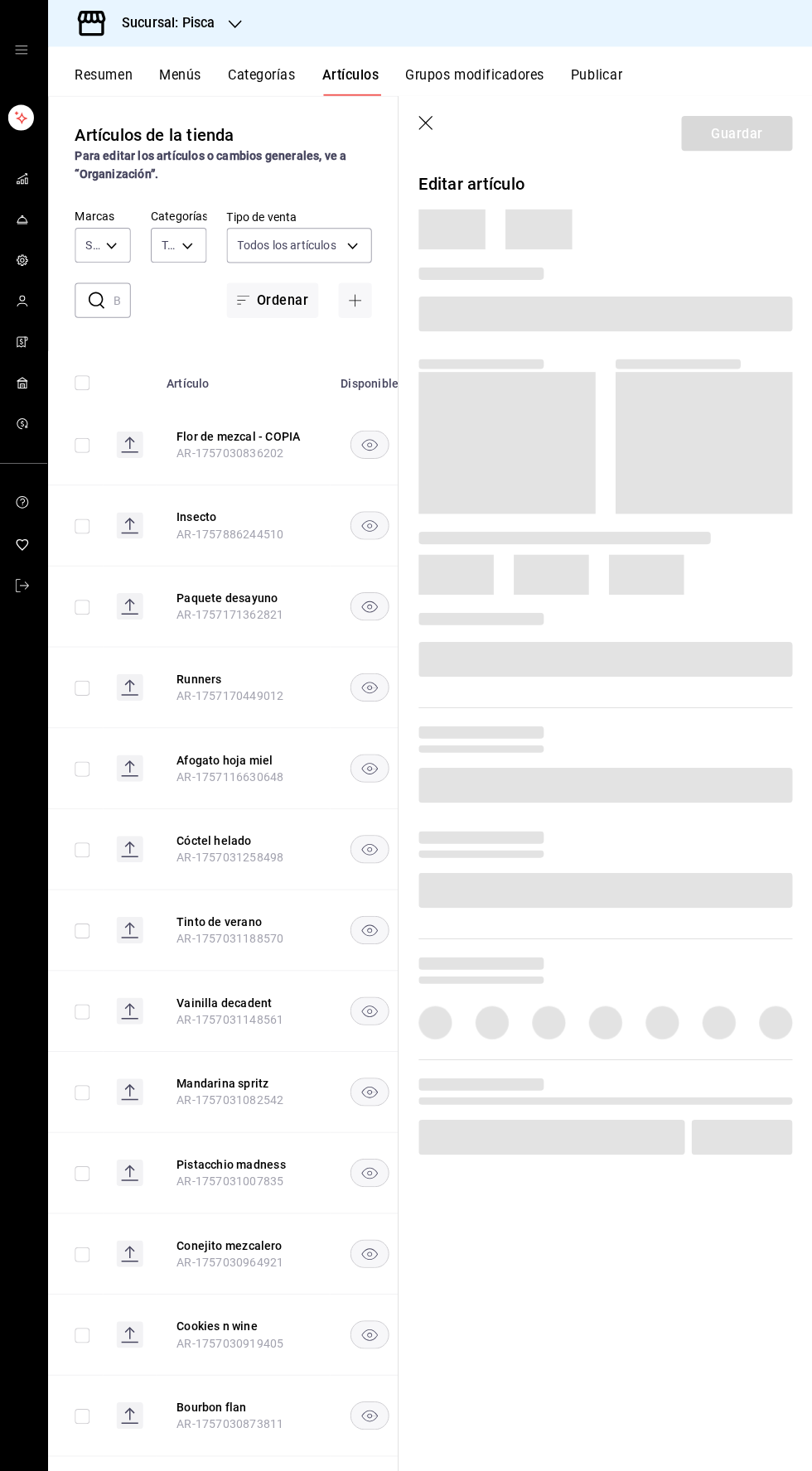
type input "f547cb4a-b93c-4195-b824-038b45f390e8,5cdc5738-4be2-4f6e-aec6-8c4831d5e22e,a1583…"
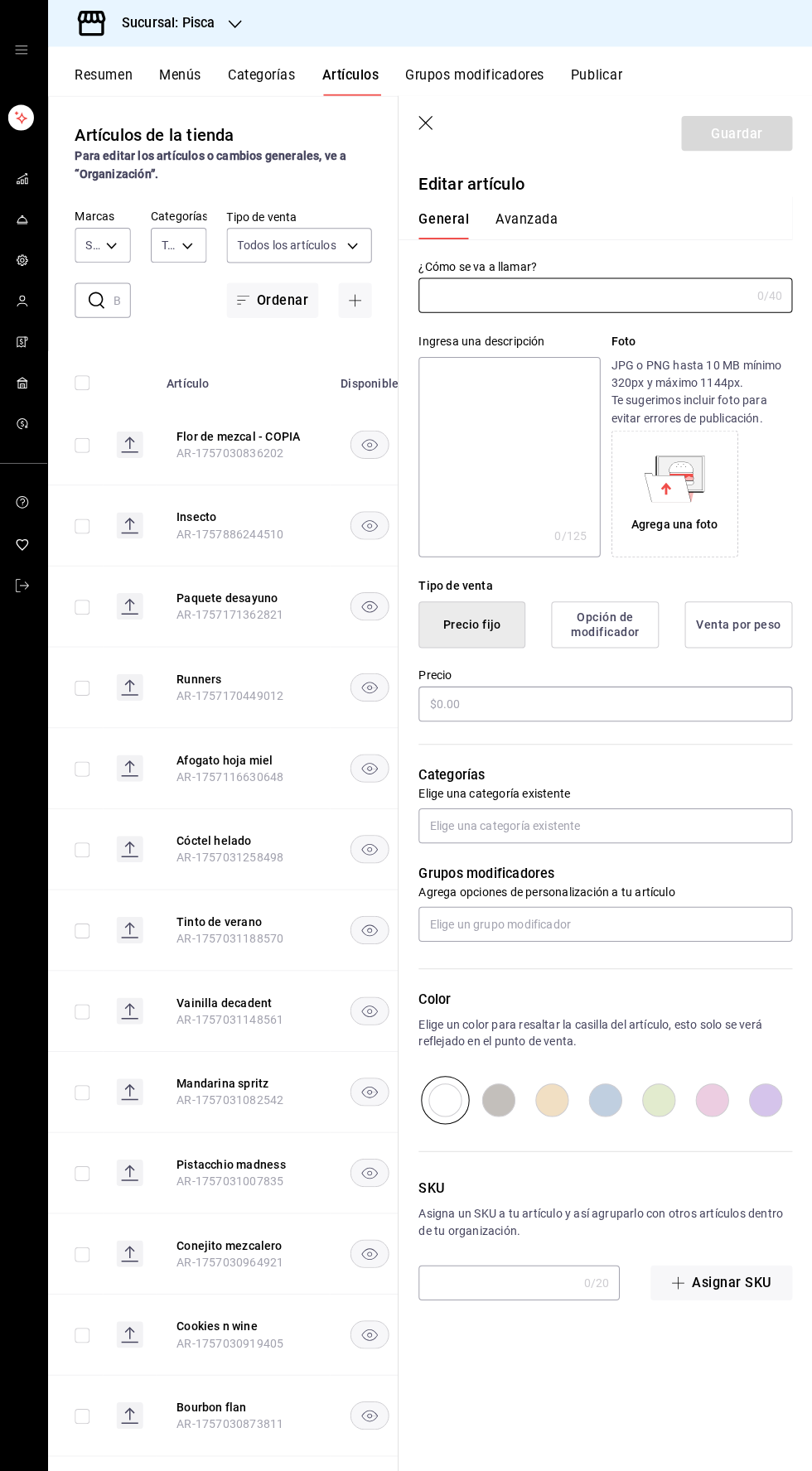
type input "bcd4eeba-f288-4c7f-be4a-80794efd5e2c,f4348fd6-19a6-4699-a042-45be726c08e8"
type input "Original"
type input "AR-1757029742212"
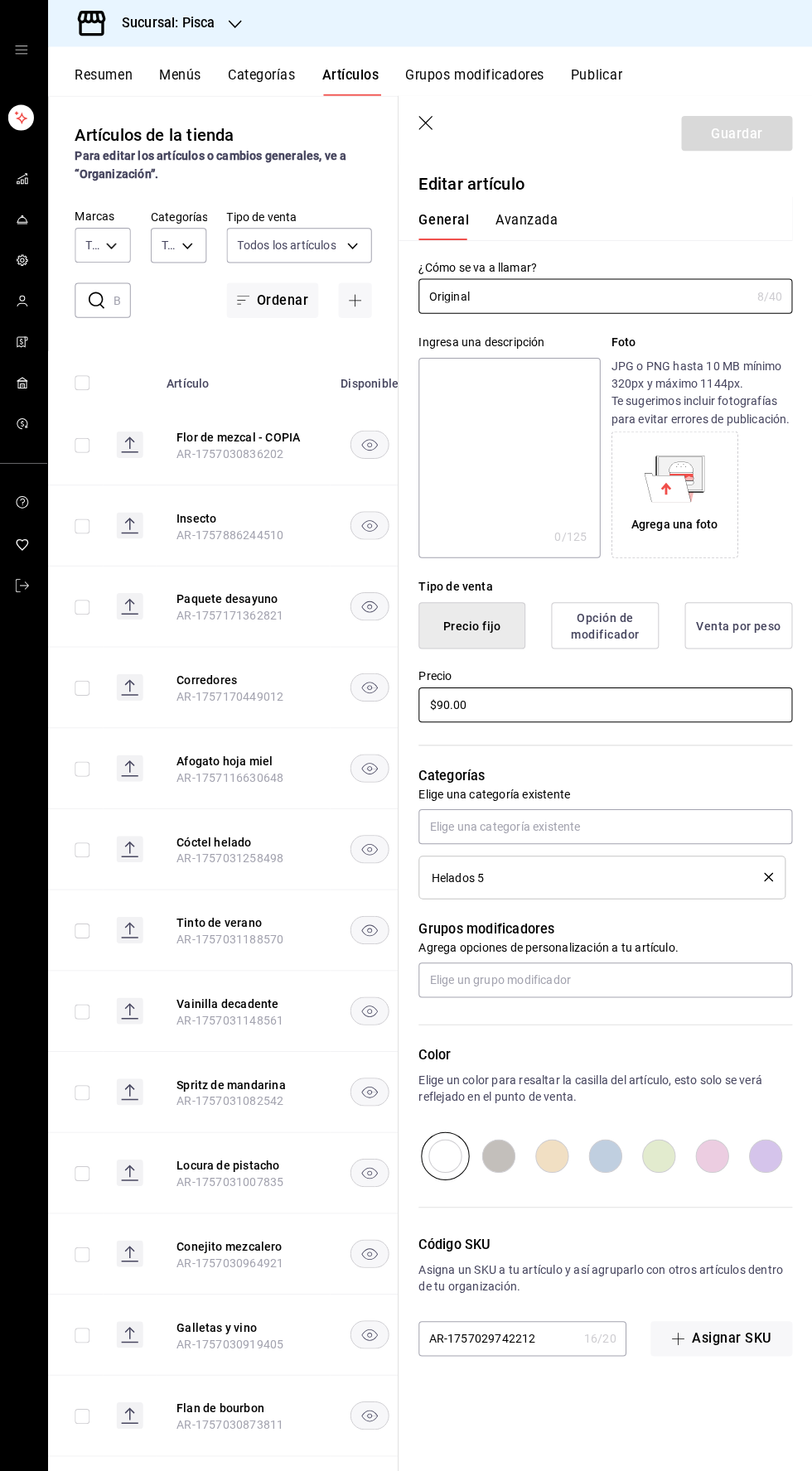
click at [431, 703] on input "$90.00" at bounding box center [605, 699] width 371 height 35
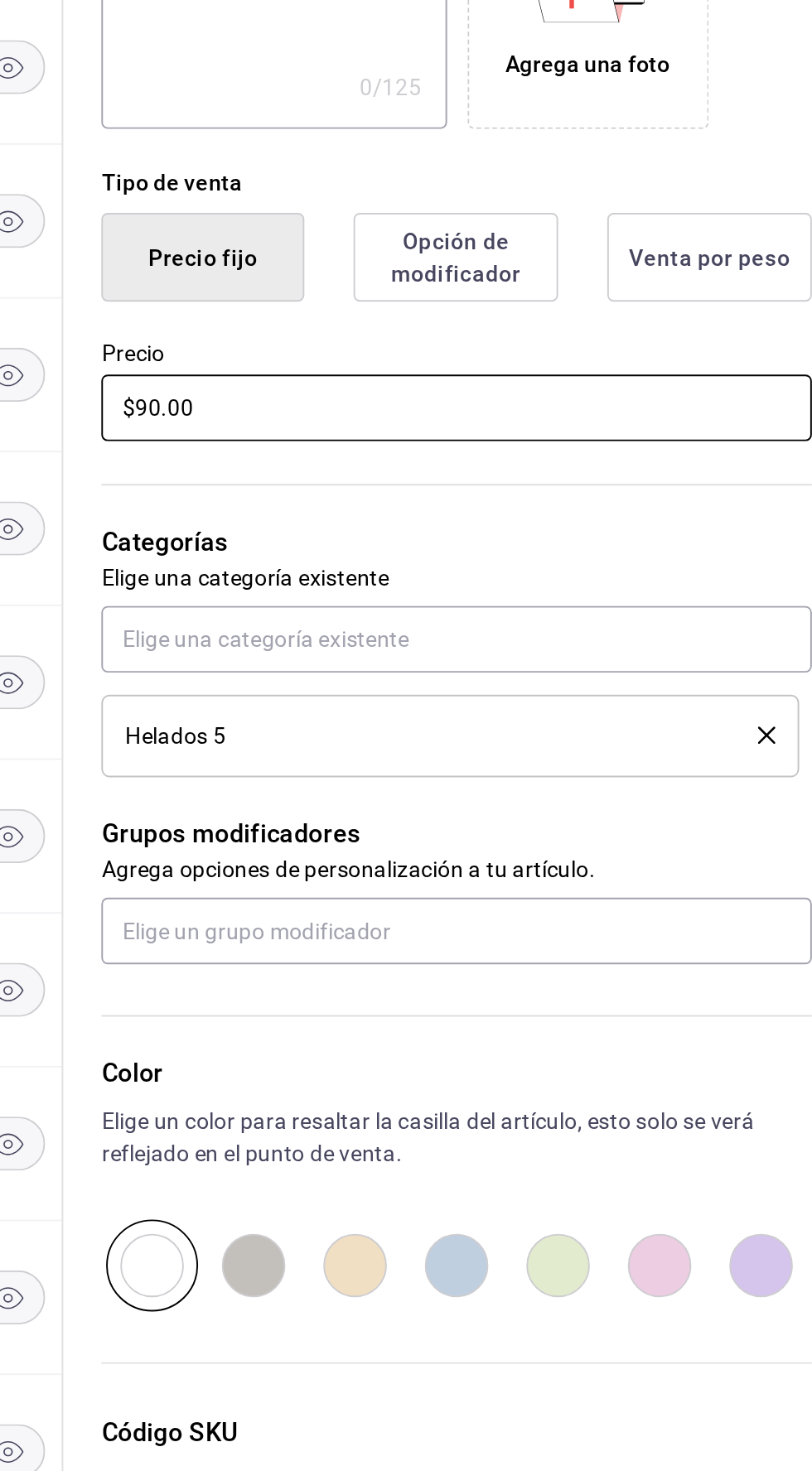
click at [439, 704] on input "$90.00" at bounding box center [605, 699] width 371 height 35
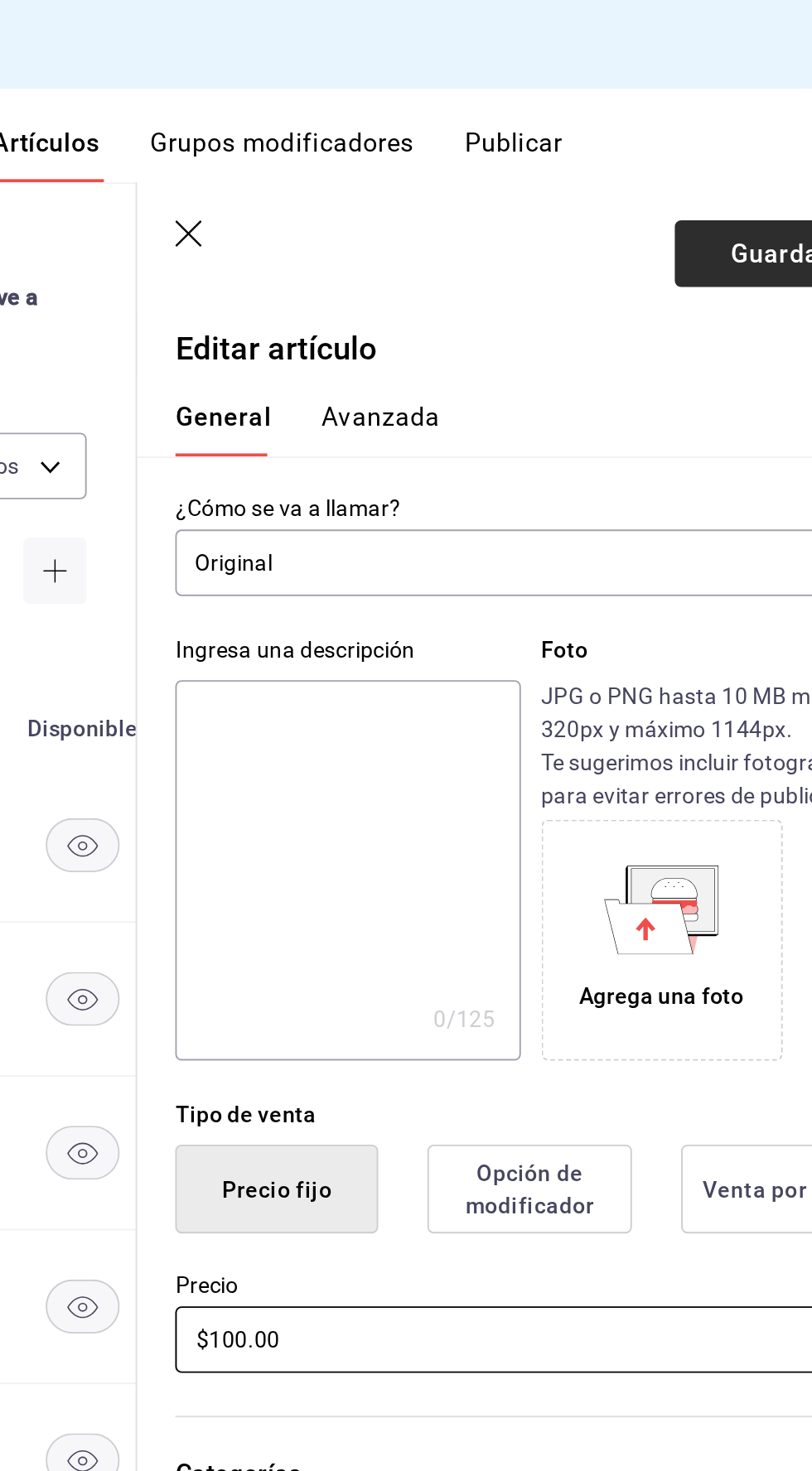
type input "$100.00"
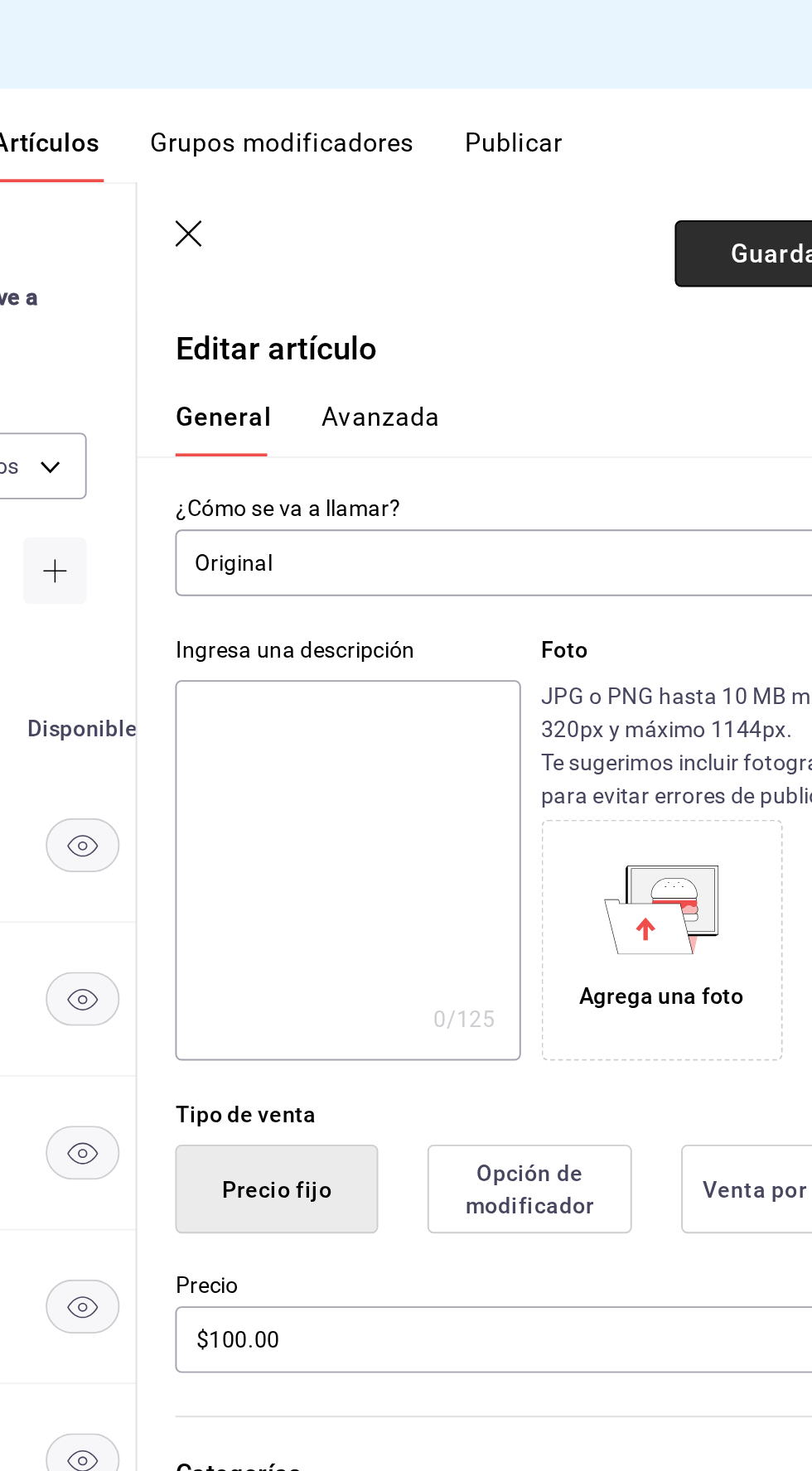
click at [714, 129] on font "Guardar" at bounding box center [736, 131] width 52 height 16
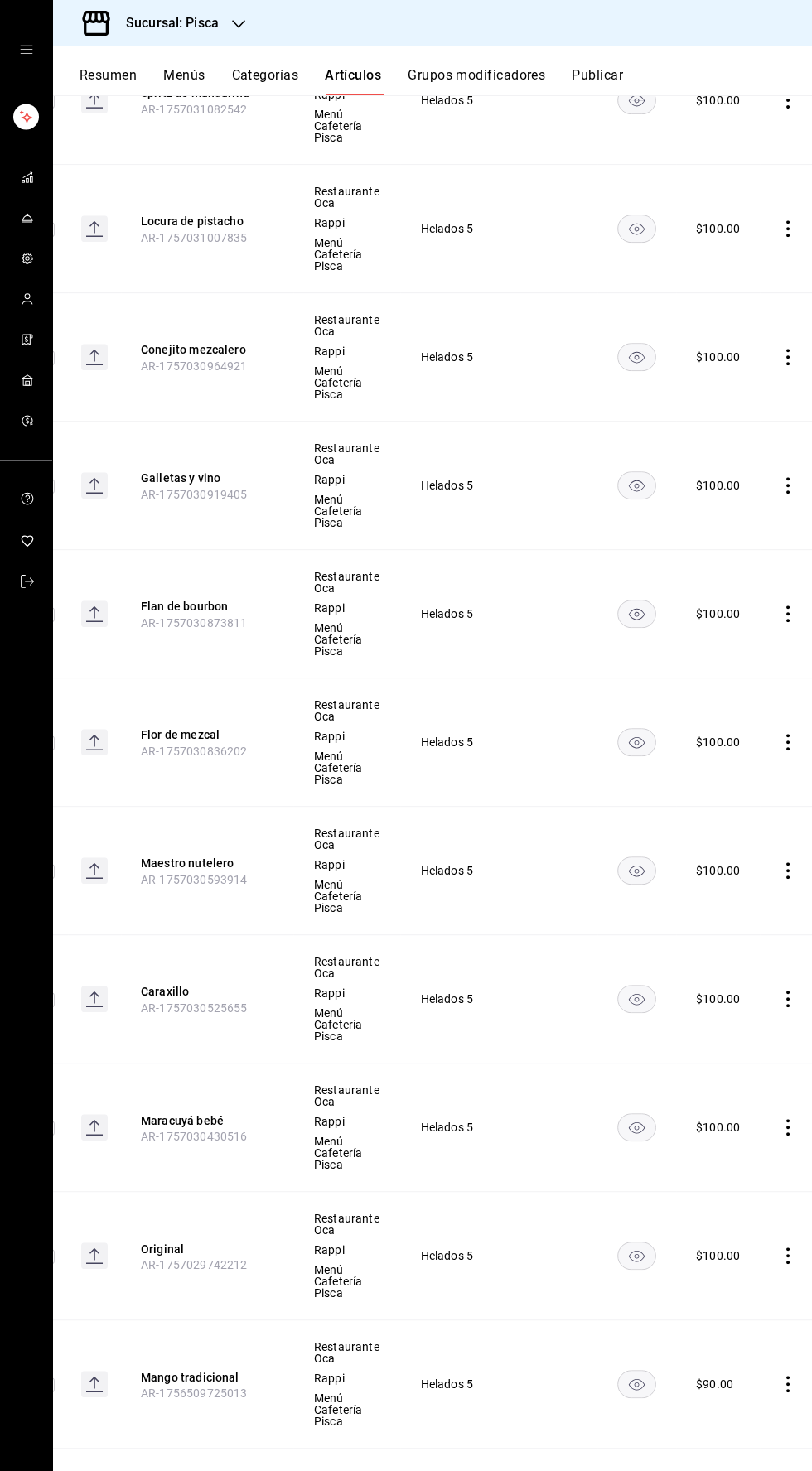
scroll to position [1329, 0]
click at [786, 1378] on icon "comportamiento" at bounding box center [788, 1384] width 4 height 17
click at [709, 1370] on li "Editar" at bounding box center [712, 1359] width 100 height 34
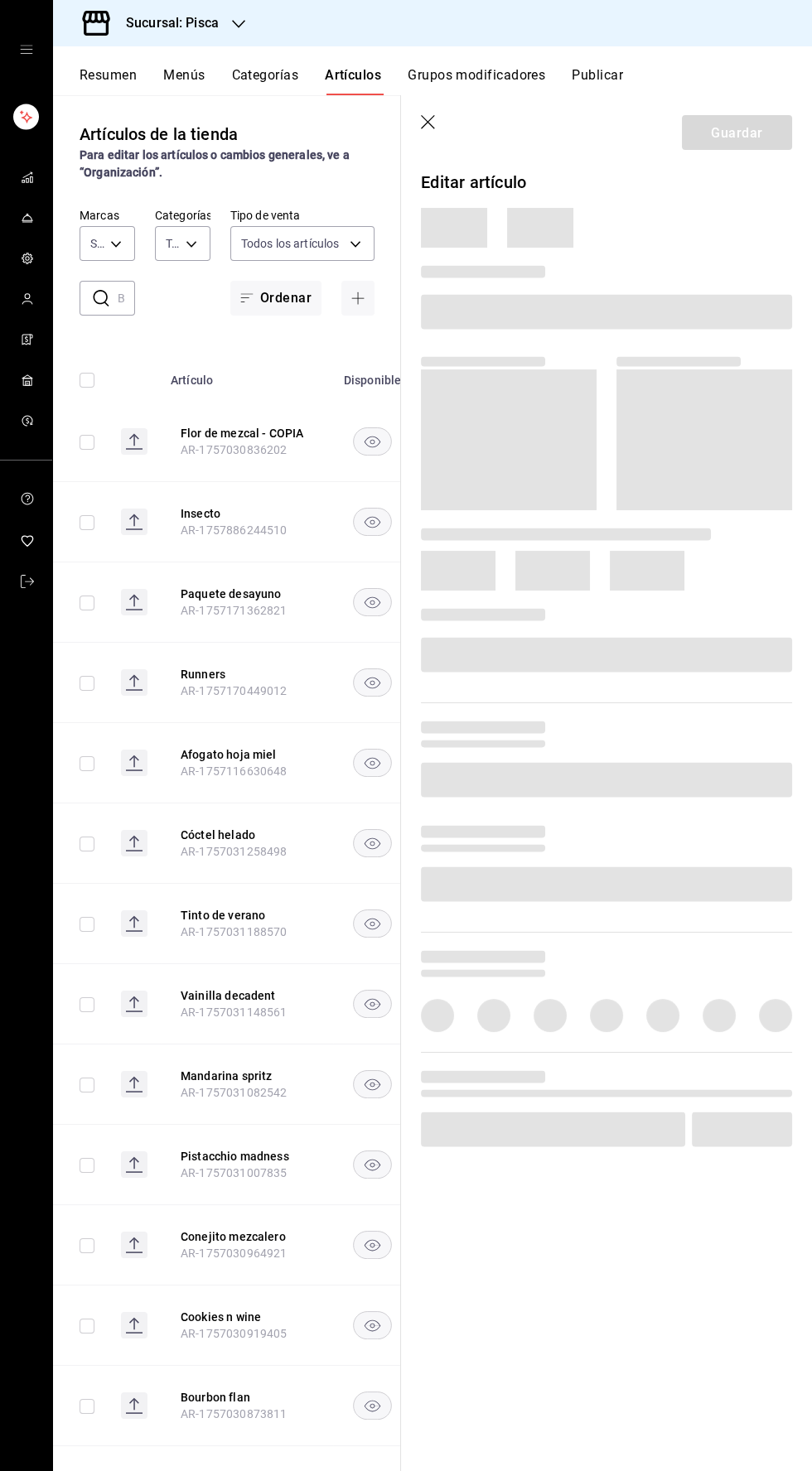
type input "f547cb4a-b93c-4195-b824-038b45f390e8,5cdc5738-4be2-4f6e-aec6-8c4831d5e22e,a1583…"
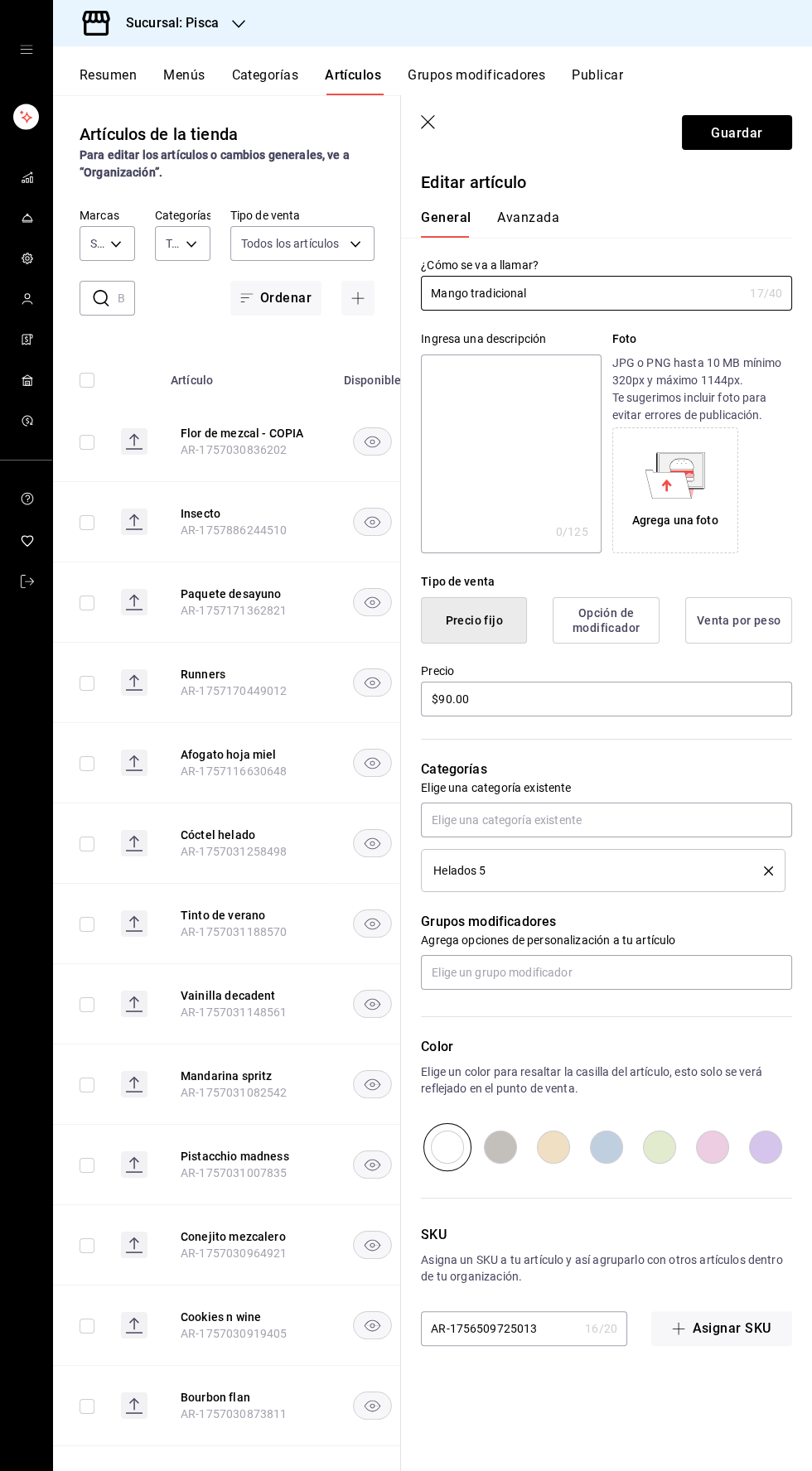
type input "bcd4eeba-f288-4c7f-be4a-80794efd5e2c,f4348fd6-19a6-4699-a042-45be726c08e8"
click at [440, 699] on input "$90.00" at bounding box center [605, 699] width 371 height 35
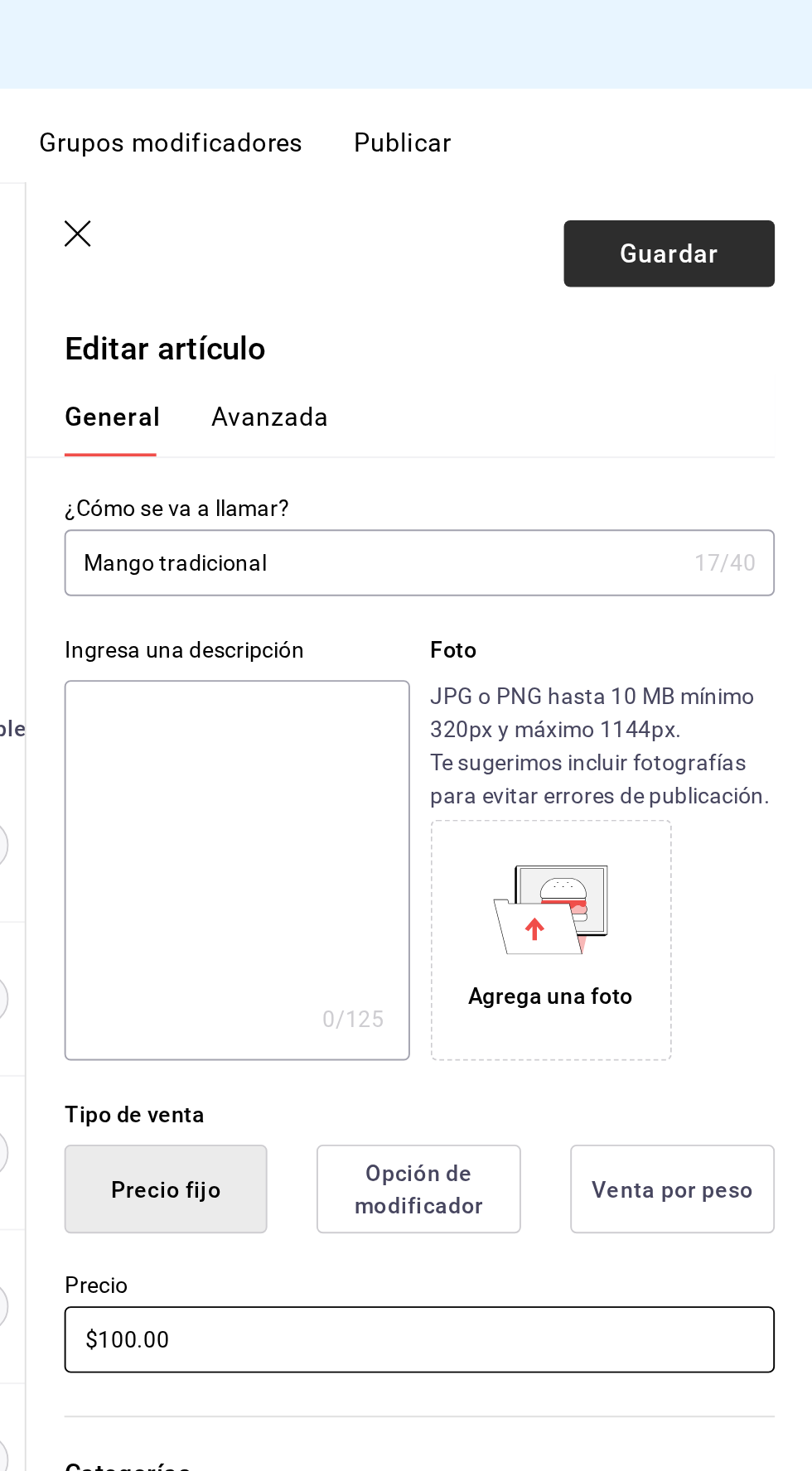
type input "$100.00"
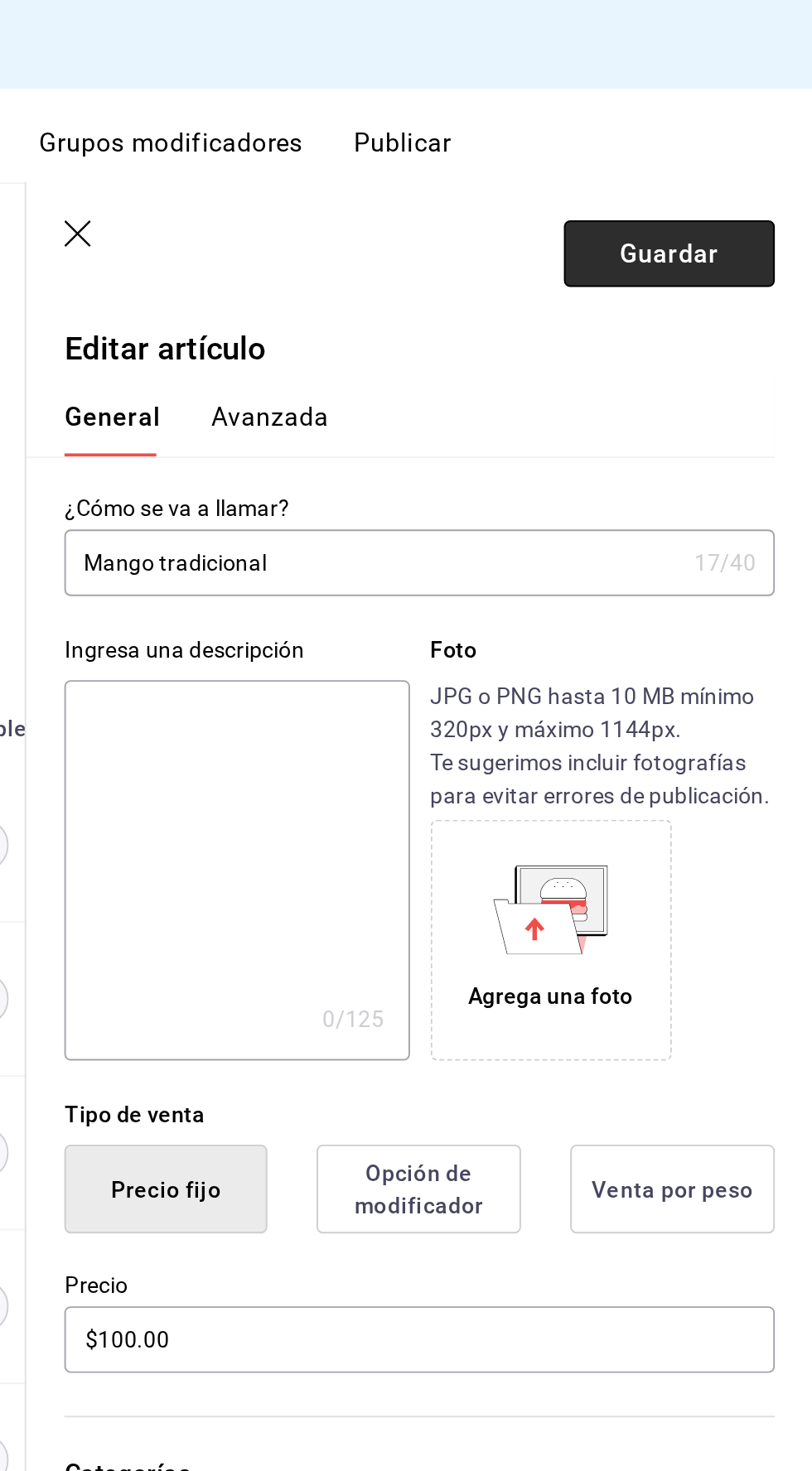
click at [721, 126] on font "Guardar" at bounding box center [736, 131] width 52 height 16
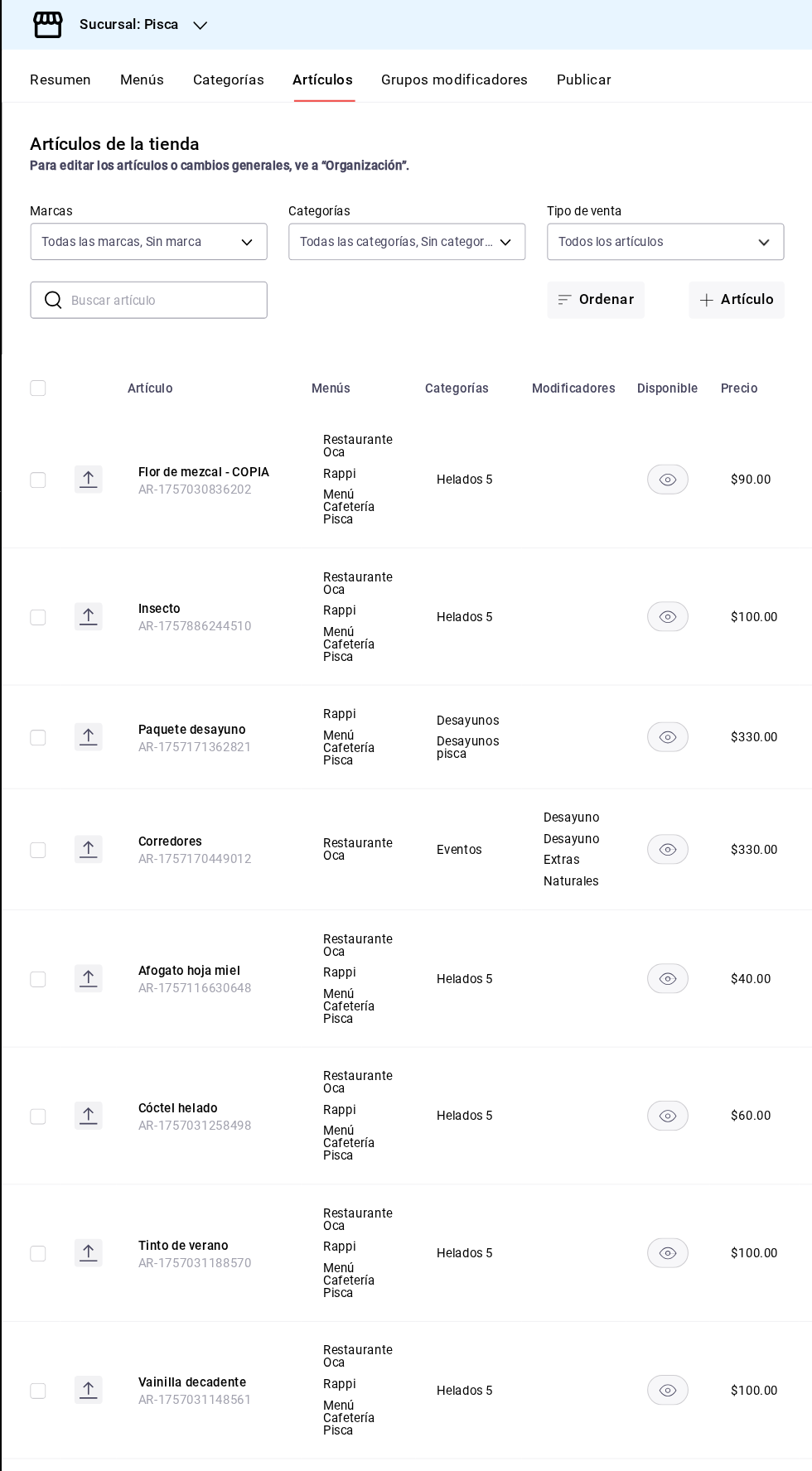
scroll to position [0, 39]
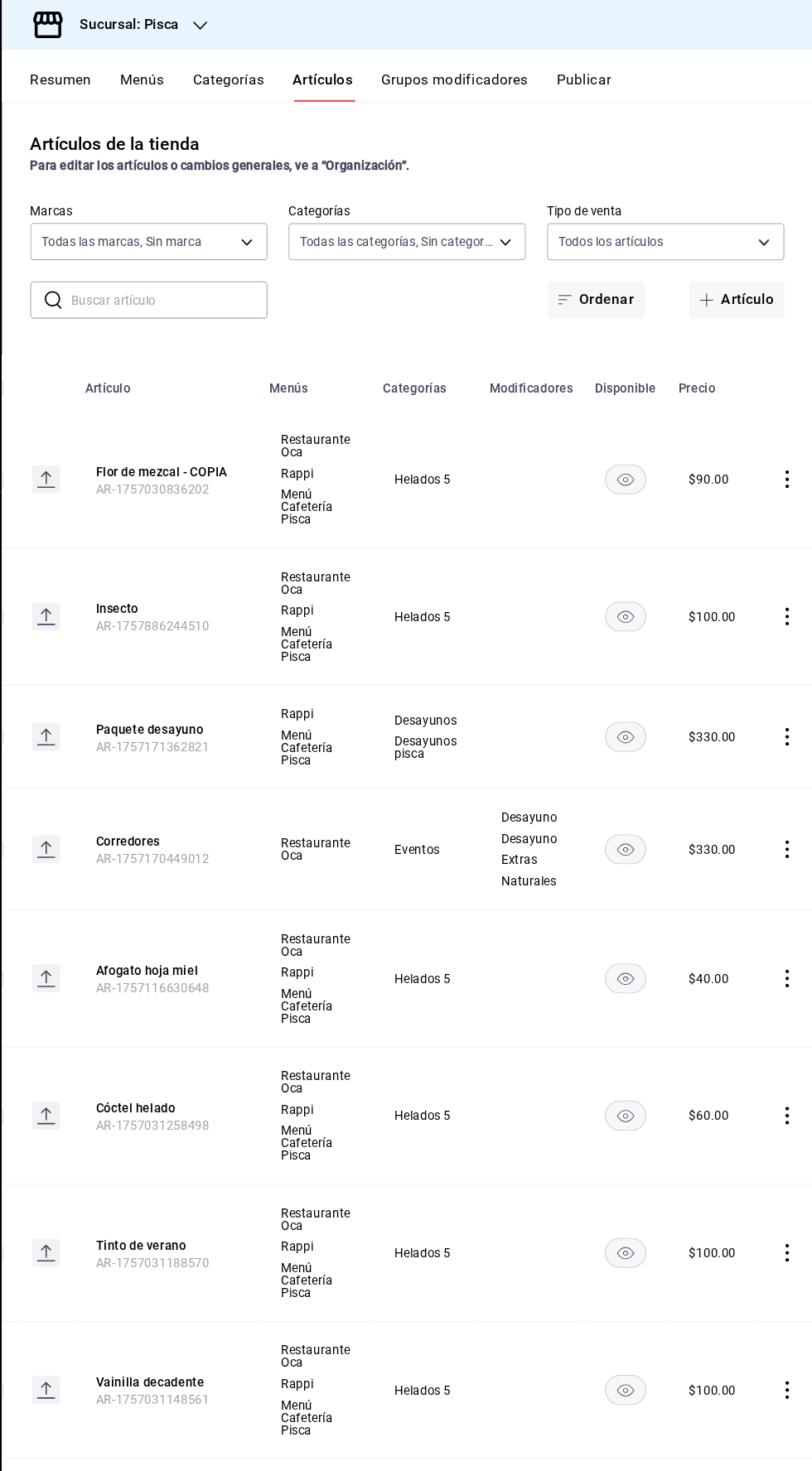
click at [786, 448] on icon "comportamiento" at bounding box center [788, 448] width 4 height 17
click at [710, 554] on font "Eliminar" at bounding box center [727, 555] width 42 height 13
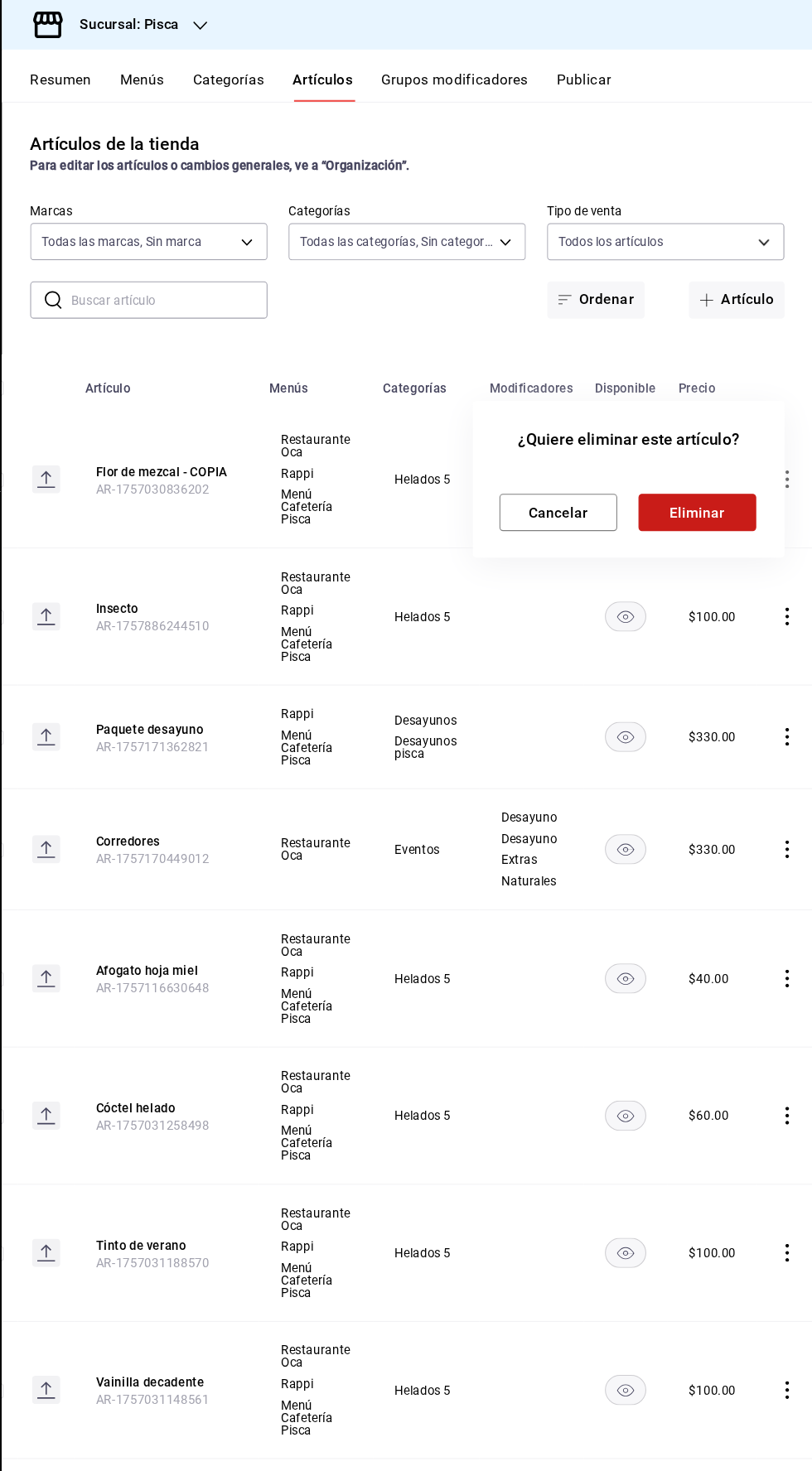
click at [723, 466] on button "Eliminar" at bounding box center [703, 479] width 110 height 35
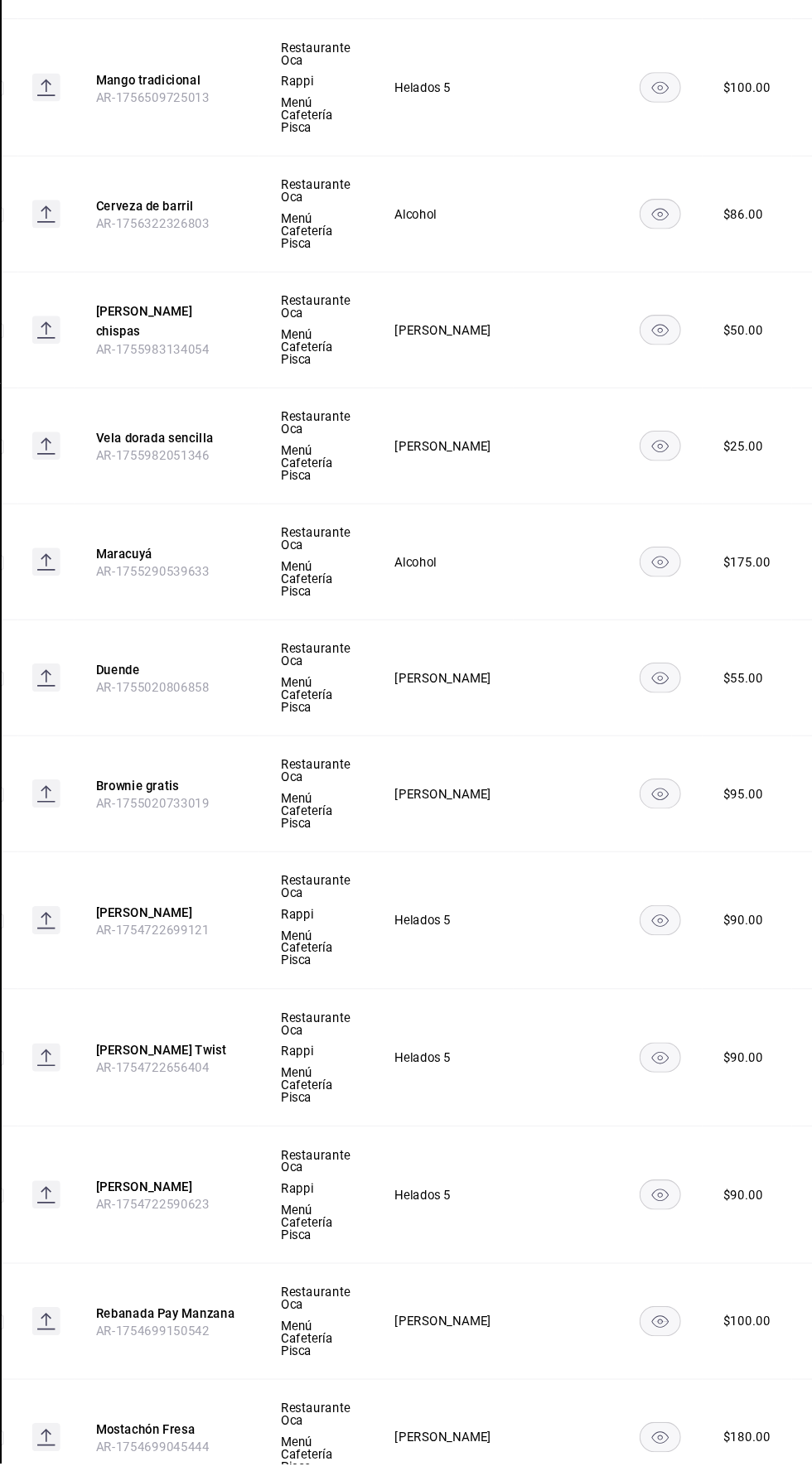
scroll to position [2406, 0]
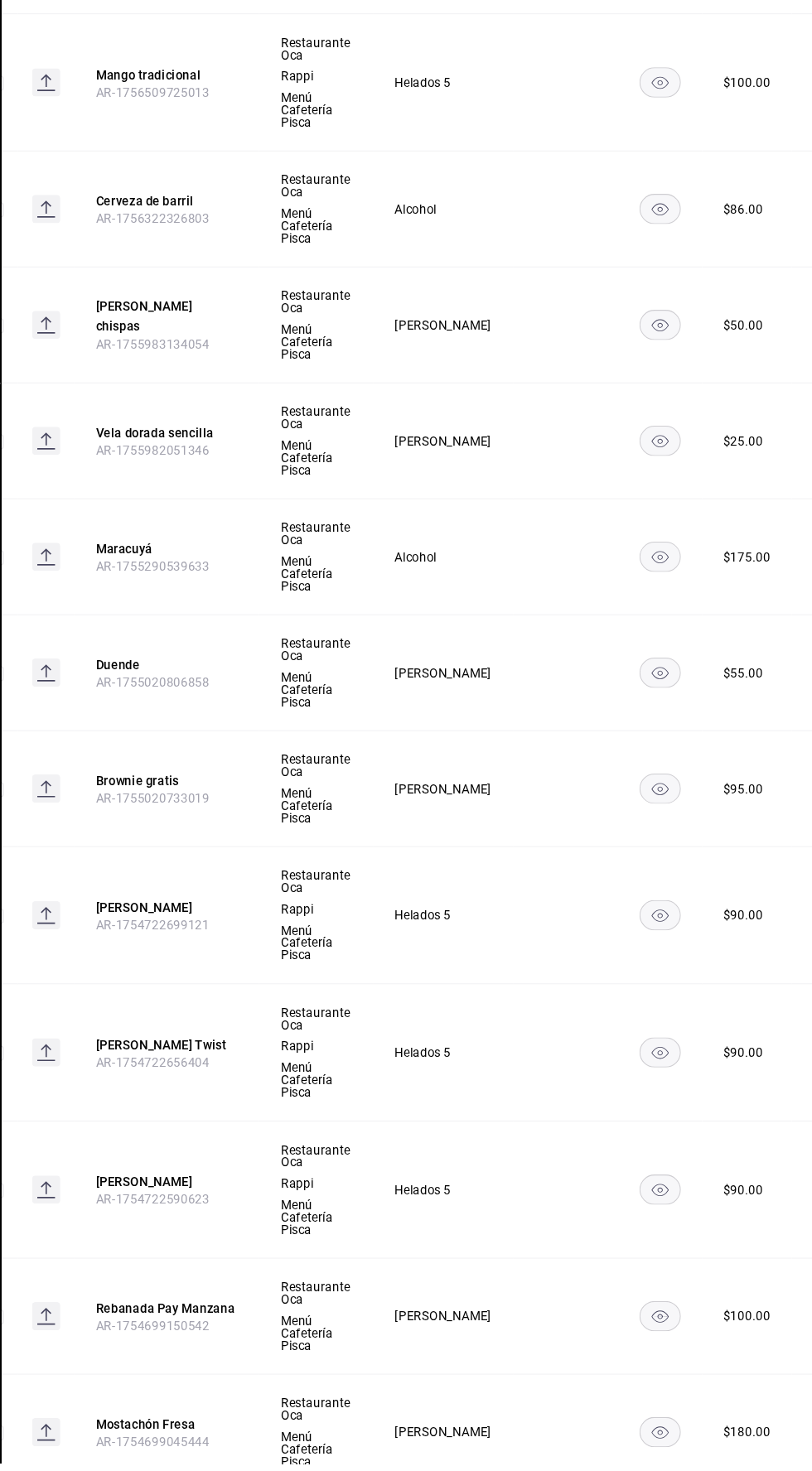
click at [811, 1080] on icon "comportamiento" at bounding box center [820, 1086] width 17 height 17
click at [708, 1131] on li "Editar" at bounding box center [712, 1118] width 100 height 34
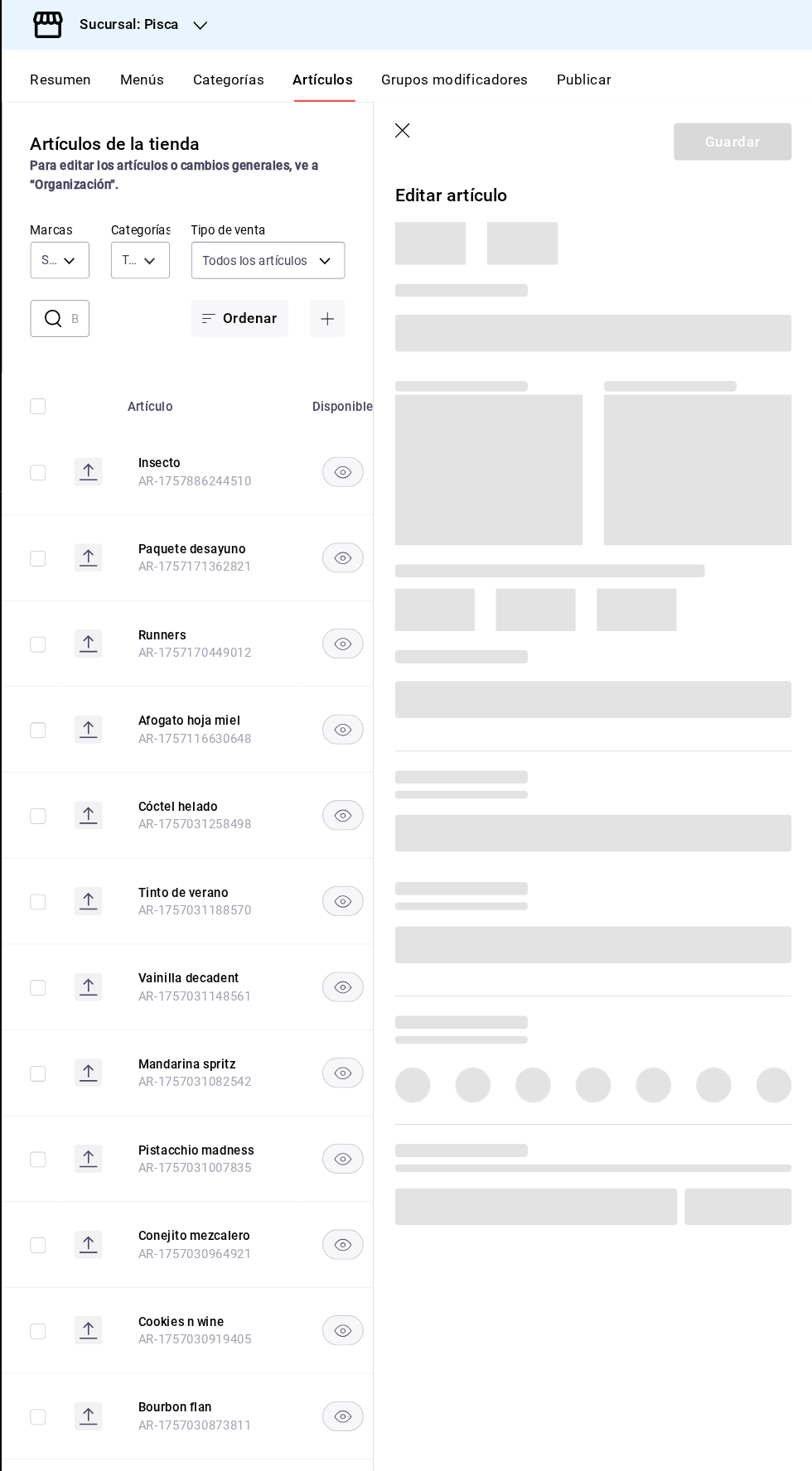
type input "f547cb4a-b93c-4195-b824-038b45f390e8,5cdc5738-4be2-4f6e-aec6-8c4831d5e22e,a1583…"
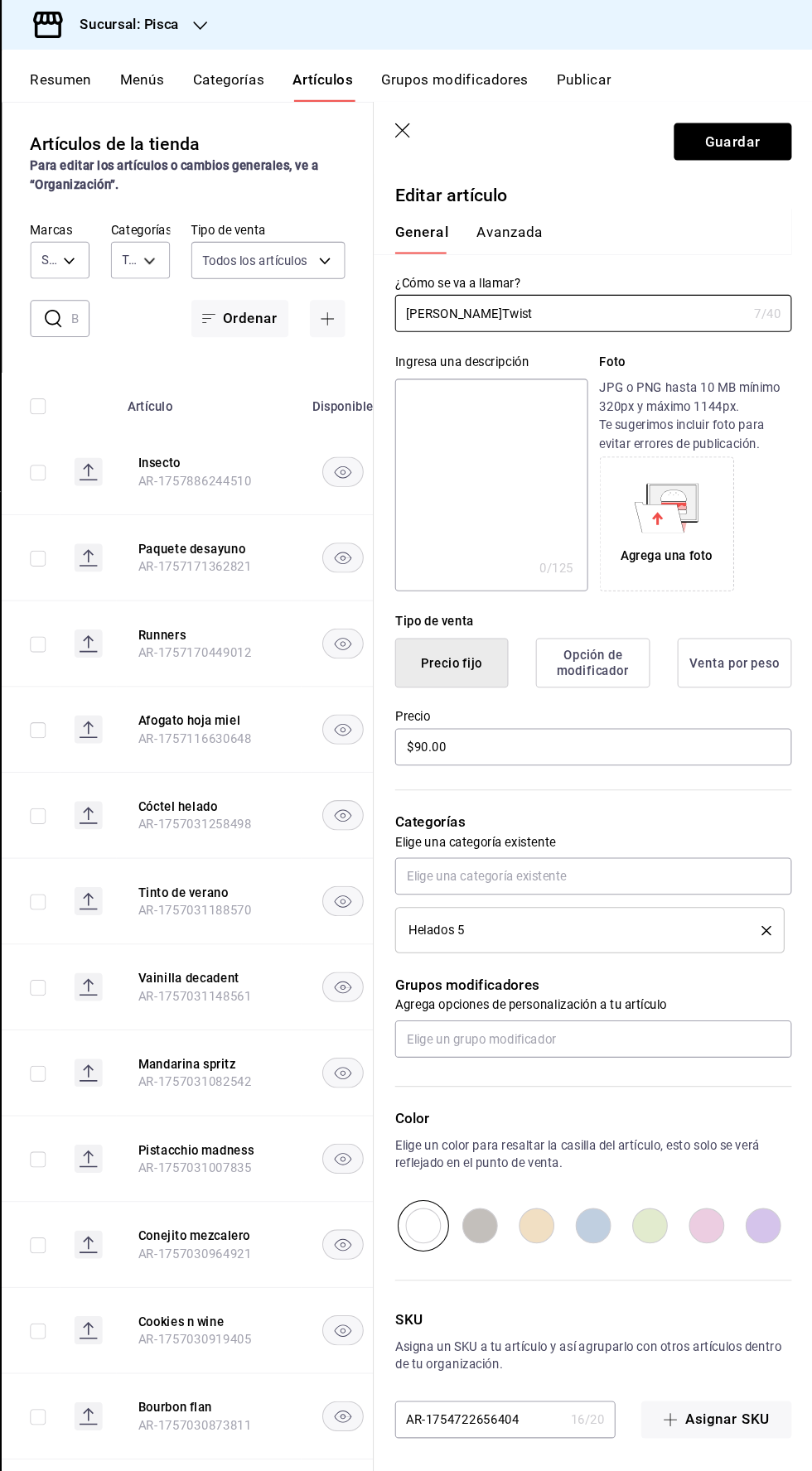
type input "bcd4eeba-f288-4c7f-be4a-80794efd5e2c,f4348fd6-19a6-4699-a042-45be726c08e8"
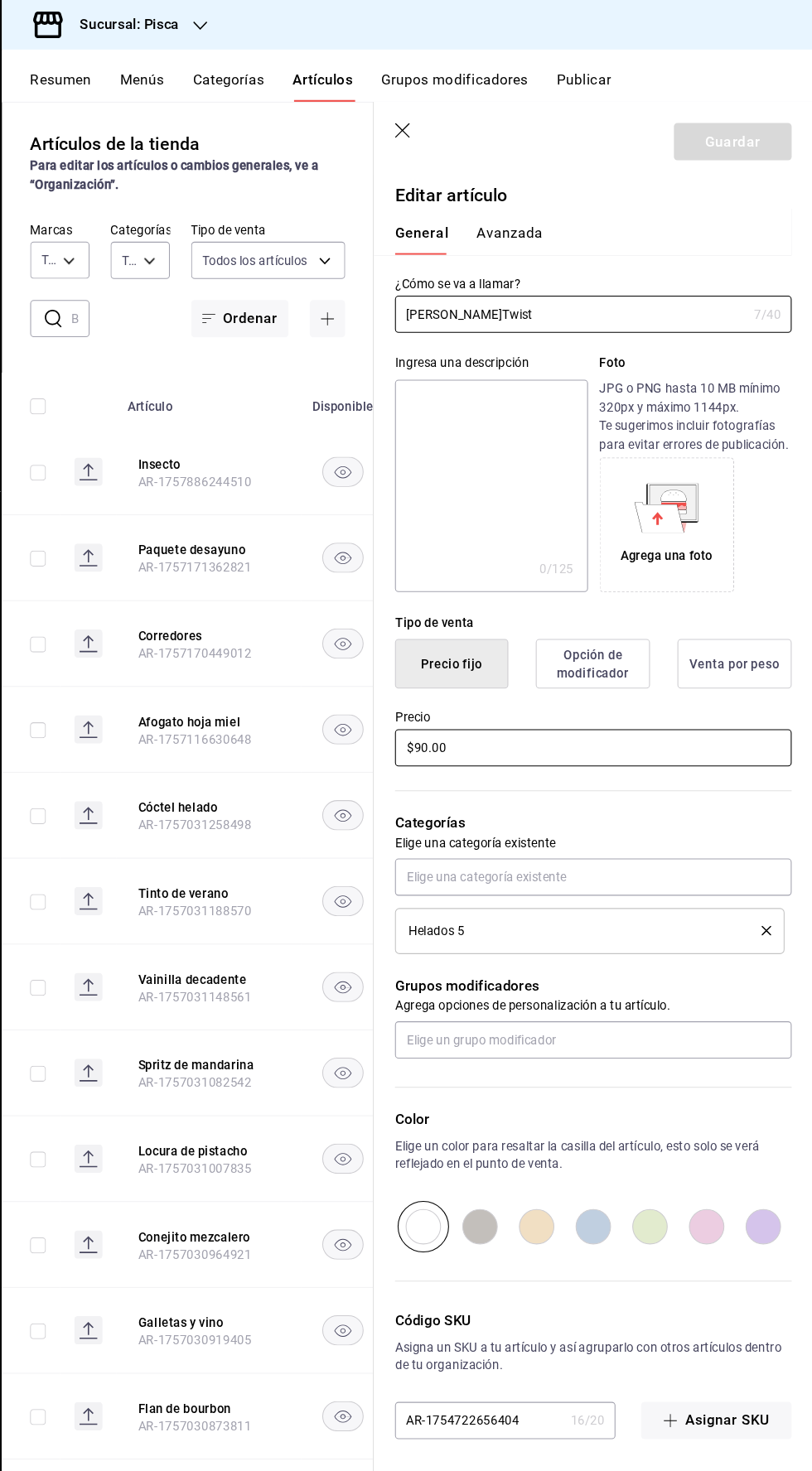
click at [435, 699] on input "$90.00" at bounding box center [605, 699] width 371 height 35
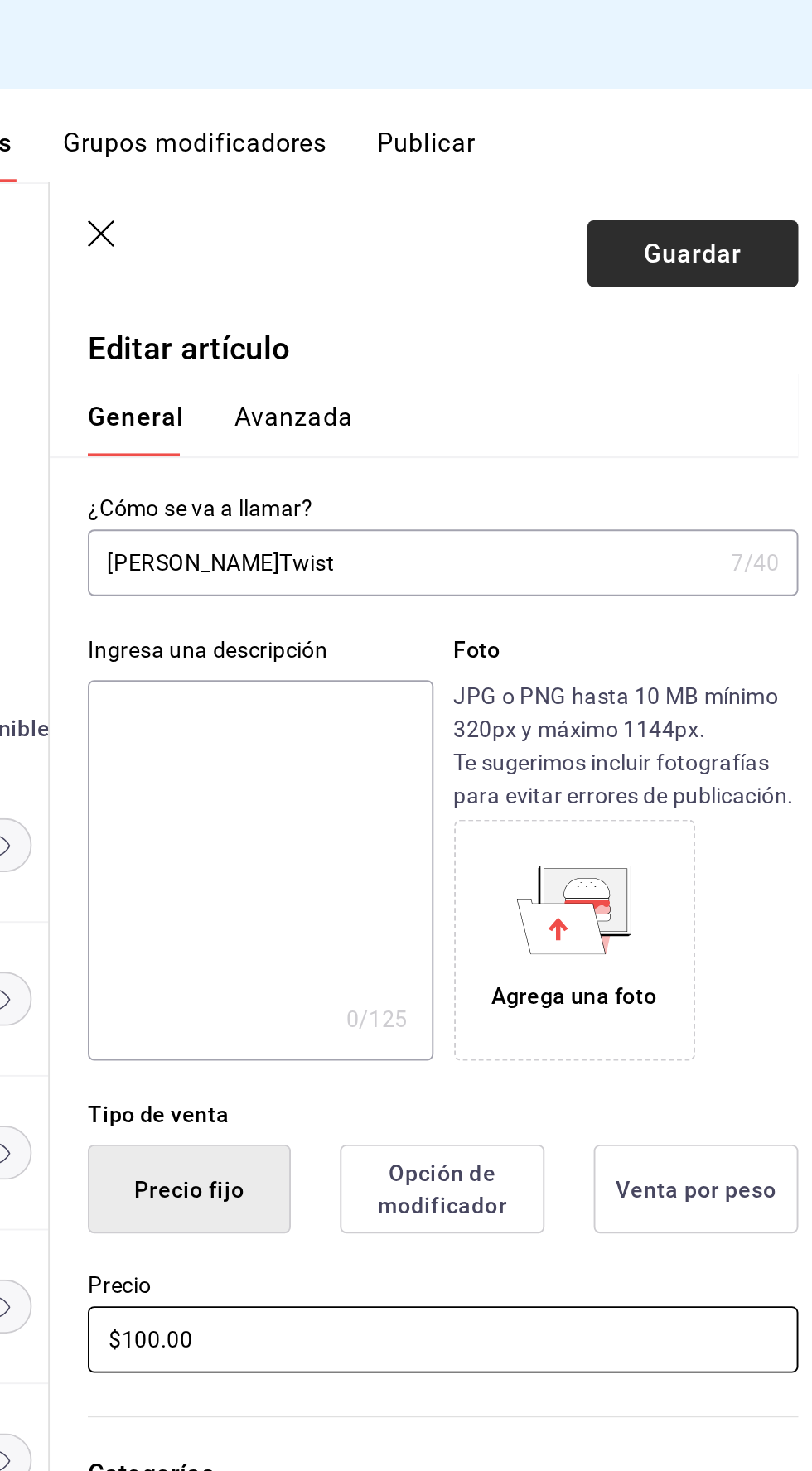
type input "$100.00"
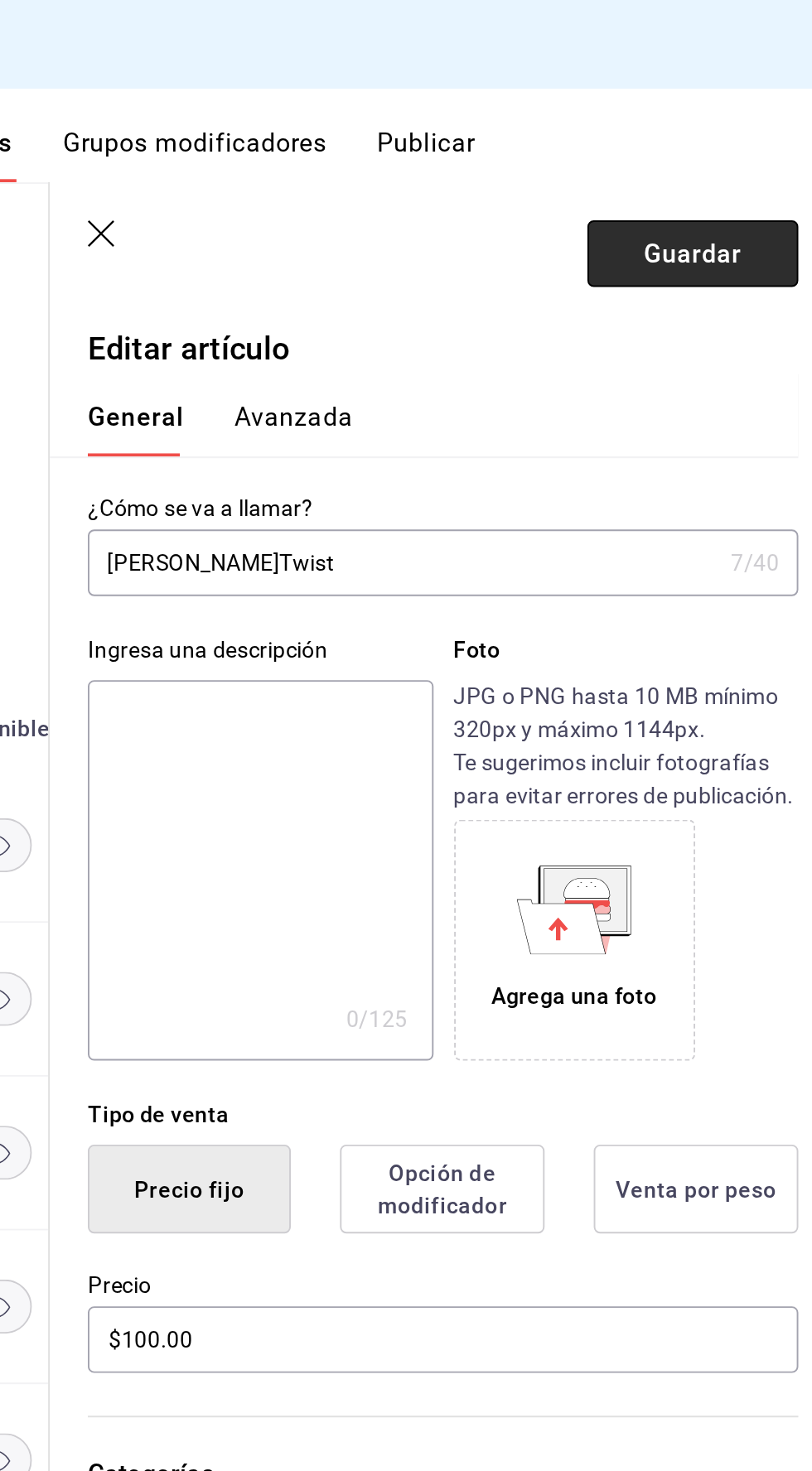
click at [723, 140] on font "Guardar" at bounding box center [736, 131] width 52 height 16
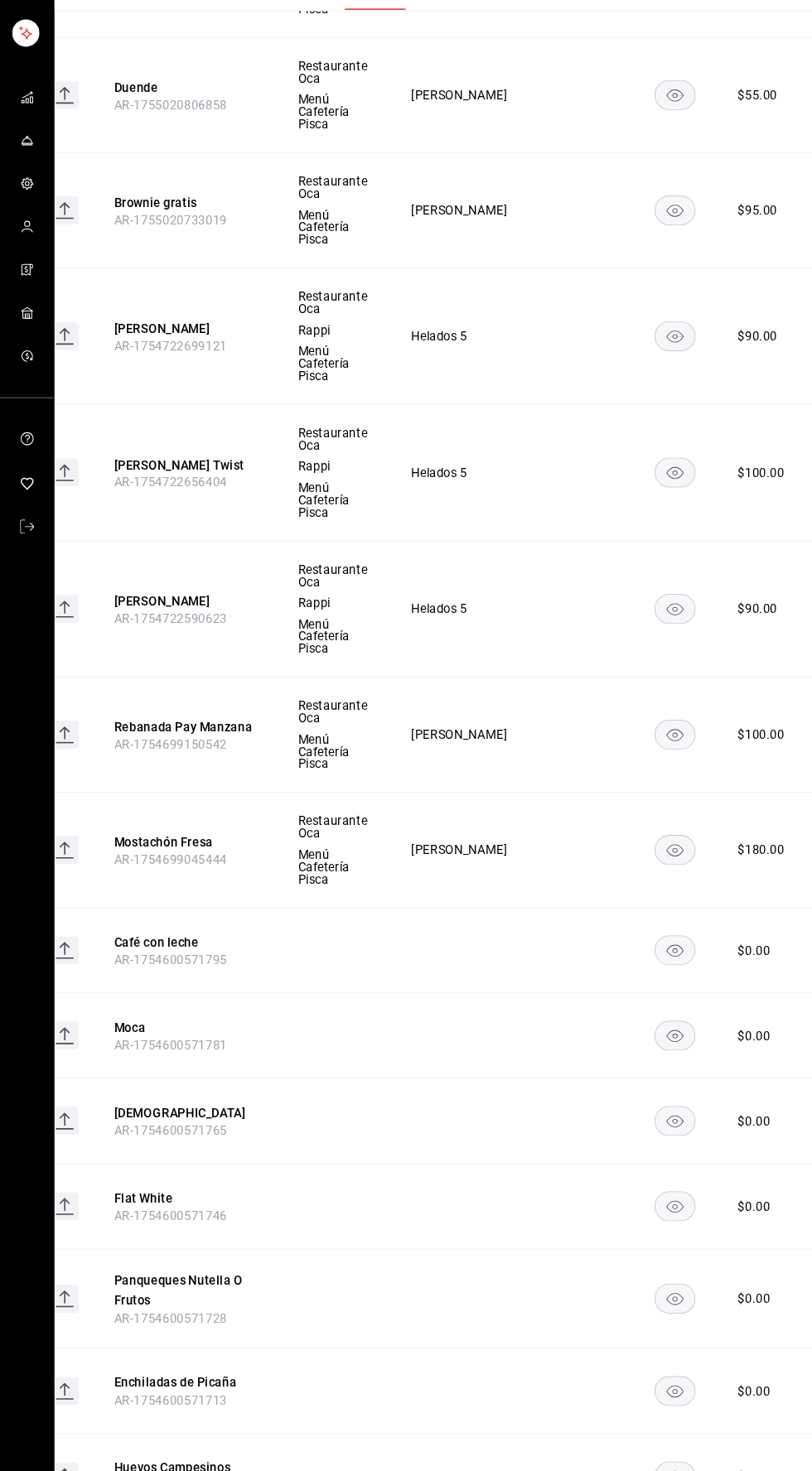
scroll to position [88, 0]
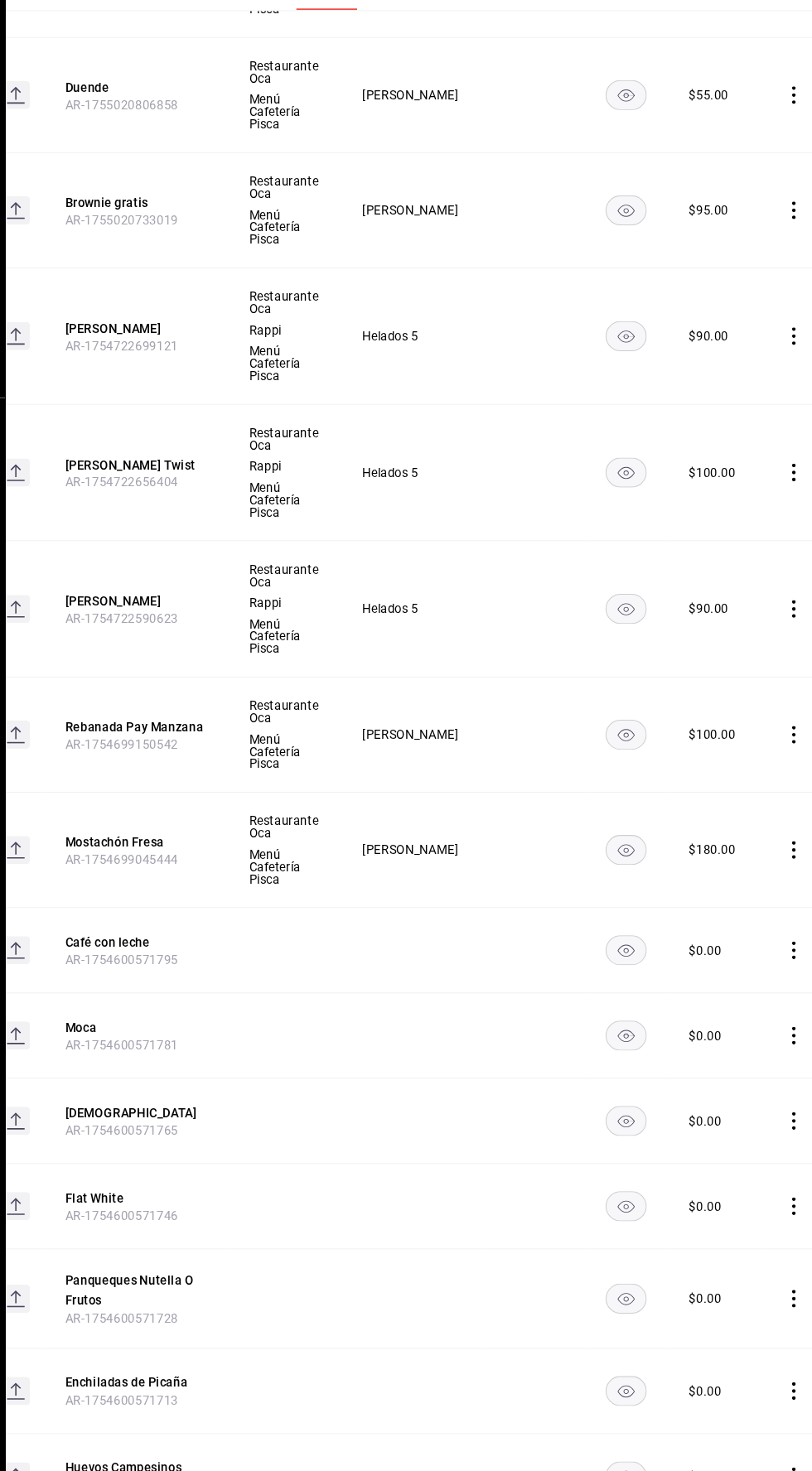
click at [792, 651] on icon "comportamiento" at bounding box center [794, 659] width 4 height 17
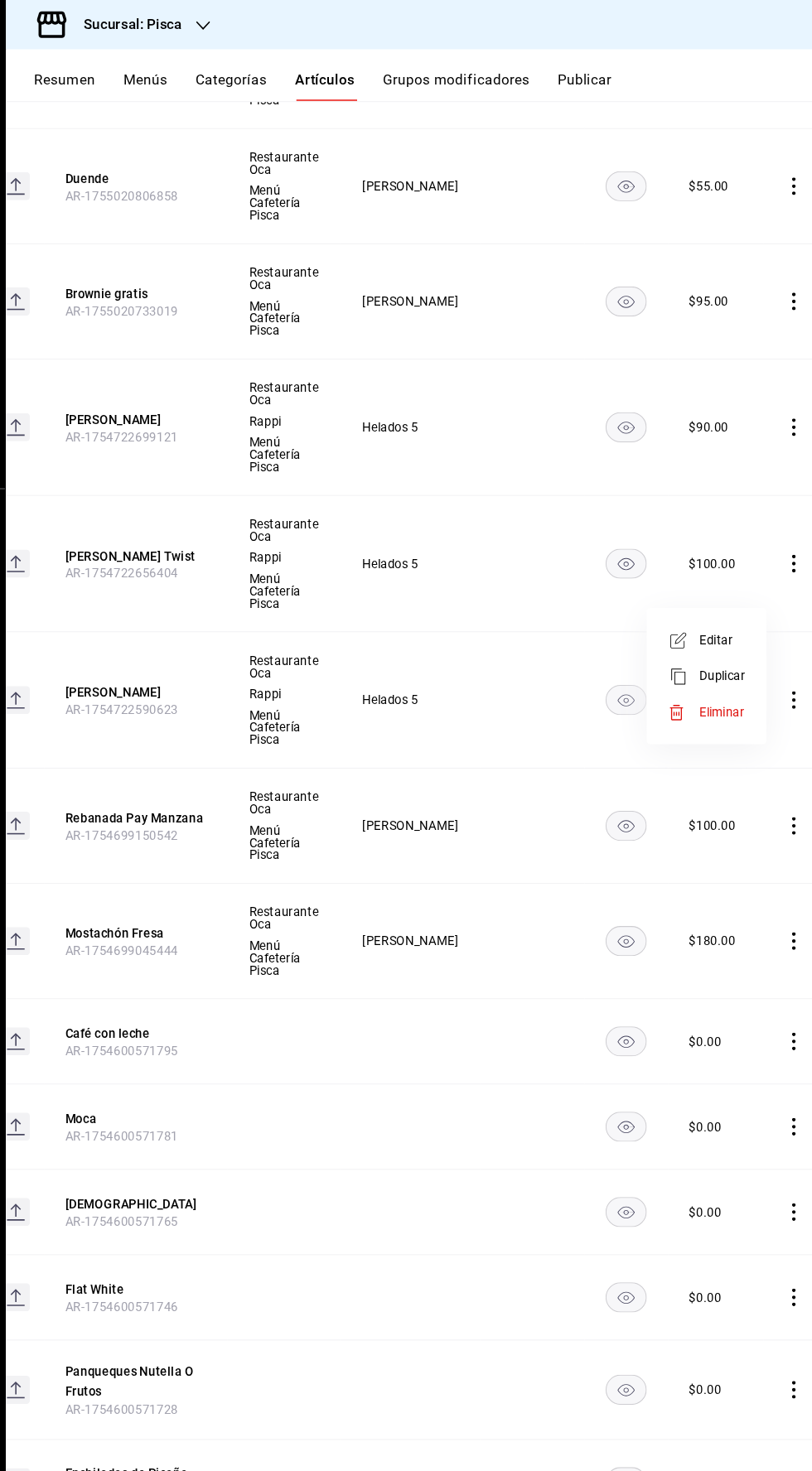
click at [711, 604] on font "Editar" at bounding box center [722, 602] width 32 height 13
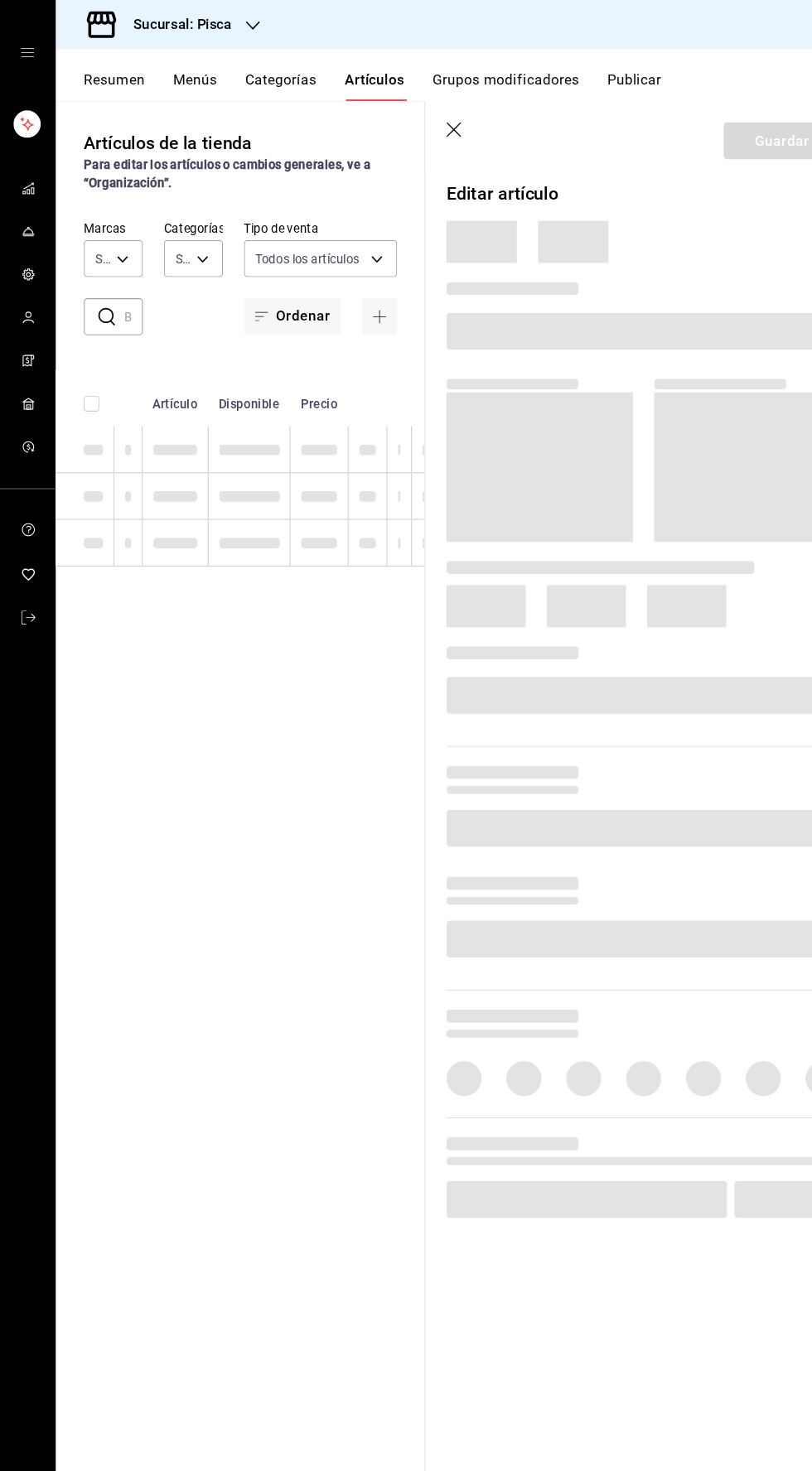
type input "bcd4eeba-f288-4c7f-be4a-80794efd5e2c,f4348fd6-19a6-4699-a042-45be726c08e8"
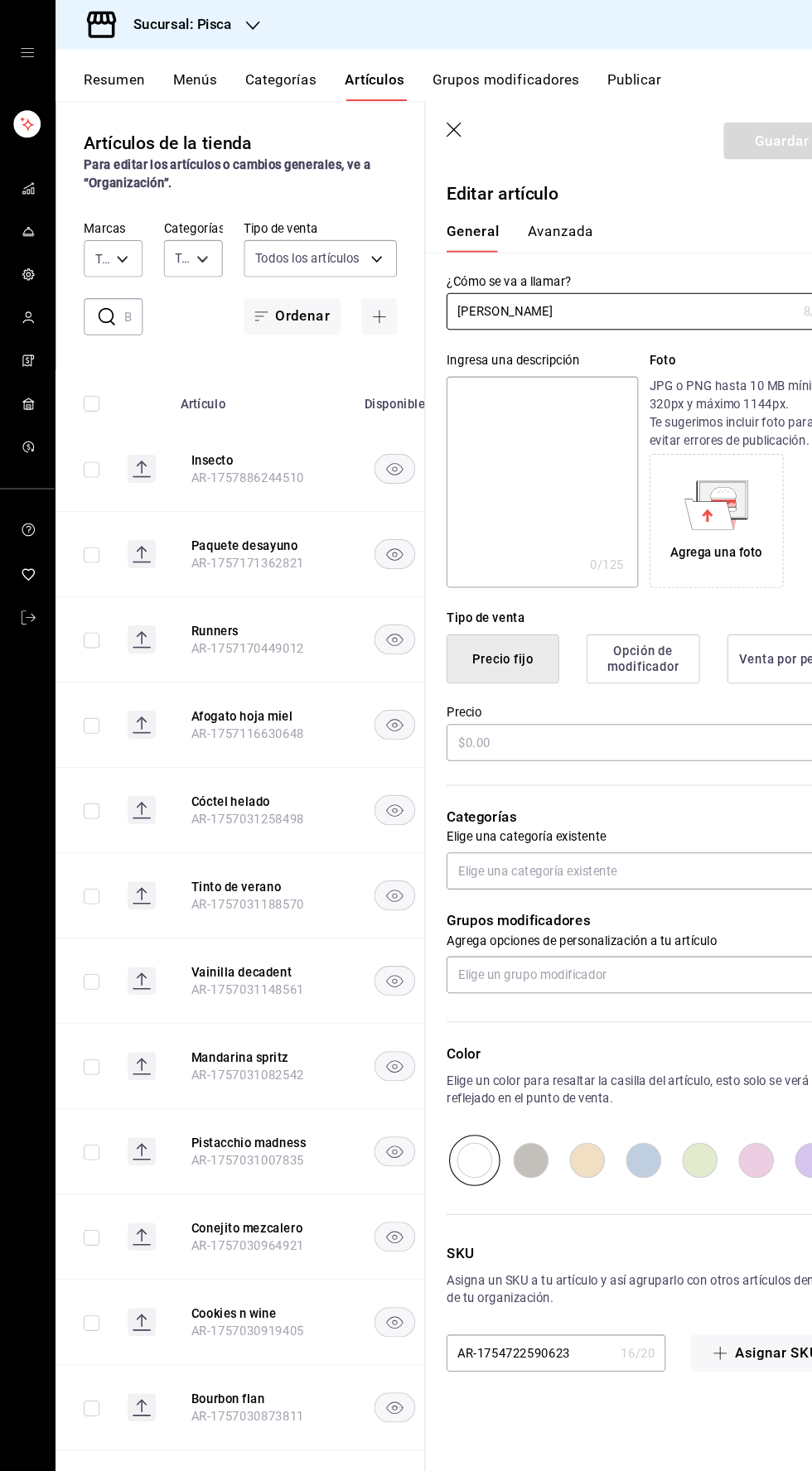
type input "f547cb4a-b93c-4195-b824-038b45f390e8,5cdc5738-4be2-4f6e-aec6-8c4831d5e22e,a1583…"
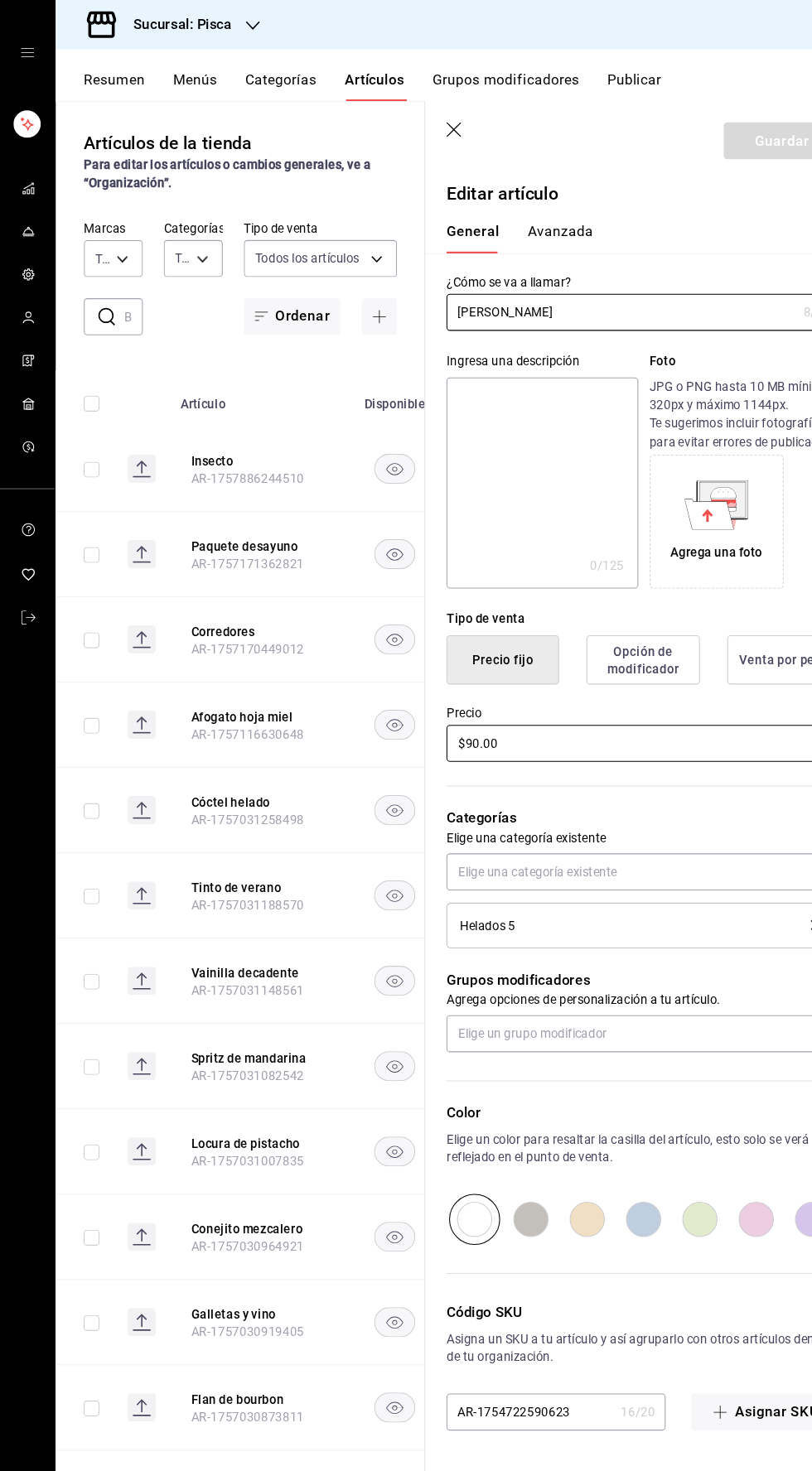
click at [447, 699] on input "$90.00" at bounding box center [605, 699] width 371 height 35
click at [616, 869] on div "Helados 5" at bounding box center [586, 871] width 306 height 11
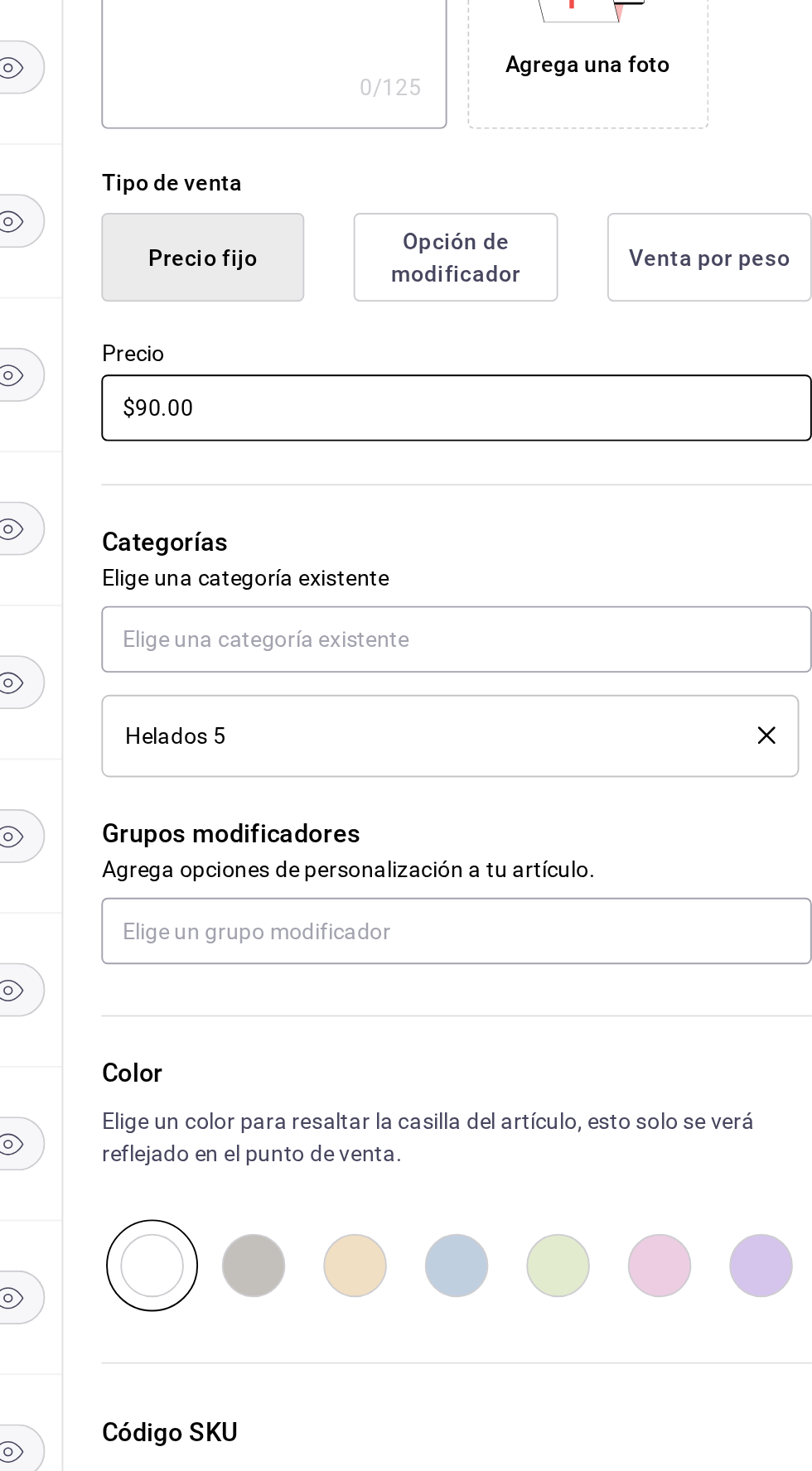
click at [438, 697] on input "$90.00" at bounding box center [605, 699] width 371 height 35
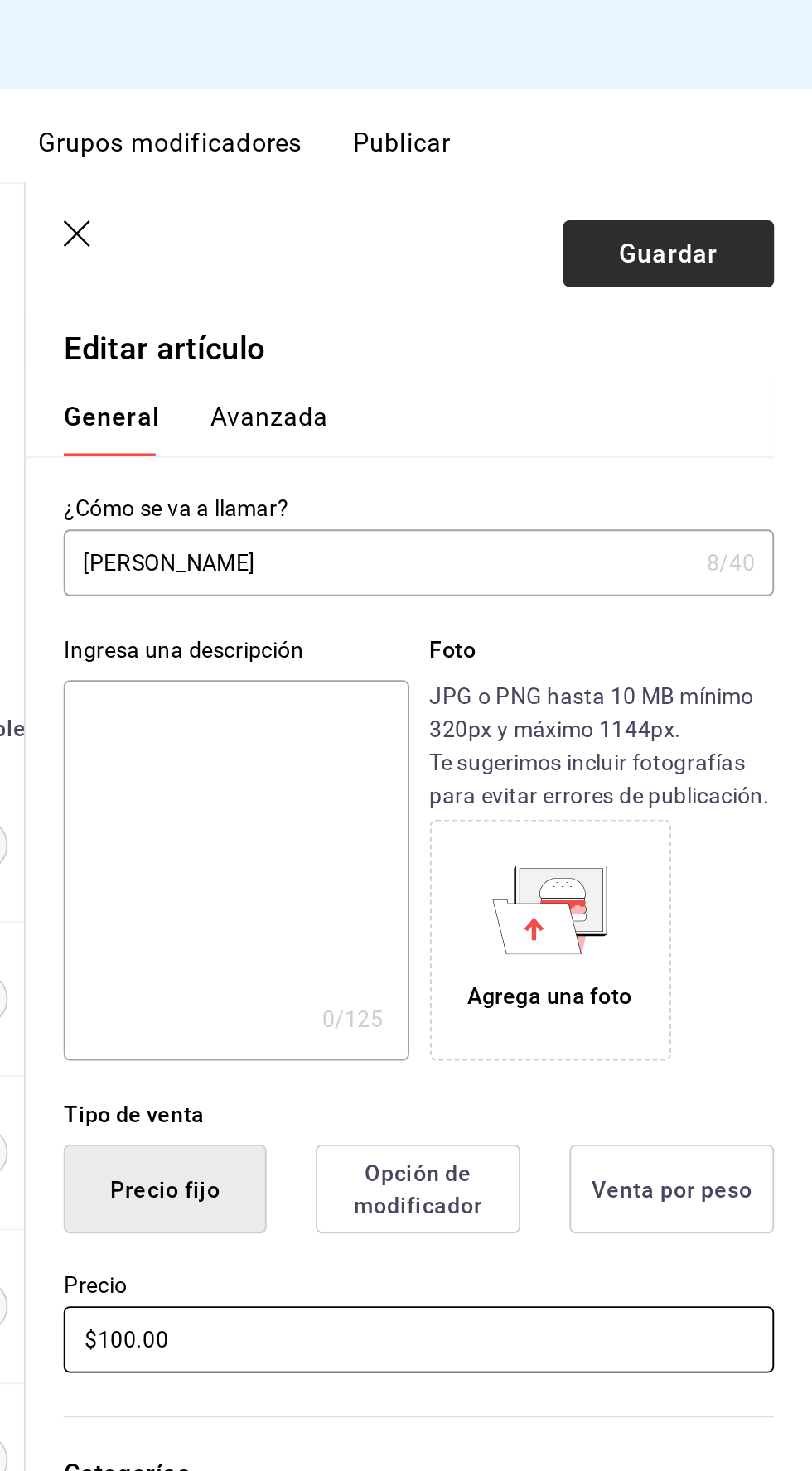
type input "$100.00"
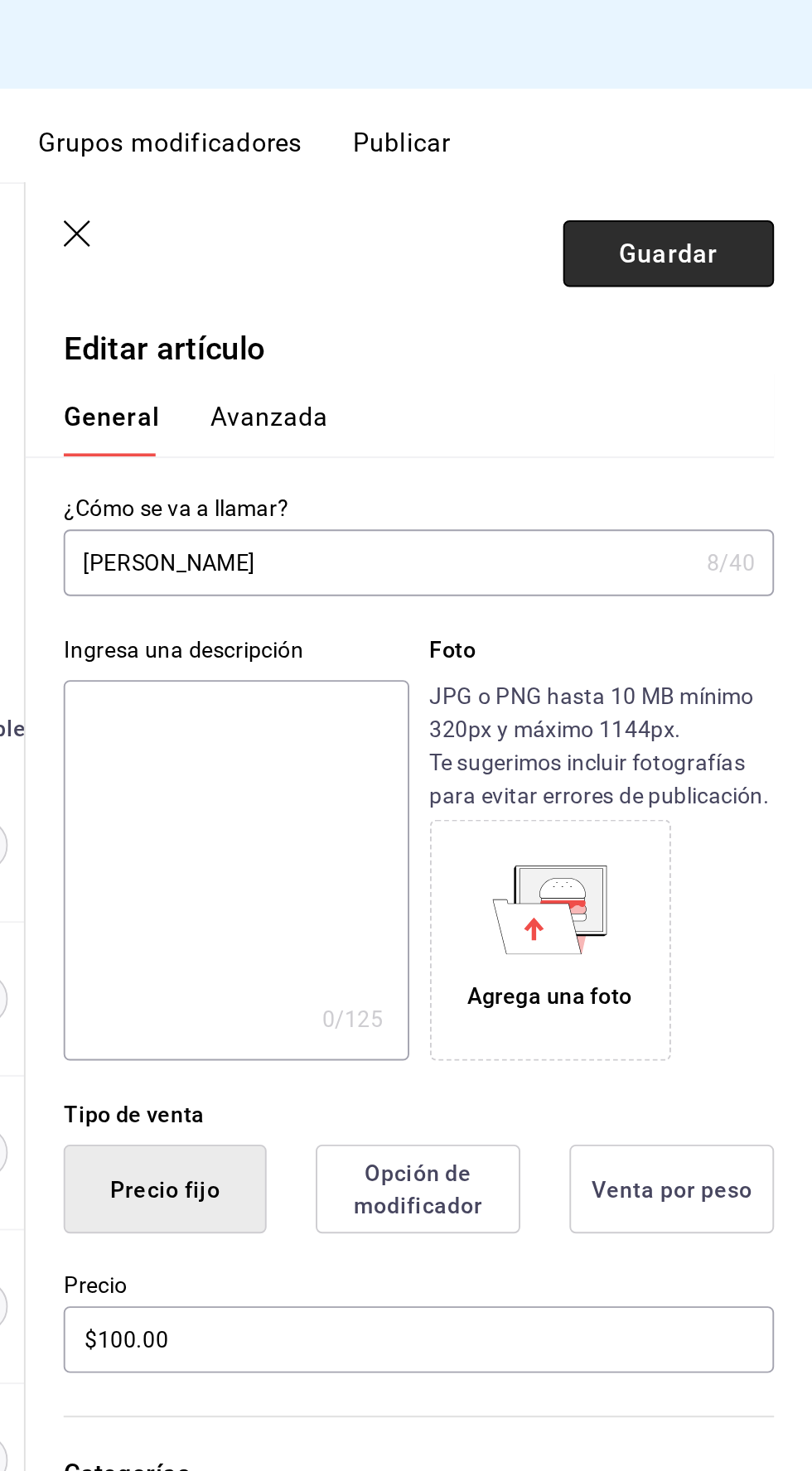
click at [741, 137] on font "Guardar" at bounding box center [736, 131] width 52 height 16
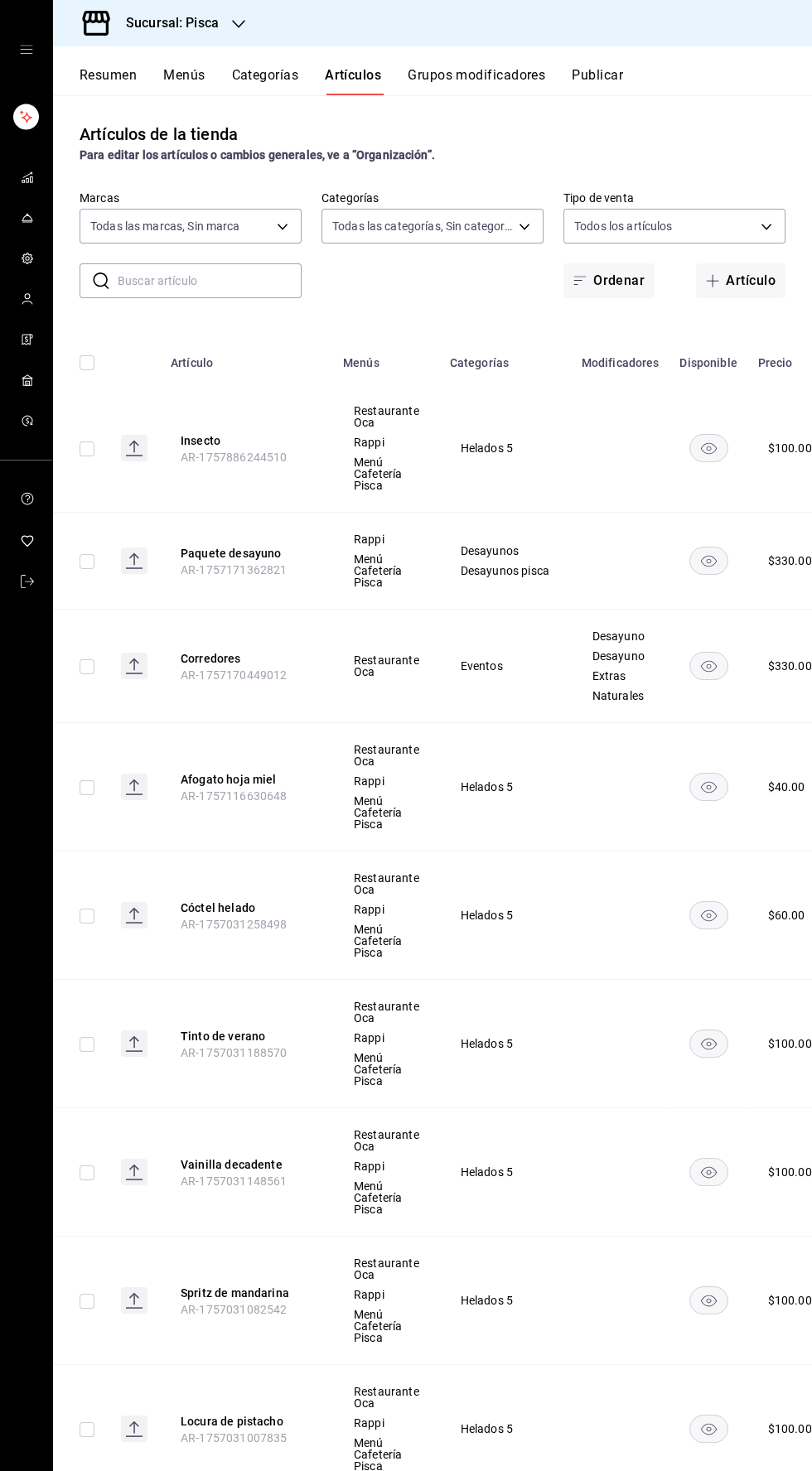
scroll to position [0, 39]
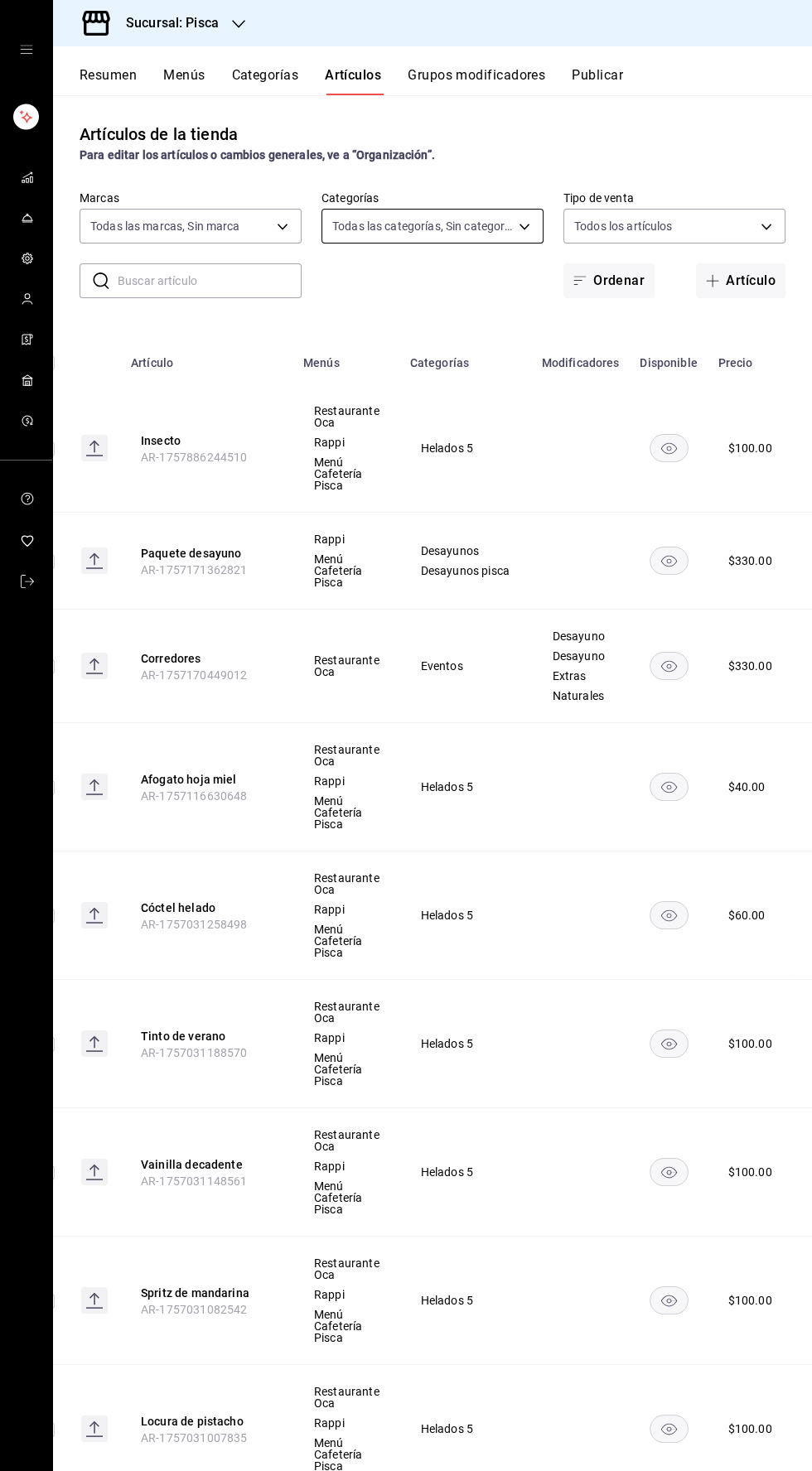
click at [467, 229] on body "Sucursal: Pisca Resumen Menús Categorías Artículos Grupos modificadores Publica…" at bounding box center [406, 735] width 812 height 1471
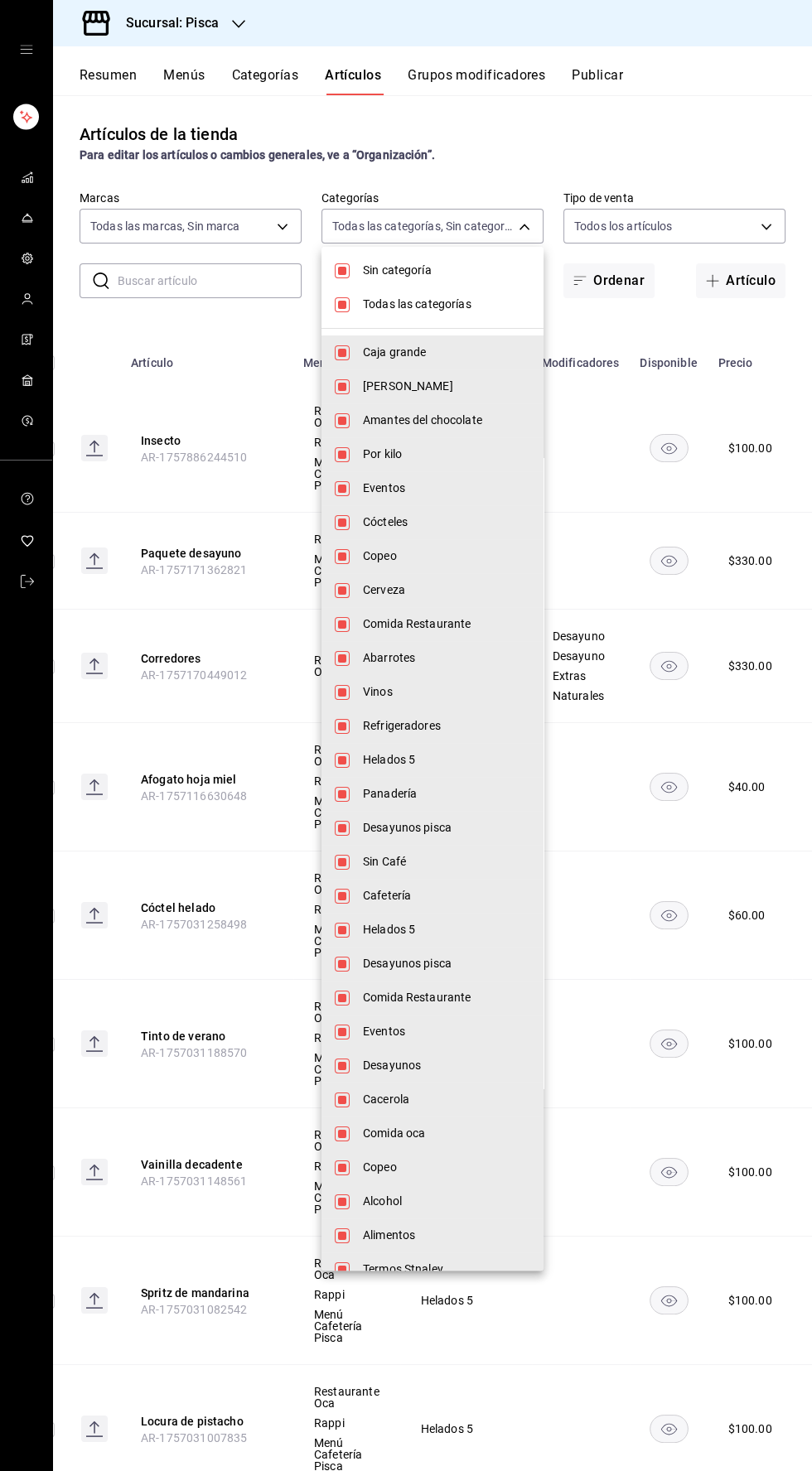
click at [339, 270] on input "checkbox" at bounding box center [342, 271] width 15 height 15
checkbox input "false"
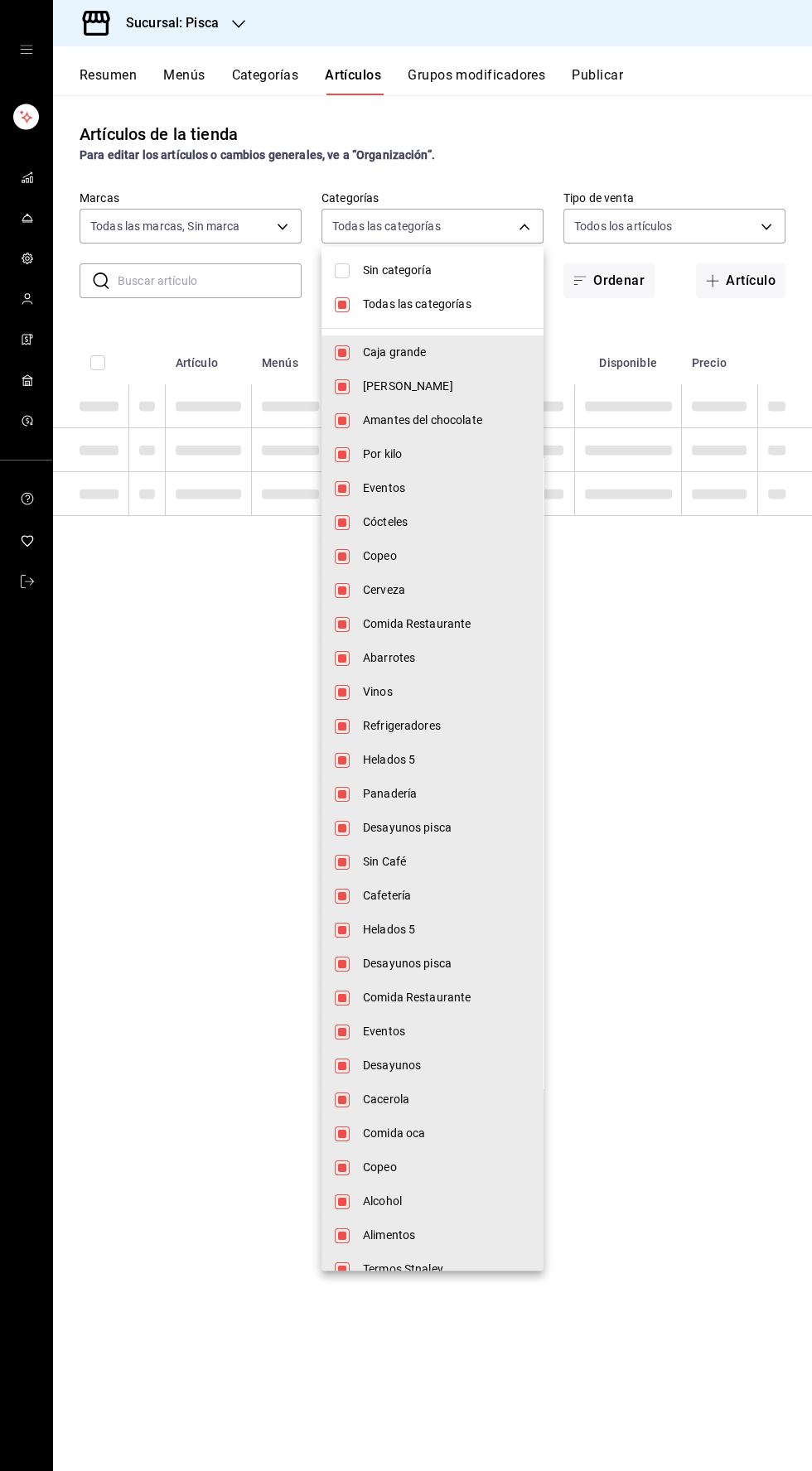
scroll to position [0, 0]
click at [345, 309] on input "checkbox" at bounding box center [342, 305] width 15 height 15
checkbox input "false"
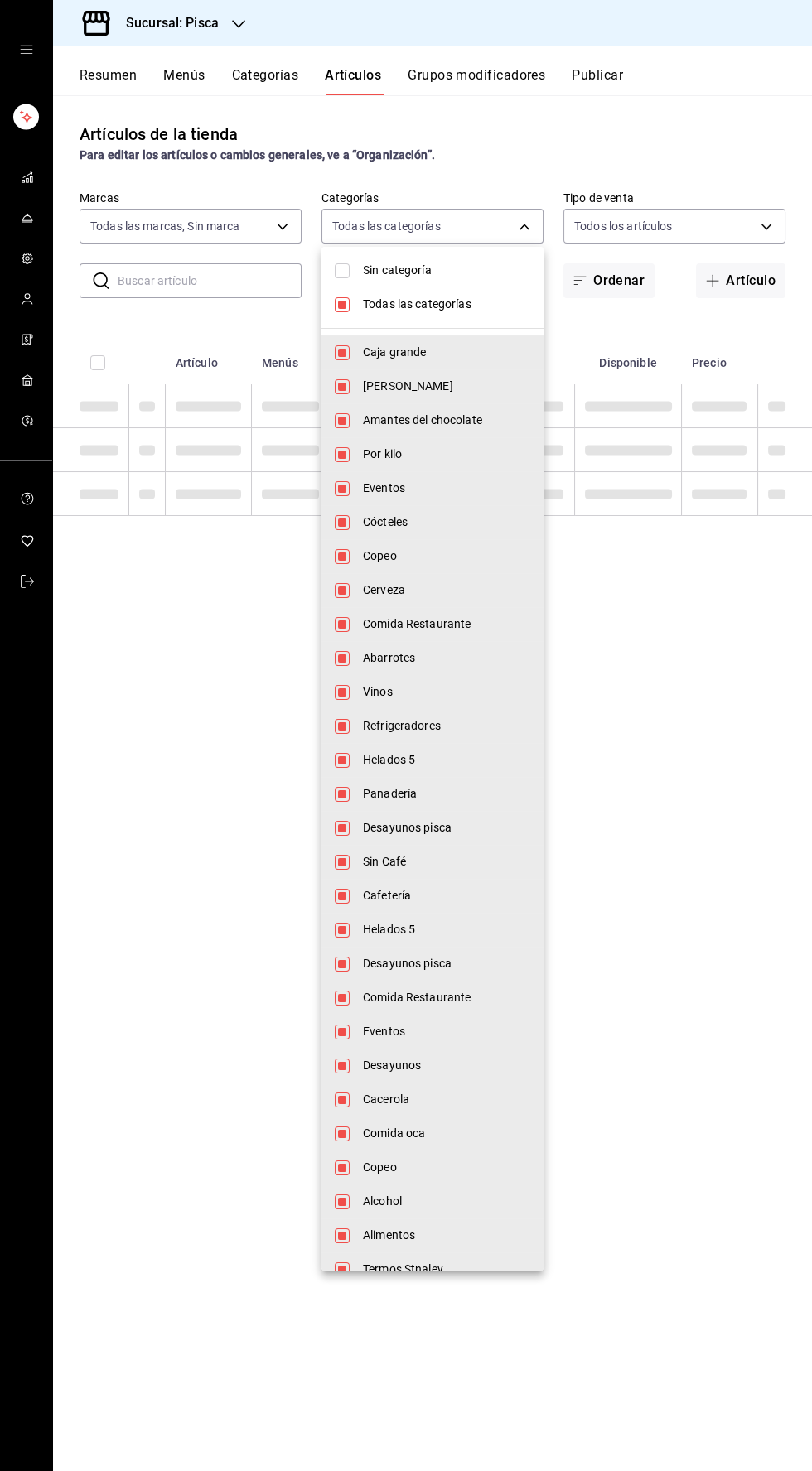
checkbox input "false"
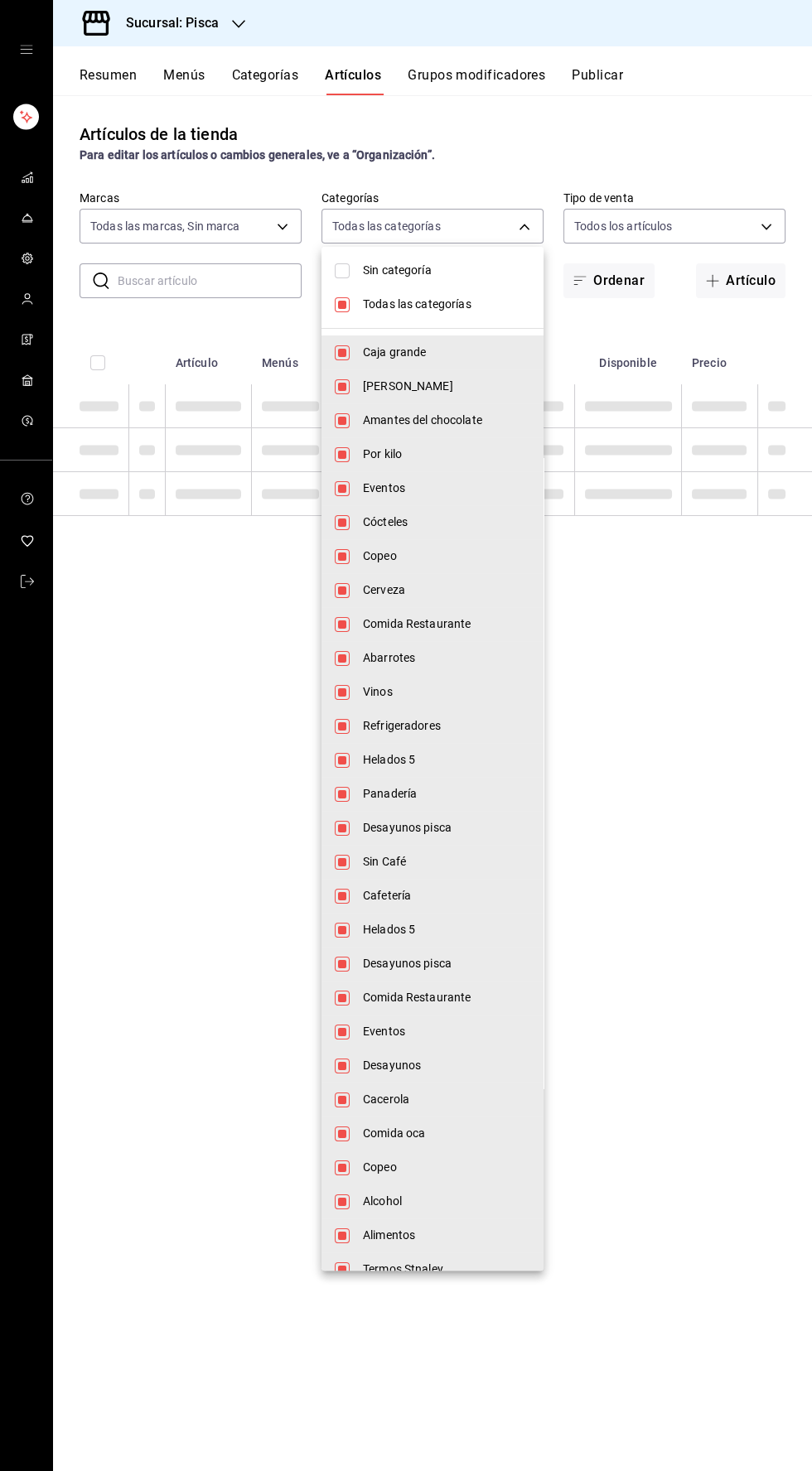
checkbox input "false"
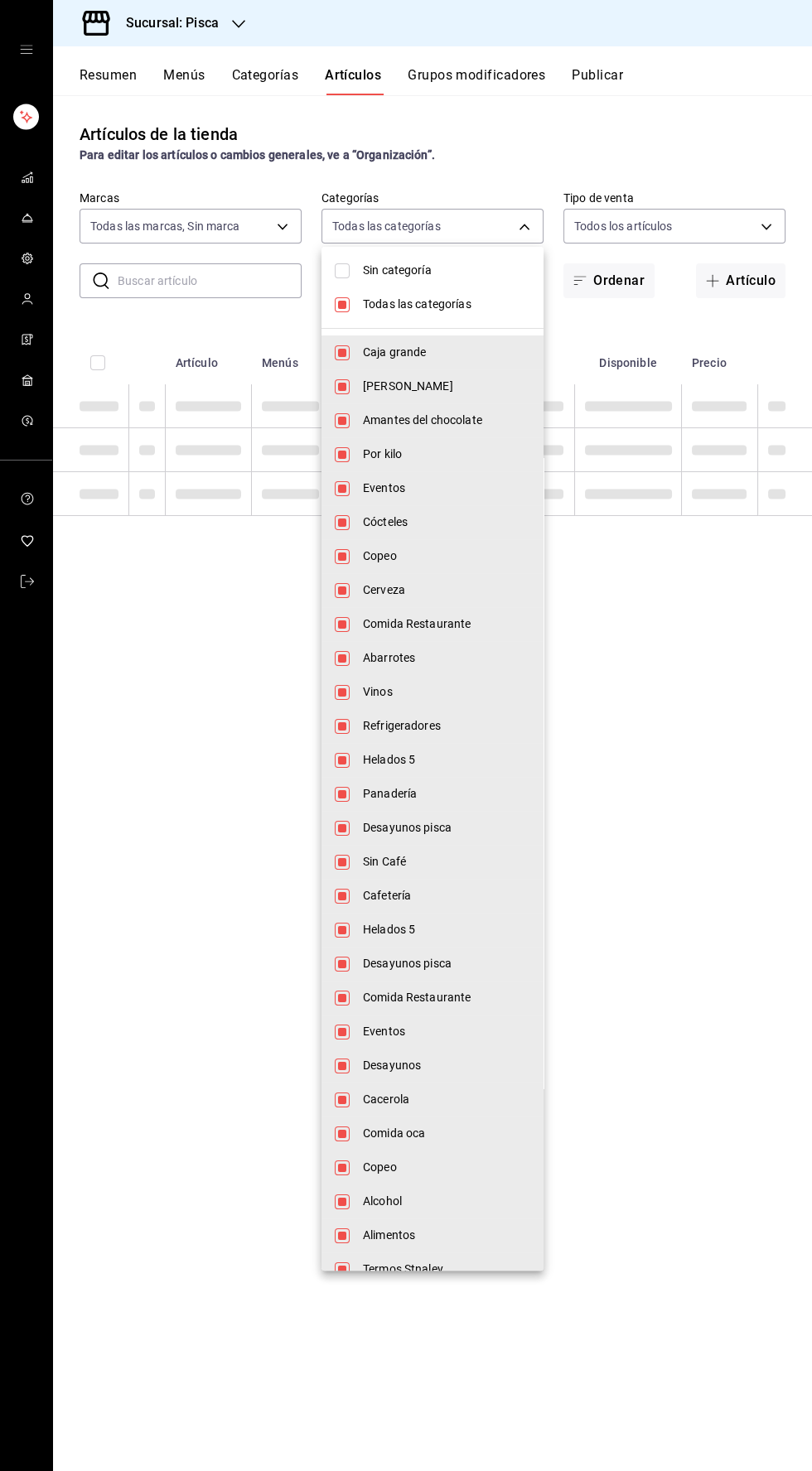
checkbox input "false"
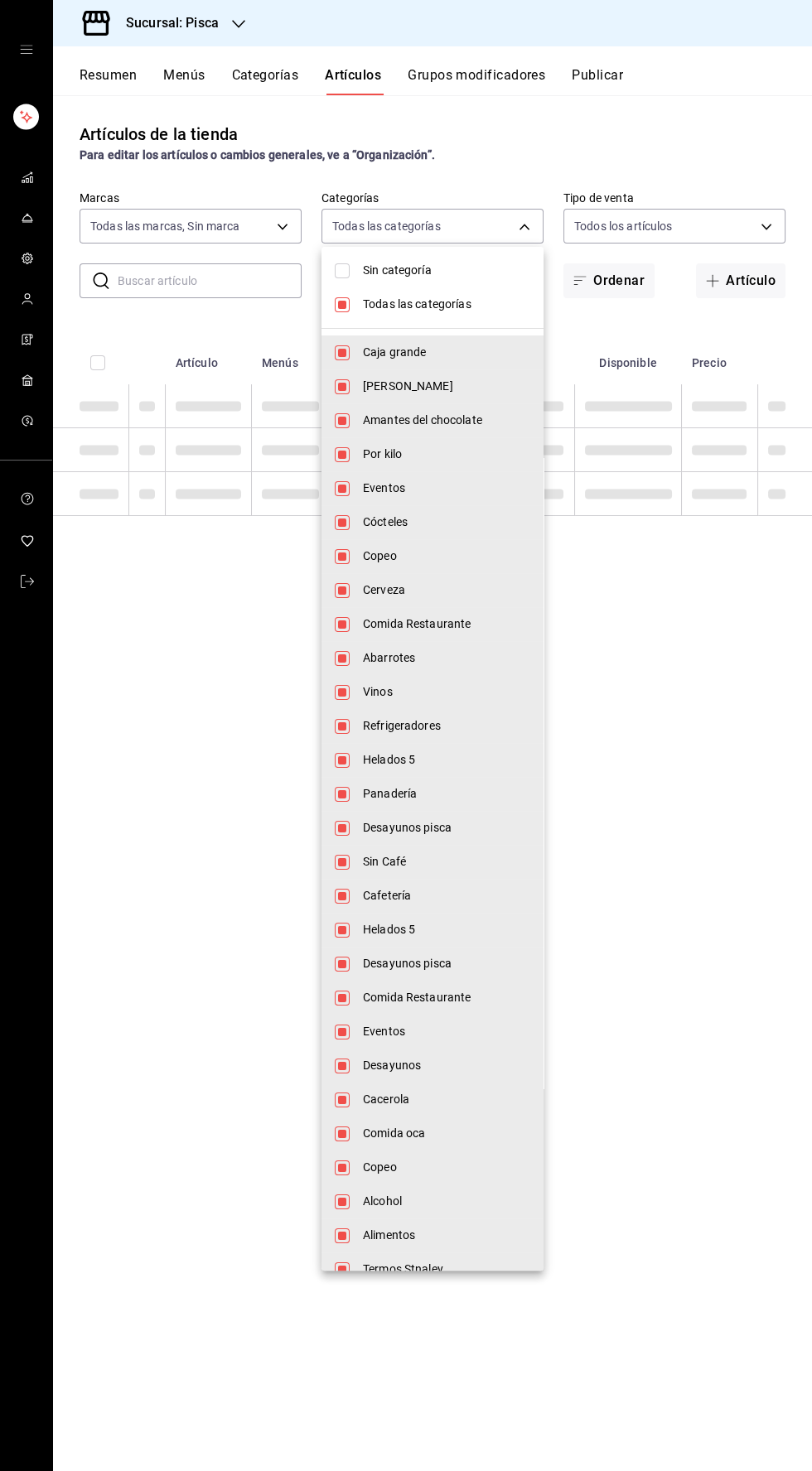
checkbox input "false"
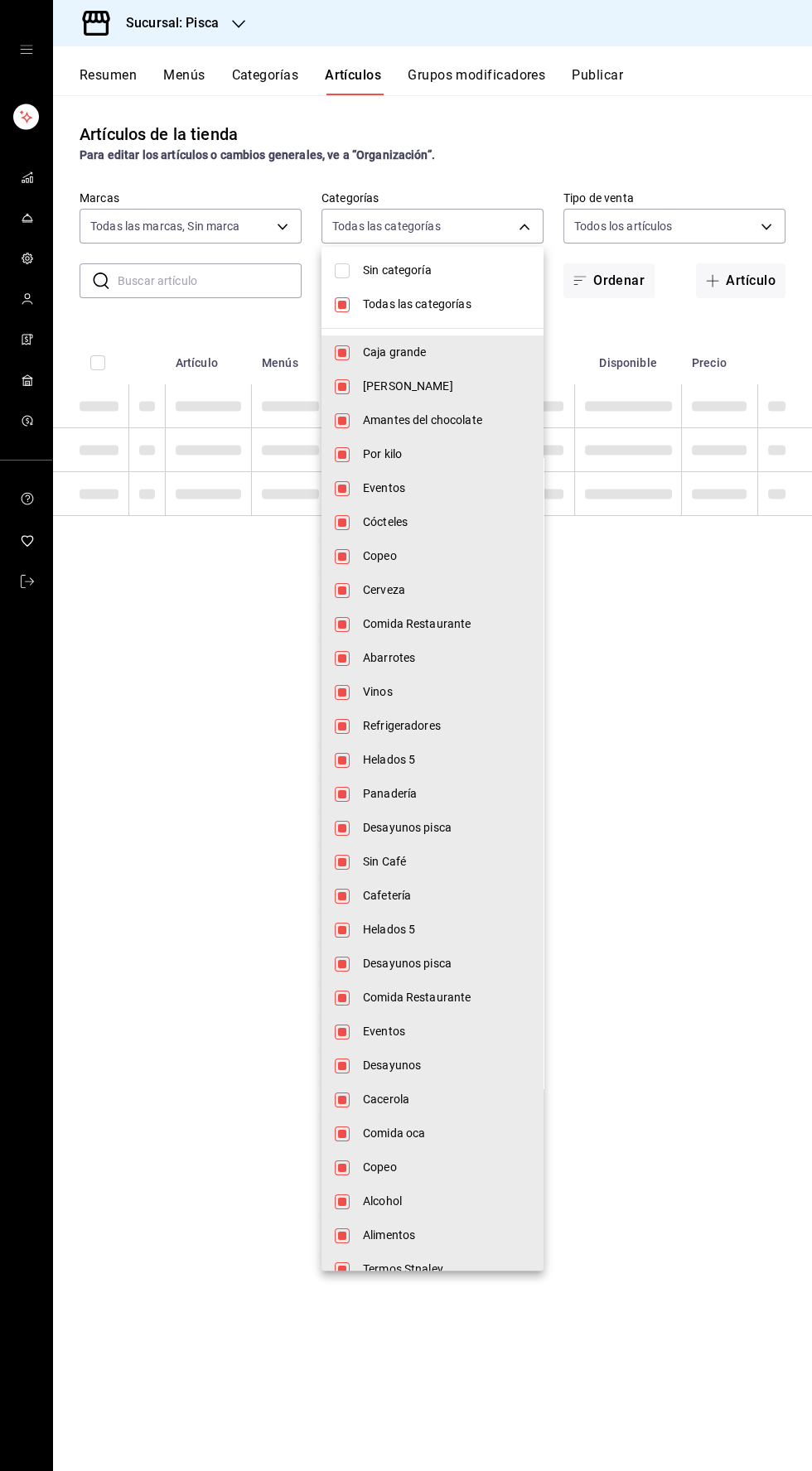
checkbox input "false"
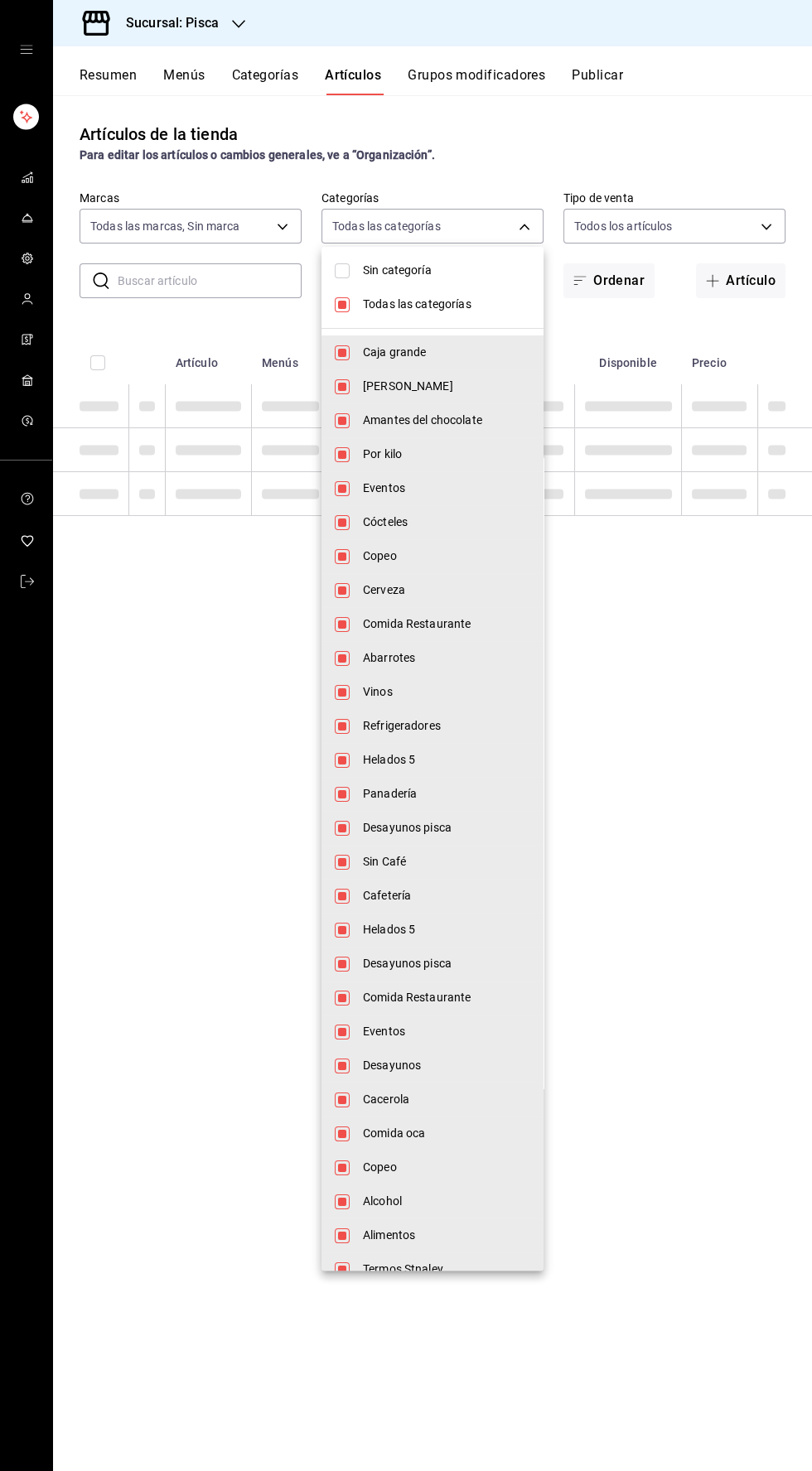
checkbox input "false"
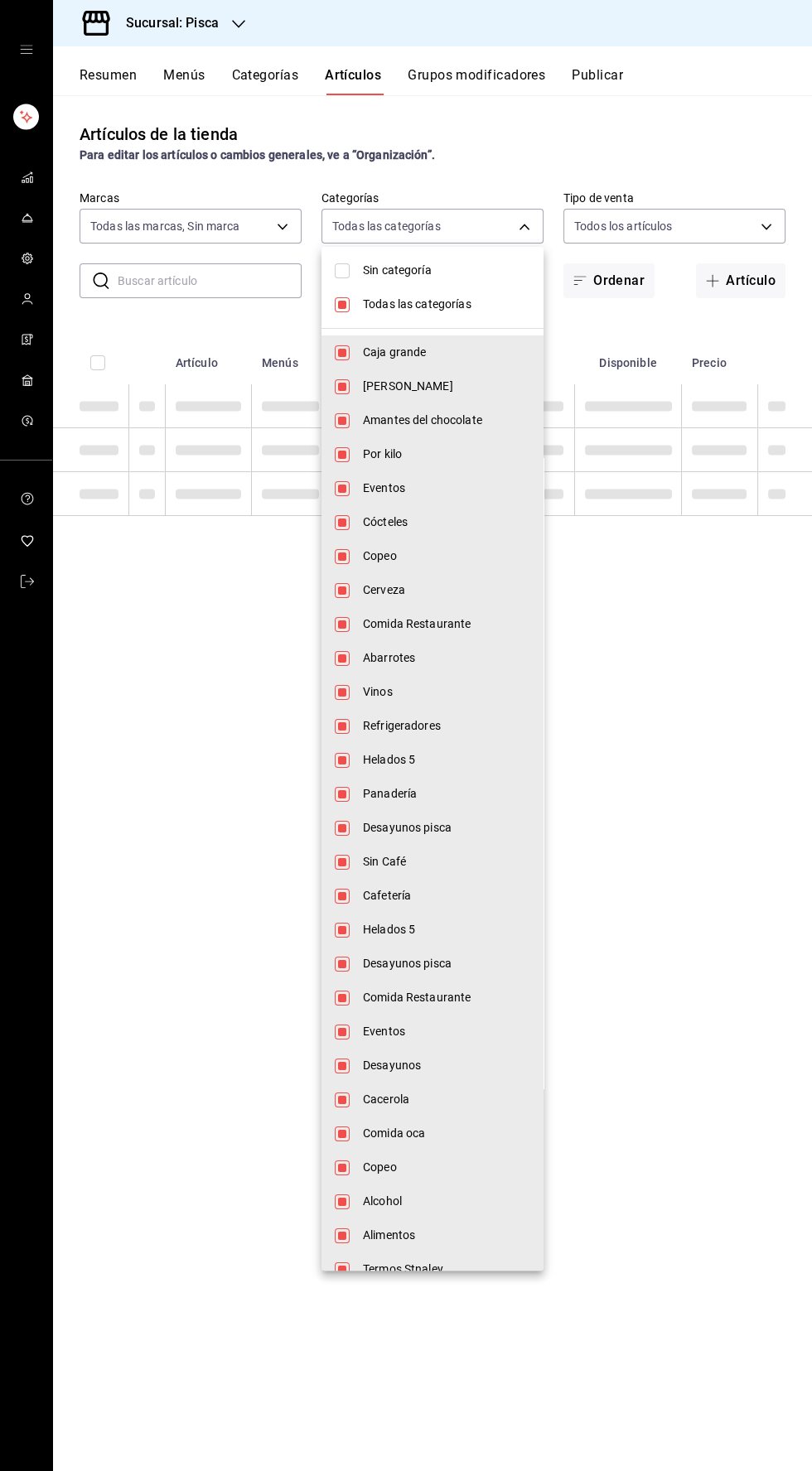
checkbox input "false"
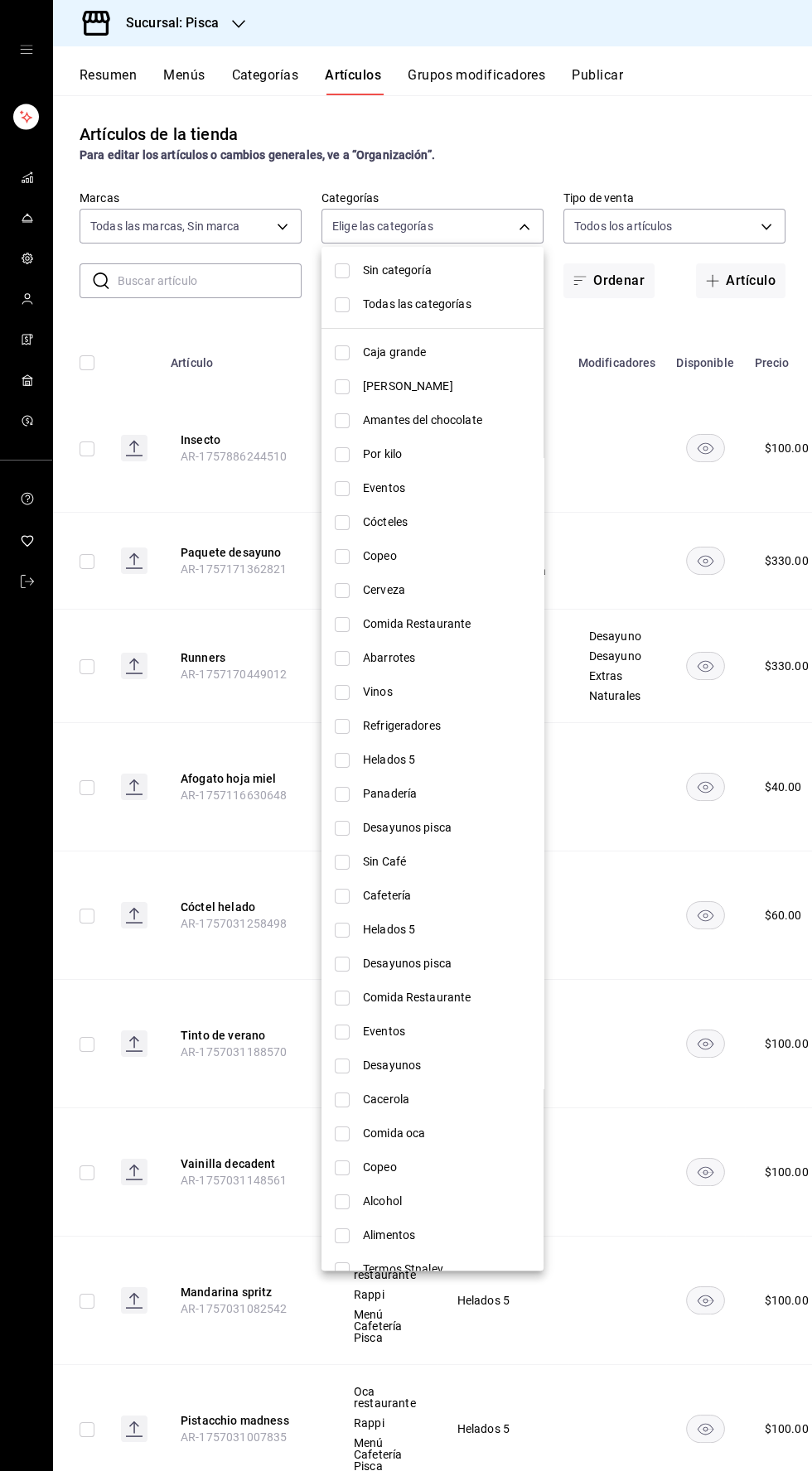
click at [325, 770] on li "Helados 5" at bounding box center [432, 759] width 222 height 34
type input "2e004ecd-0e99-4f20-a2e6-b893d6da9dab"
checkbox input "true"
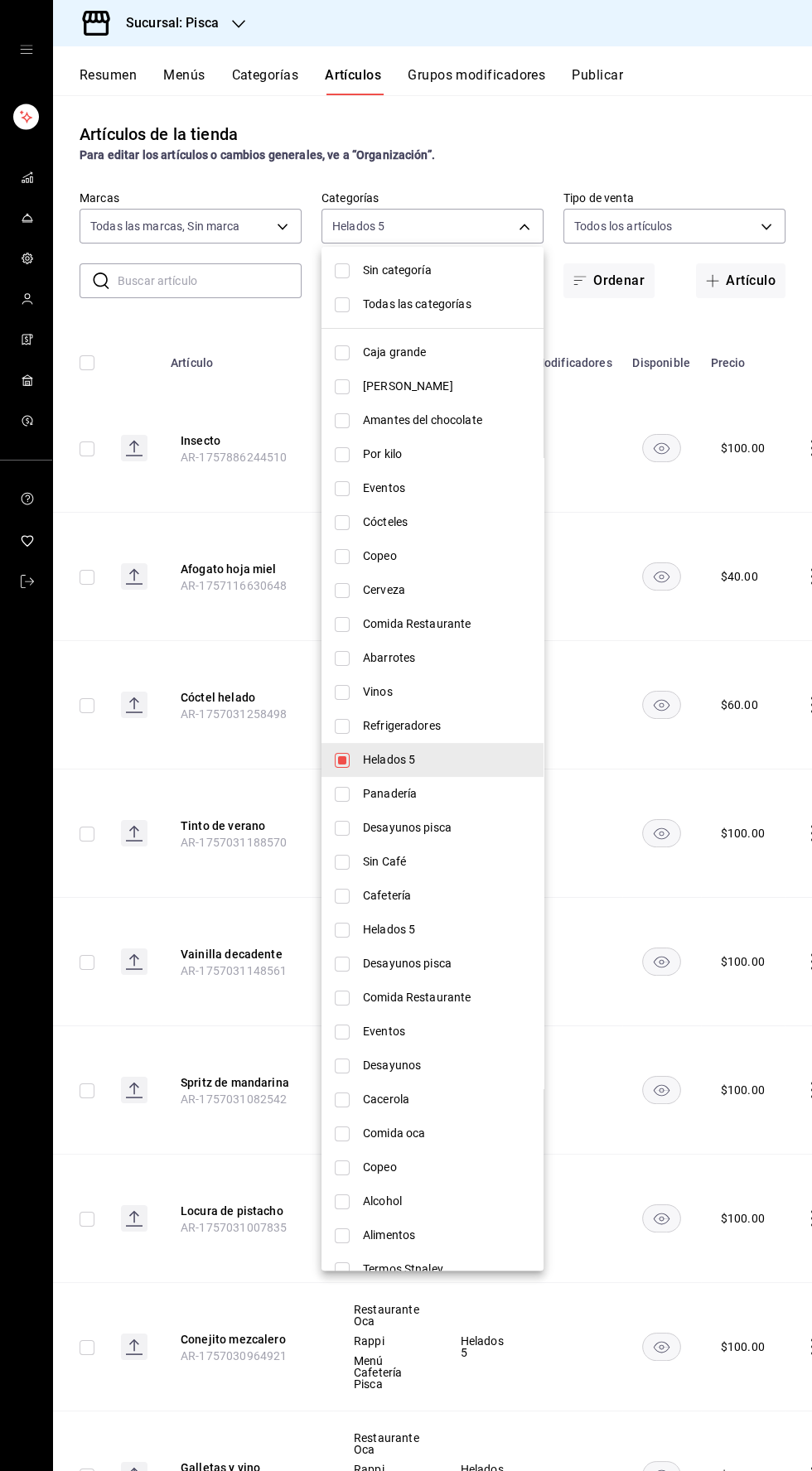
click at [560, 140] on div at bounding box center [406, 735] width 812 height 1471
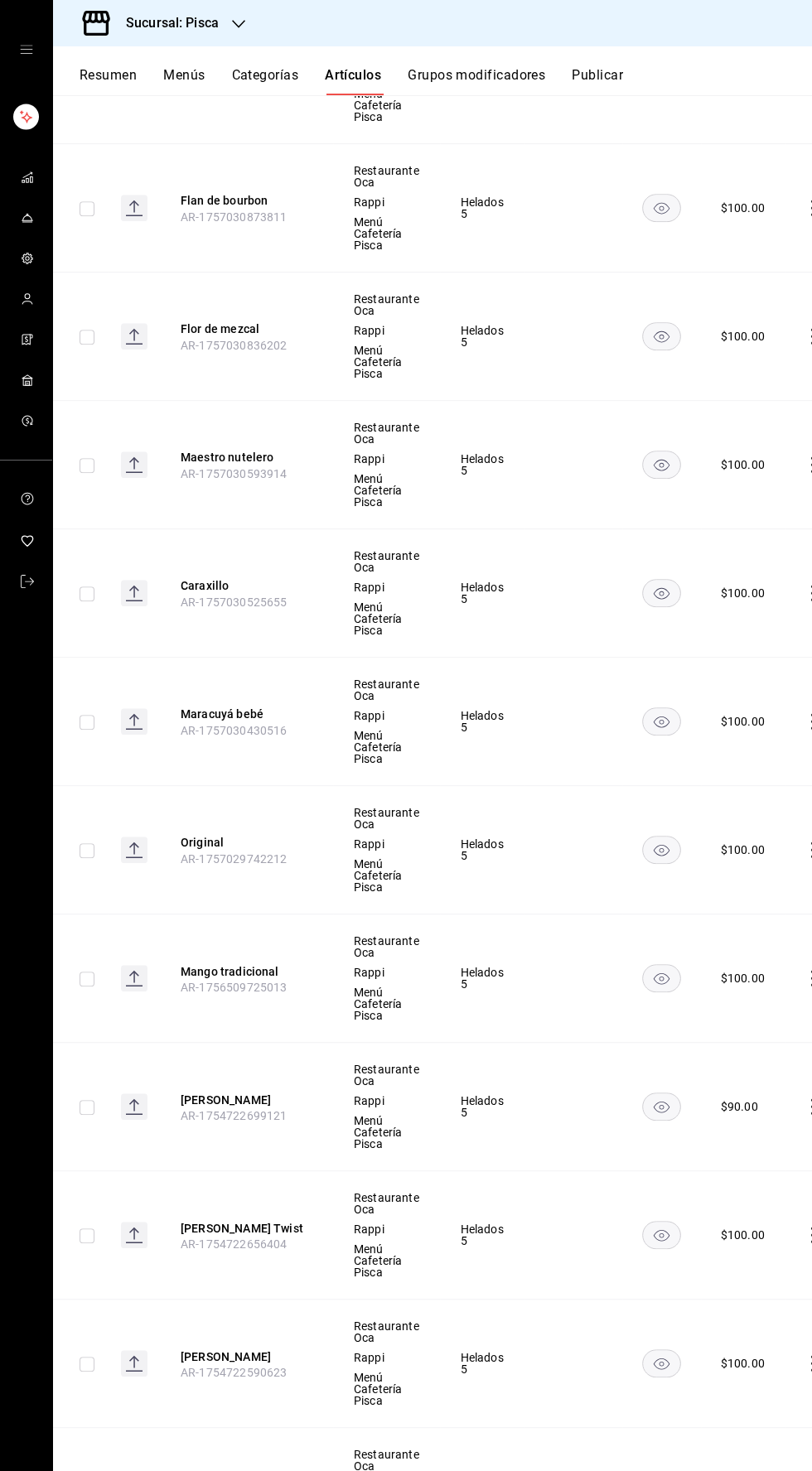
scroll to position [0, 24]
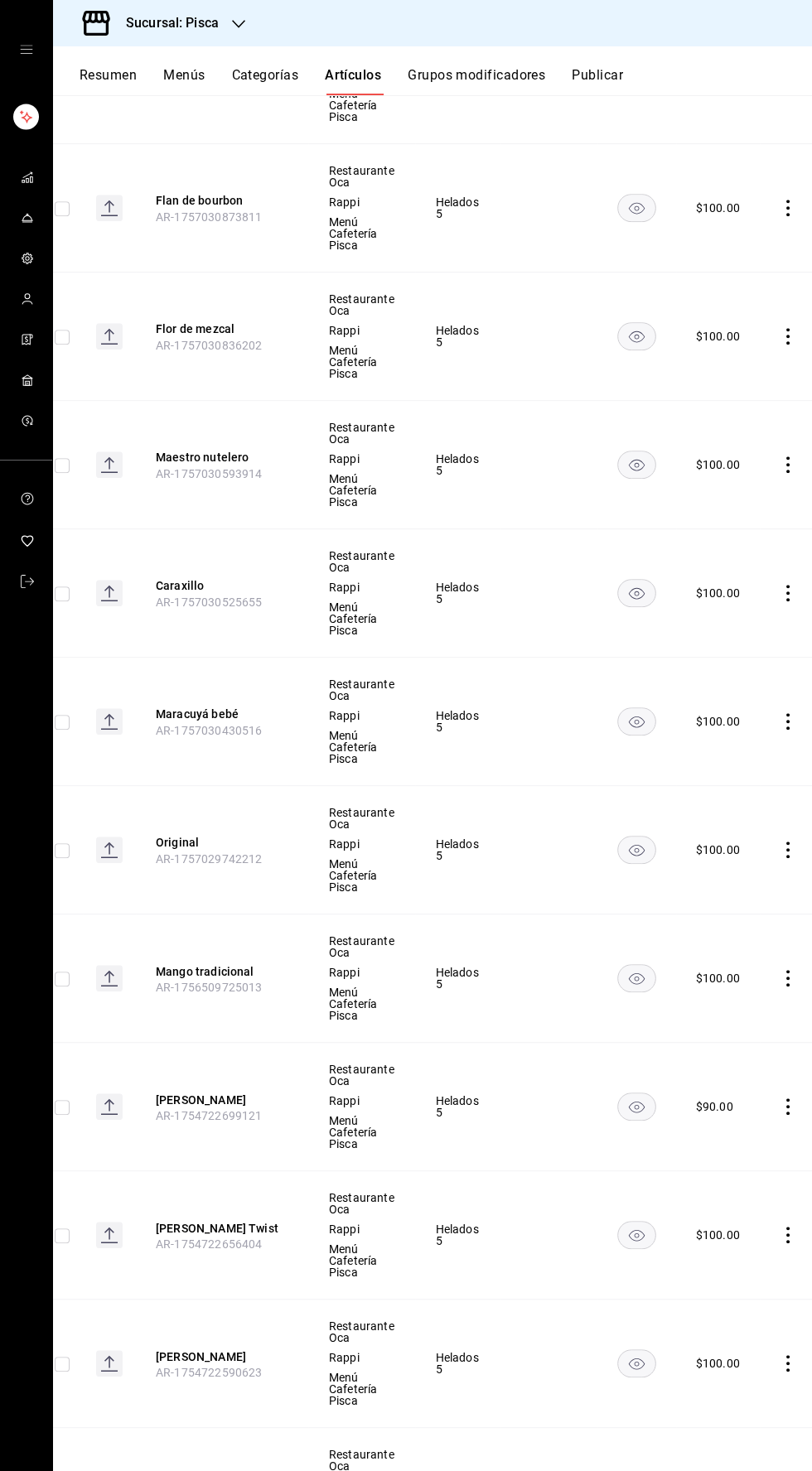
click at [779, 1102] on icon "comportamiento" at bounding box center [788, 1107] width 17 height 17
click at [721, 1141] on font "Editar" at bounding box center [722, 1141] width 32 height 13
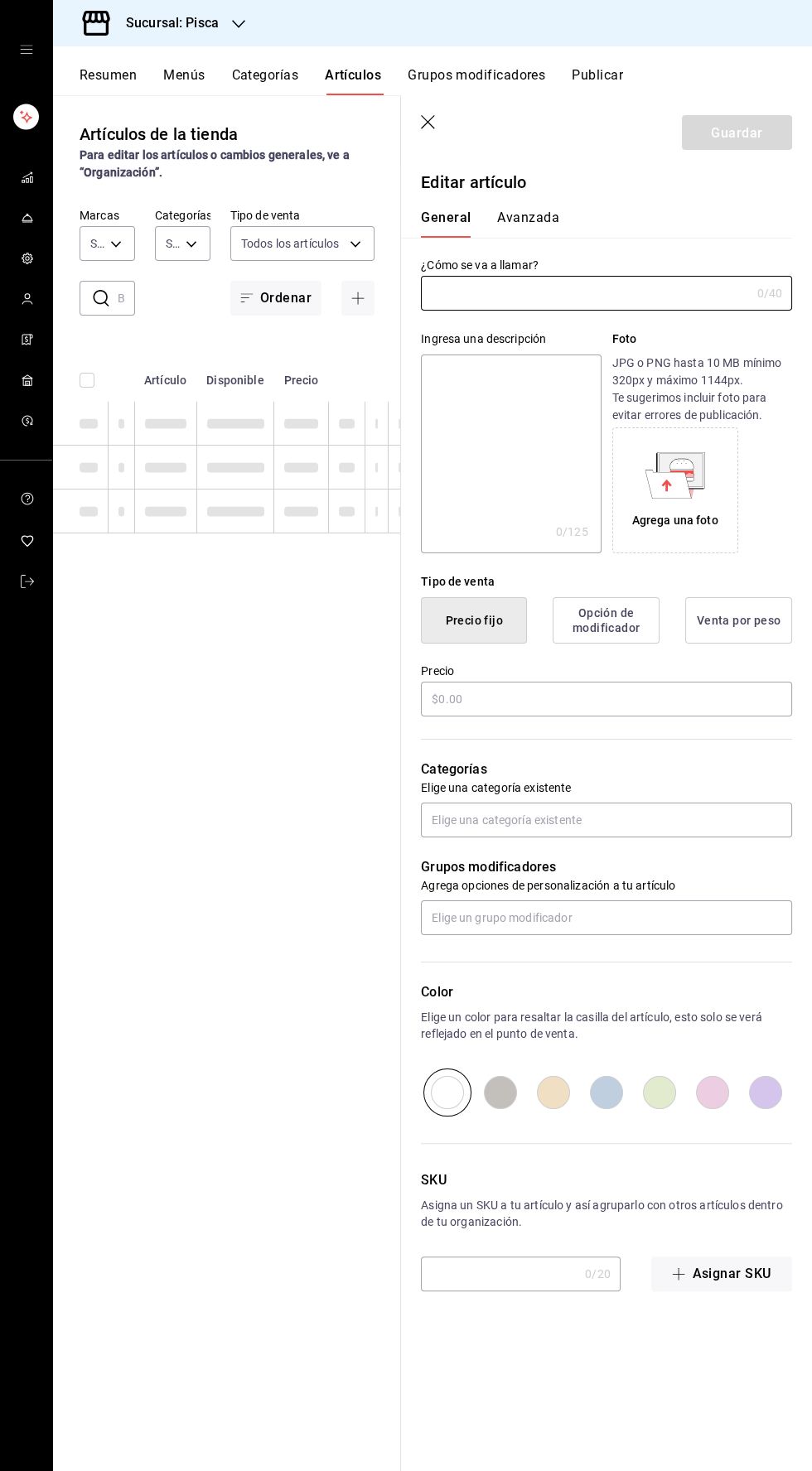
type input "bcd4eeba-f288-4c7f-be4a-80794efd5e2c,f4348fd6-19a6-4699-a042-45be726c08e8"
type input "f547cb4a-b93c-4195-b824-038b45f390e8,5cdc5738-4be2-4f6e-aec6-8c4831d5e22e,a1583…"
type input "Coco"
type input "$90.00"
type input "AR-1754722699121"
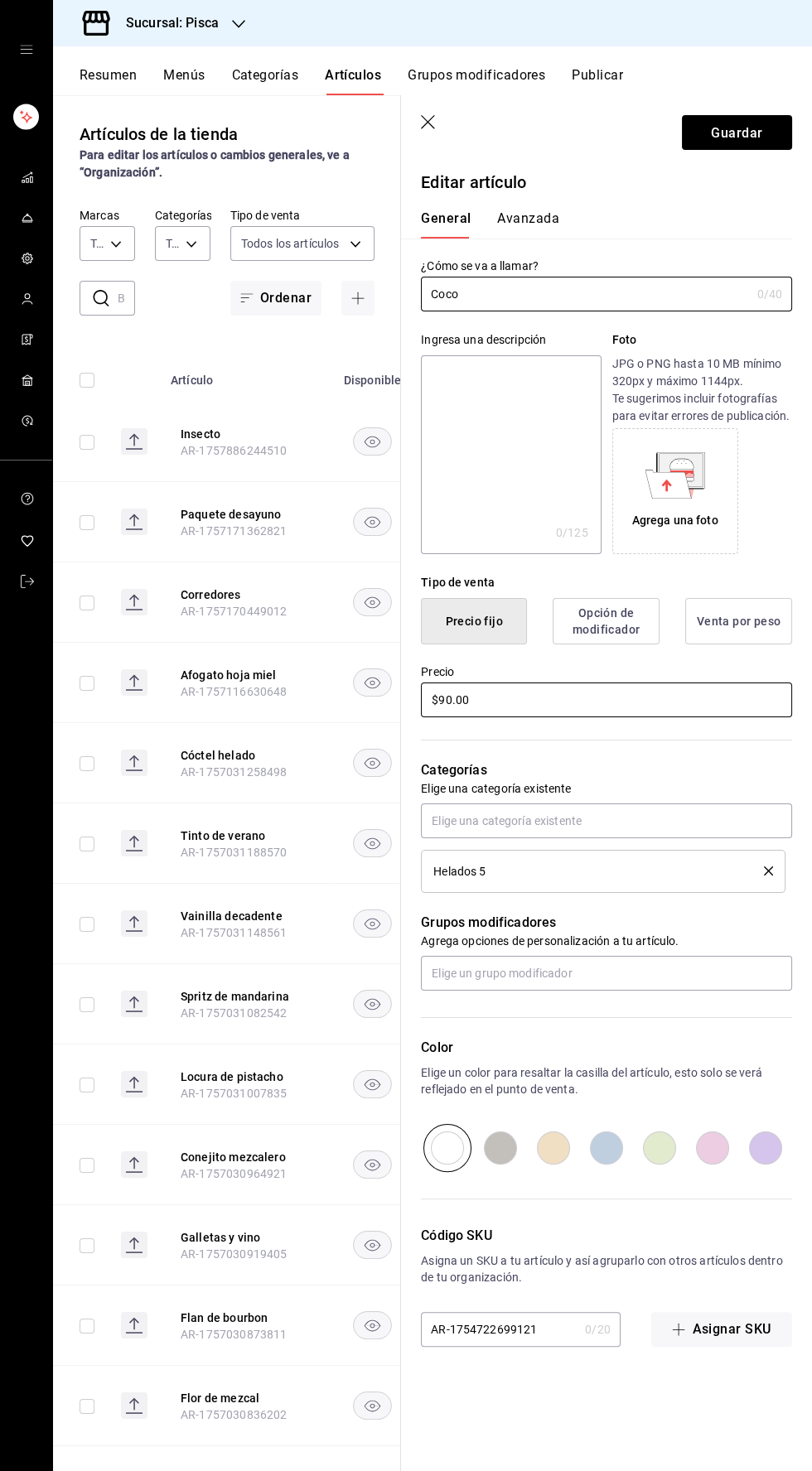
click at [449, 699] on input "$90.00" at bounding box center [605, 699] width 371 height 35
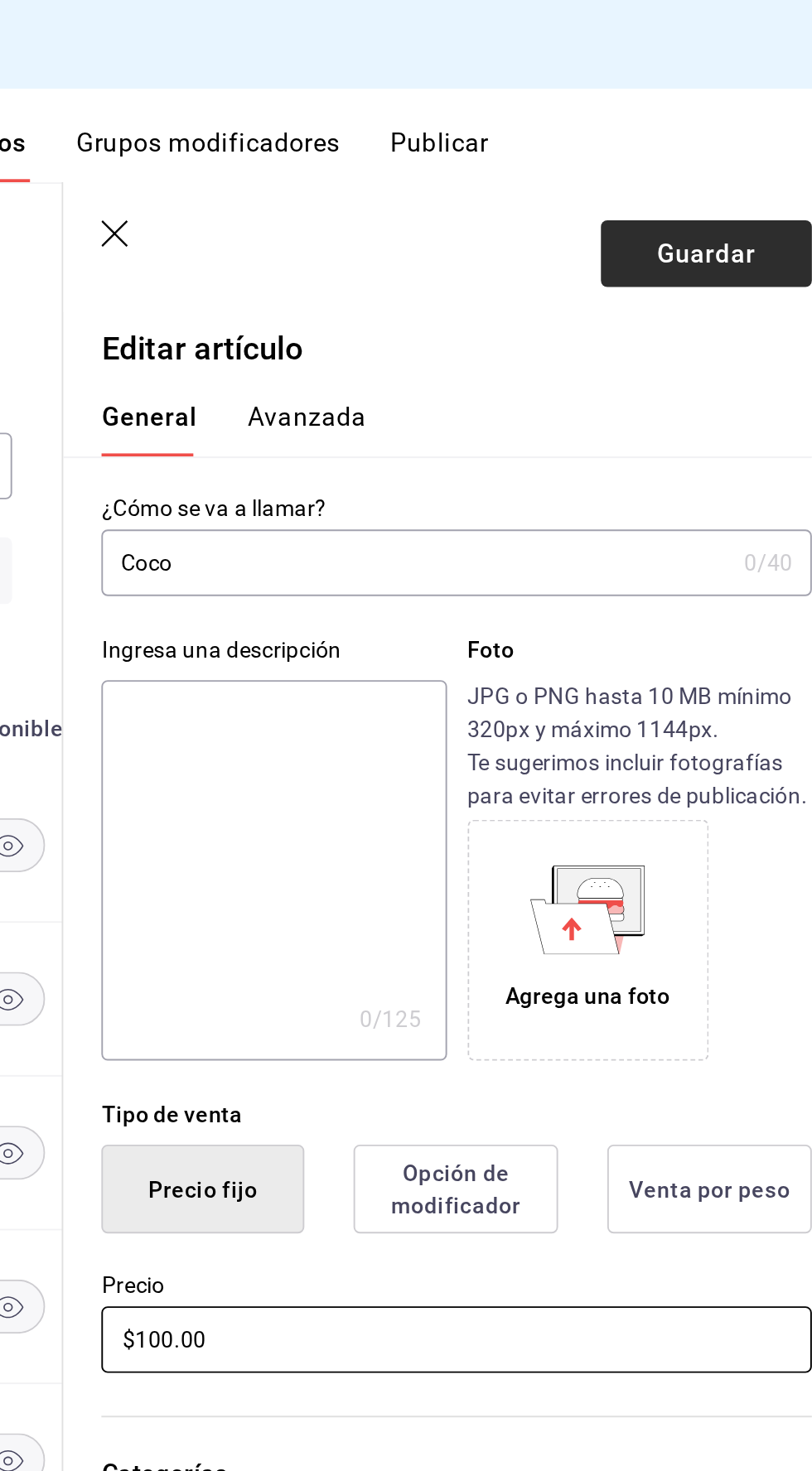
type input "$100.00"
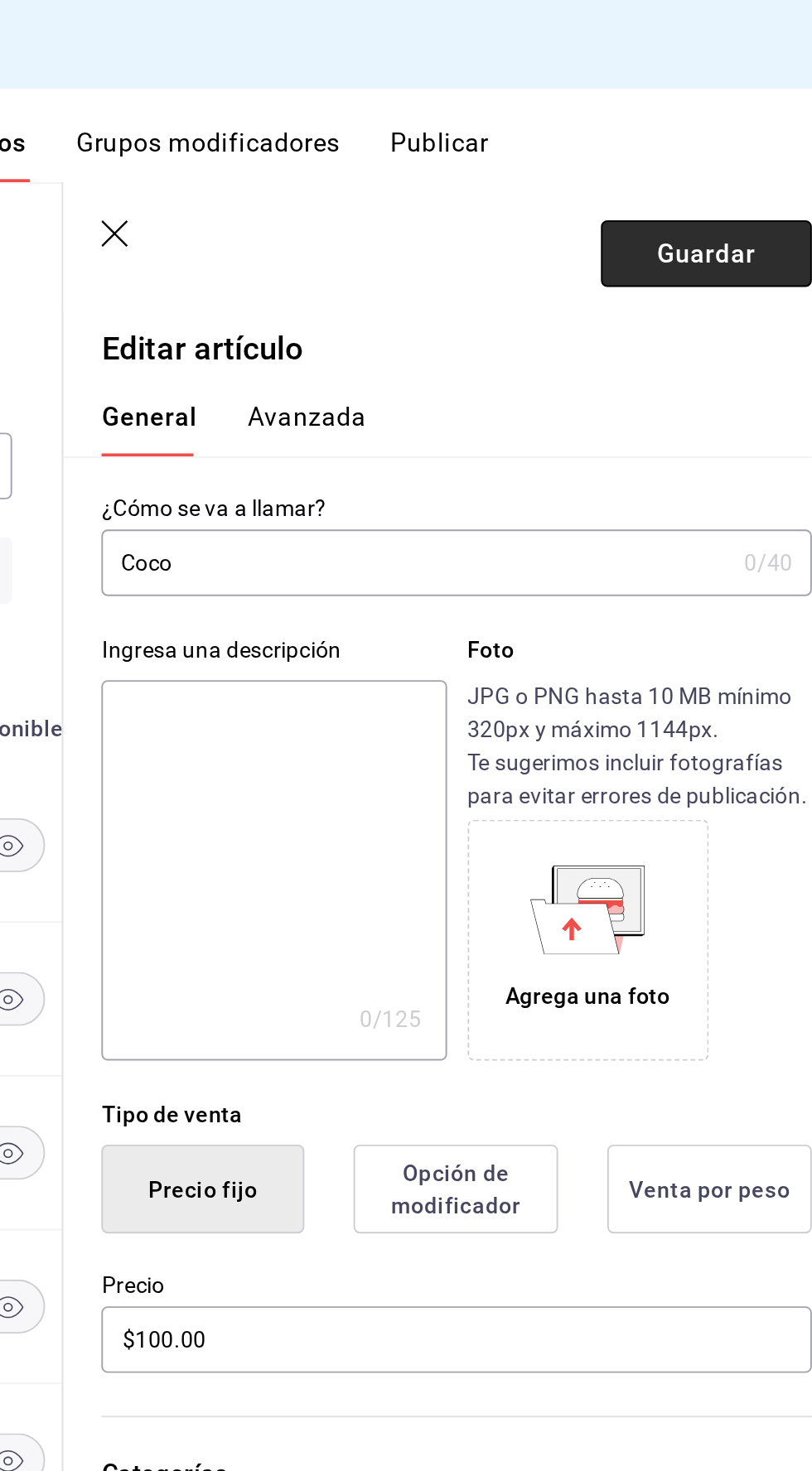
click at [722, 130] on font "Guardar" at bounding box center [736, 131] width 52 height 16
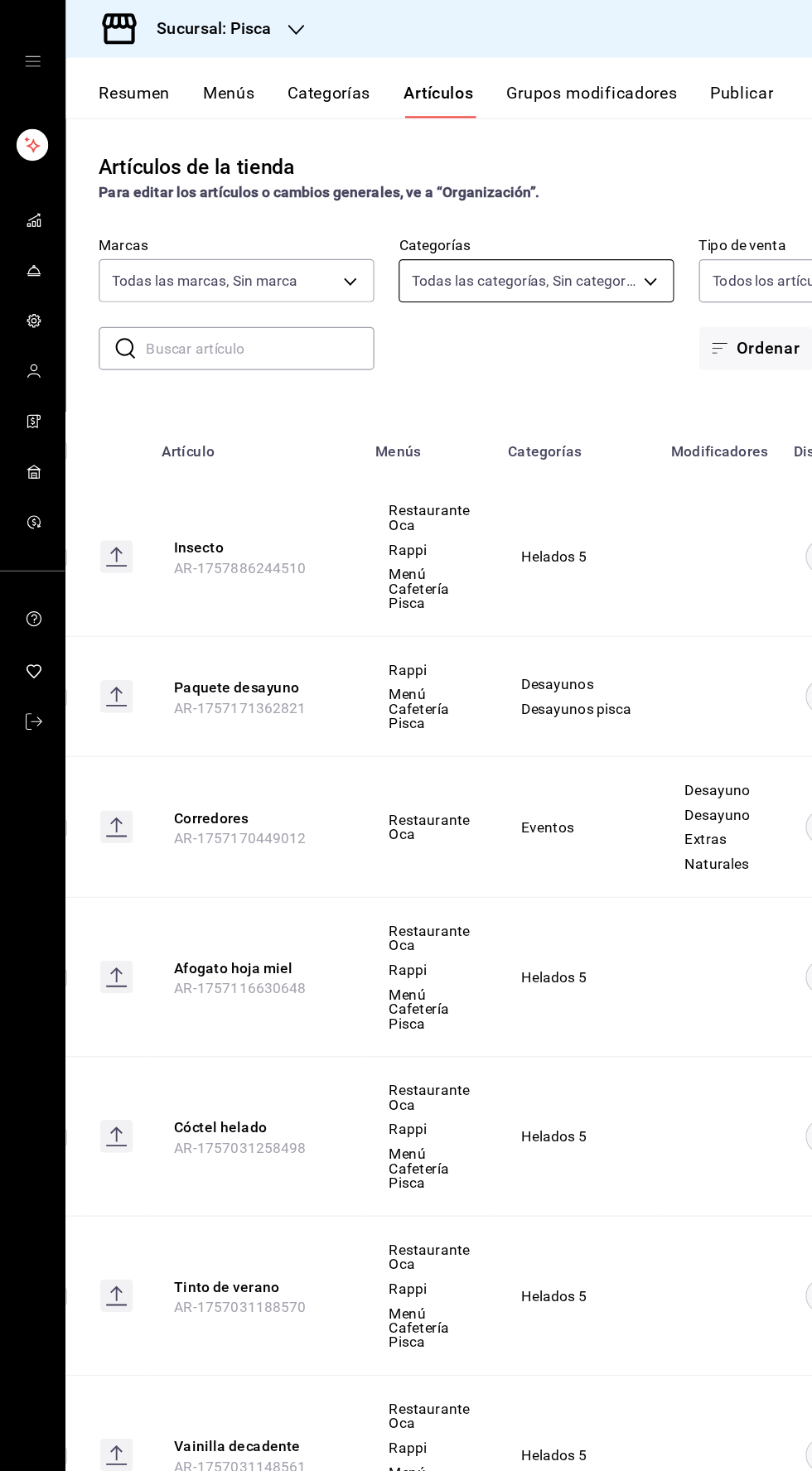
click at [382, 225] on body "Sucursal: Pisca Resumen Menús Categorías Artículos Grupos modificadores Publica…" at bounding box center [406, 735] width 812 height 1471
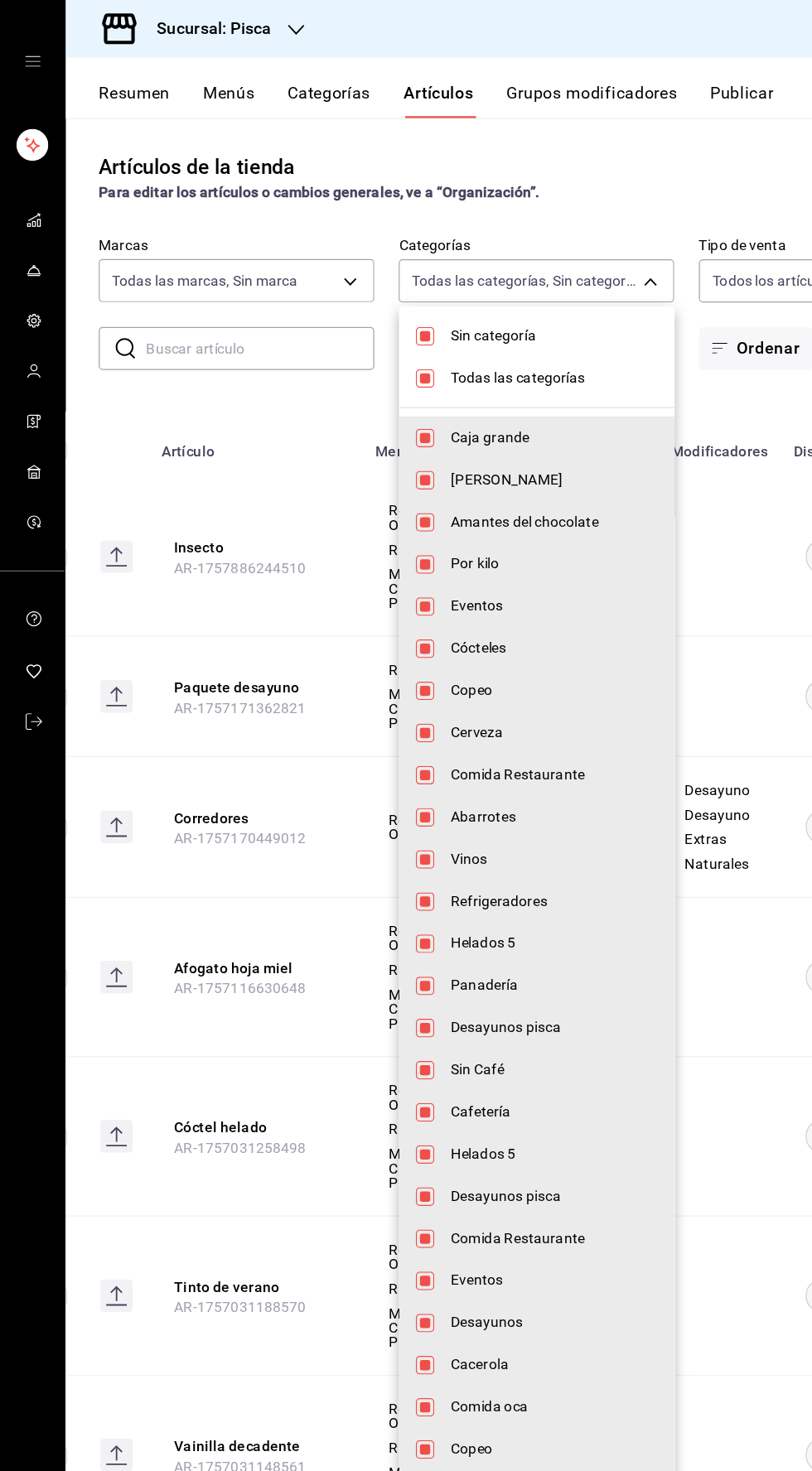
click at [338, 264] on input "checkbox" at bounding box center [342, 271] width 15 height 15
checkbox input "false"
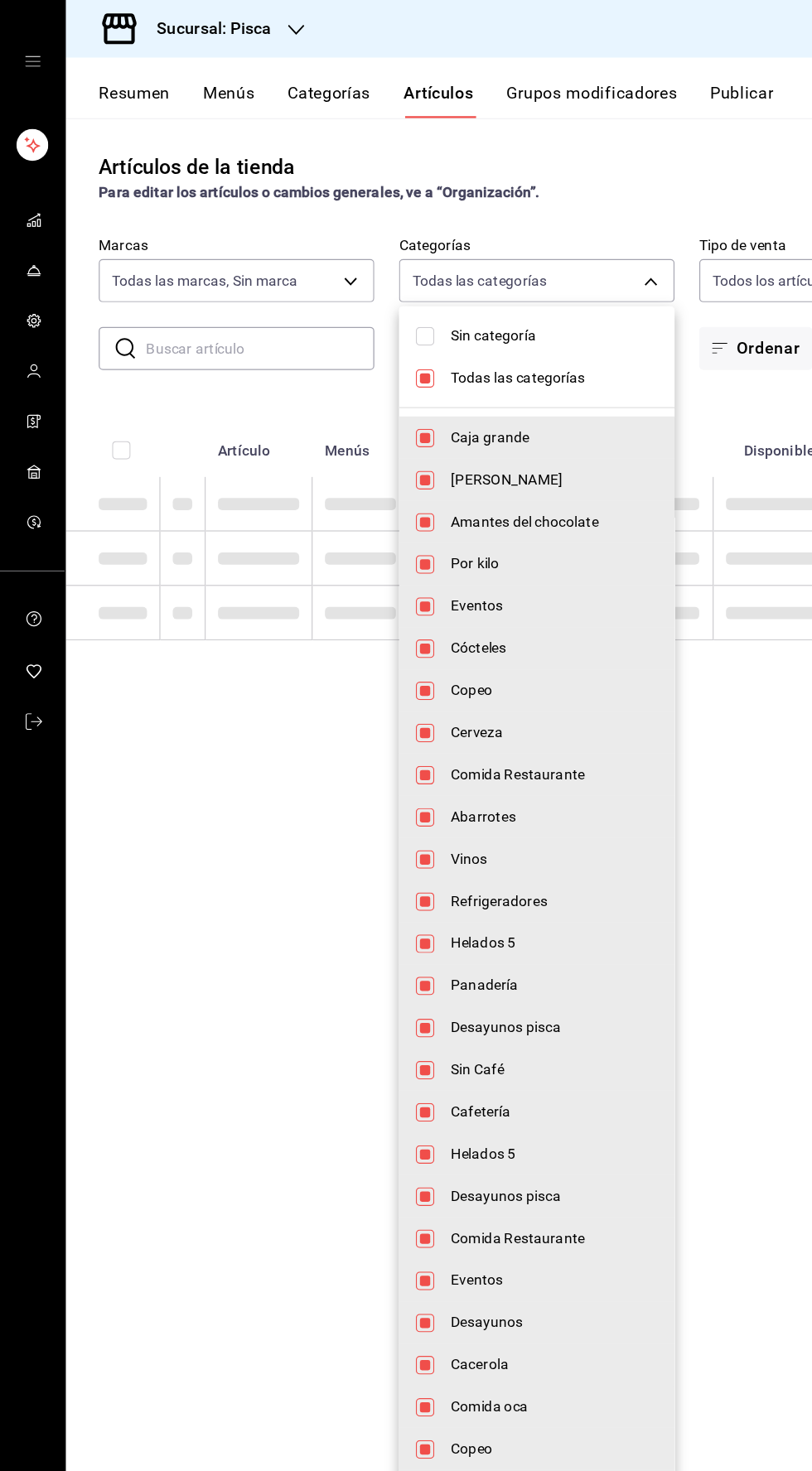
click at [329, 299] on li "Todas las categorías" at bounding box center [432, 304] width 222 height 34
checkbox input "false"
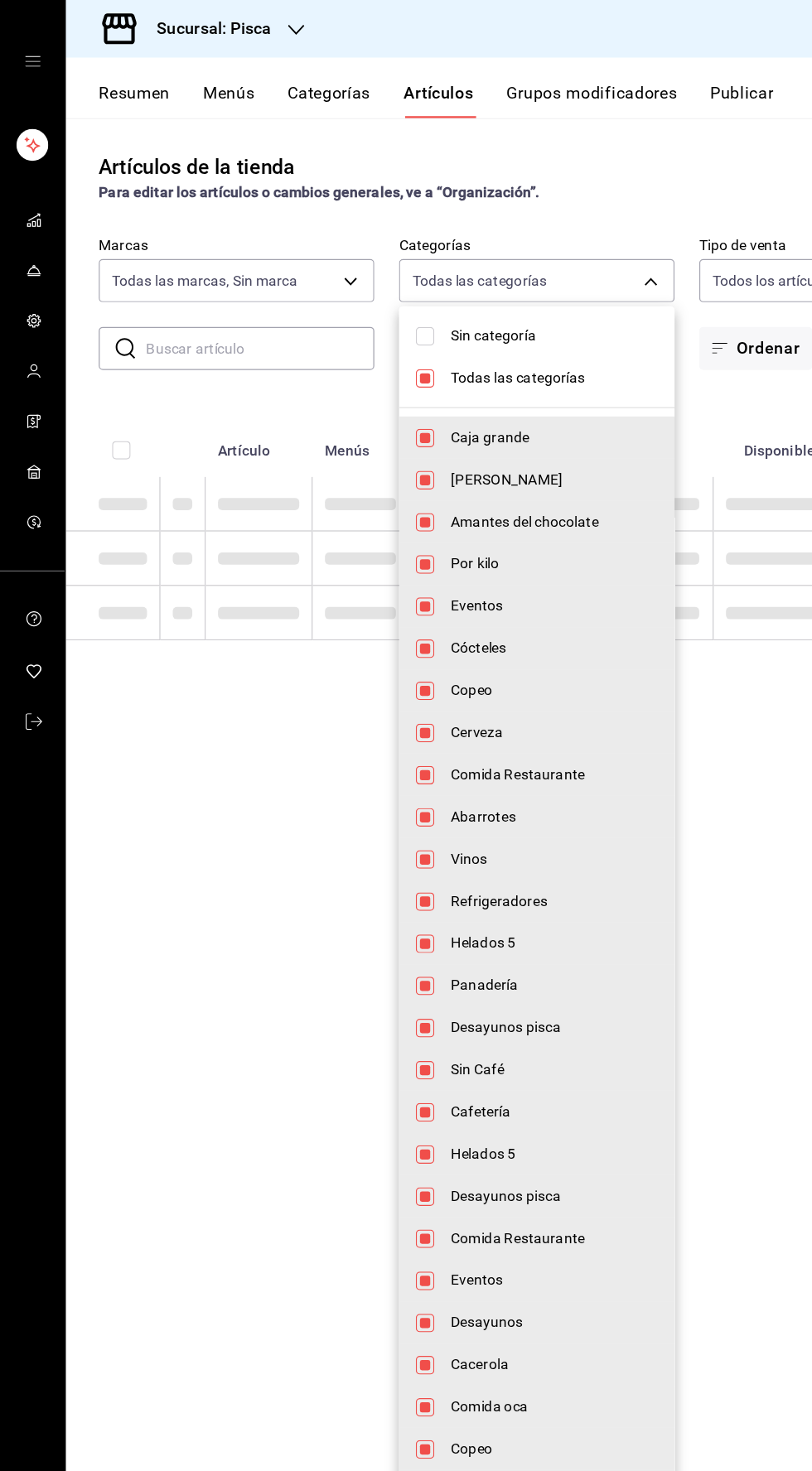
checkbox input "false"
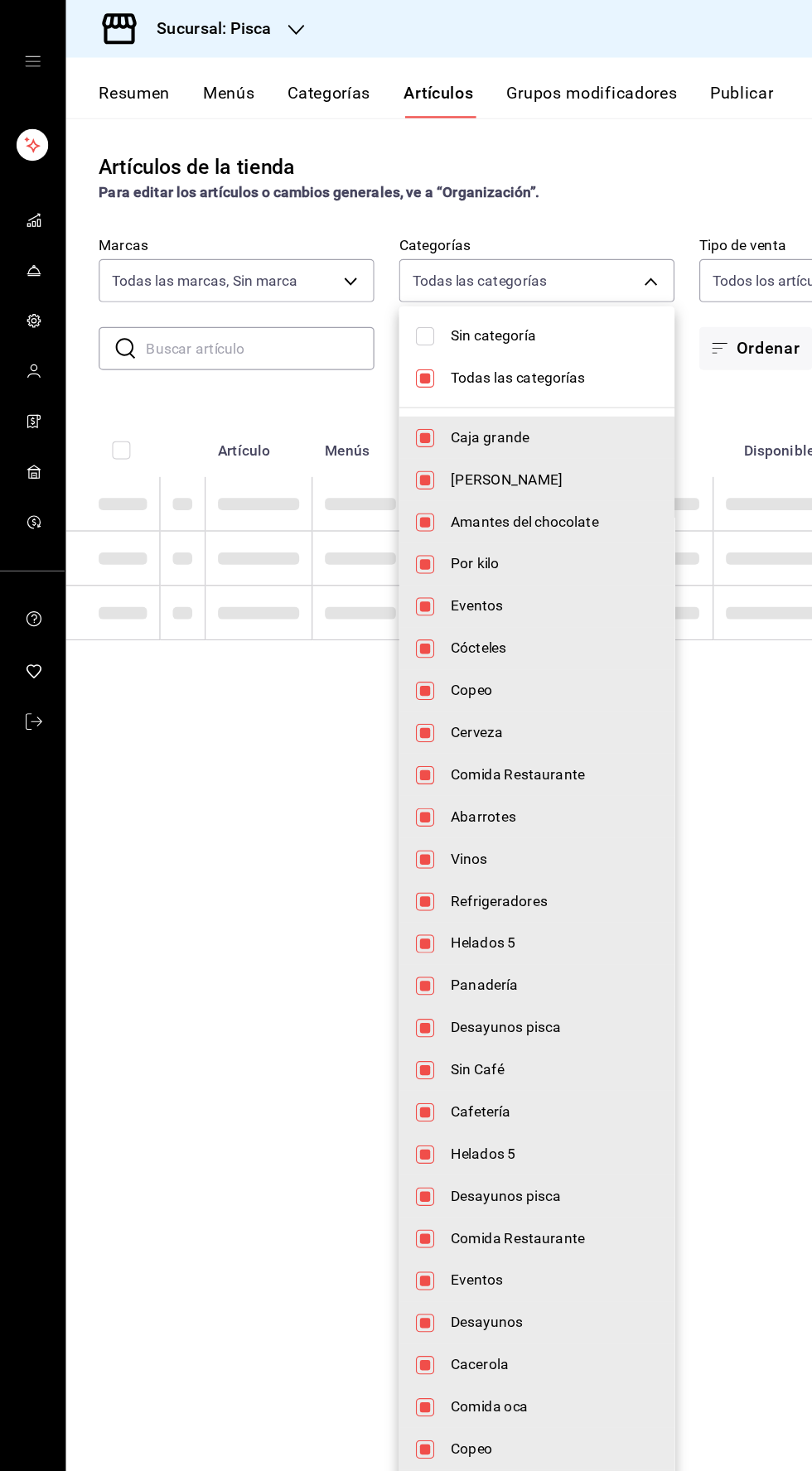
checkbox input "false"
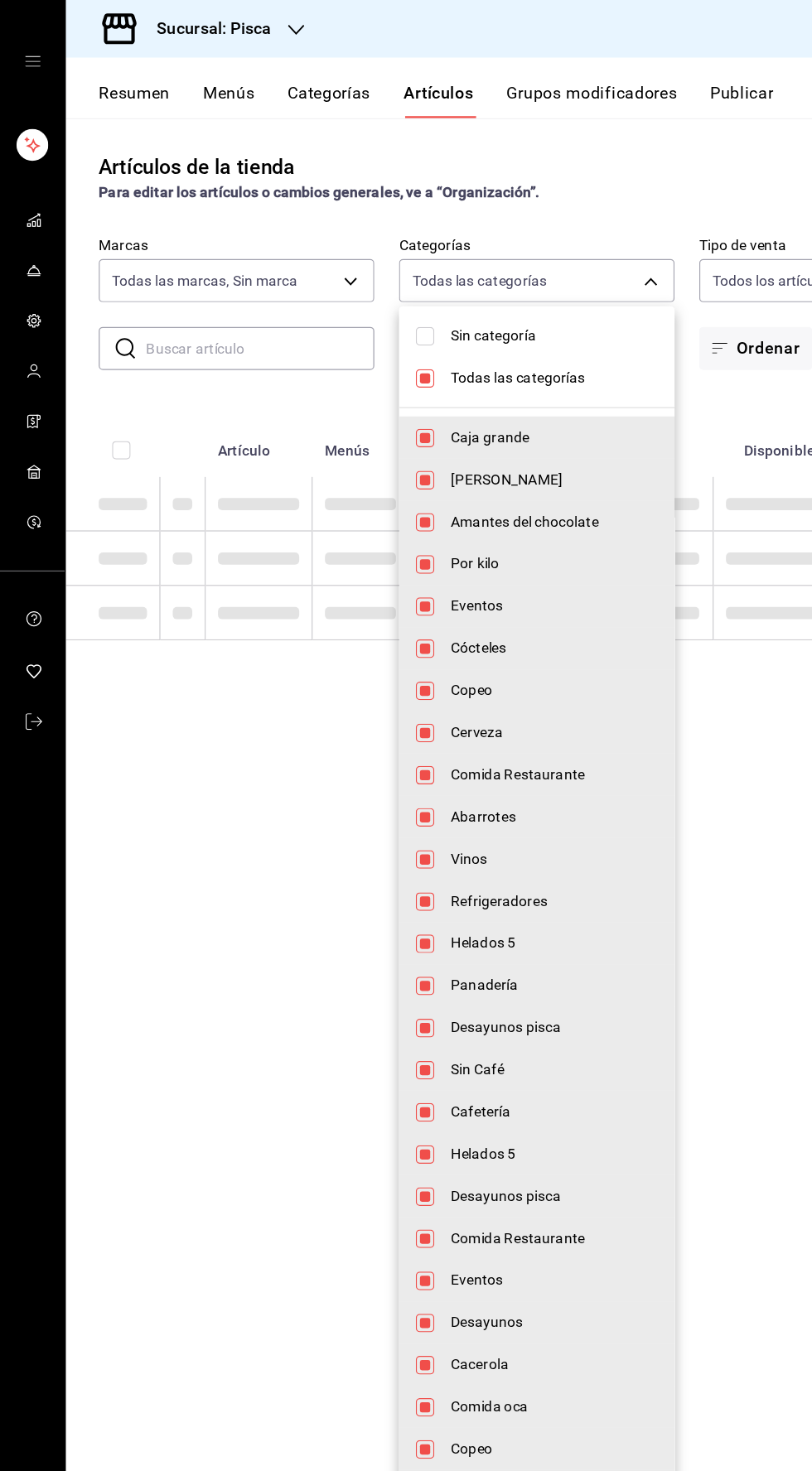
checkbox input "false"
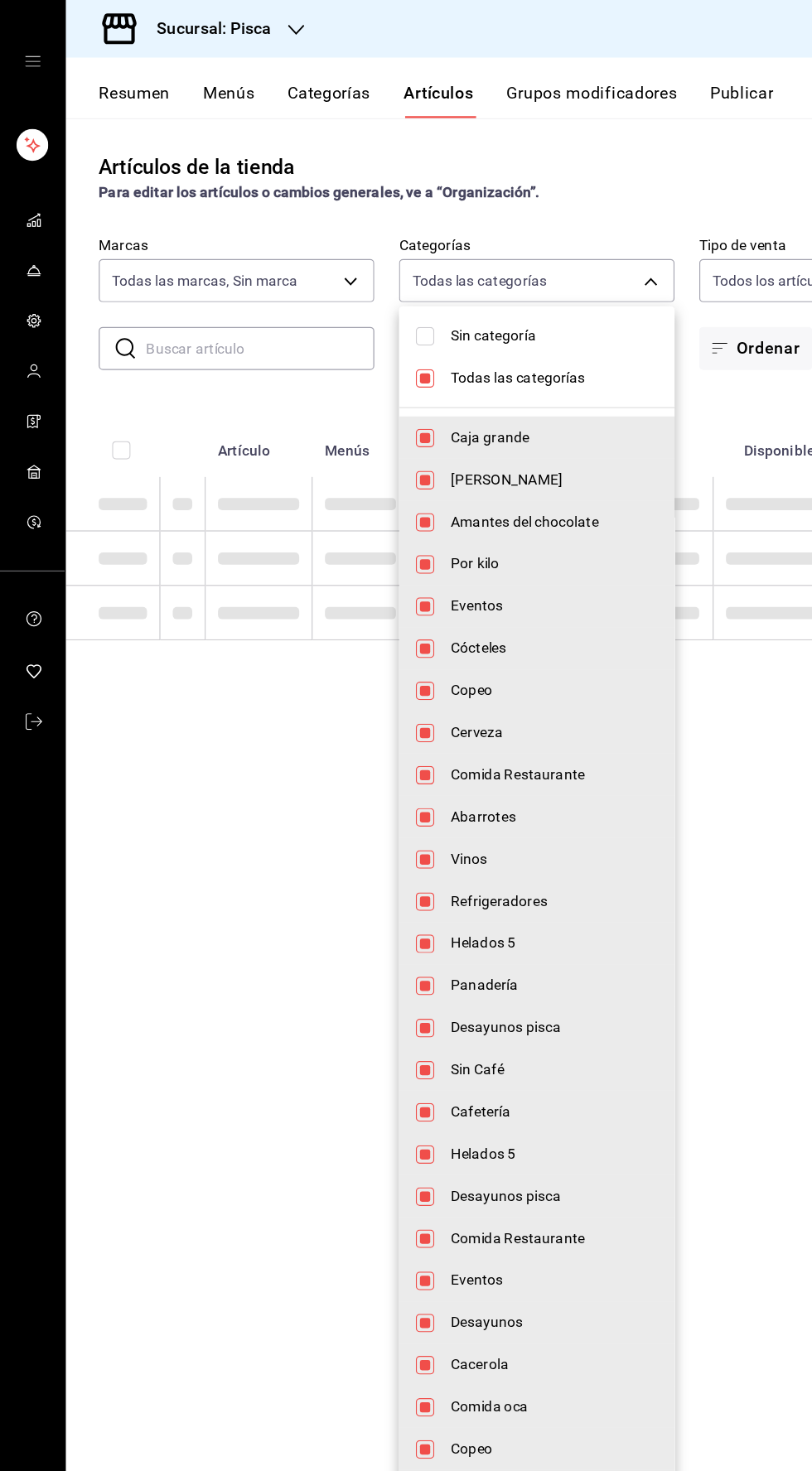
checkbox input "false"
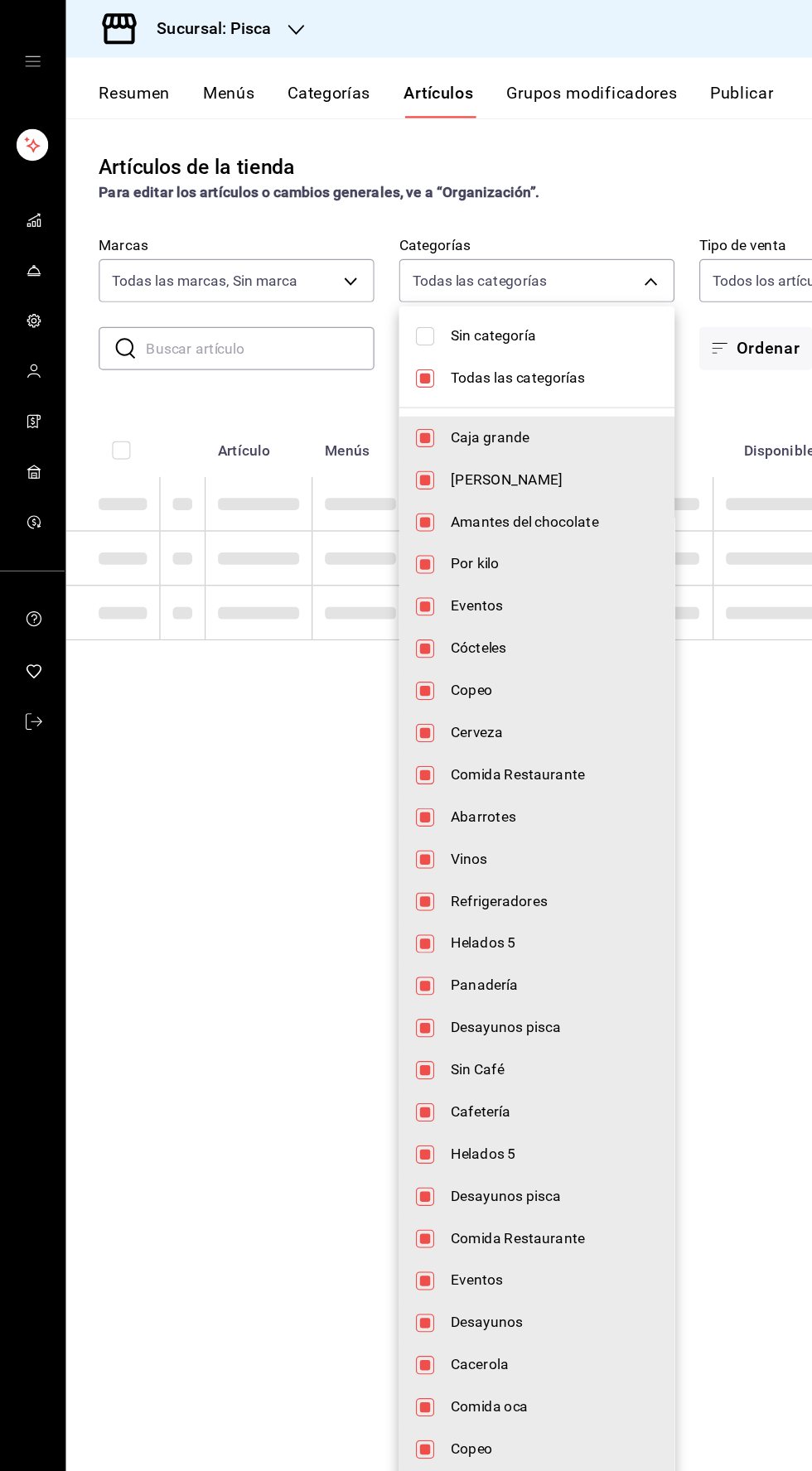
checkbox input "false"
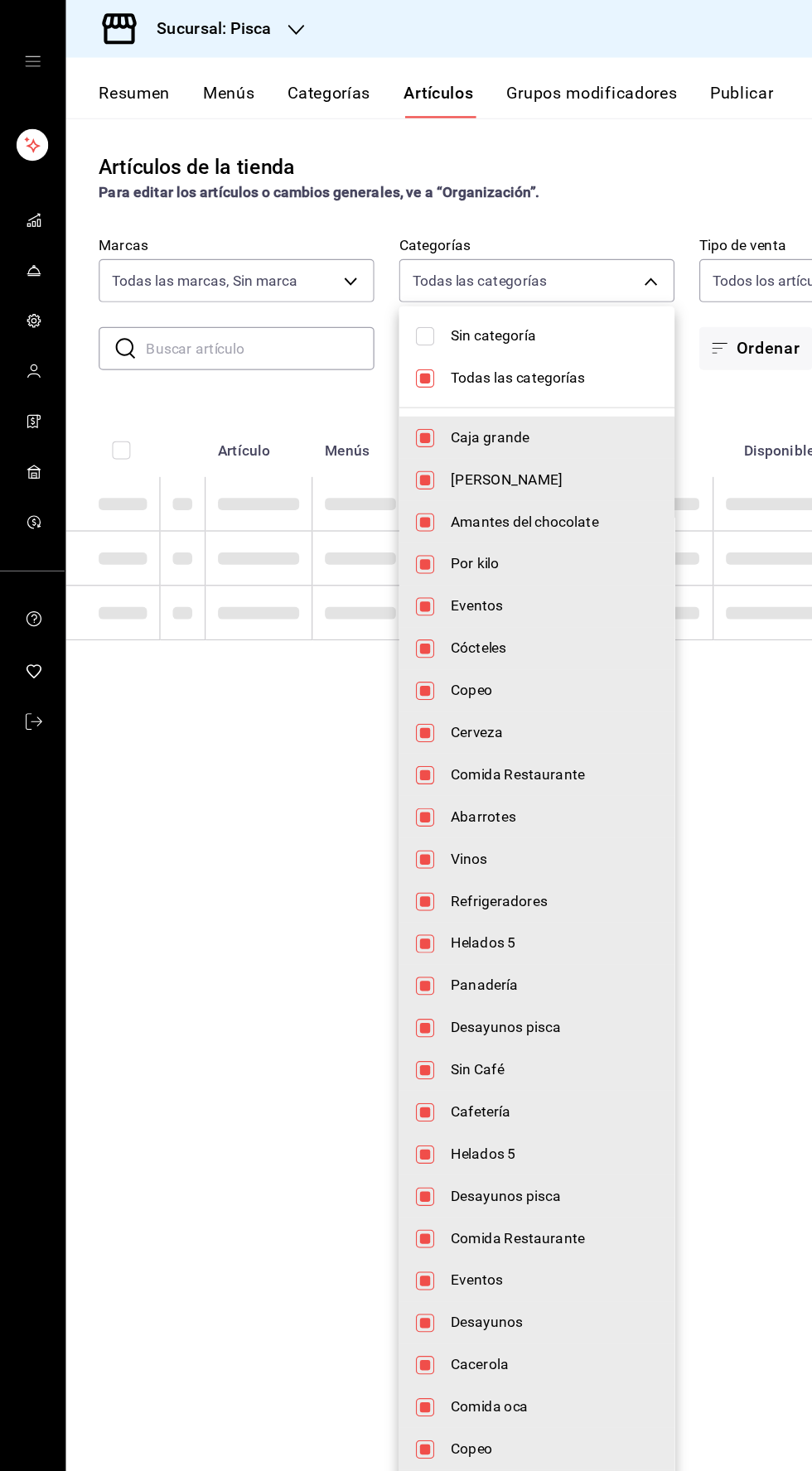
checkbox input "false"
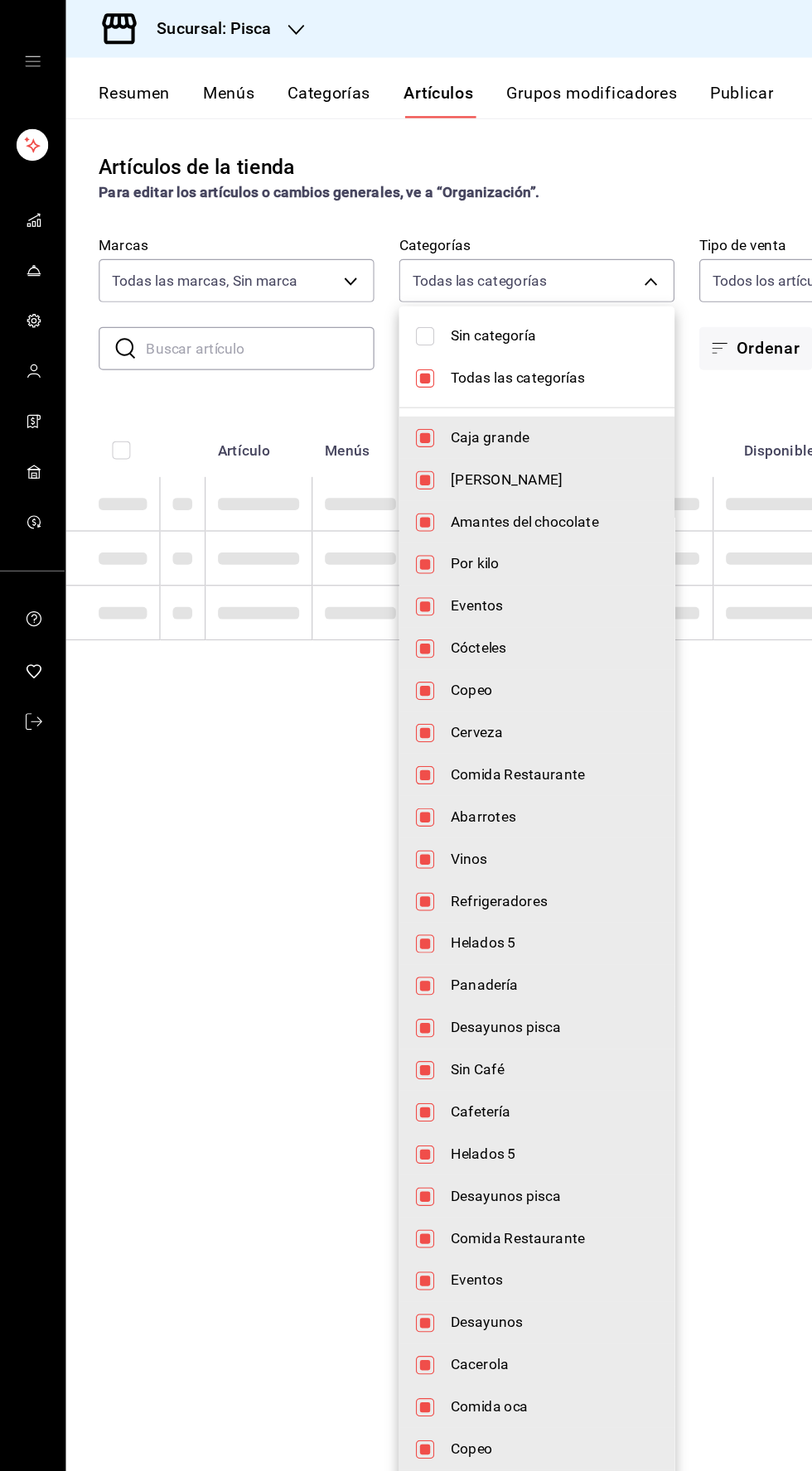
checkbox input "false"
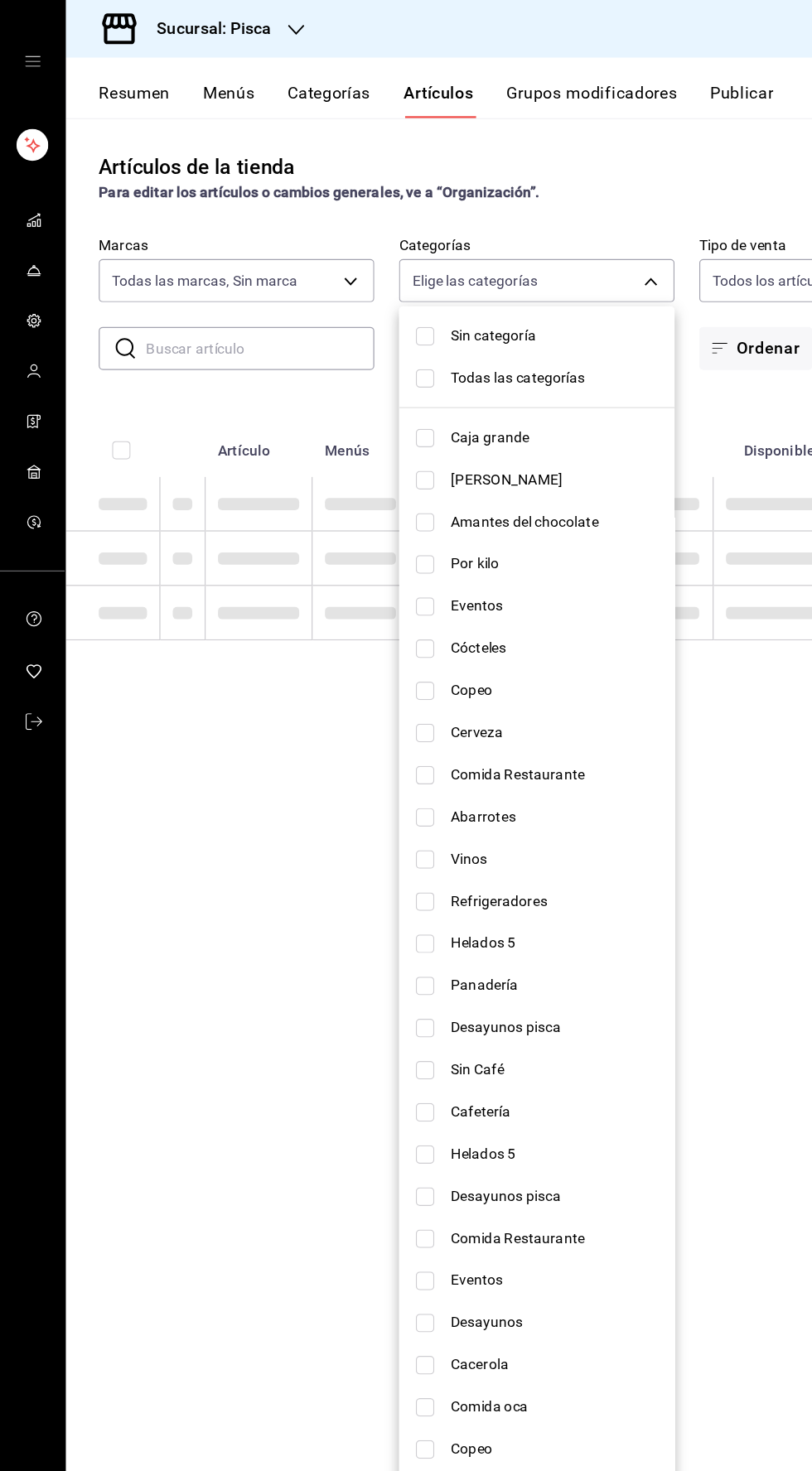
click at [341, 760] on input "checkbox" at bounding box center [342, 760] width 15 height 15
checkbox input "true"
type input "2e004ecd-0e99-4f20-a2e6-b893d6da9dab"
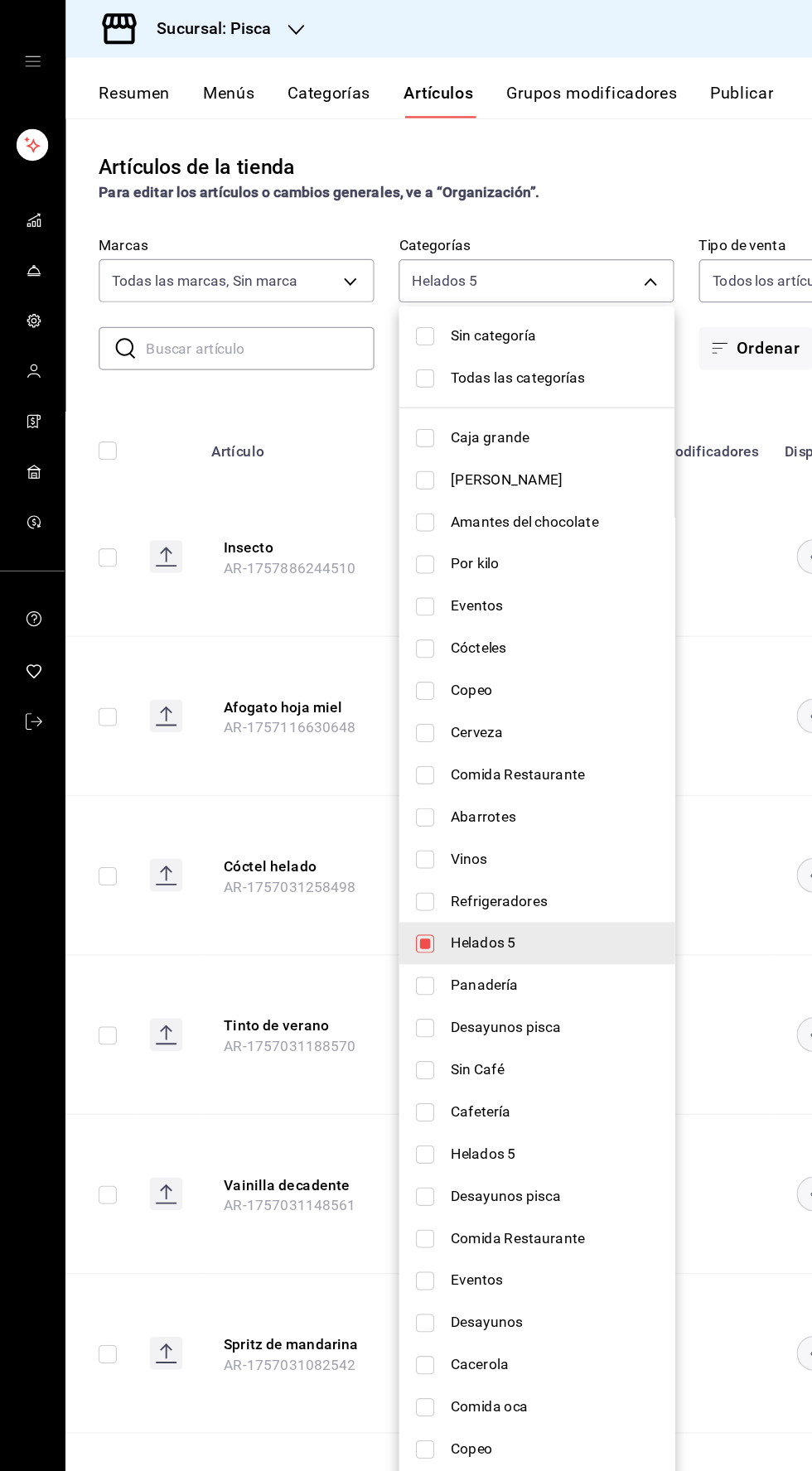
click at [621, 813] on div at bounding box center [406, 735] width 812 height 1471
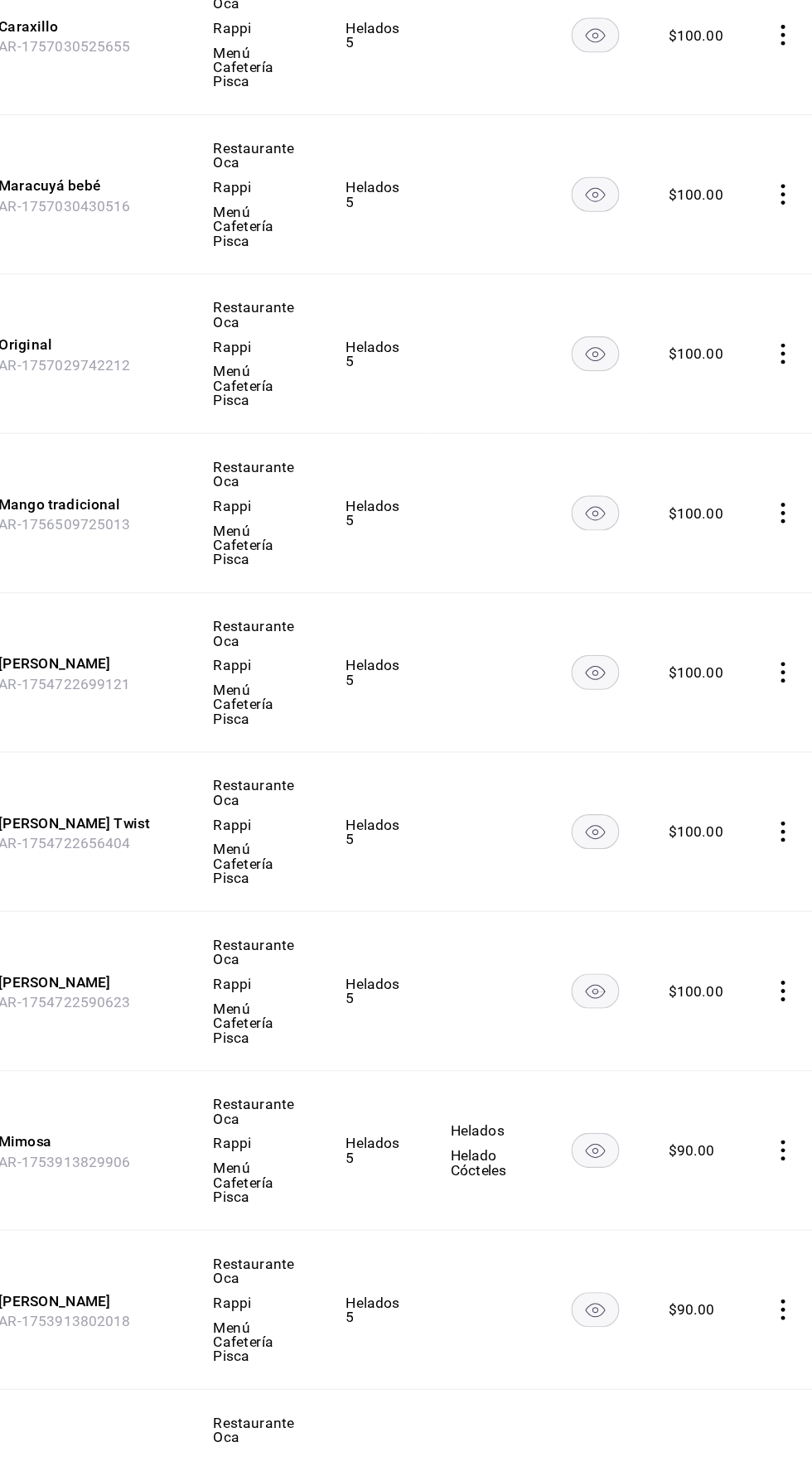
click at [779, 1234] on icon "comportamiento" at bounding box center [788, 1235] width 17 height 17
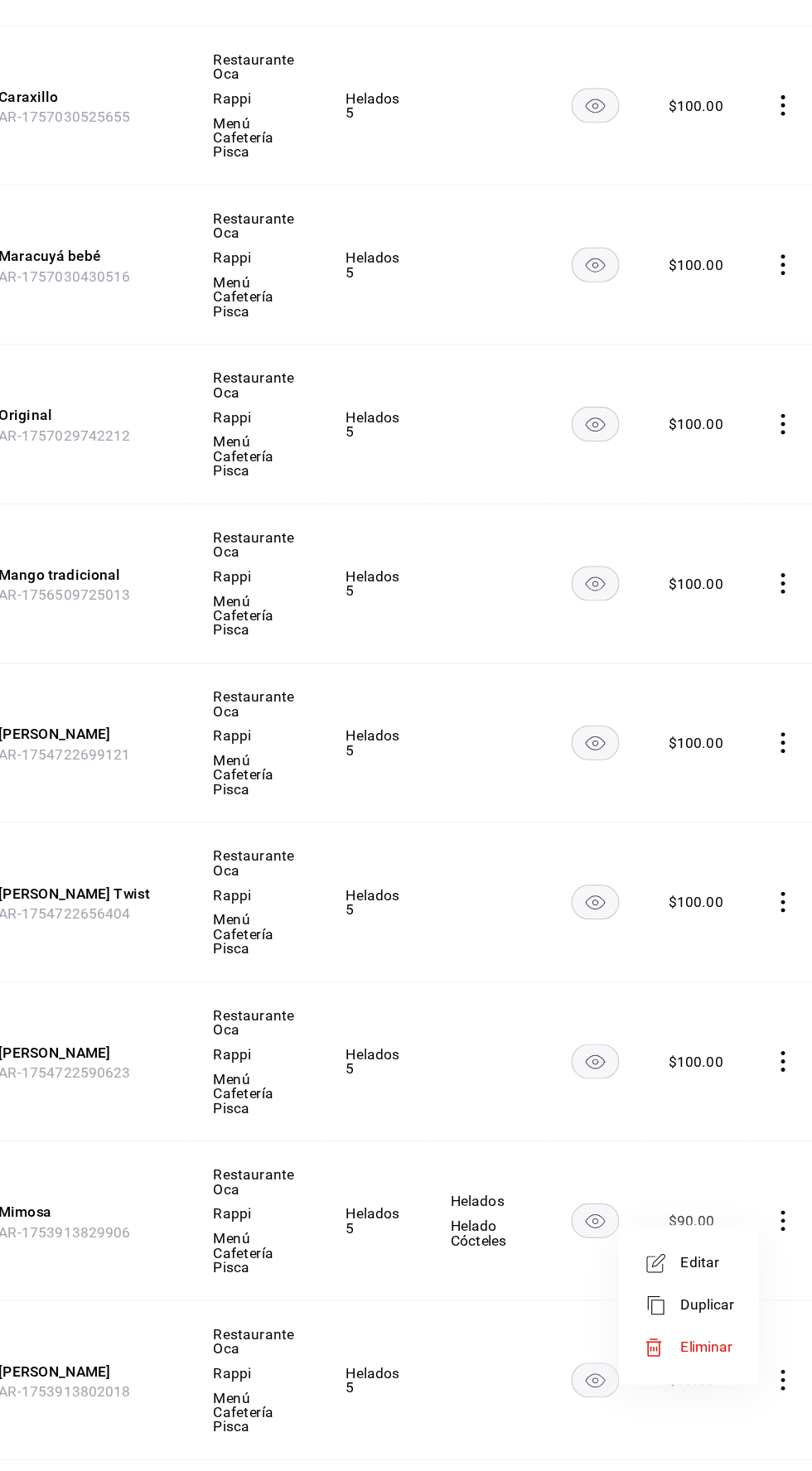
click at [716, 1269] on font "Editar" at bounding box center [722, 1269] width 32 height 13
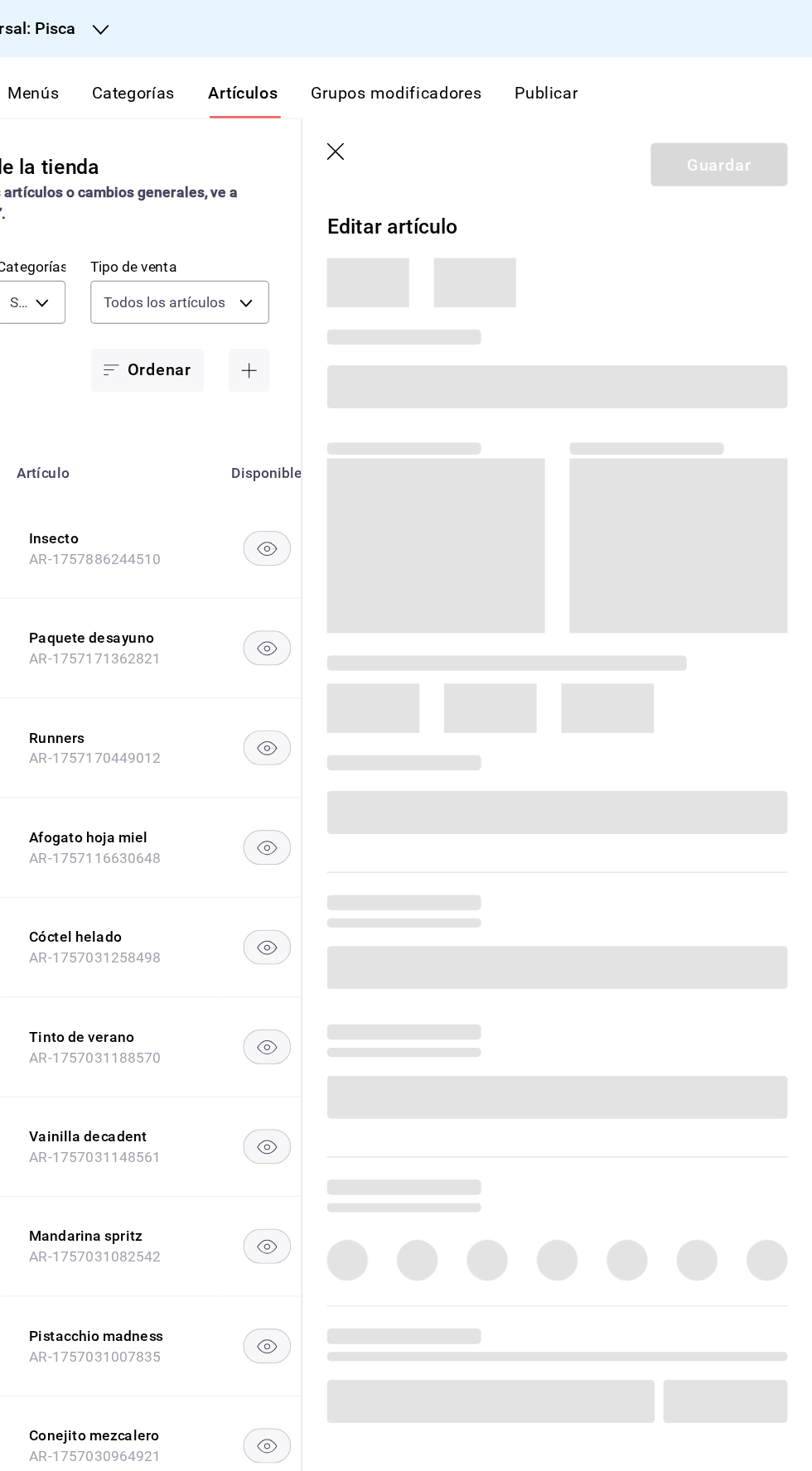
type input "f547cb4a-b93c-4195-b824-038b45f390e8,5cdc5738-4be2-4f6e-aec6-8c4831d5e22e,a1583…"
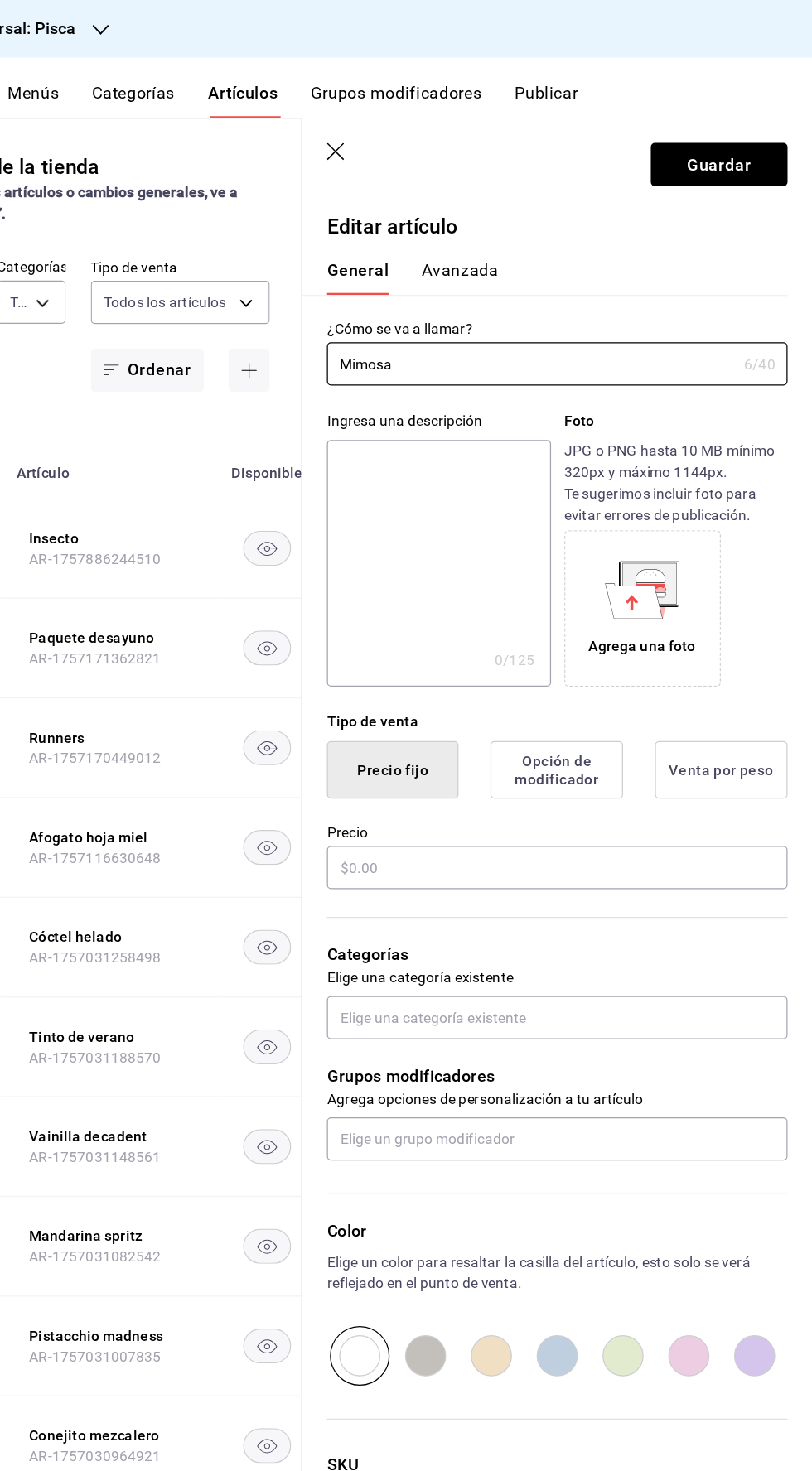
type input "$90.00"
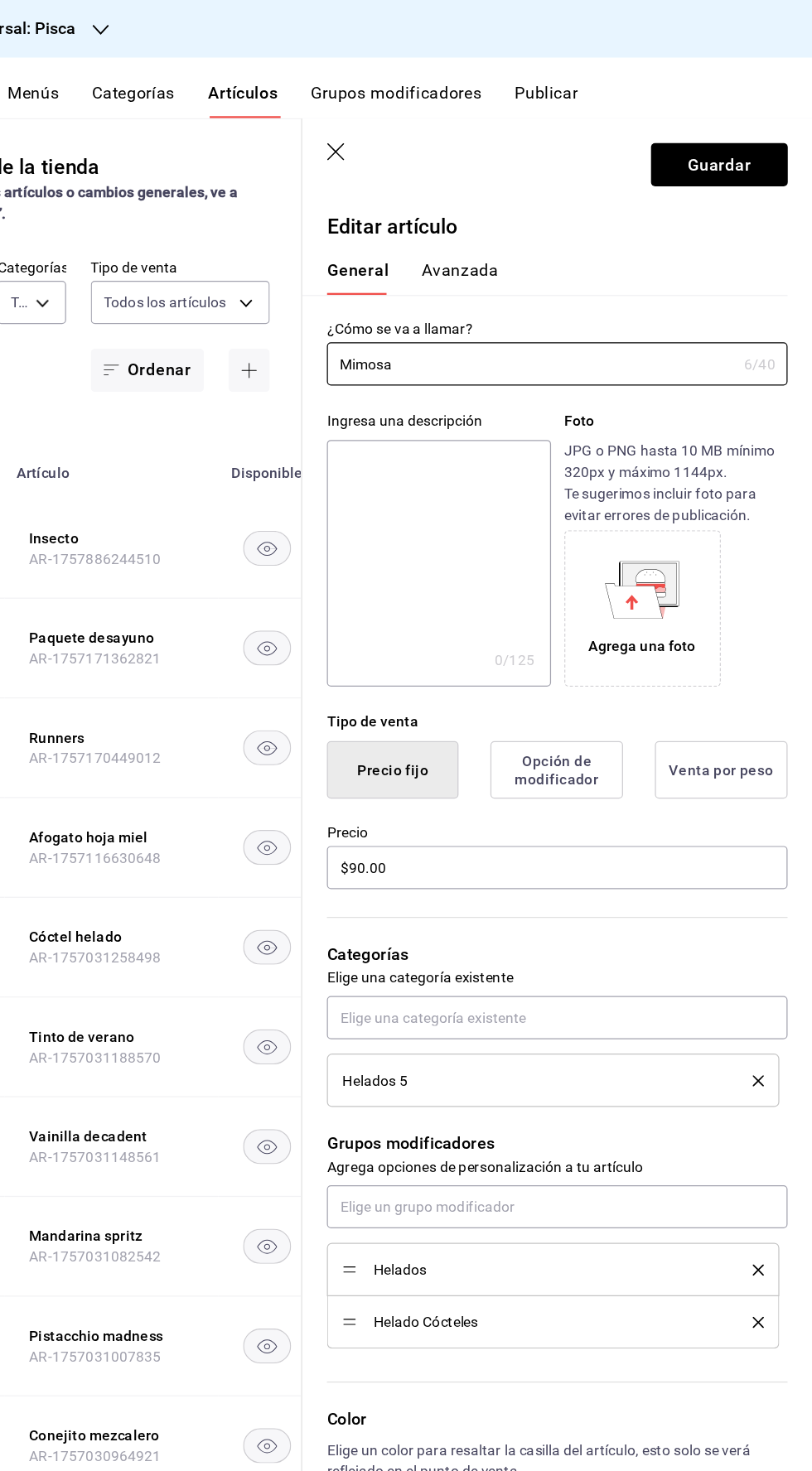
type input "bcd4eeba-f288-4c7f-be4a-80794efd5e2c,f4348fd6-19a6-4699-a042-45be726c08e8"
click at [451, 702] on input "$90.00" at bounding box center [605, 699] width 371 height 35
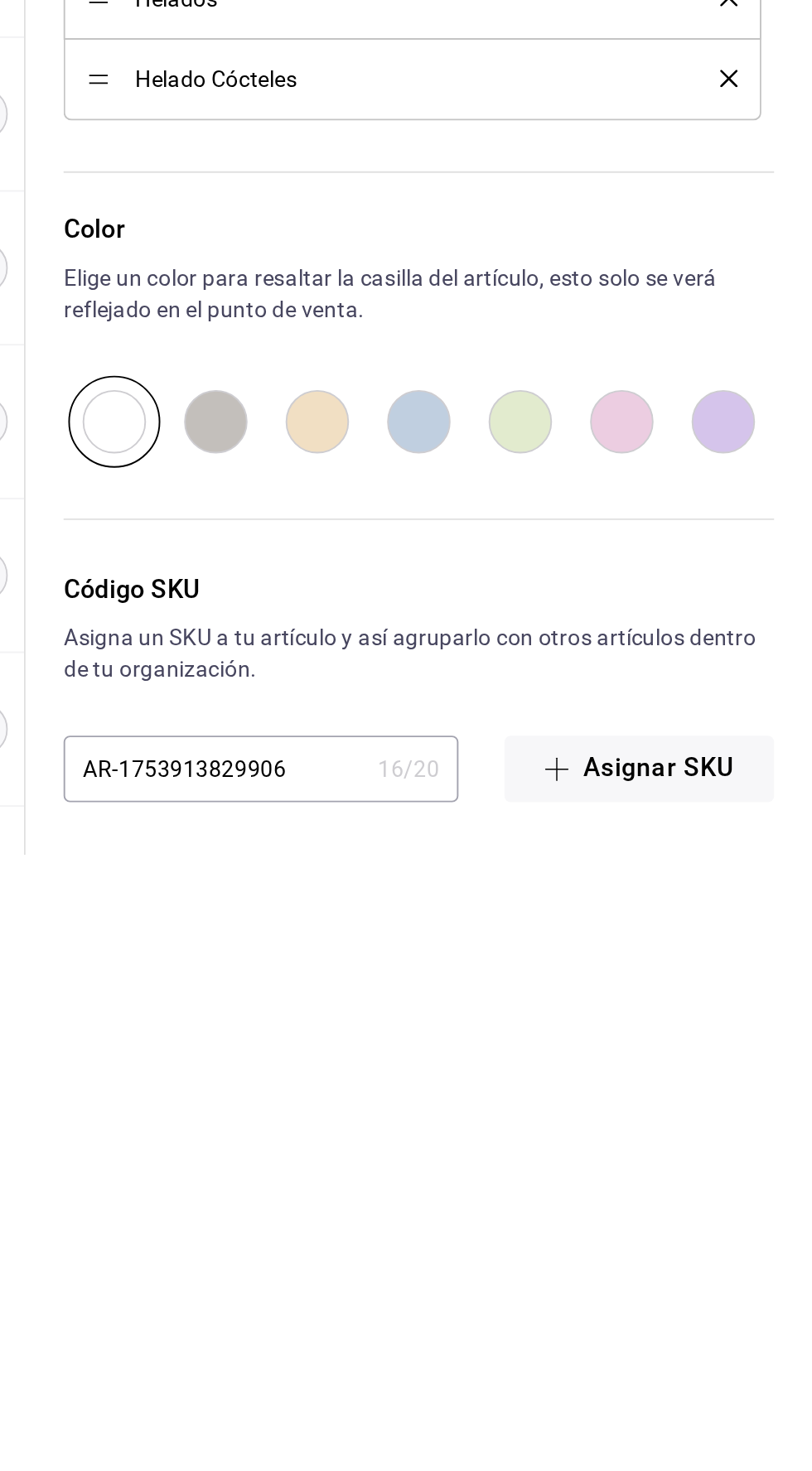
scroll to position [117, 0]
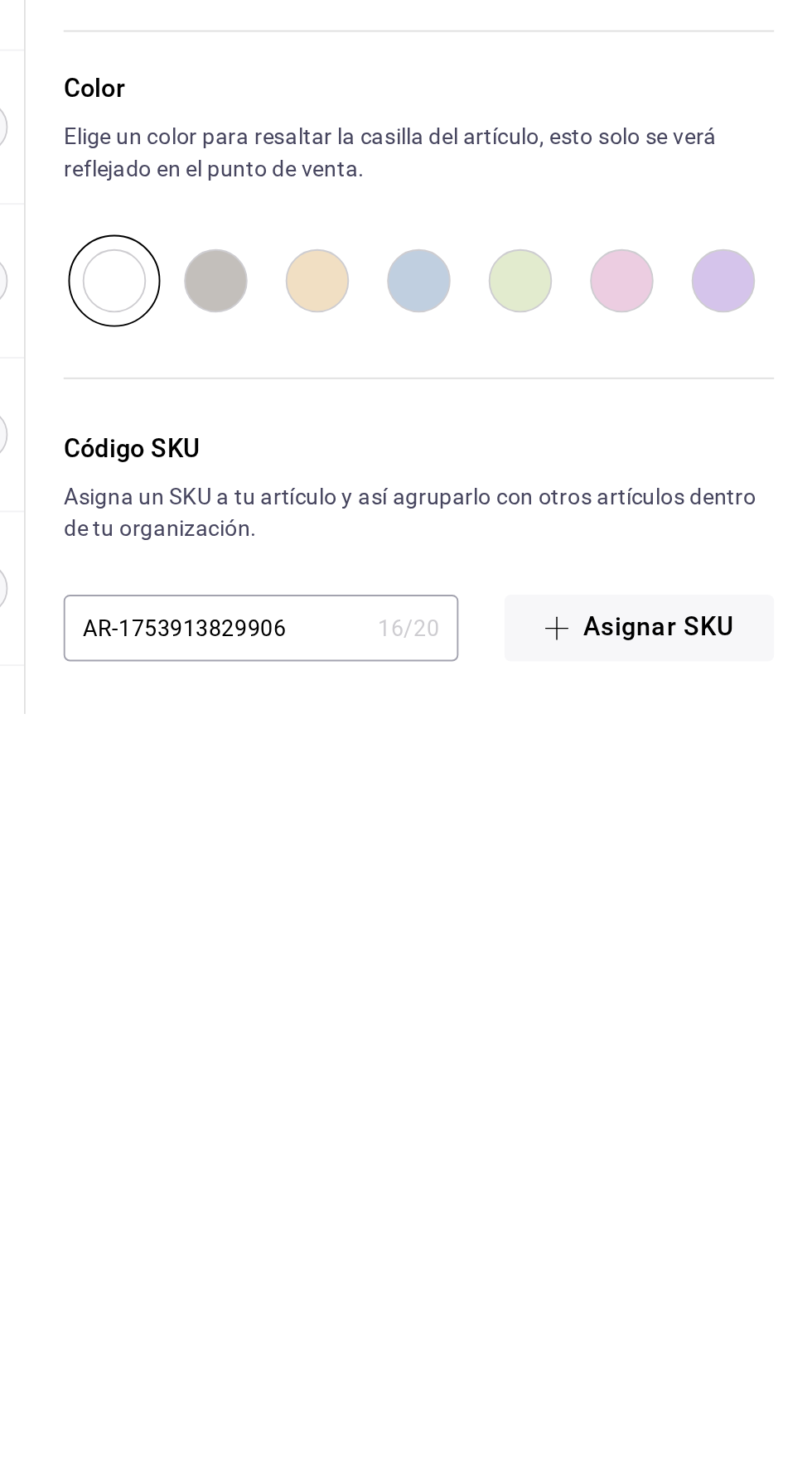
type input "$100.00"
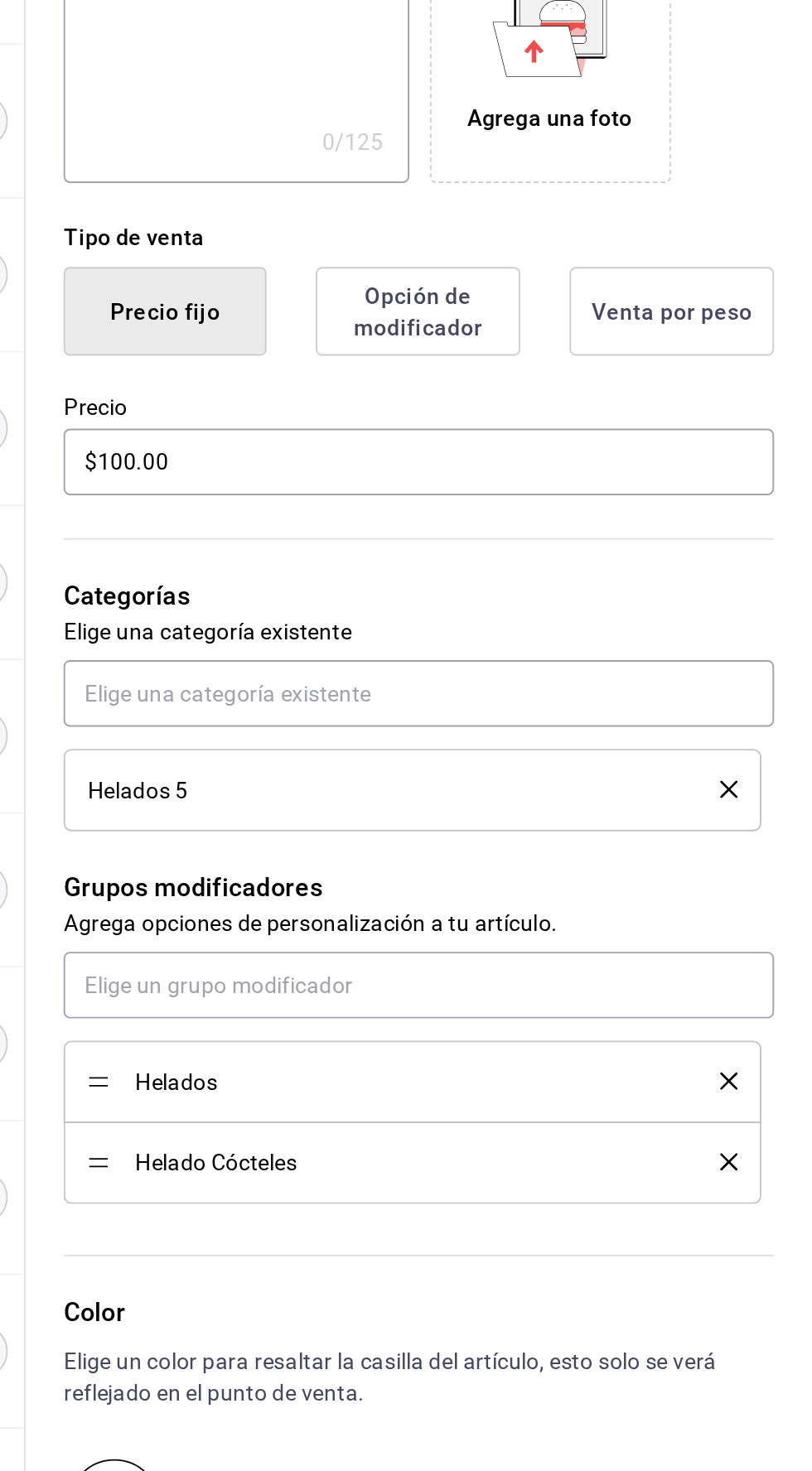
click at [767, 1065] on icon "borrar" at bounding box center [768, 1065] width 9 height 9
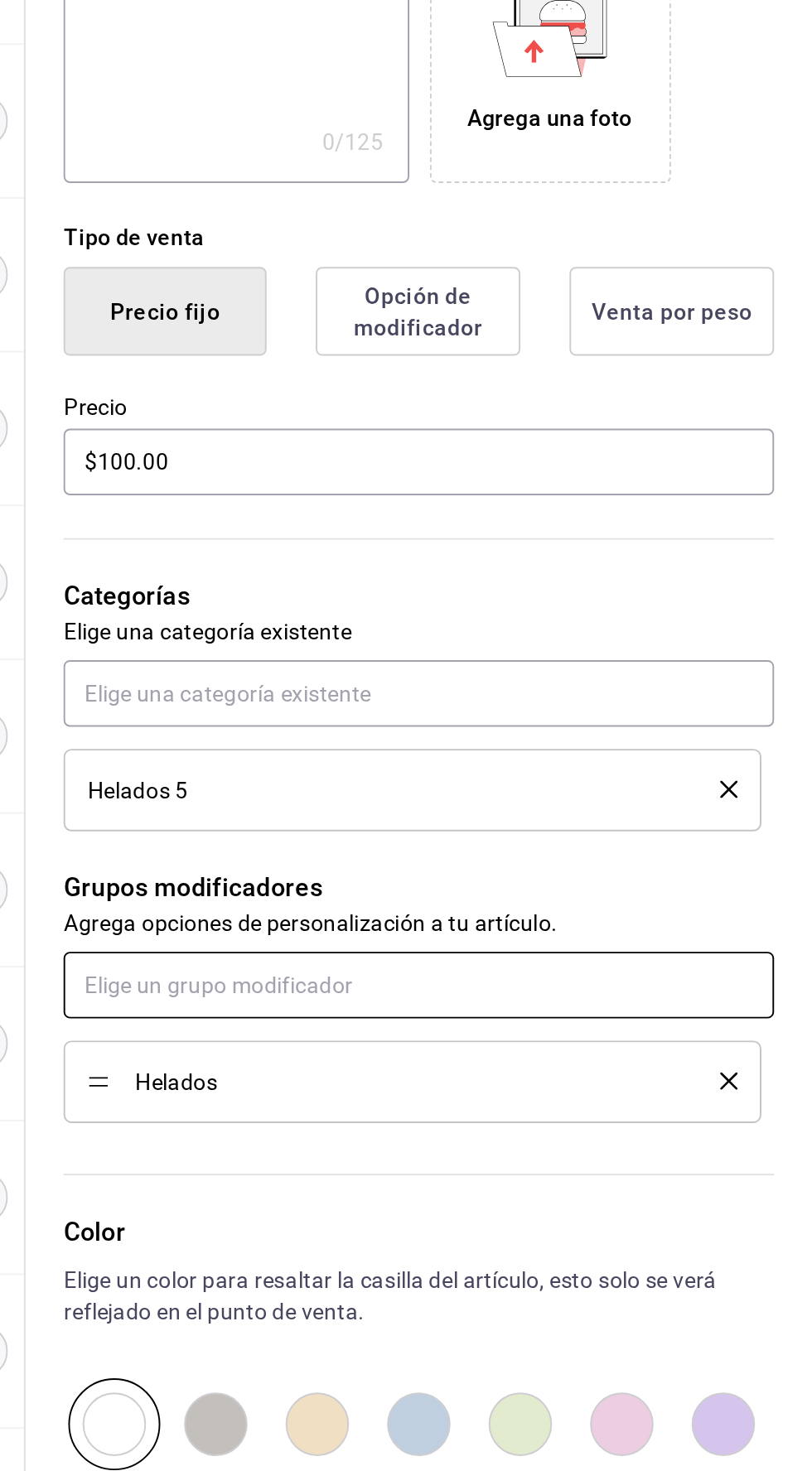
click at [649, 977] on input "text" at bounding box center [605, 973] width 371 height 35
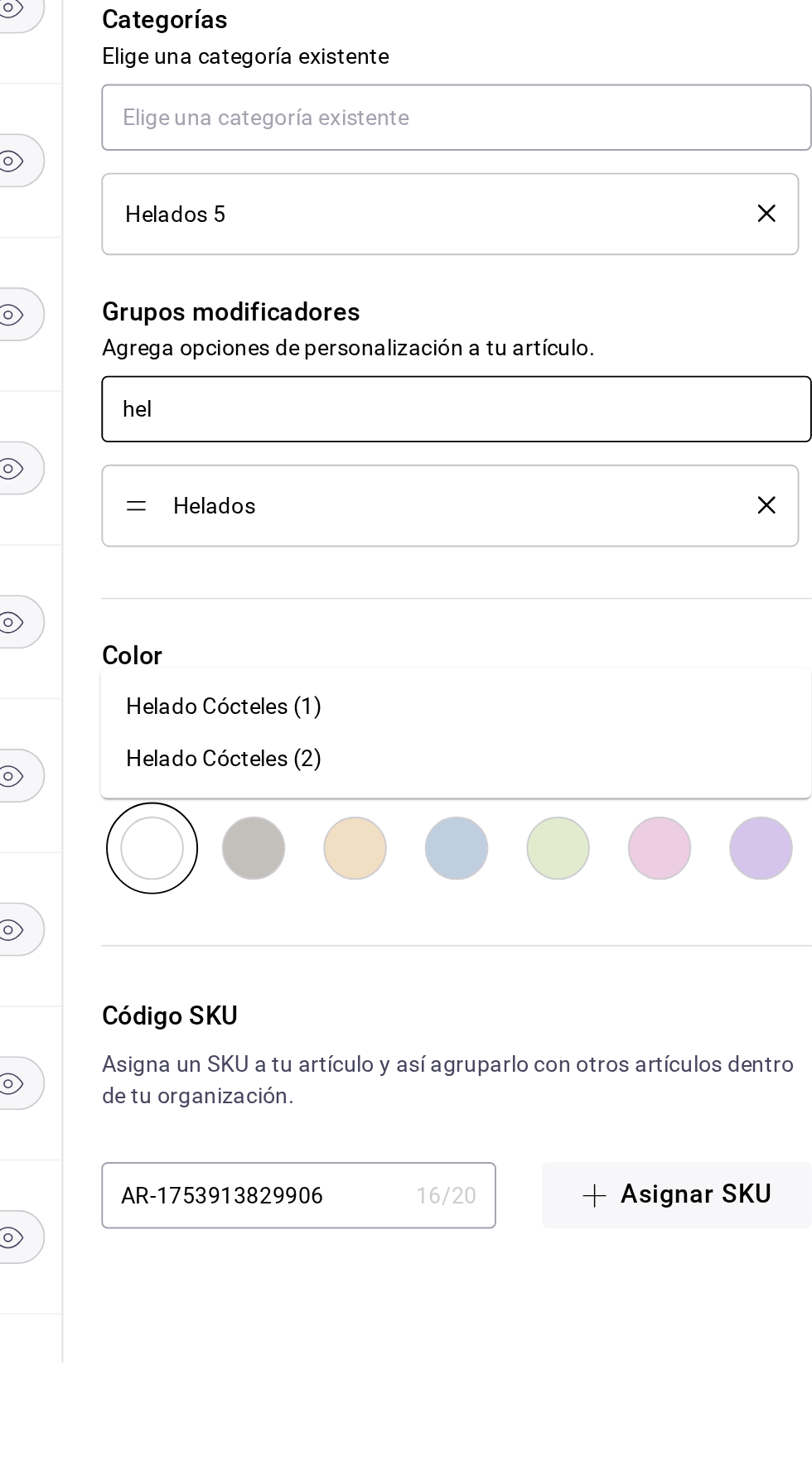
type input "hela"
click at [467, 1122] on font "Helado Cócteles (1)" at bounding box center [484, 1128] width 102 height 13
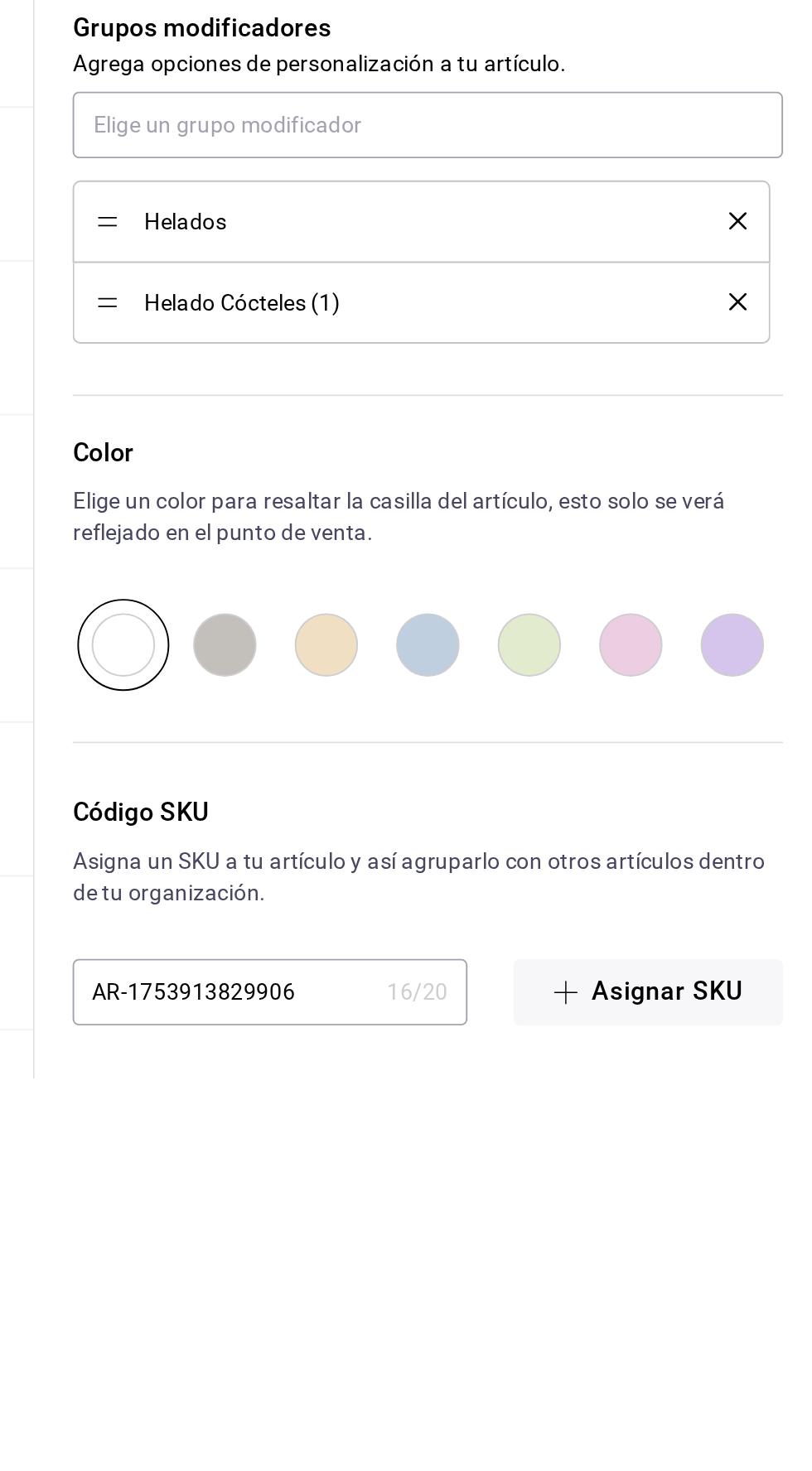
click at [769, 1065] on icon "borrar" at bounding box center [768, 1065] width 9 height 9
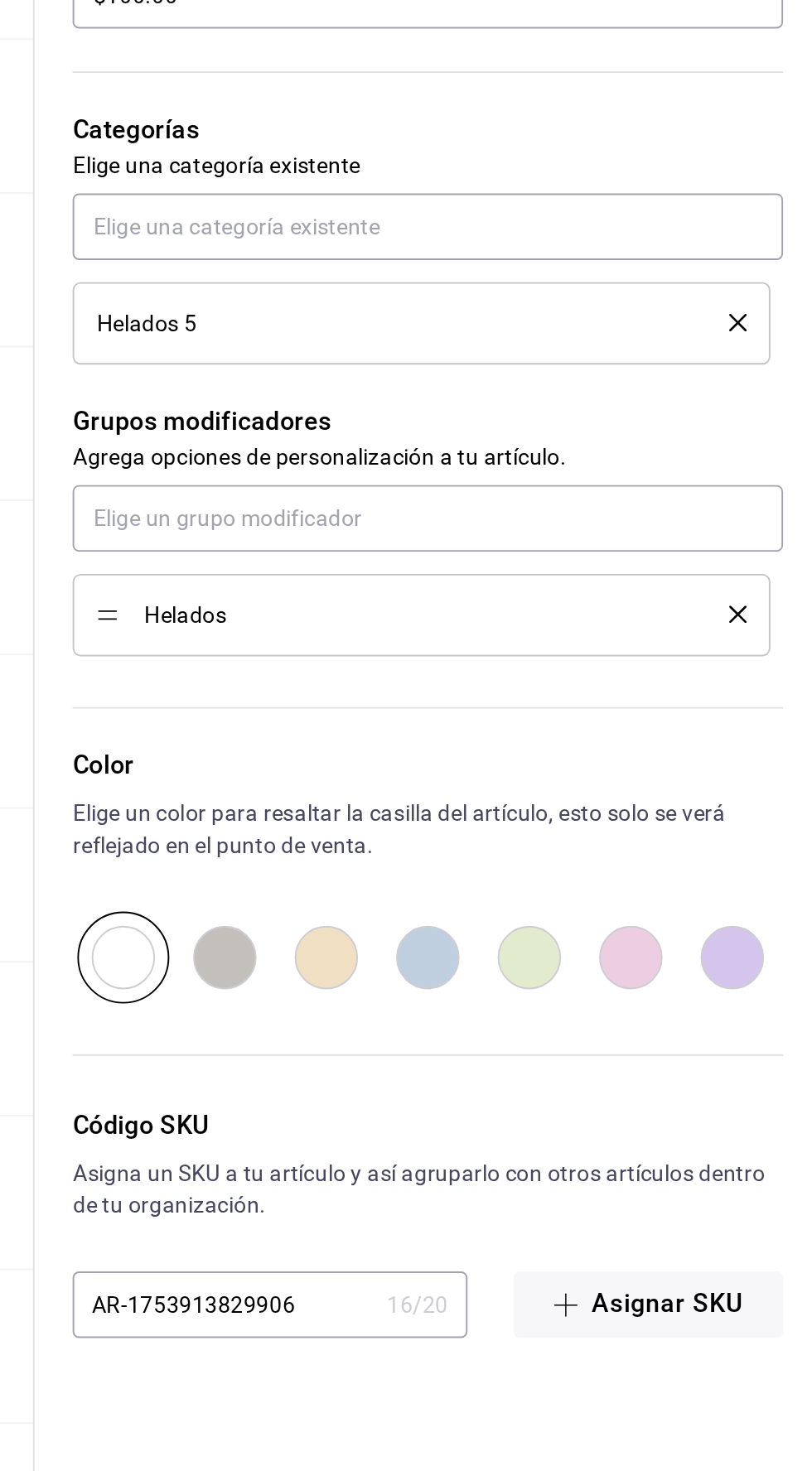
click at [763, 1021] on icon "borrar" at bounding box center [768, 1023] width 9 height 9
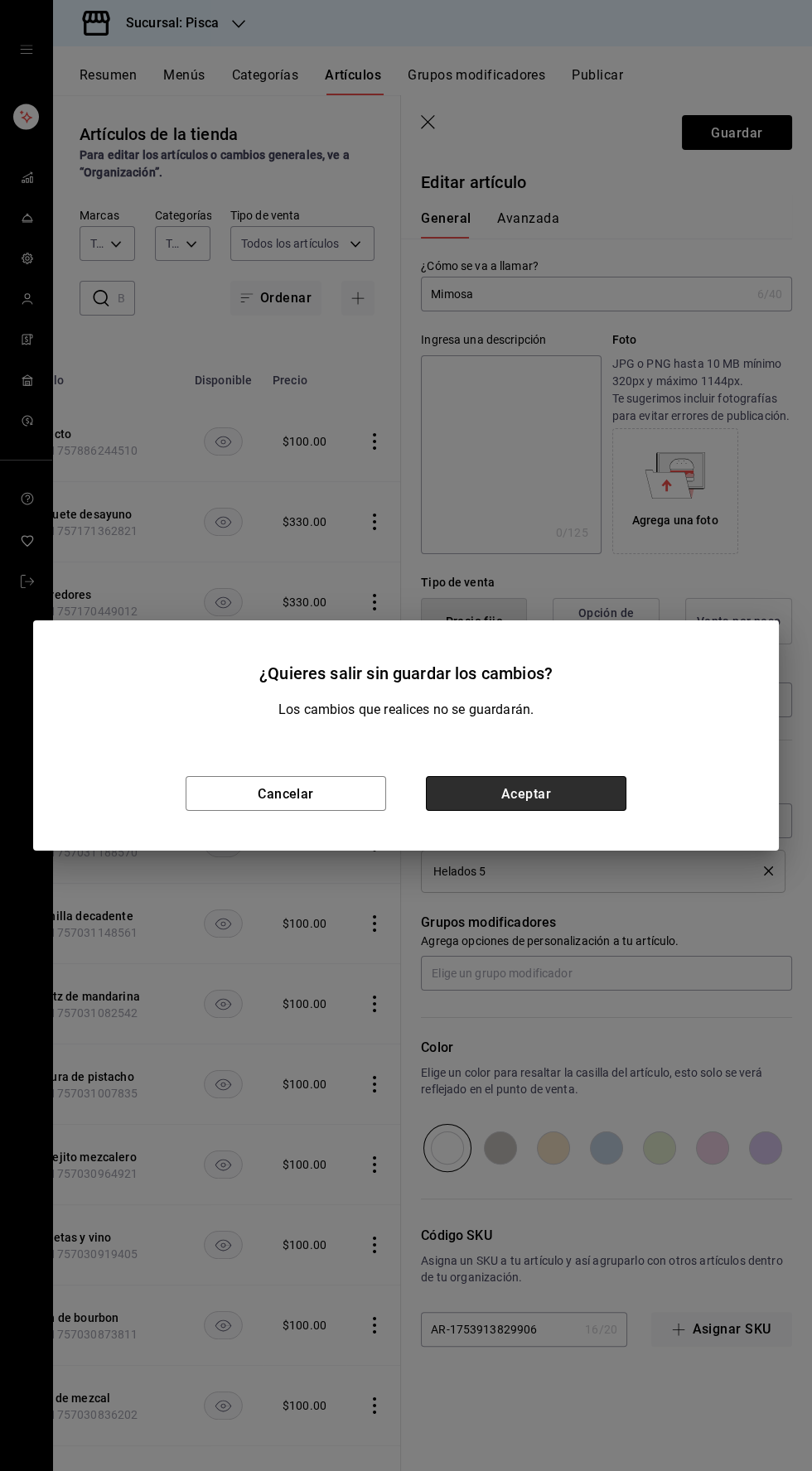
click at [513, 795] on font "Aceptar" at bounding box center [526, 792] width 50 height 16
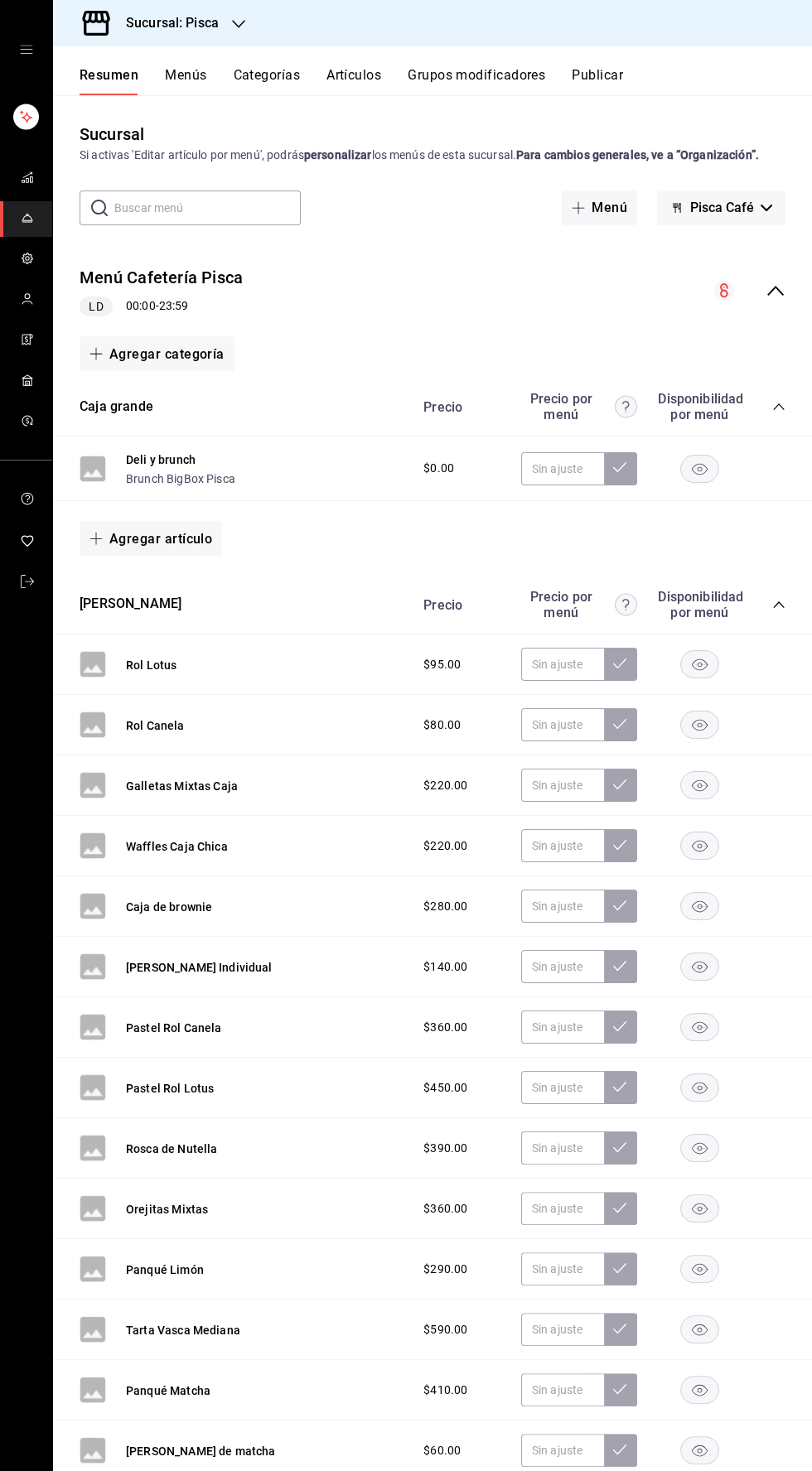
click at [361, 67] on font "Artículos" at bounding box center [354, 75] width 54 height 18
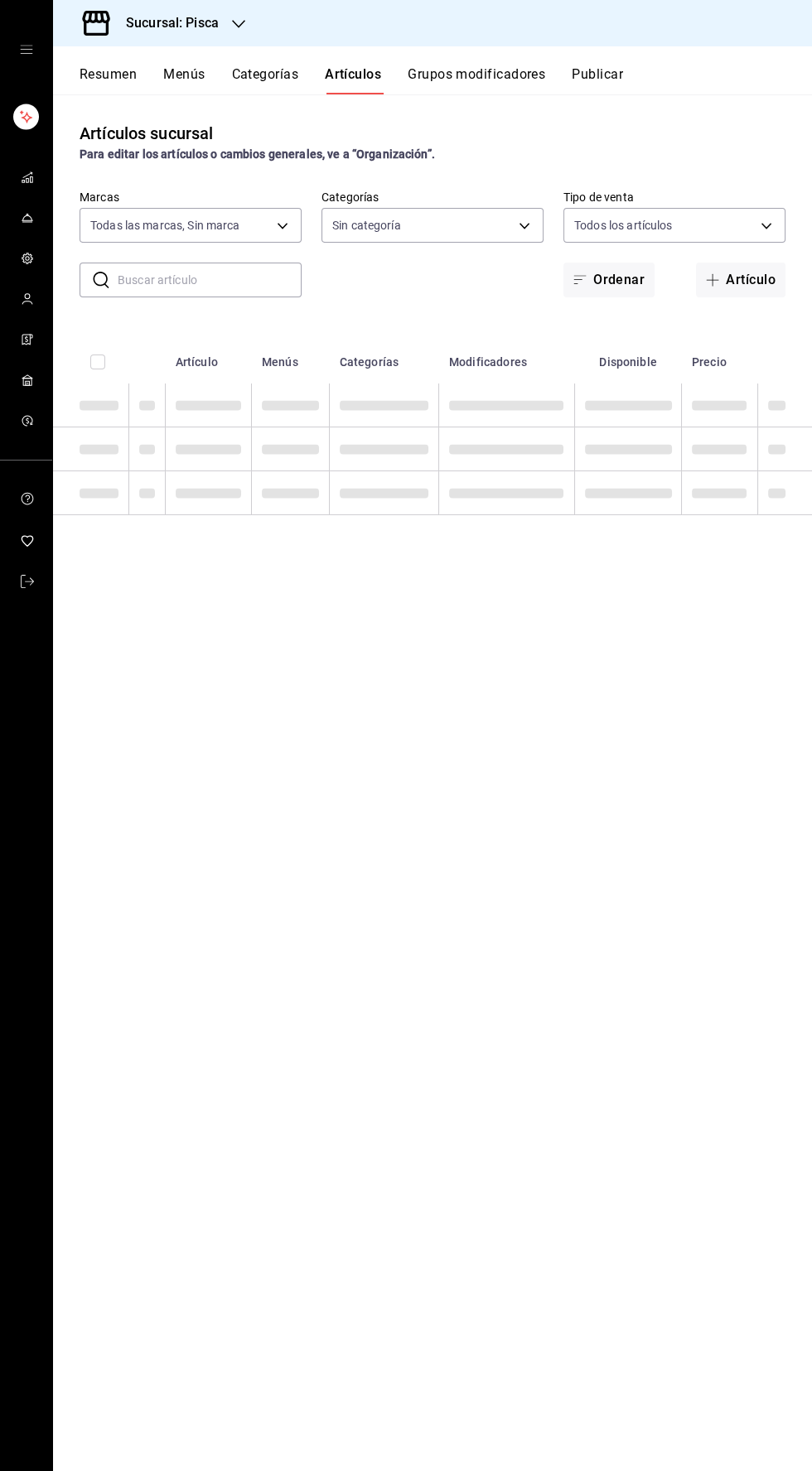
type input "bcd4eeba-f288-4c7f-be4a-80794efd5e2c,f4348fd6-19a6-4699-a042-45be726c08e8"
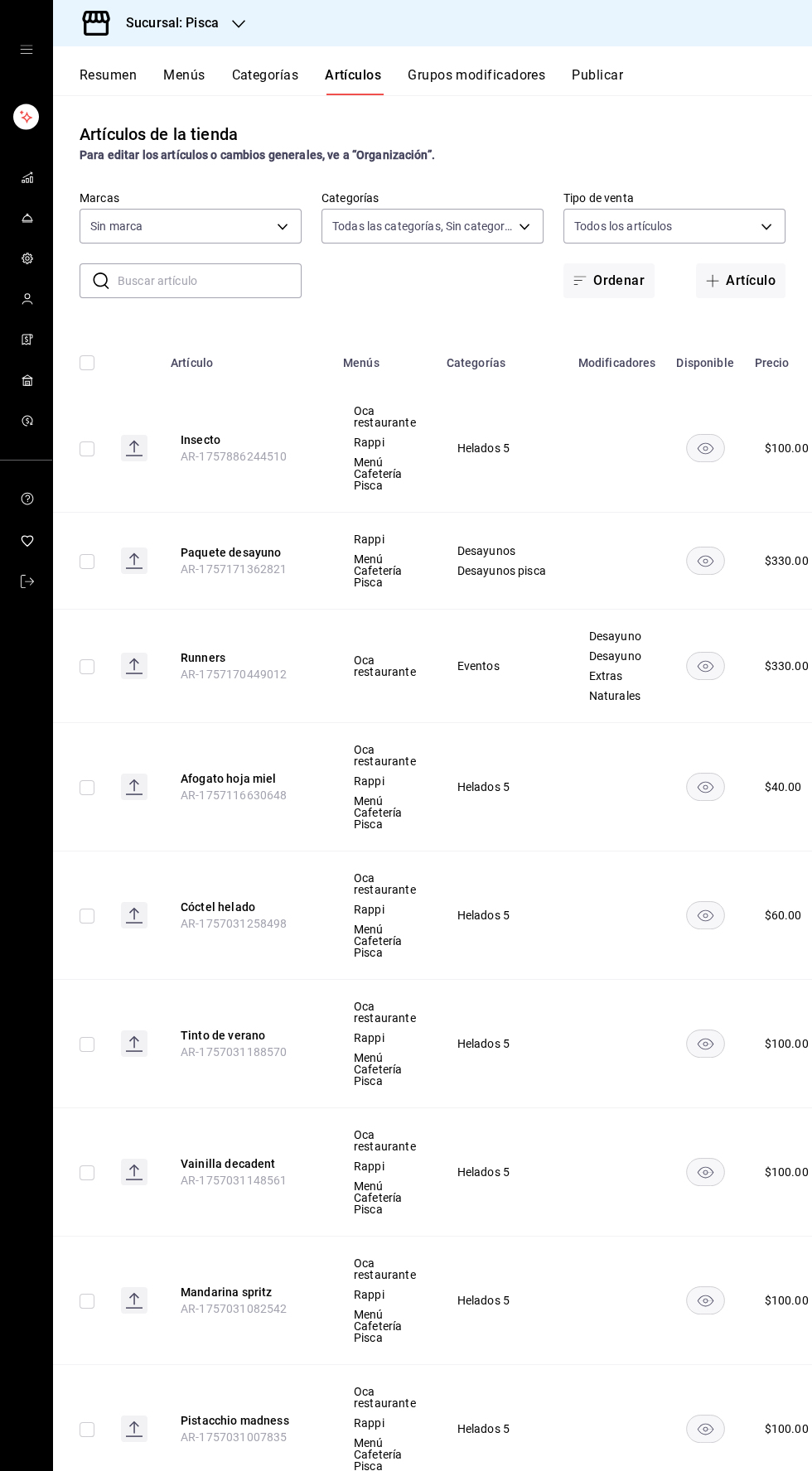
type input "f547cb4a-b93c-4195-b824-038b45f390e8,5cdc5738-4be2-4f6e-aec6-8c4831d5e22e,a1583…"
click at [484, 226] on body "Sucursal: Pisca Resumen Menús Categorías Artículos Grupos modificadores Publica…" at bounding box center [406, 735] width 812 height 1471
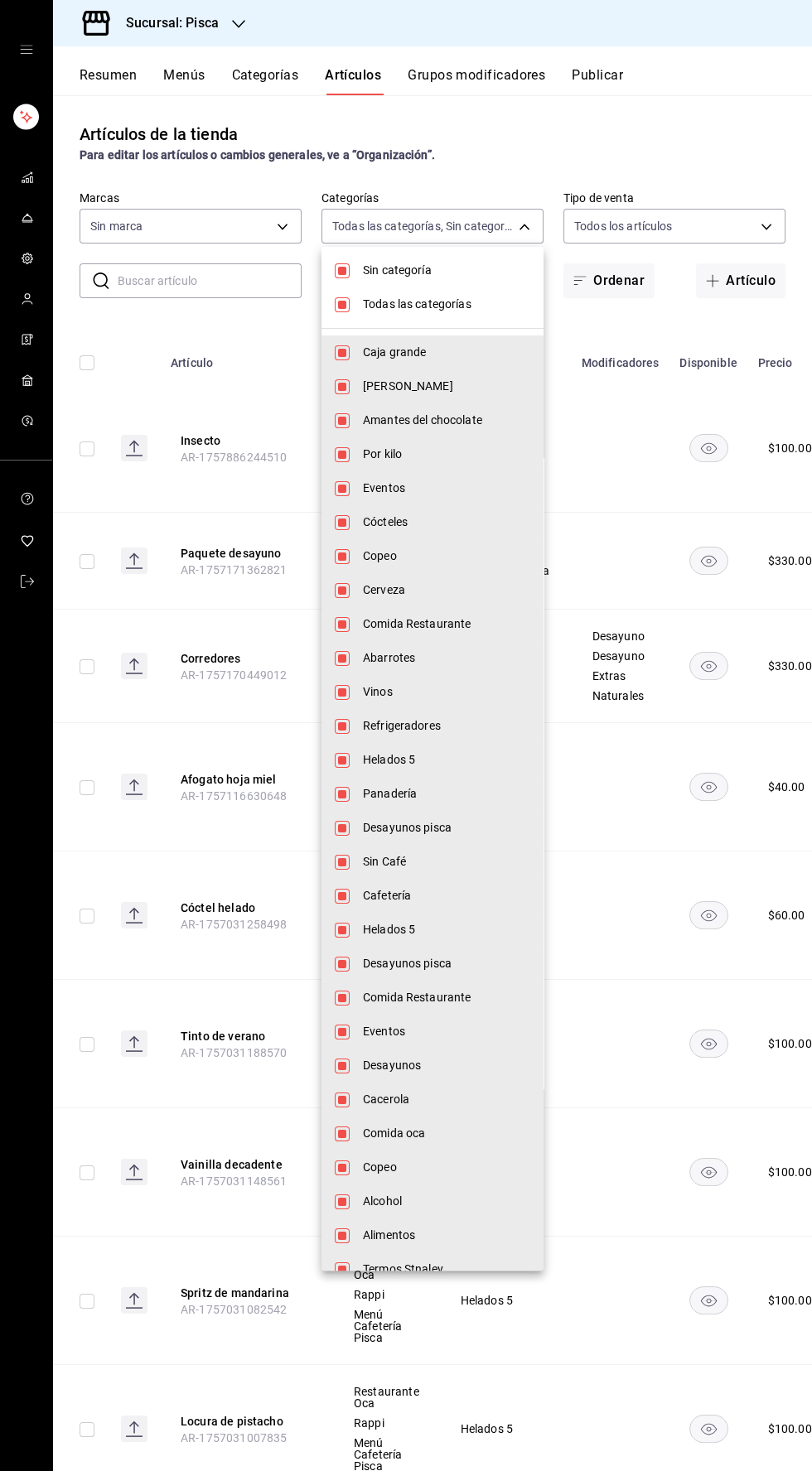
click at [341, 270] on input "checkbox" at bounding box center [342, 271] width 15 height 15
checkbox input "false"
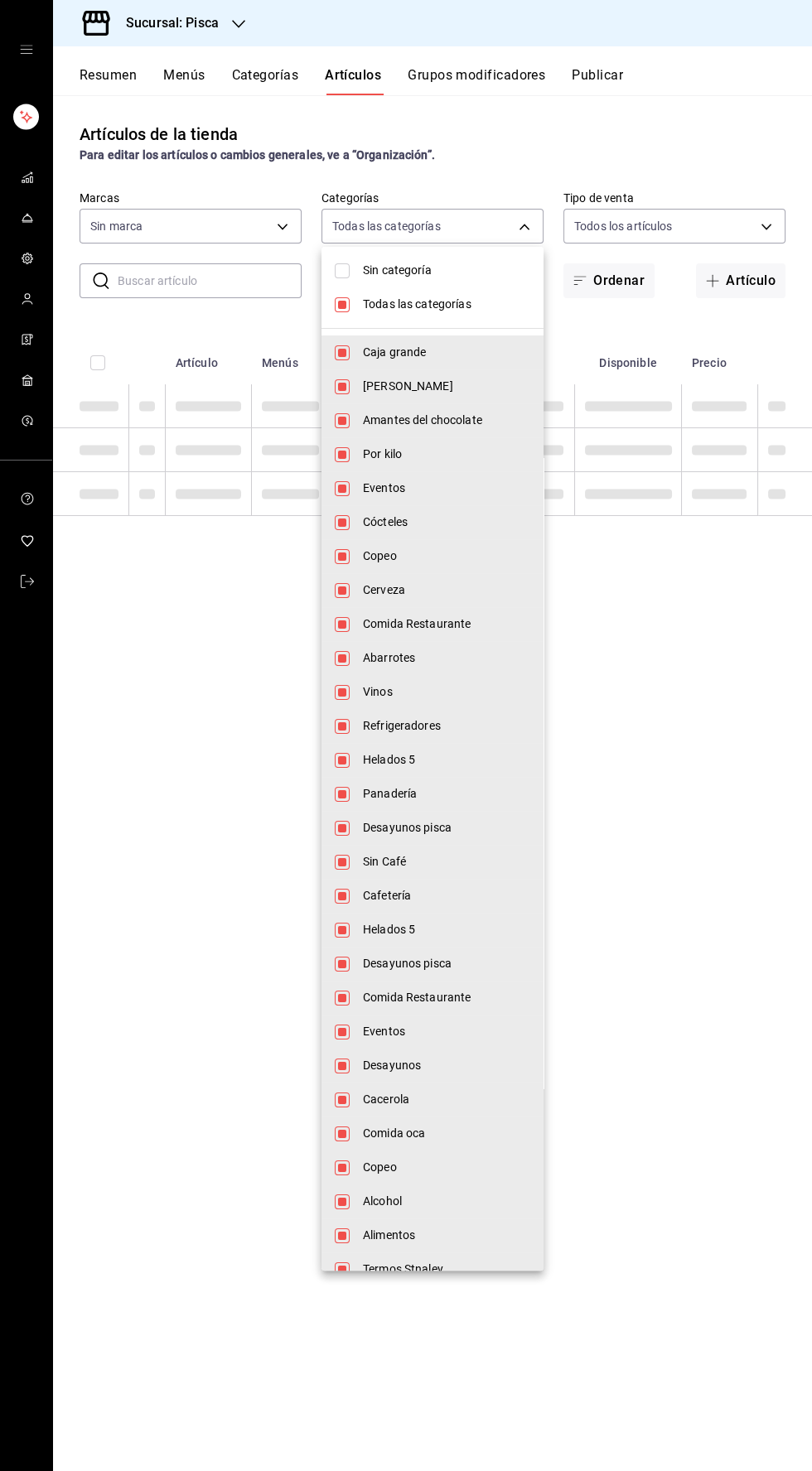
click at [339, 308] on input "checkbox" at bounding box center [342, 305] width 15 height 15
checkbox input "false"
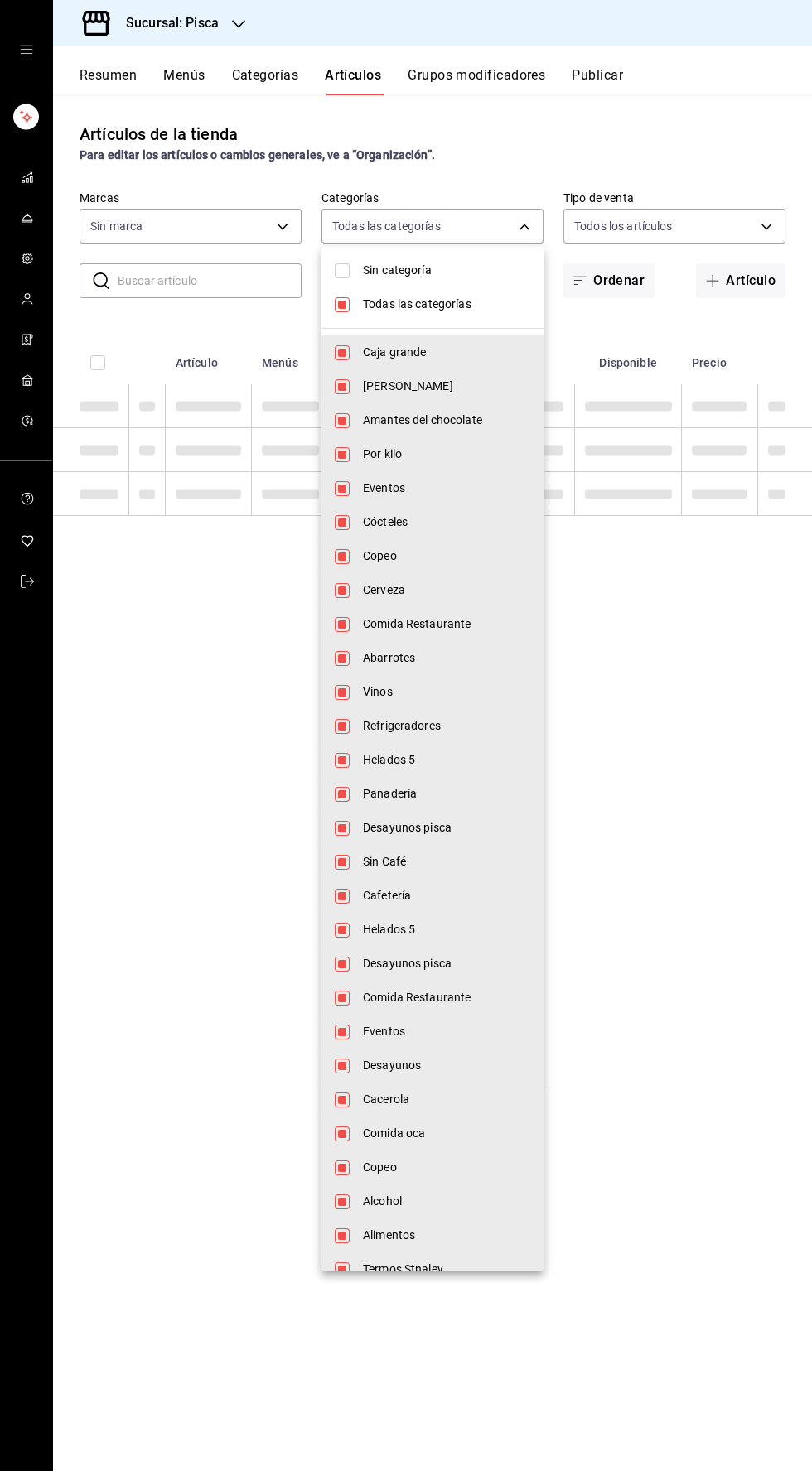
checkbox input "false"
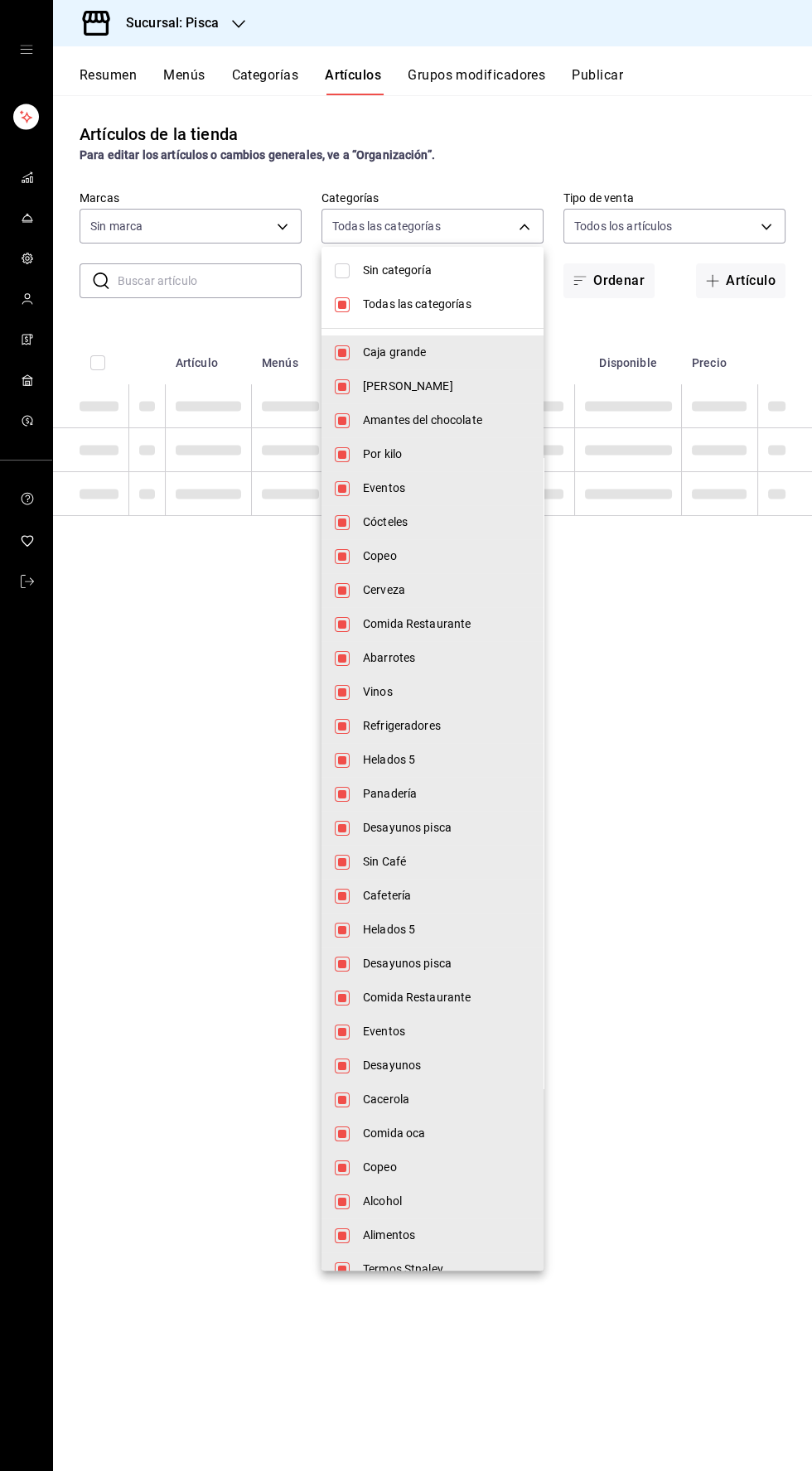
checkbox input "false"
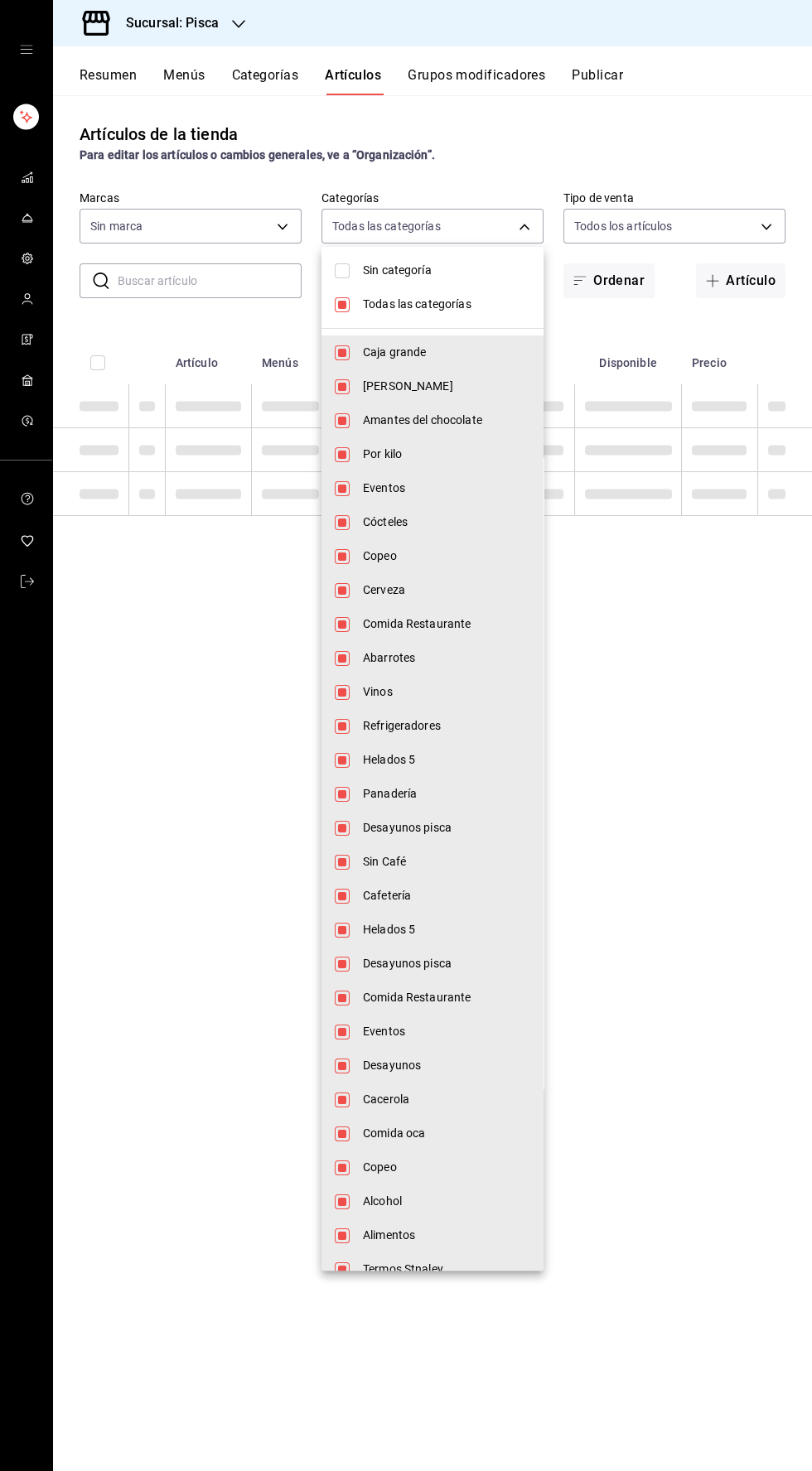
checkbox input "false"
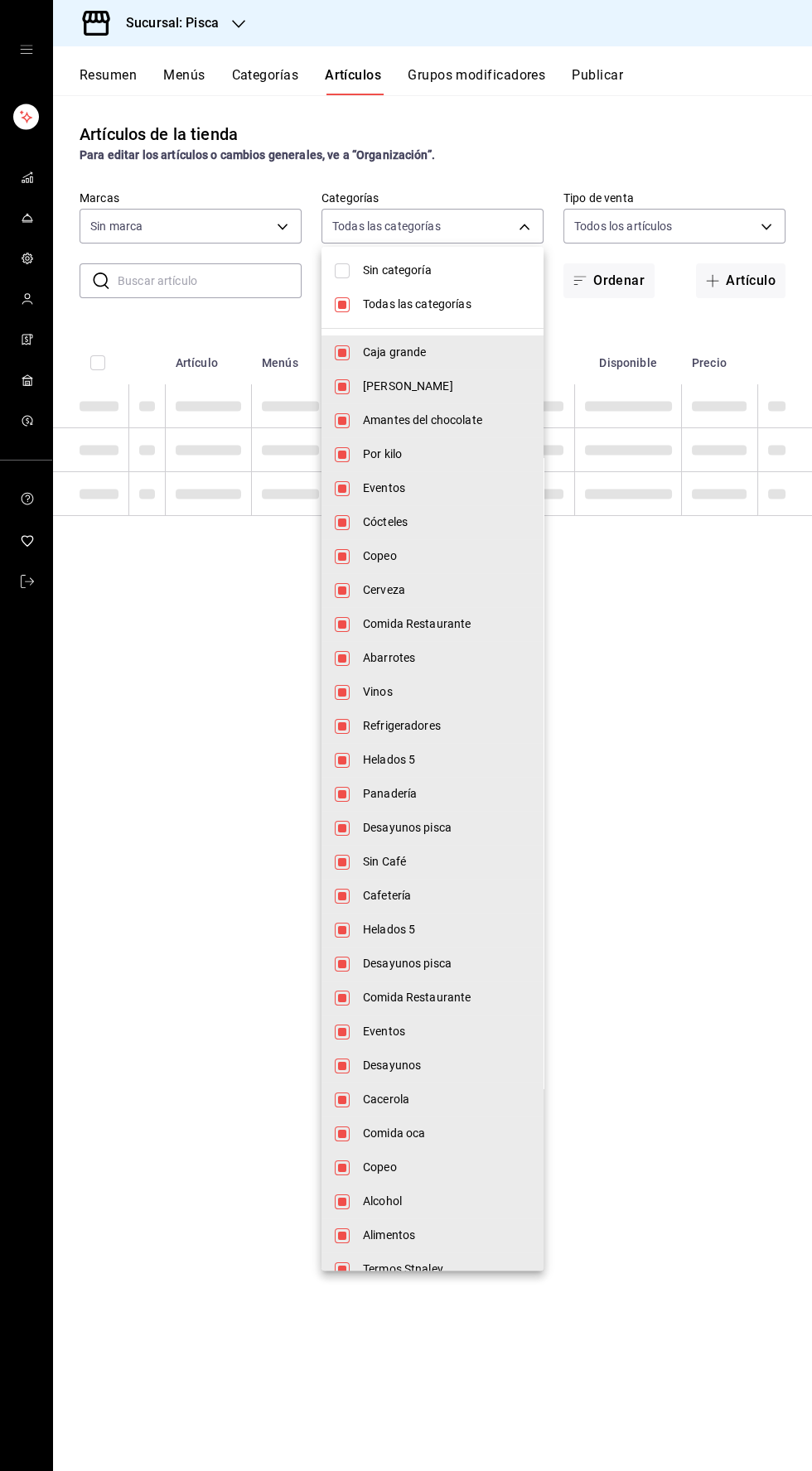
checkbox input "false"
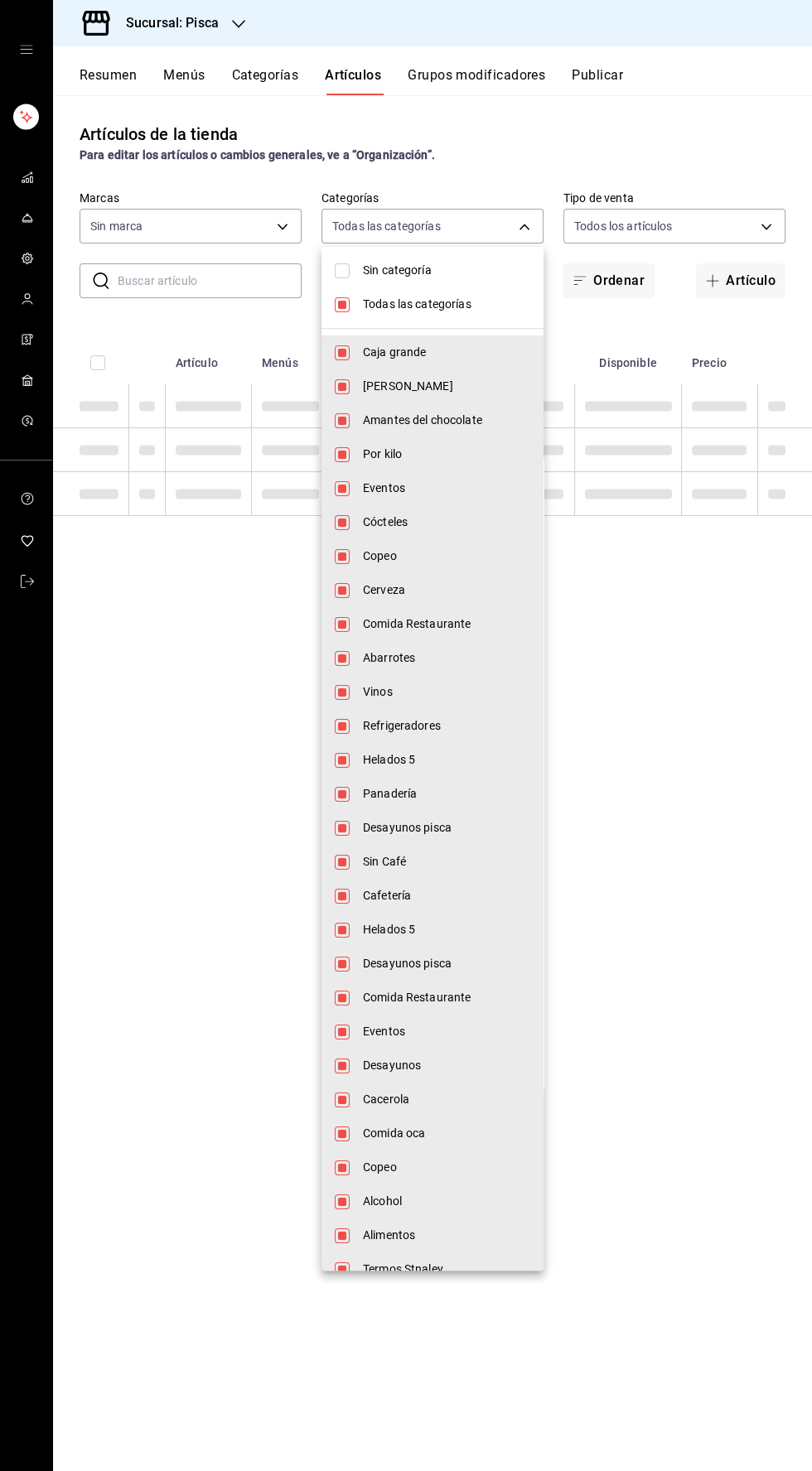
checkbox input "false"
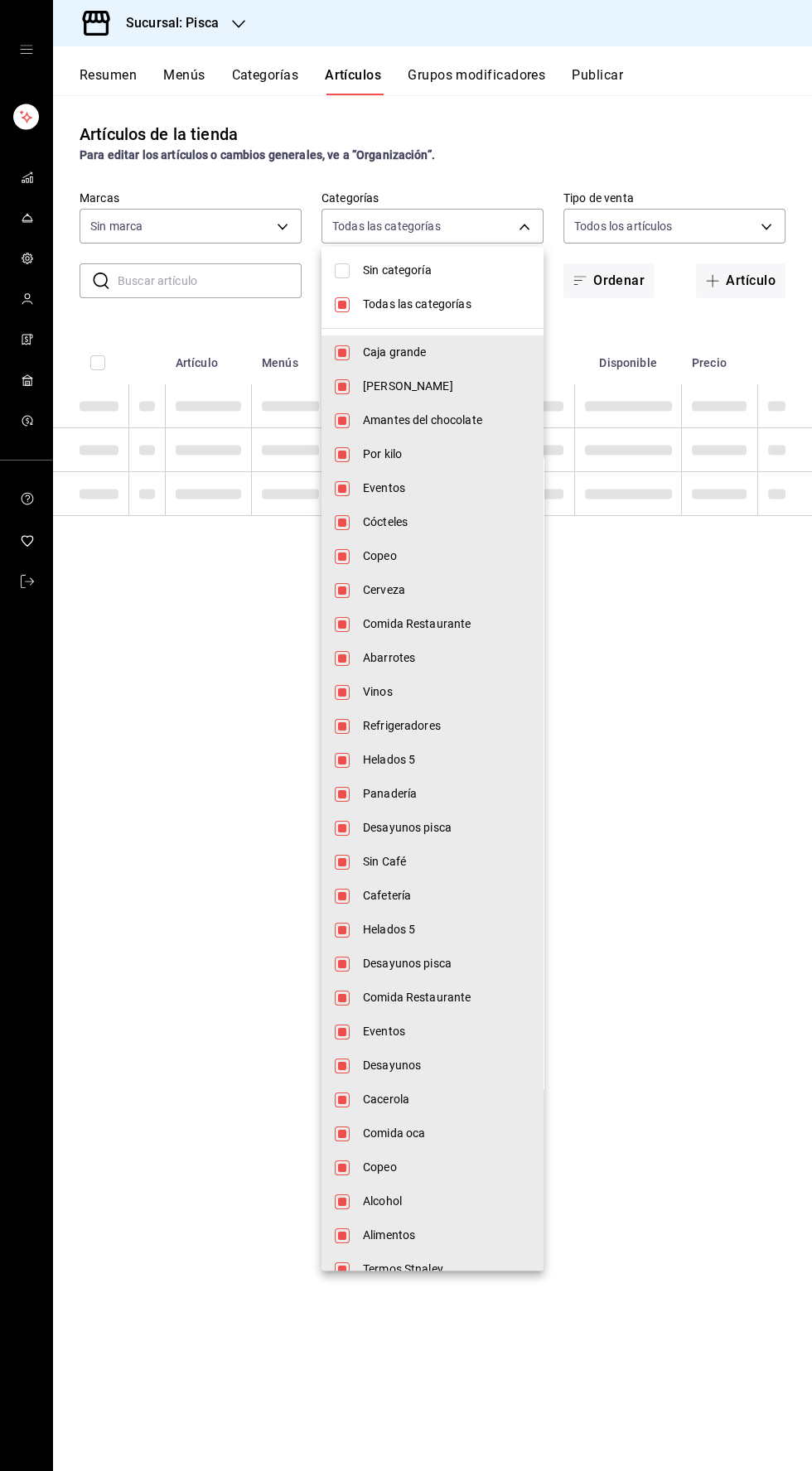
checkbox input "false"
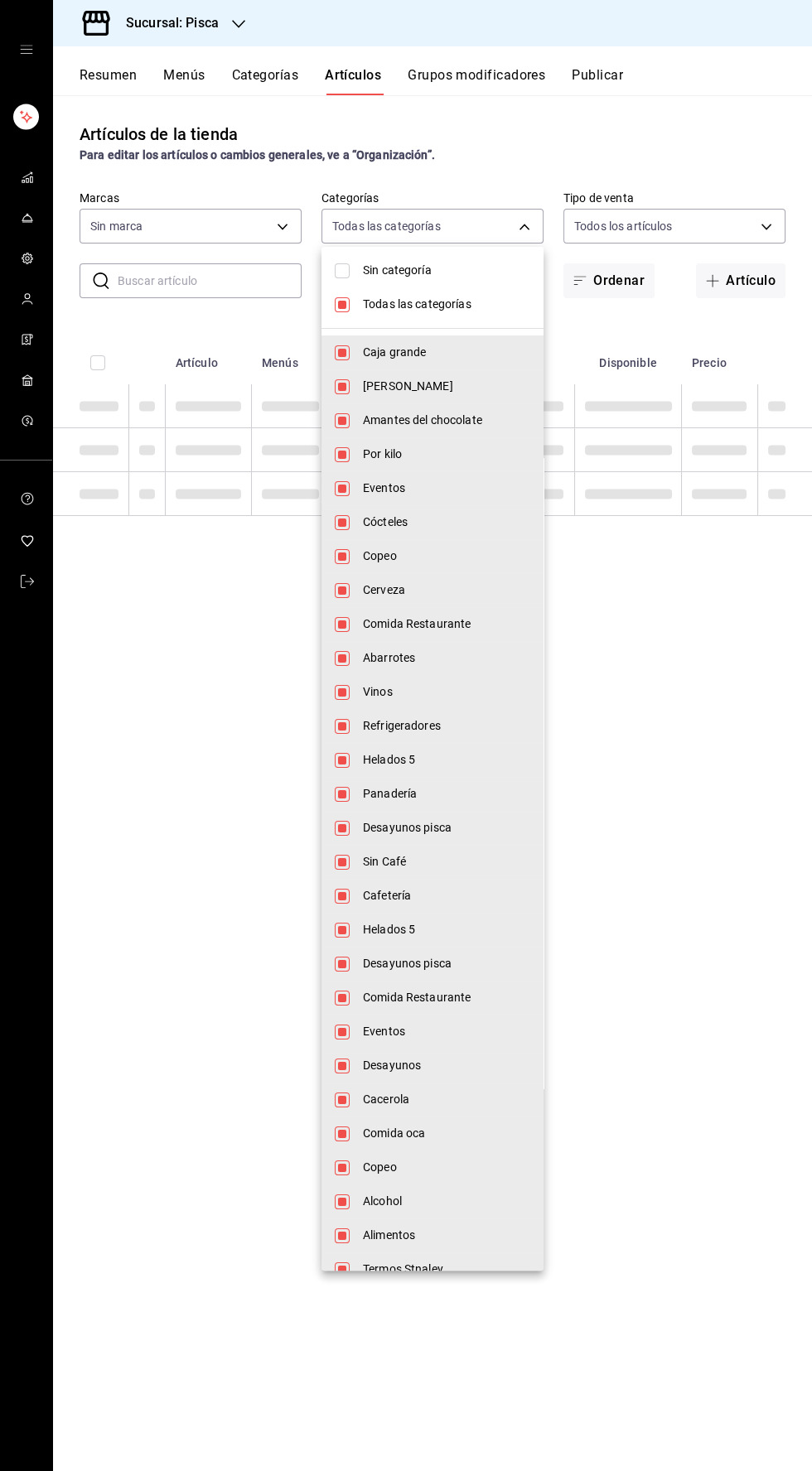
checkbox input "false"
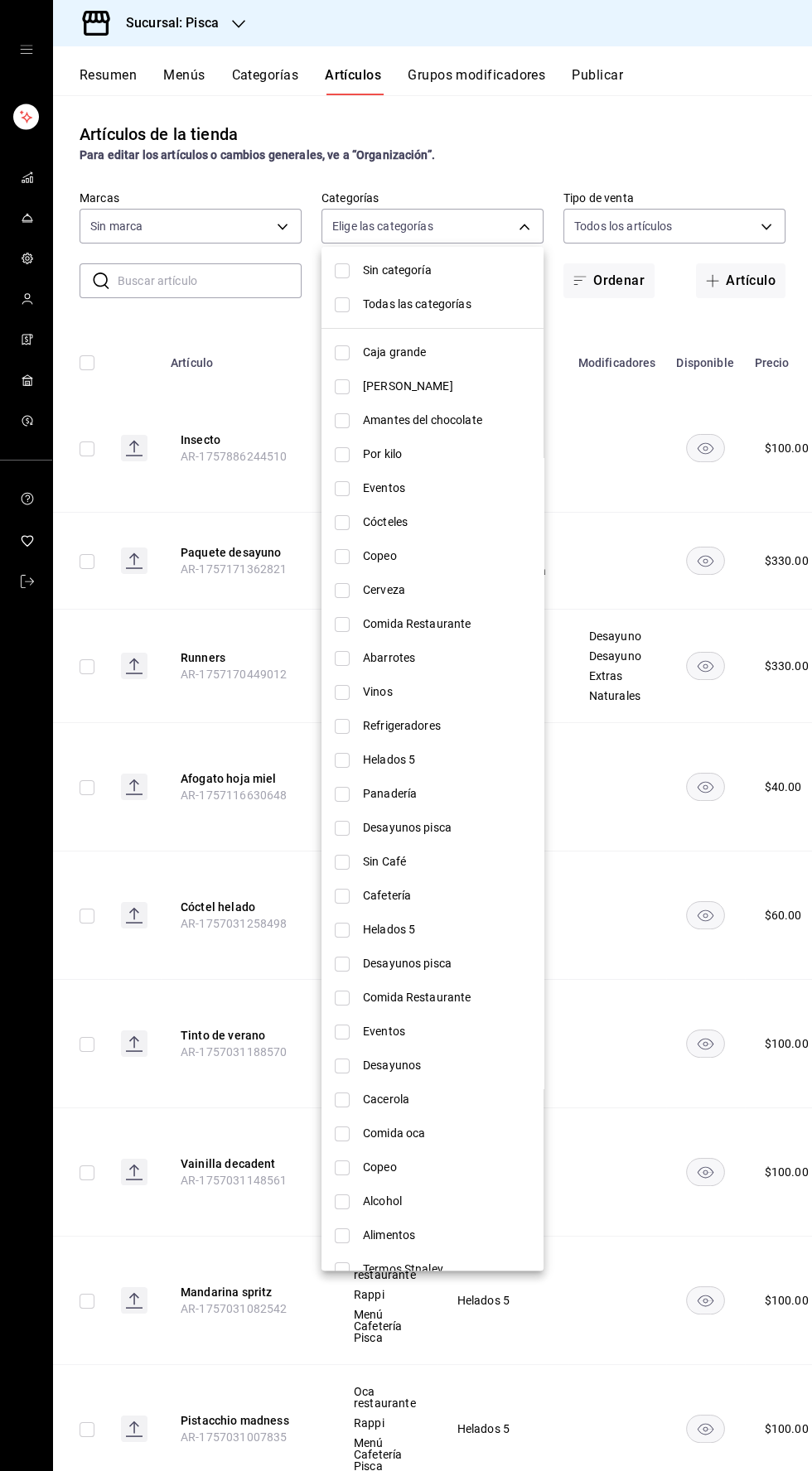
click at [339, 778] on li "Panadería" at bounding box center [432, 794] width 222 height 34
type input "234bba02-db58-4baf-bcb8-f13c8dbadb70"
checkbox input "true"
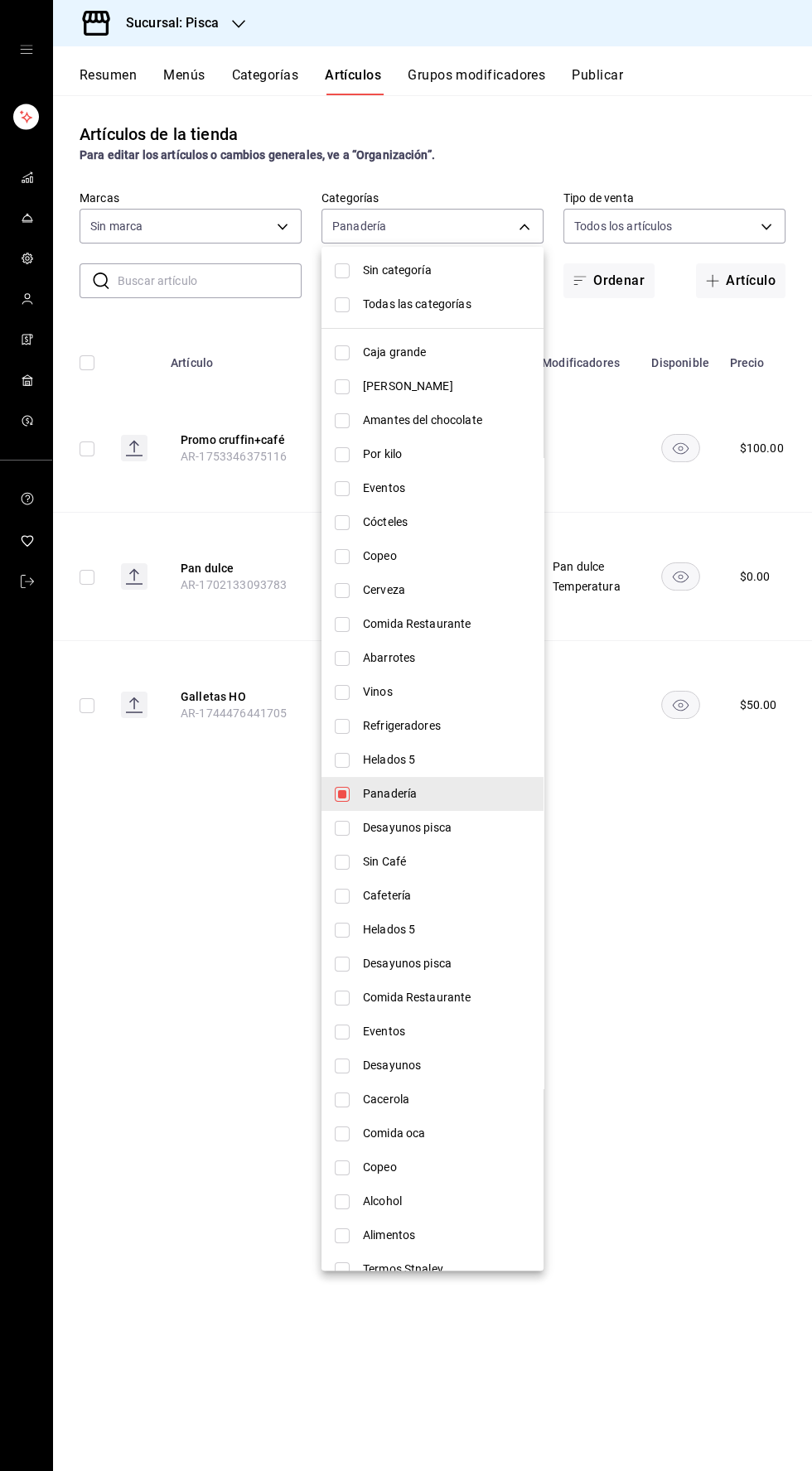
click at [323, 810] on li "Panadería" at bounding box center [432, 794] width 222 height 34
checkbox input "false"
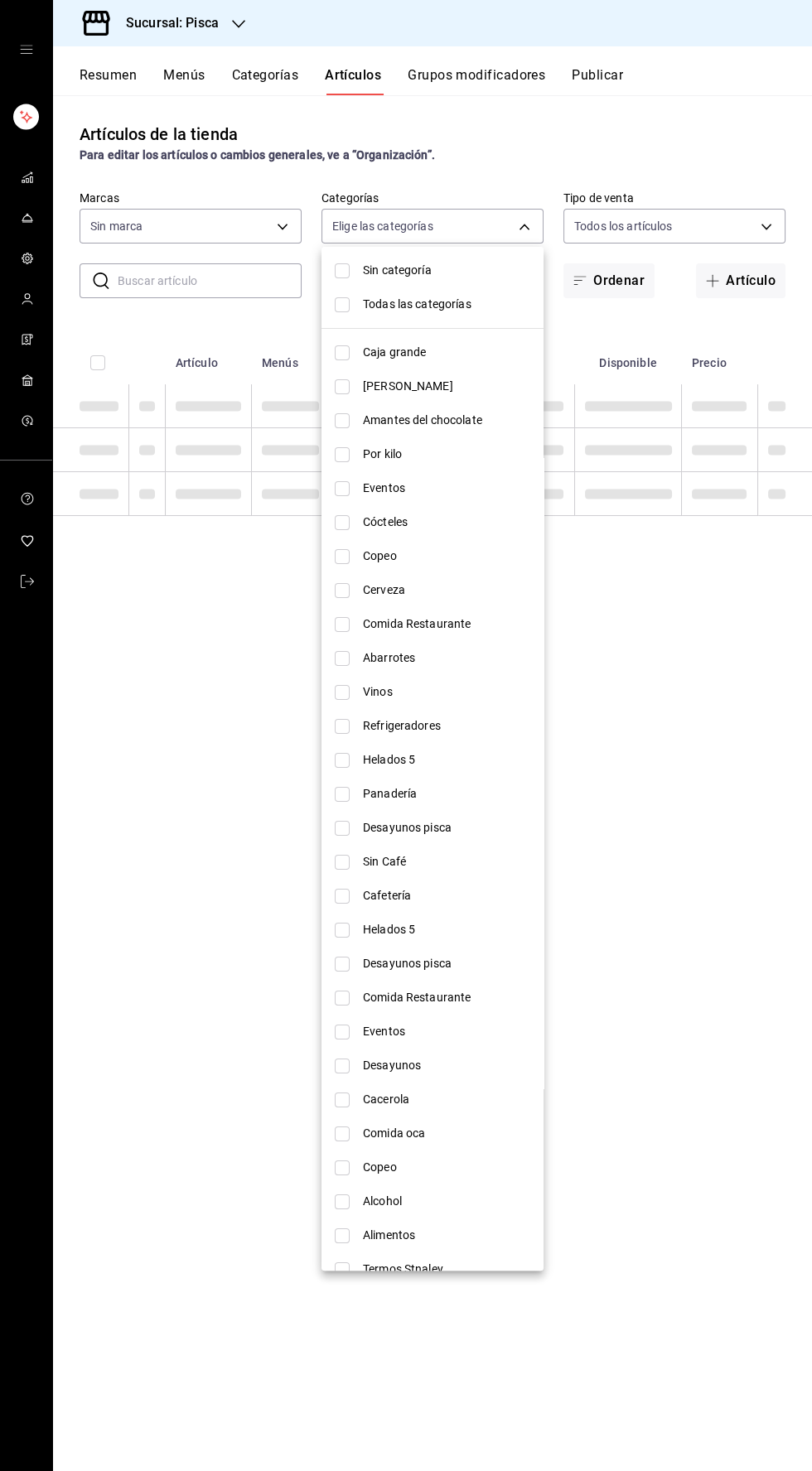
click at [335, 758] on input "checkbox" at bounding box center [342, 760] width 15 height 15
checkbox input "true"
type input "2e004ecd-0e99-4f20-a2e6-b893d6da9dab"
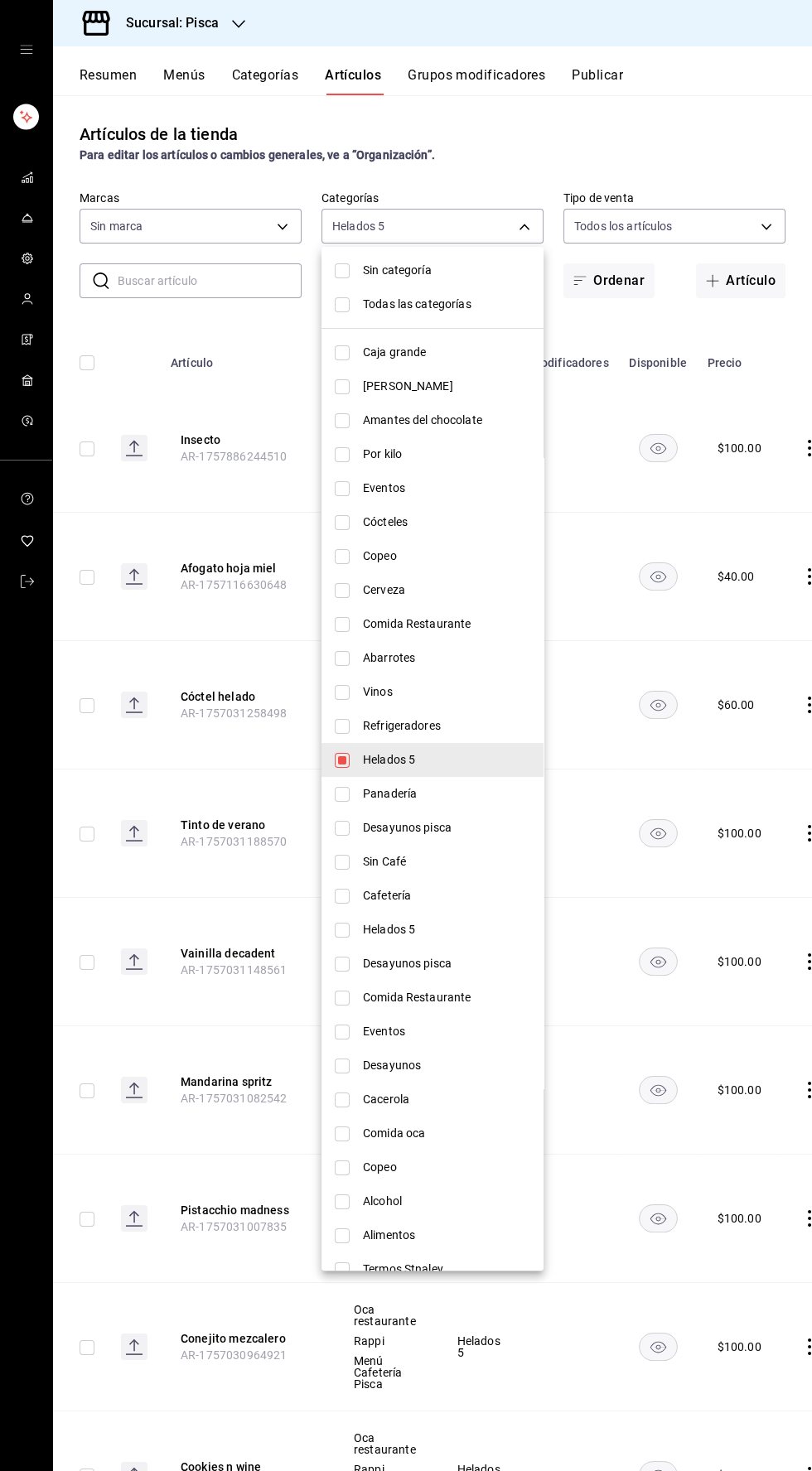
click at [743, 1103] on div at bounding box center [406, 735] width 812 height 1471
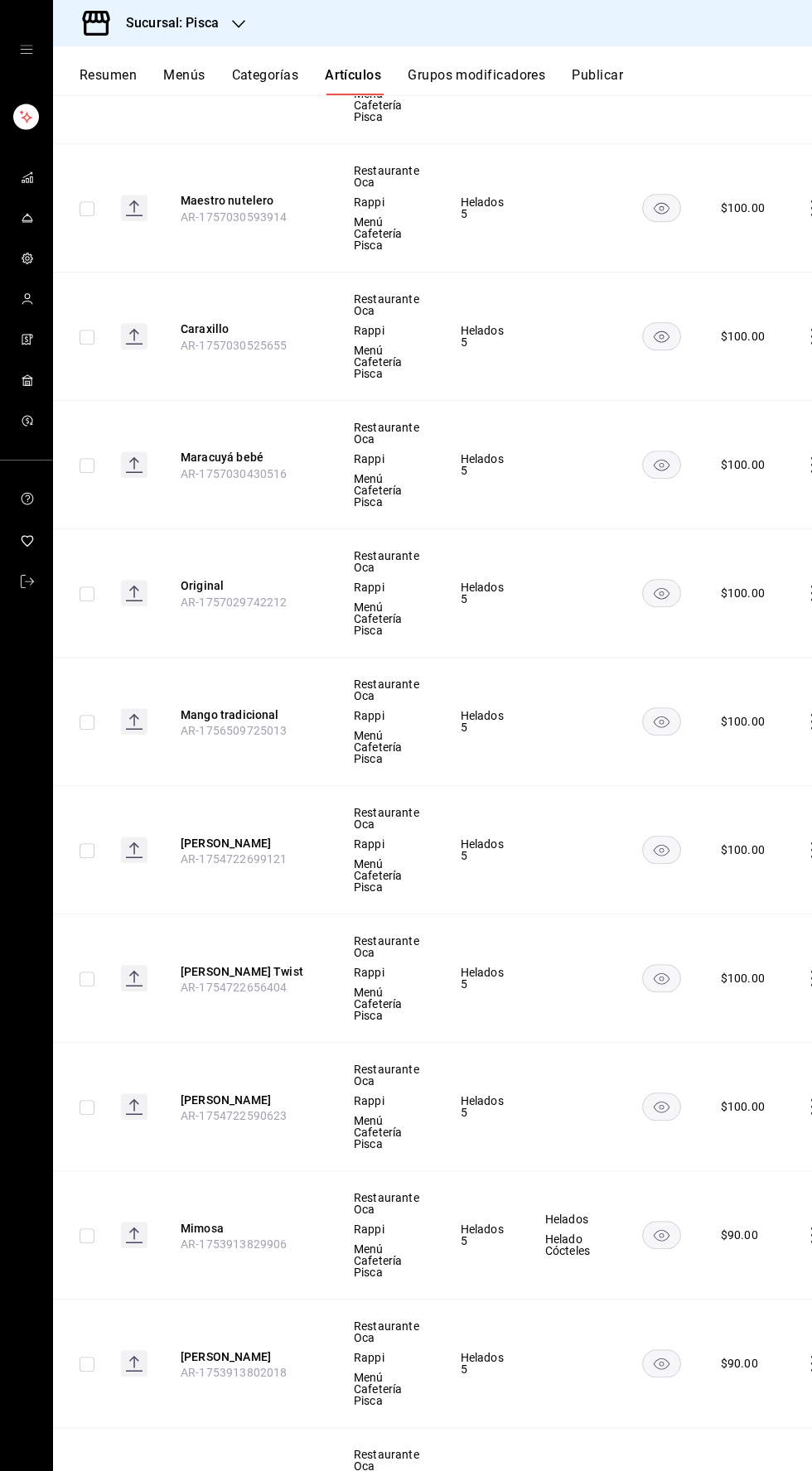
scroll to position [0, 24]
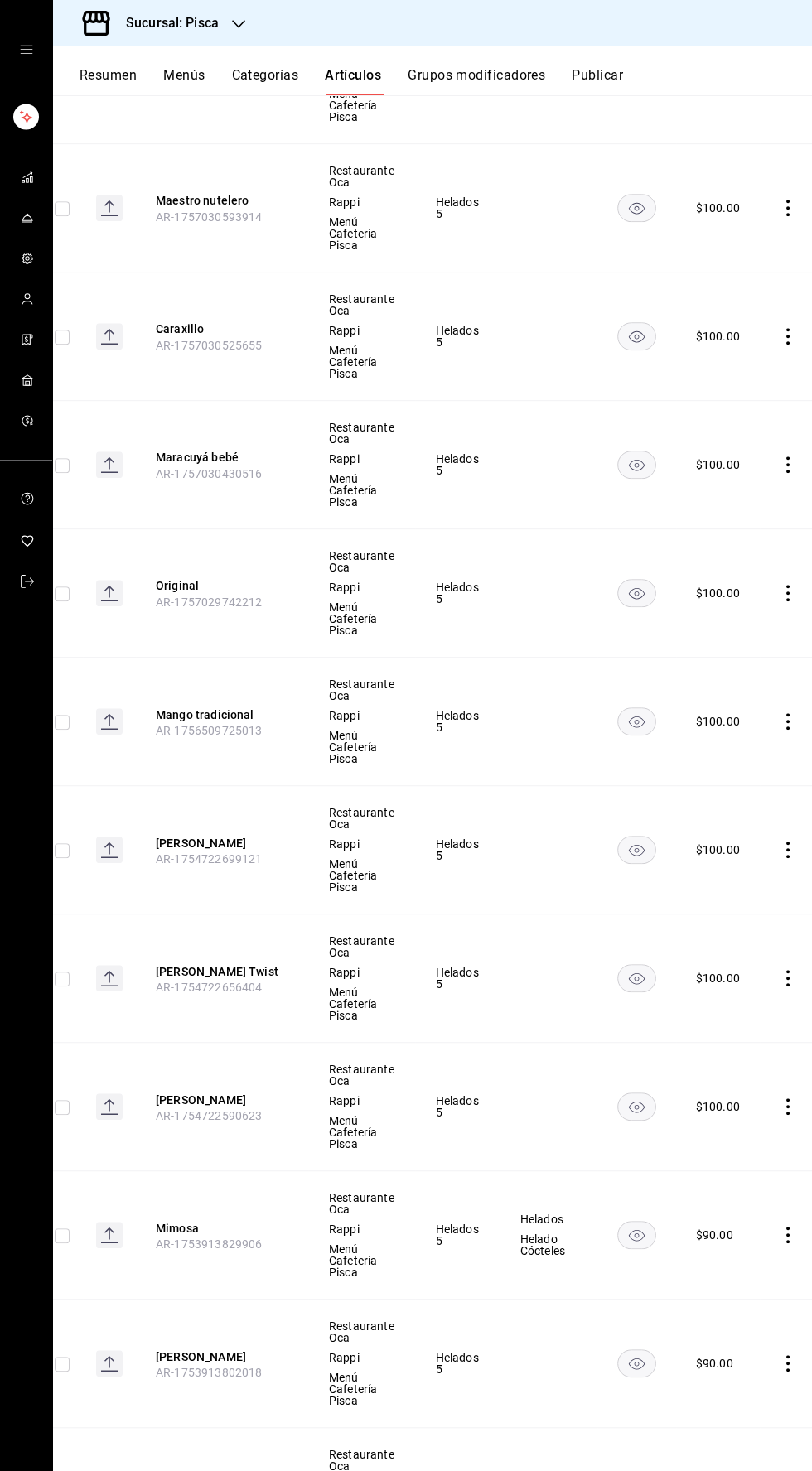
click at [786, 1358] on icon "comportamiento" at bounding box center [788, 1363] width 4 height 17
click at [708, 1407] on li "Editar" at bounding box center [712, 1398] width 100 height 34
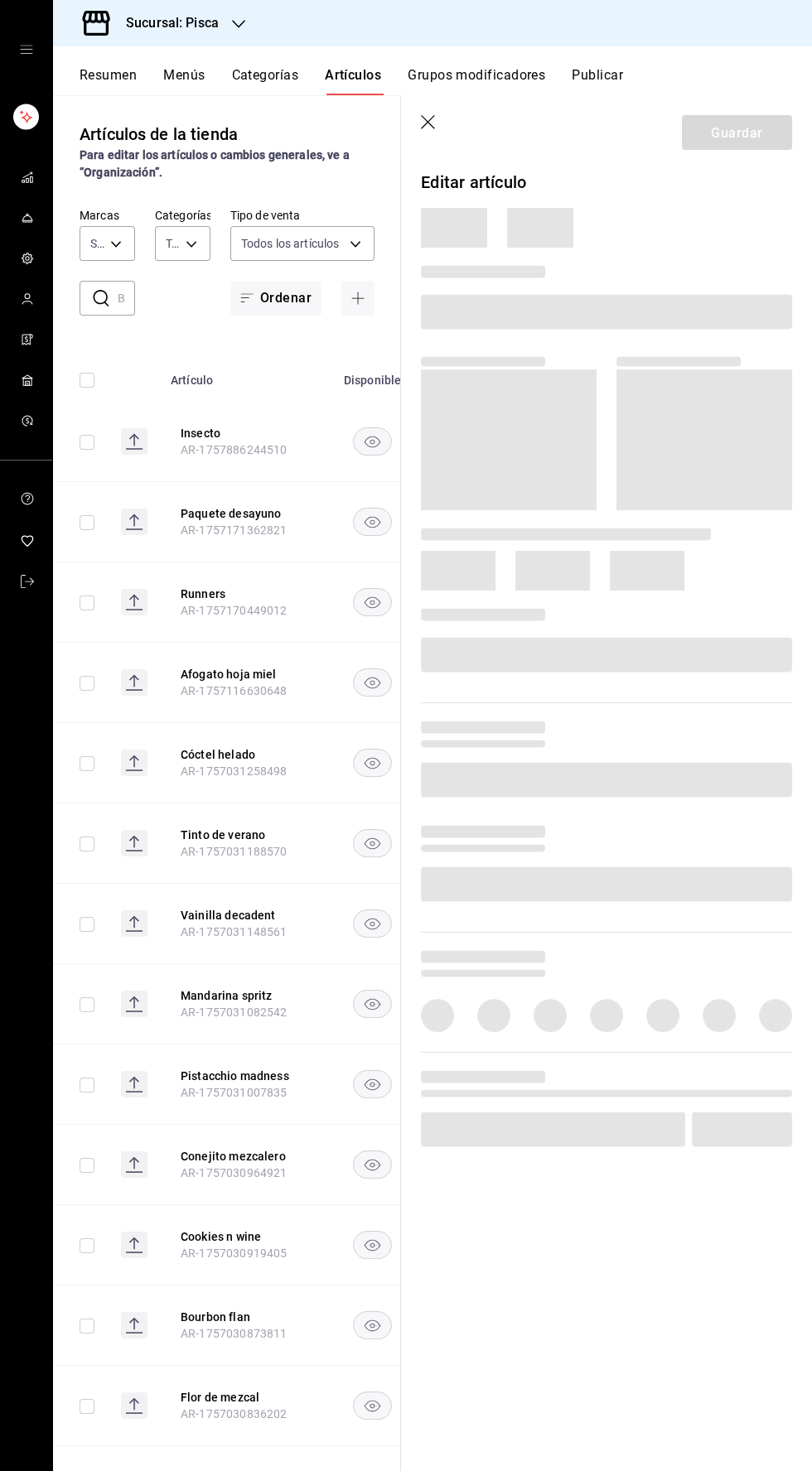
type input "f547cb4a-b93c-4195-b824-038b45f390e8,5cdc5738-4be2-4f6e-aec6-8c4831d5e22e,a1583…"
type input "bcd4eeba-f288-4c7f-be4a-80794efd5e2c,f4348fd6-19a6-4699-a042-45be726c08e8"
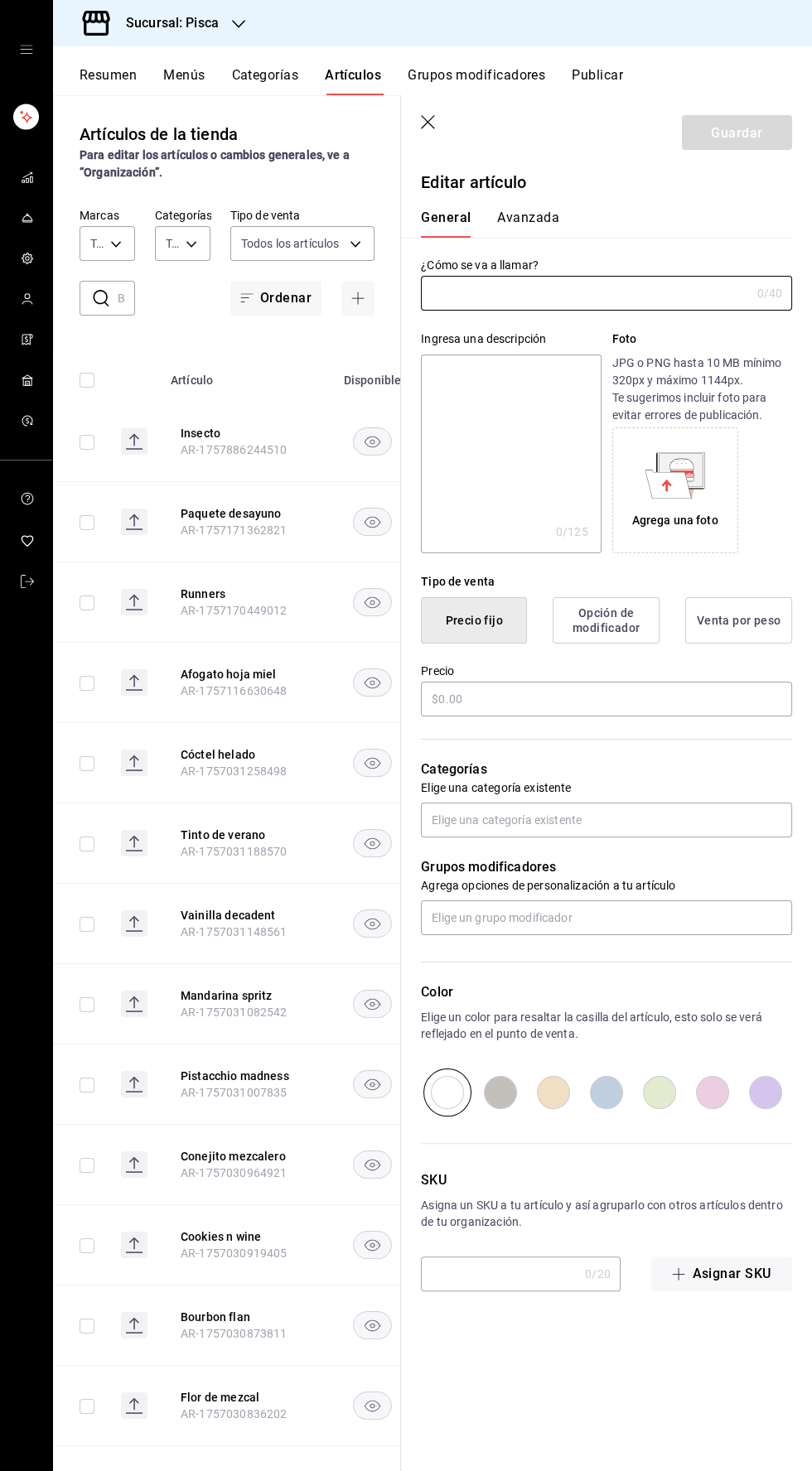
type input "[PERSON_NAME]"
type input "AR-1753913802018"
type input "$90.00"
radio input "false"
radio input "true"
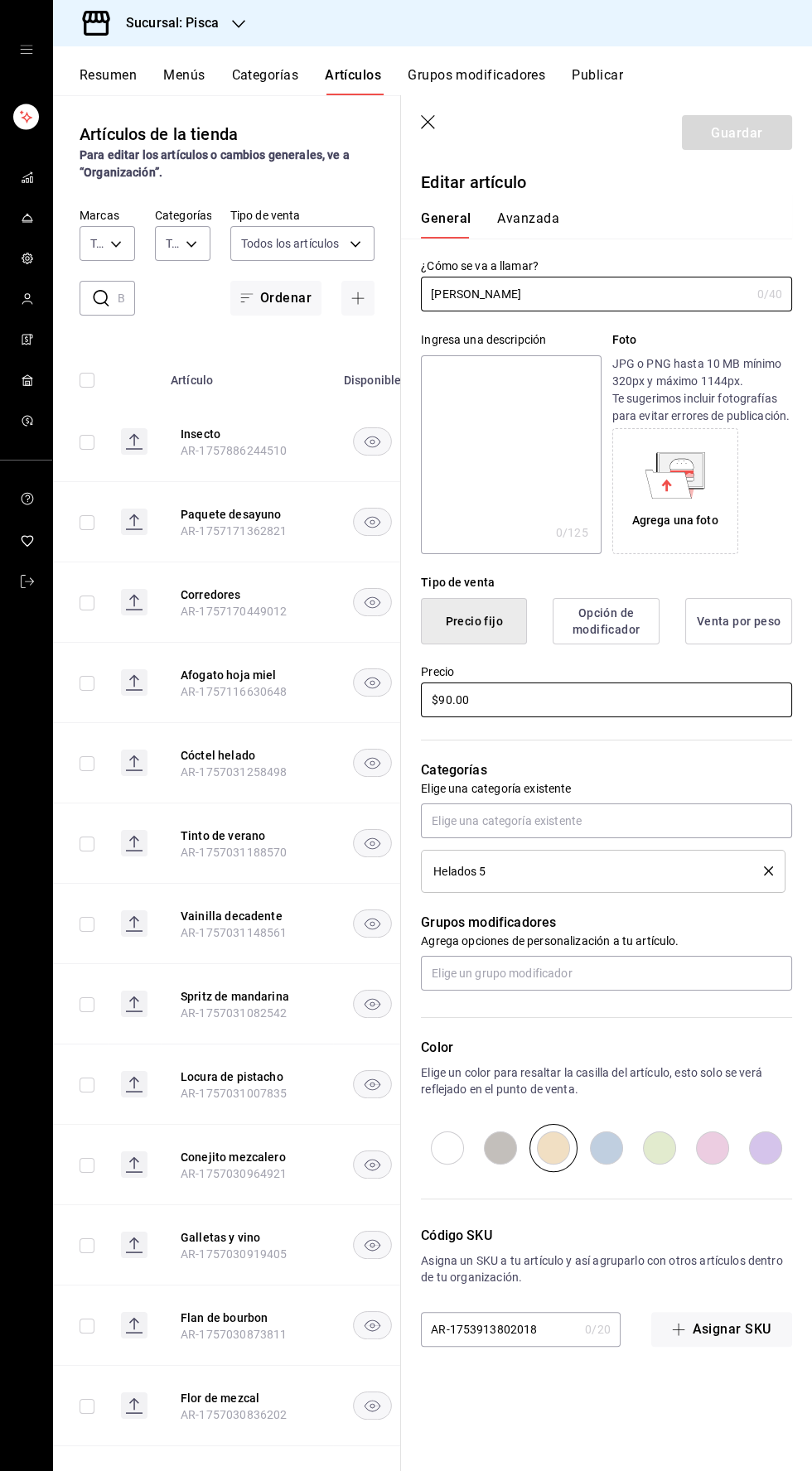
click at [437, 699] on input "$90.00" at bounding box center [605, 699] width 371 height 35
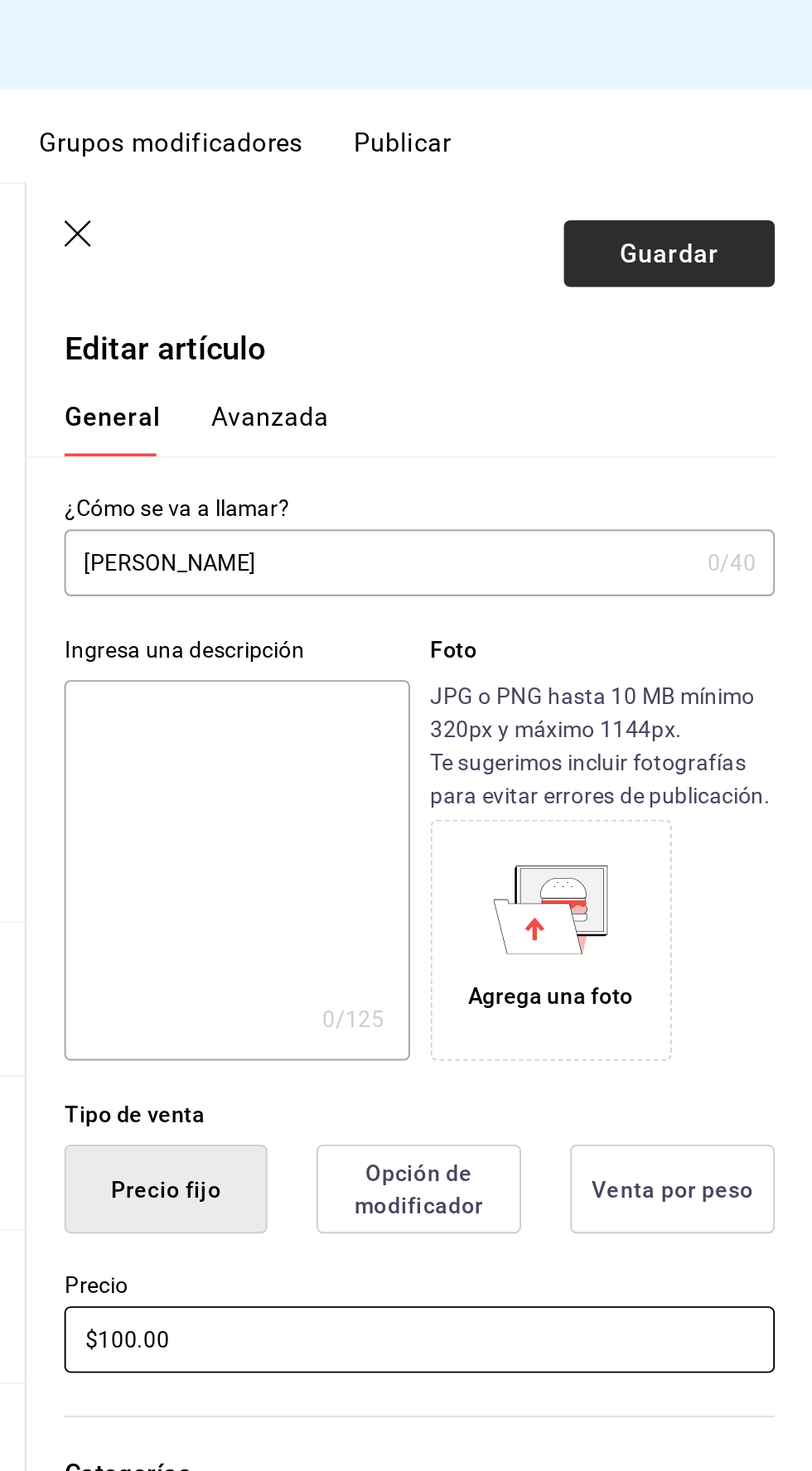
type input "$100.00"
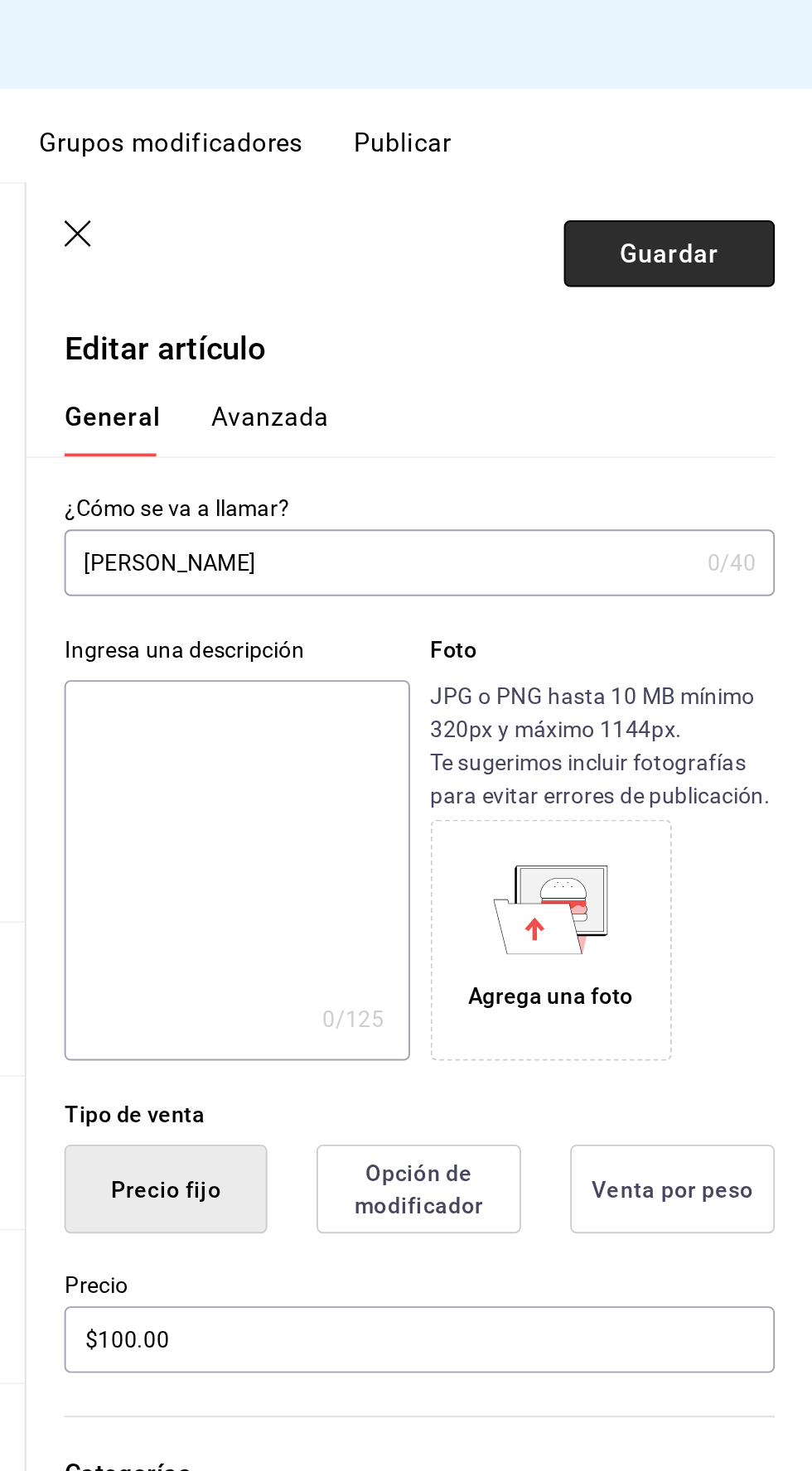
click at [749, 137] on font "Guardar" at bounding box center [736, 131] width 52 height 16
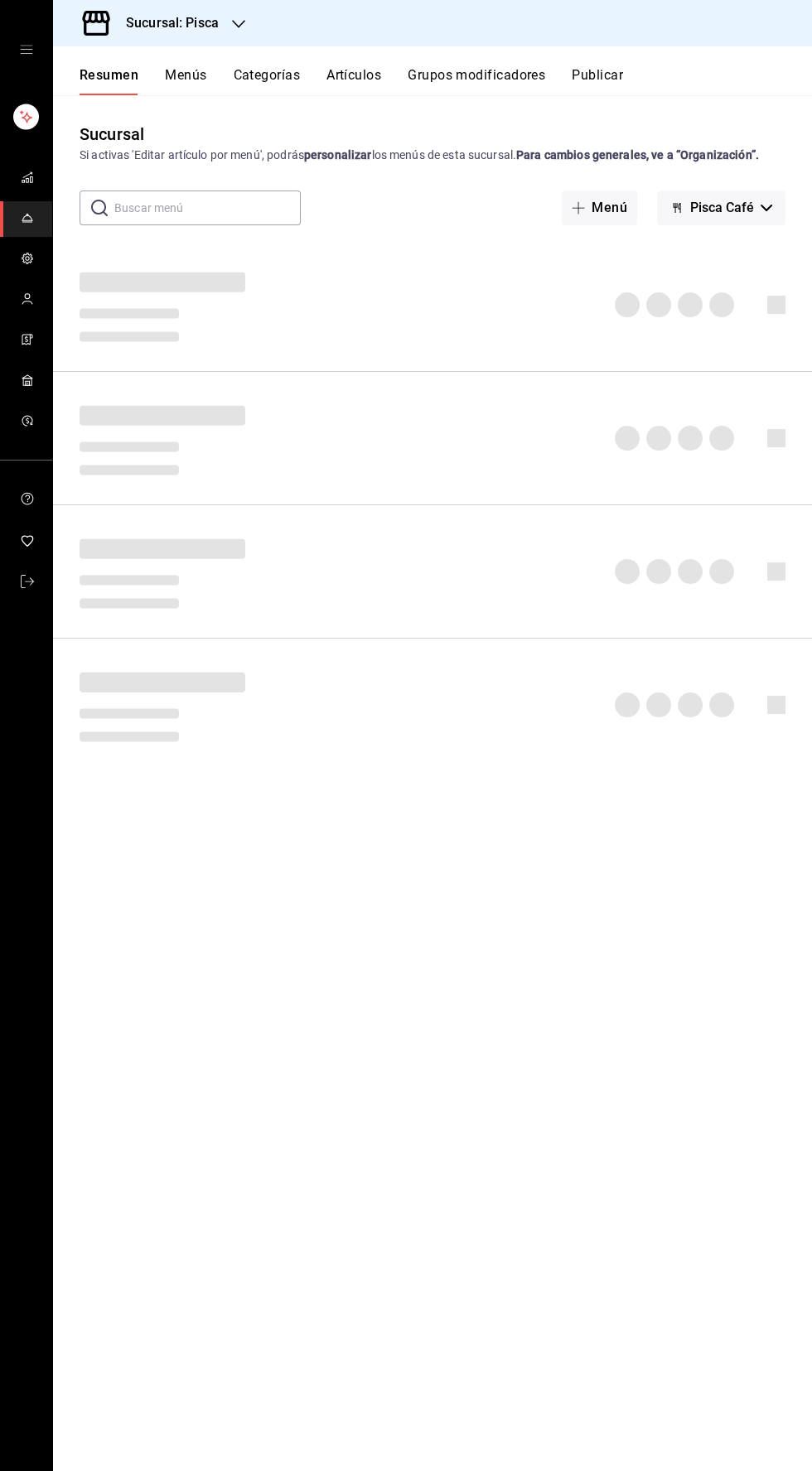
click at [358, 73] on font "Artículos" at bounding box center [354, 74] width 54 height 16
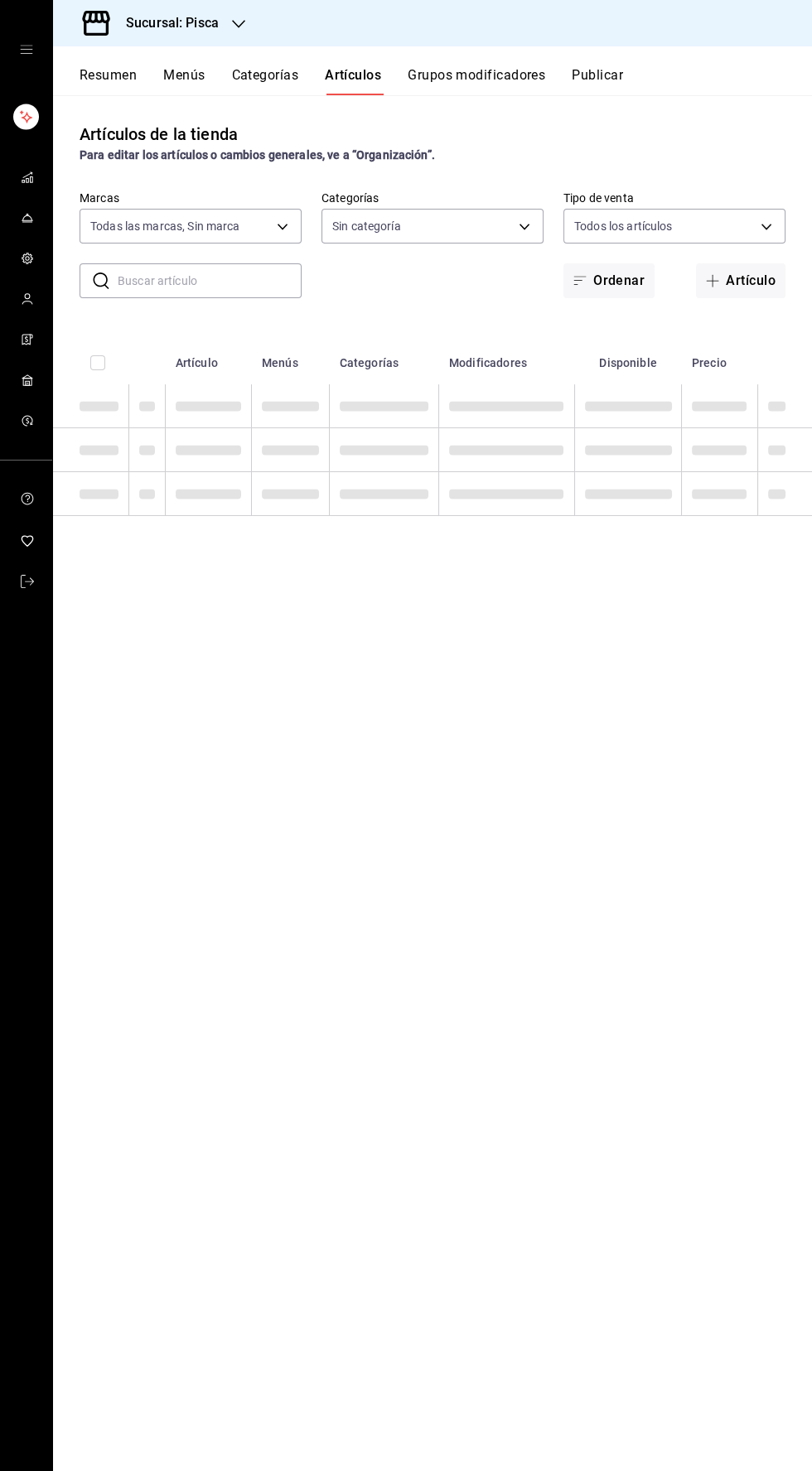
type input "bcd4eeba-f288-4c7f-be4a-80794efd5e2c,f4348fd6-19a6-4699-a042-45be726c08e8"
click at [497, 228] on body "Sucursal: Pisca Resumen Menús Categorías Artículos Grupos modificadores Publica…" at bounding box center [406, 735] width 812 height 1471
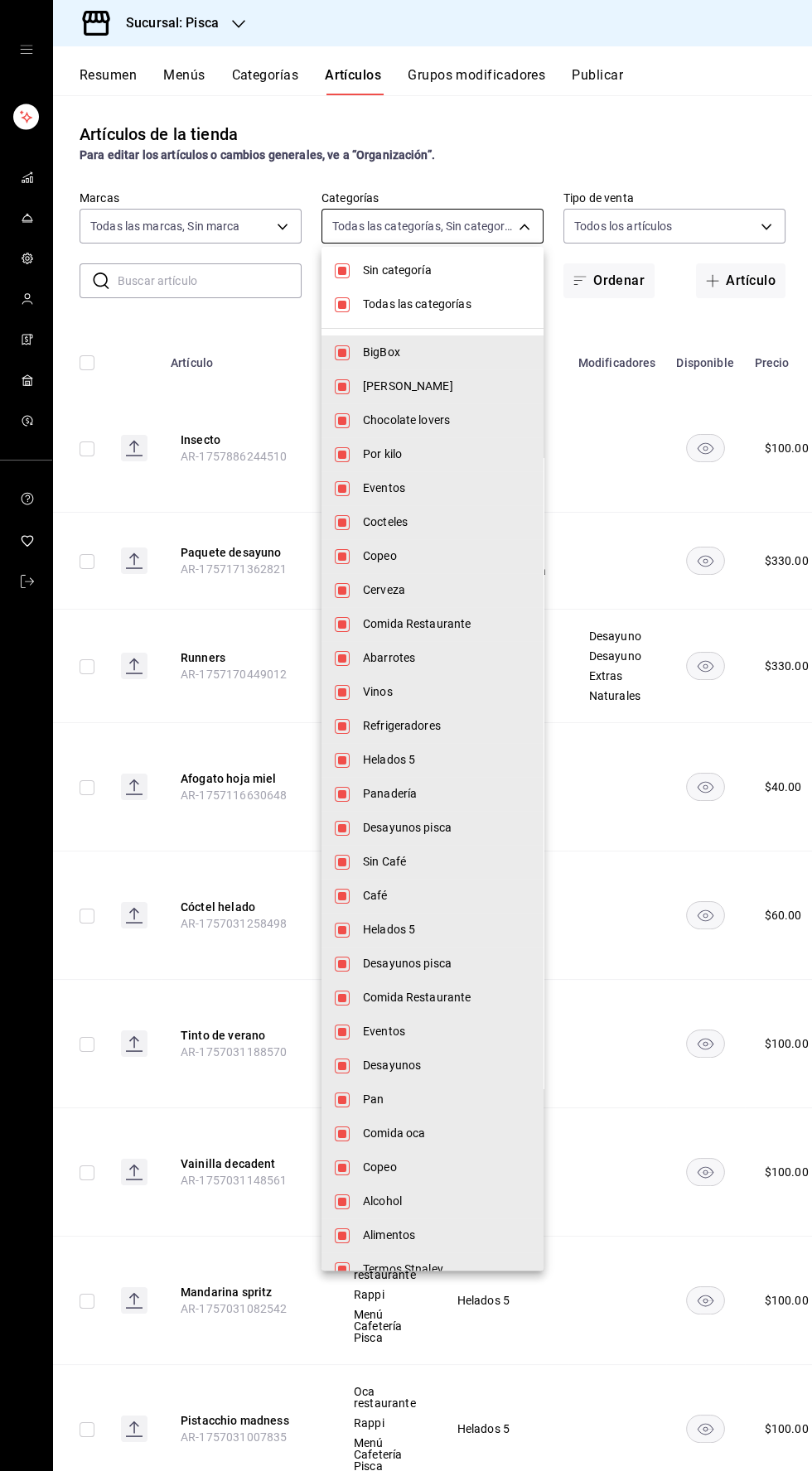
type input "f547cb4a-b93c-4195-b824-038b45f390e8,5cdc5738-4be2-4f6e-aec6-8c4831d5e22e,a1583…"
click at [341, 304] on input "checkbox" at bounding box center [342, 305] width 15 height 15
checkbox input "false"
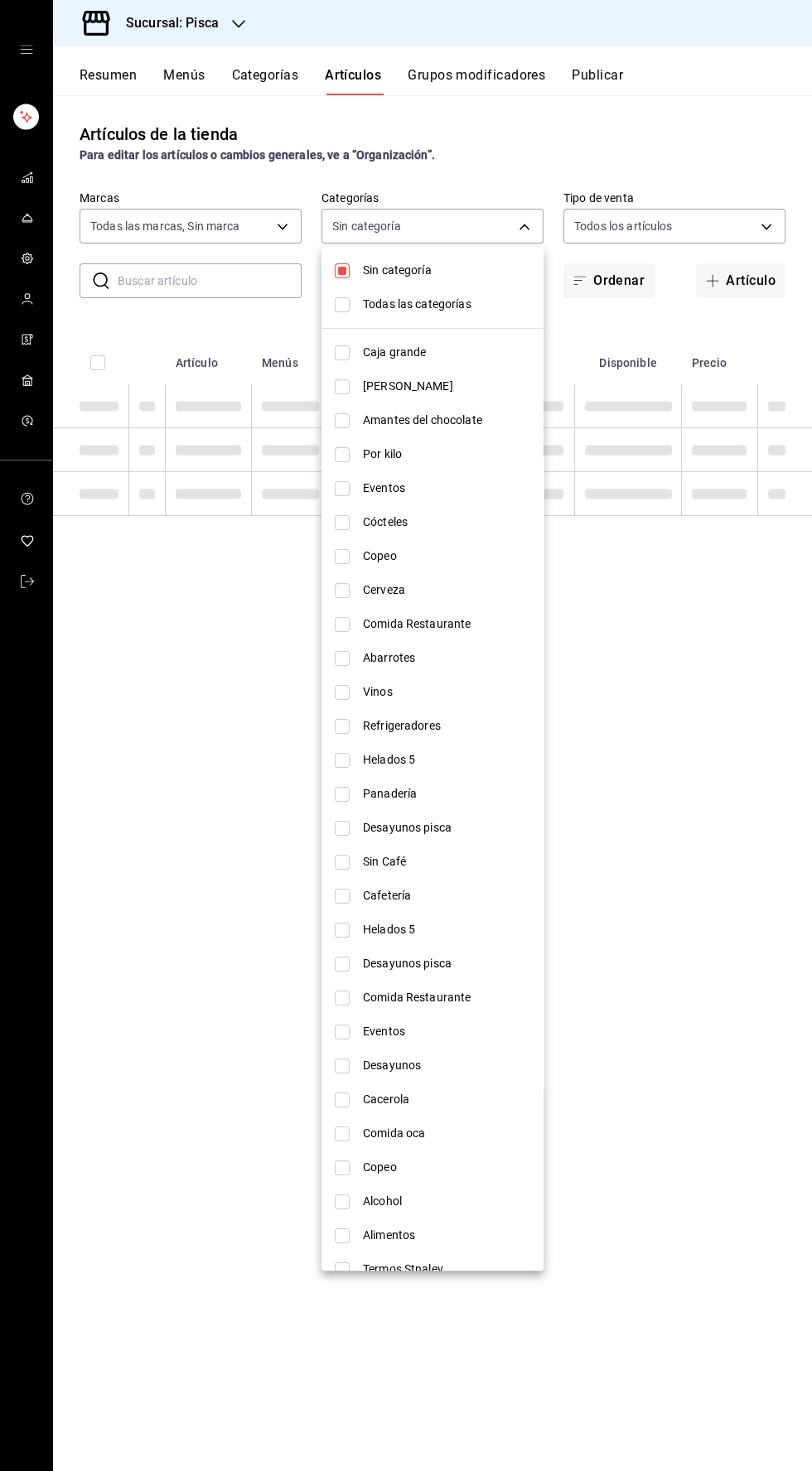
checkbox input "false"
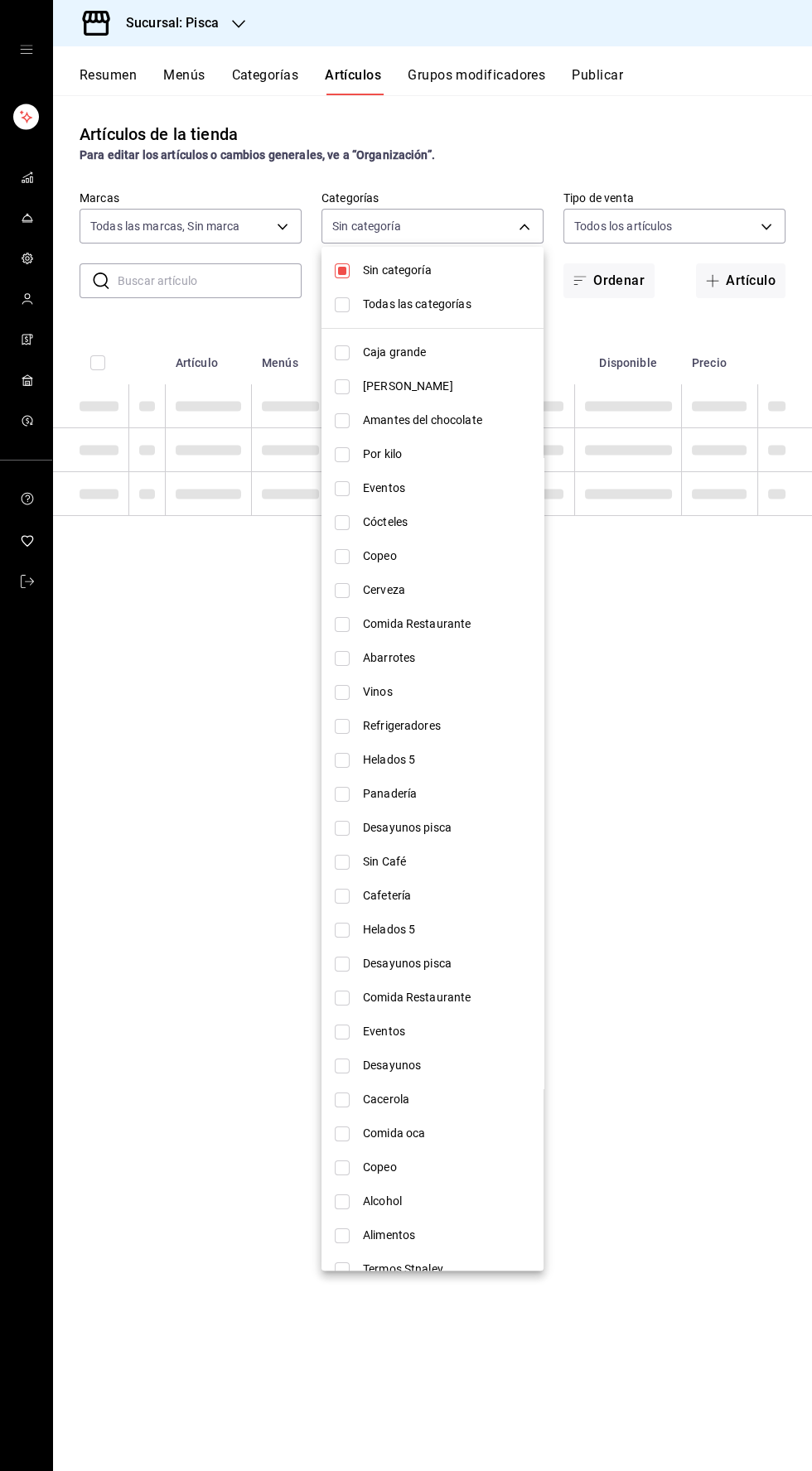
checkbox input "false"
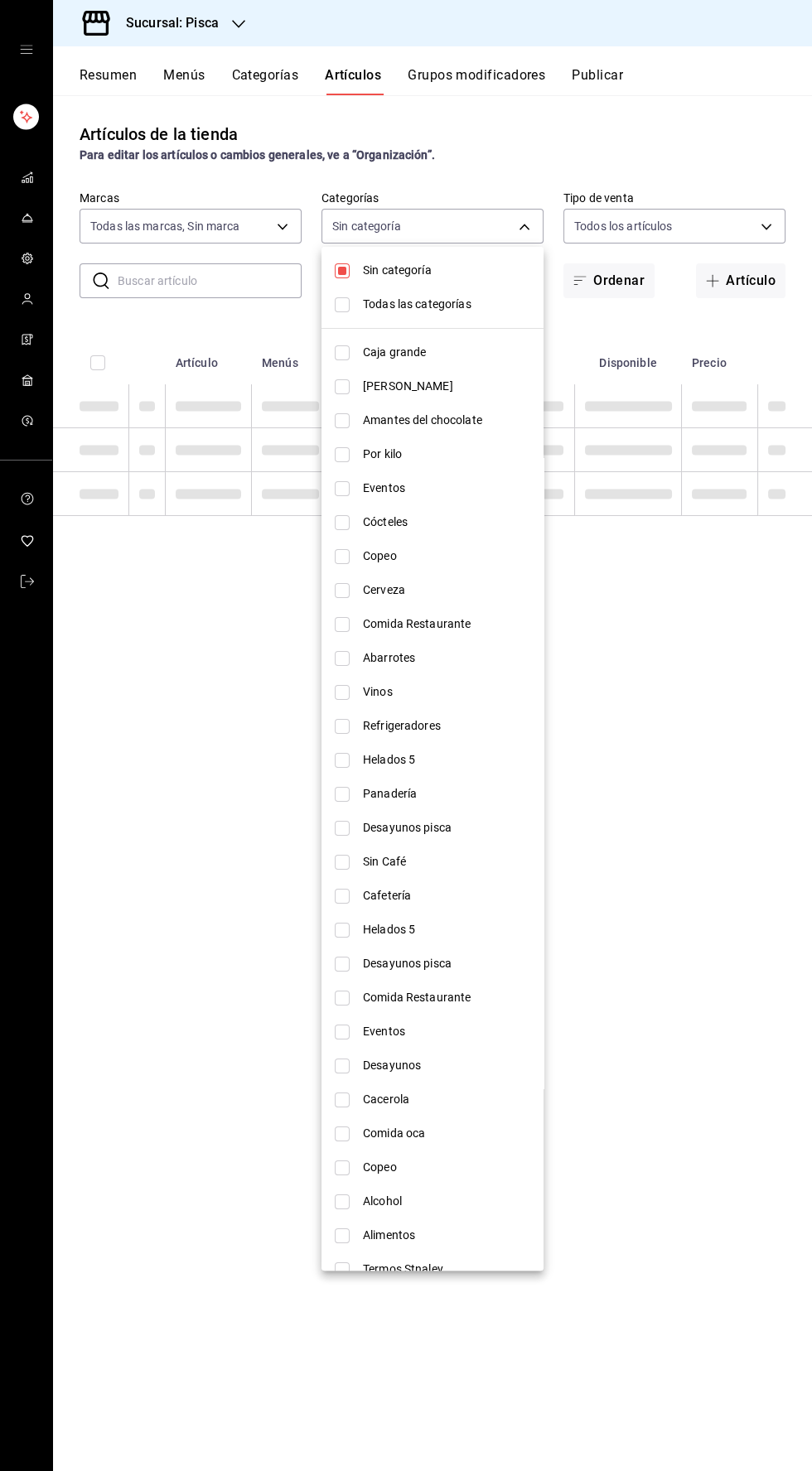
checkbox input "false"
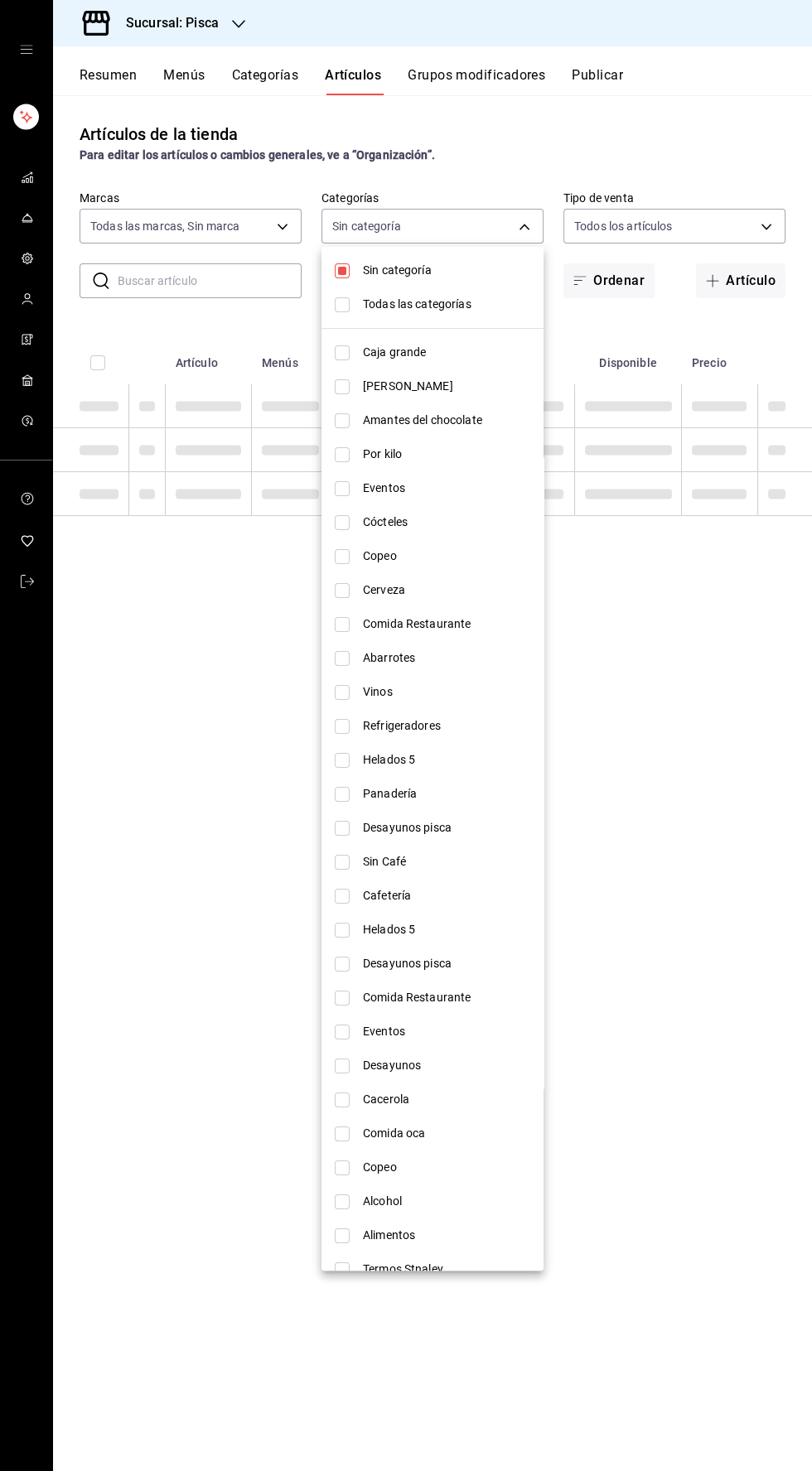
checkbox input "false"
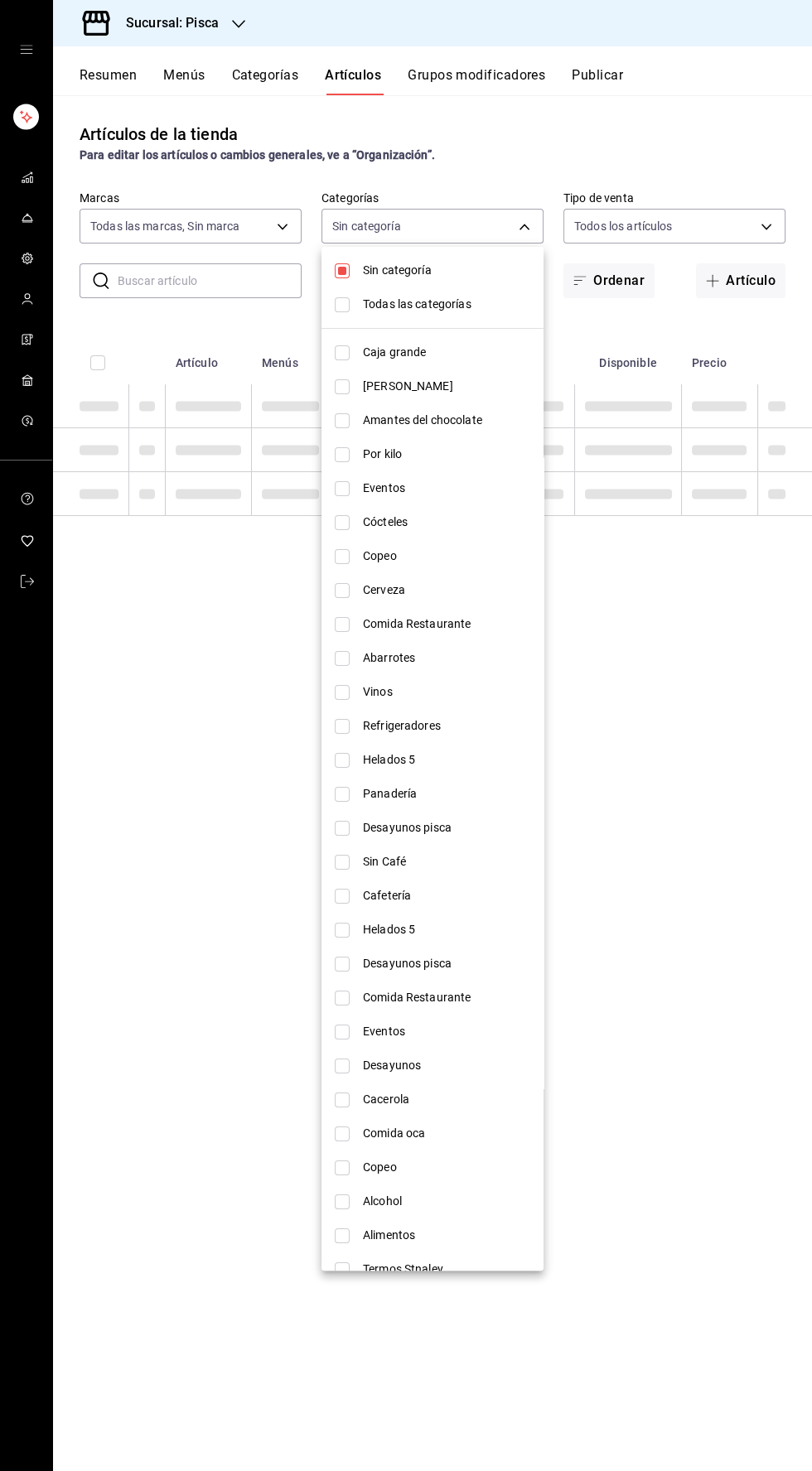
checkbox input "false"
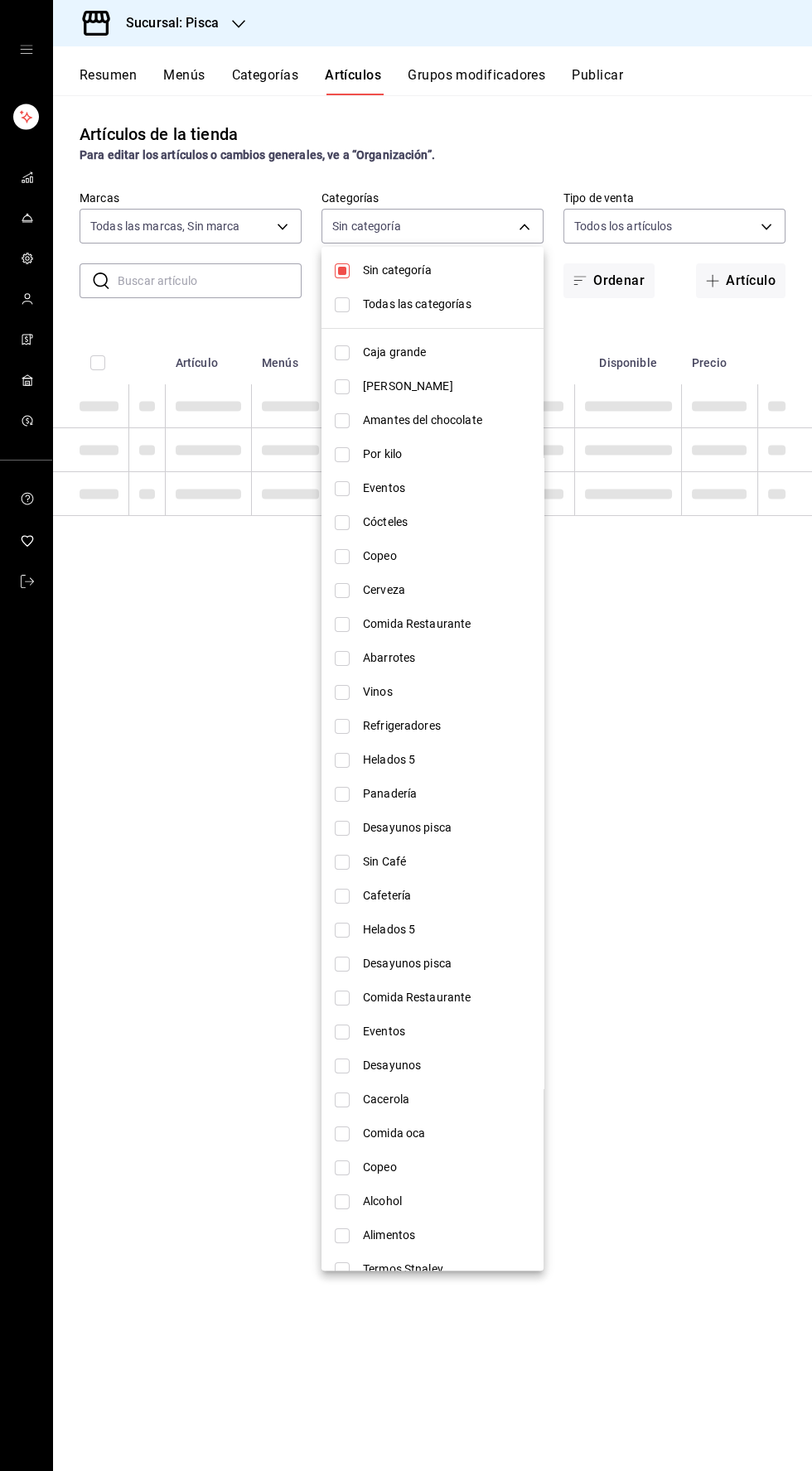
checkbox input "false"
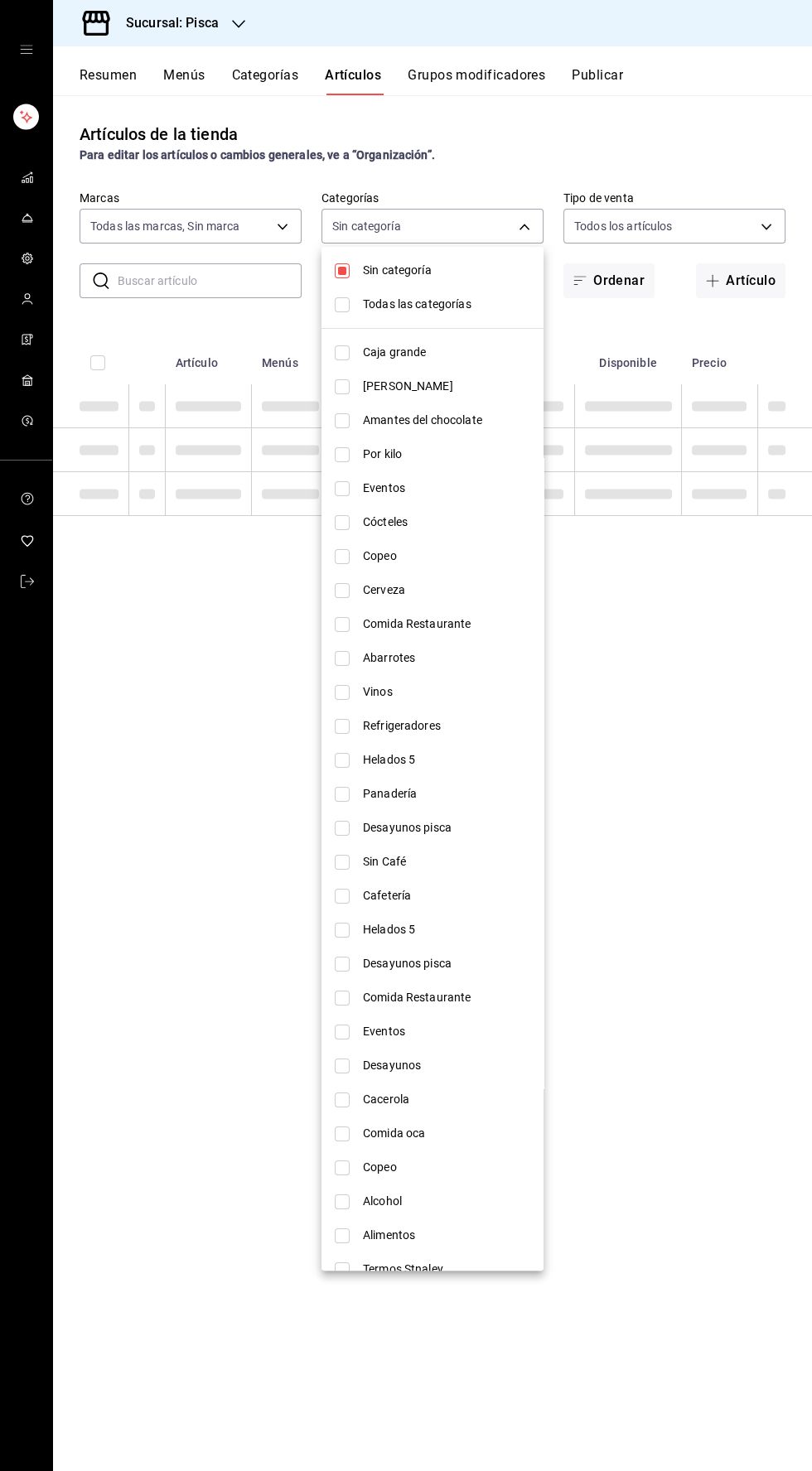
checkbox input "false"
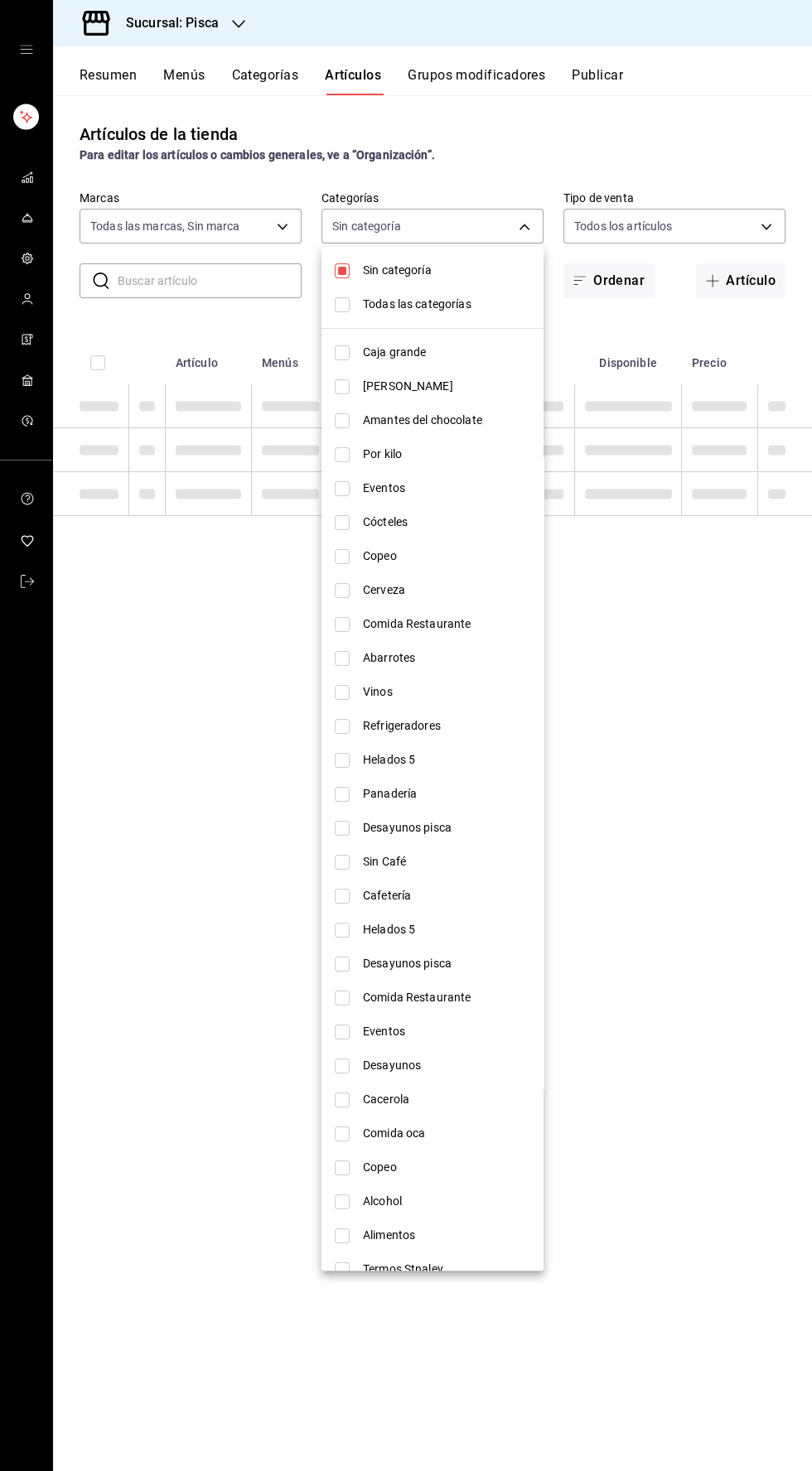
checkbox input "false"
click at [334, 272] on input "checkbox" at bounding box center [342, 271] width 15 height 15
checkbox input "false"
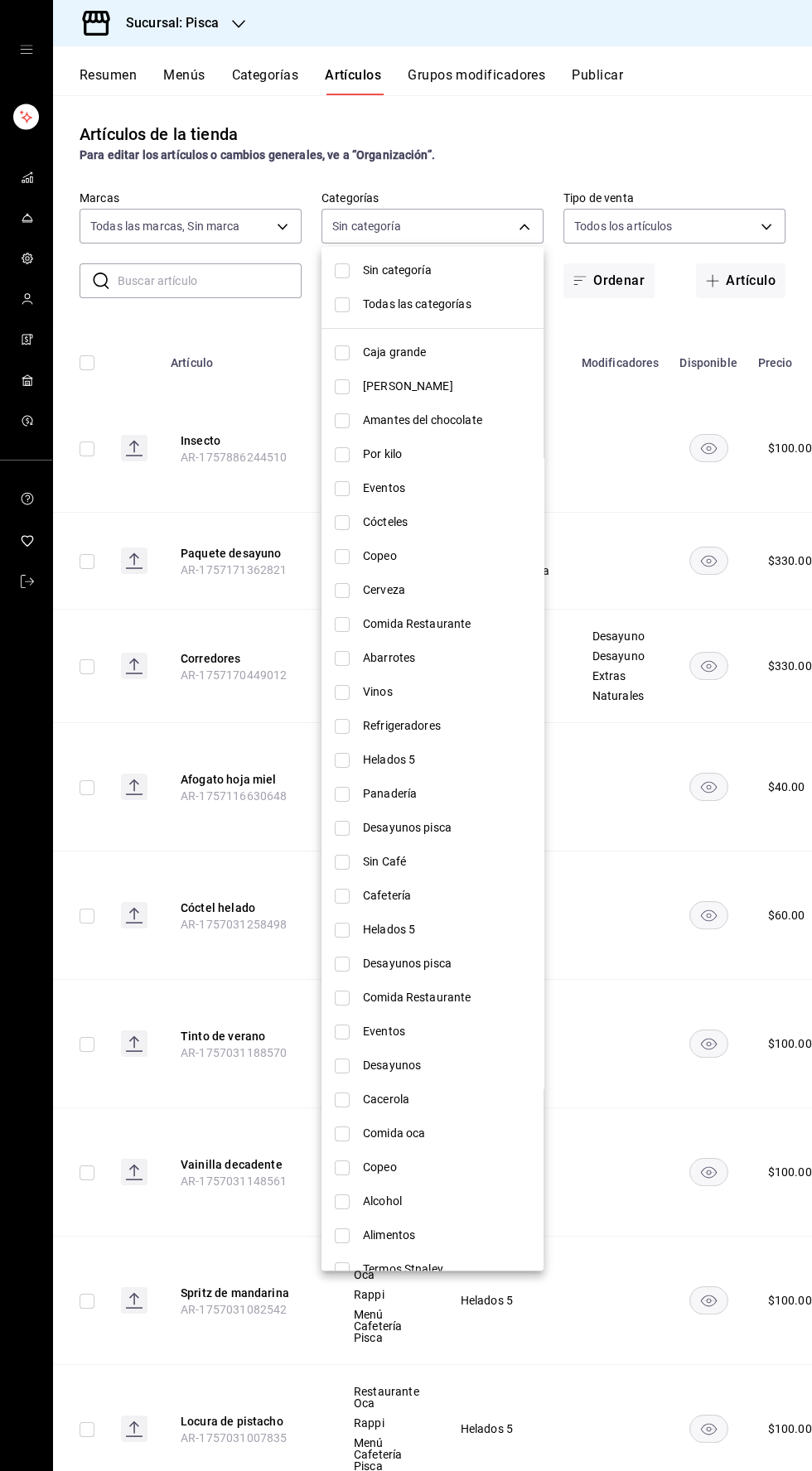
click at [341, 758] on input "checkbox" at bounding box center [342, 760] width 15 height 15
checkbox input "true"
type input "2e004ecd-0e99-4f20-a2e6-b893d6da9dab"
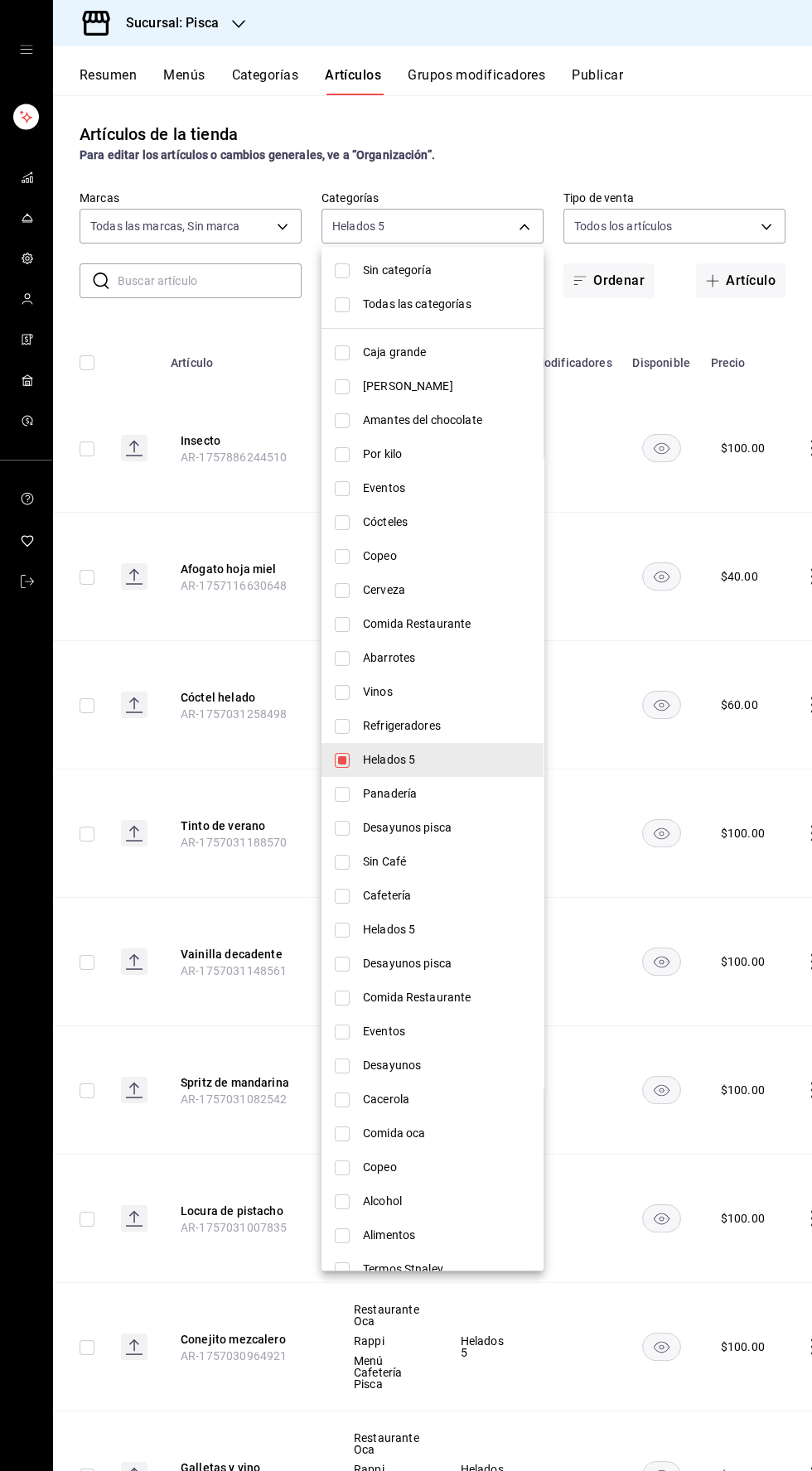
click at [714, 133] on div at bounding box center [406, 735] width 812 height 1471
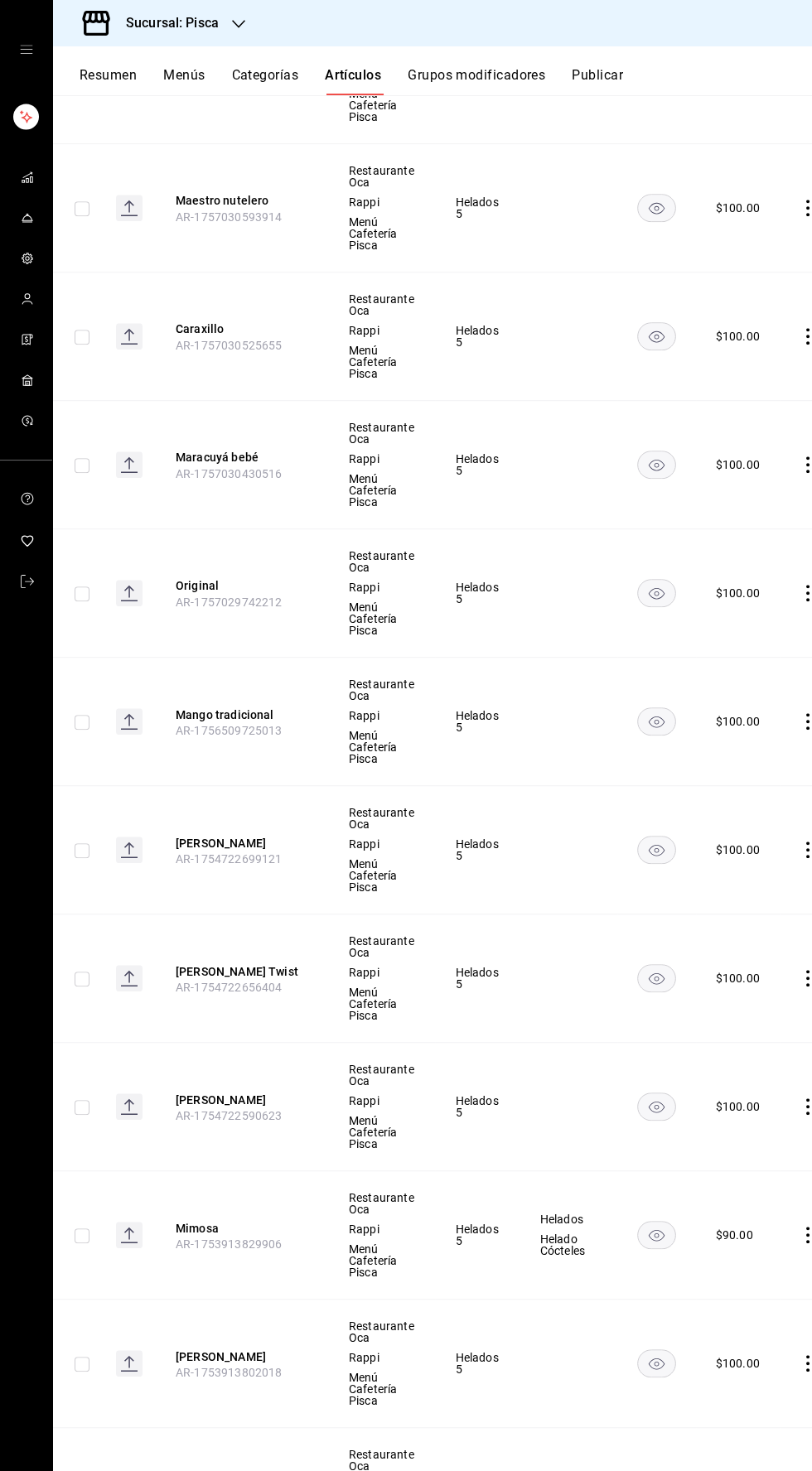
scroll to position [0, 24]
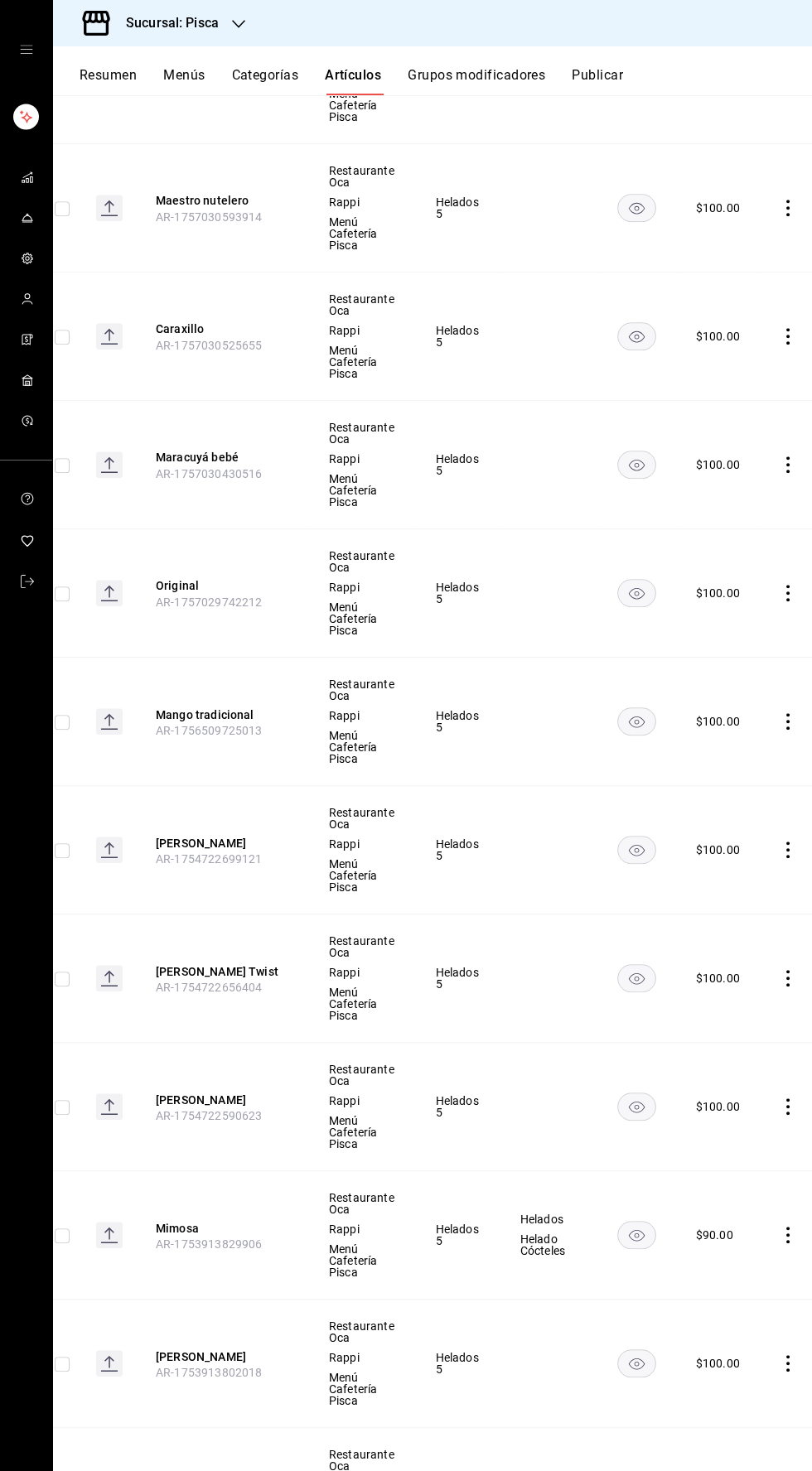
click at [786, 1470] on icon "comportamiento" at bounding box center [788, 1492] width 4 height 17
click at [707, 1466] on li "Editar" at bounding box center [712, 1479] width 100 height 34
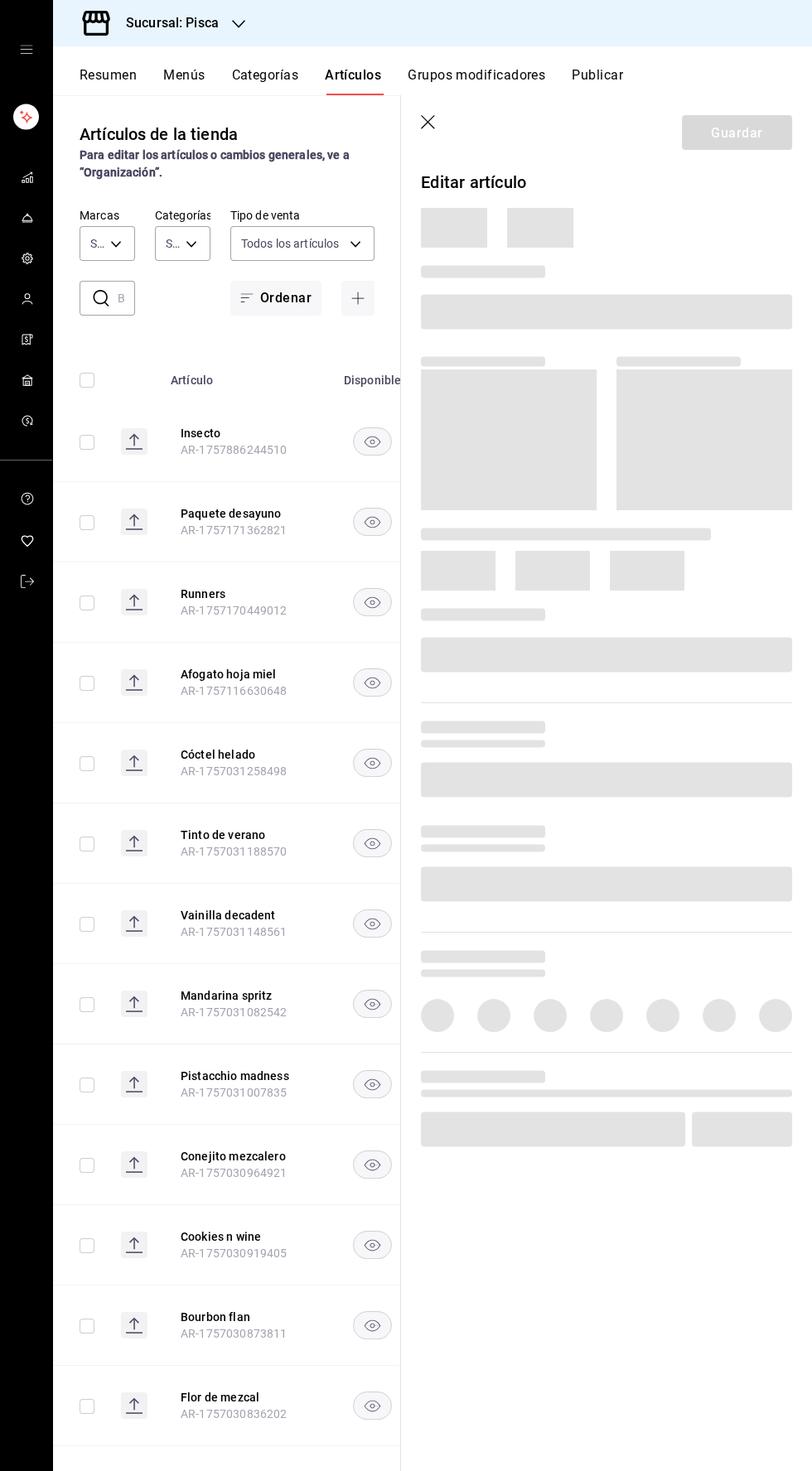
type input "f547cb4a-b93c-4195-b824-038b45f390e8,5cdc5738-4be2-4f6e-aec6-8c4831d5e22e,a1583…"
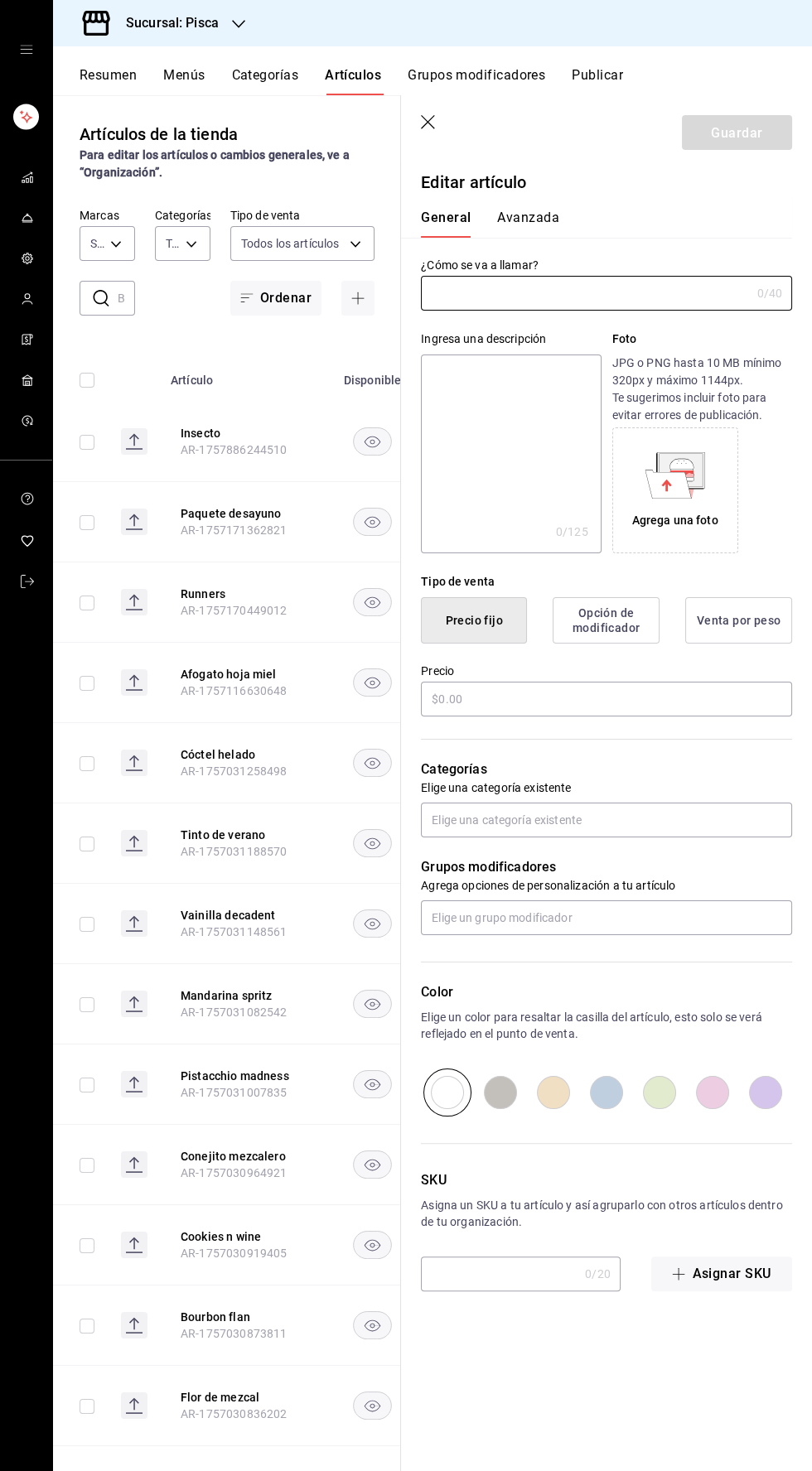
type input "bcd4eeba-f288-4c7f-be4a-80794efd5e2c,f4348fd6-19a6-4699-a042-45be726c08e8"
type input "Margarita"
type input "AR-1753913743026"
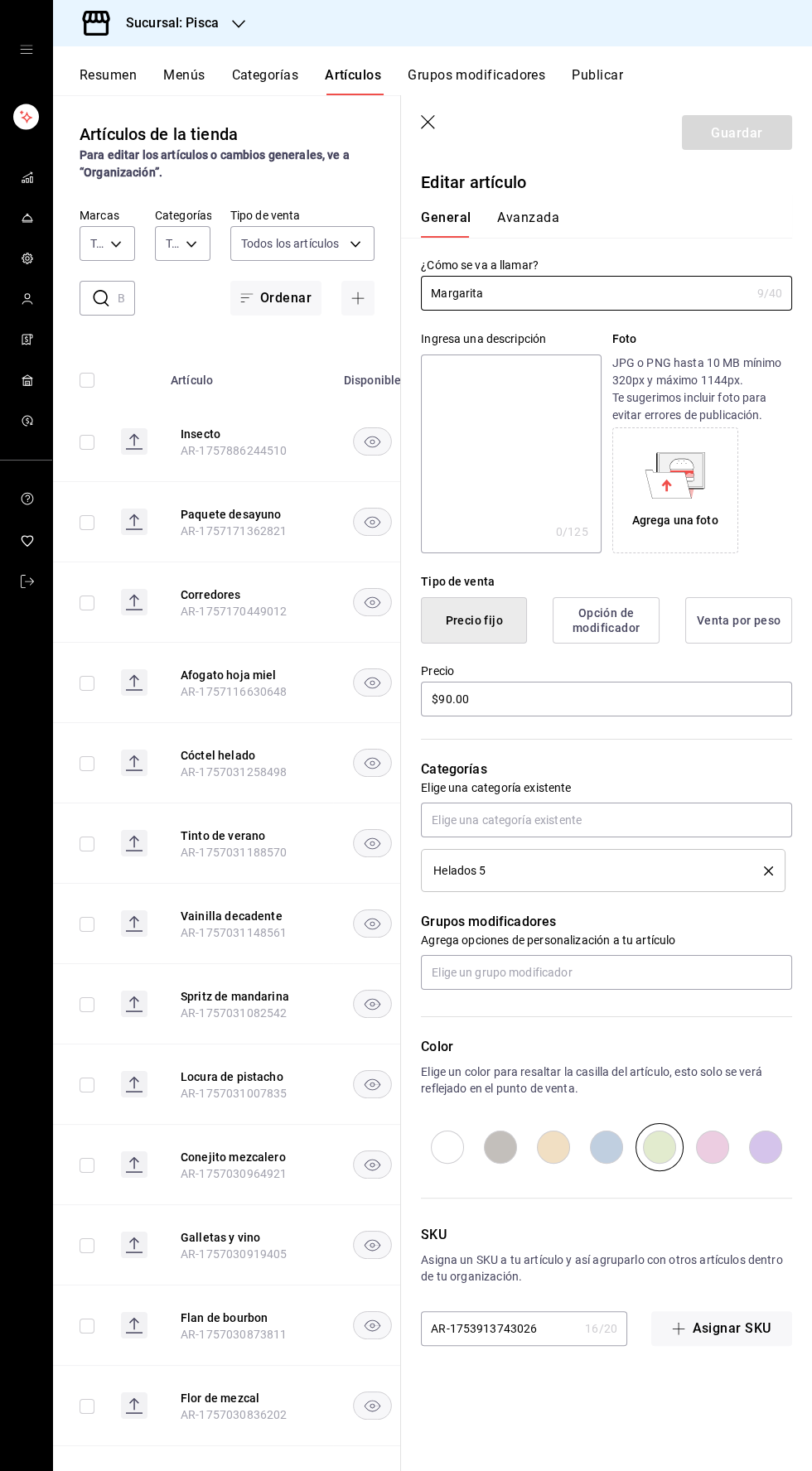
type input "$90.00"
radio input "false"
radio input "true"
click at [452, 699] on input "$90.00" at bounding box center [605, 699] width 371 height 35
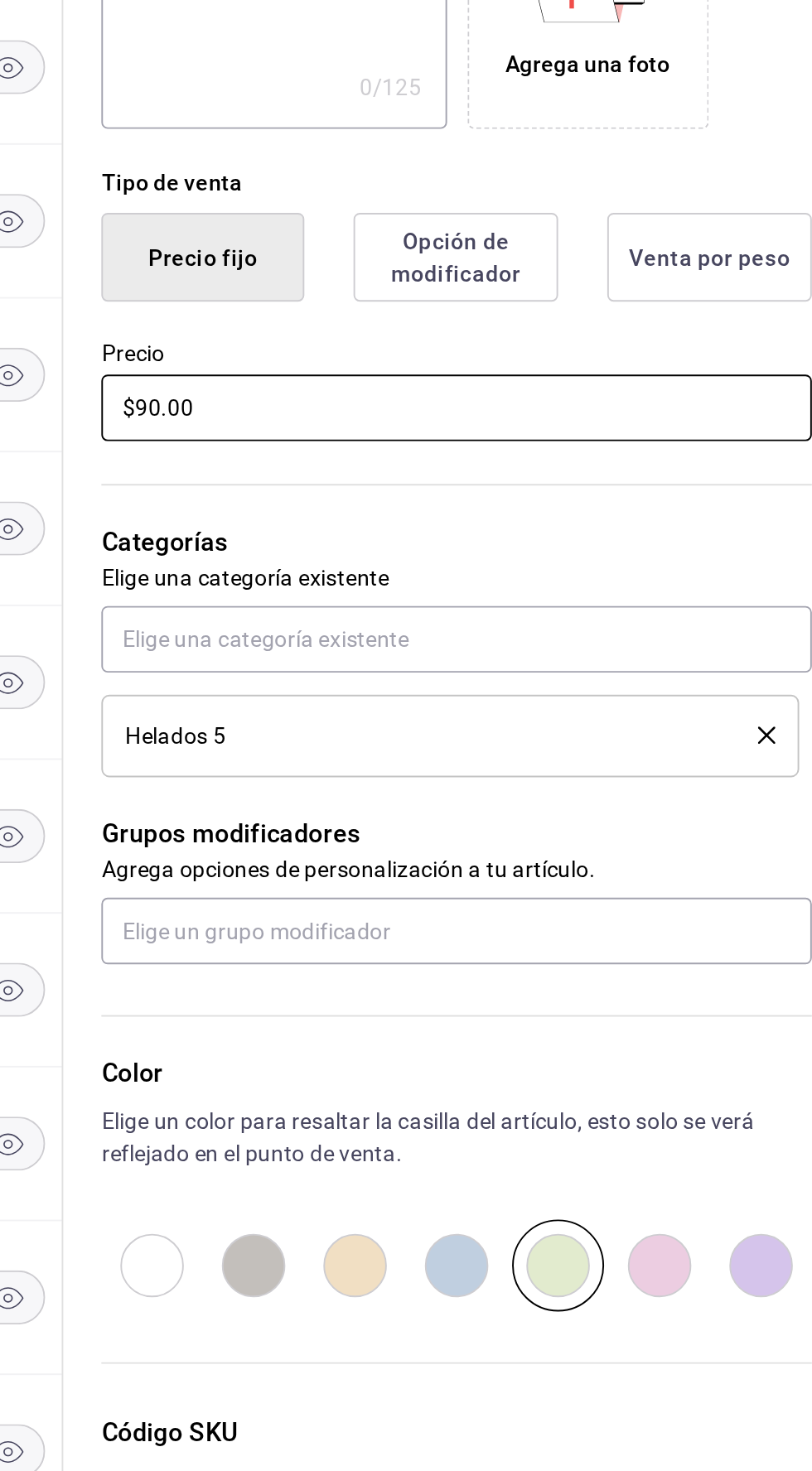
type input "$9.00"
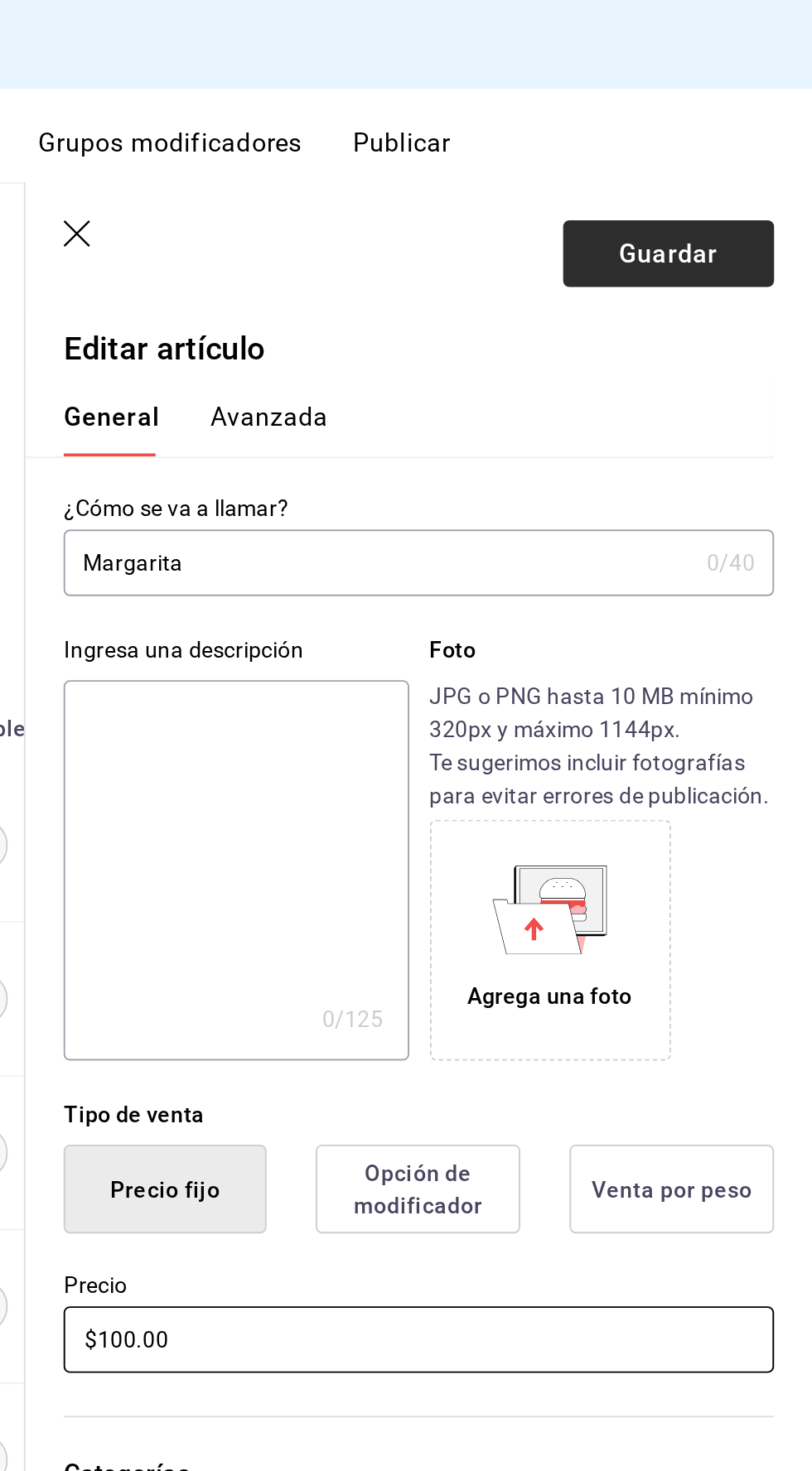
type input "$100.00"
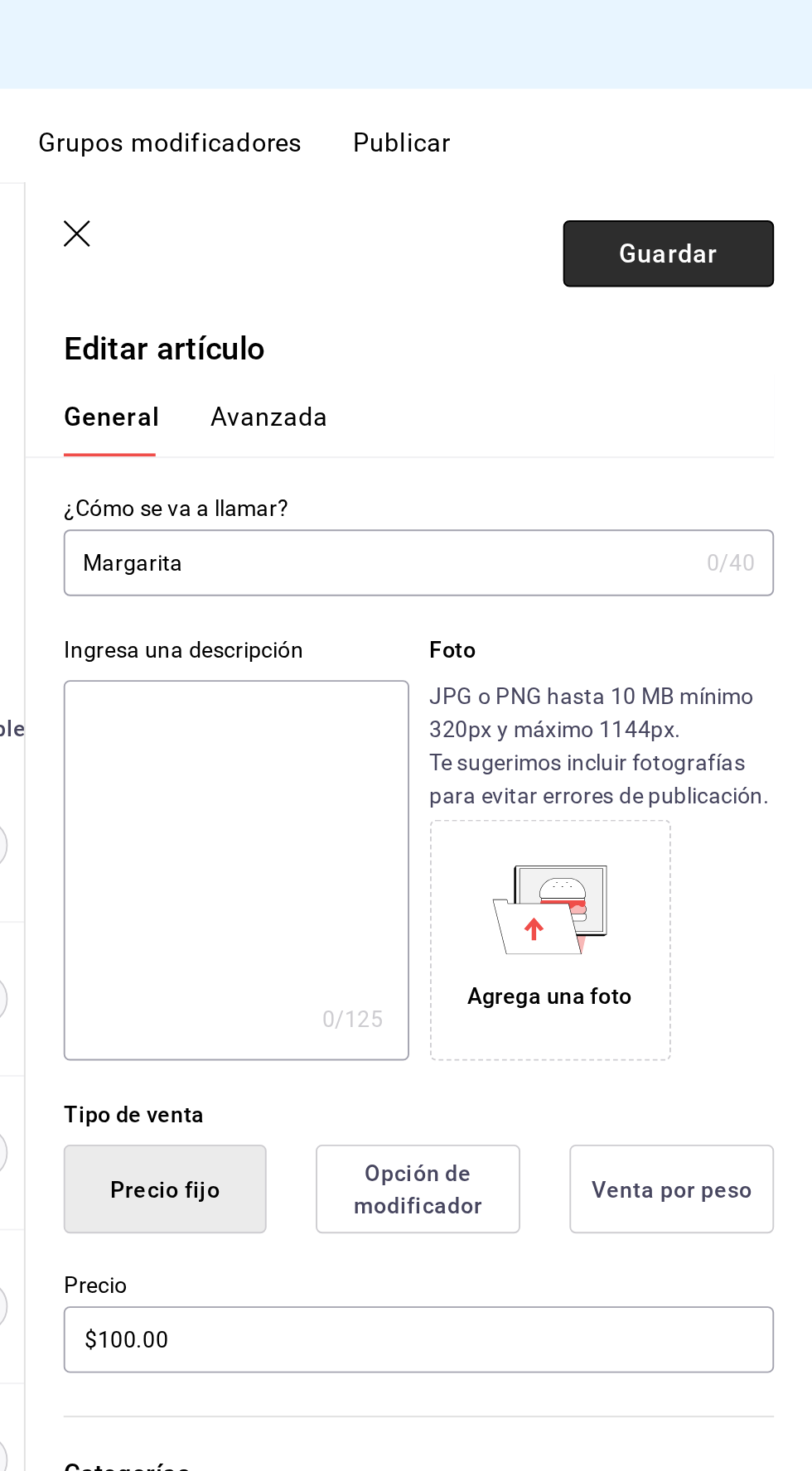
click at [738, 125] on font "Guardar" at bounding box center [736, 131] width 52 height 16
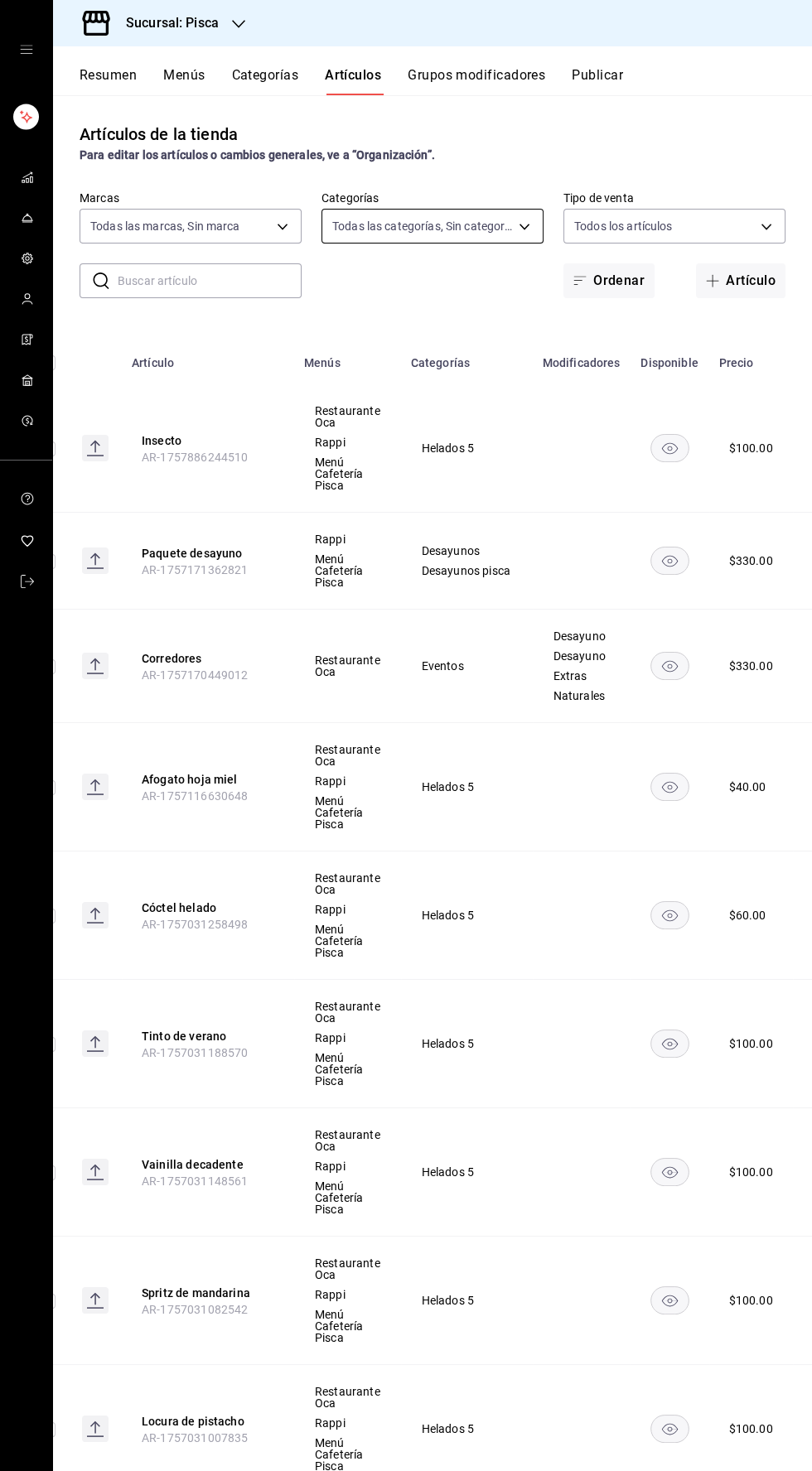
click at [426, 226] on body "Sucursal: Pisca Resumen Menús Categorías Artículos Grupos modificadores Publica…" at bounding box center [406, 735] width 812 height 1471
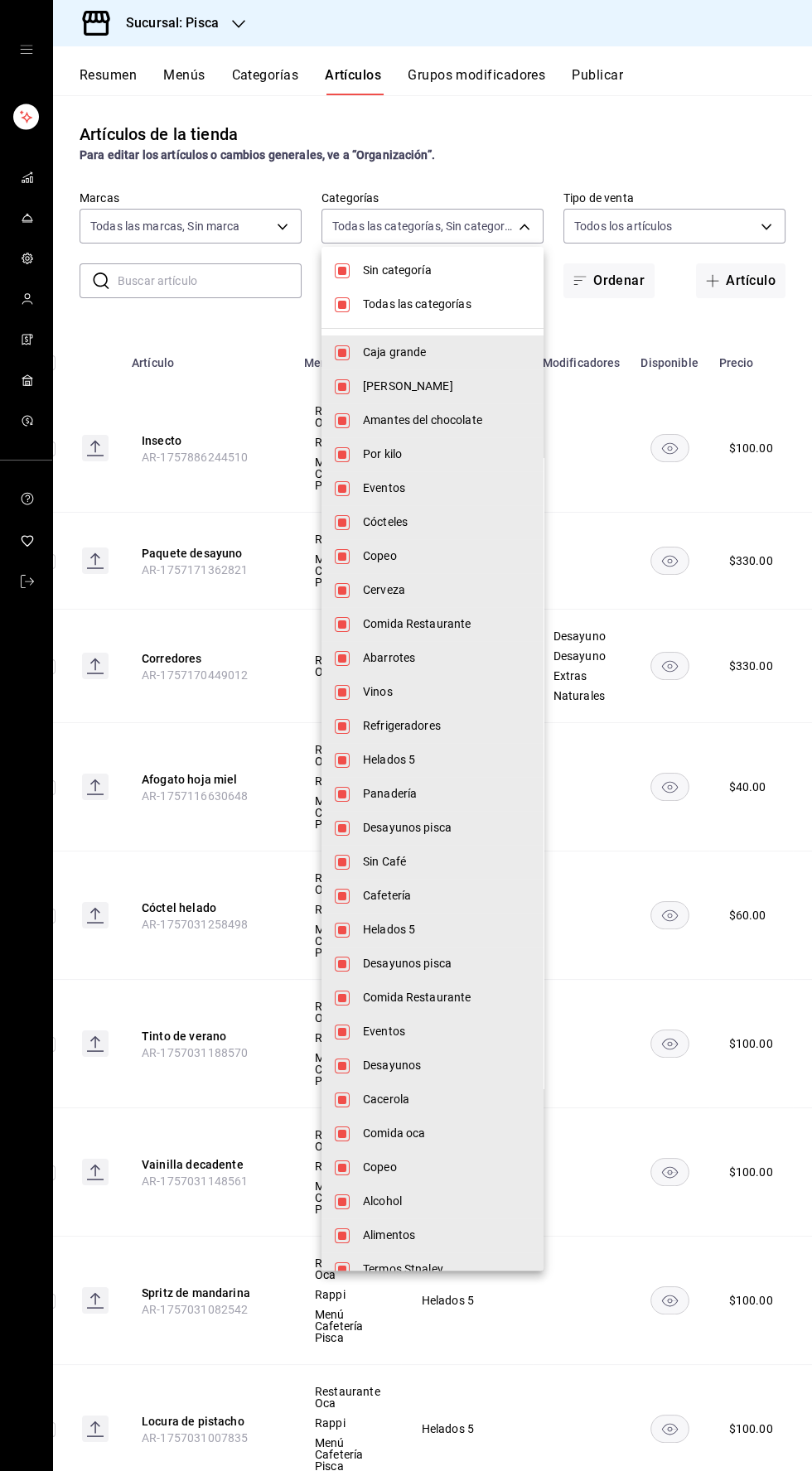
click at [338, 287] on li "Todas las categorías" at bounding box center [432, 304] width 222 height 34
checkbox input "false"
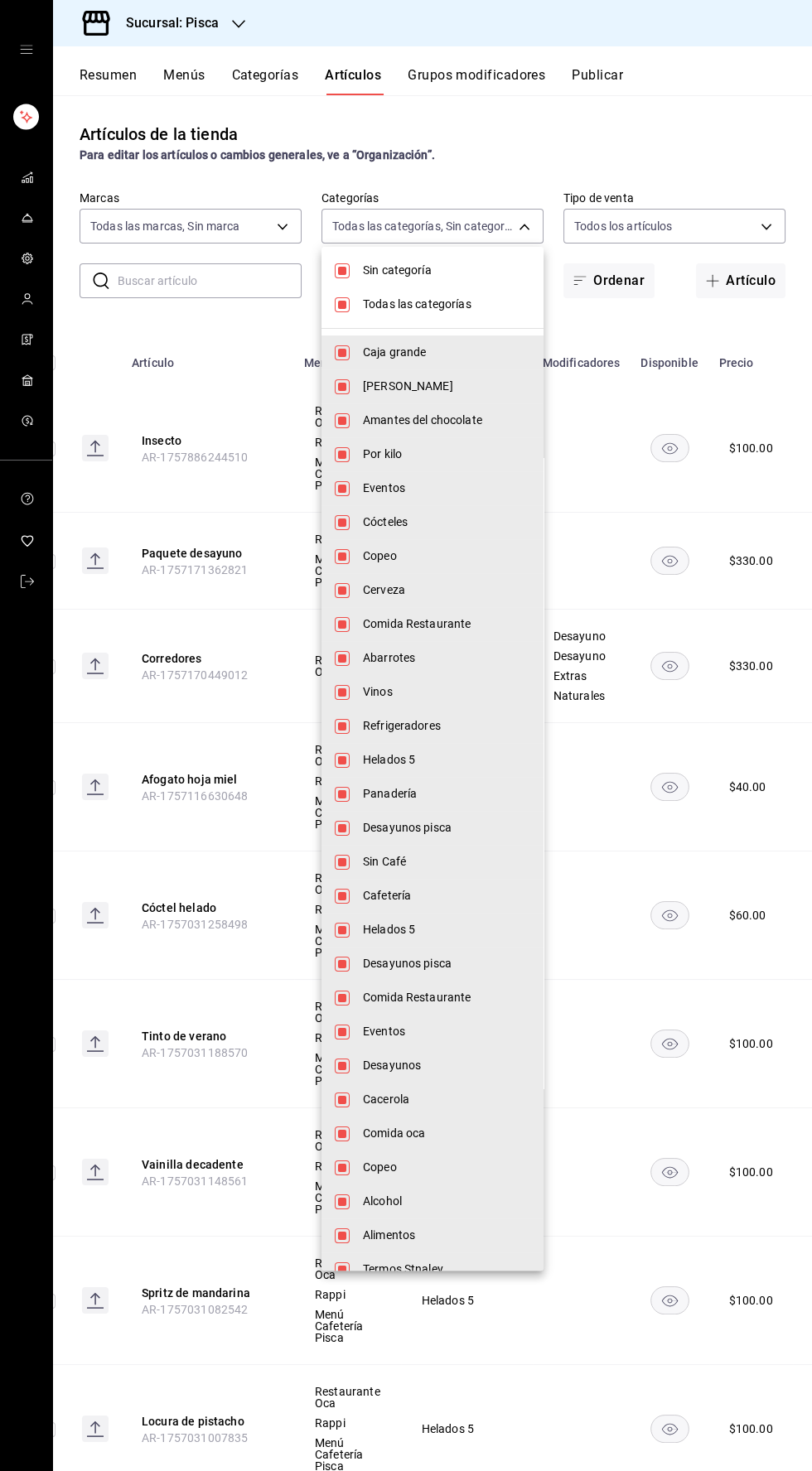
checkbox input "false"
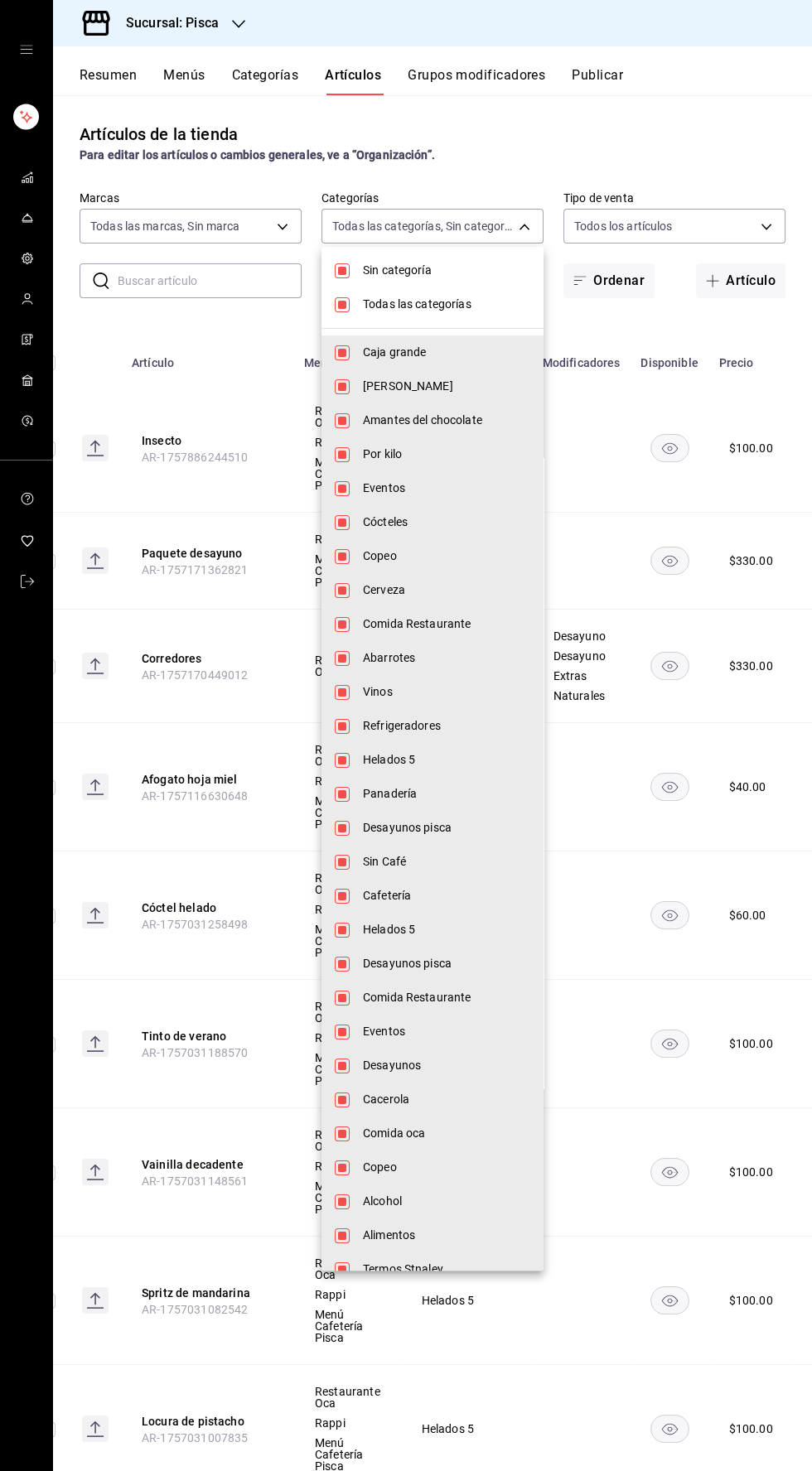
checkbox input "false"
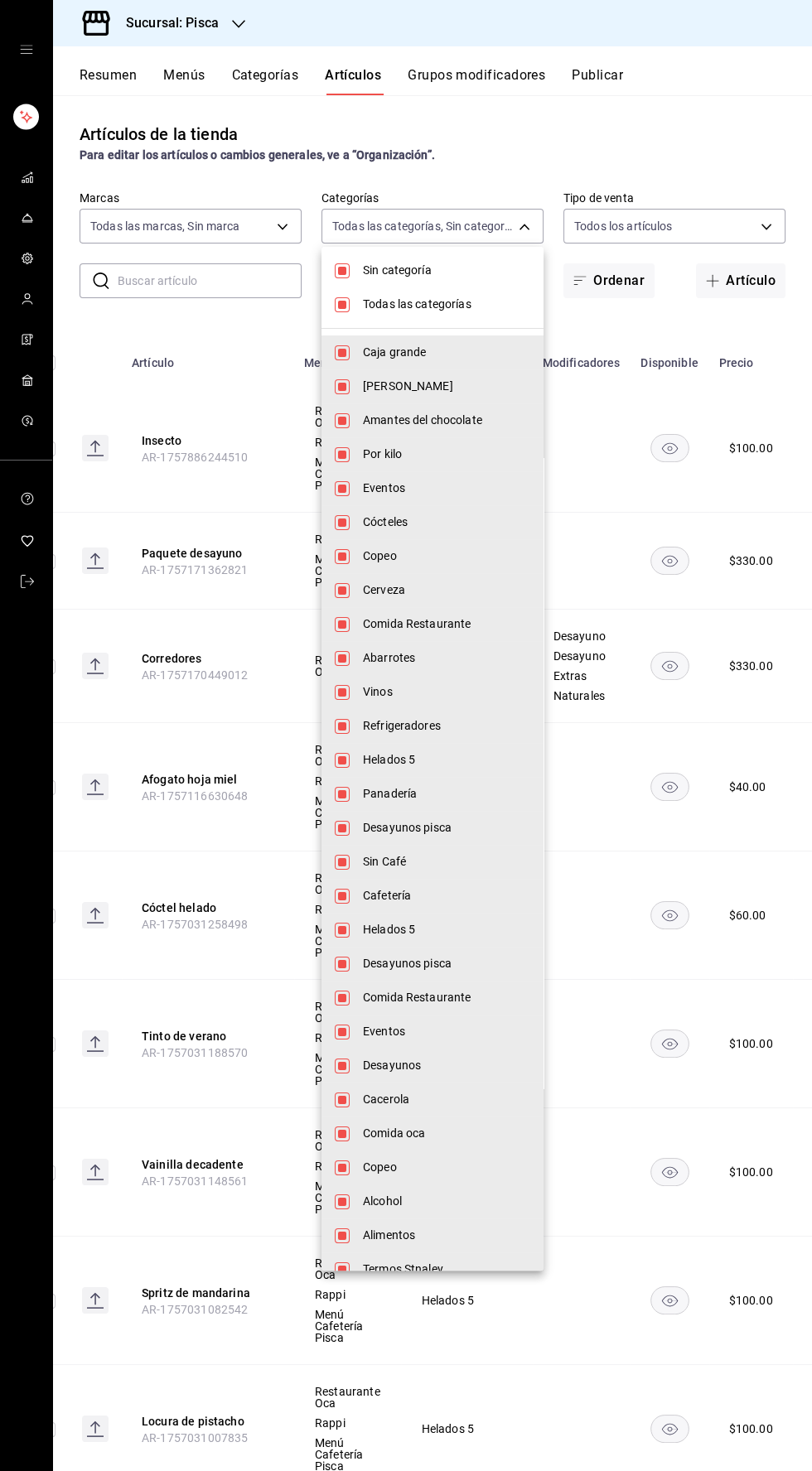
checkbox input "false"
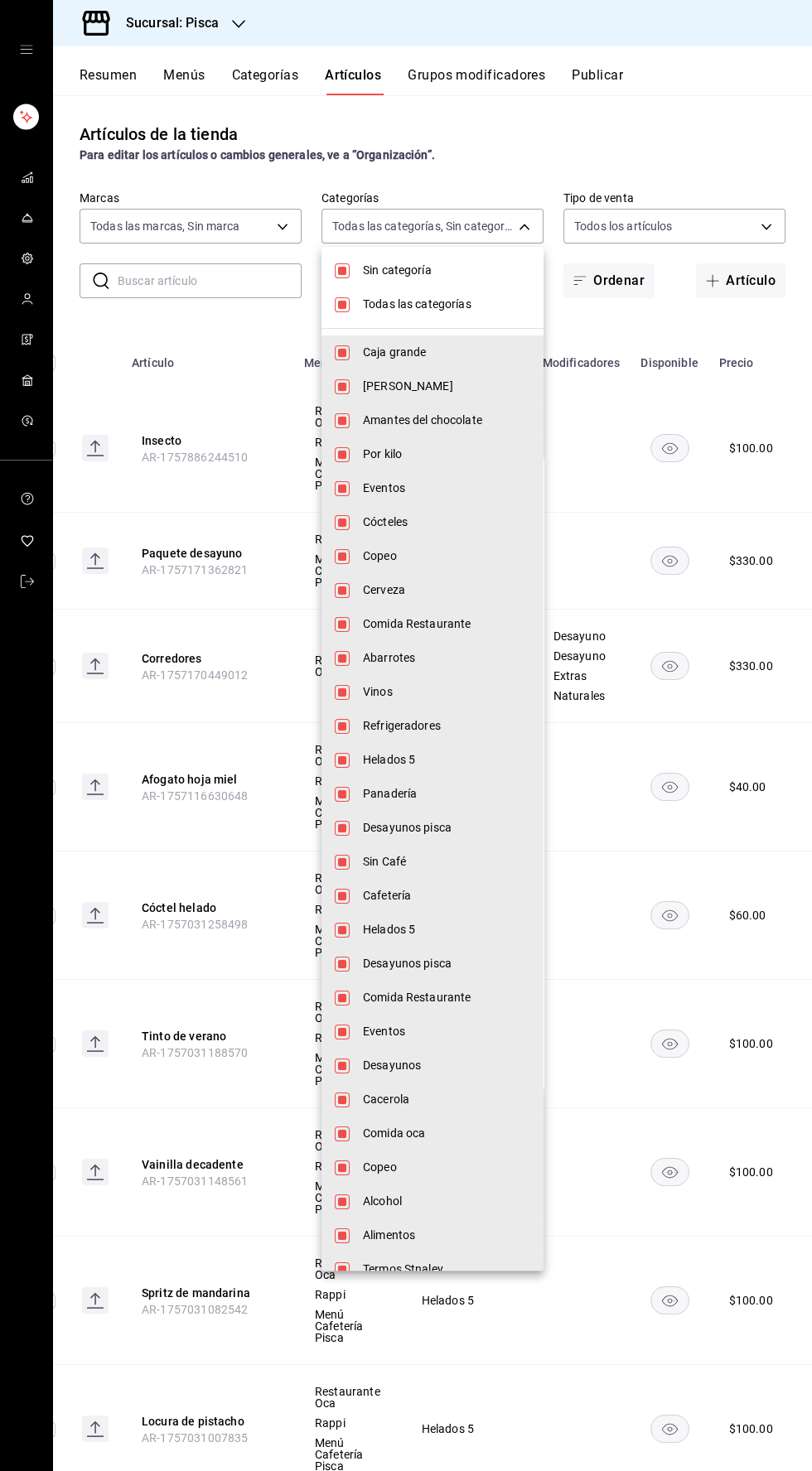
checkbox input "false"
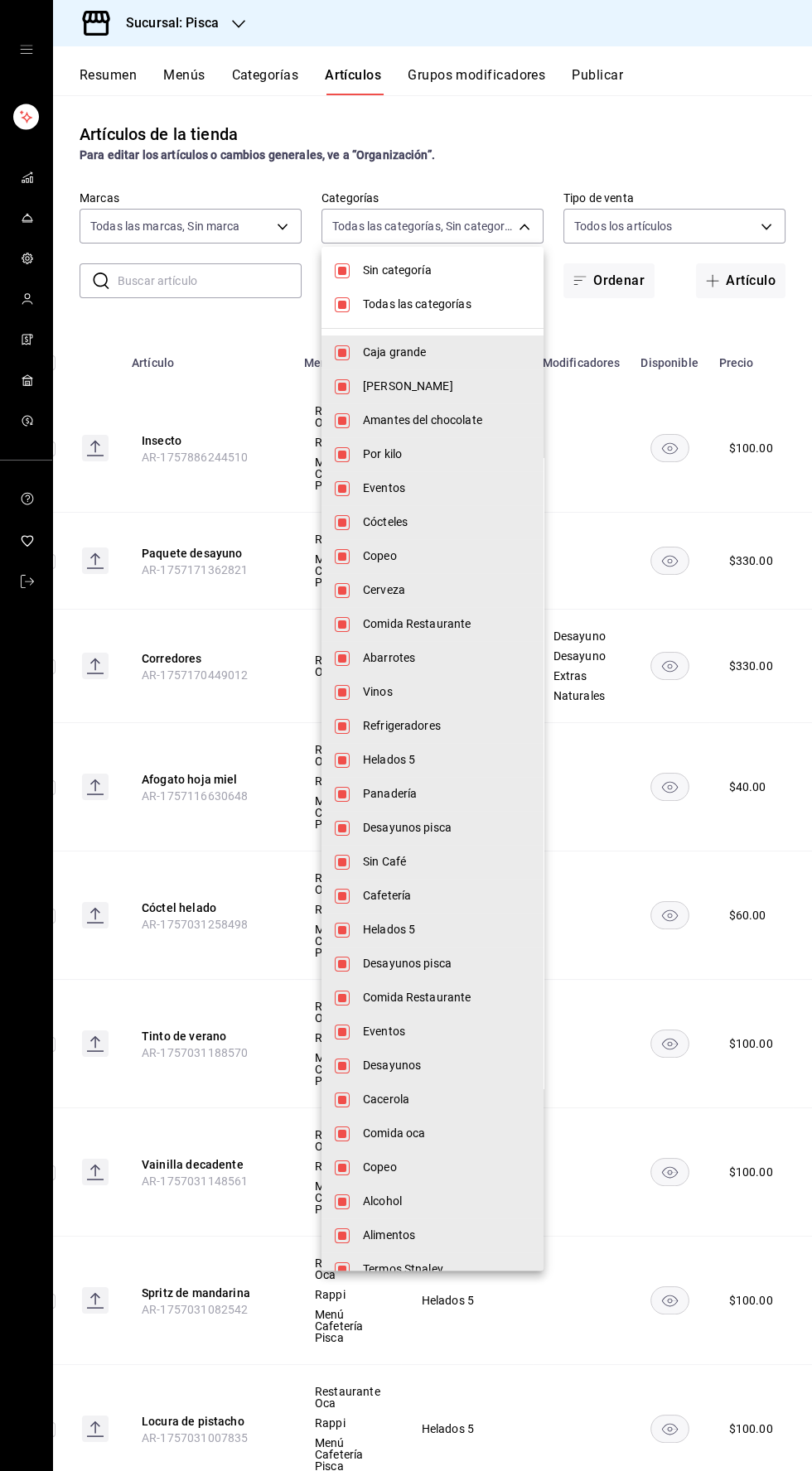
checkbox input "false"
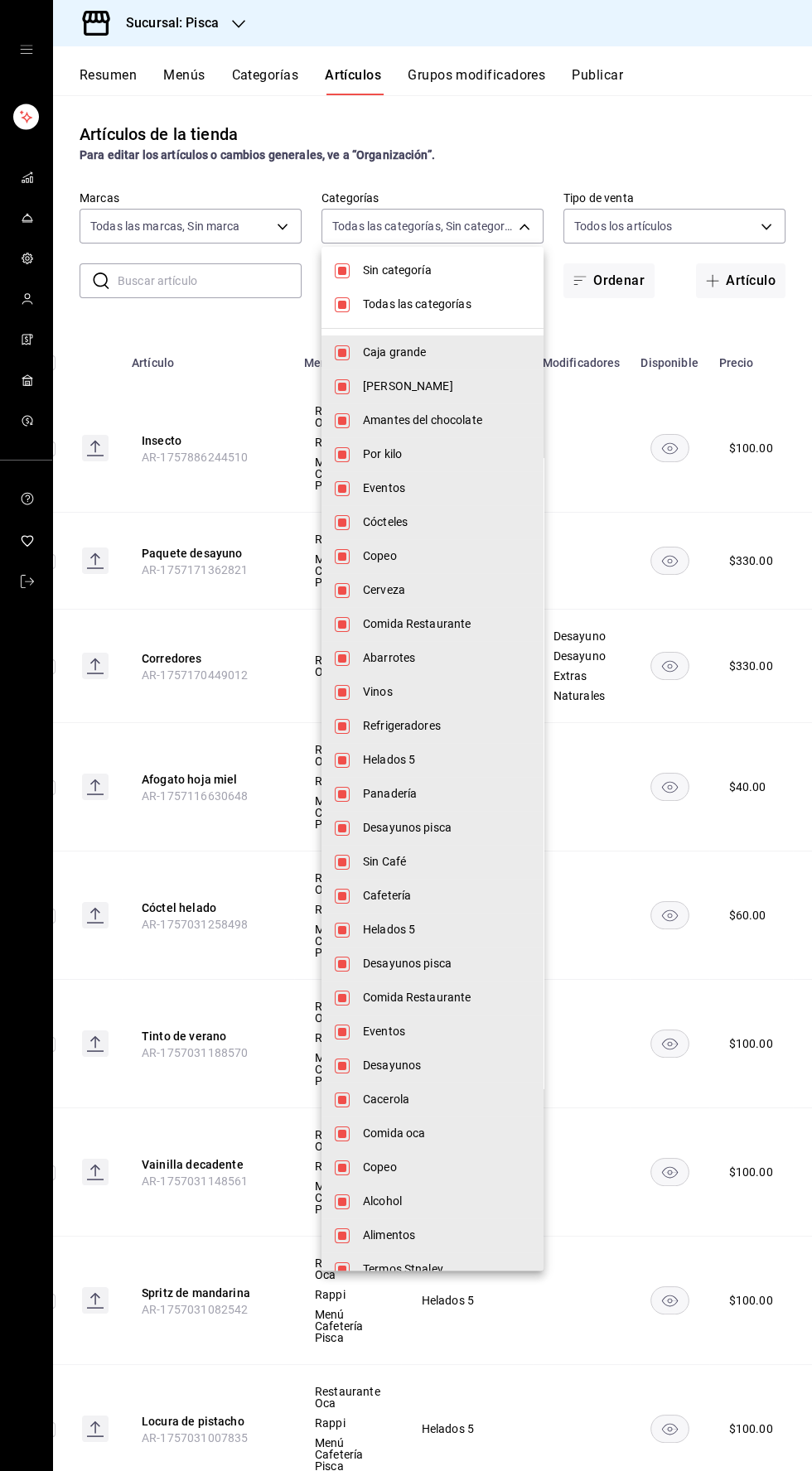
checkbox input "false"
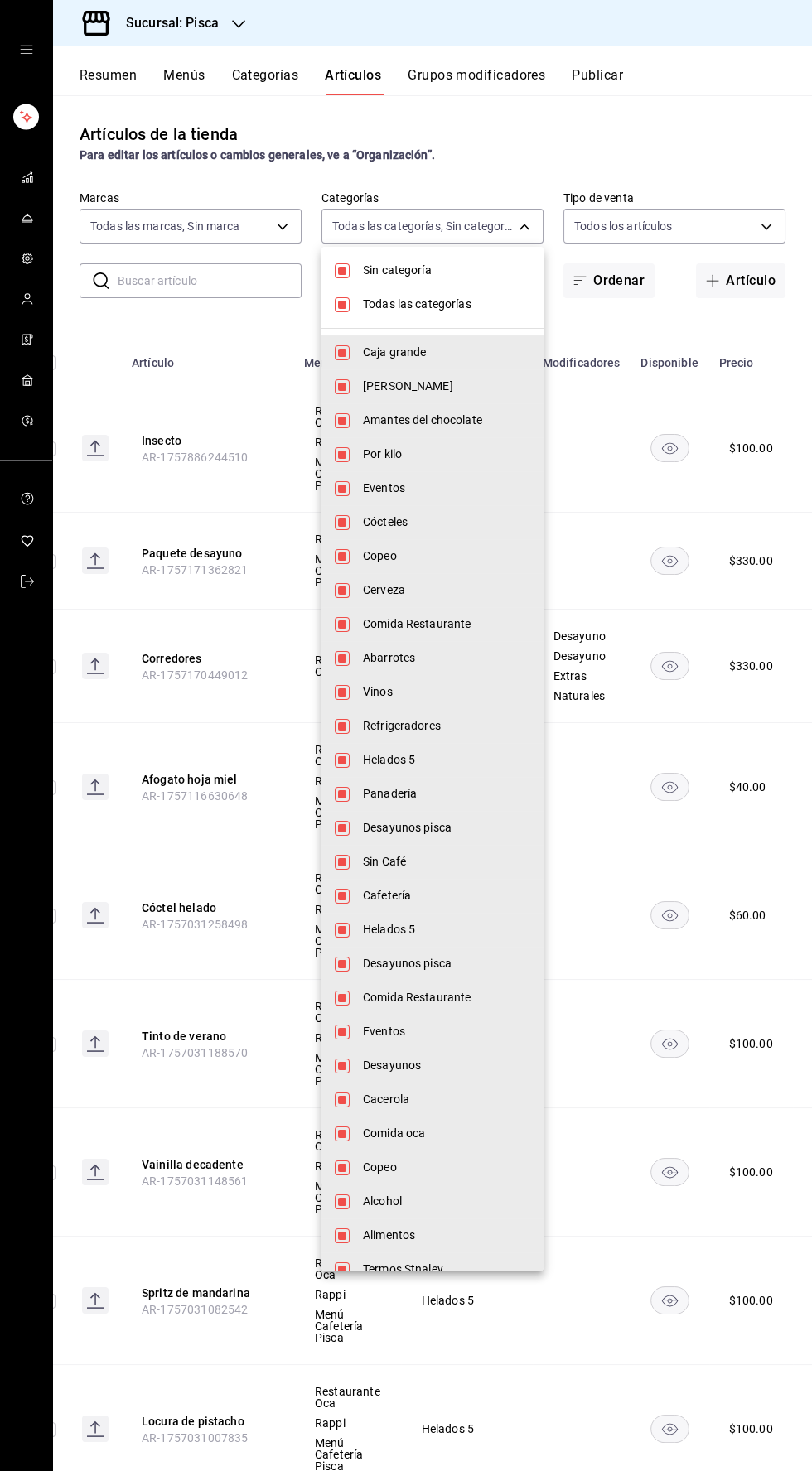
checkbox input "false"
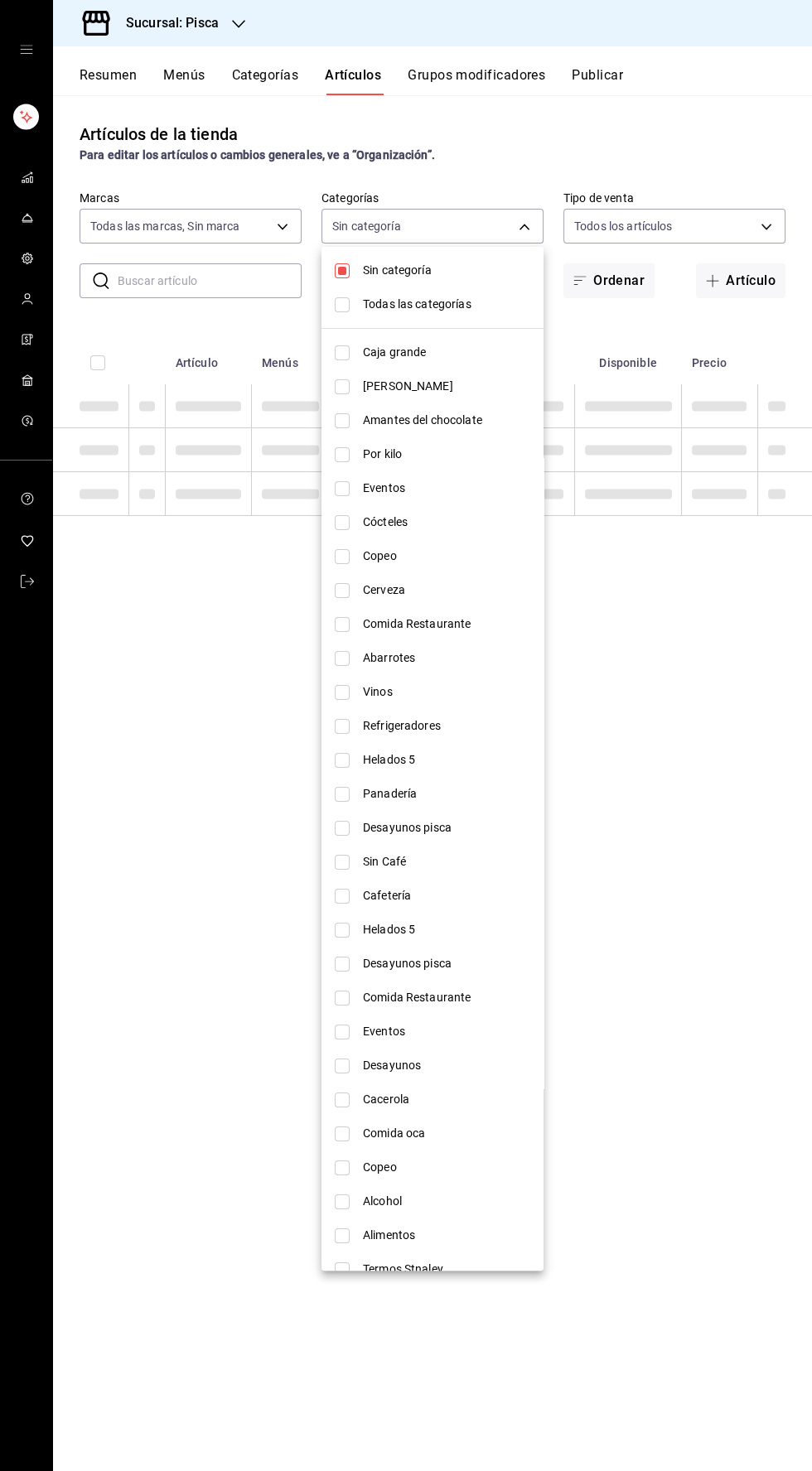
click at [333, 265] on li "Sin categoría" at bounding box center [432, 270] width 222 height 34
checkbox input "false"
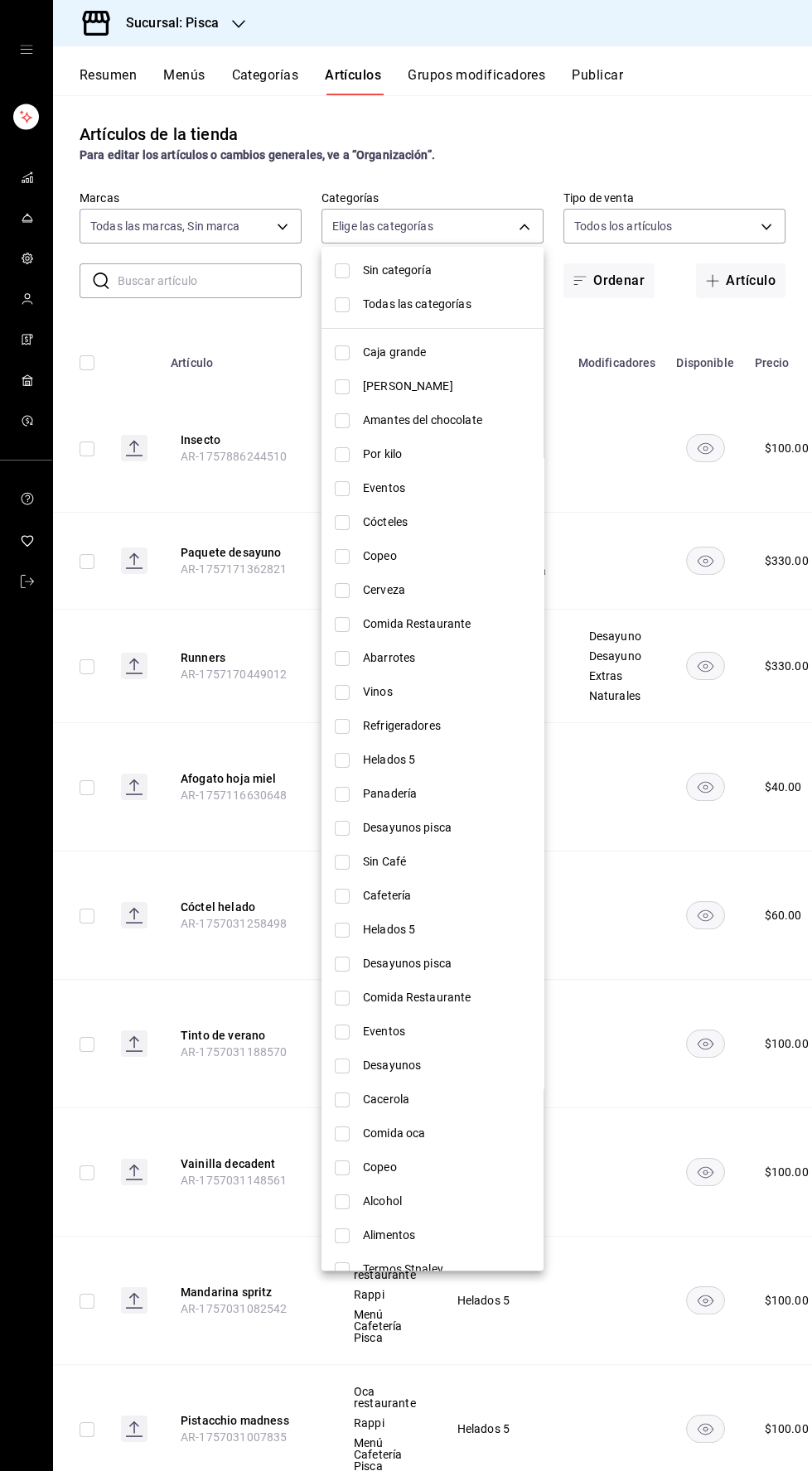
click at [335, 776] on li "Helados 5" at bounding box center [432, 759] width 222 height 34
type input "2e004ecd-0e99-4f20-a2e6-b893d6da9dab"
checkbox input "true"
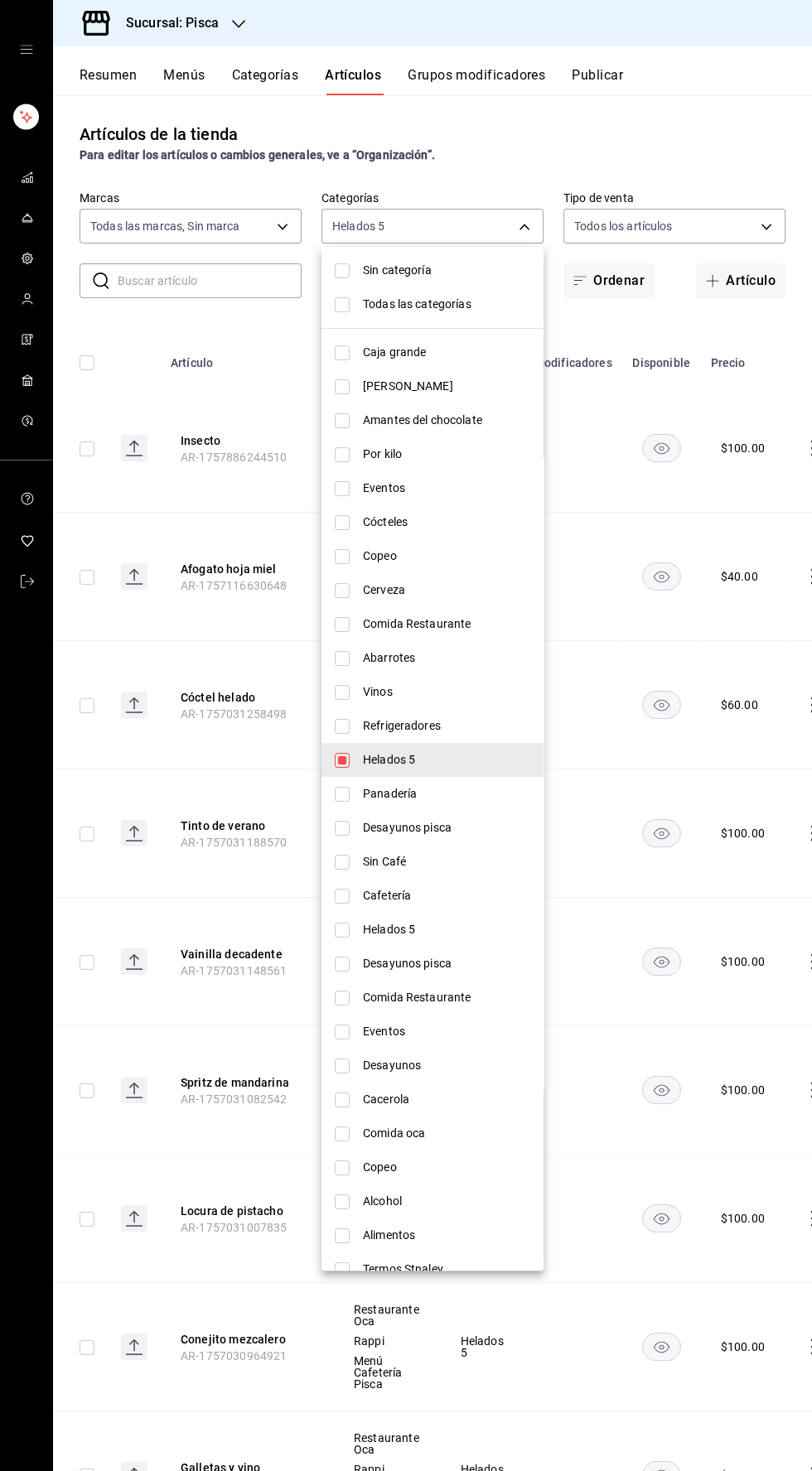
click at [496, 125] on div at bounding box center [406, 735] width 812 height 1471
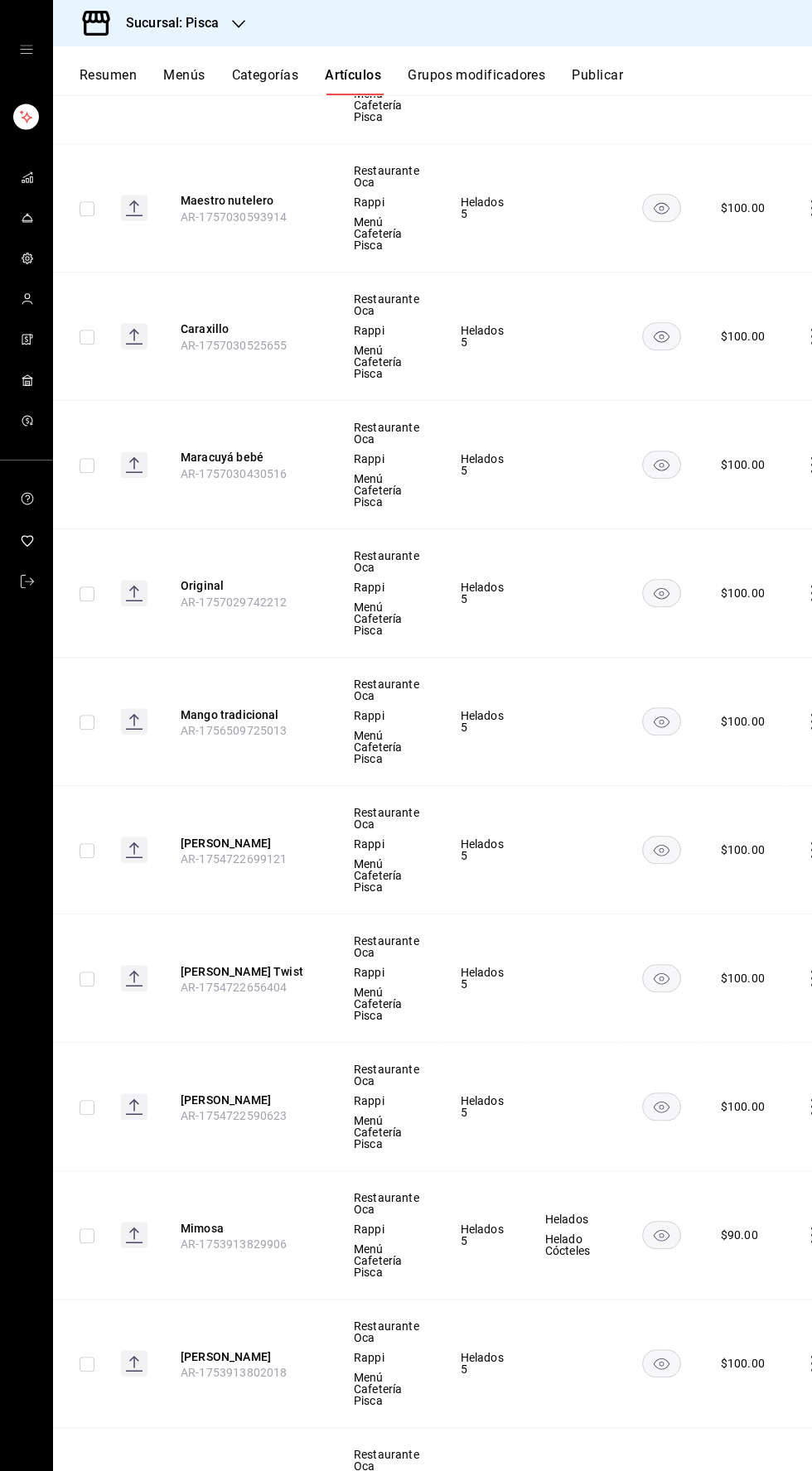
scroll to position [0, 24]
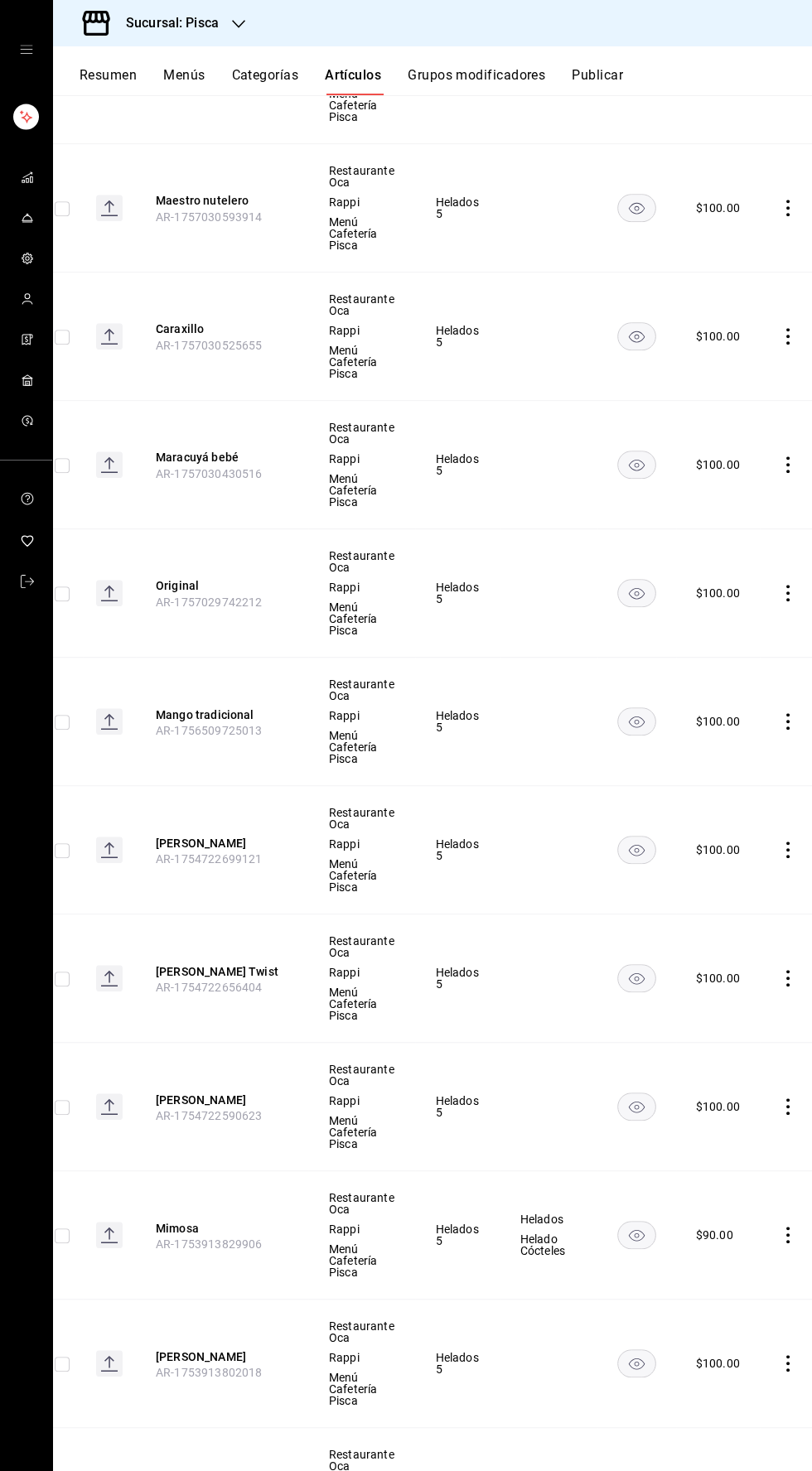
click at [786, 1230] on icon "comportamiento" at bounding box center [788, 1235] width 4 height 17
click at [713, 1276] on font "Editar" at bounding box center [722, 1269] width 32 height 13
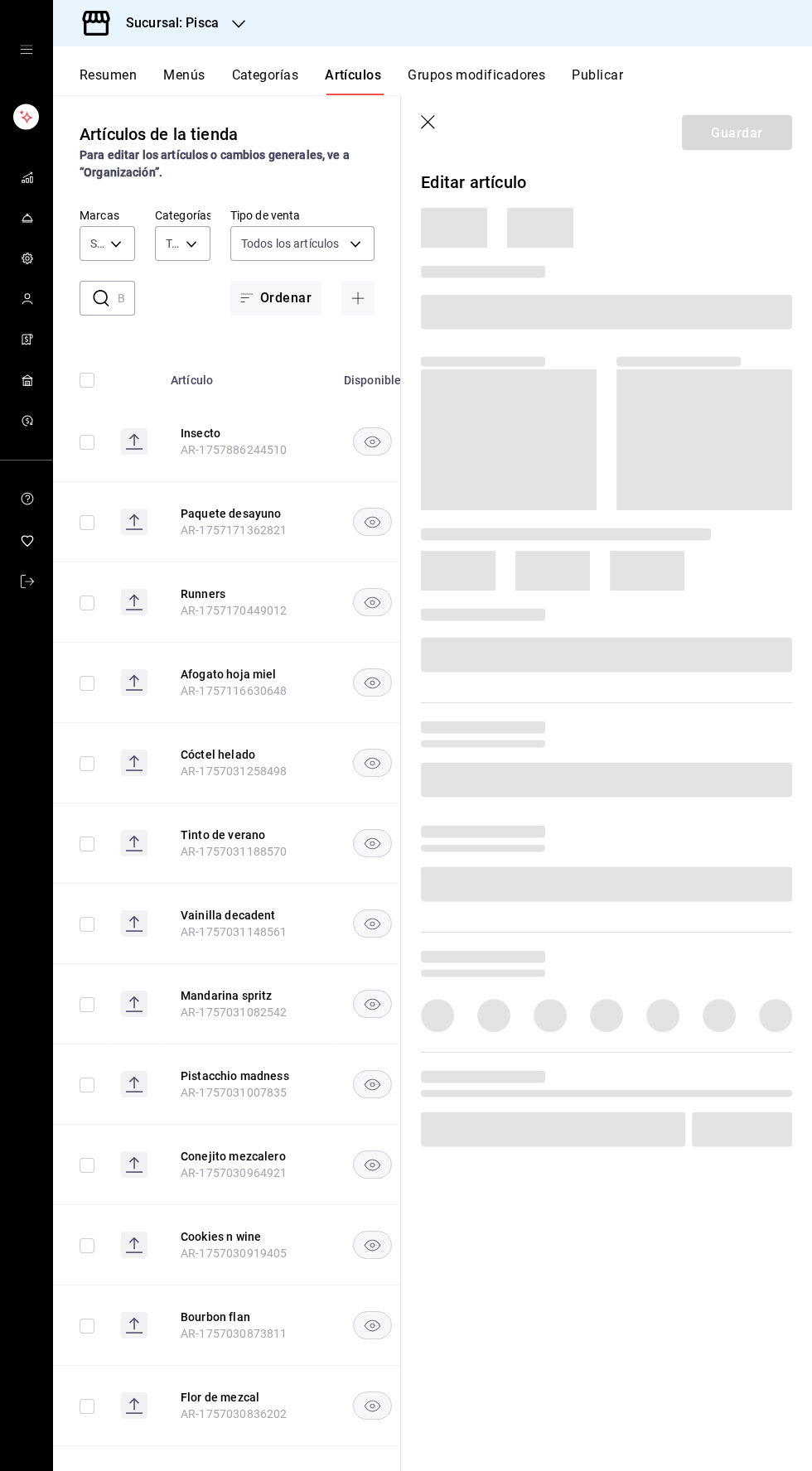
type input "f547cb4a-b93c-4195-b824-038b45f390e8,5cdc5738-4be2-4f6e-aec6-8c4831d5e22e,a1583…"
type input "bcd4eeba-f288-4c7f-be4a-80794efd5e2c,f4348fd6-19a6-4699-a042-45be726c08e8"
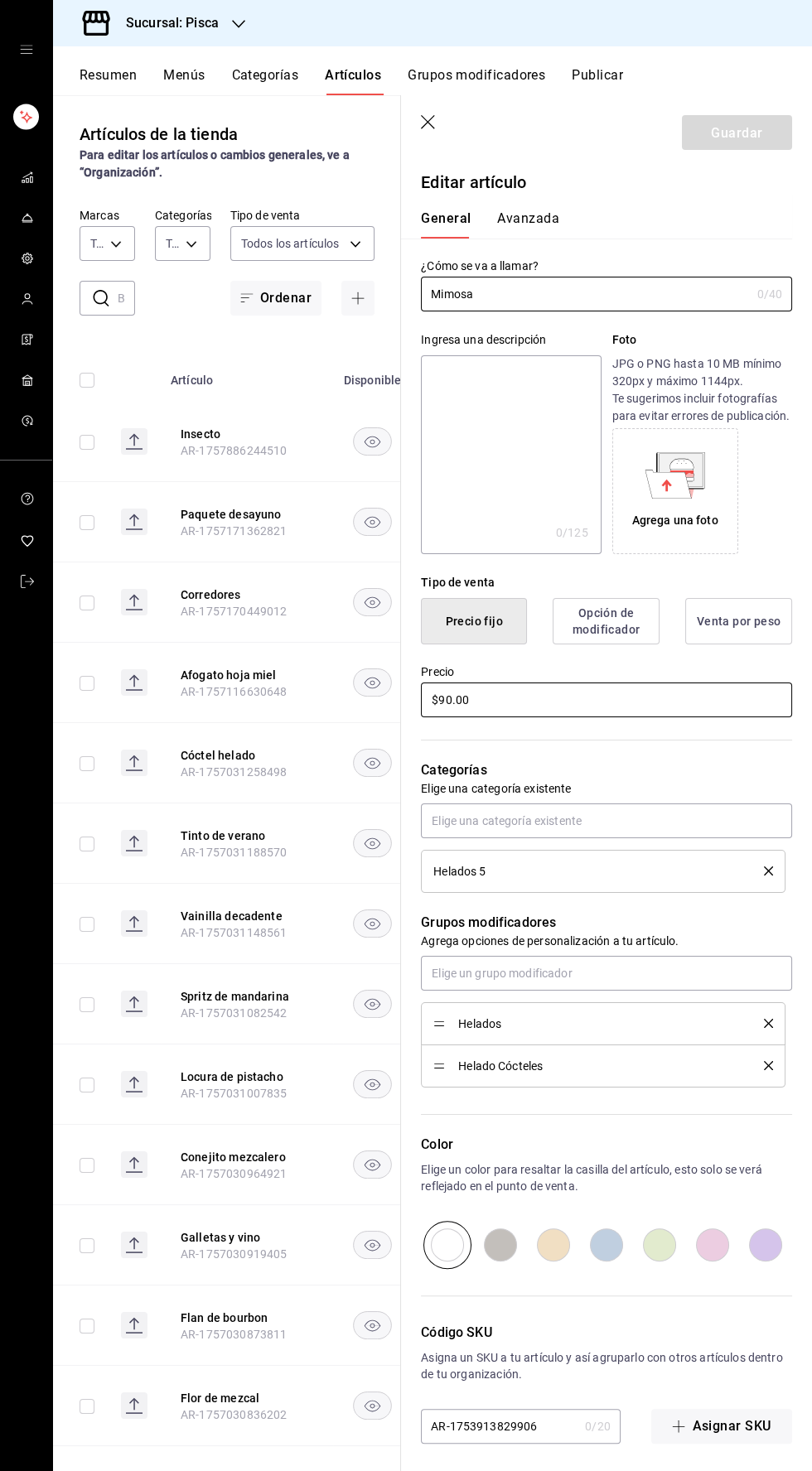
click at [438, 698] on input "$90.00" at bounding box center [605, 699] width 371 height 35
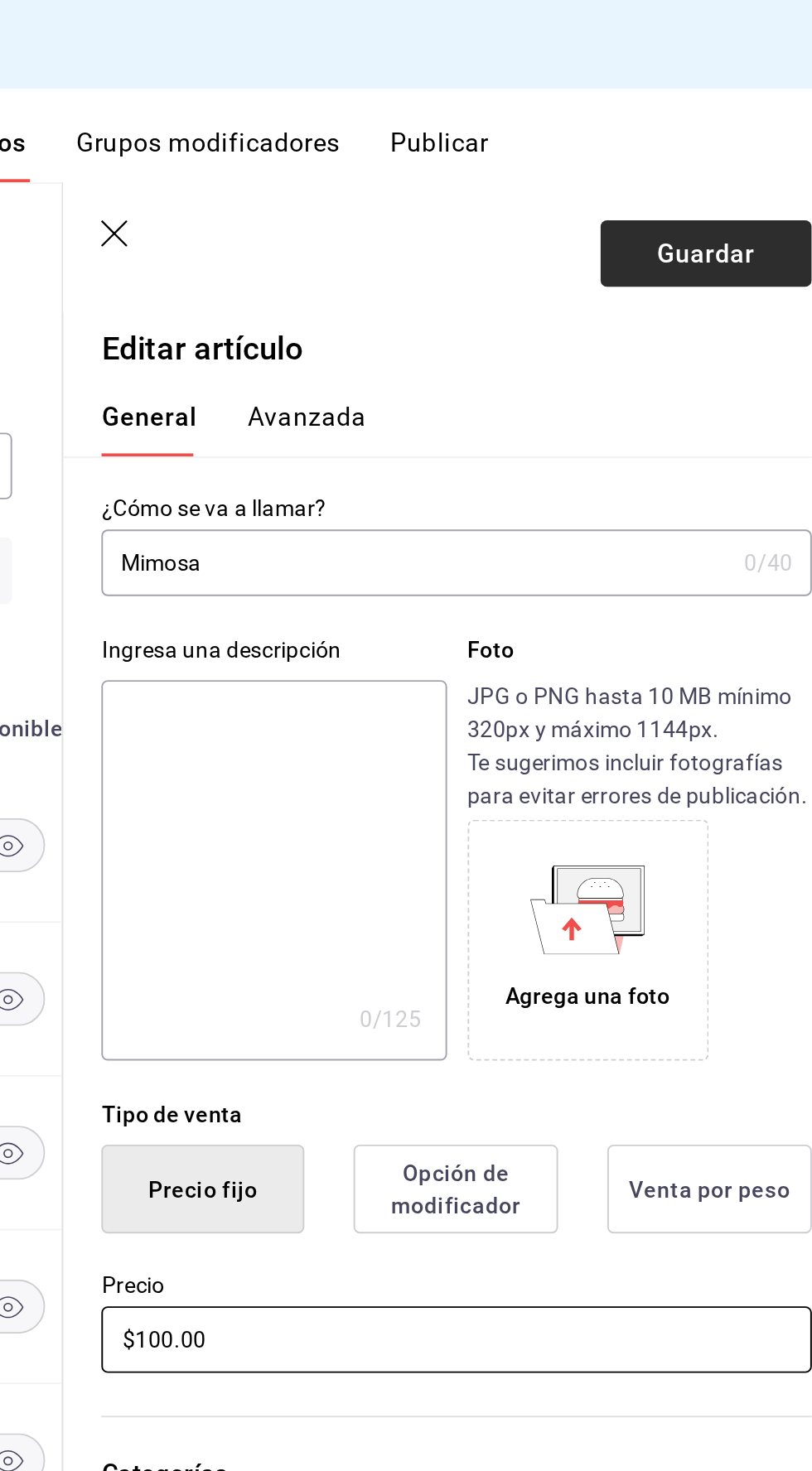
type input "$100.00"
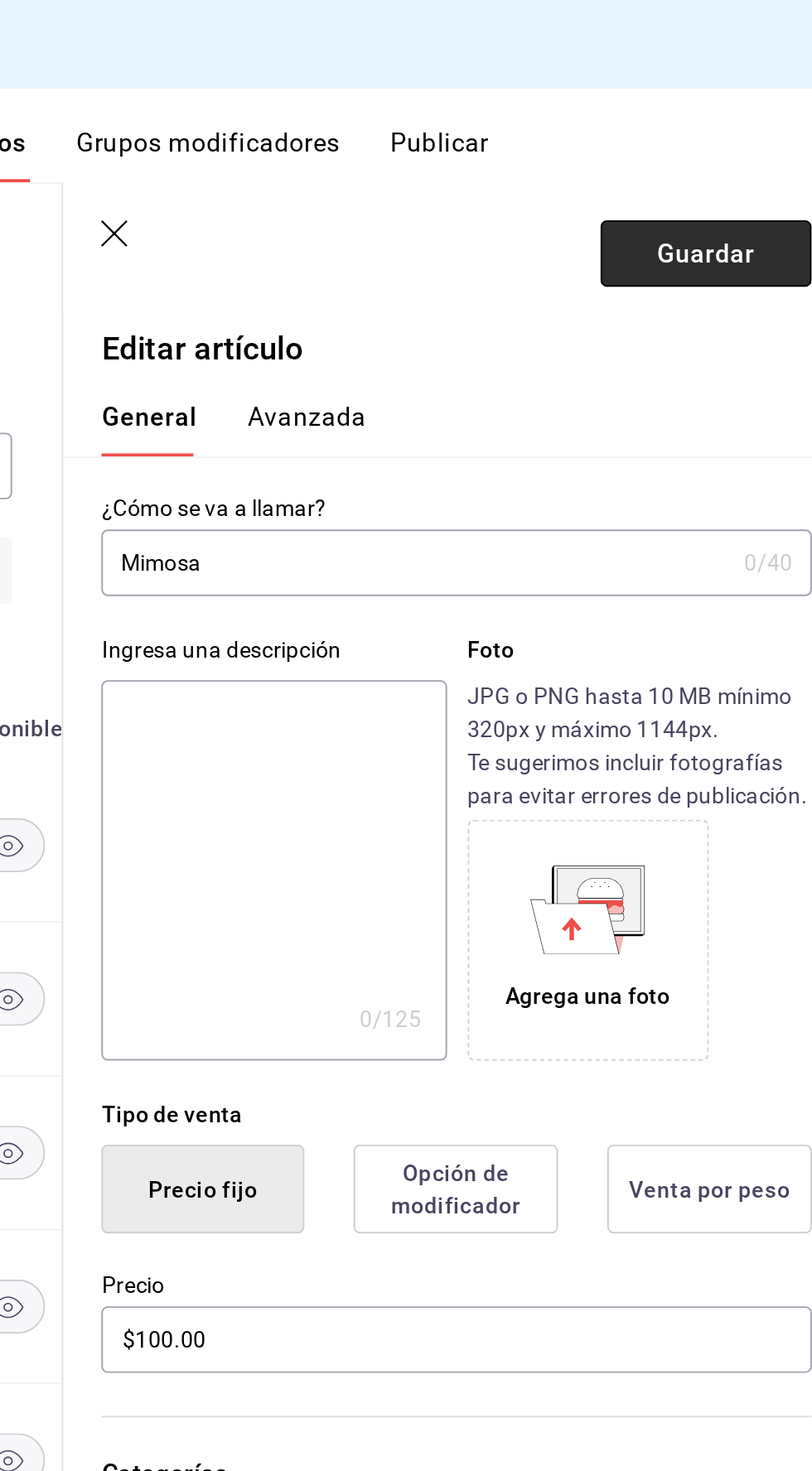
click at [717, 130] on font "Guardar" at bounding box center [736, 131] width 52 height 16
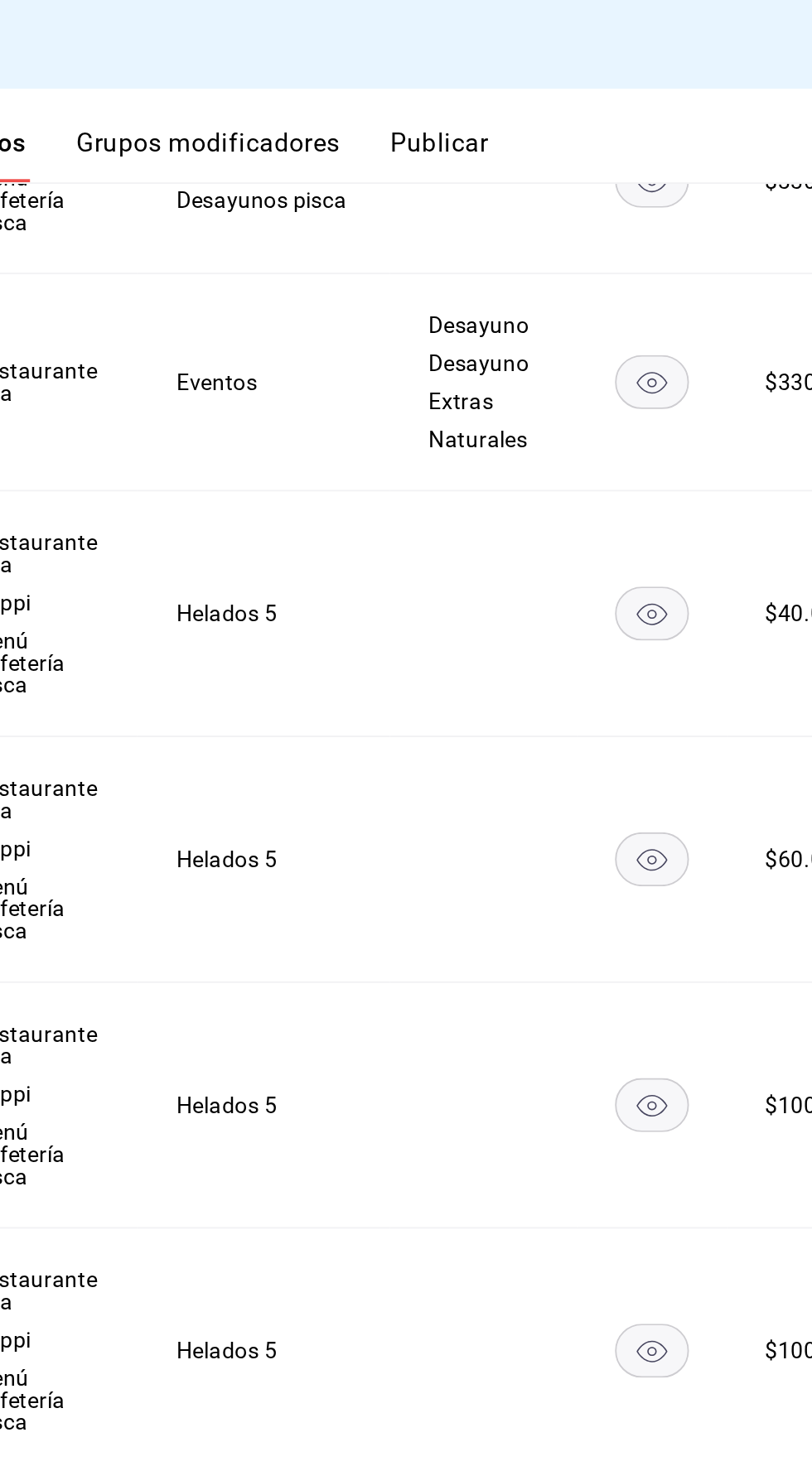
scroll to position [477, 0]
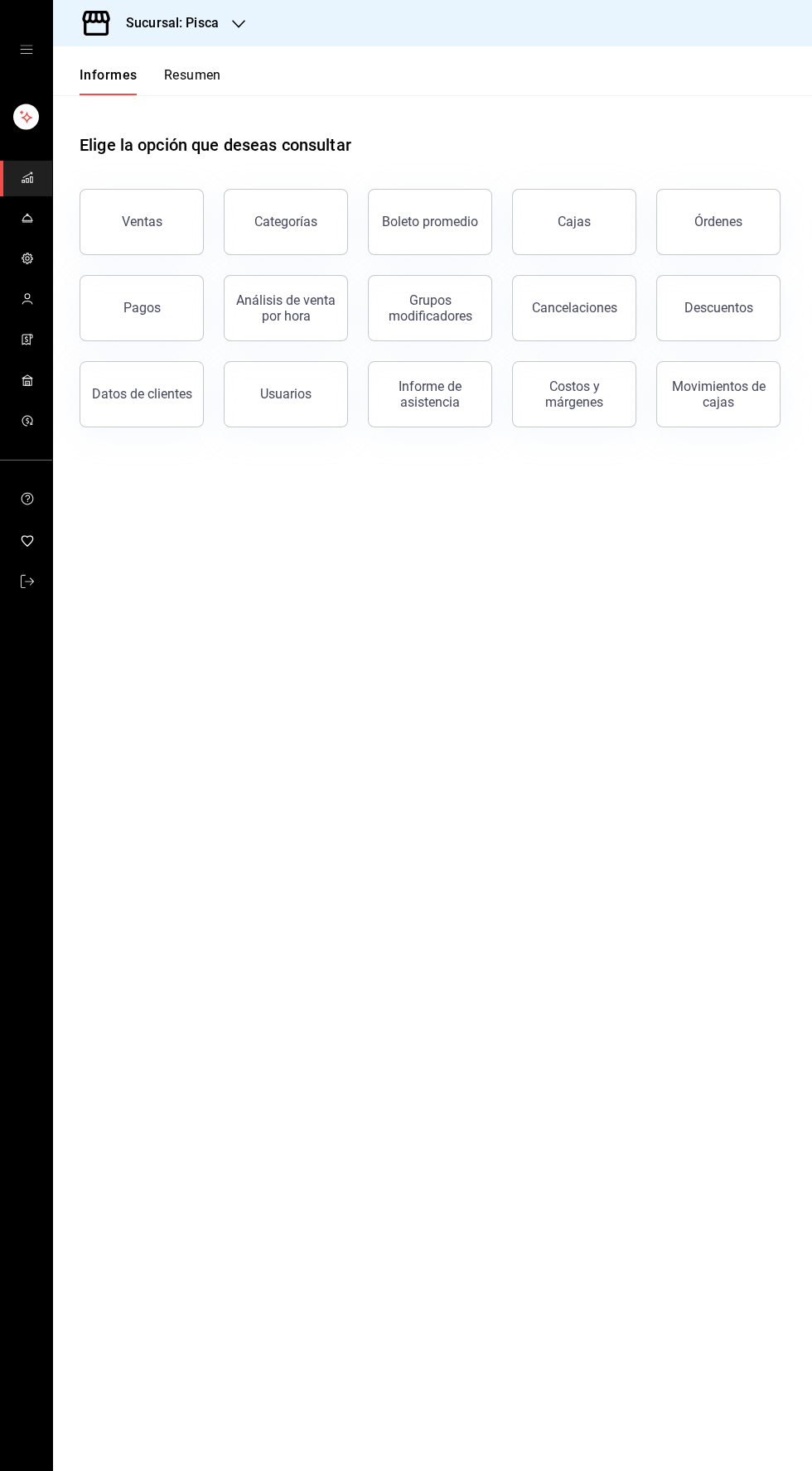
click at [32, 226] on span "carpetas de buzón" at bounding box center [27, 219] width 13 height 23
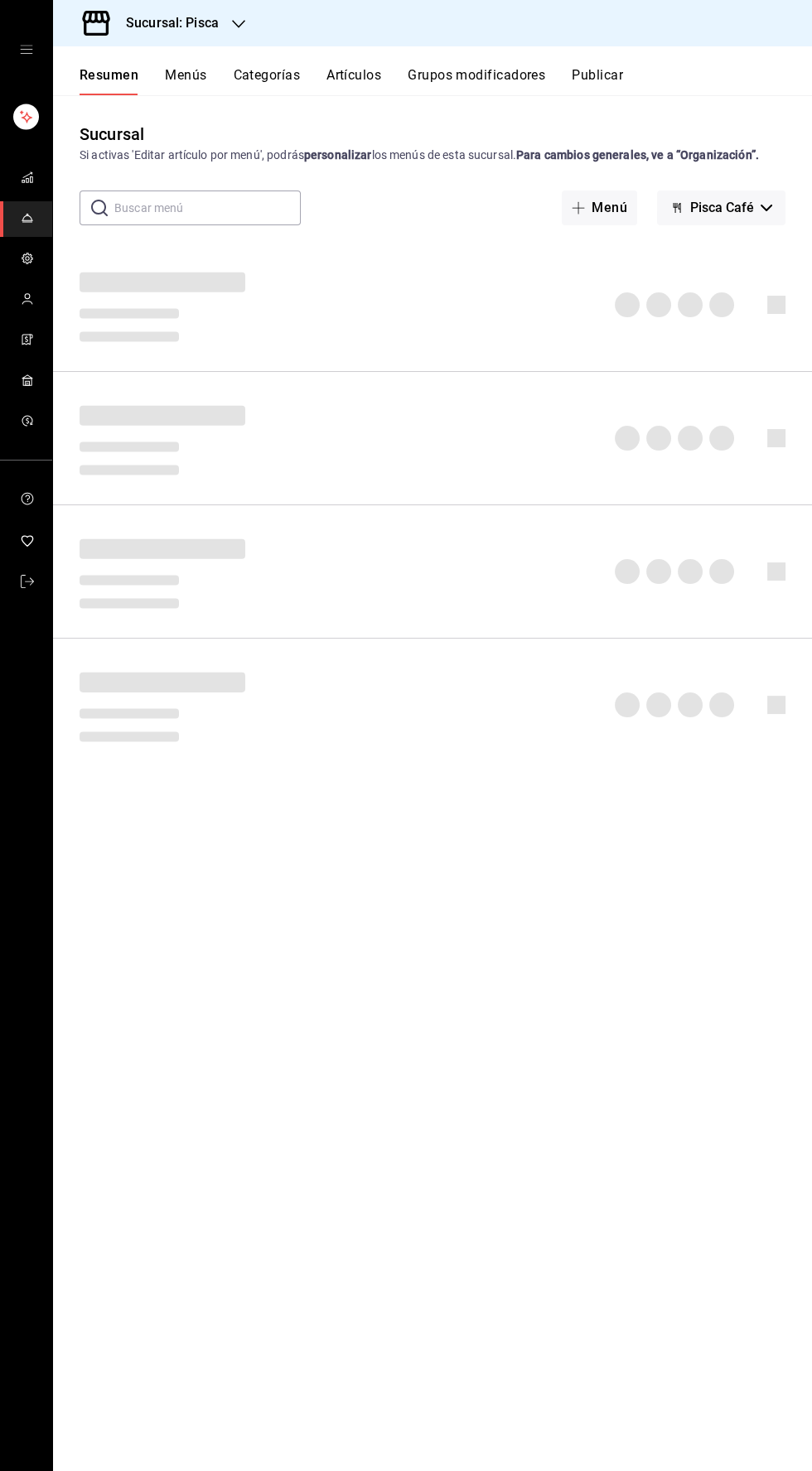
click at [32, 179] on icon "carpetas de buzón" at bounding box center [27, 177] width 13 height 13
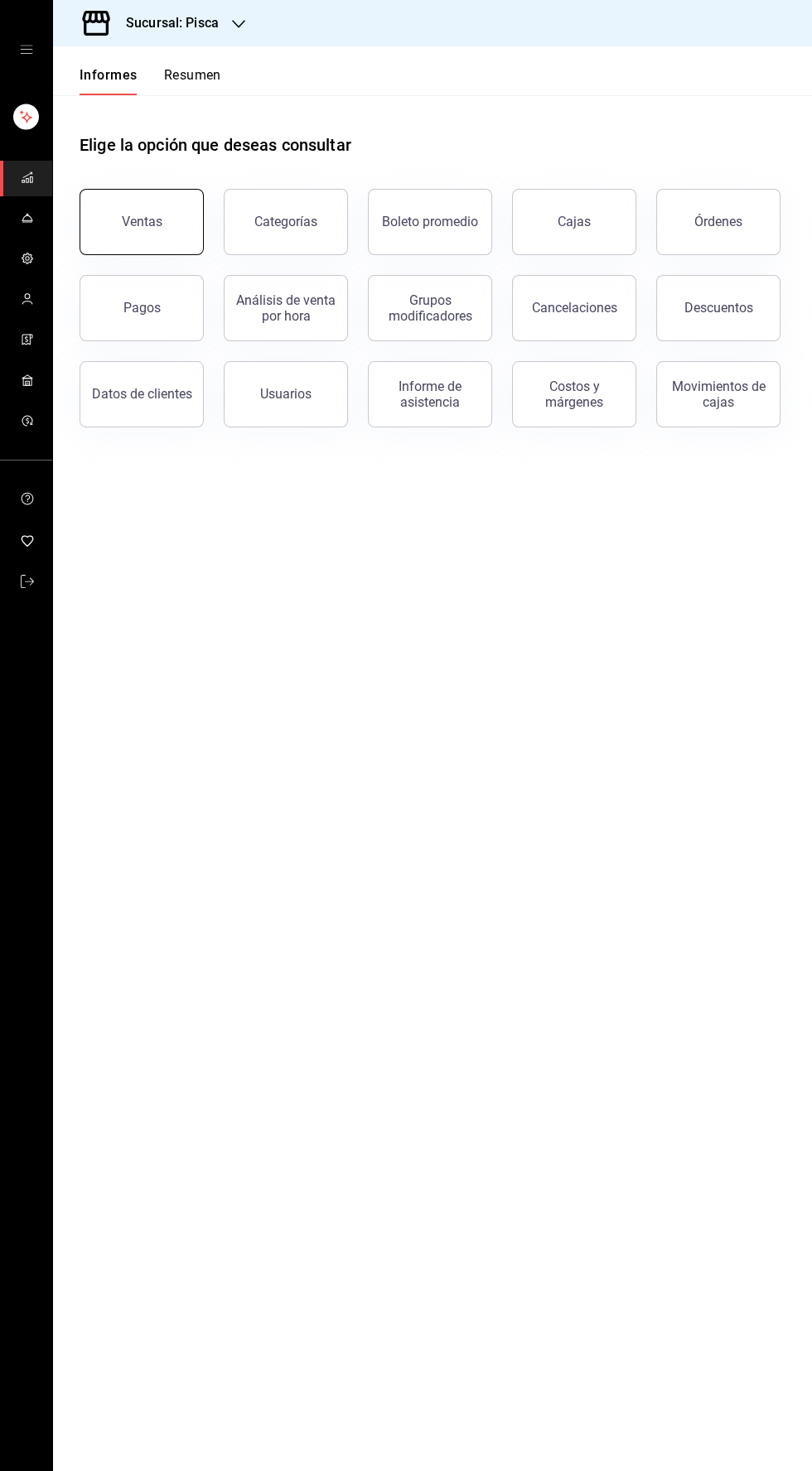
click at [147, 244] on button "Ventas" at bounding box center [142, 222] width 124 height 67
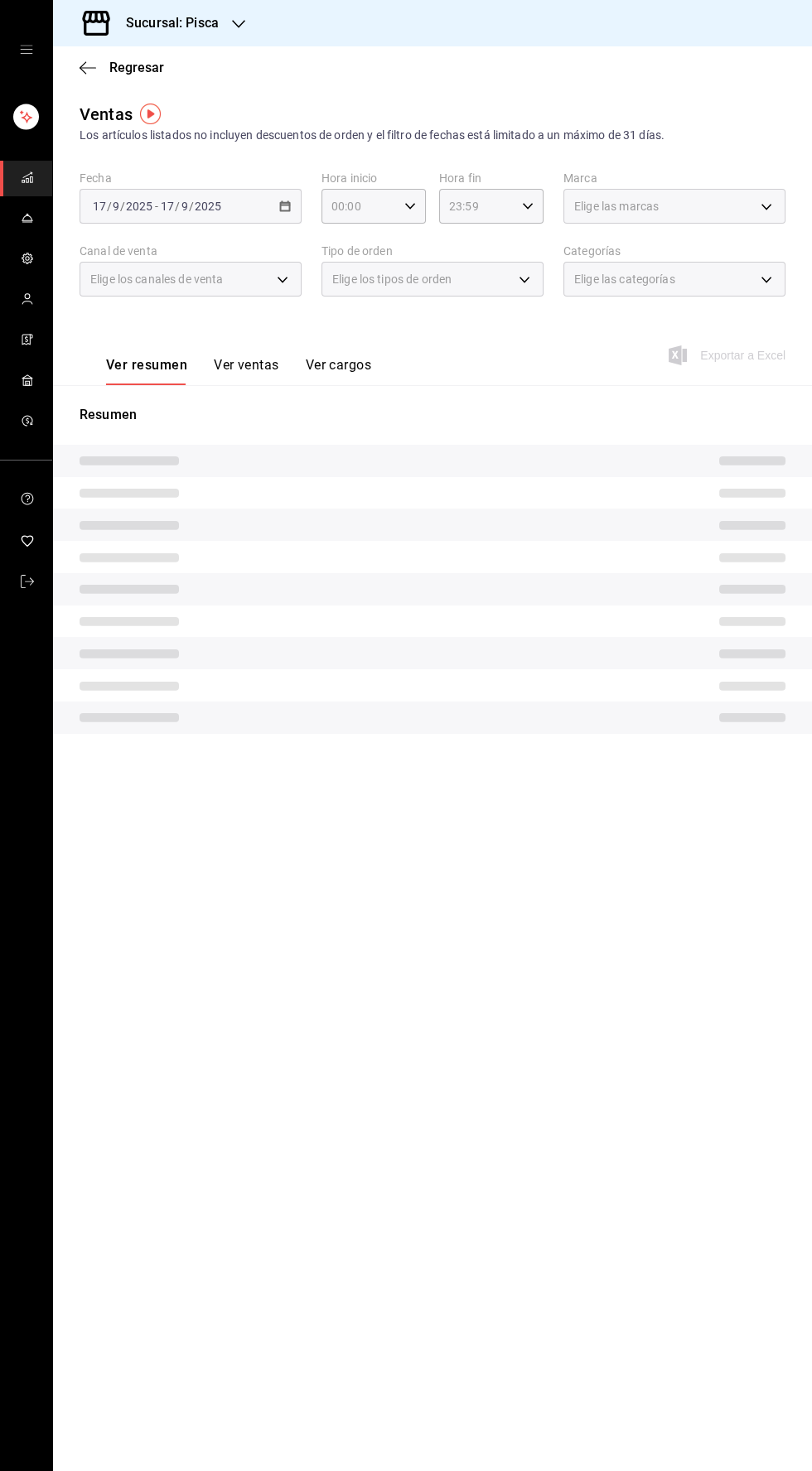
click at [243, 213] on div "[DATE] [DATE] - [DATE] [DATE]" at bounding box center [191, 206] width 222 height 35
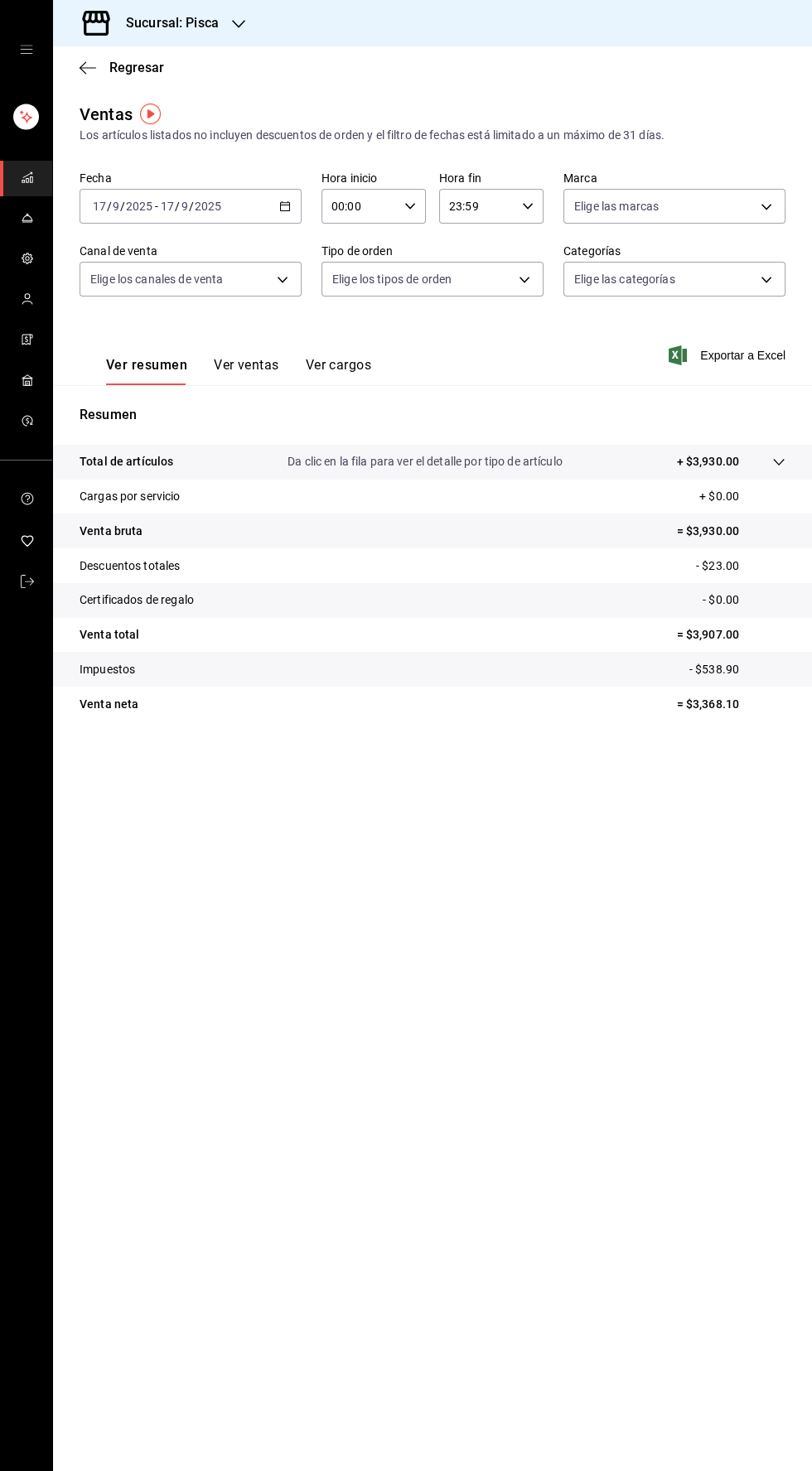
click at [284, 207] on icon "button" at bounding box center [284, 207] width 11 height 11
click at [104, 293] on font "Ayer" at bounding box center [106, 293] width 24 height 13
click at [207, 207] on input "2025" at bounding box center [207, 207] width 28 height 13
click at [136, 406] on font "Rango de fechas" at bounding box center [138, 405] width 88 height 13
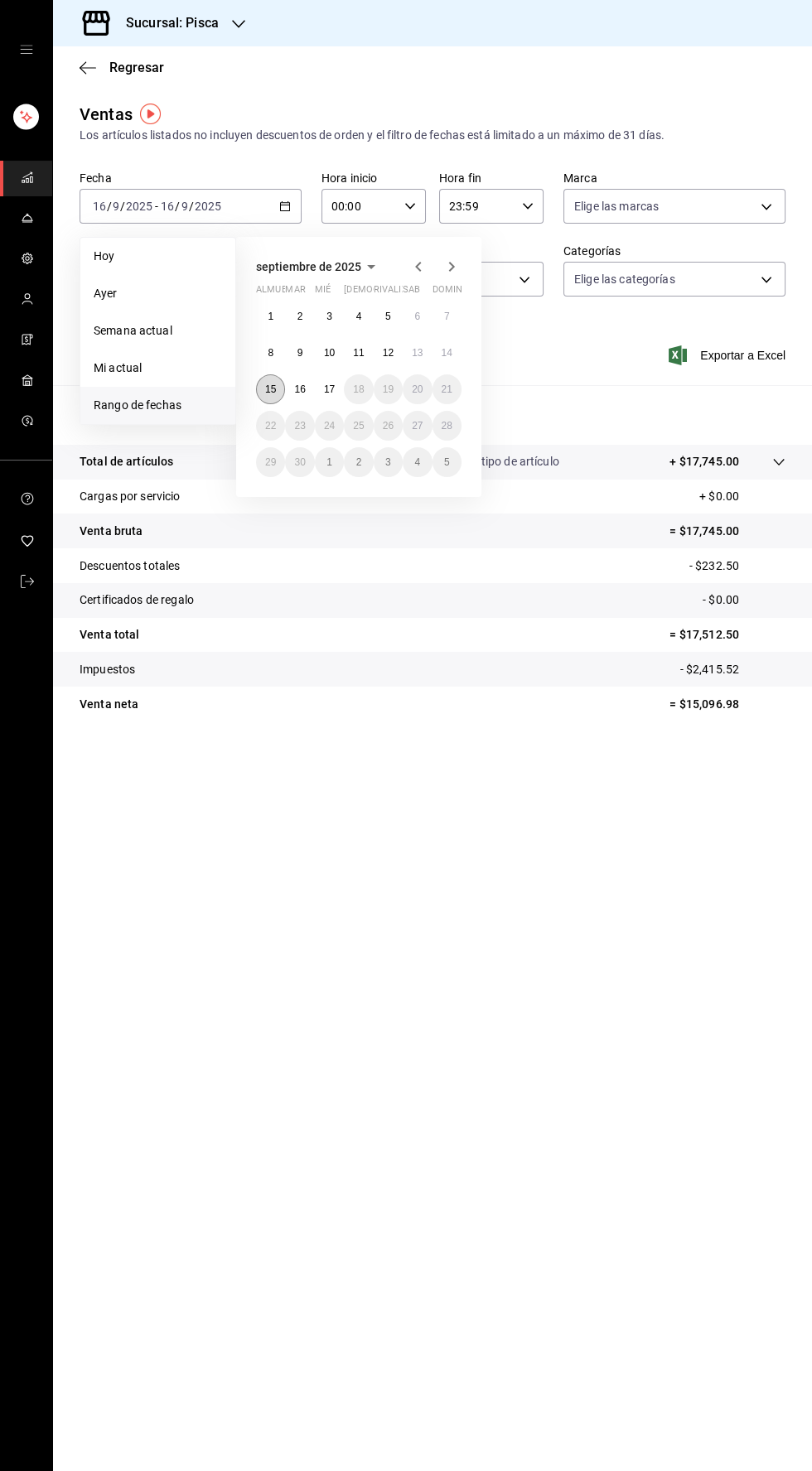
click at [270, 389] on font "15" at bounding box center [269, 389] width 10 height 11
click at [270, 390] on font "15" at bounding box center [269, 389] width 10 height 11
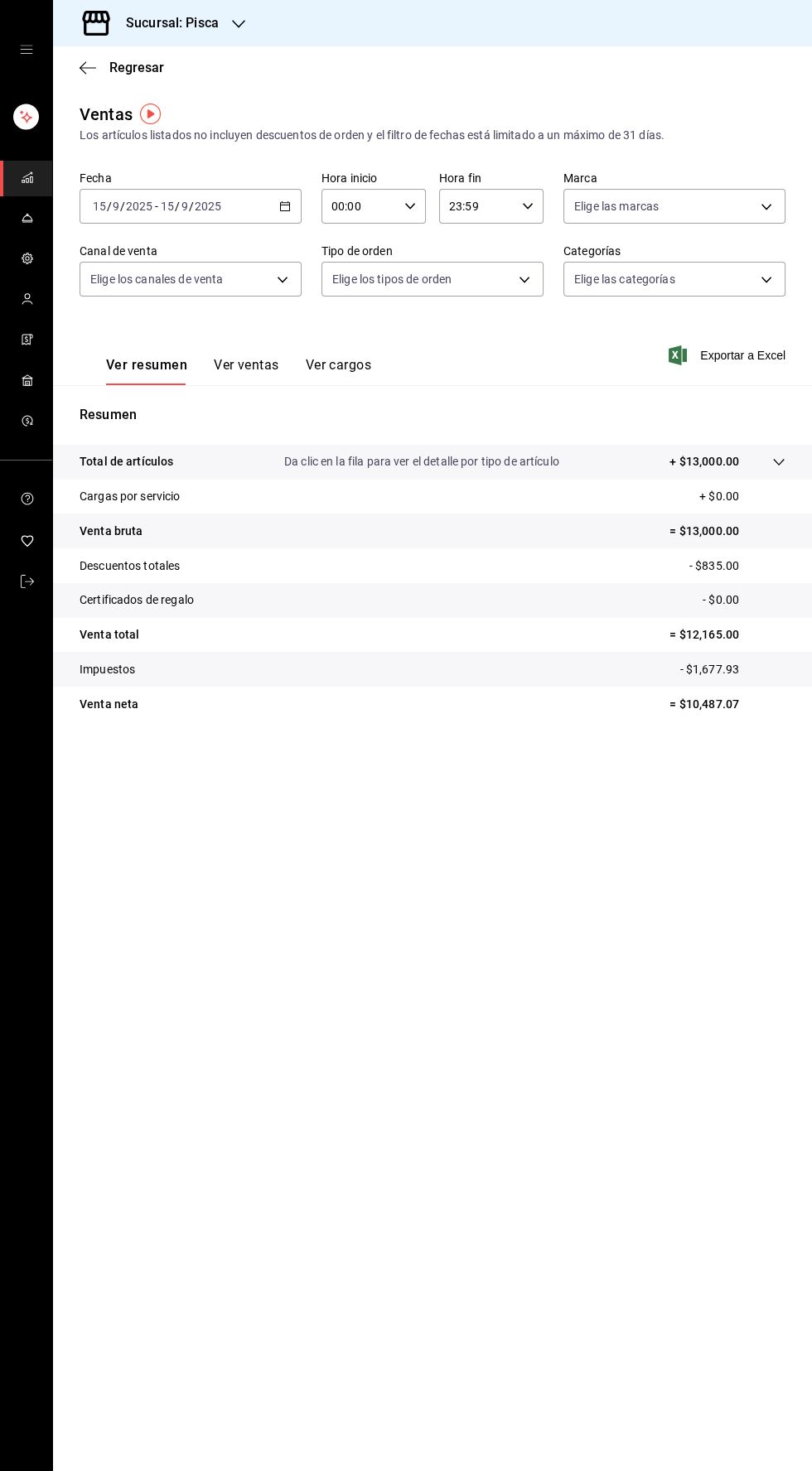
click at [243, 384] on button "Ver ventas" at bounding box center [247, 370] width 66 height 29
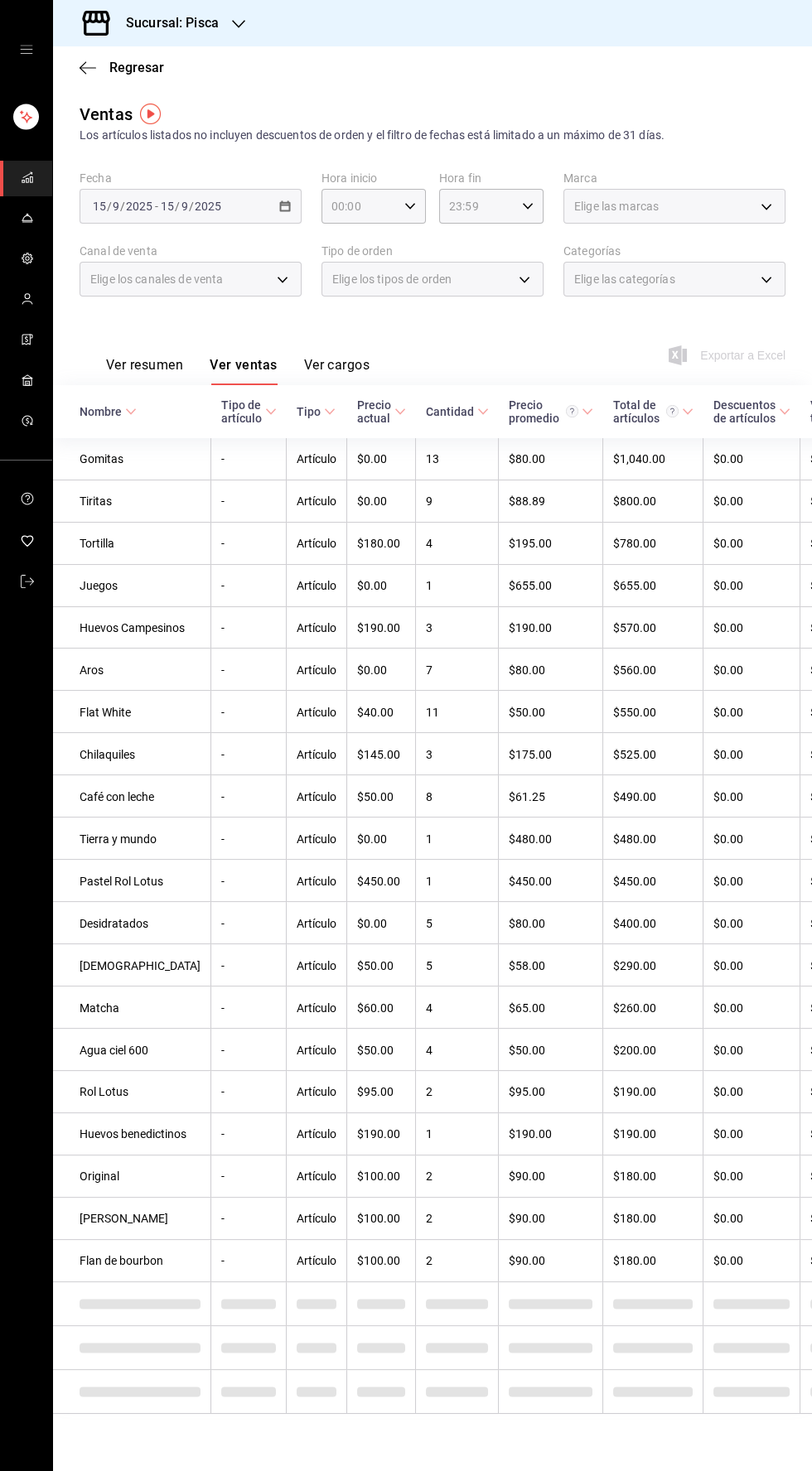
click at [493, 284] on div "Elige los tipos de orden" at bounding box center [432, 279] width 222 height 35
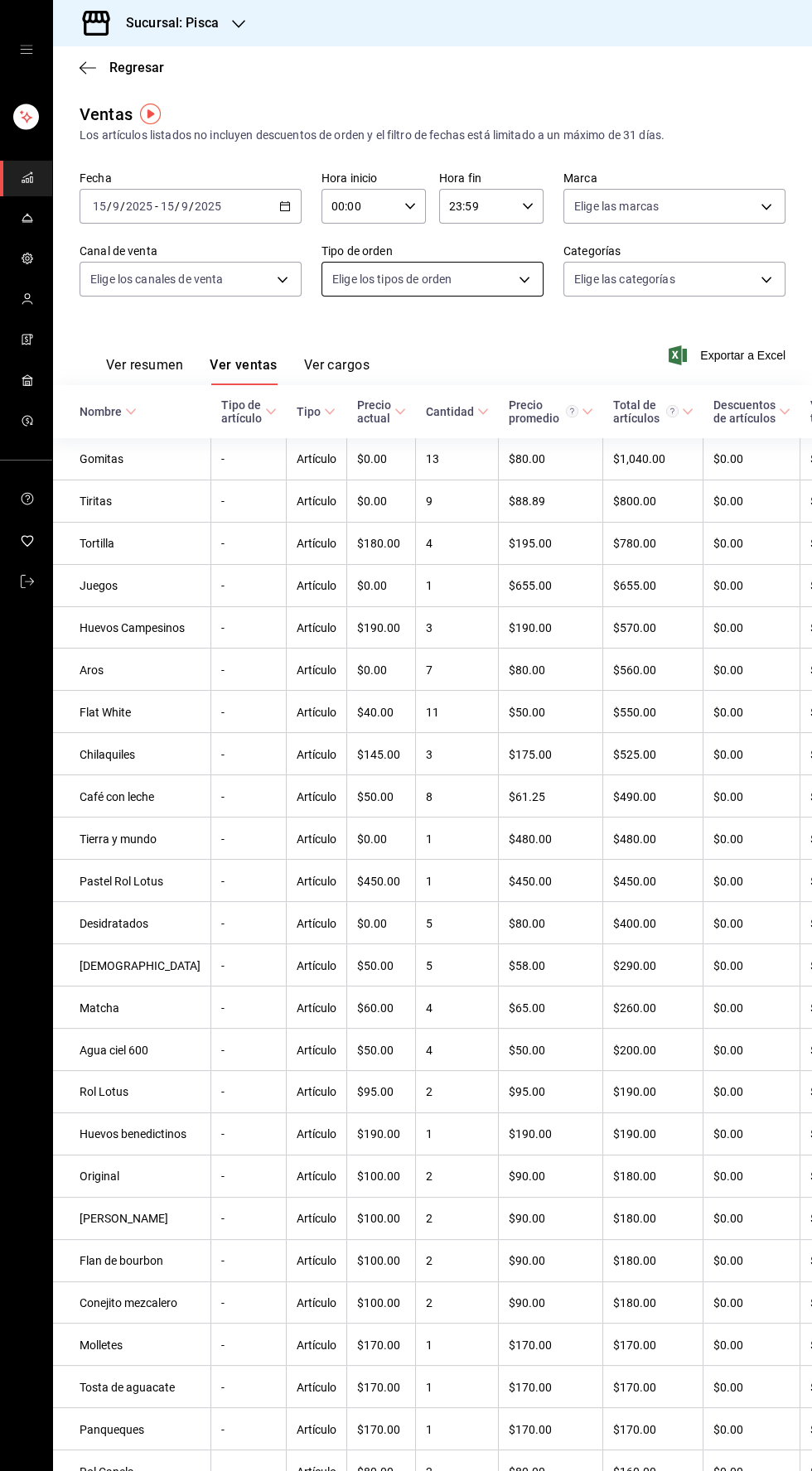
click at [496, 286] on body "Sucursal: Pisca Regresar Ventas Los artículos listados no incluyen descuentos d…" at bounding box center [406, 735] width 812 height 1471
click at [492, 277] on div at bounding box center [406, 735] width 812 height 1471
click at [757, 284] on body "Sucursal: Pisca Regresar Ventas Los artículos listados no incluyen descuentos d…" at bounding box center [406, 735] width 812 height 1471
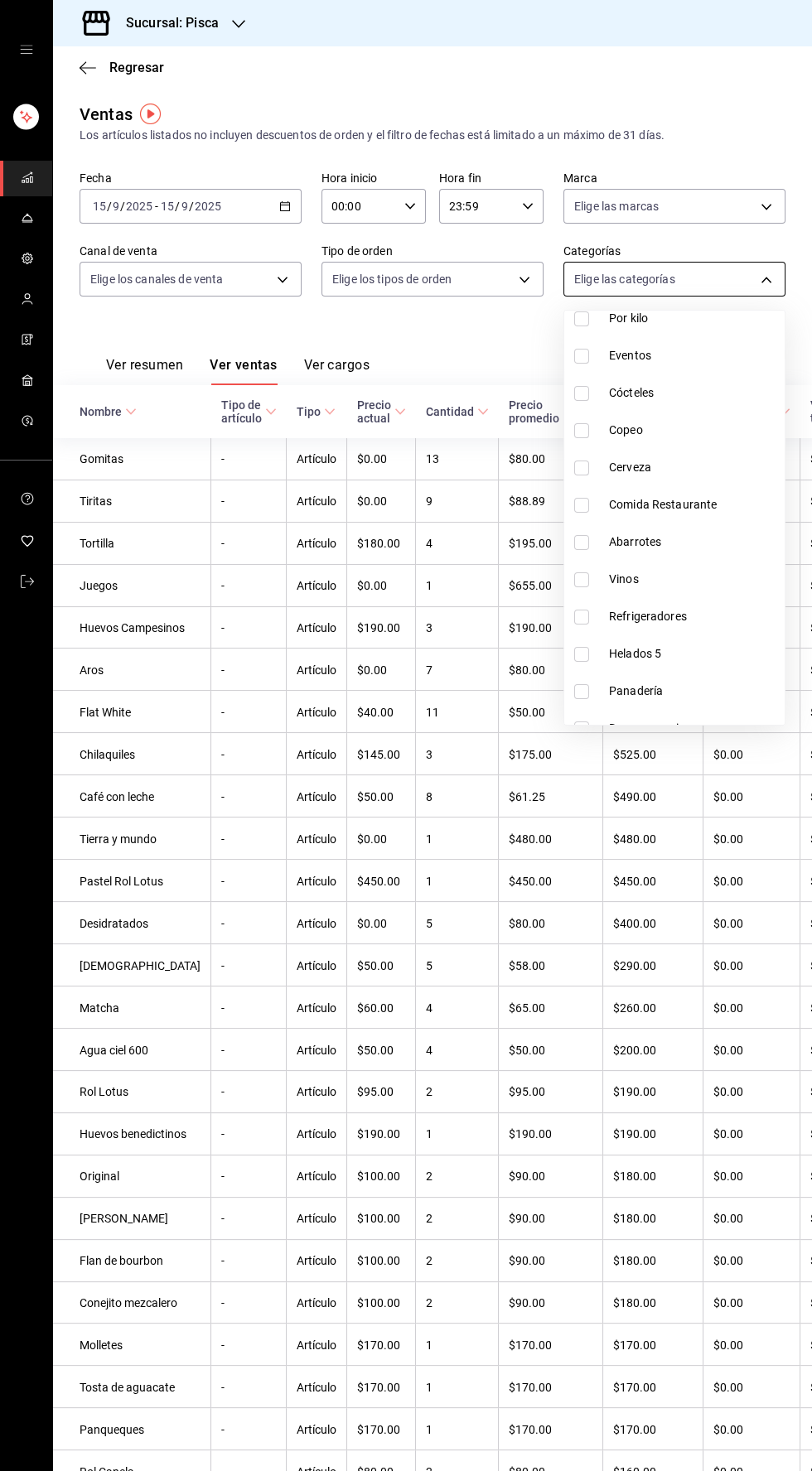
scroll to position [221, 0]
click at [581, 651] on input "checkbox" at bounding box center [581, 651] width 15 height 15
checkbox input "true"
type input "2e004ecd-0e99-4f20-a2e6-b893d6da9dab"
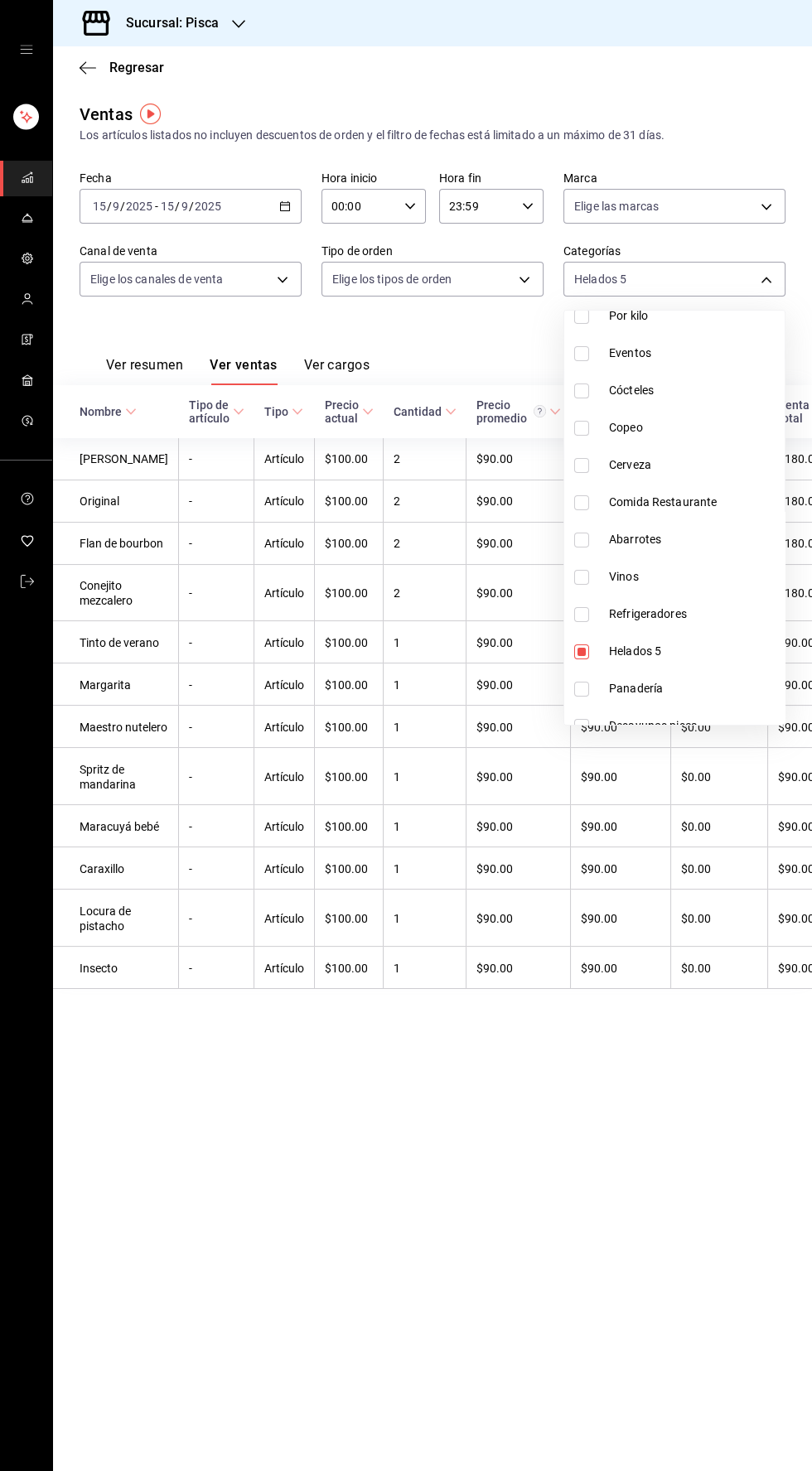
click at [487, 1240] on div at bounding box center [406, 735] width 812 height 1471
